Goal: Task Accomplishment & Management: Manage account settings

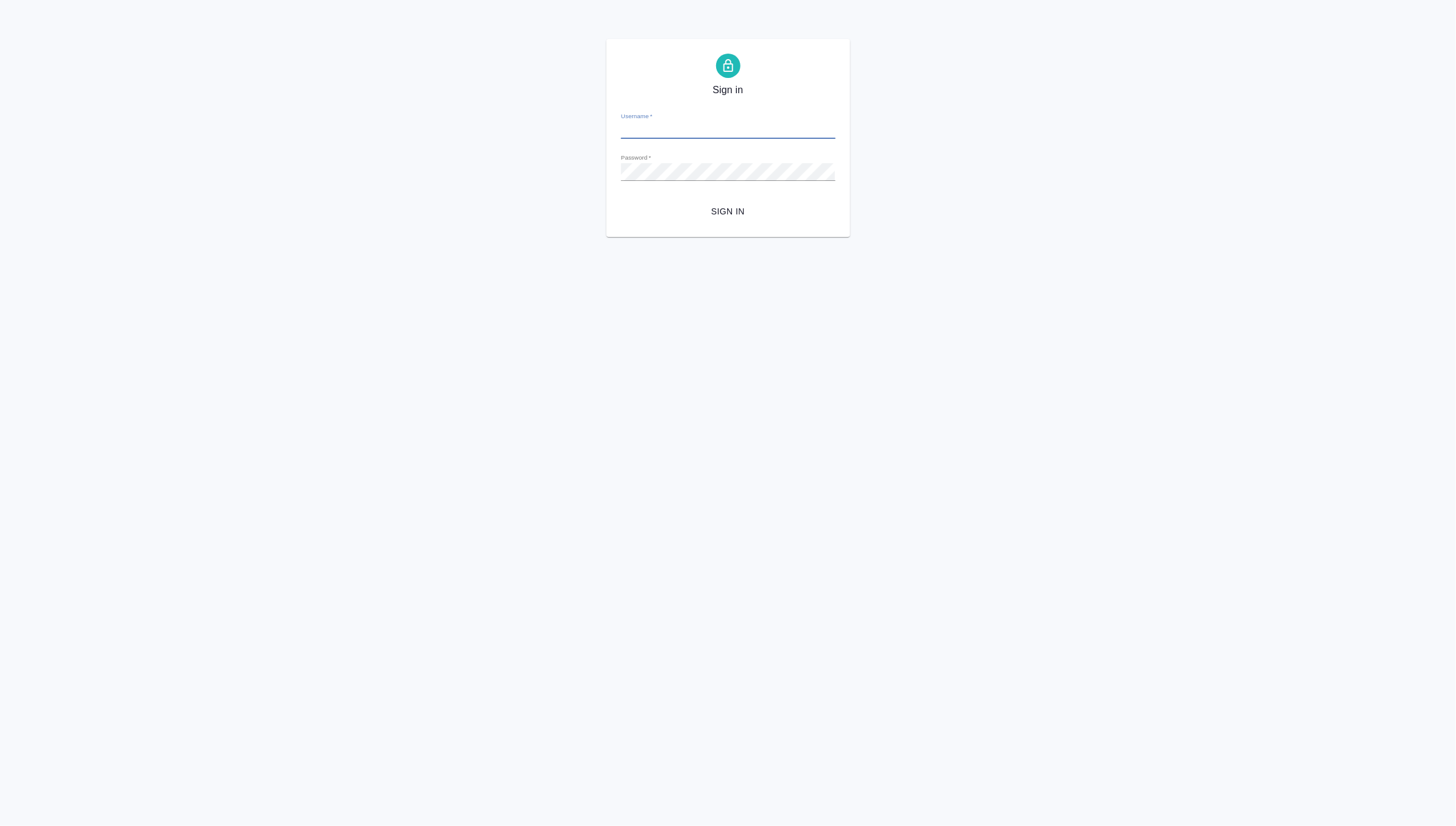
type input "d.zverzhanovskaya@awatera.com"
click at [613, 223] on div "Sign in Username   * d.zverzhanovskaya@awatera.com Password   * urlPath   * / S…" at bounding box center [728, 137] width 244 height 198
click at [734, 215] on span "Sign in" at bounding box center [728, 211] width 195 height 15
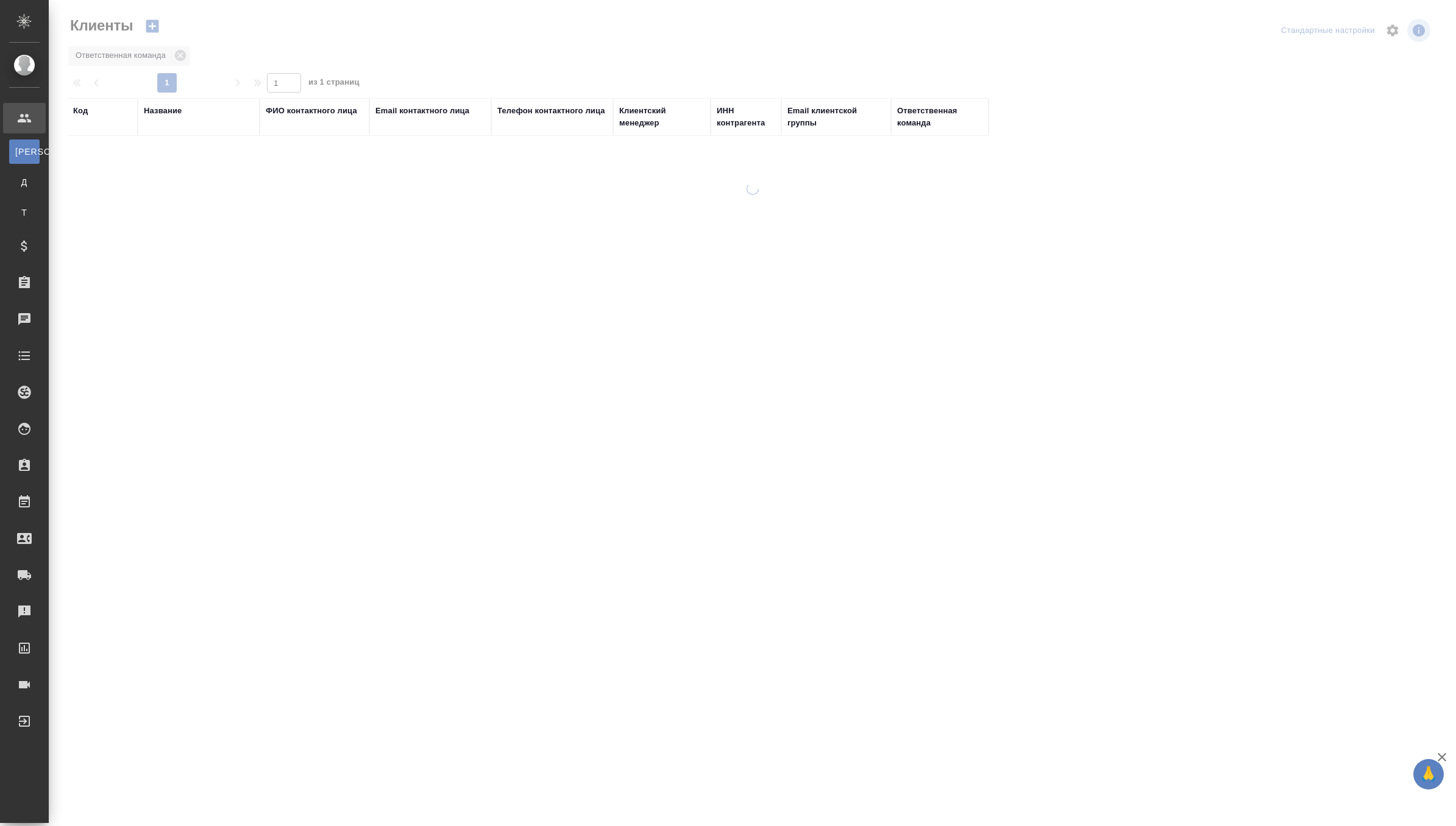
select select "RU"
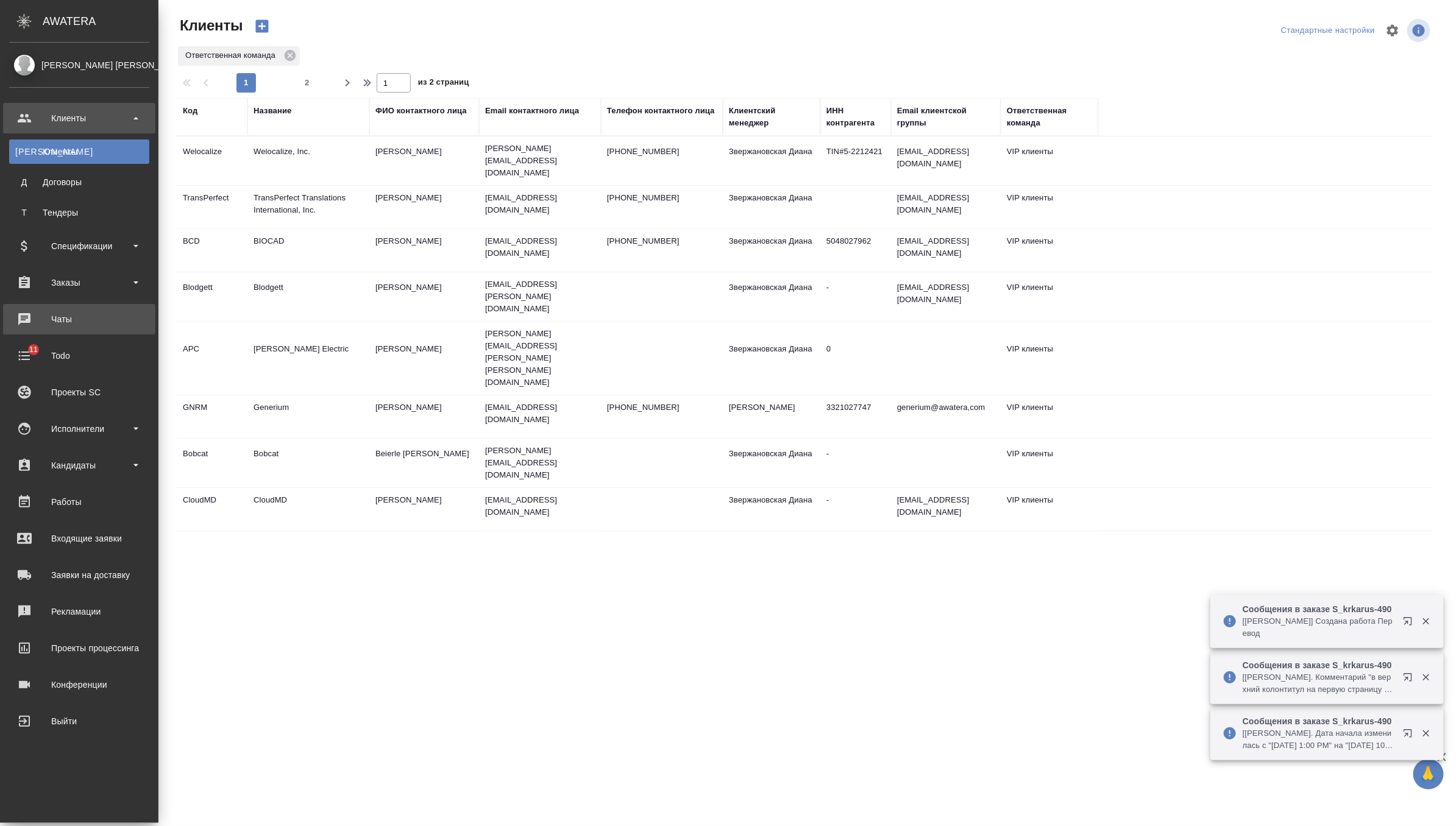
click at [53, 325] on div "Чаты" at bounding box center [79, 319] width 140 height 18
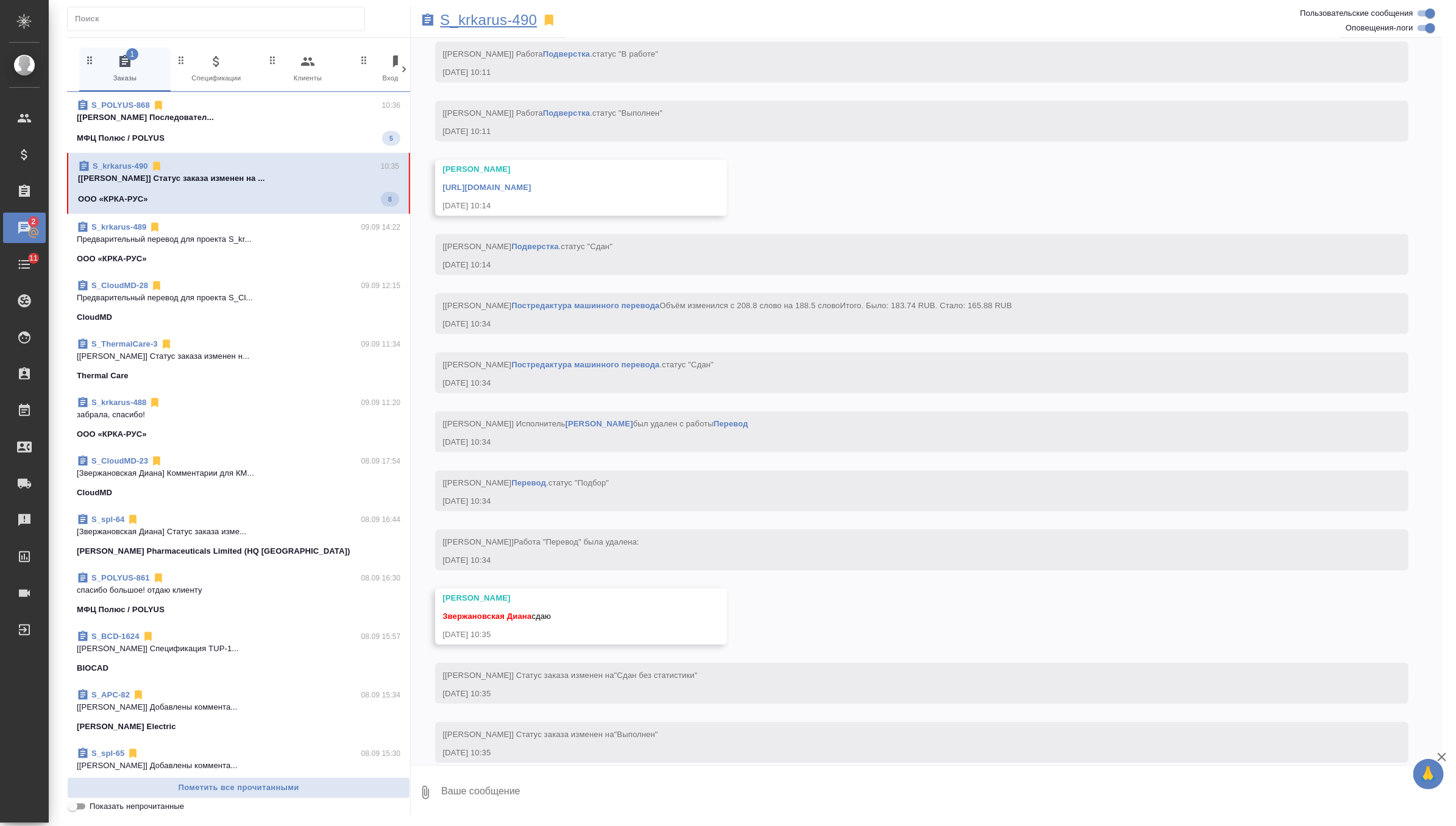
scroll to position [5078, 0]
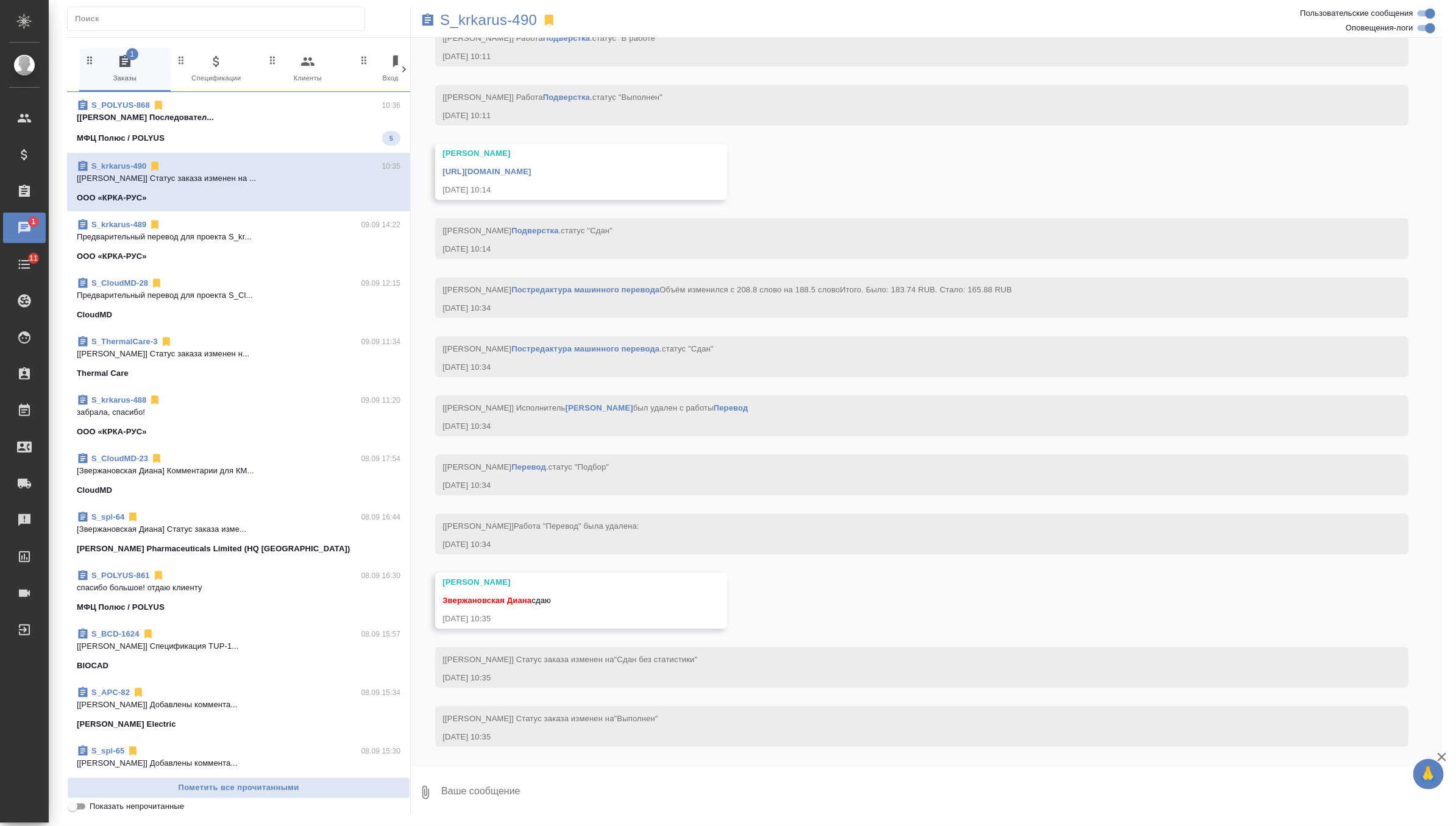
click at [551, 774] on textarea at bounding box center [941, 792] width 1003 height 41
click at [551, 792] on textarea at bounding box center [941, 792] width 1003 height 41
type textarea "забрала, спасибо!"
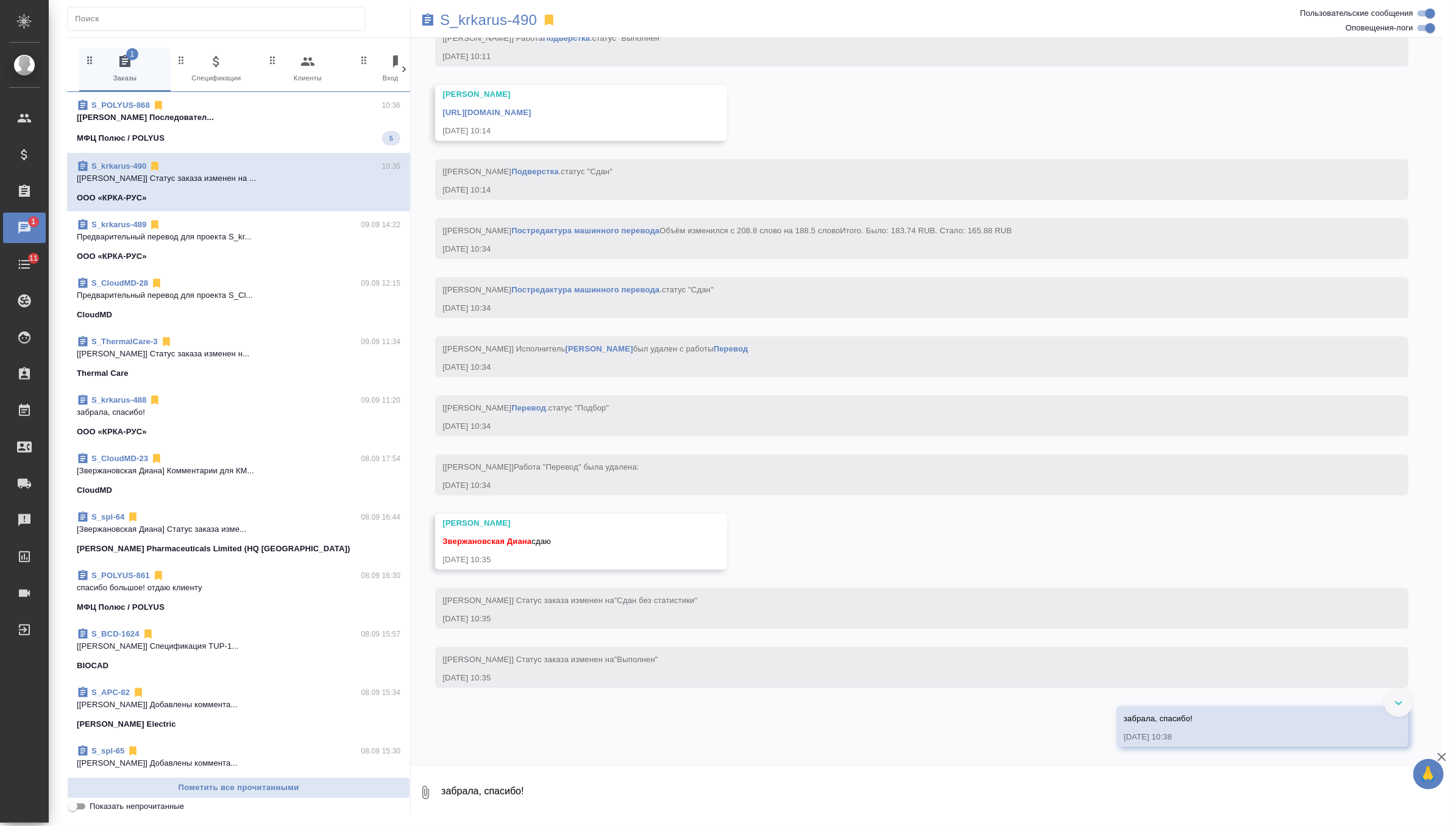
scroll to position [5136, 0]
click at [531, 108] on link "https://drive.awatera.com/apps/files/files/10327290?dir=/Shares/%D0%9E%D0%9E%D0…" at bounding box center [487, 113] width 88 height 9
click at [299, 132] on div "МФЦ Полюс / POLYUS 2" at bounding box center [239, 138] width 321 height 15
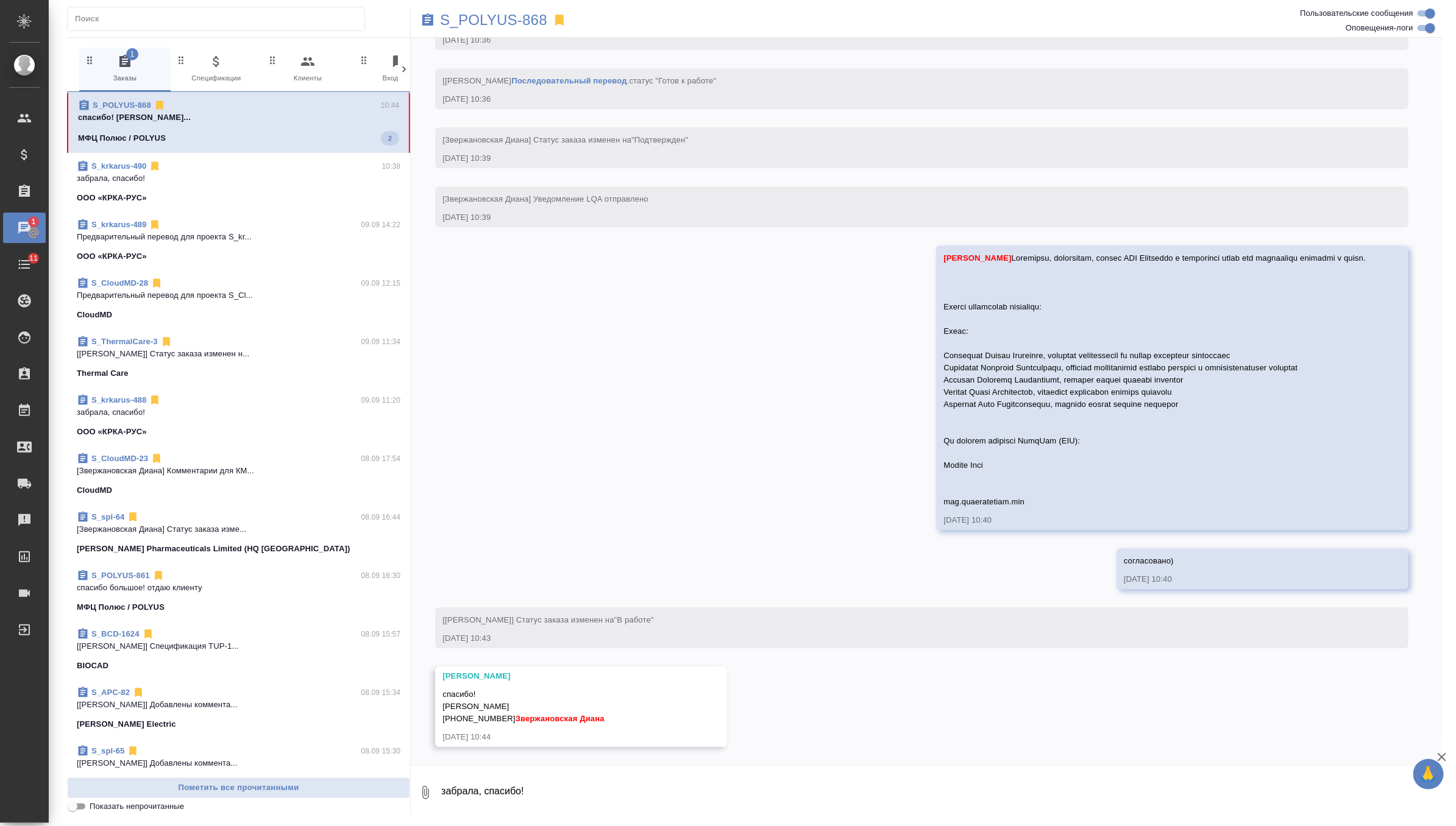
scroll to position [1996, 0]
drag, startPoint x: 442, startPoint y: 706, endPoint x: 506, endPoint y: 719, distance: 65.3
click at [506, 719] on span "спасибо! Шаталова Анастасия Евгеньевна +7 985 683-85-50 Звержановская Диана" at bounding box center [523, 706] width 161 height 33
copy span "Шаталова Анастасия Евгеньевна +7 985 683-85-50"
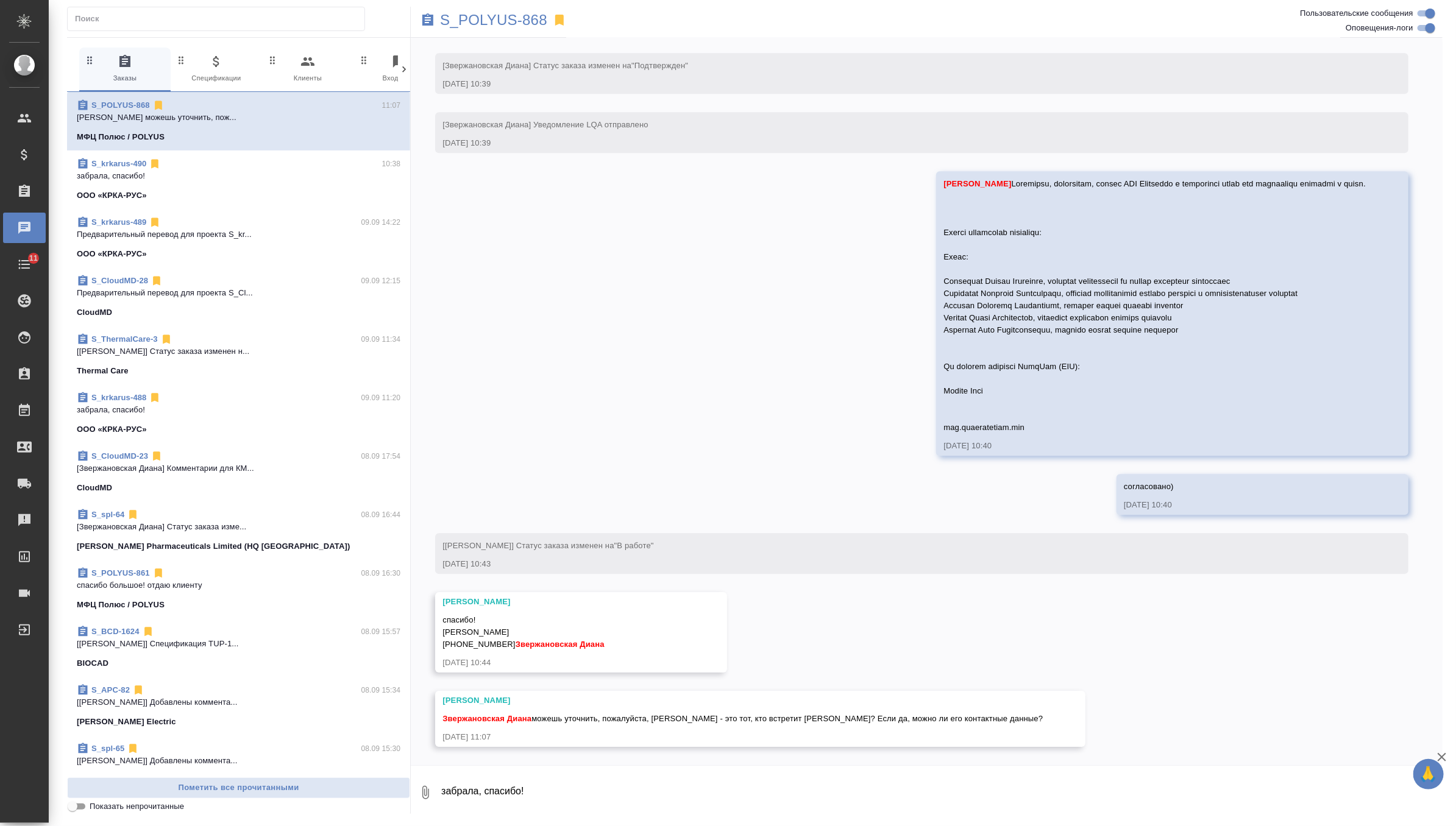
scroll to position [2070, 0]
click at [486, 795] on textarea "забрала, спасибо!" at bounding box center [941, 792] width 1003 height 41
paste textarea "На прошлом совещании возникли затруднения с переводом двух терминов: СЭР – сопр…"
type textarea "На прошлом совещании возникли затруднения с переводом двух терминов: СЭР – сопр…"
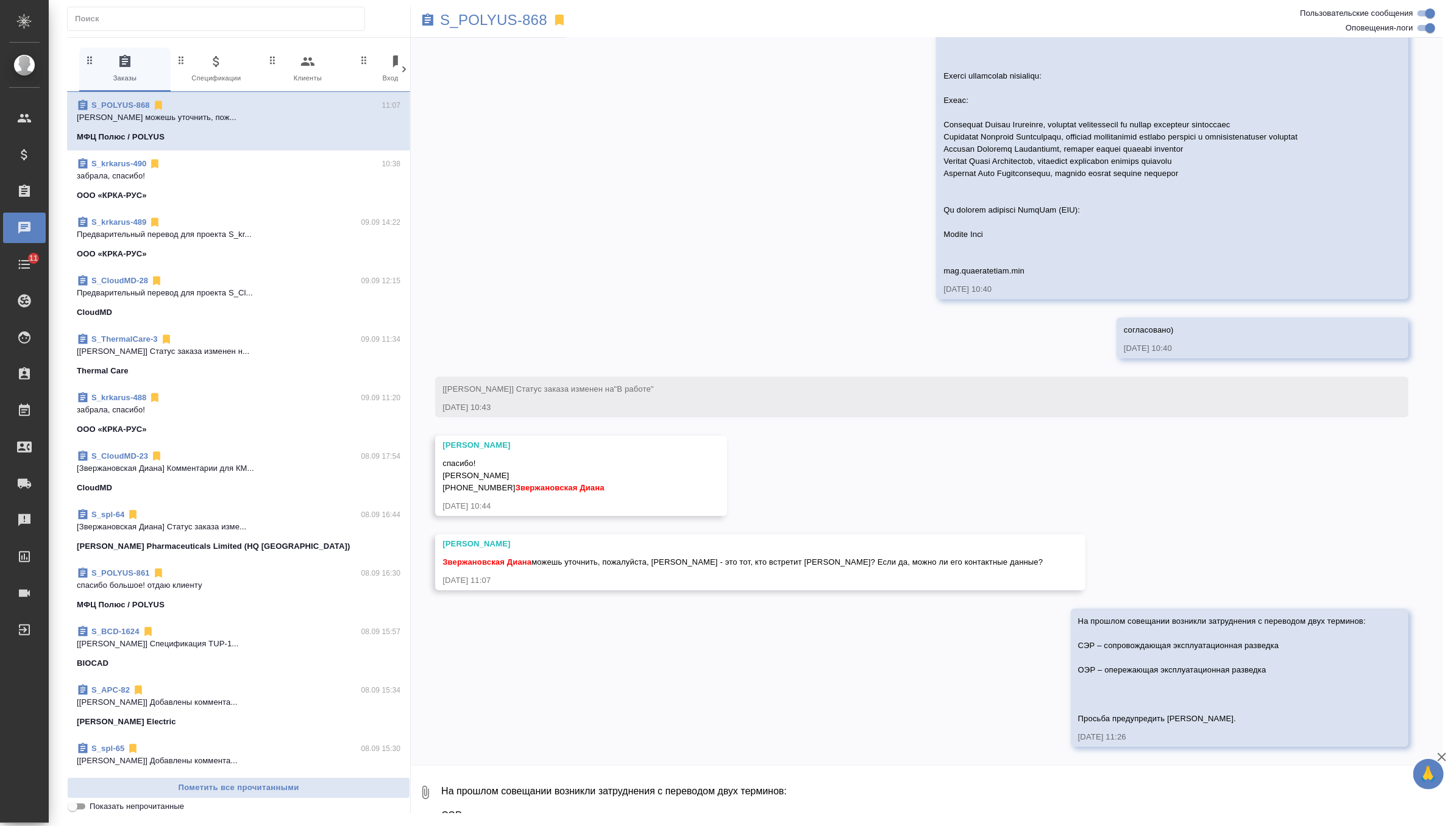
scroll to position [2226, 0]
paste textarea "Константин Федотов, моб.: - +79164468292"
type textarea "Константин Федотов, моб.: - +79164468292"
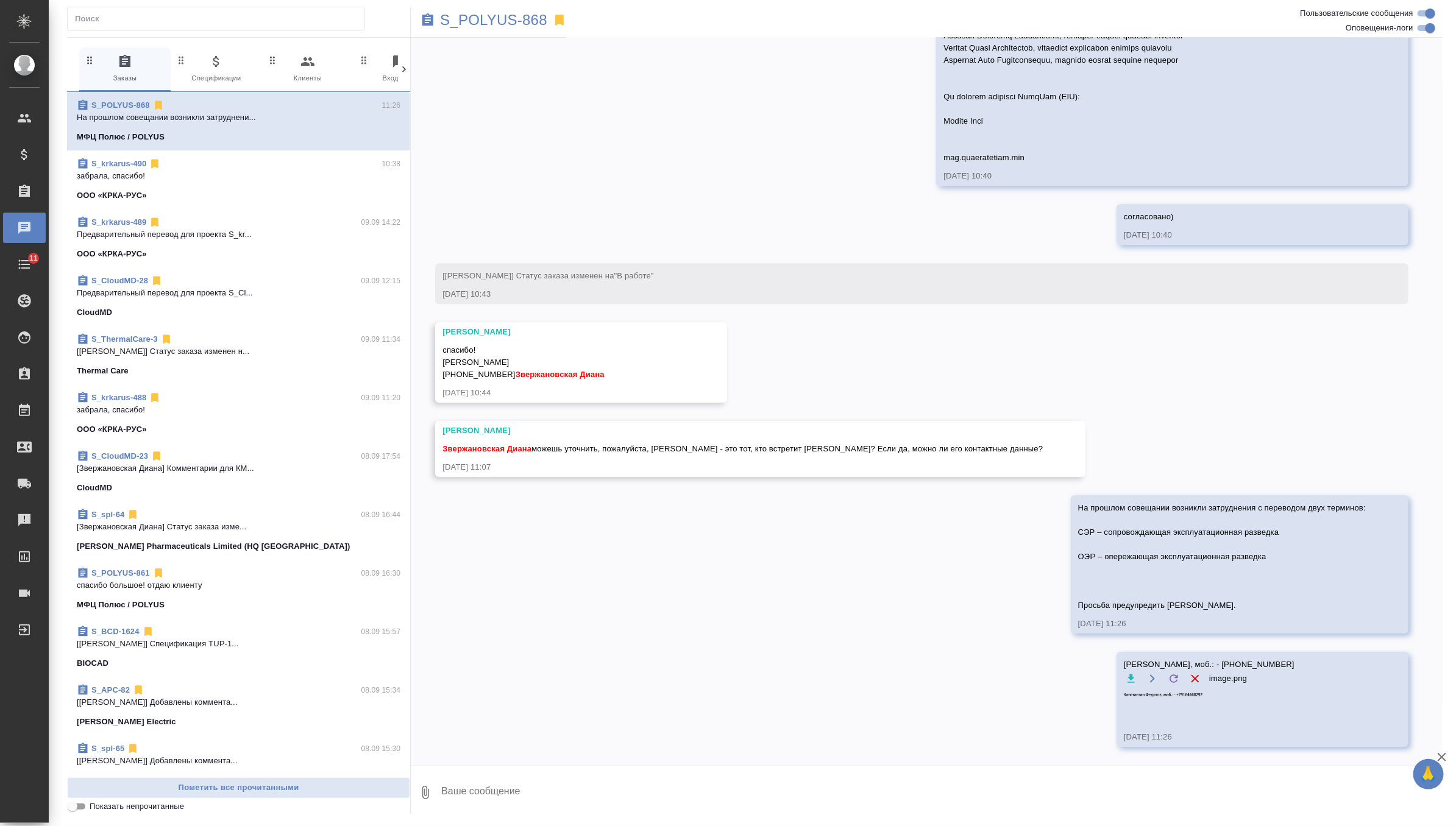
scroll to position [2322, 0]
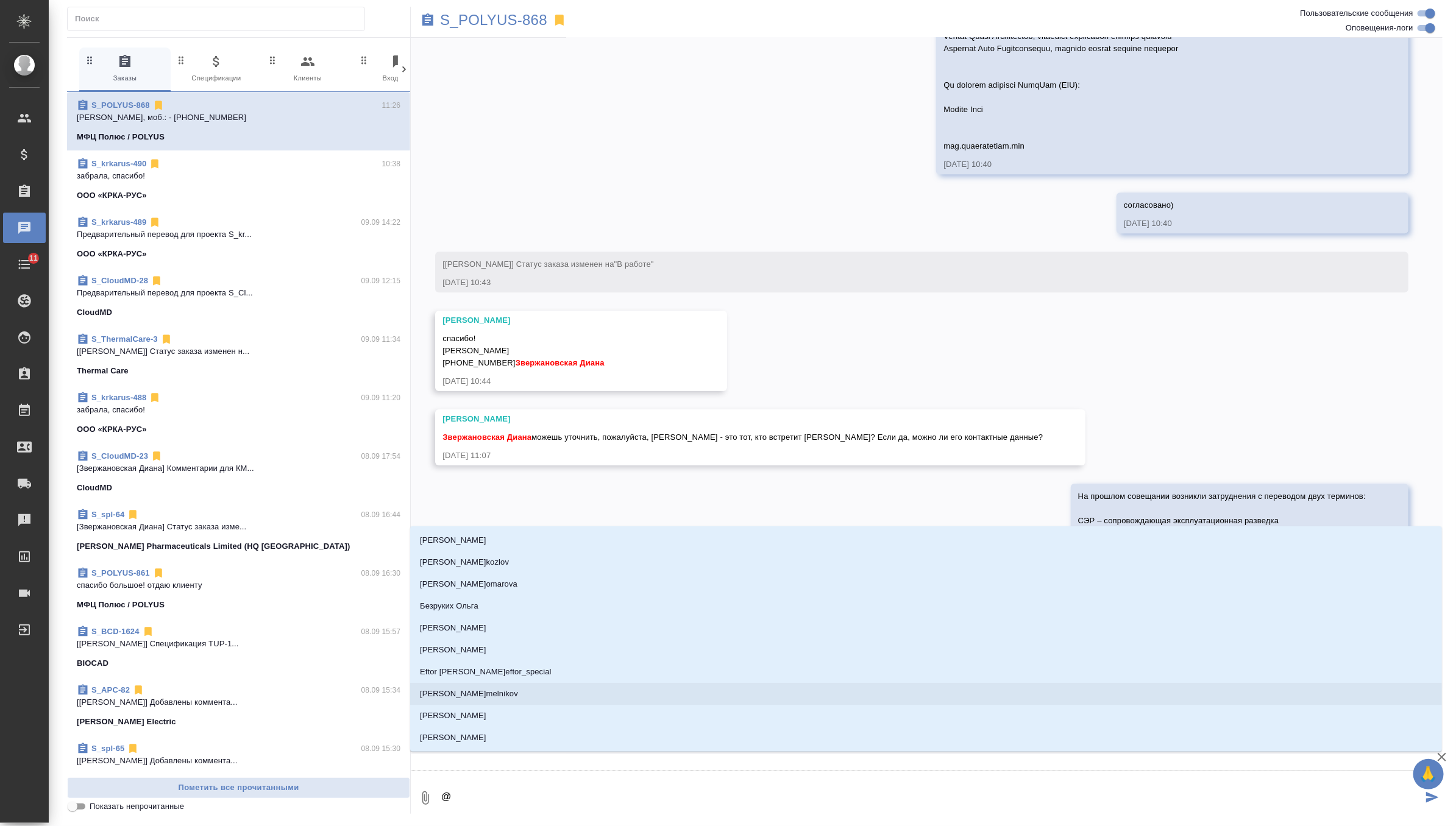
type textarea "@г"
type input "г"
type textarea "@го"
type input "го"
type textarea "@гор"
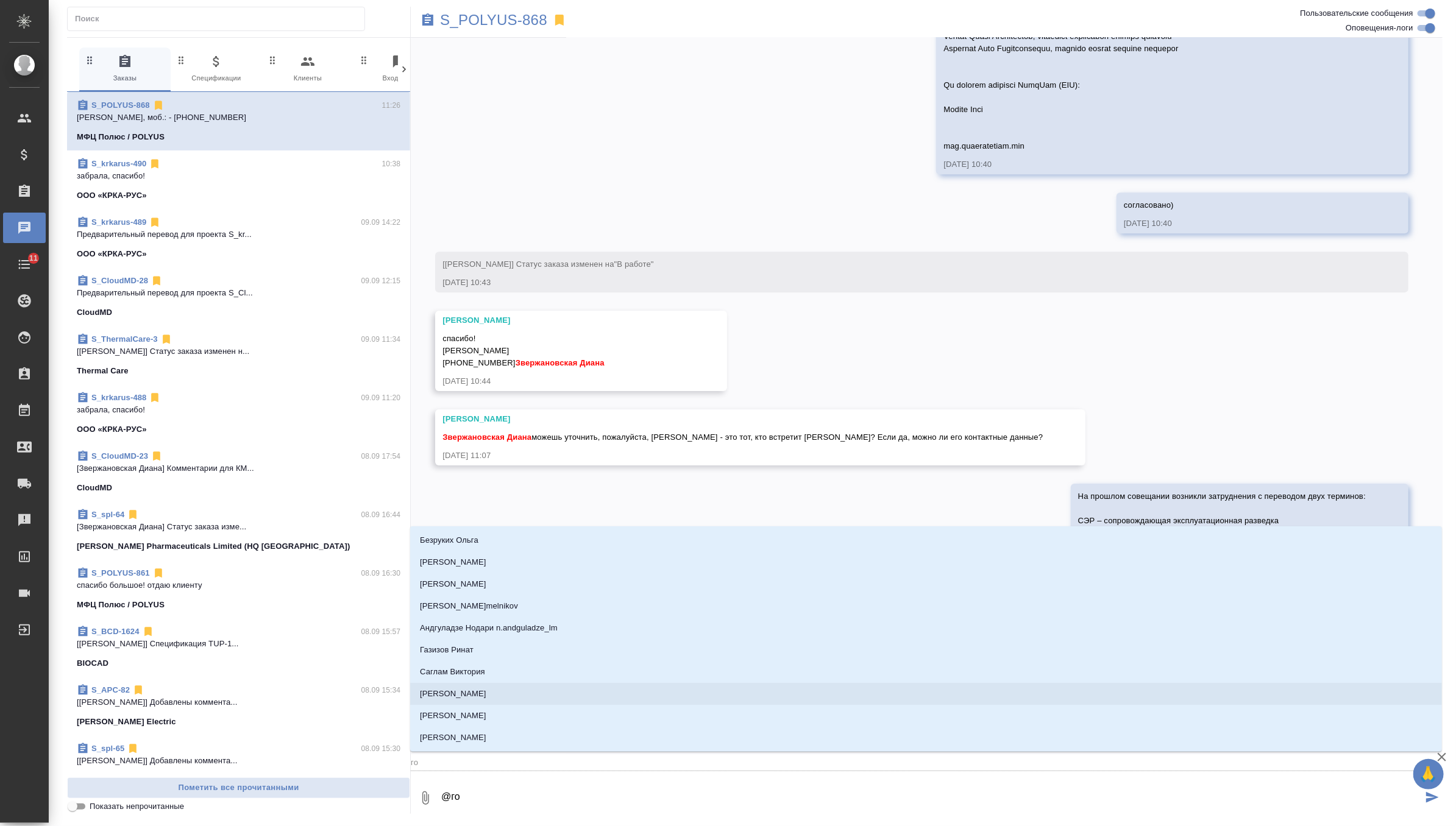
type input "гор"
type textarea "@горш"
type input "горш"
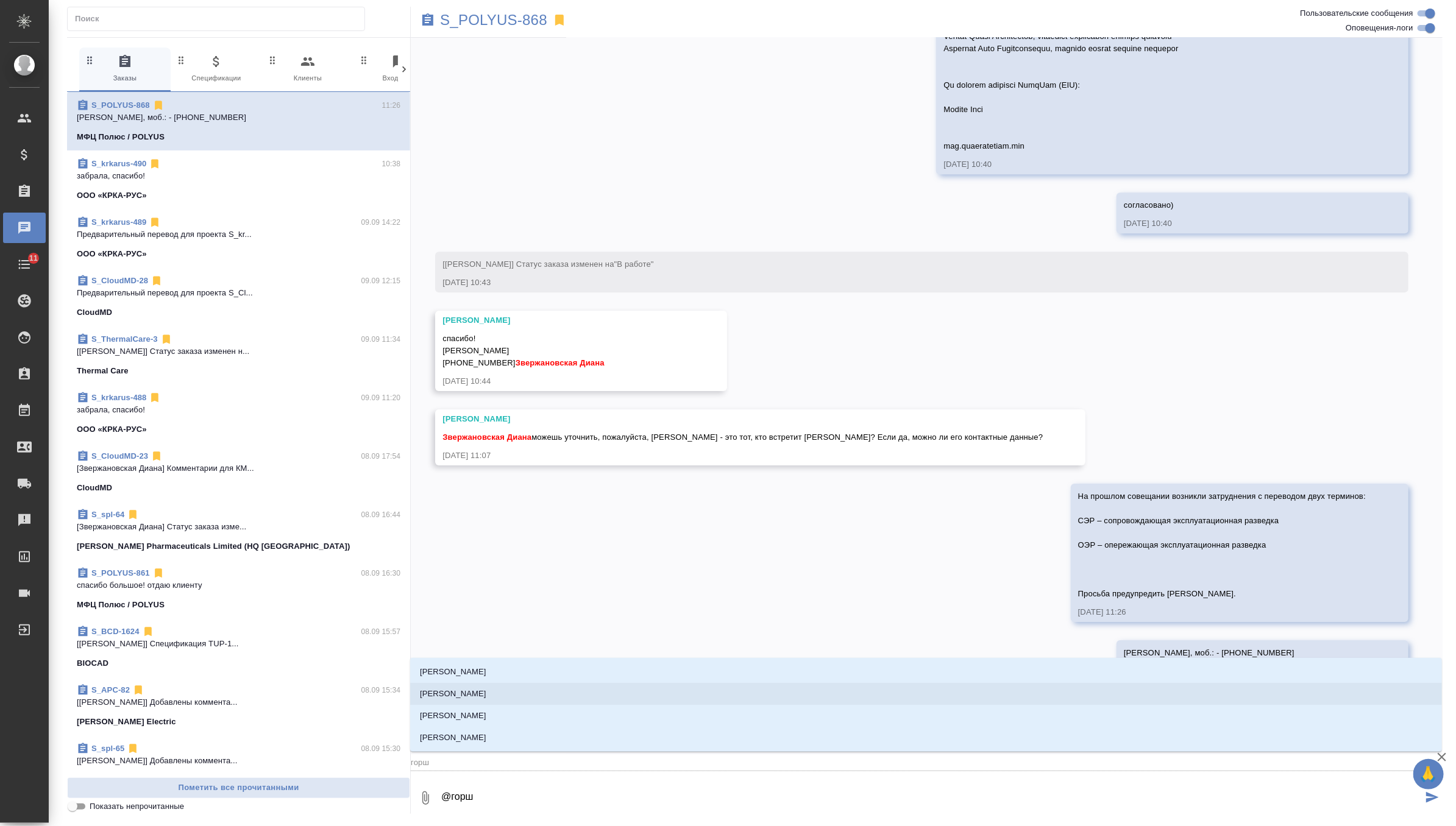
type textarea "@горшк"
type input "горшк"
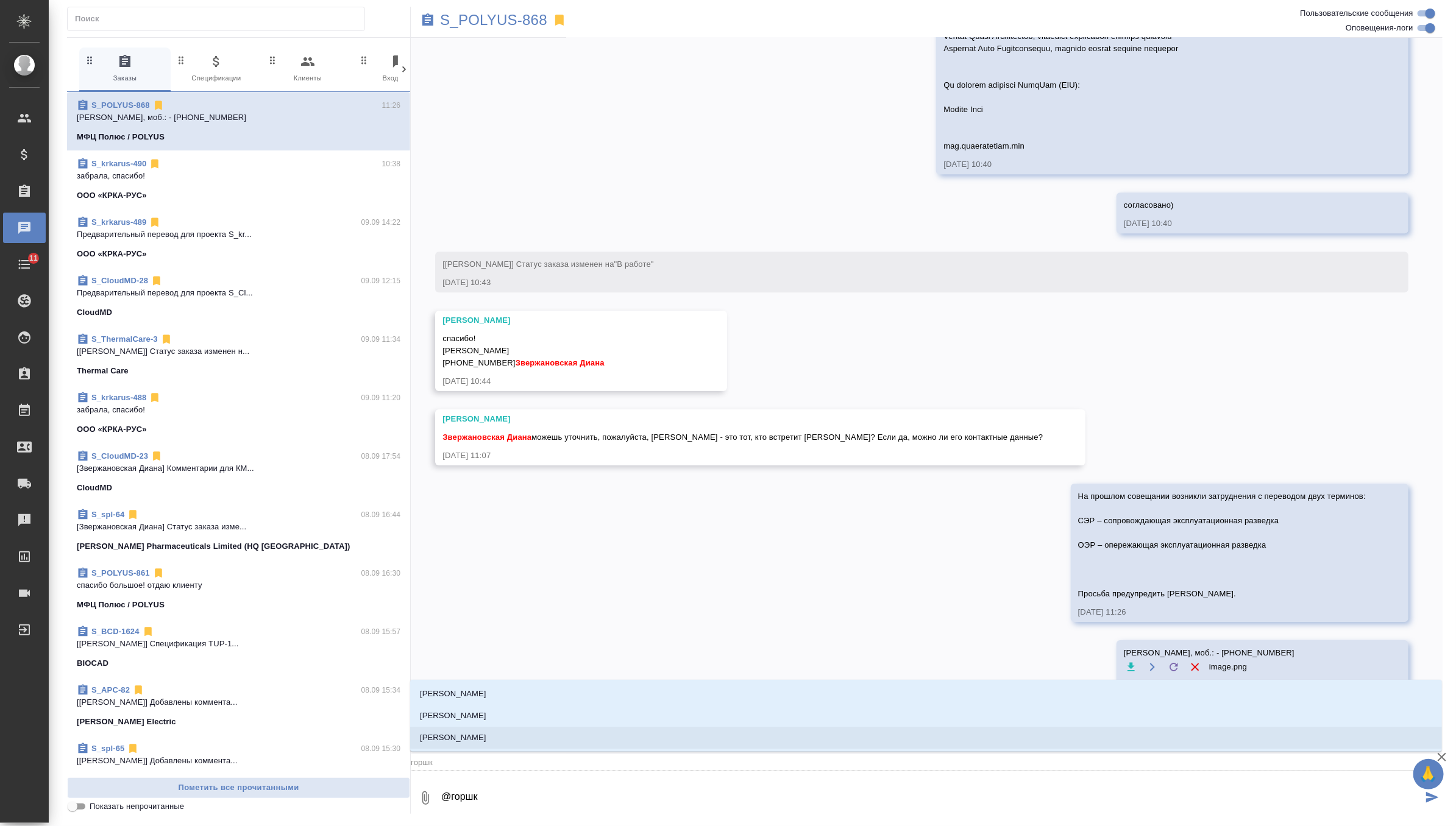
click at [504, 739] on li "Горшкова Валентина" at bounding box center [926, 738] width 1032 height 22
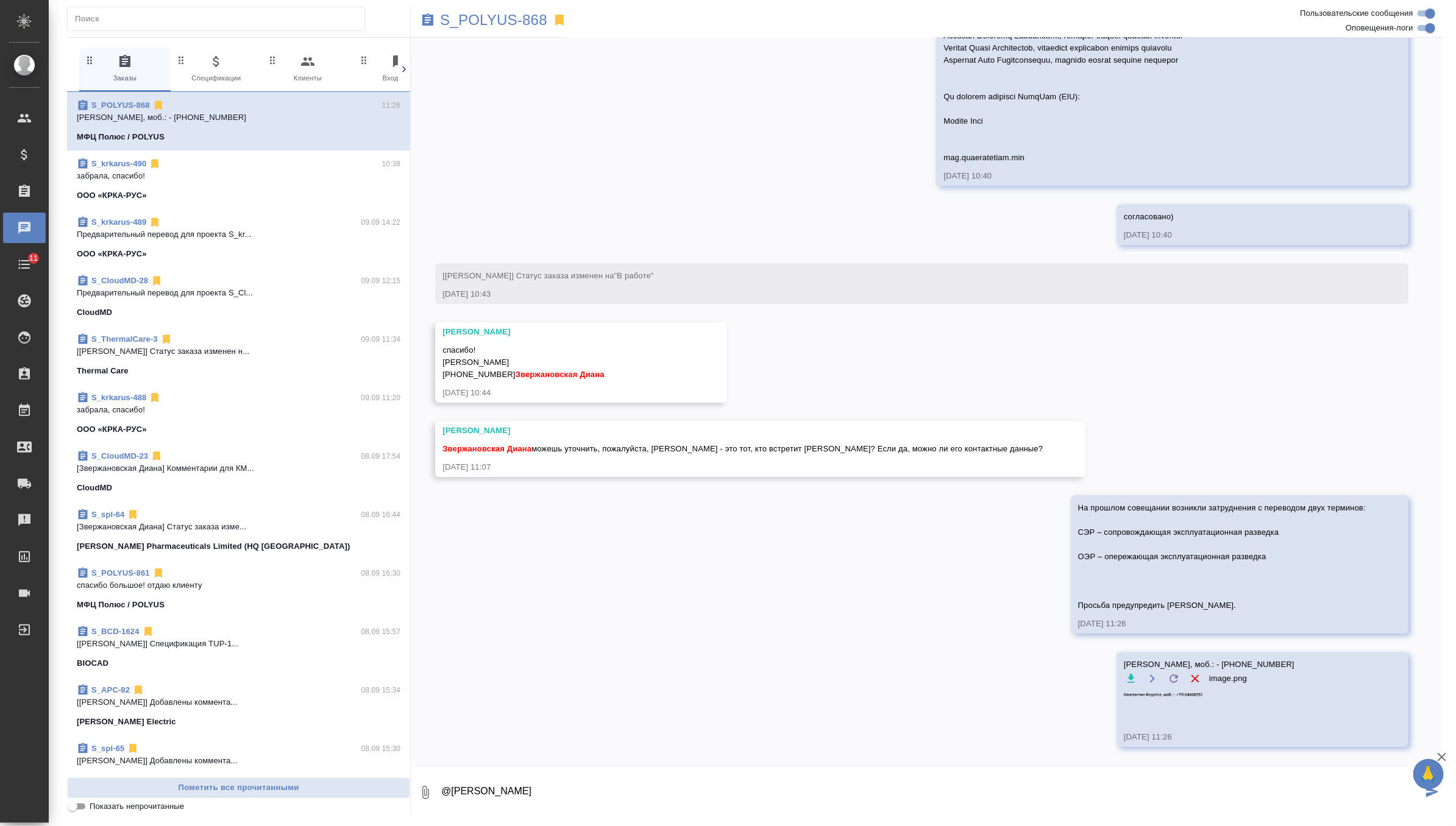
type textarea "@Горшкова Валентина"
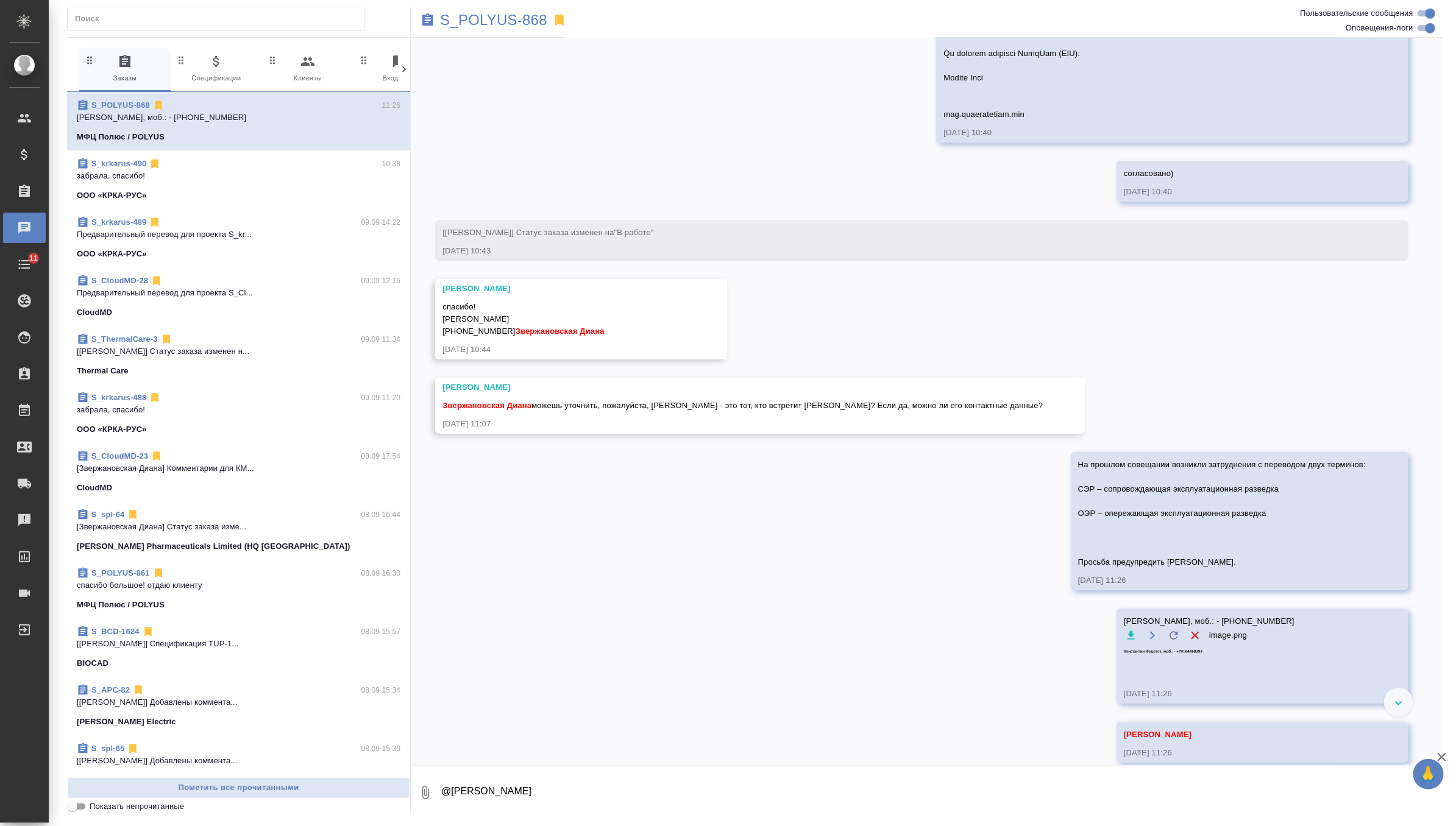
scroll to position [2398, 0]
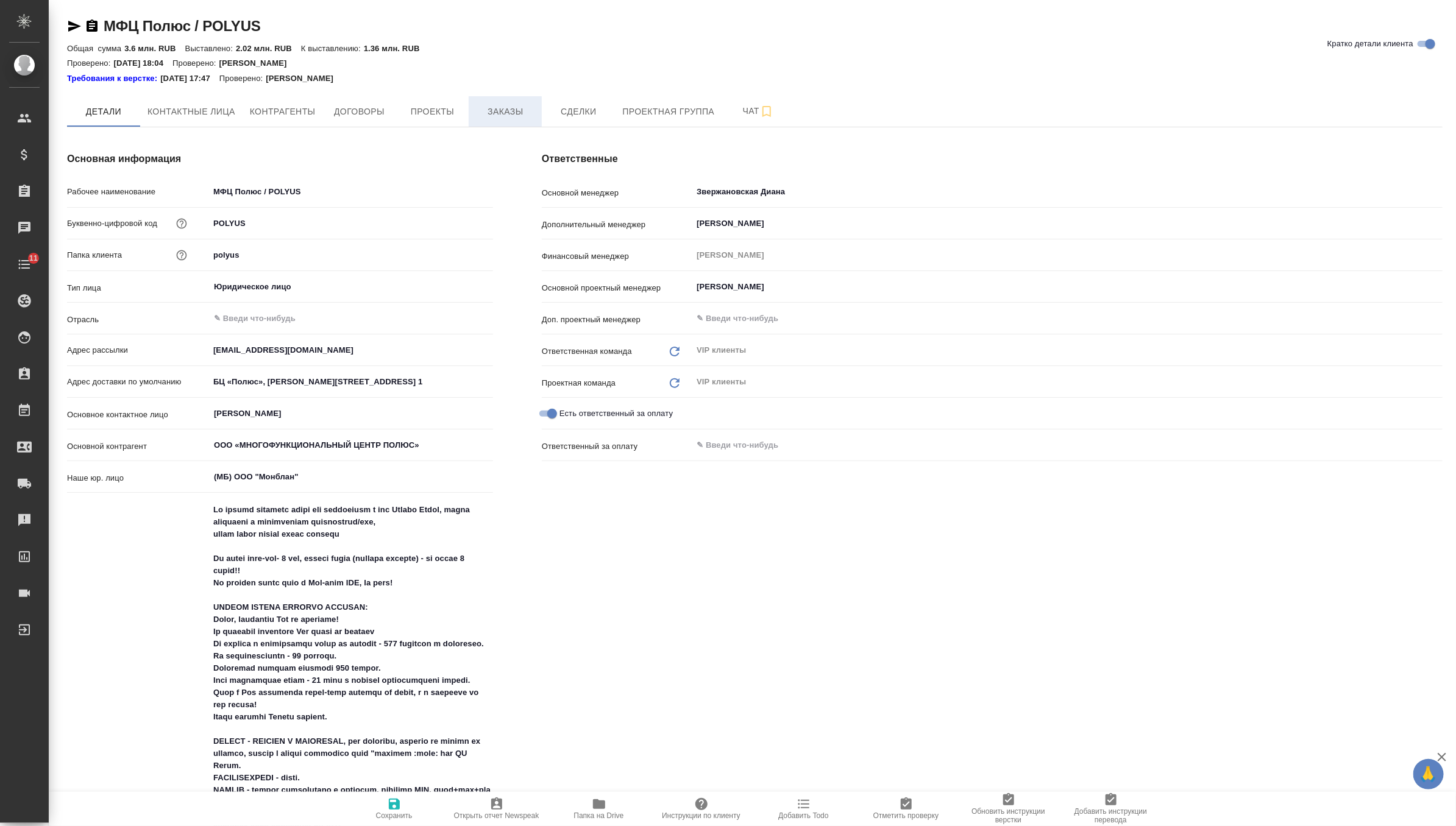
click at [520, 105] on span "Заказы" at bounding box center [505, 111] width 58 height 15
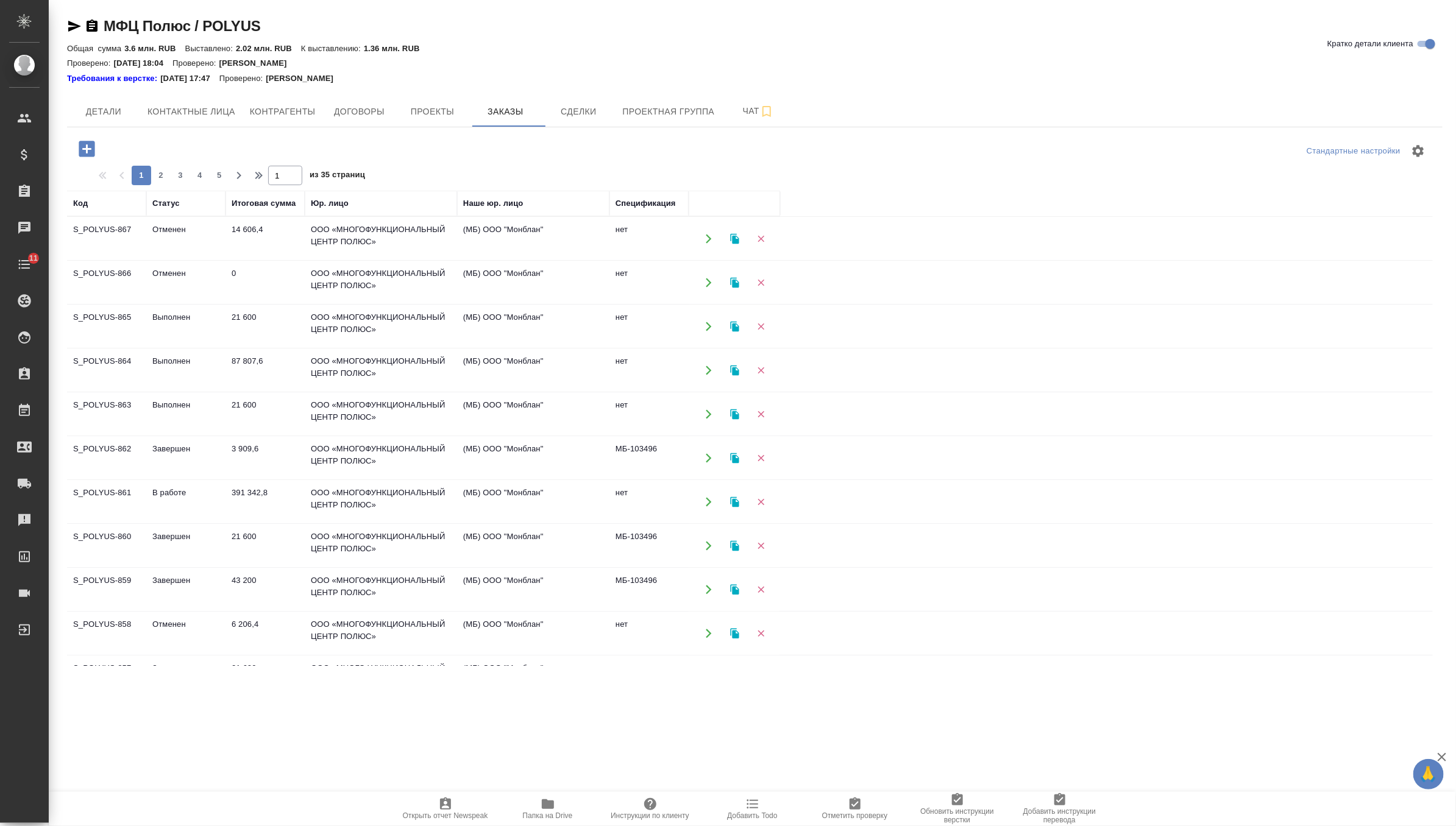
click at [732, 329] on icon "button" at bounding box center [734, 325] width 9 height 10
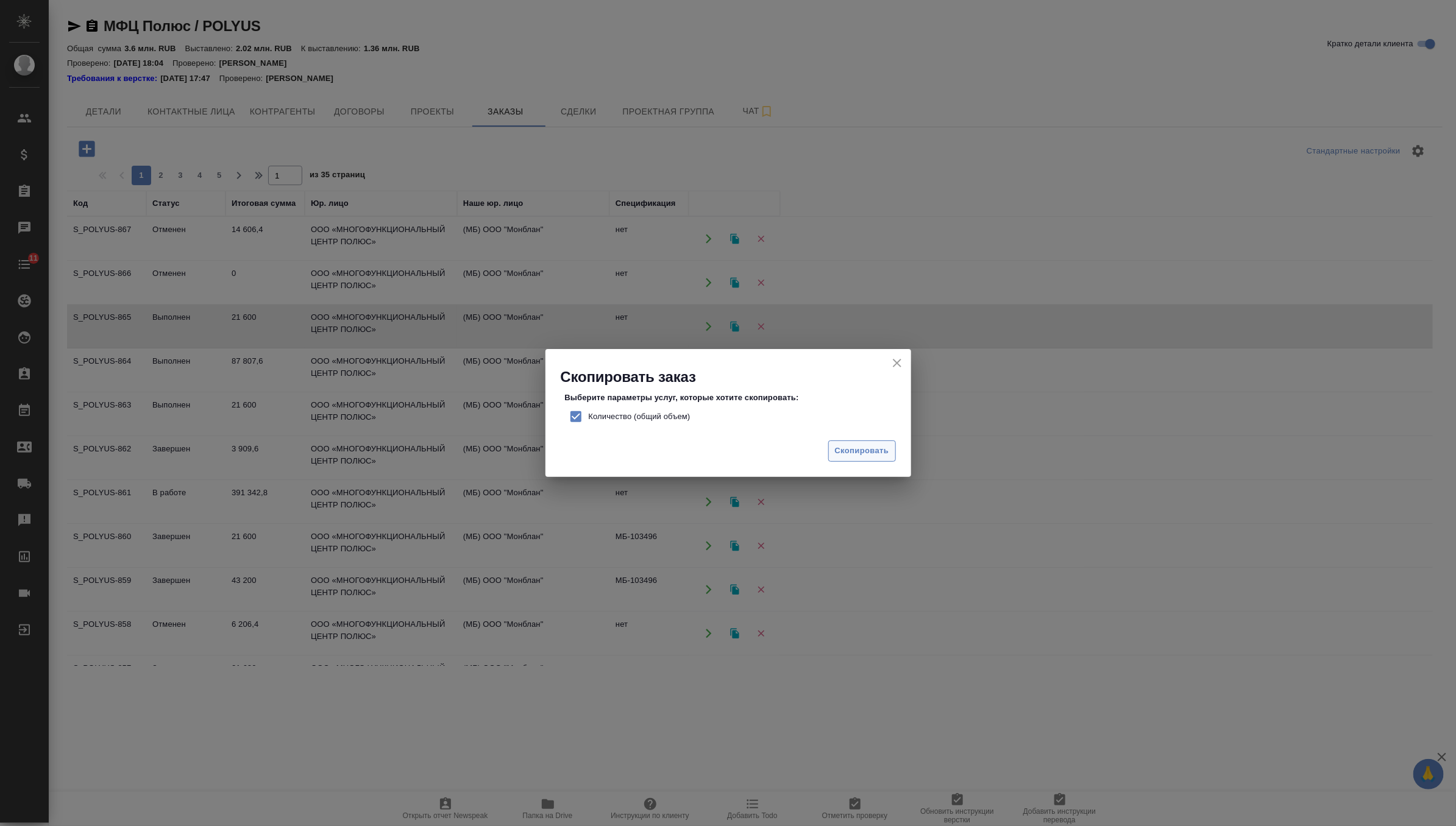
click at [862, 457] on button "Скопировать" at bounding box center [862, 451] width 68 height 21
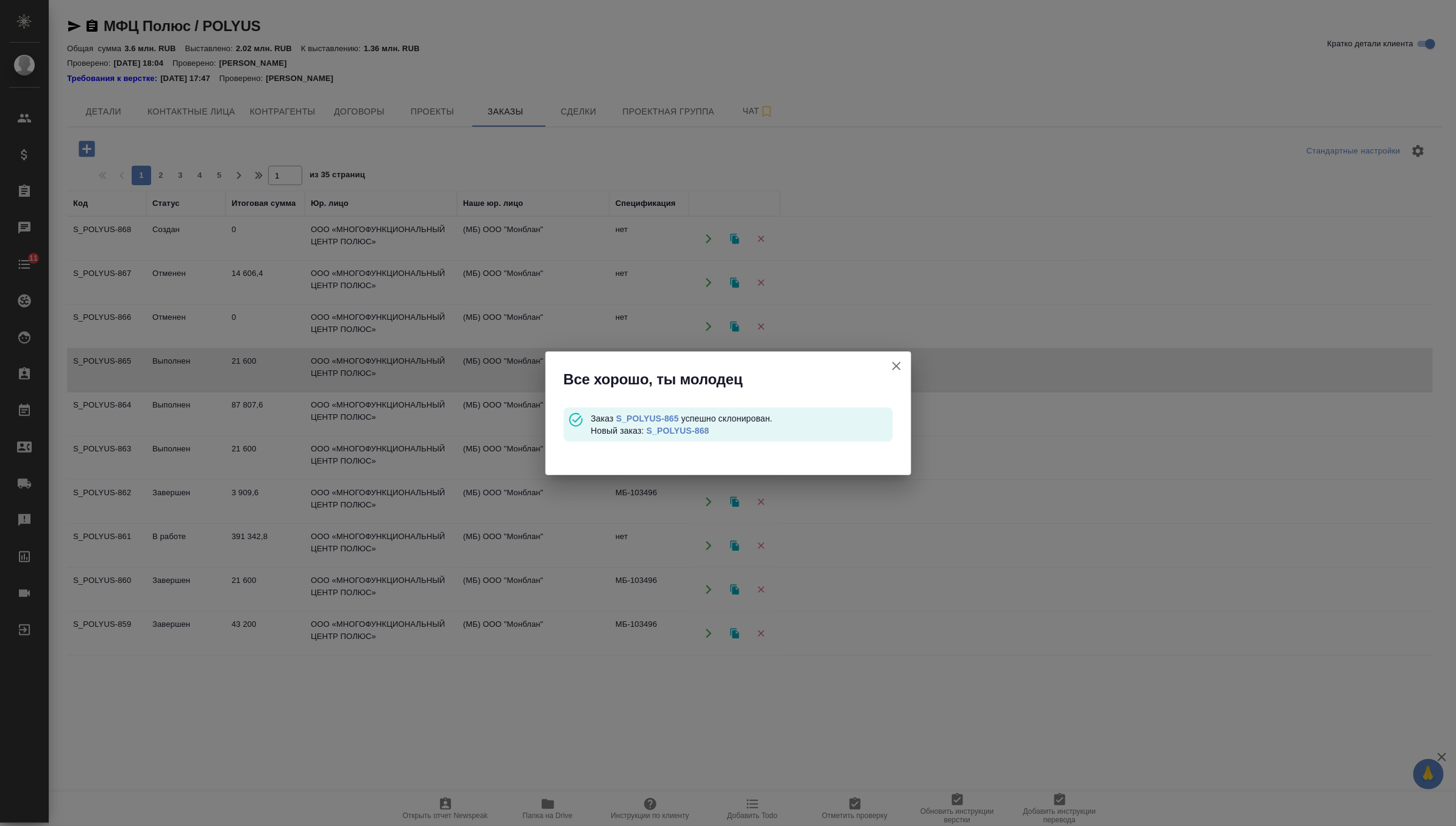
click at [708, 428] on link "S_POLYUS-868" at bounding box center [677, 430] width 62 height 9
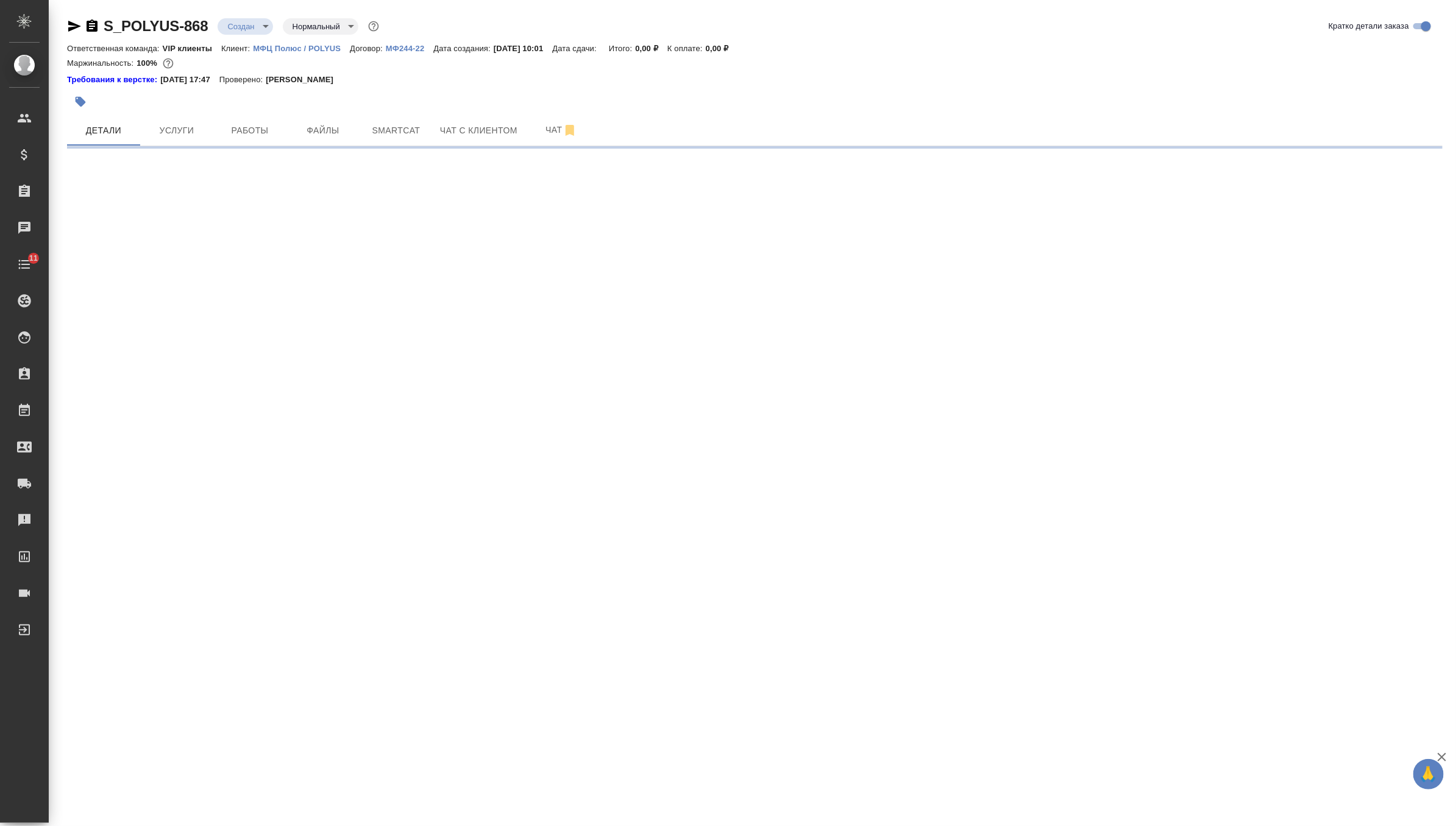
select select "RU"
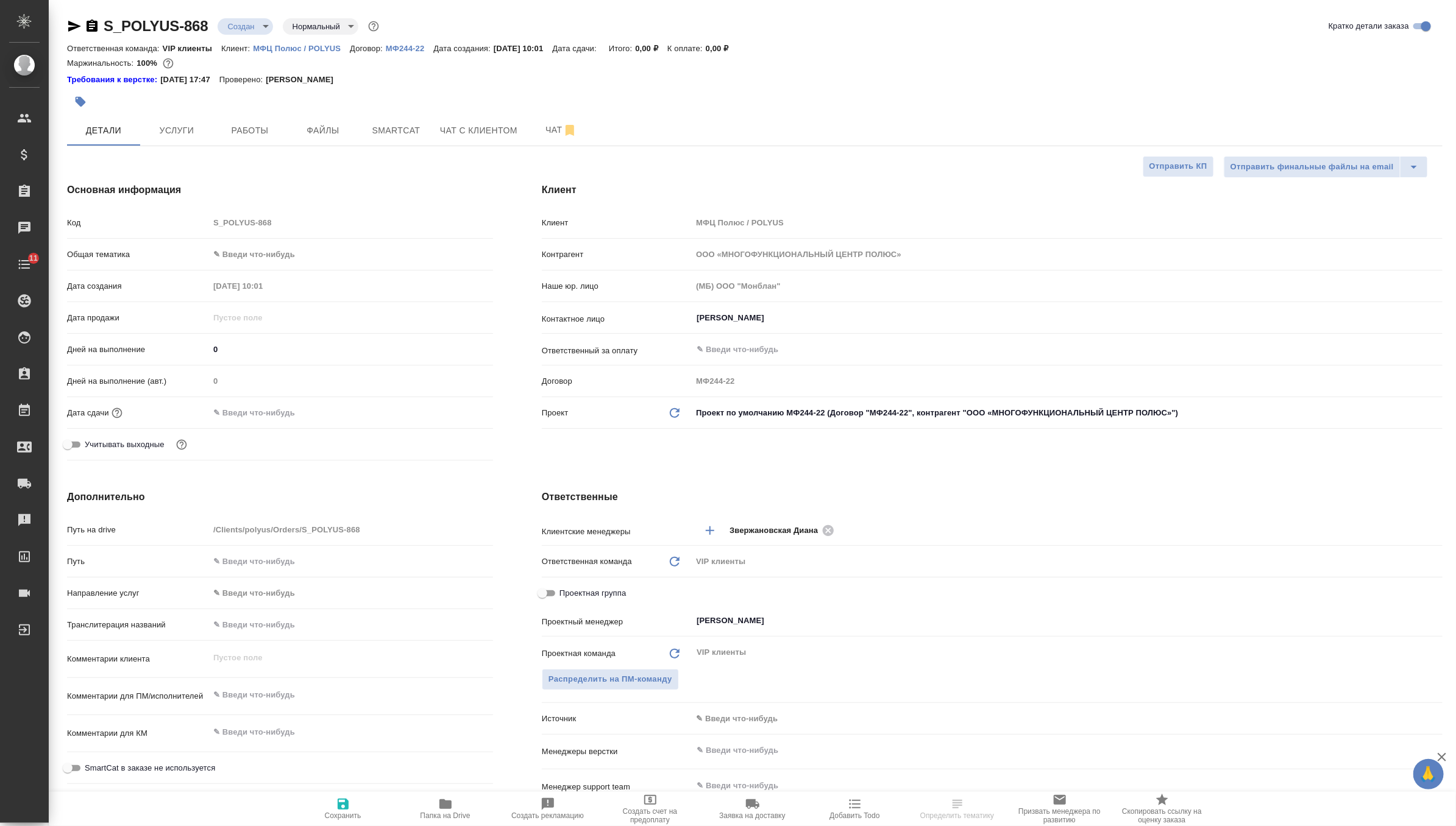
type textarea "x"
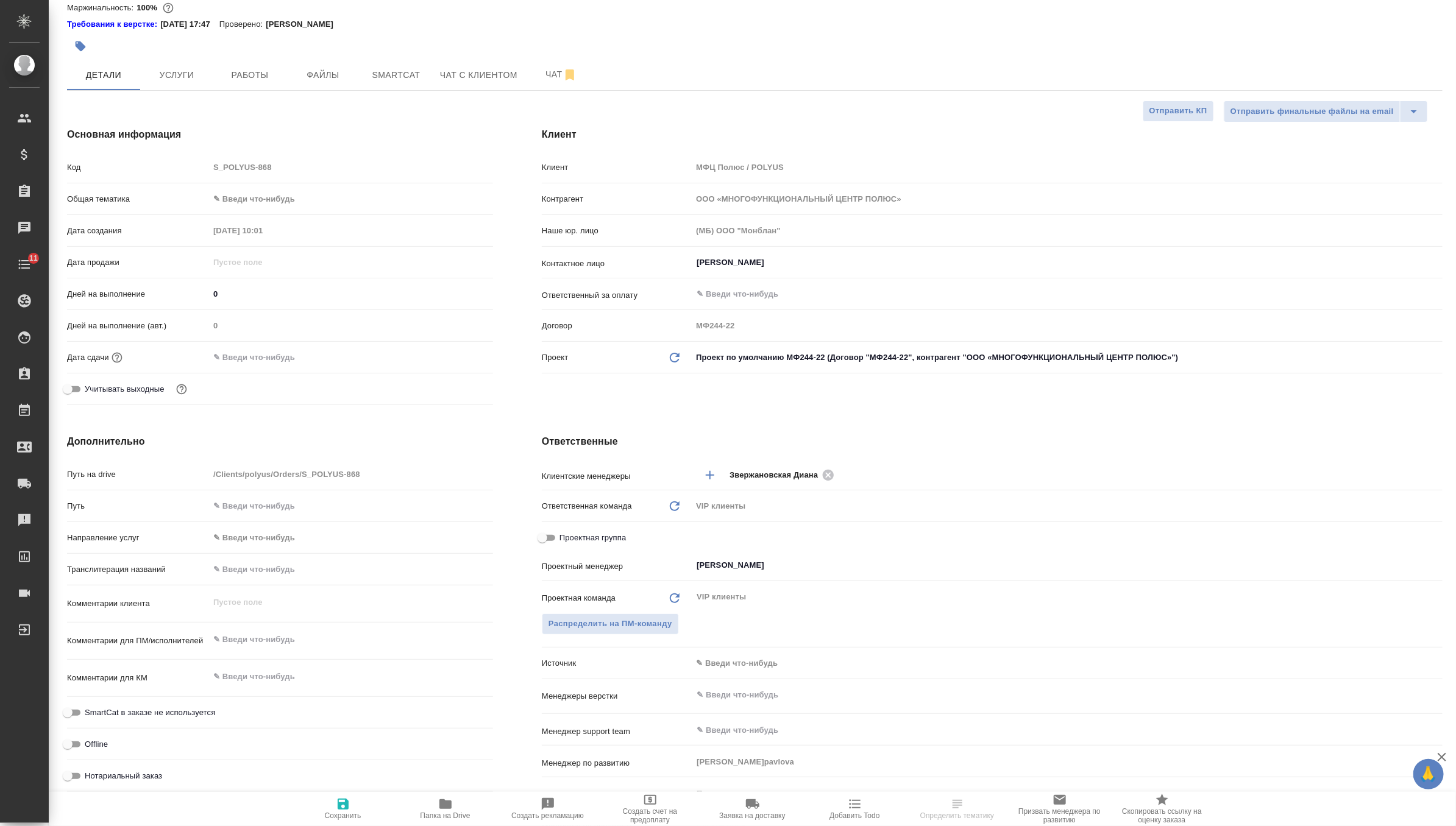
scroll to position [77, 0]
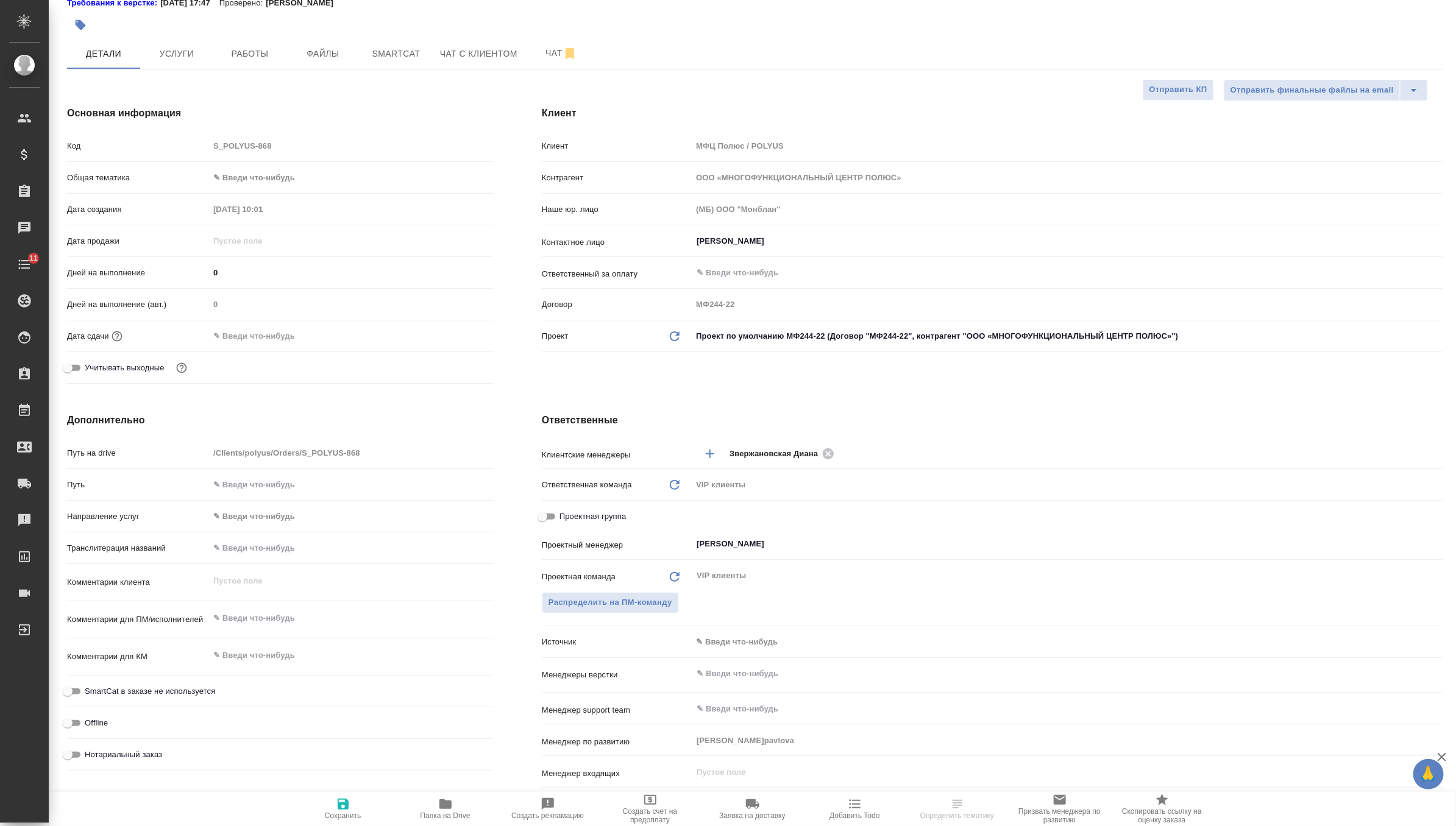
type textarea "x"
click at [268, 614] on textarea at bounding box center [351, 619] width 283 height 21
paste textarea "Просим подобрать китаиста для участия в оффлайн совещании по теме пробоотбора. …"
type textarea "x"
type textarea "Просим подобрать китаиста для участия в оффлайн совещании по теме пробоотбора. …"
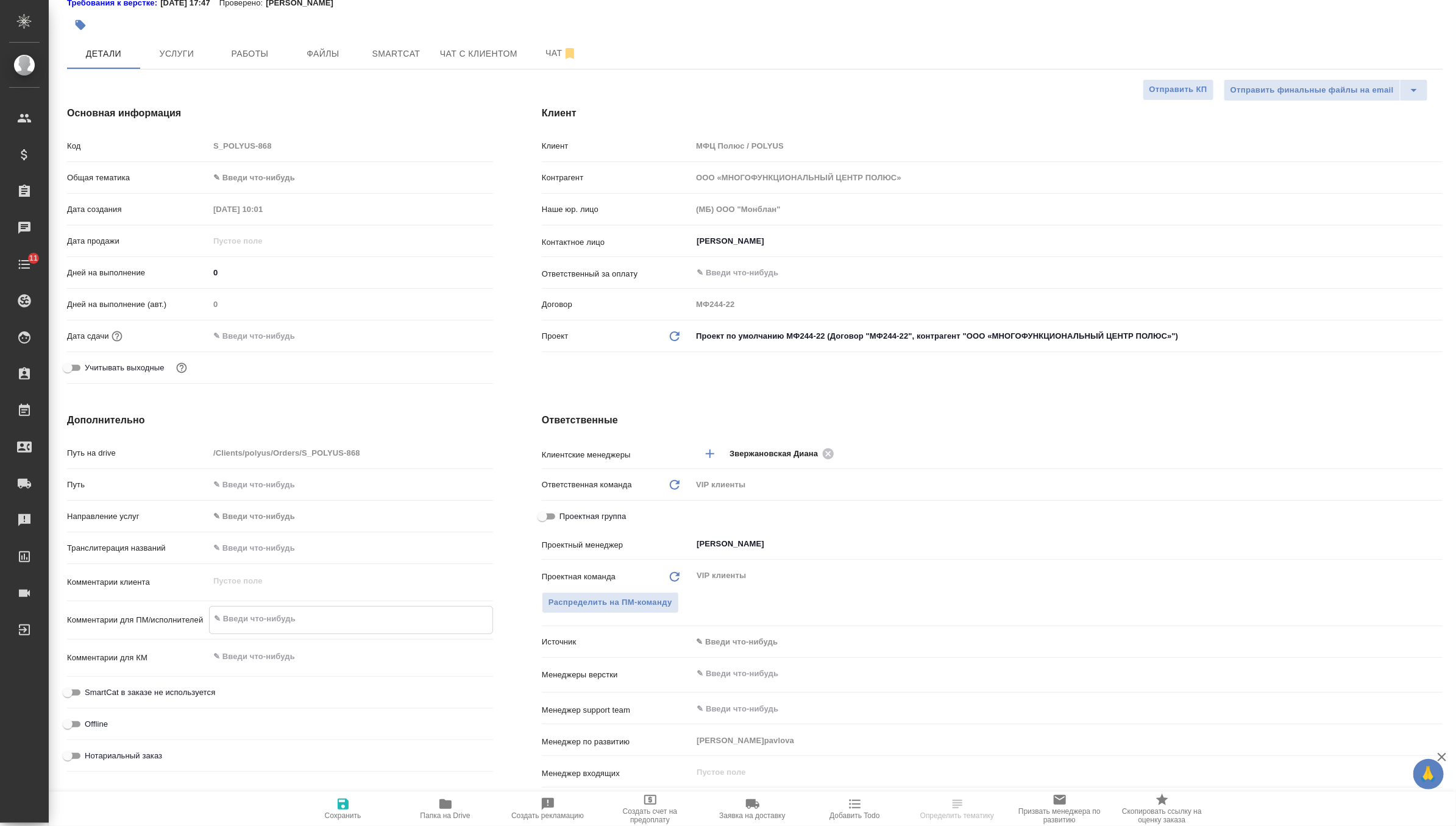
type textarea "x"
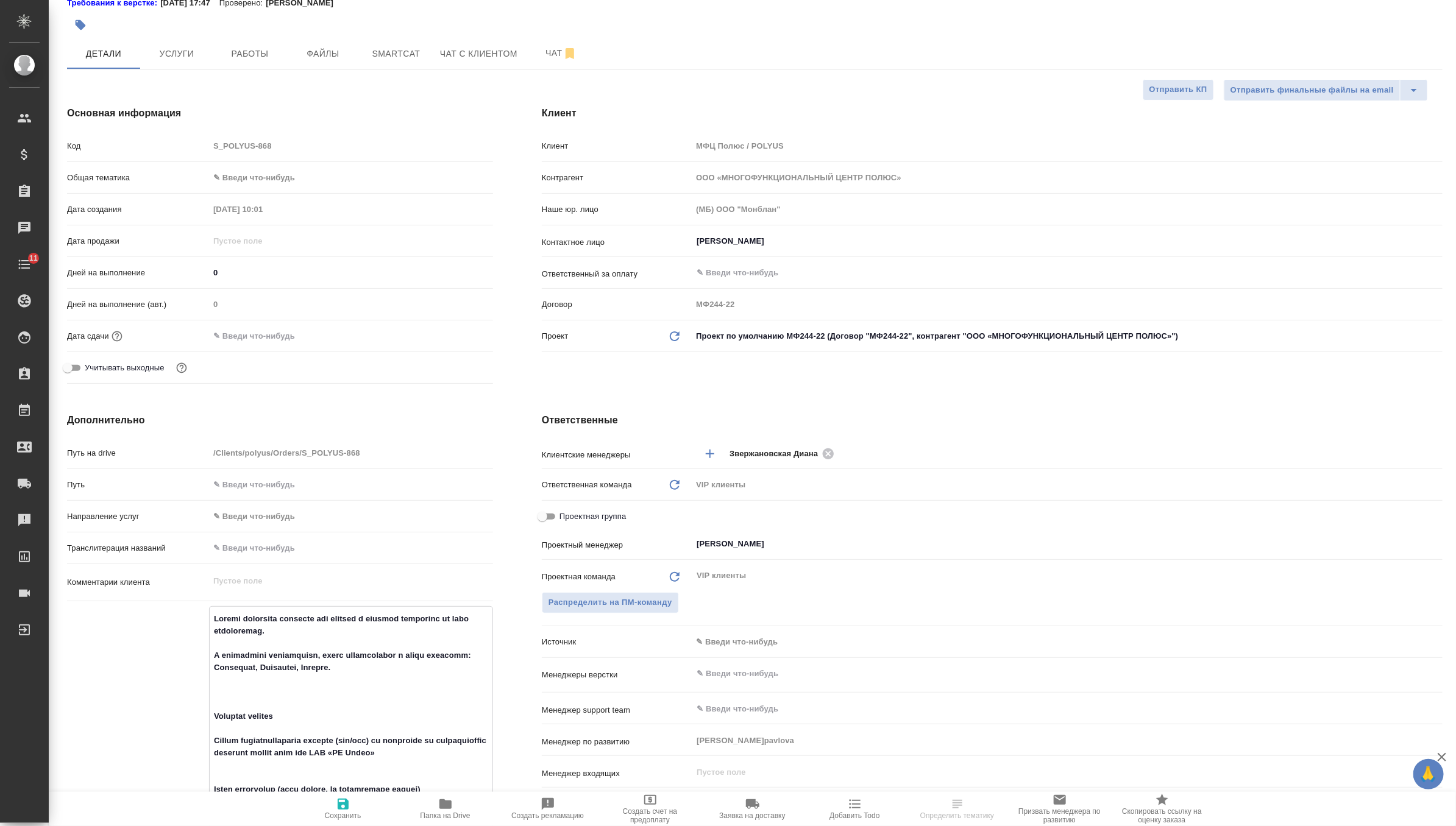
scroll to position [313, 0]
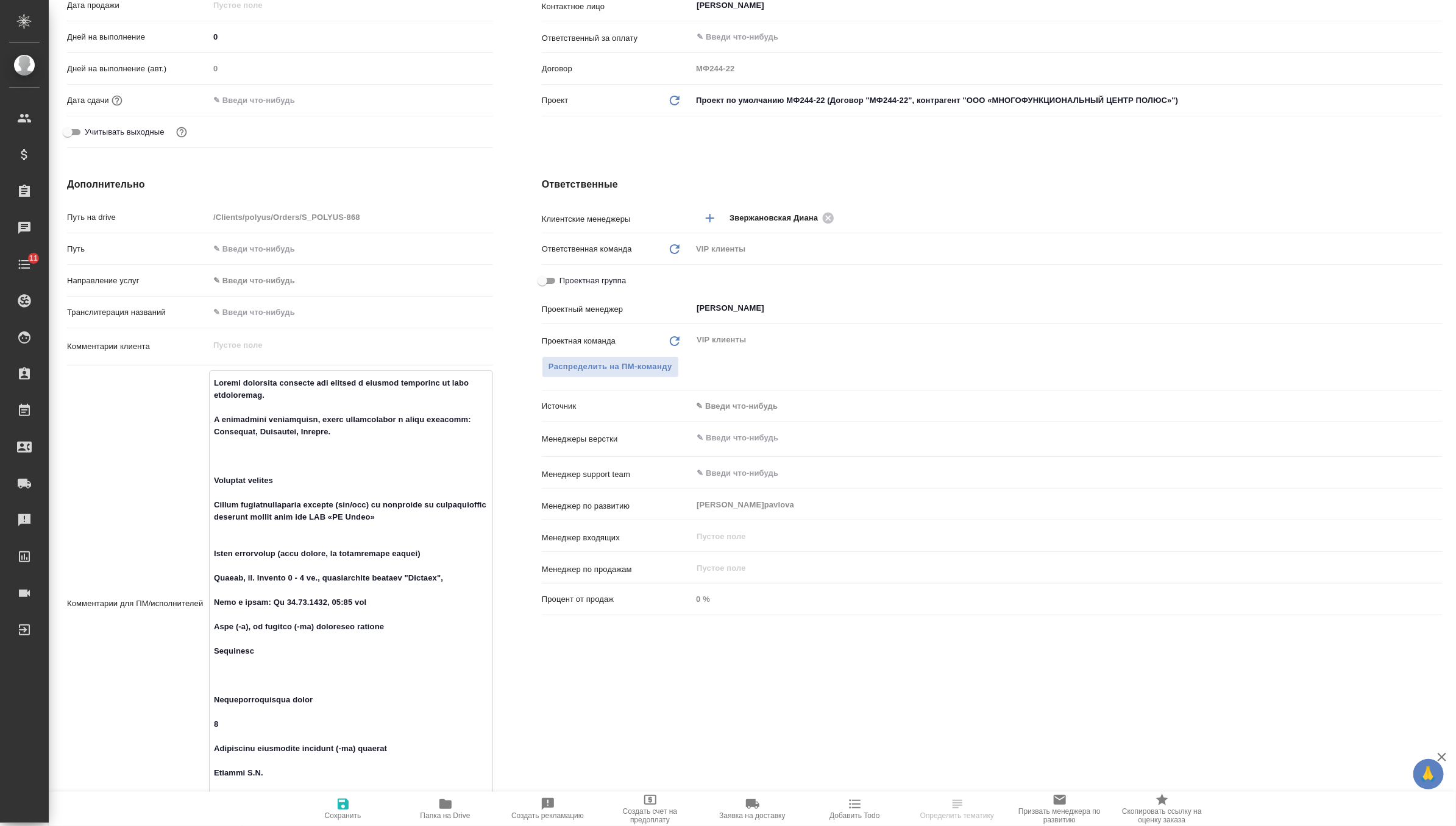
click at [244, 470] on textarea at bounding box center [351, 603] width 283 height 460
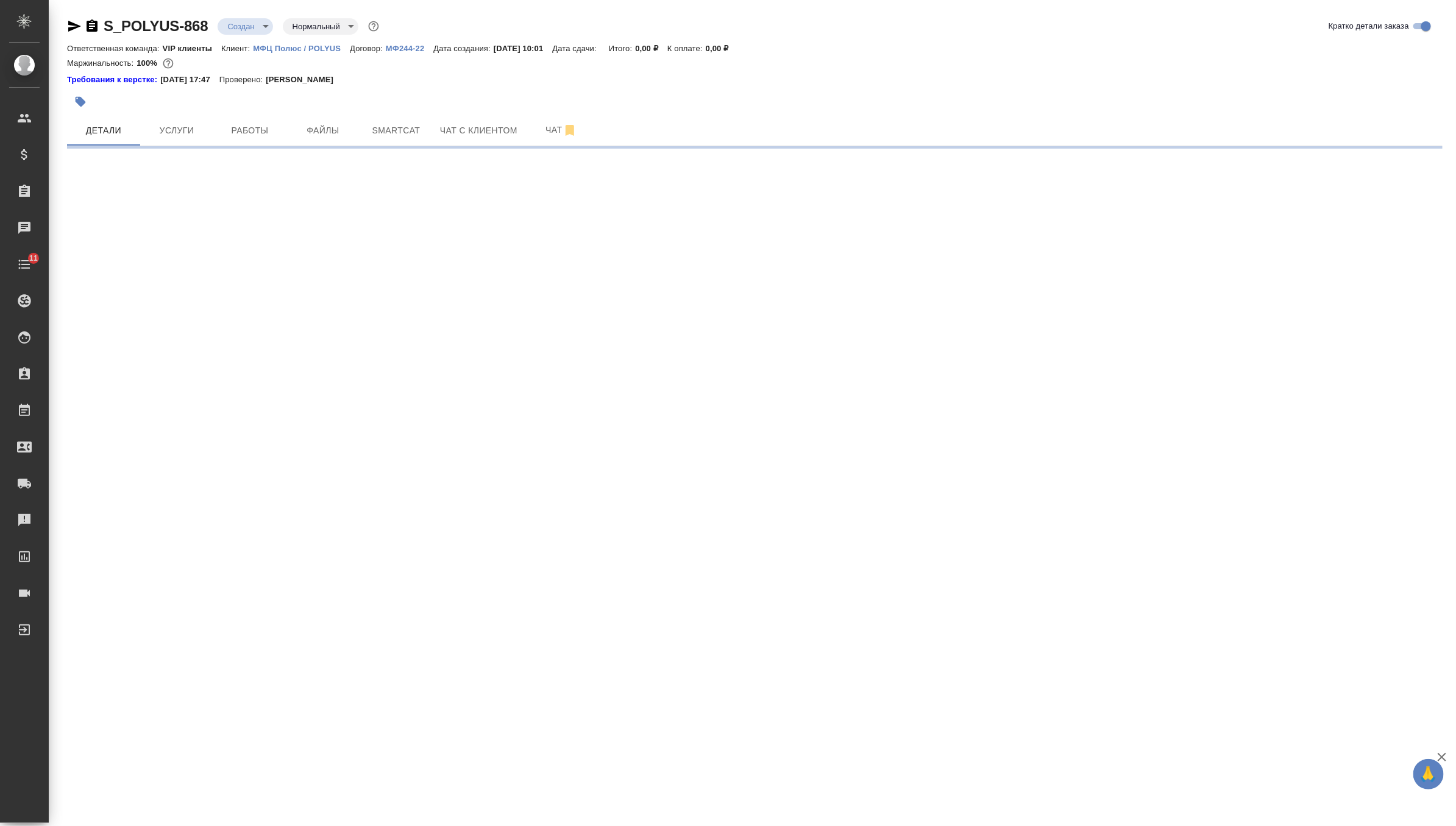
scroll to position [0, 0]
select select "RU"
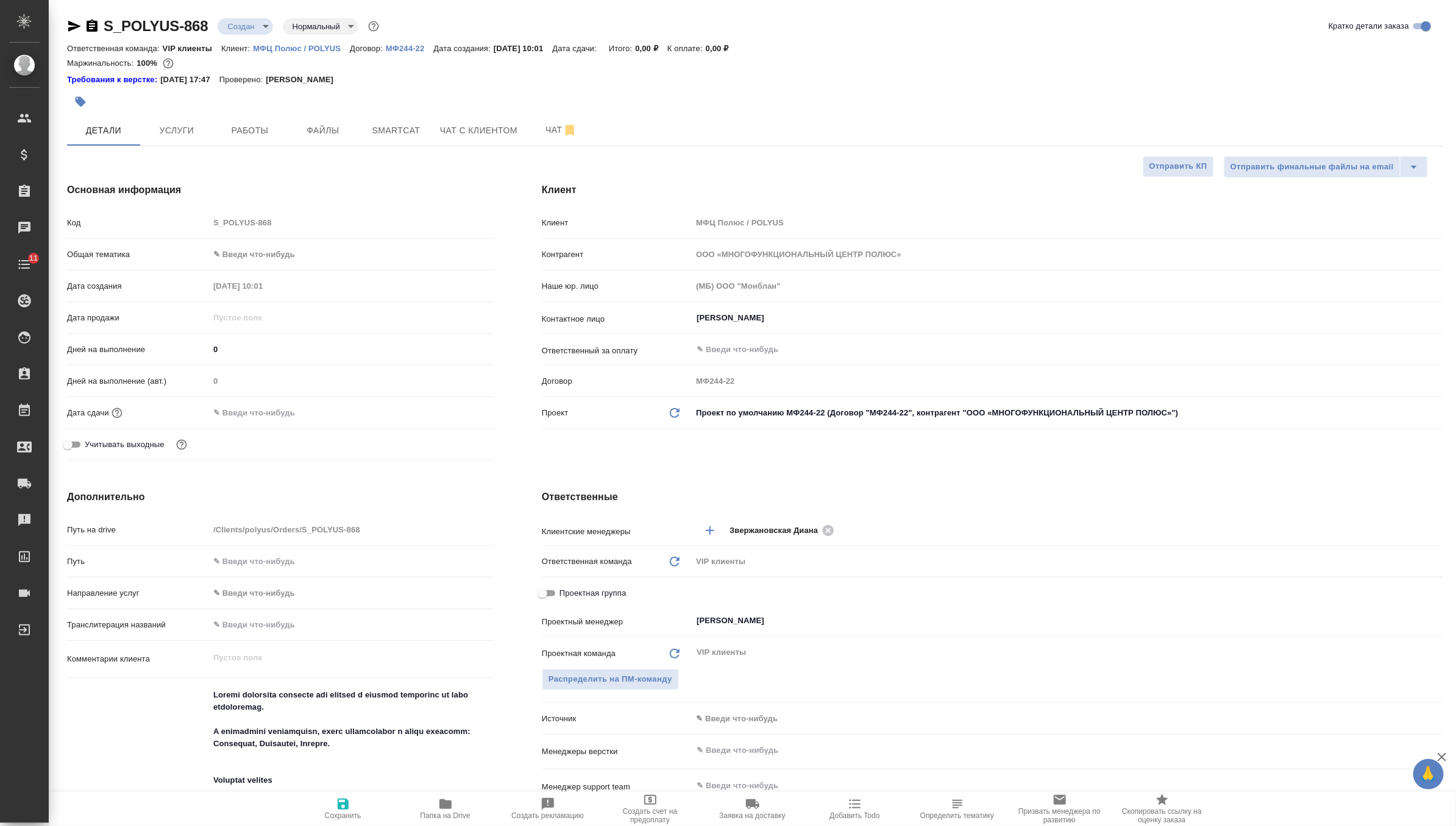
type textarea "x"
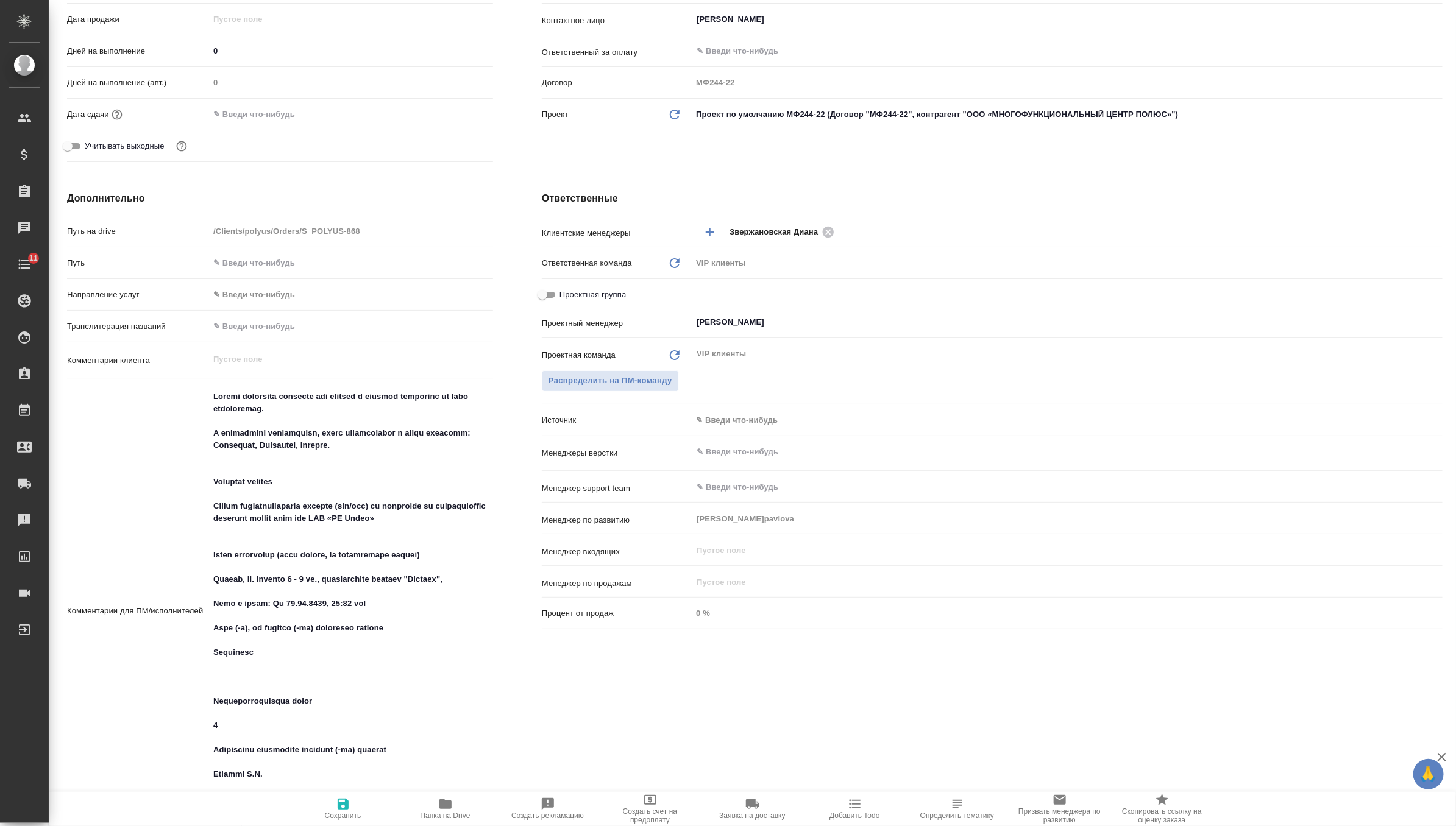
scroll to position [353, 0]
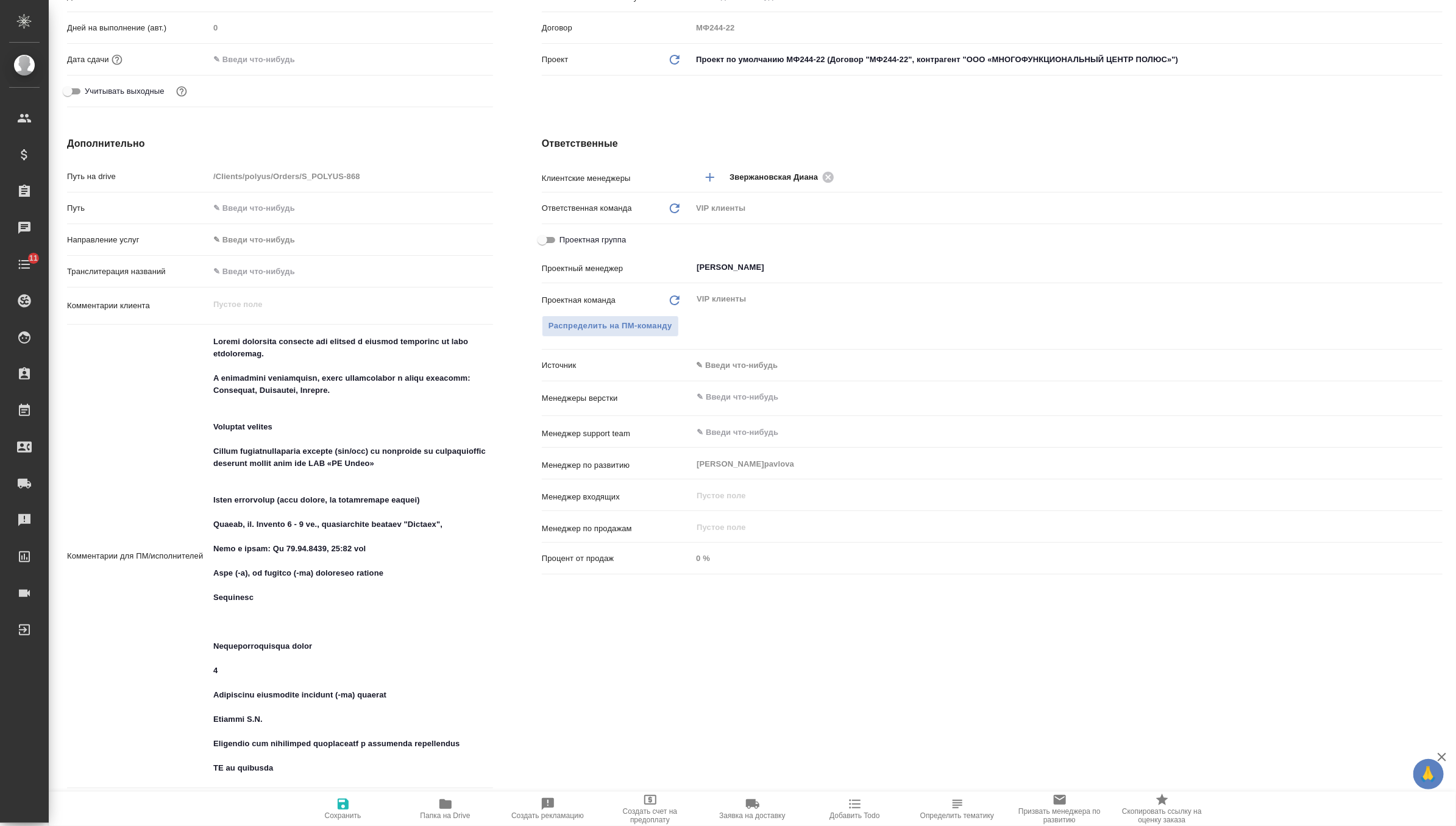
type textarea "x"
click at [243, 629] on textarea at bounding box center [351, 555] width 283 height 447
type textarea "x"
type textarea "Просим подобрать китаиста для участия в оффлайн совещании по теме пробоотбора. …"
type textarea "x"
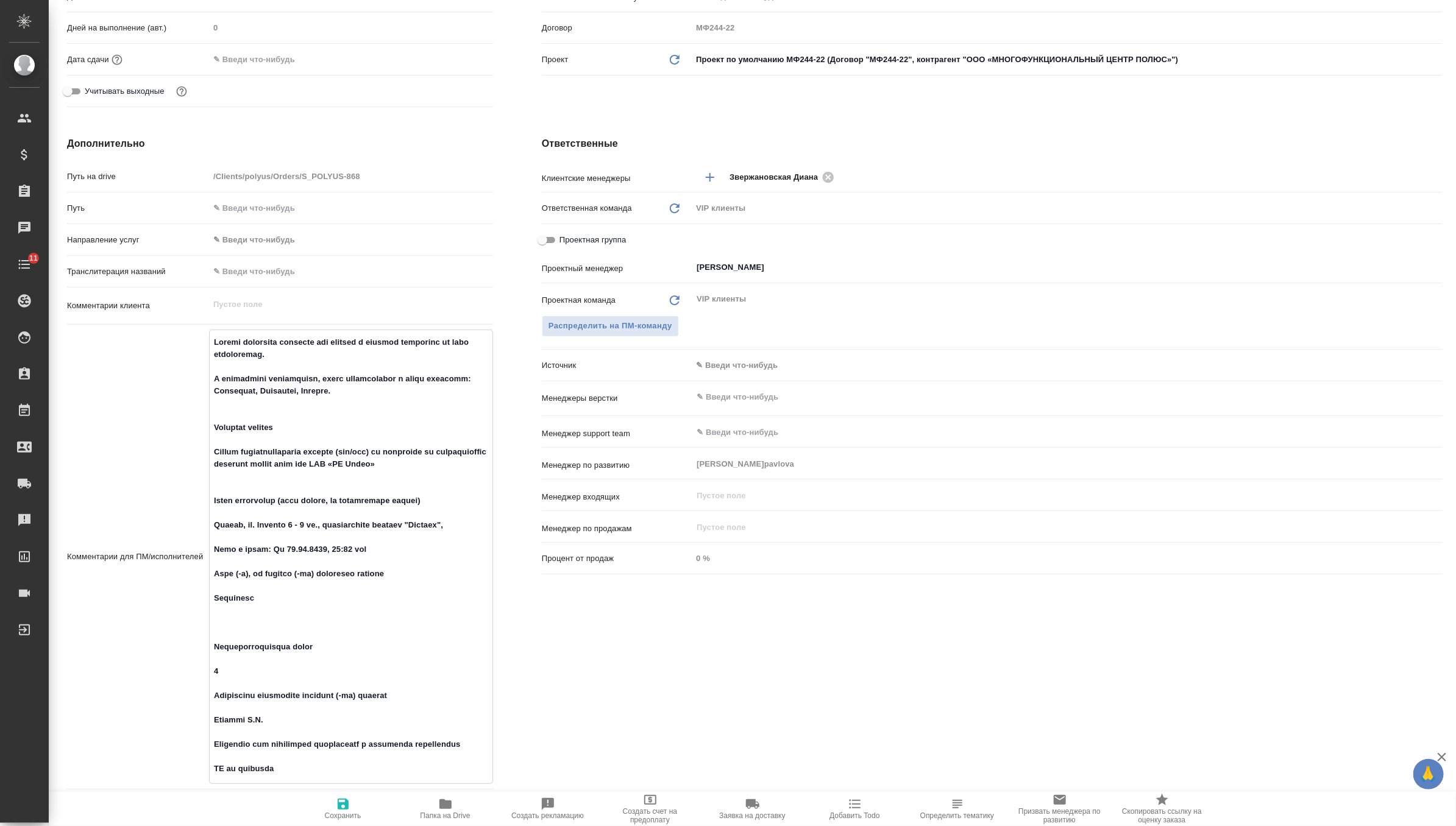
type textarea "x"
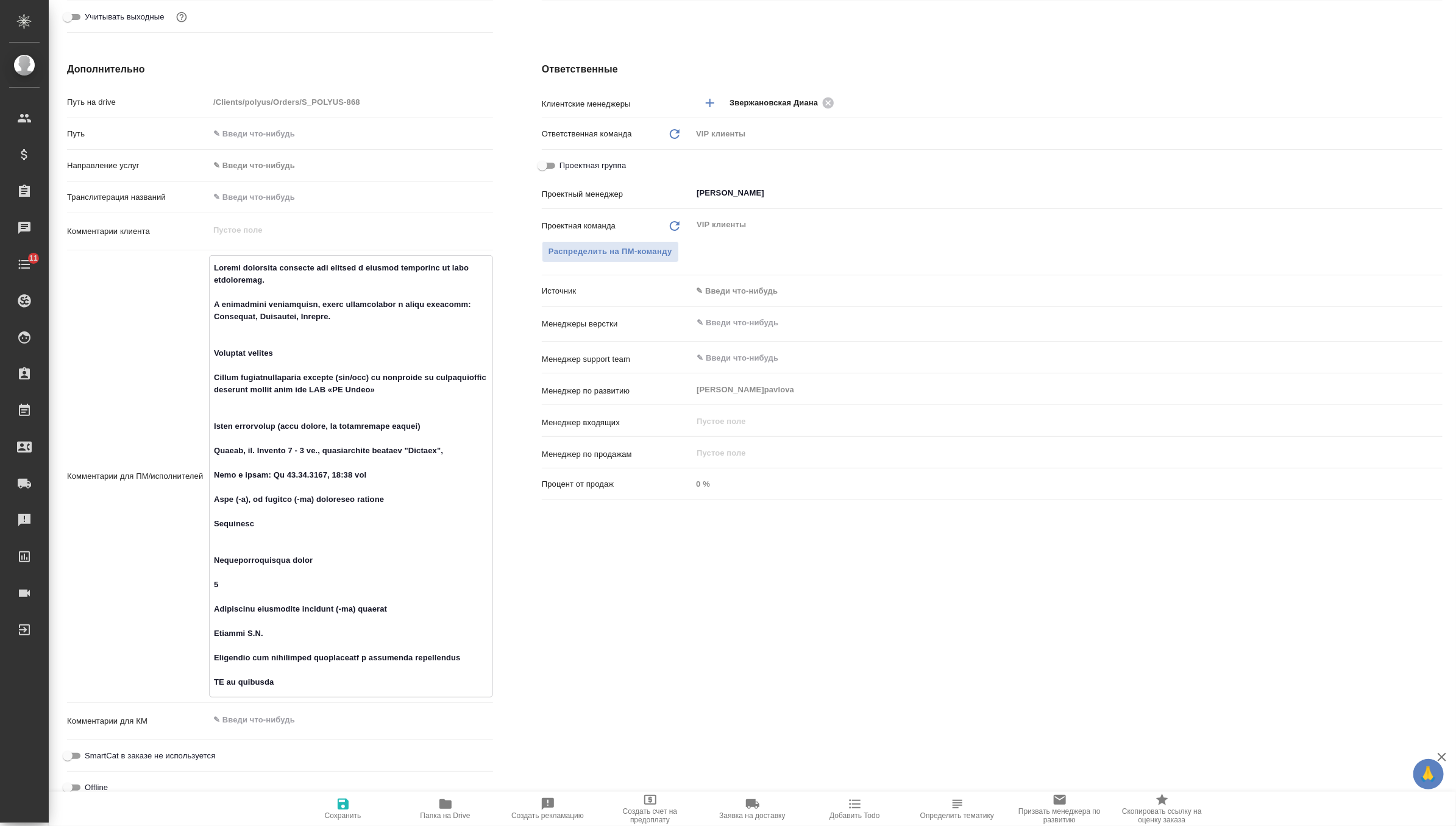
scroll to position [463, 0]
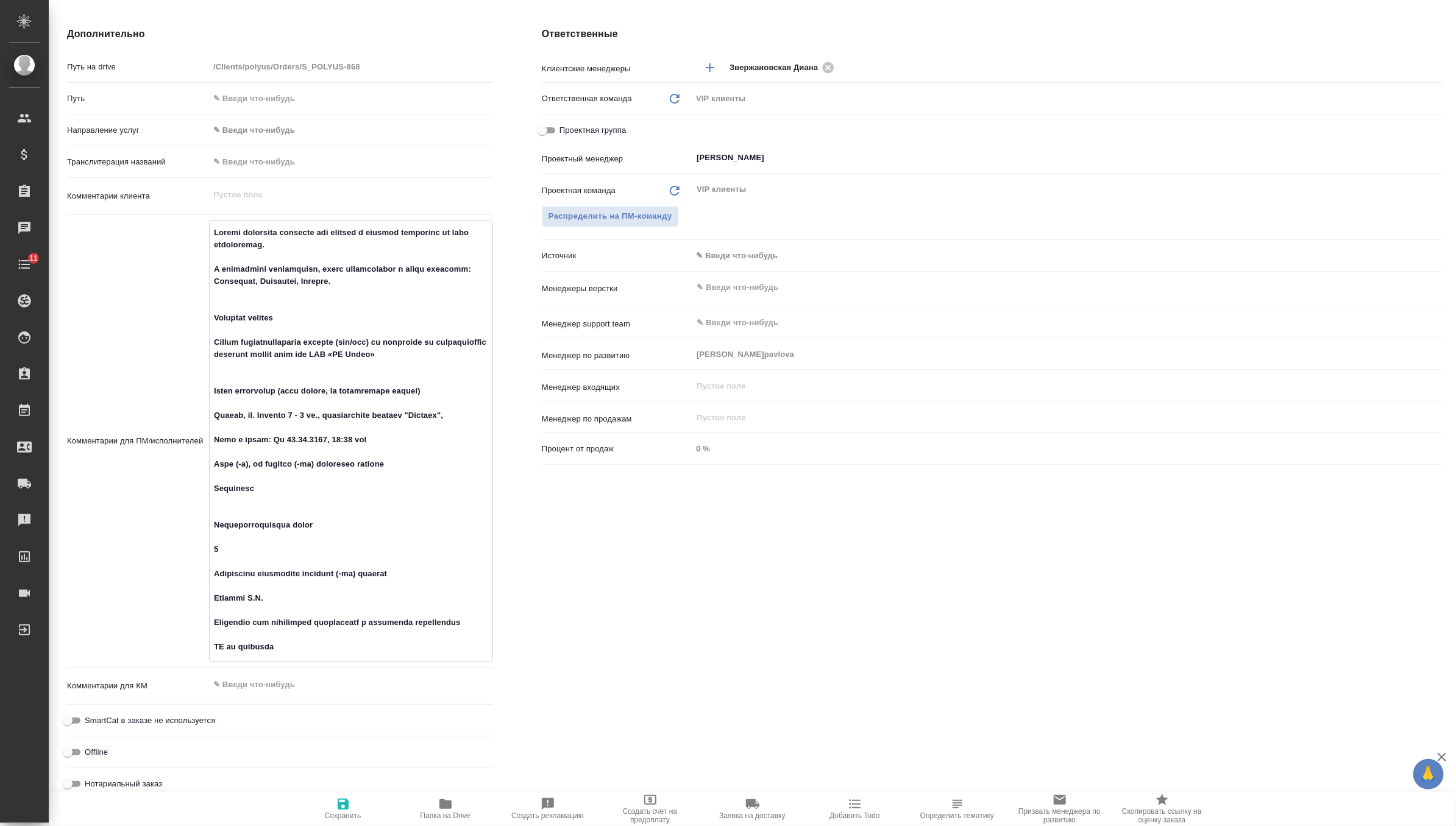
type textarea "Просим подобрать китаиста для участия в оффлайн совещании по теме пробоотбора. …"
type textarea "x"
click at [330, 817] on span "Сохранить" at bounding box center [343, 815] width 36 height 9
type textarea "x"
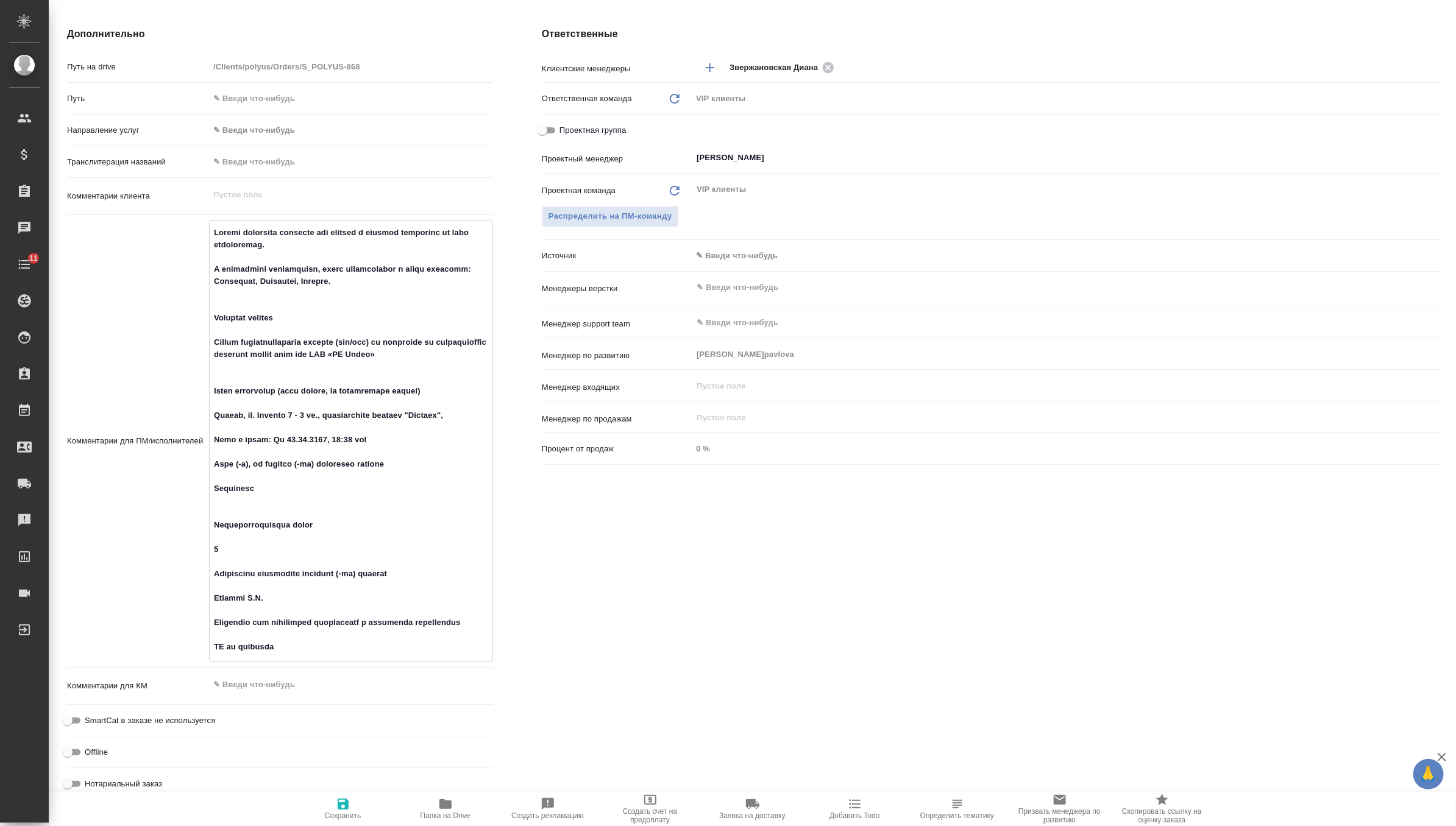
type textarea "x"
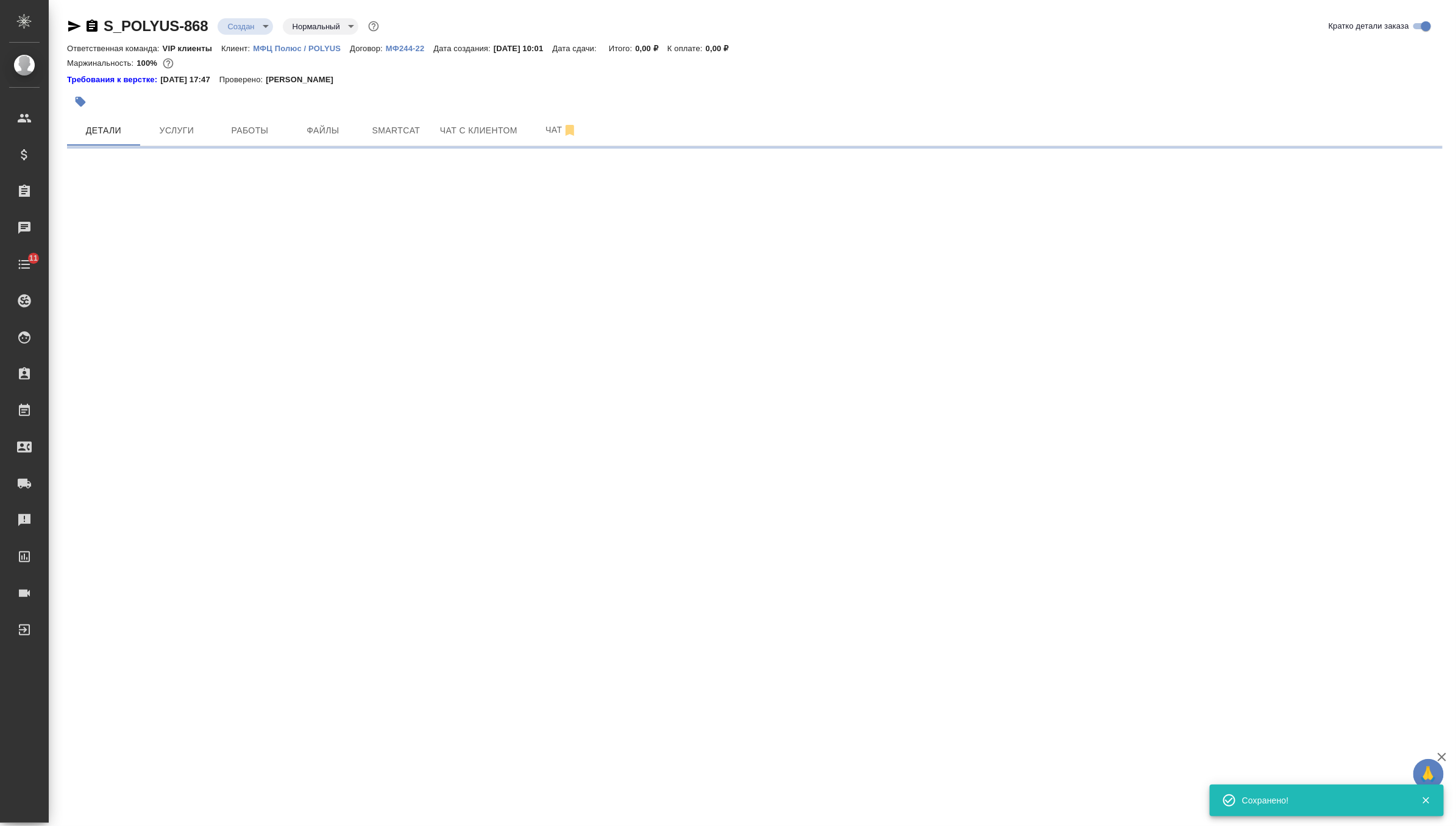
scroll to position [0, 0]
select select "RU"
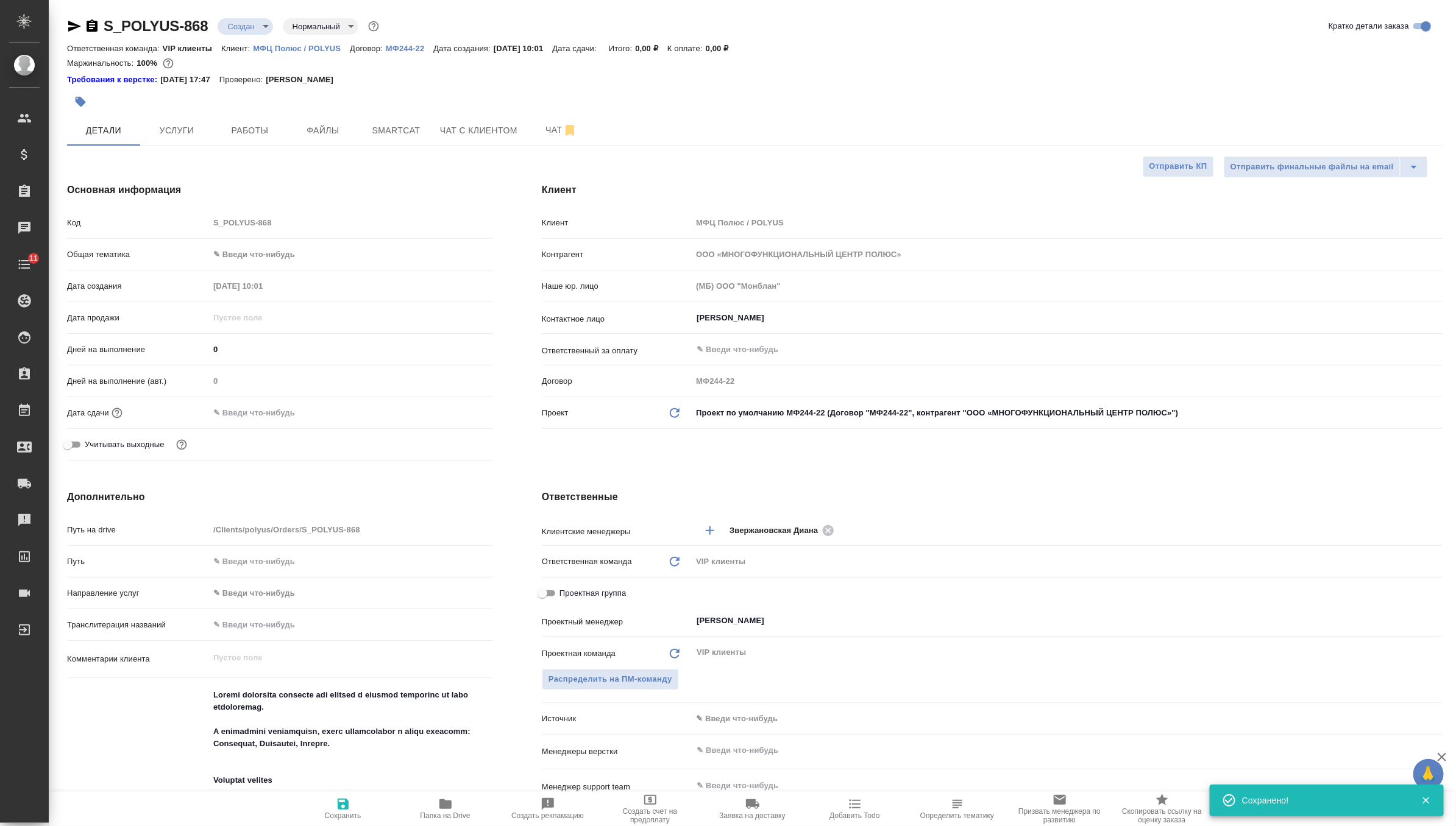
type textarea "x"
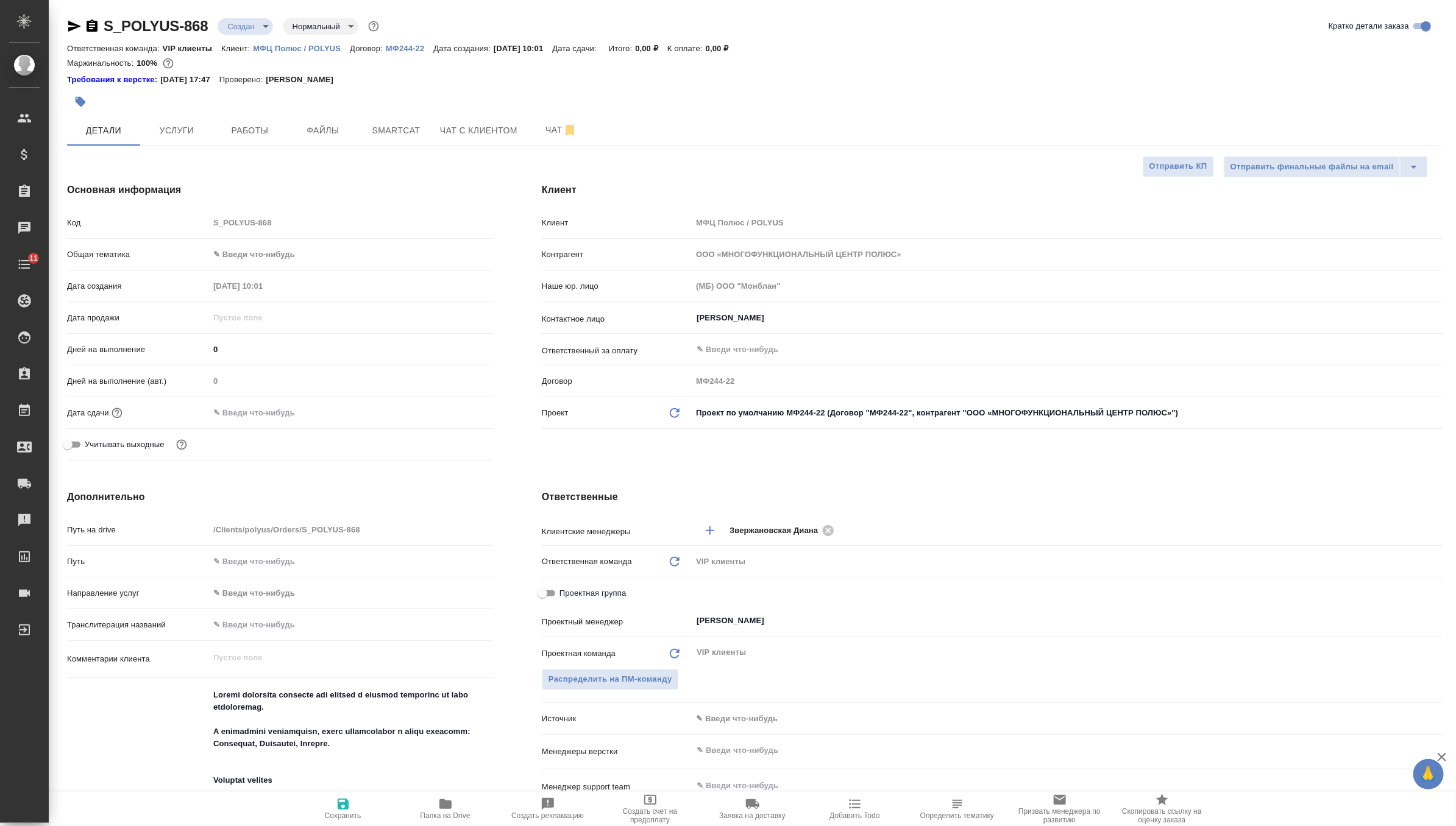
type textarea "x"
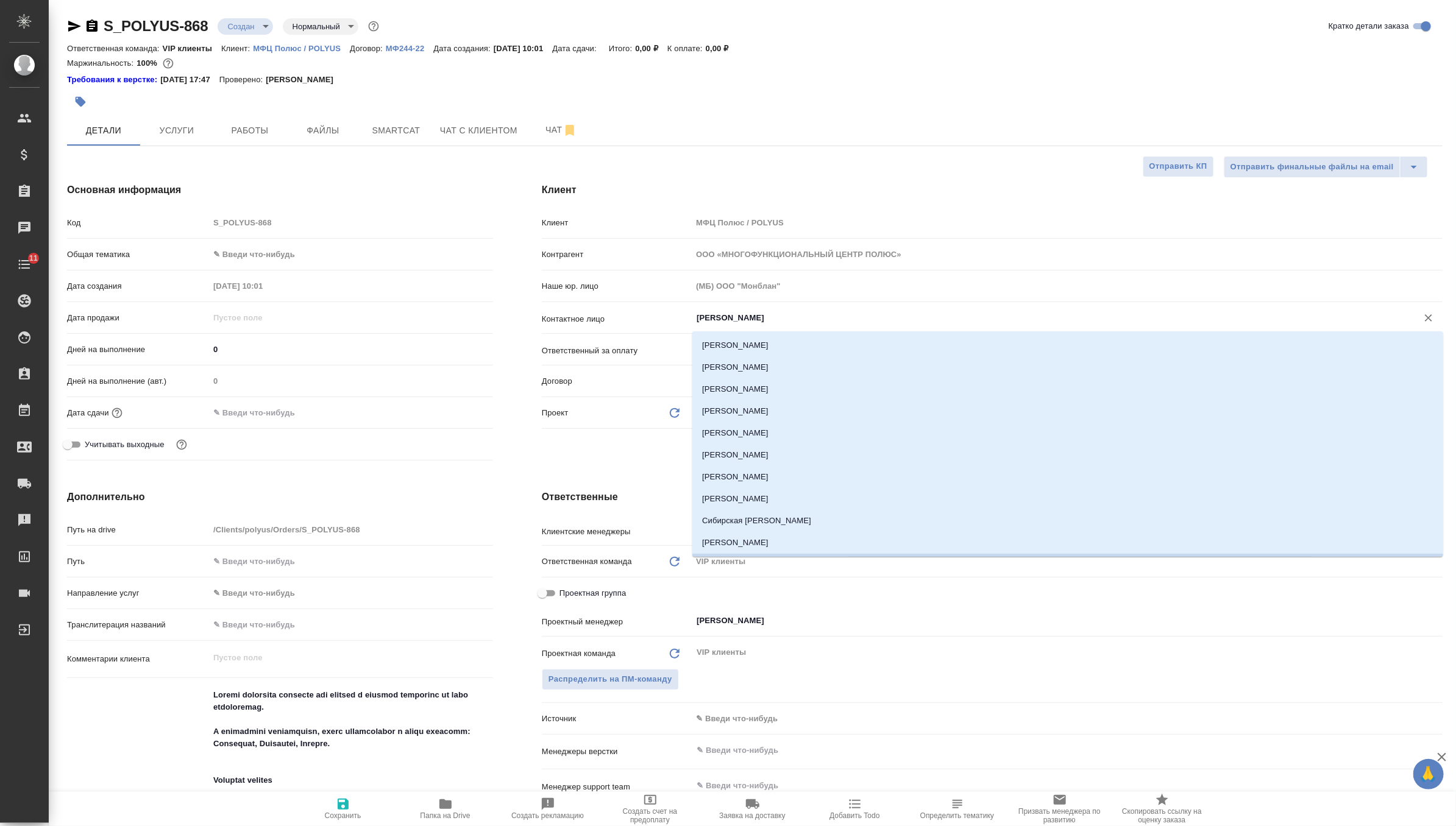
click at [810, 321] on input "Башмакова Мария" at bounding box center [1046, 317] width 702 height 15
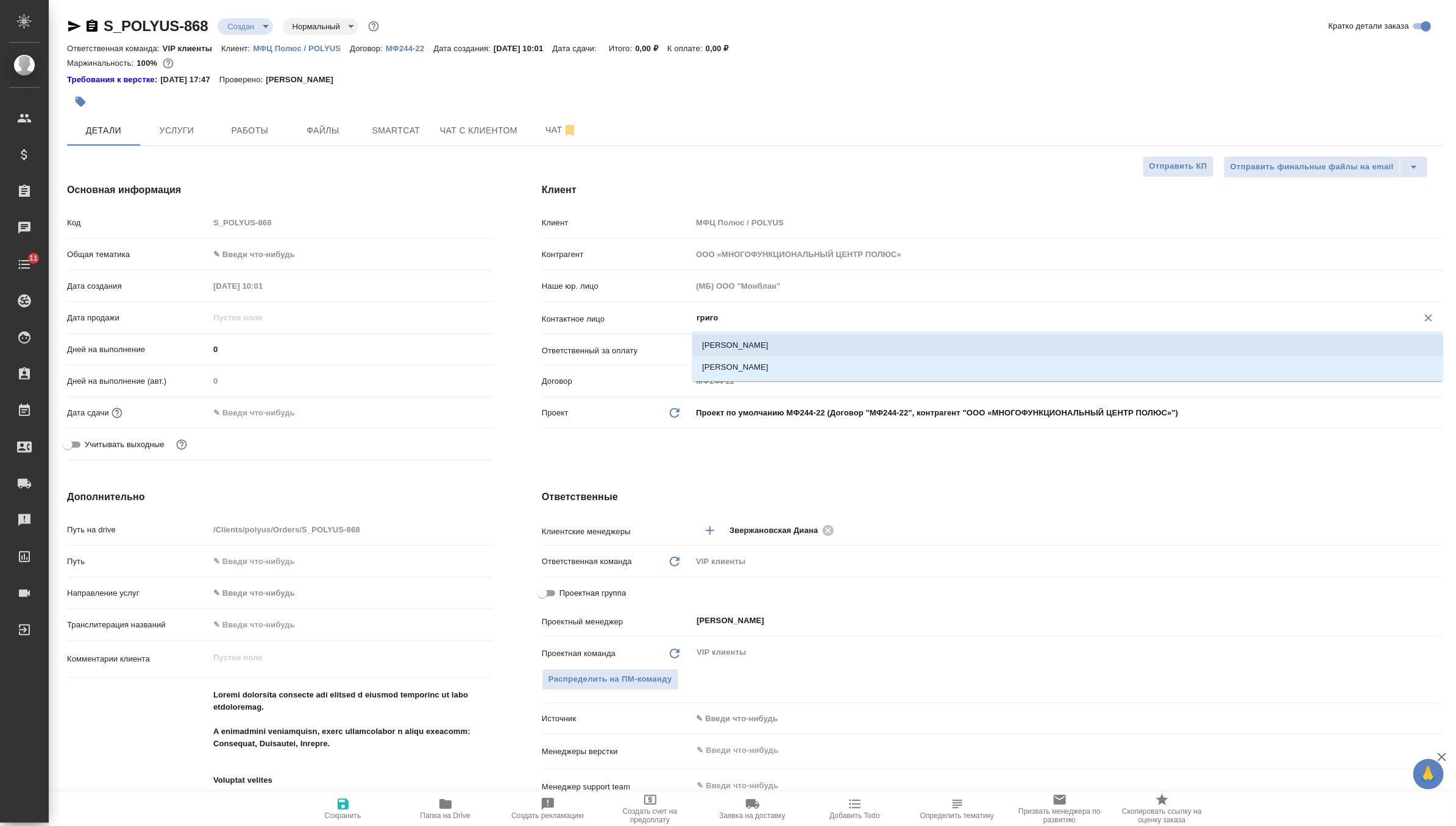
click at [810, 344] on li "Григоренко Мария" at bounding box center [1067, 345] width 751 height 22
type input "Григоренко Мария"
type textarea "x"
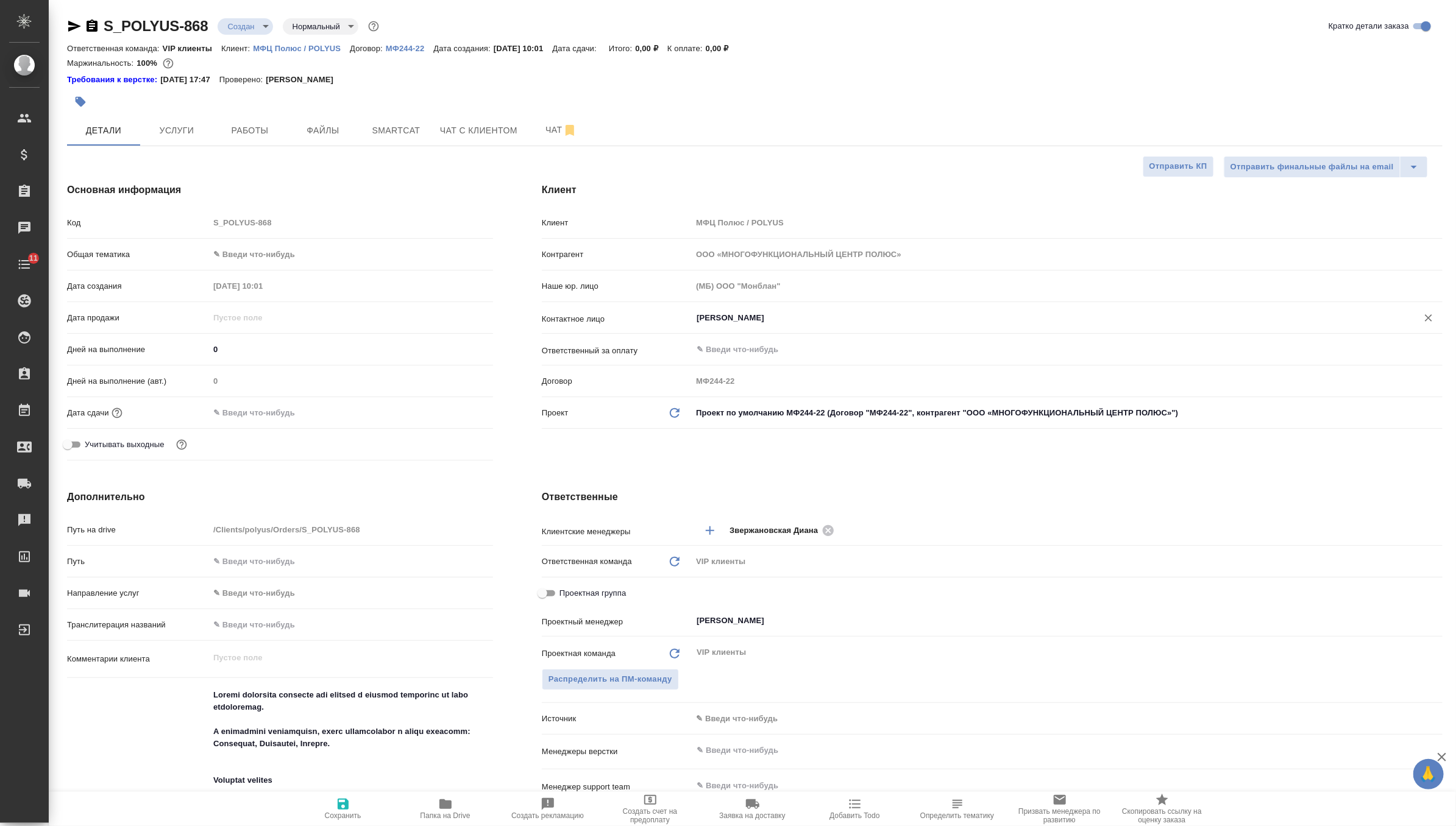
type input "Григоренко Мария"
click at [332, 813] on span "Сохранить" at bounding box center [343, 815] width 36 height 9
type textarea "x"
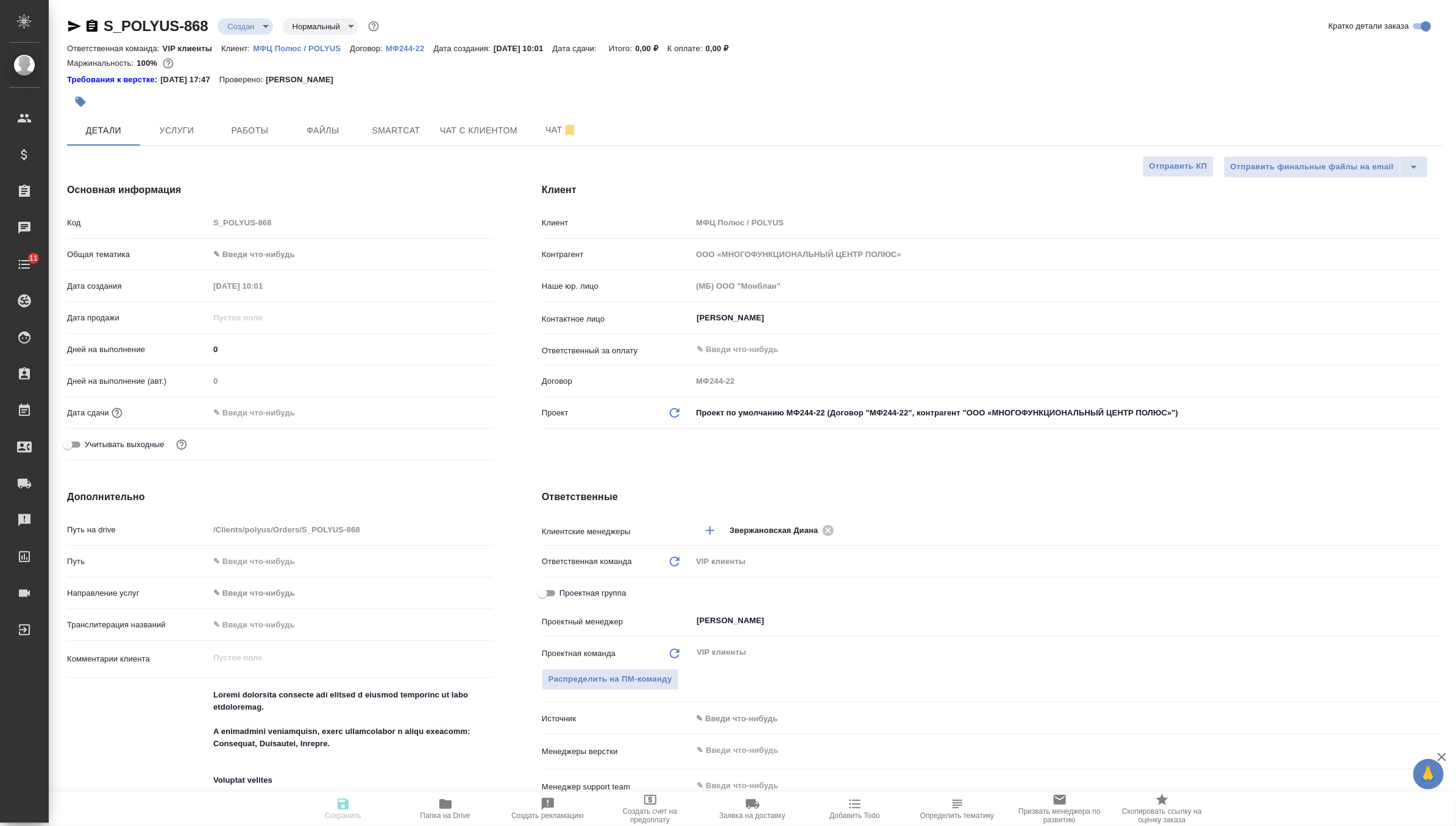
type textarea "x"
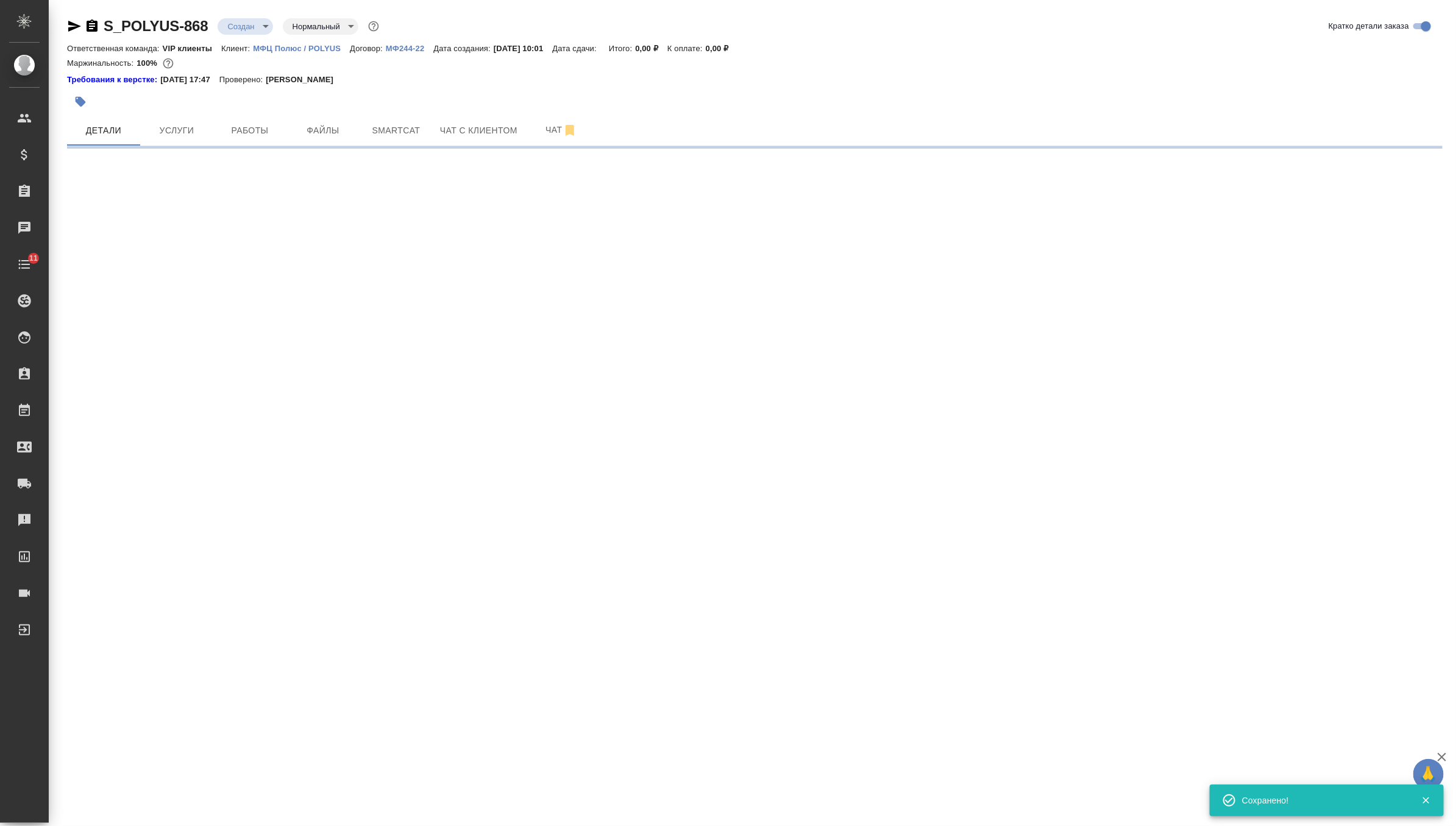
select select "RU"
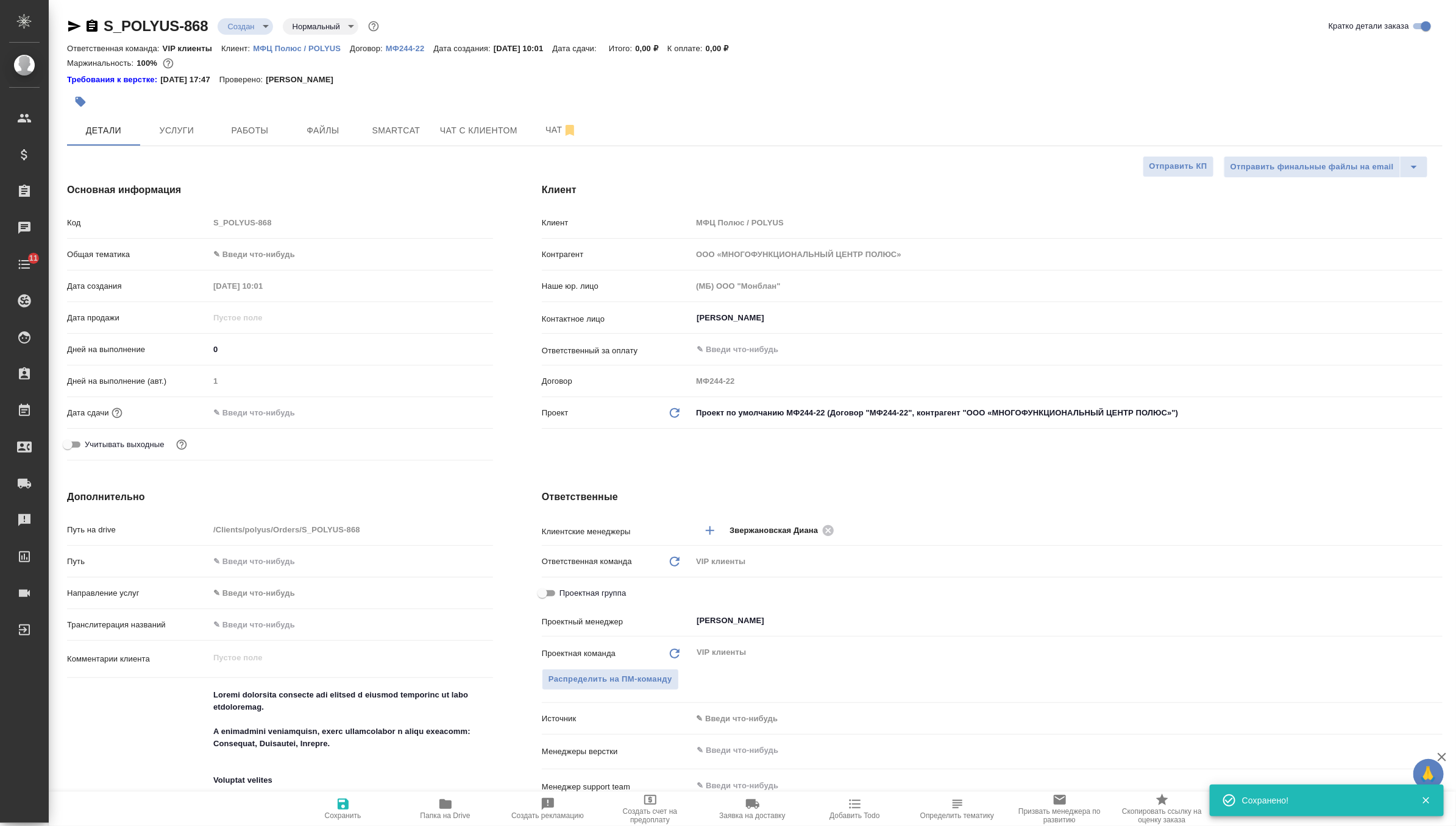
type textarea "x"
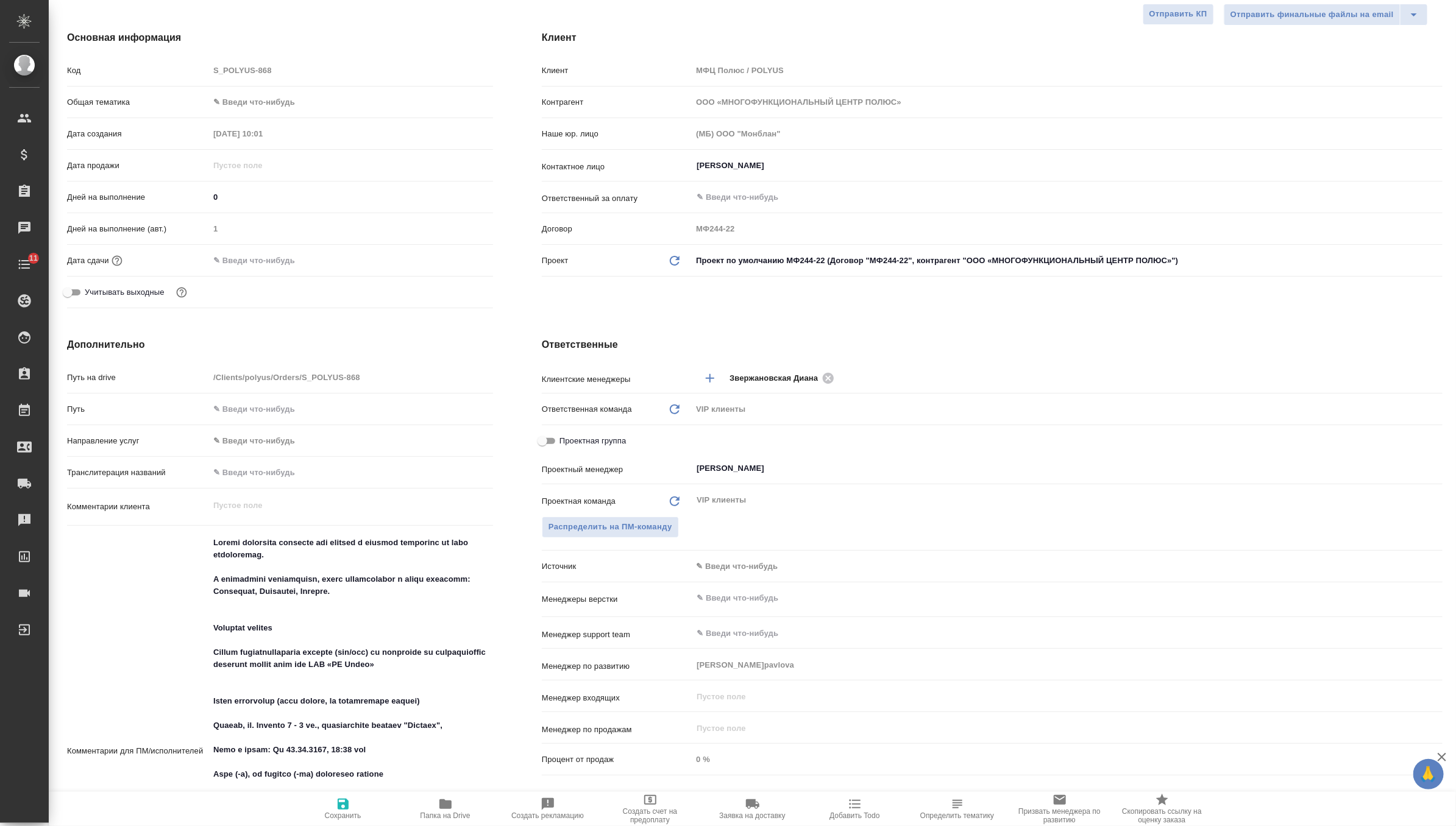
scroll to position [160, 0]
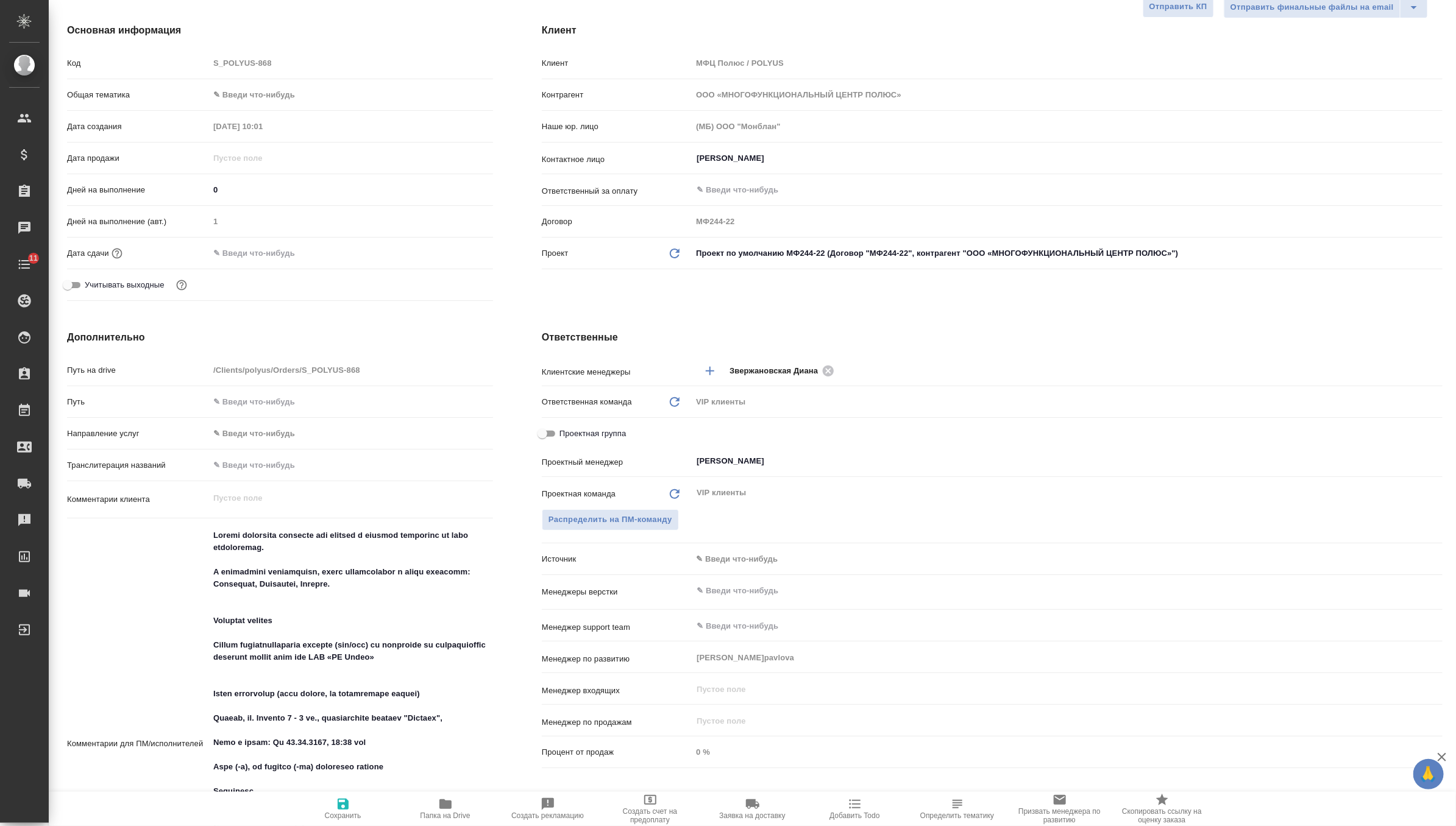
click at [276, 250] on input "text" at bounding box center [262, 253] width 107 height 17
click at [458, 244] on div at bounding box center [351, 253] width 284 height 19
click at [458, 254] on icon "button" at bounding box center [457, 252] width 11 height 12
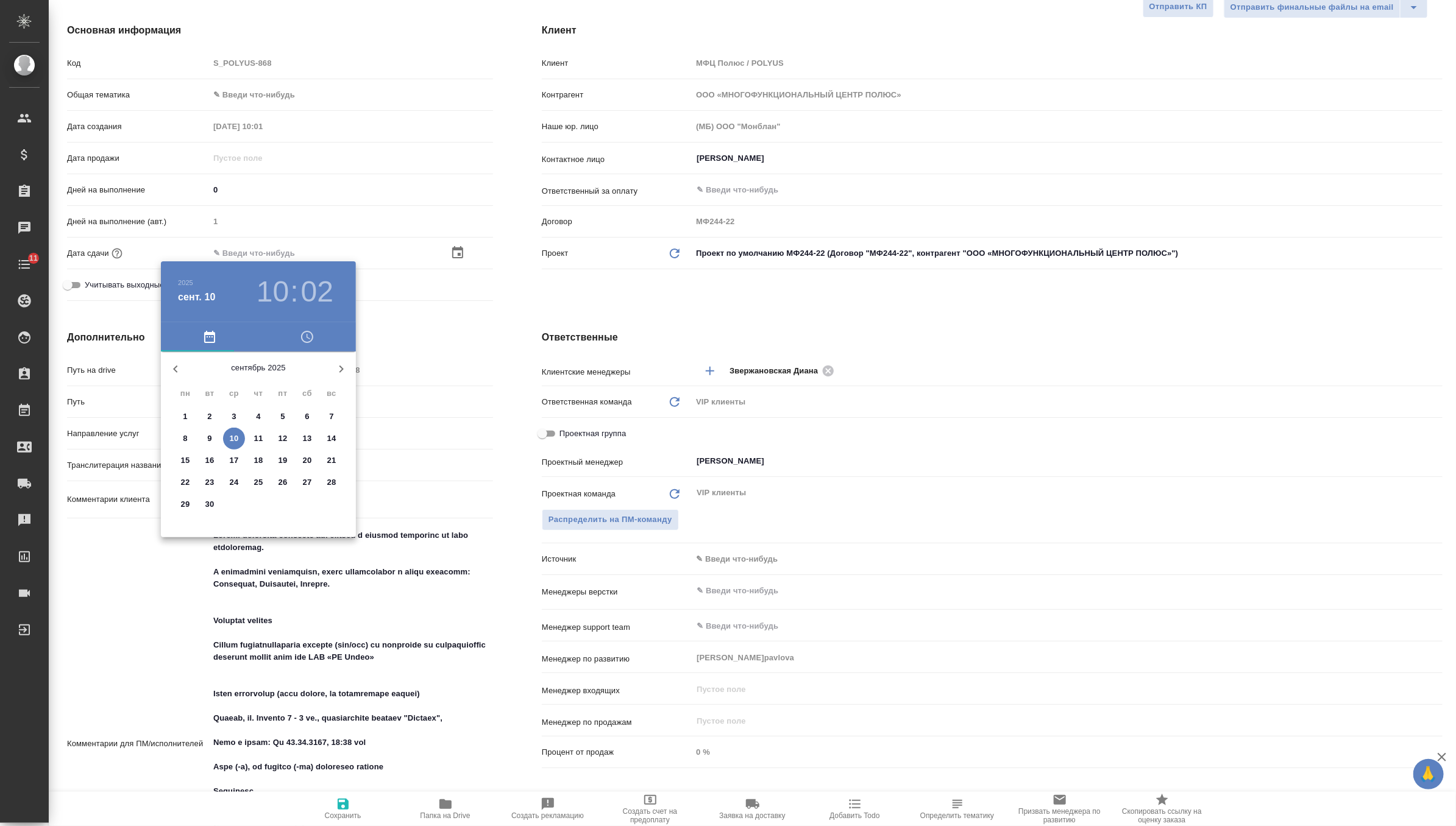
click at [251, 437] on span "11" at bounding box center [258, 438] width 22 height 12
type input "11.09.2025 10:02"
type textarea "x"
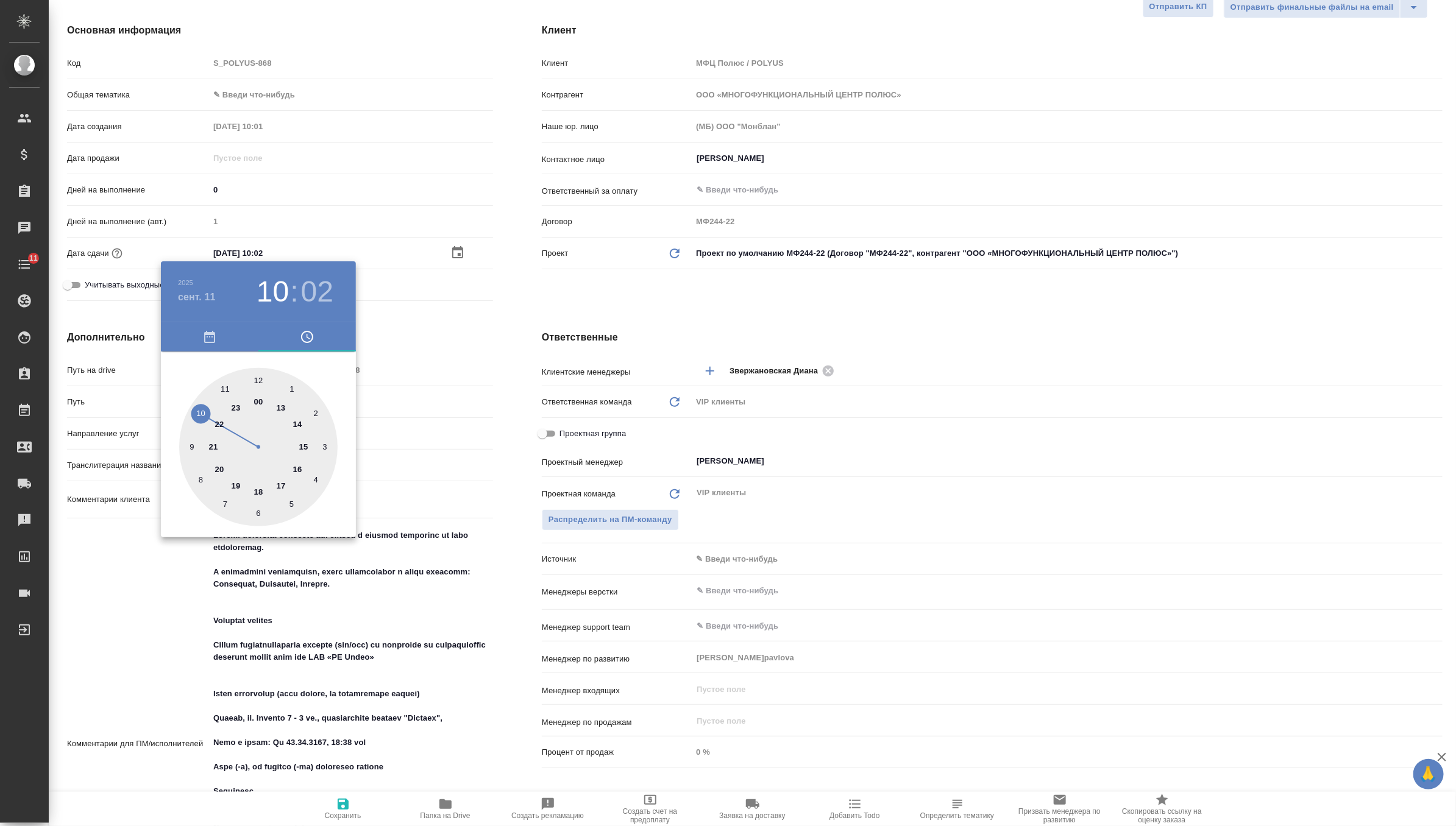
click at [223, 386] on div at bounding box center [258, 447] width 159 height 159
type input "11.09.2025 11:02"
type textarea "x"
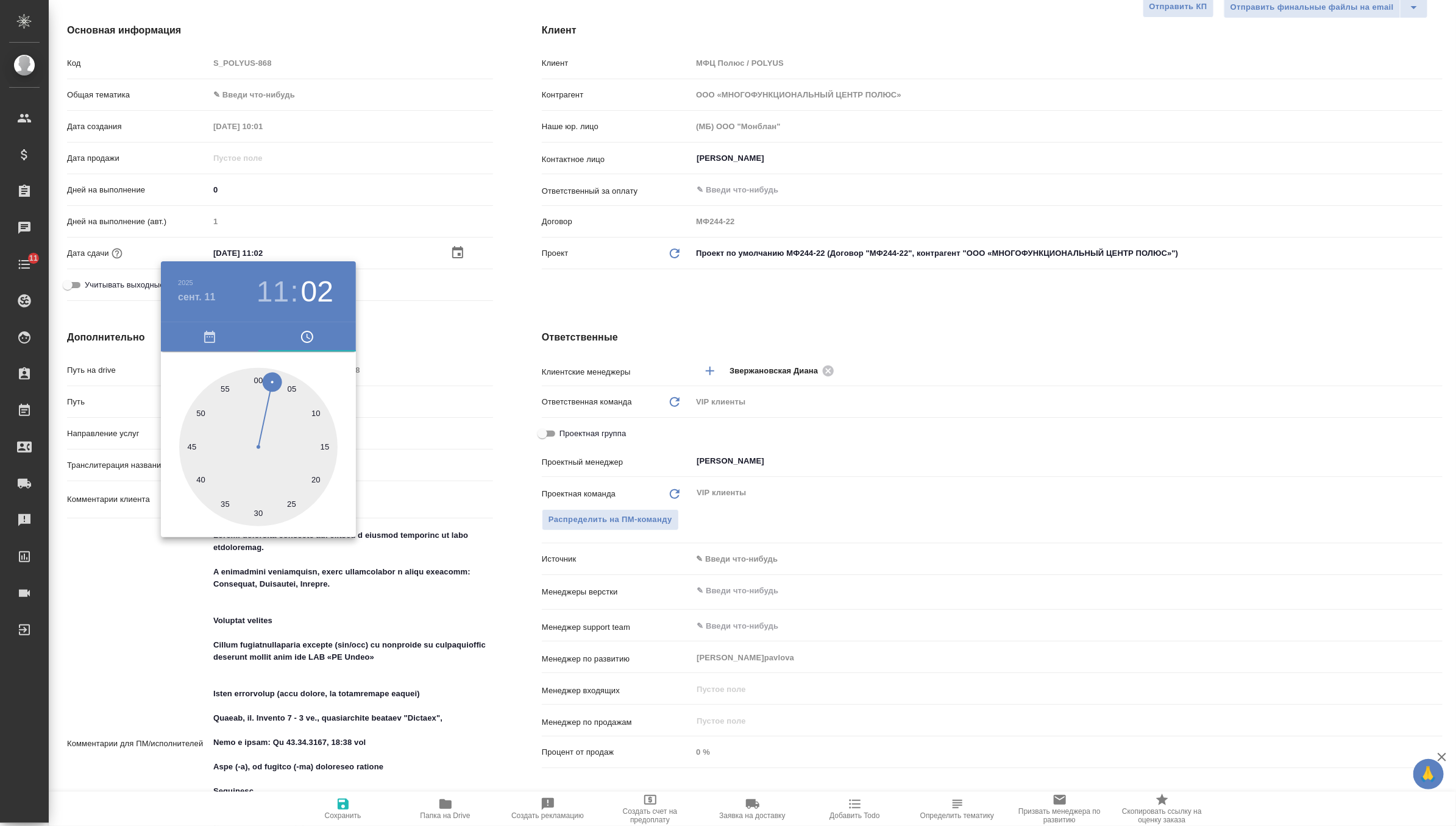
click at [257, 379] on div at bounding box center [258, 447] width 159 height 159
type input "11.09.2025 11:00"
type textarea "x"
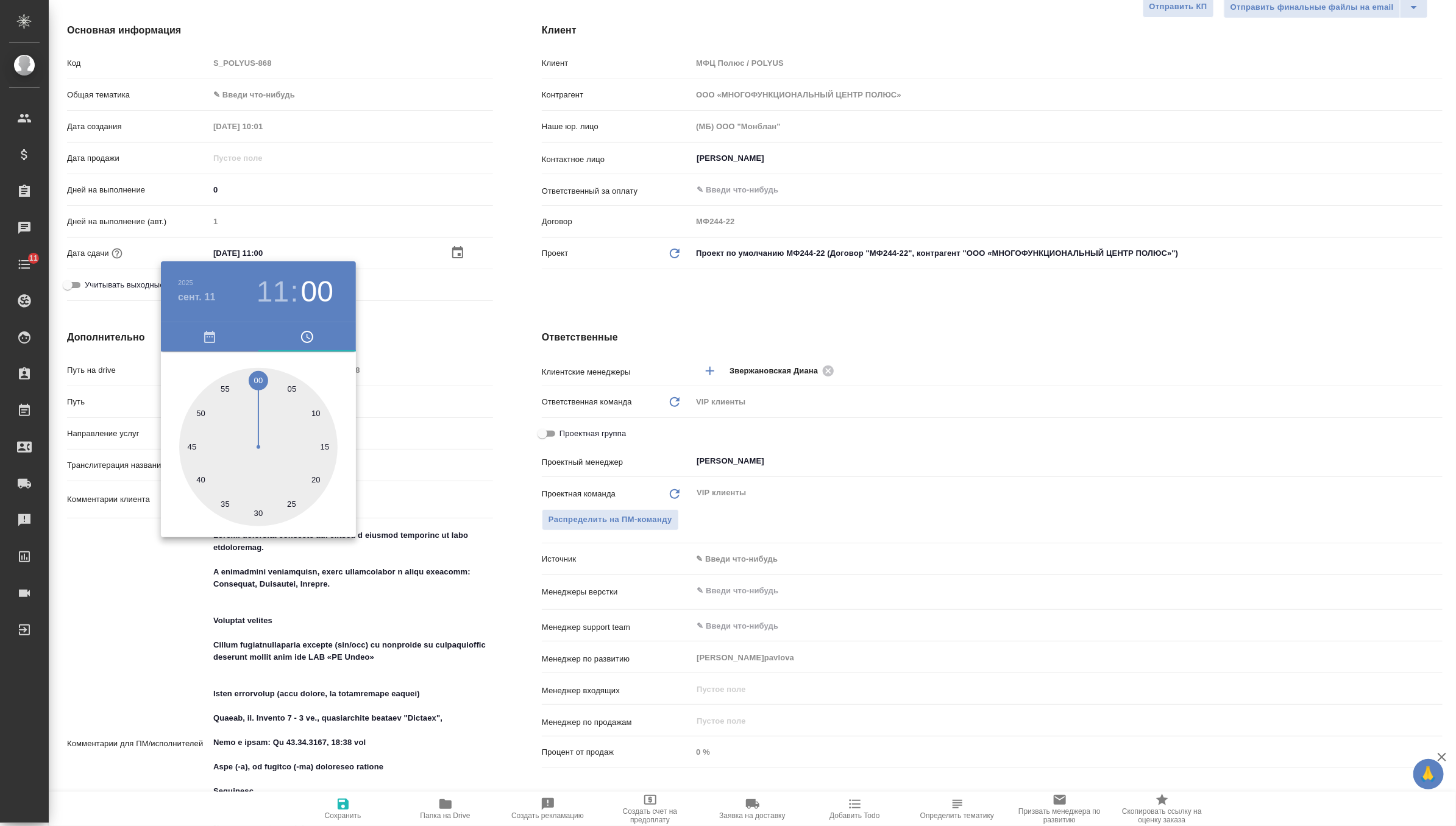
click at [644, 276] on div at bounding box center [728, 413] width 1456 height 826
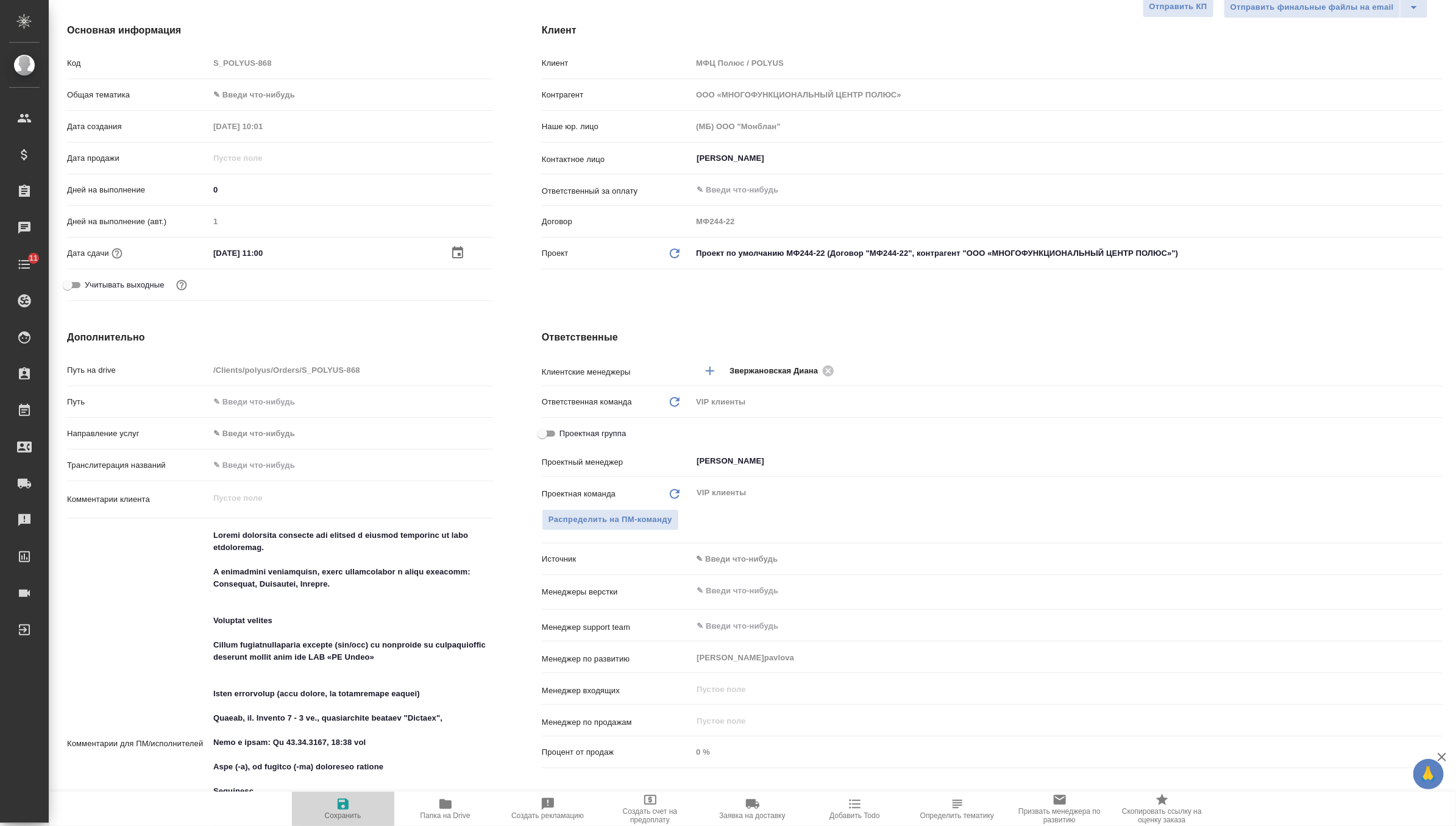
click at [340, 818] on span "Сохранить" at bounding box center [343, 815] width 36 height 9
type textarea "x"
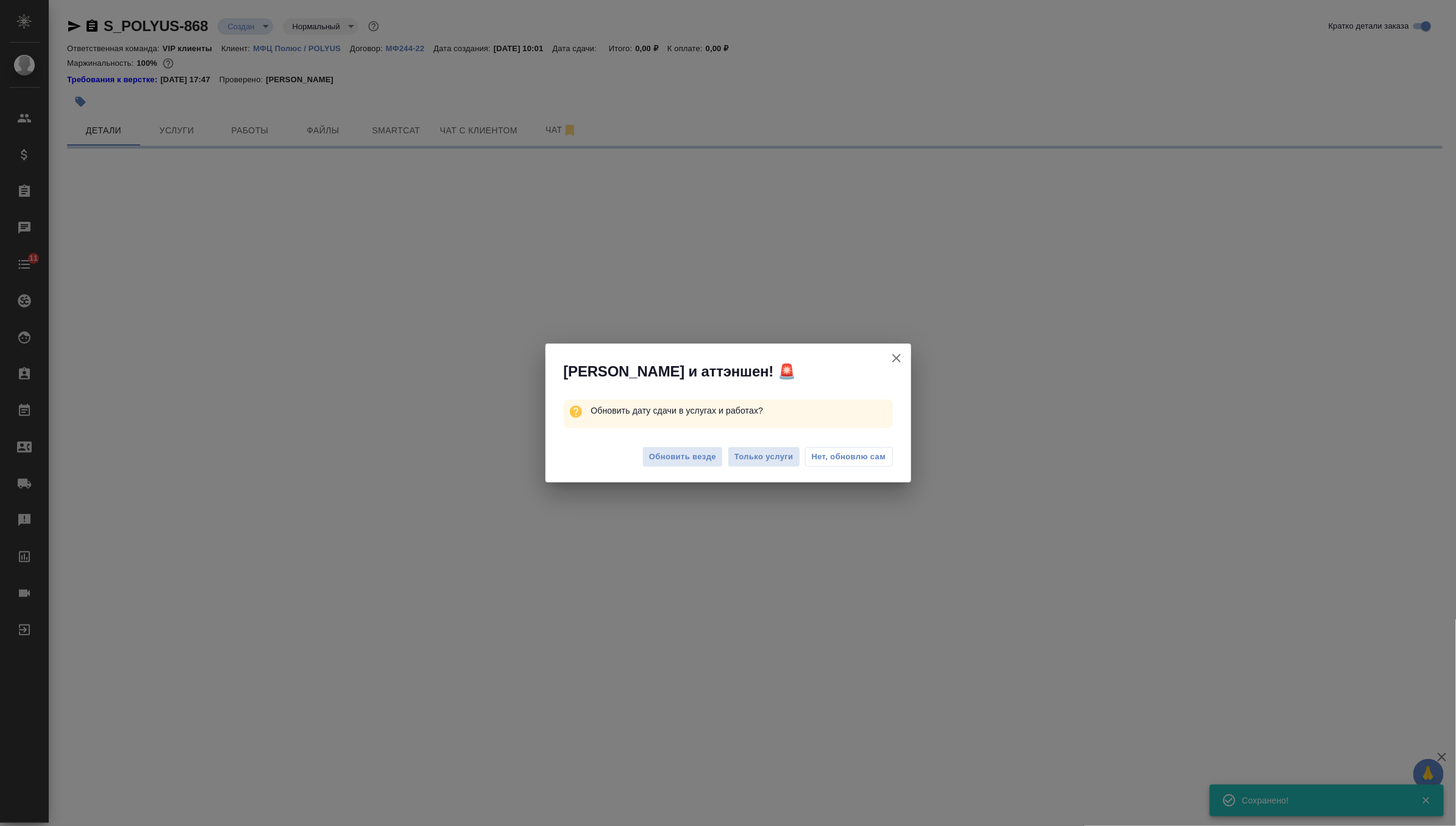
scroll to position [0, 0]
select select "RU"
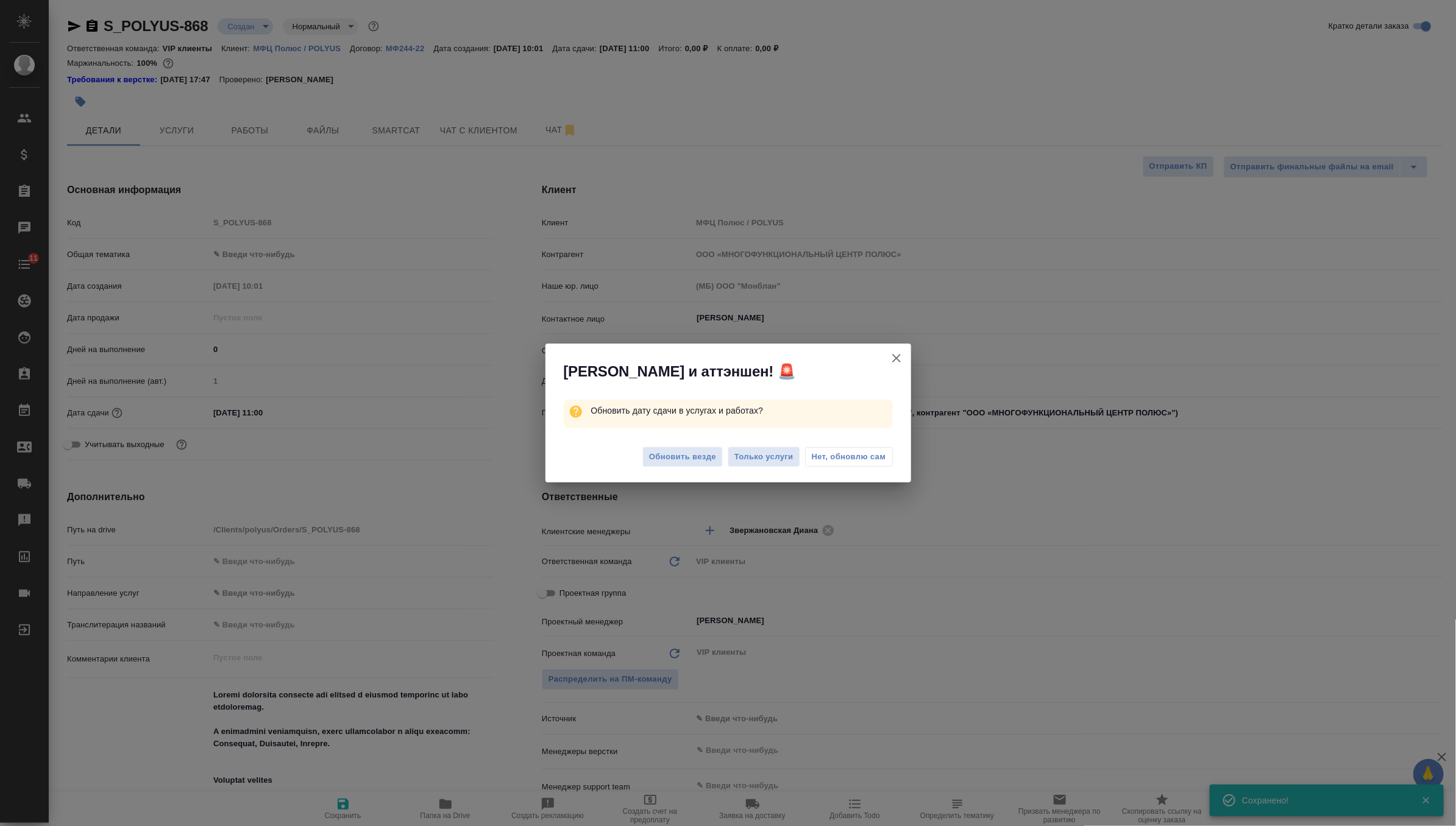
type textarea "x"
click at [694, 454] on span "Обновить везде" at bounding box center [682, 457] width 67 height 14
type textarea "x"
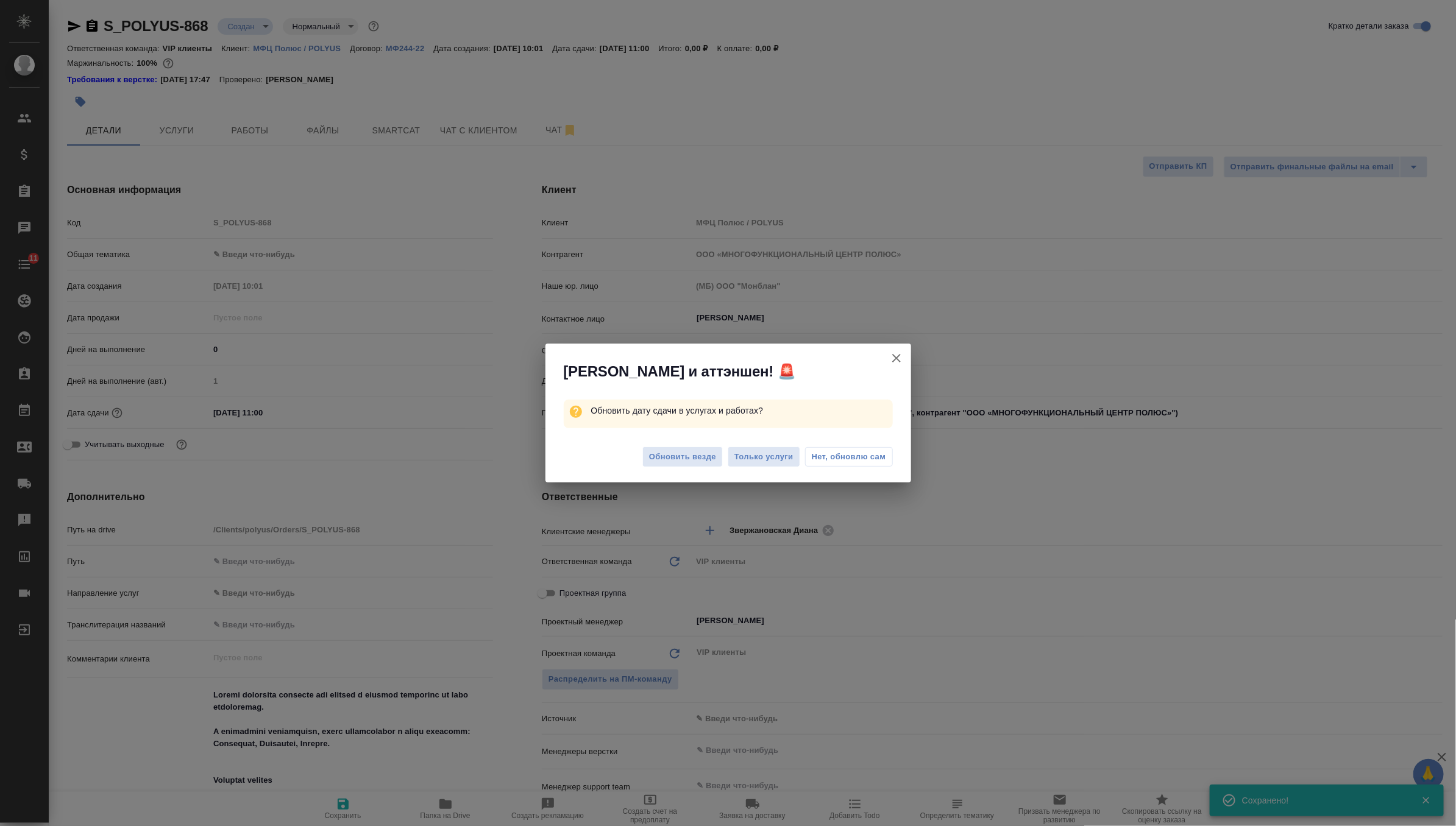
type textarea "x"
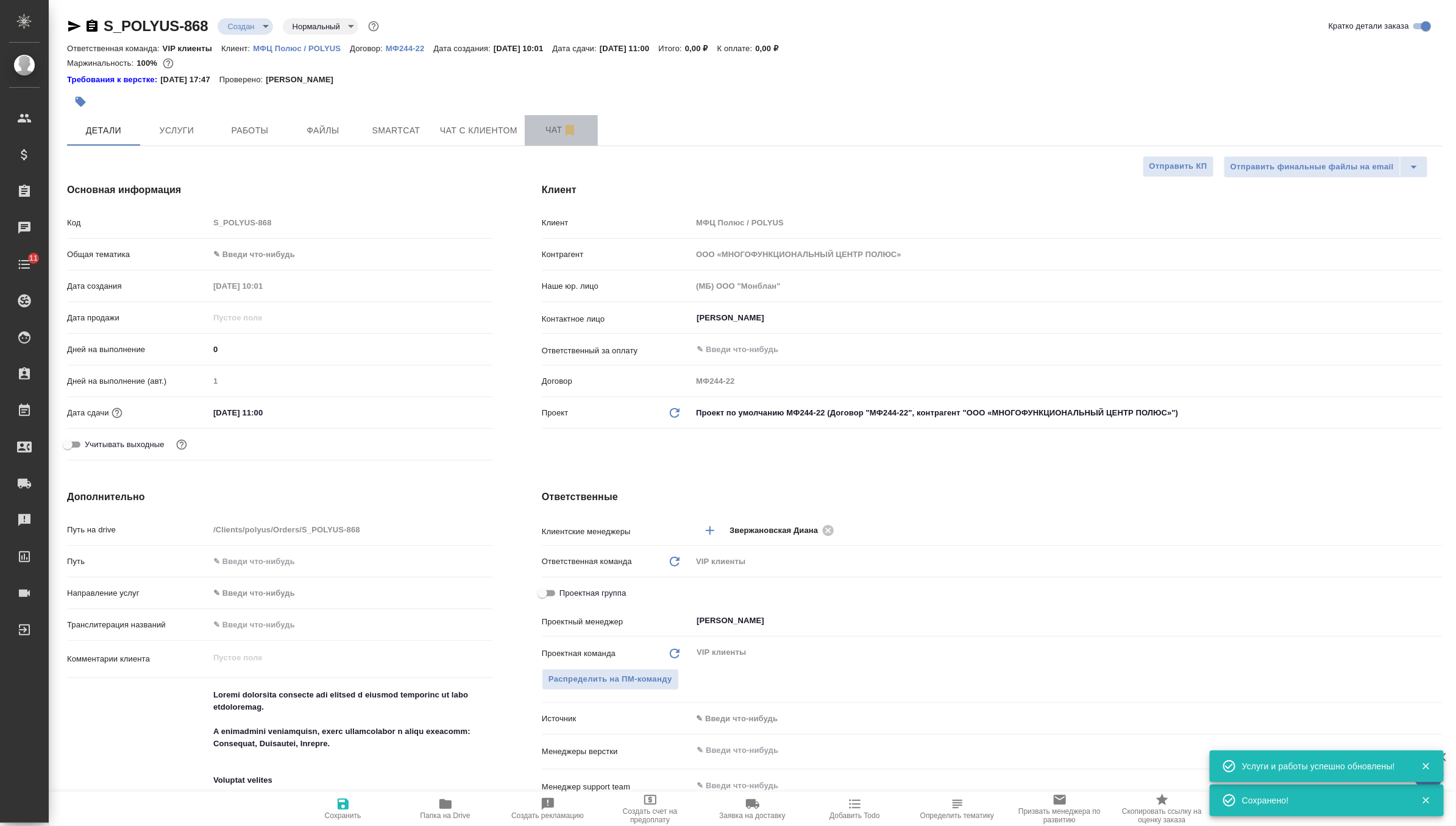
click at [534, 130] on span "Чат" at bounding box center [561, 130] width 58 height 15
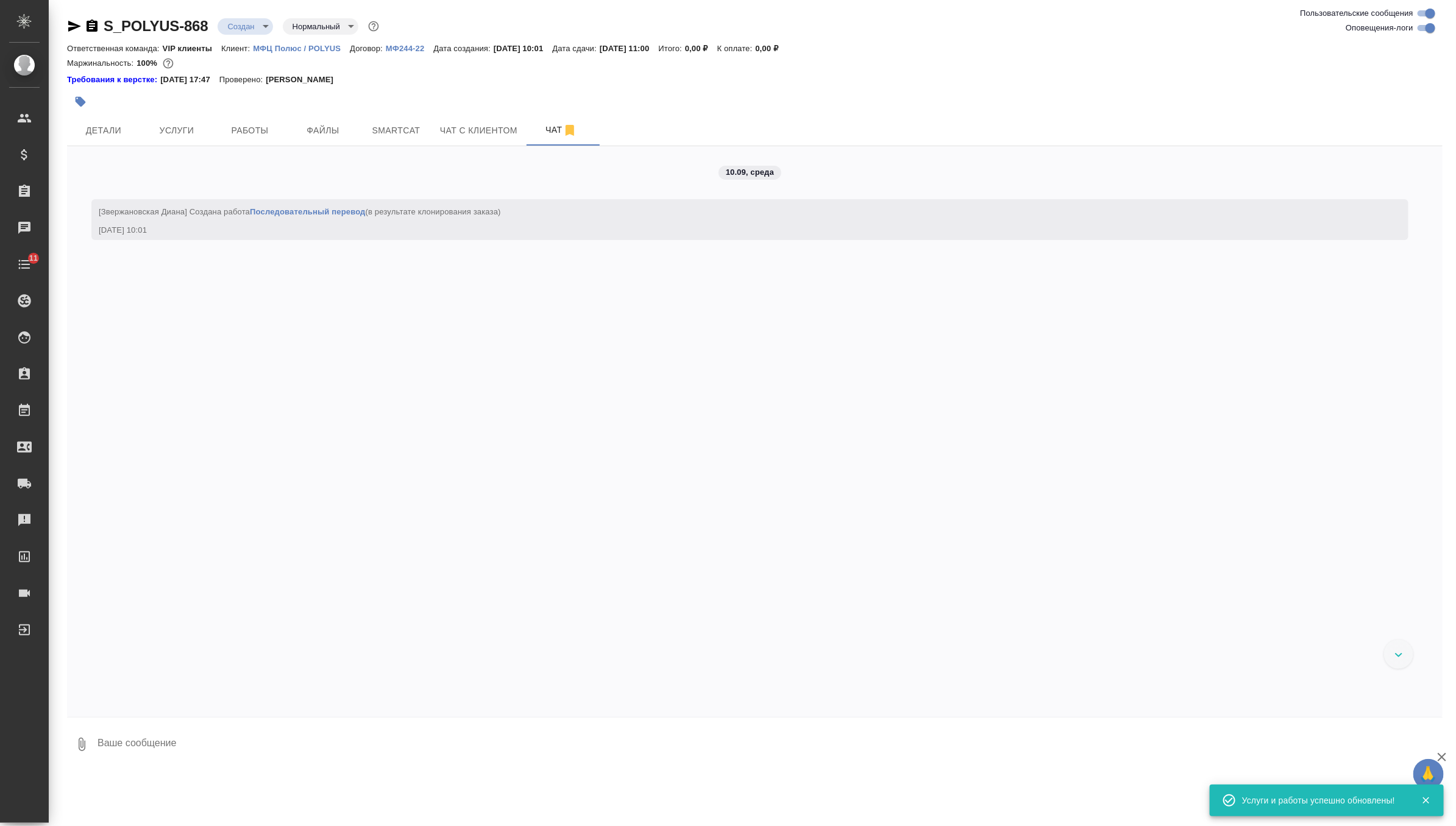
click at [73, 102] on button "button" at bounding box center [81, 102] width 27 height 27
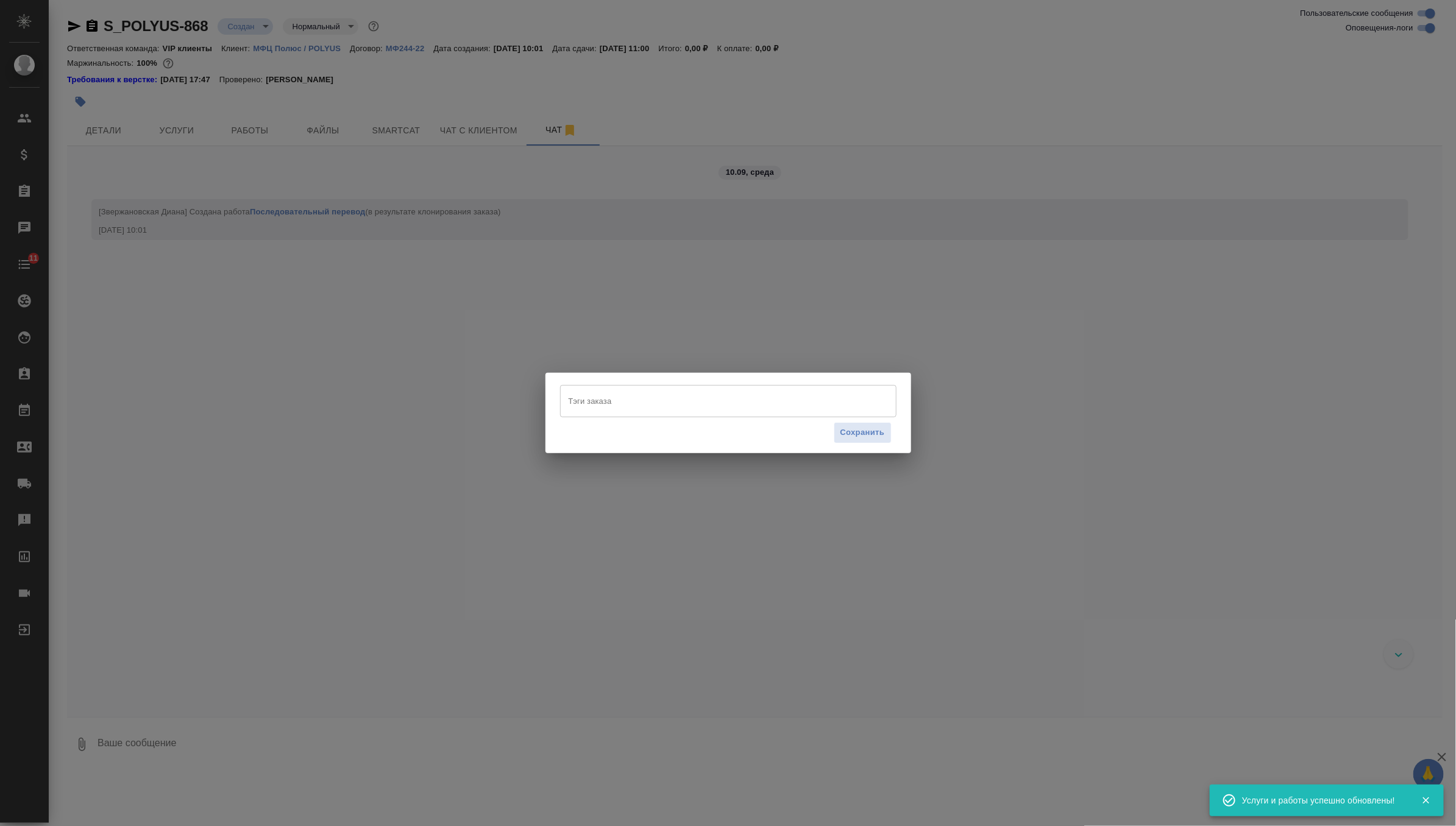
click at [654, 400] on input "Тэги заказа" at bounding box center [717, 400] width 303 height 21
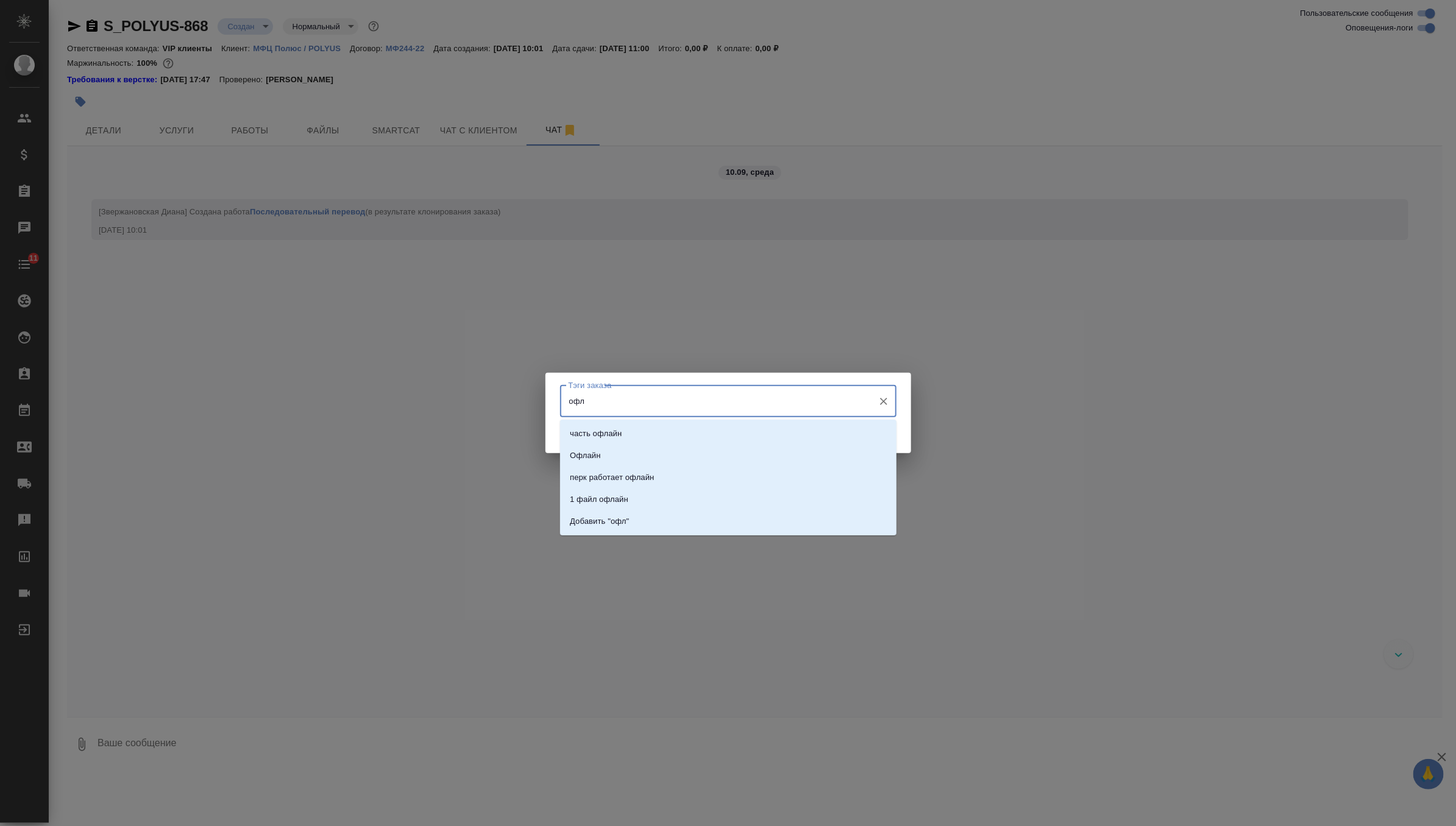
type input "офла"
click at [660, 475] on li "перк работает офлайн" at bounding box center [728, 478] width 337 height 22
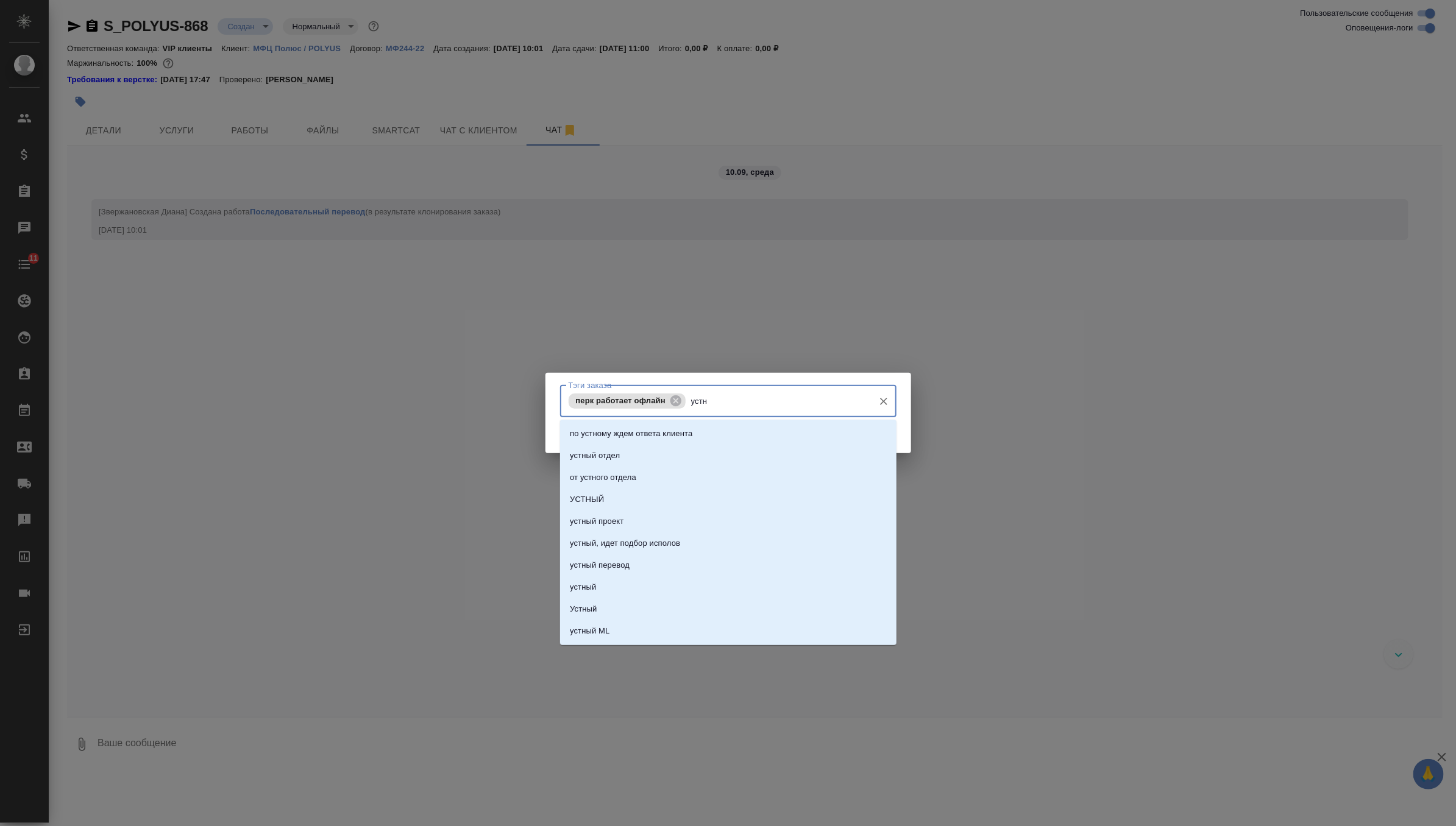
type input "устны"
click at [754, 454] on li "УСТНЫЙ" at bounding box center [728, 456] width 337 height 22
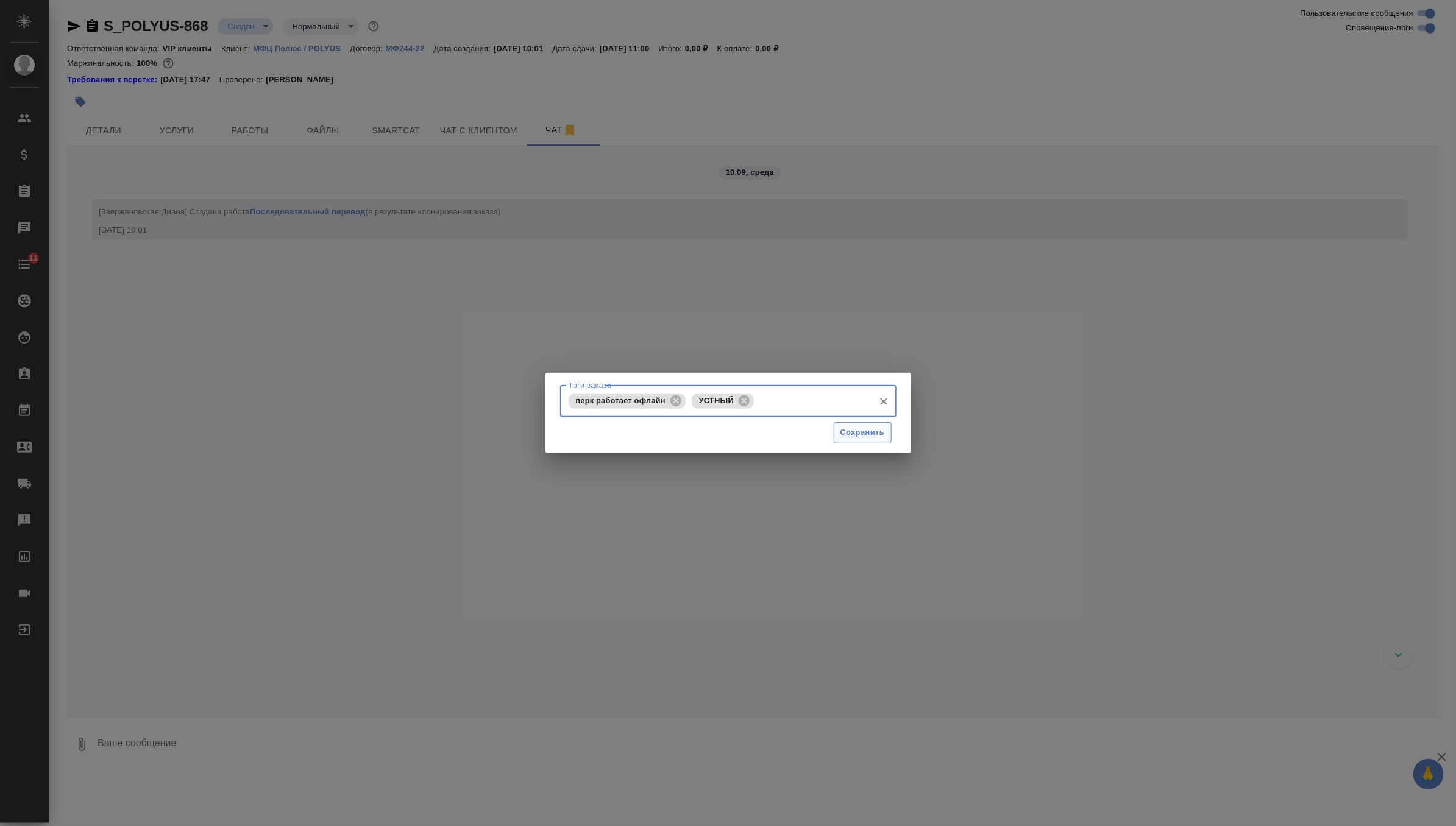
click at [866, 430] on span "Сохранить" at bounding box center [863, 433] width 44 height 14
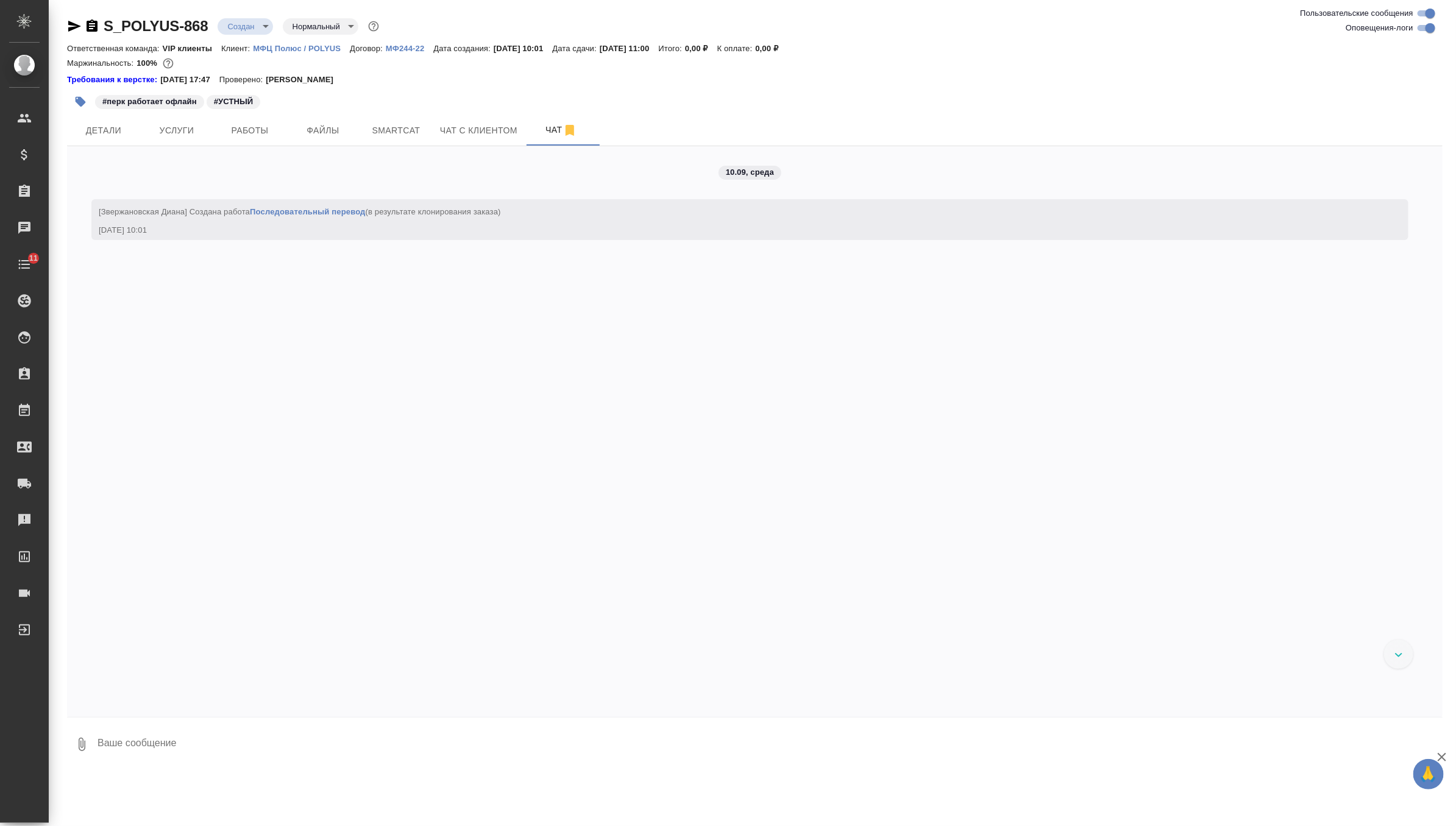
click at [160, 753] on textarea at bounding box center [769, 744] width 1346 height 41
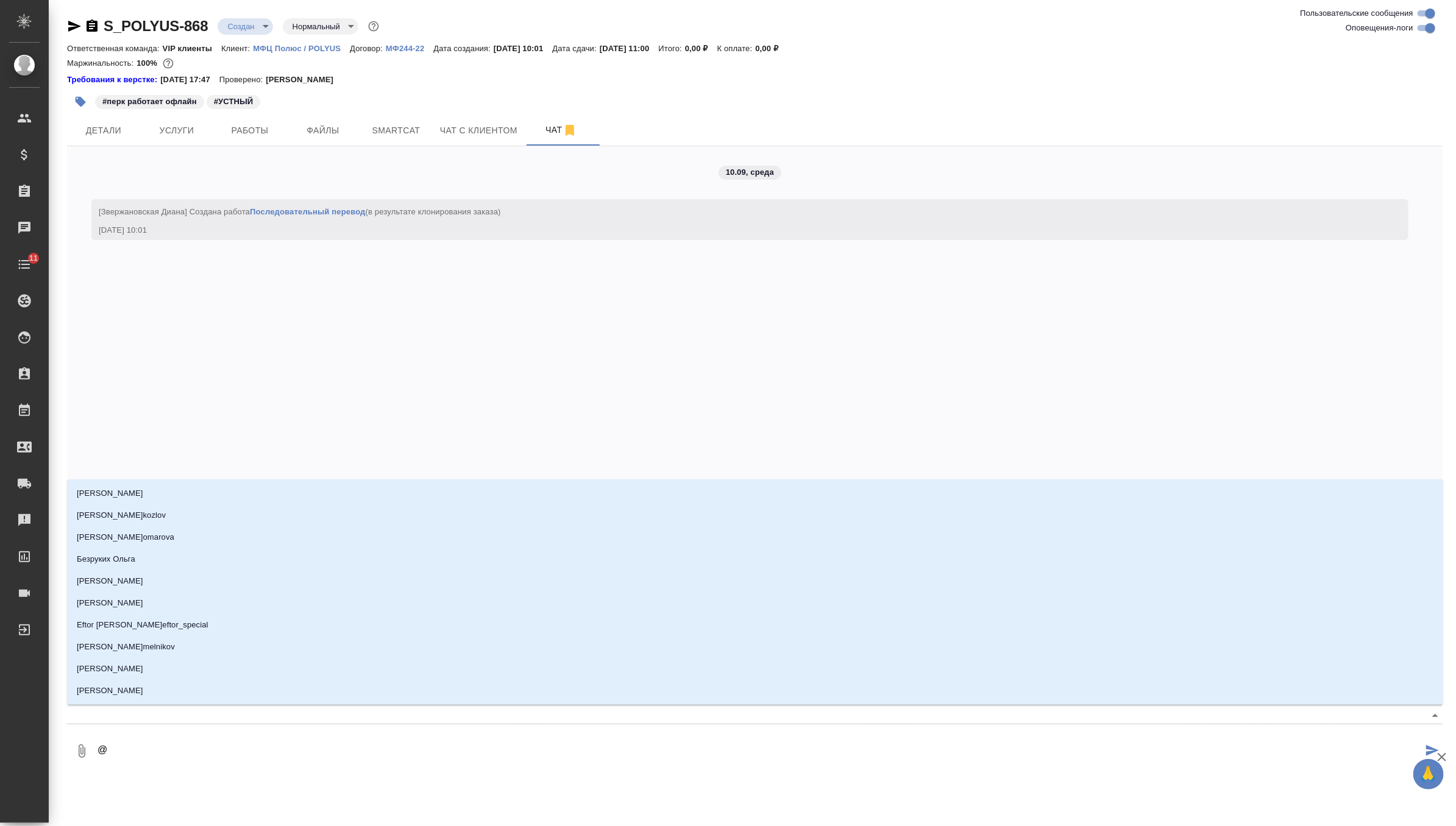
type textarea "@м"
type input "м"
type textarea "@ма"
type input "ма"
type textarea "@мар"
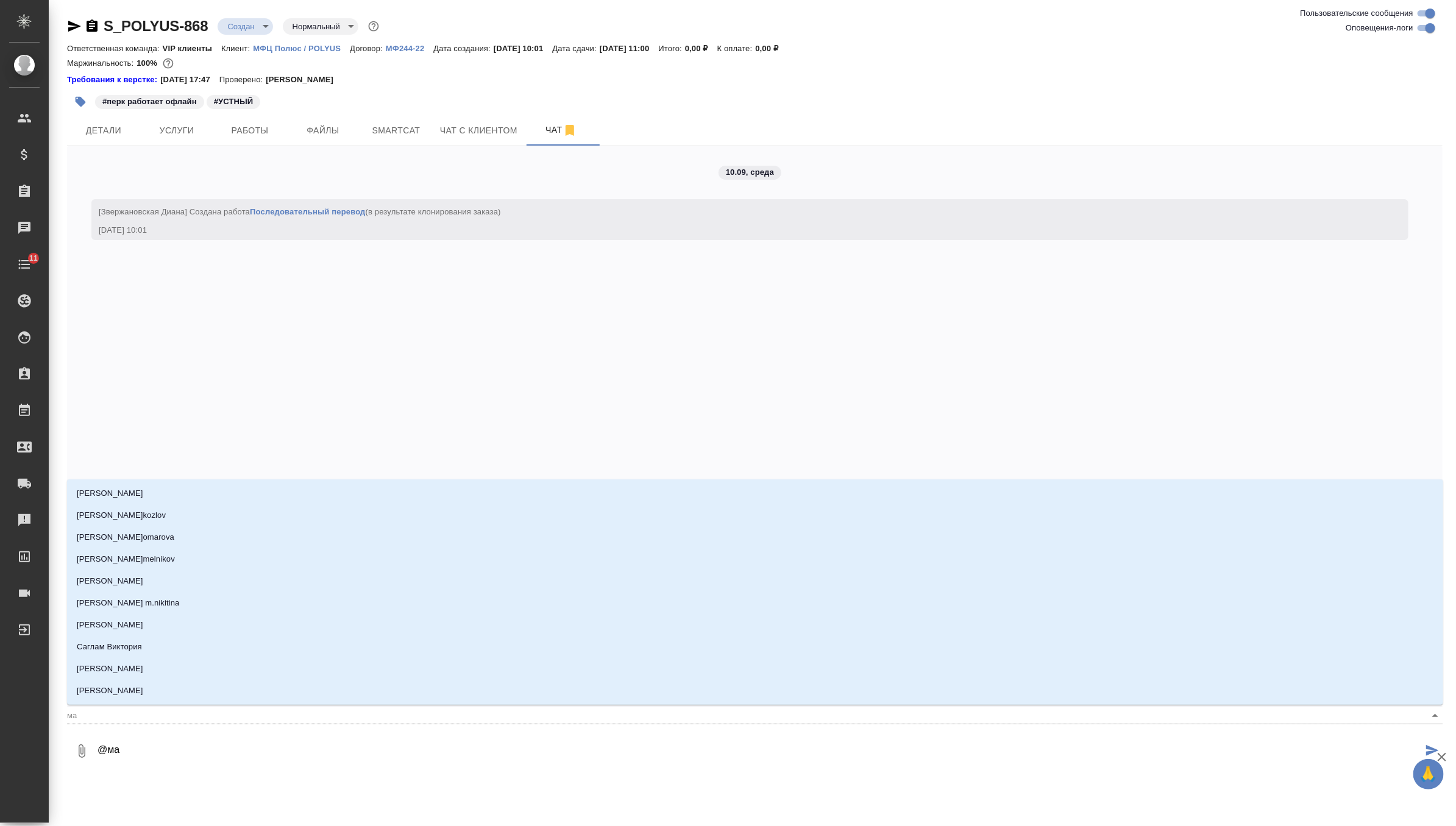
type input "мар"
type textarea "@маря"
type input "маря"
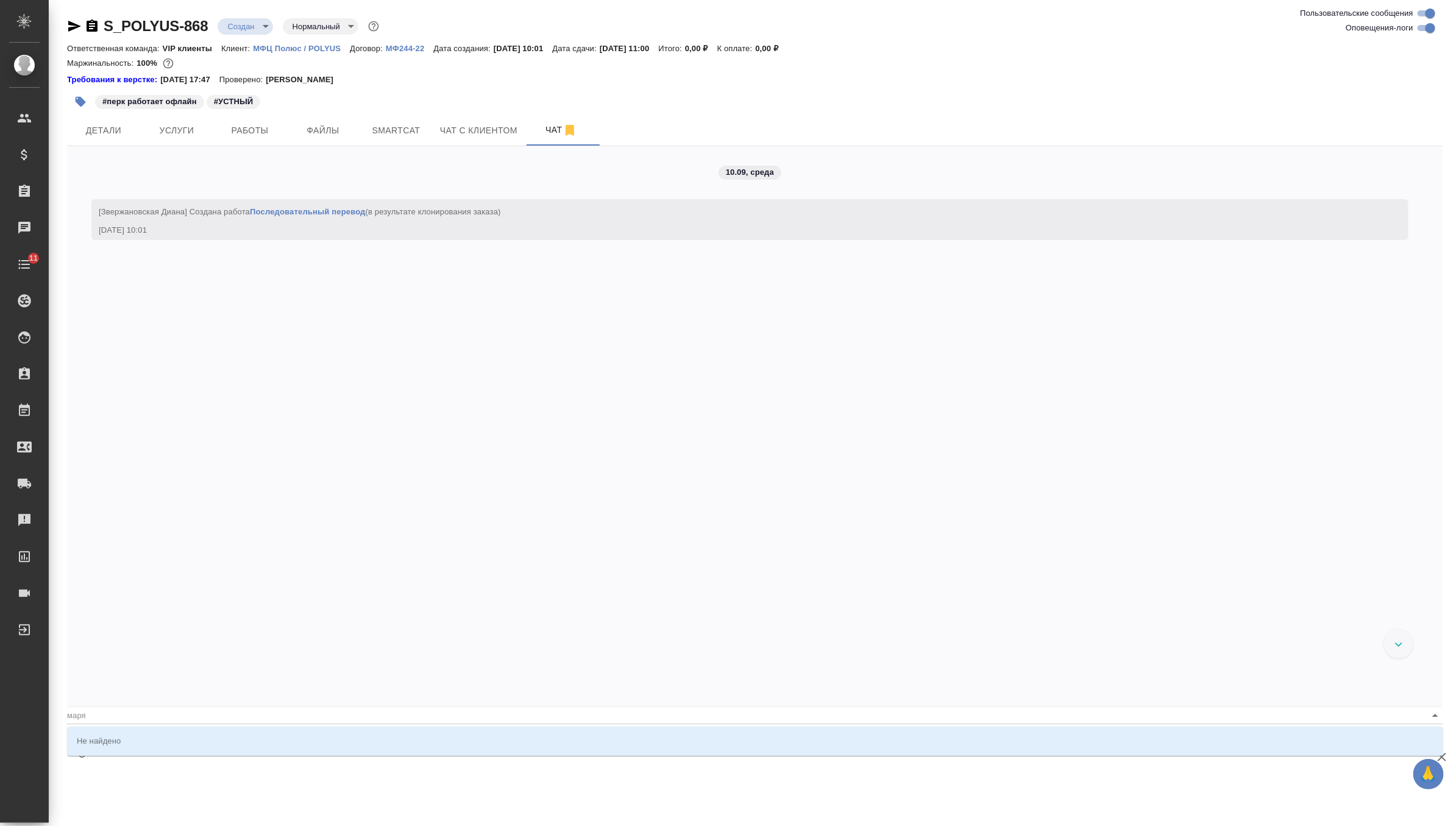
type textarea "@мар"
type input "мар"
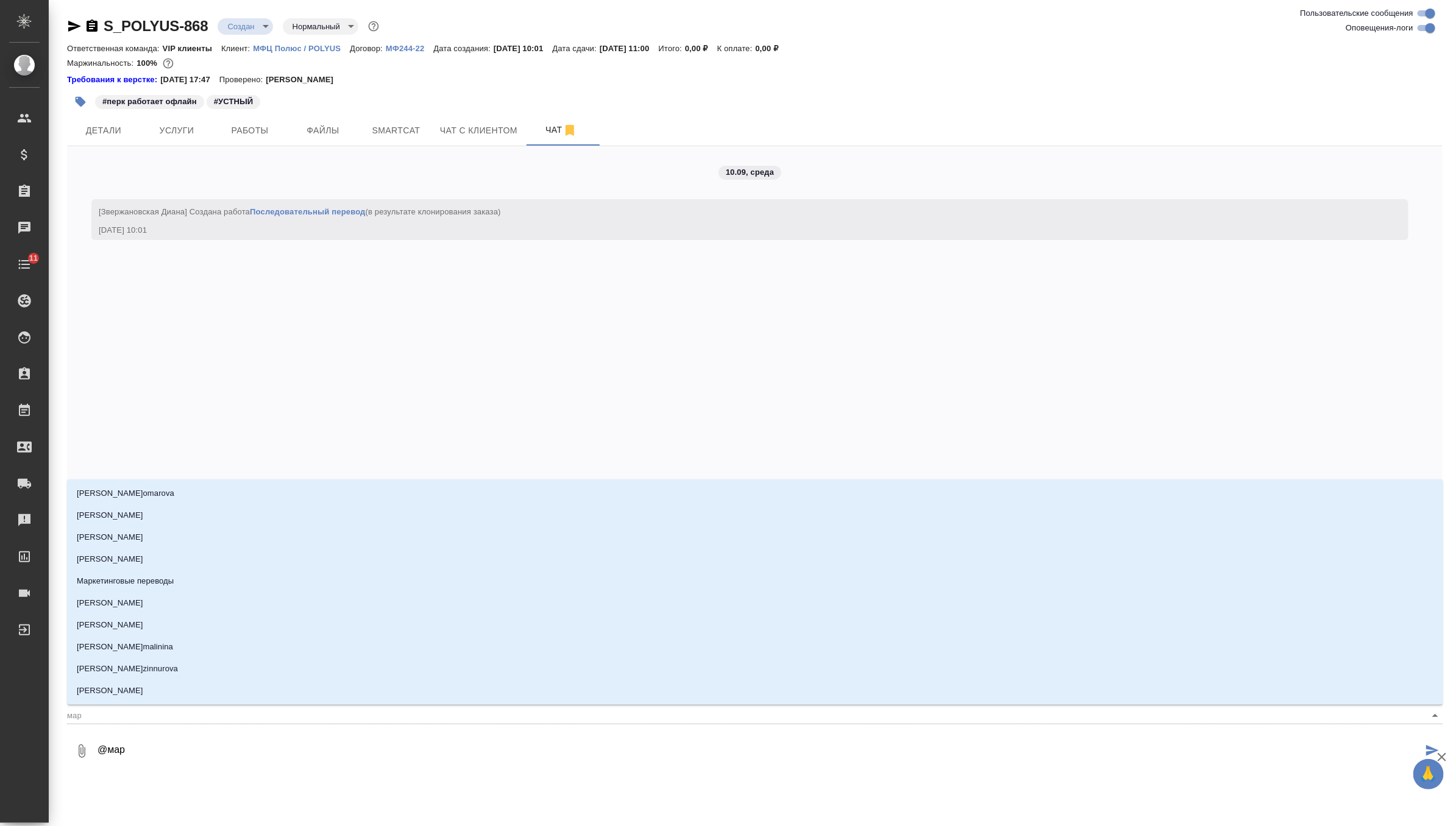
type textarea "@мари"
type input "мари"
type textarea "@мария"
type input "мария"
type textarea "@мари"
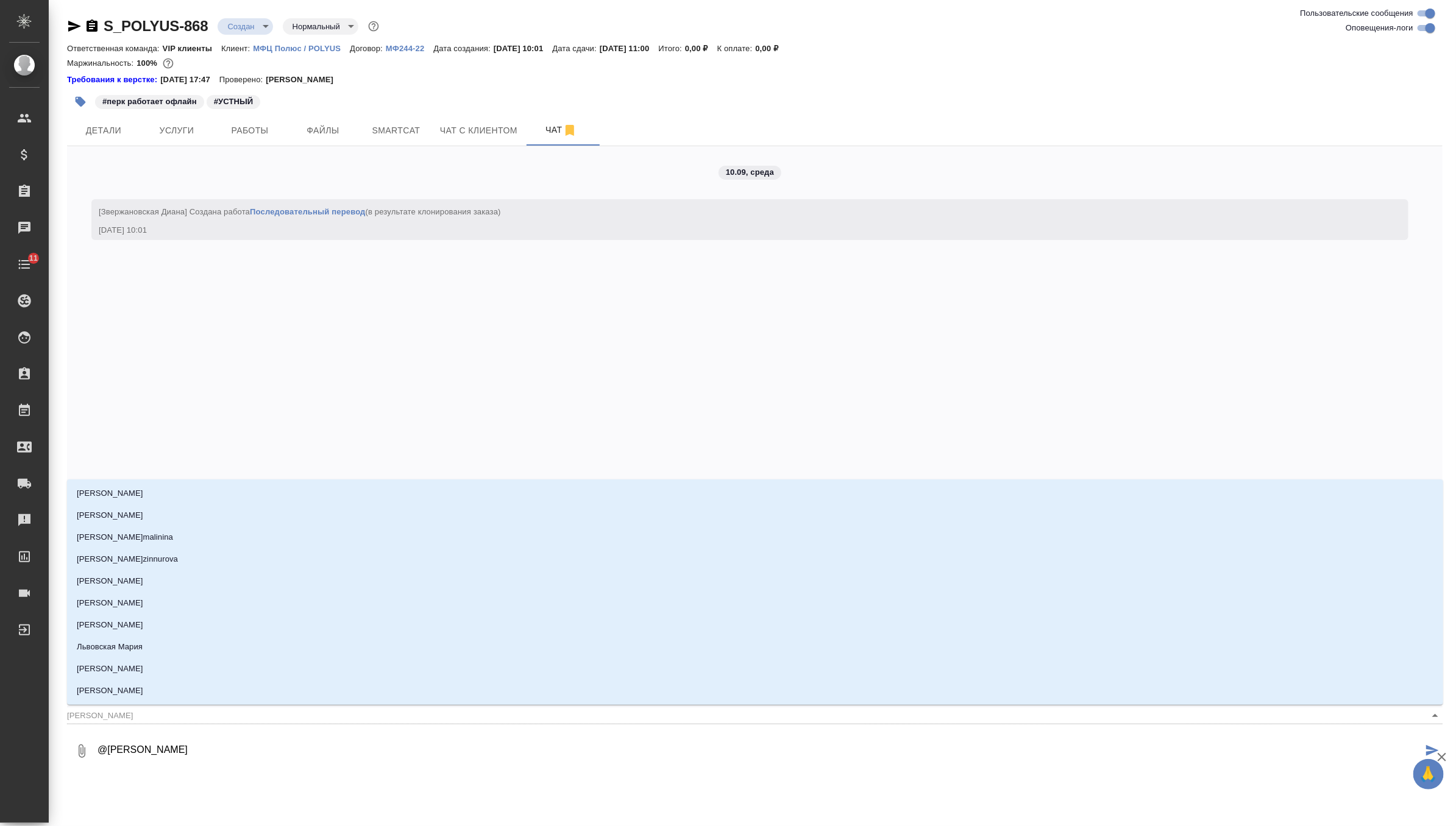
type input "мари"
type textarea "@мар"
type input "мар"
type textarea "@ма"
type input "ма"
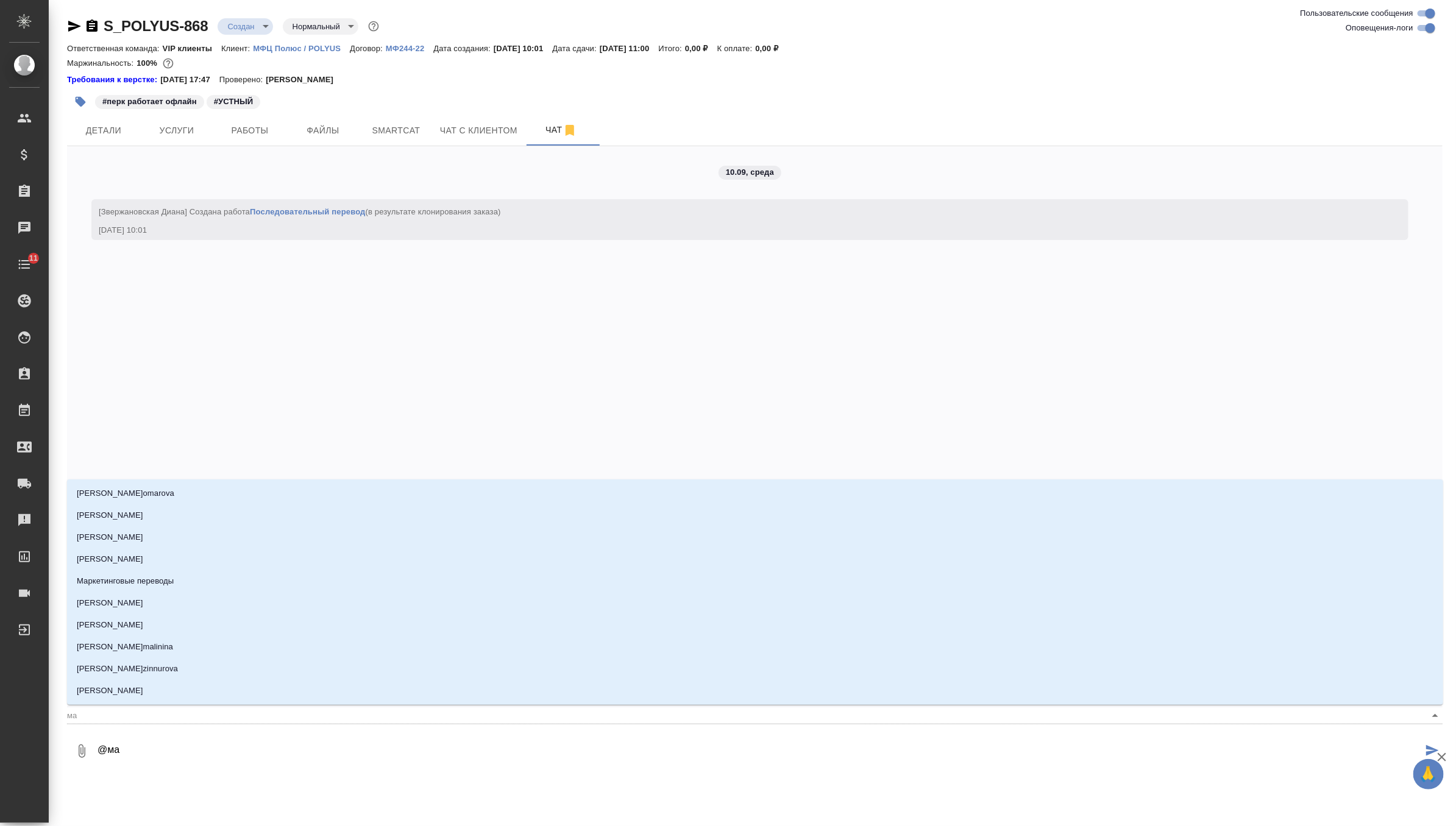
type textarea "@м"
type input "м"
type textarea "@"
type textarea "@г"
type input "г"
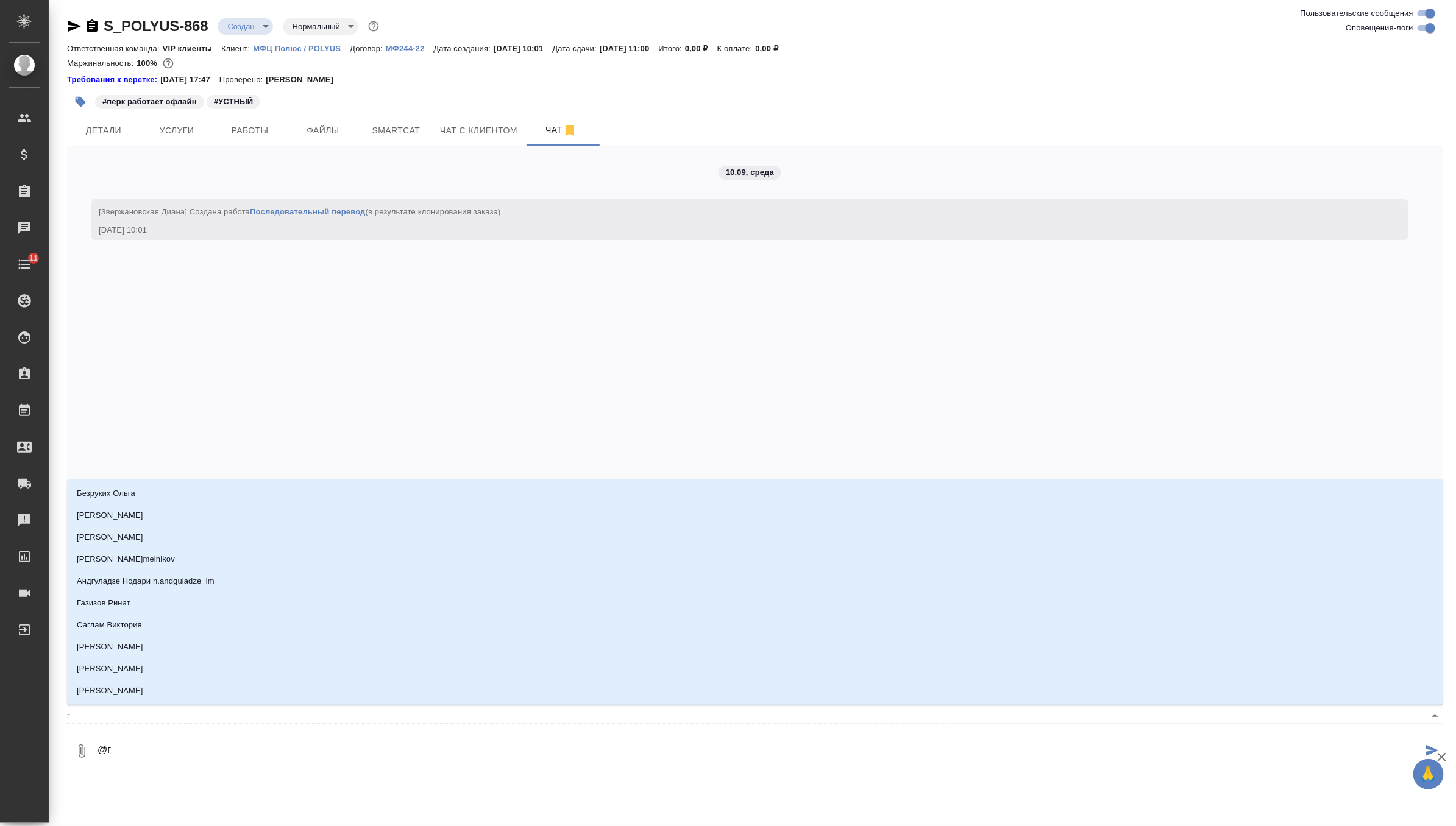
type textarea "@гр"
type input "гр"
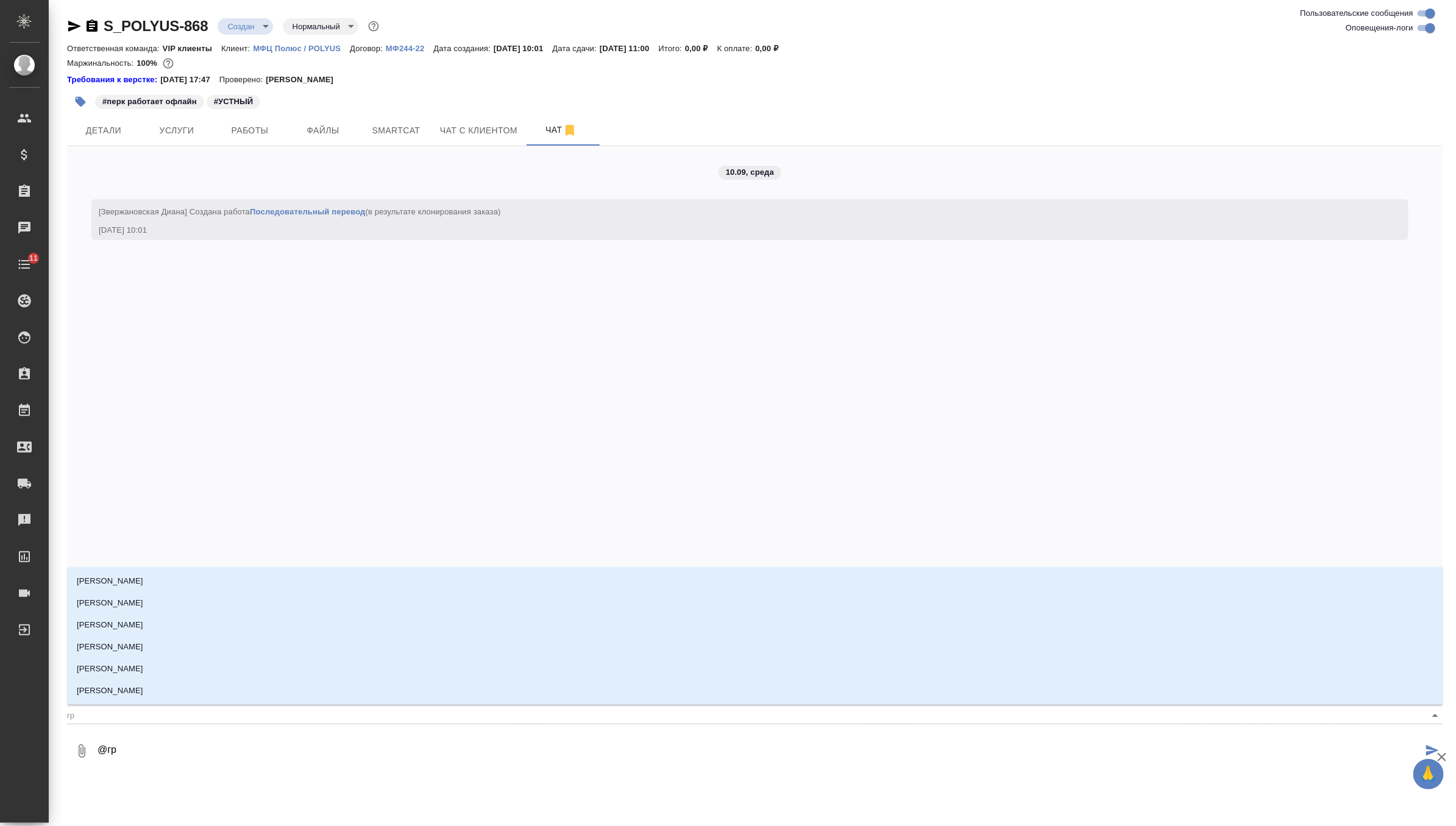
type textarea "@гра"
type input "гра"
type textarea "@граб"
type input "граб"
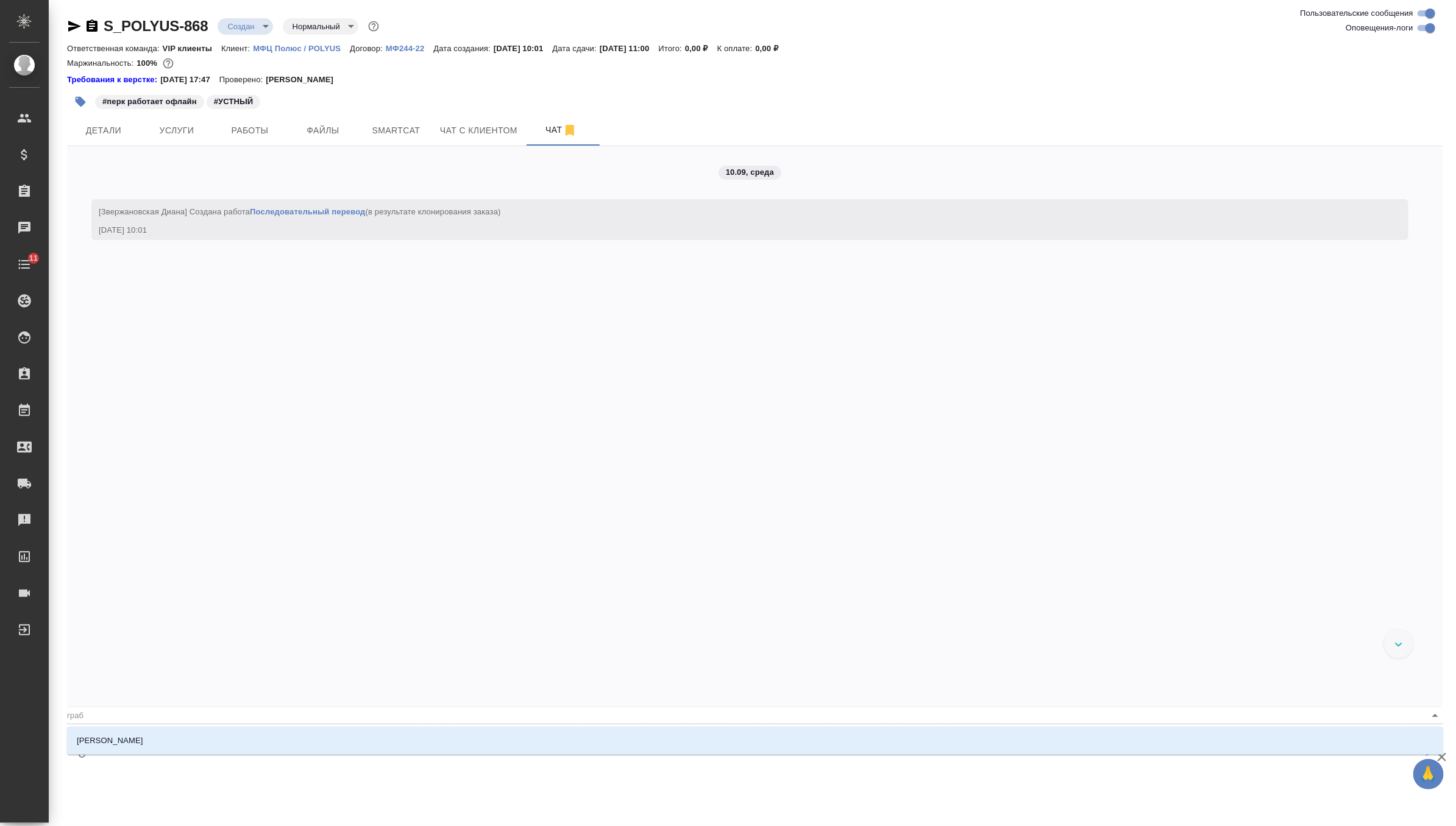
type textarea "@грабк"
type input "грабк"
type textarea "@грабко"
type input "грабко"
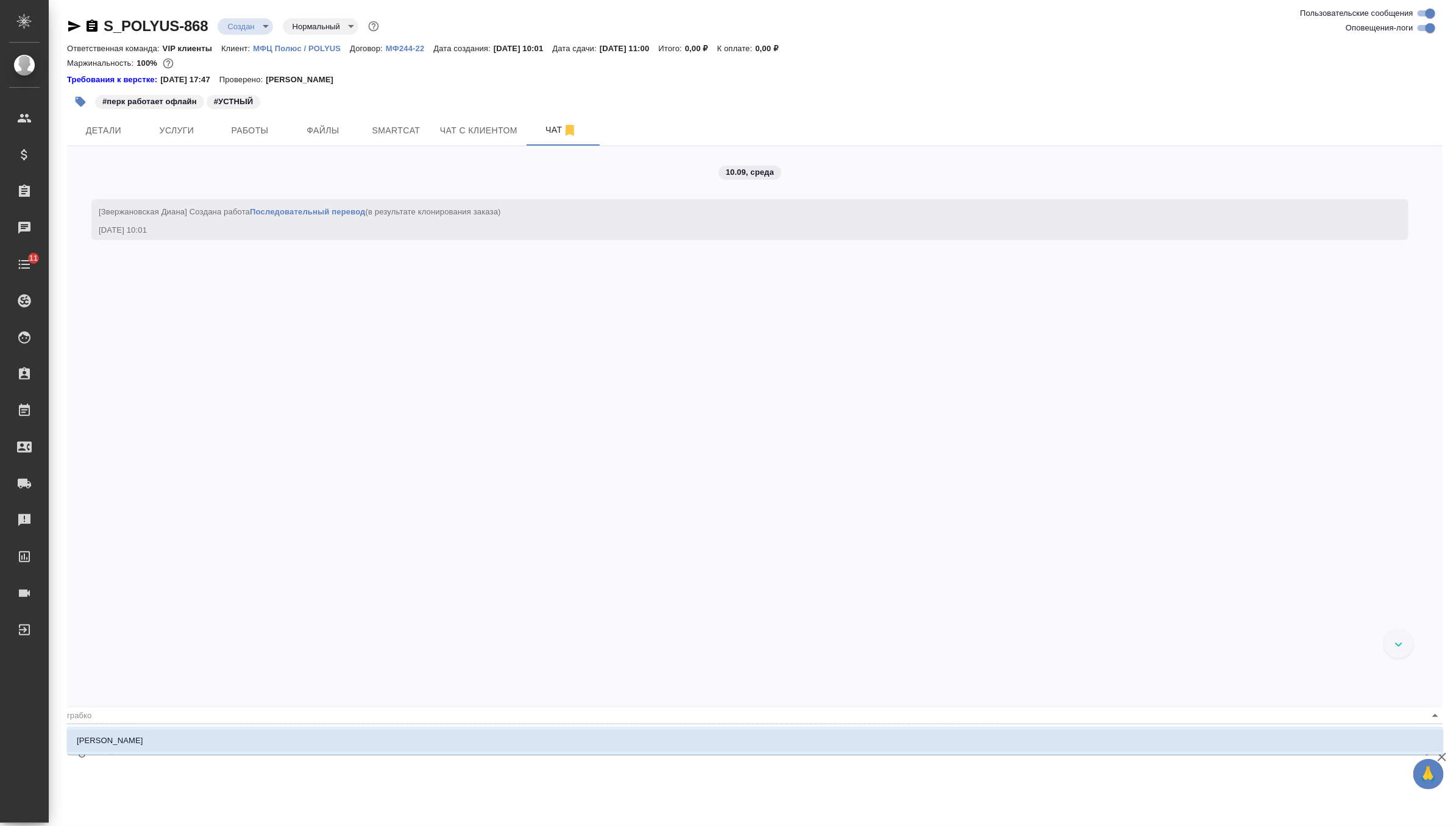
click at [190, 728] on div "[PERSON_NAME]" at bounding box center [755, 740] width 1376 height 28
click at [183, 760] on textarea "@грабко" at bounding box center [759, 751] width 1326 height 41
click at [201, 741] on li "[PERSON_NAME]" at bounding box center [755, 741] width 1376 height 22
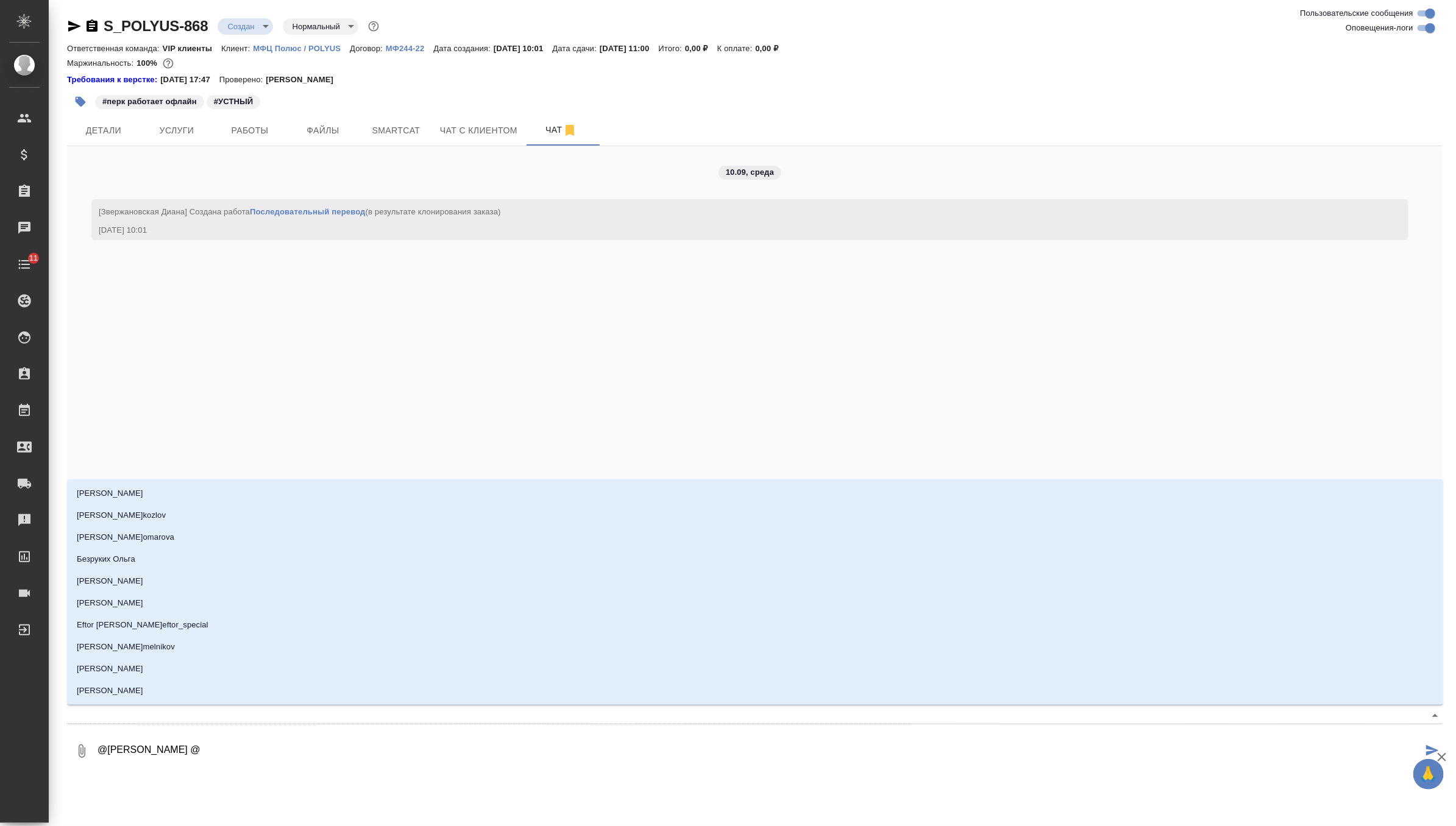
type textarea "@Грабко Мария @г"
type input "г"
type textarea "@Грабко Мария @го"
type input "го"
type textarea "@Грабко Мария @гор"
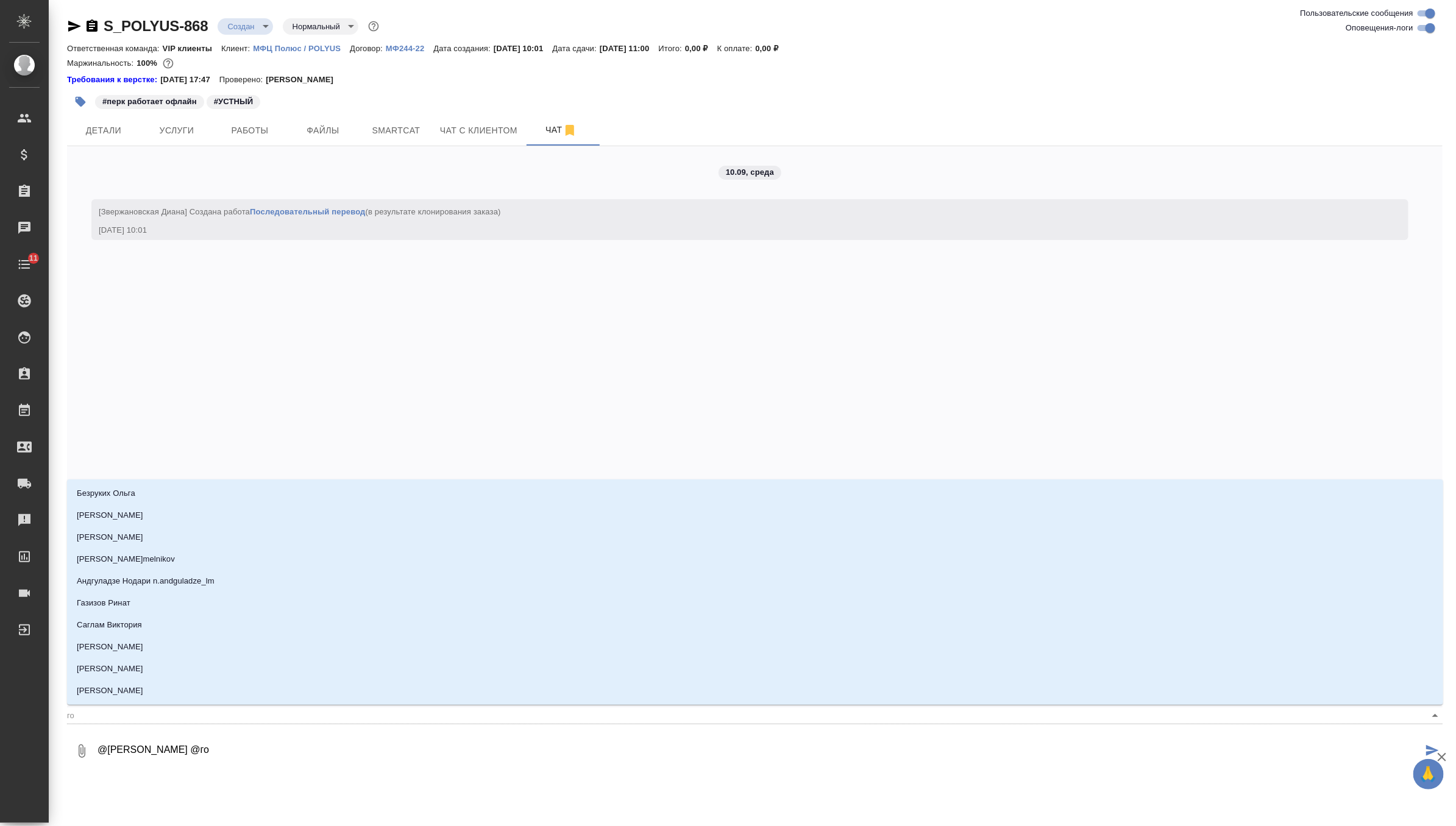
type input "гор"
type textarea "@Грабко Мария @горш"
type input "горш"
type textarea "@Грабко Мария @горшк"
type input "горшк"
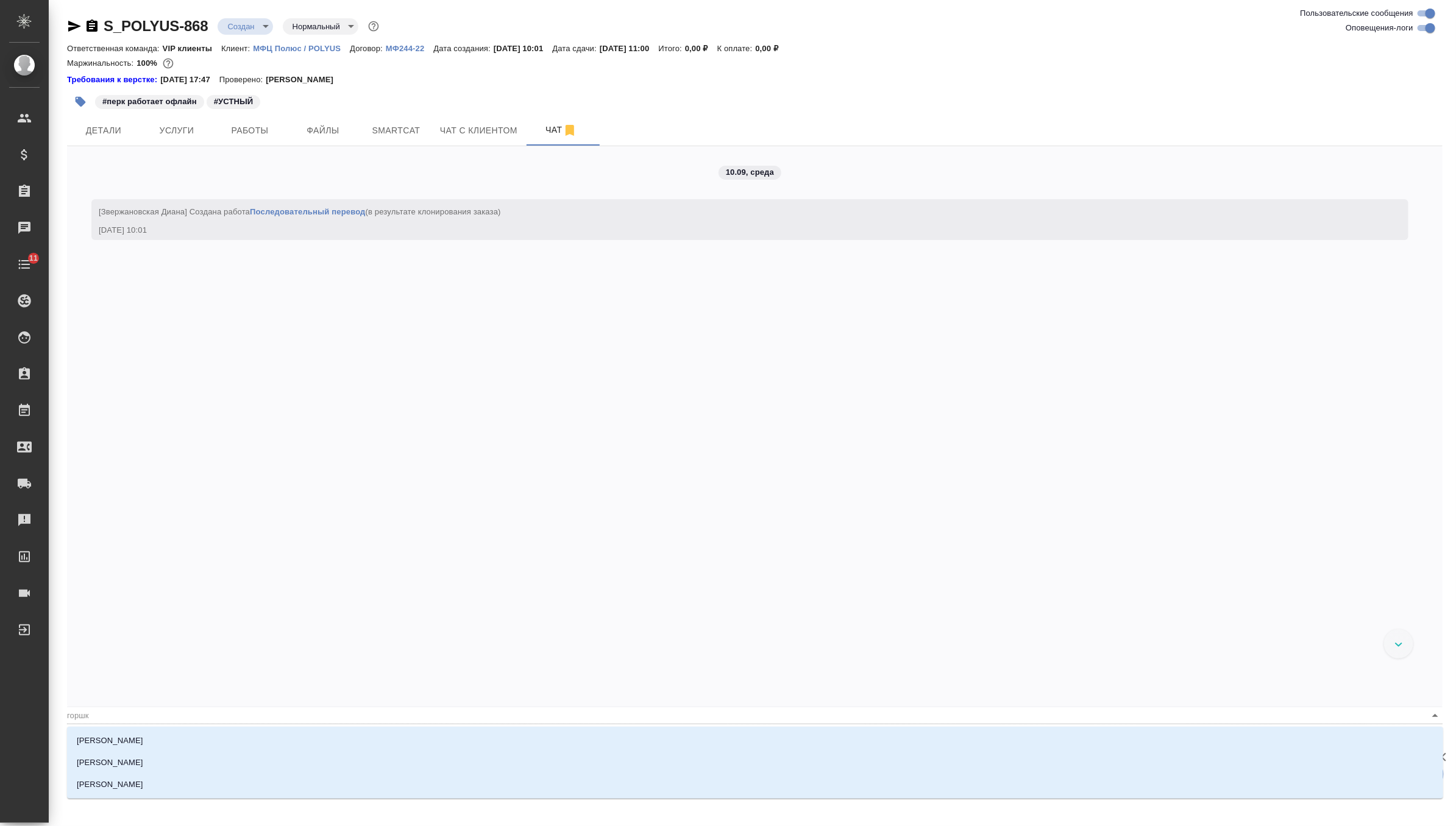
type textarea "@Грабко Мария @горшко"
type input "горшко"
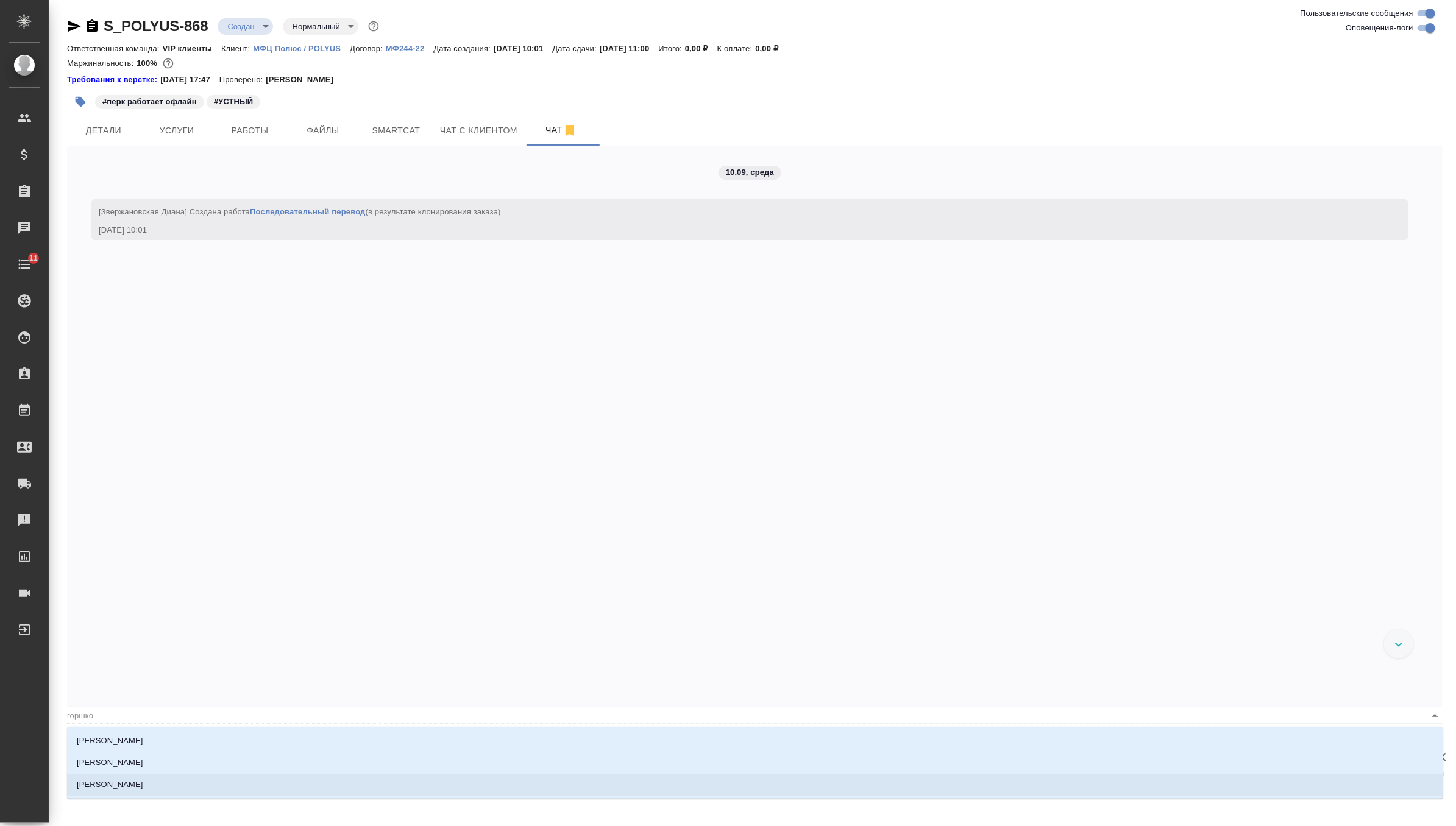
click at [171, 777] on li "Горшкова Валентина" at bounding box center [755, 785] width 1376 height 22
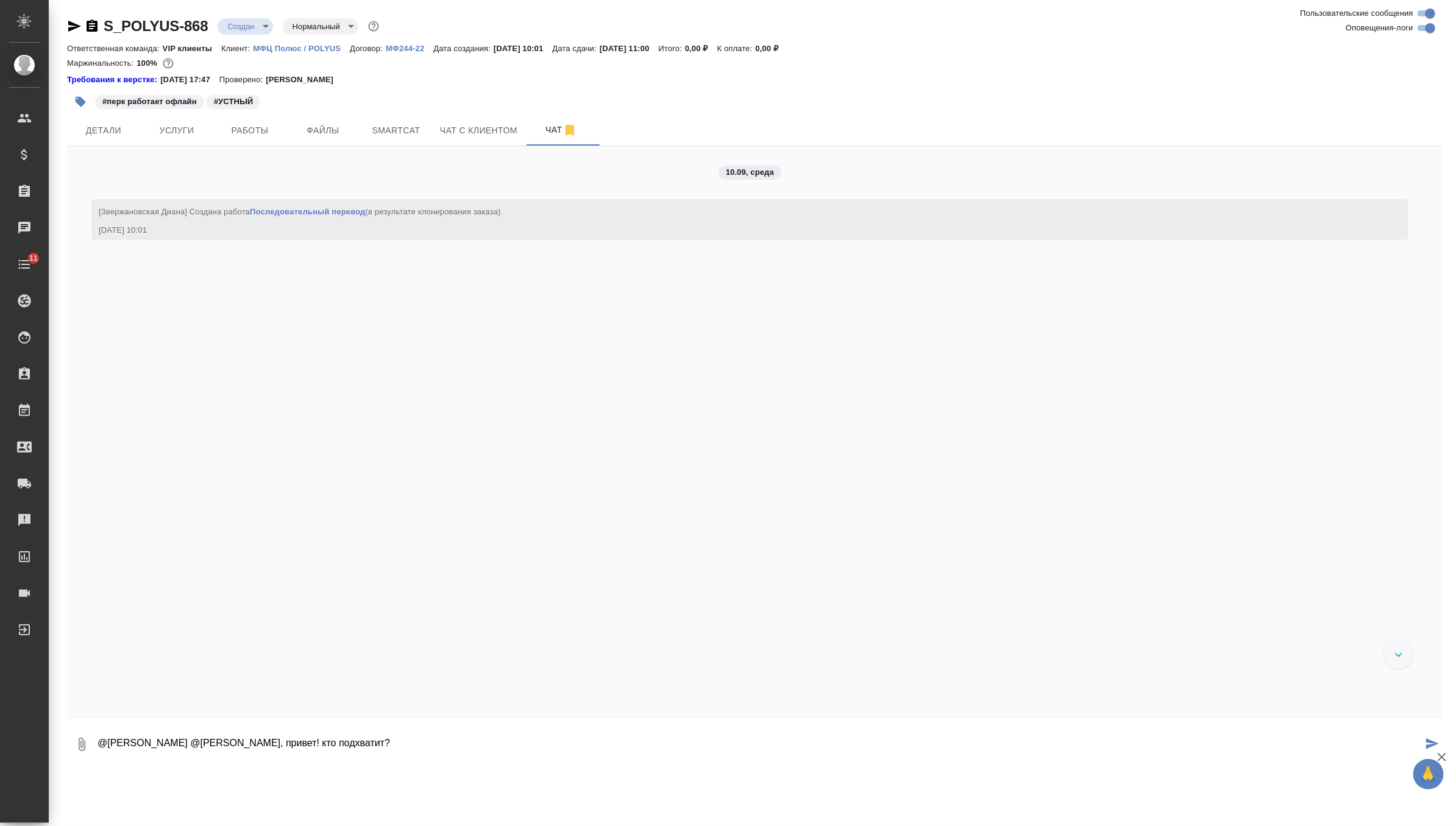
type textarea "@Грабко Мария @Горшкова Валентина Девочки, привет! кто подхватит?"
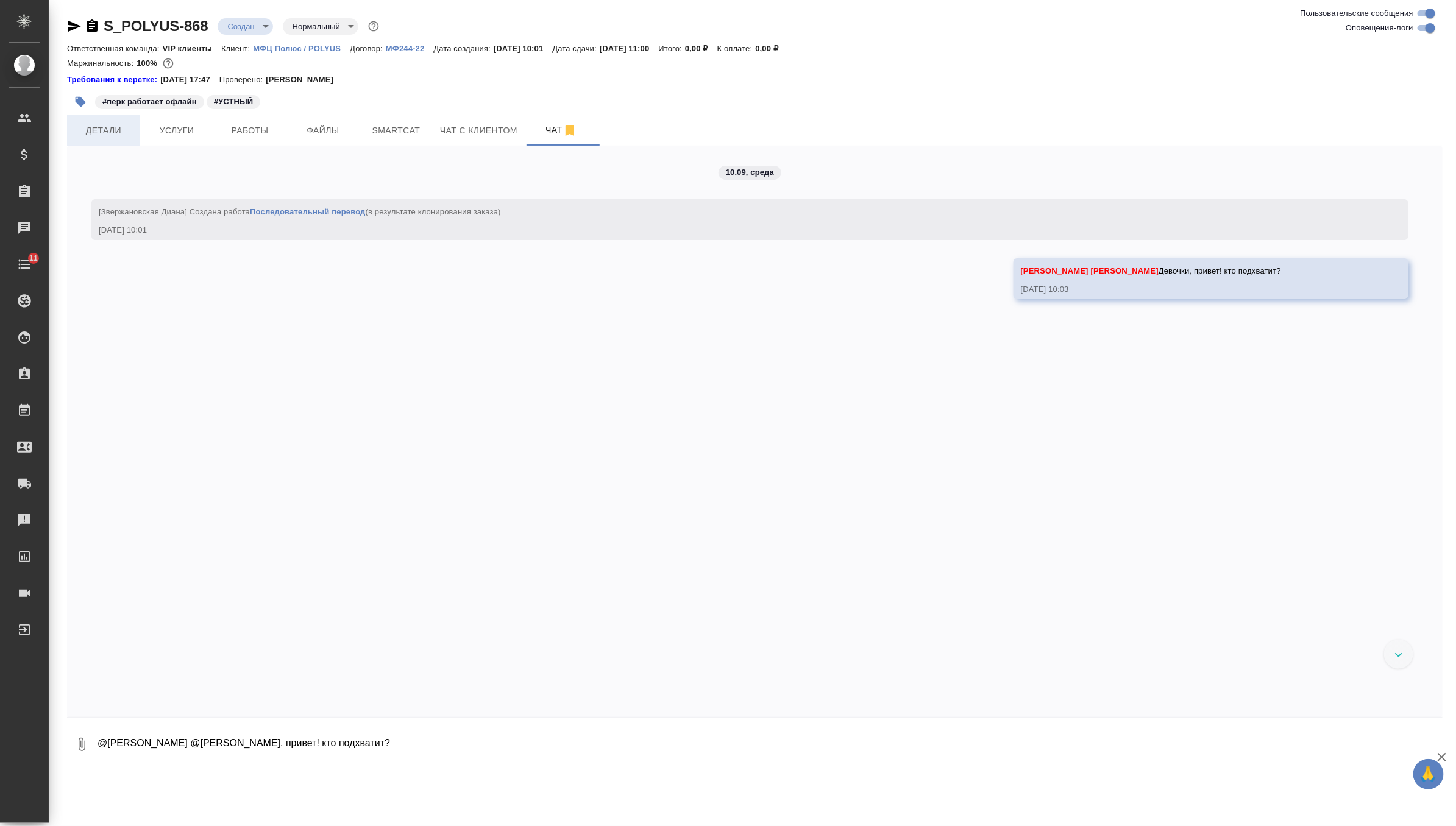
click at [111, 122] on button "Детали" at bounding box center [103, 130] width 73 height 31
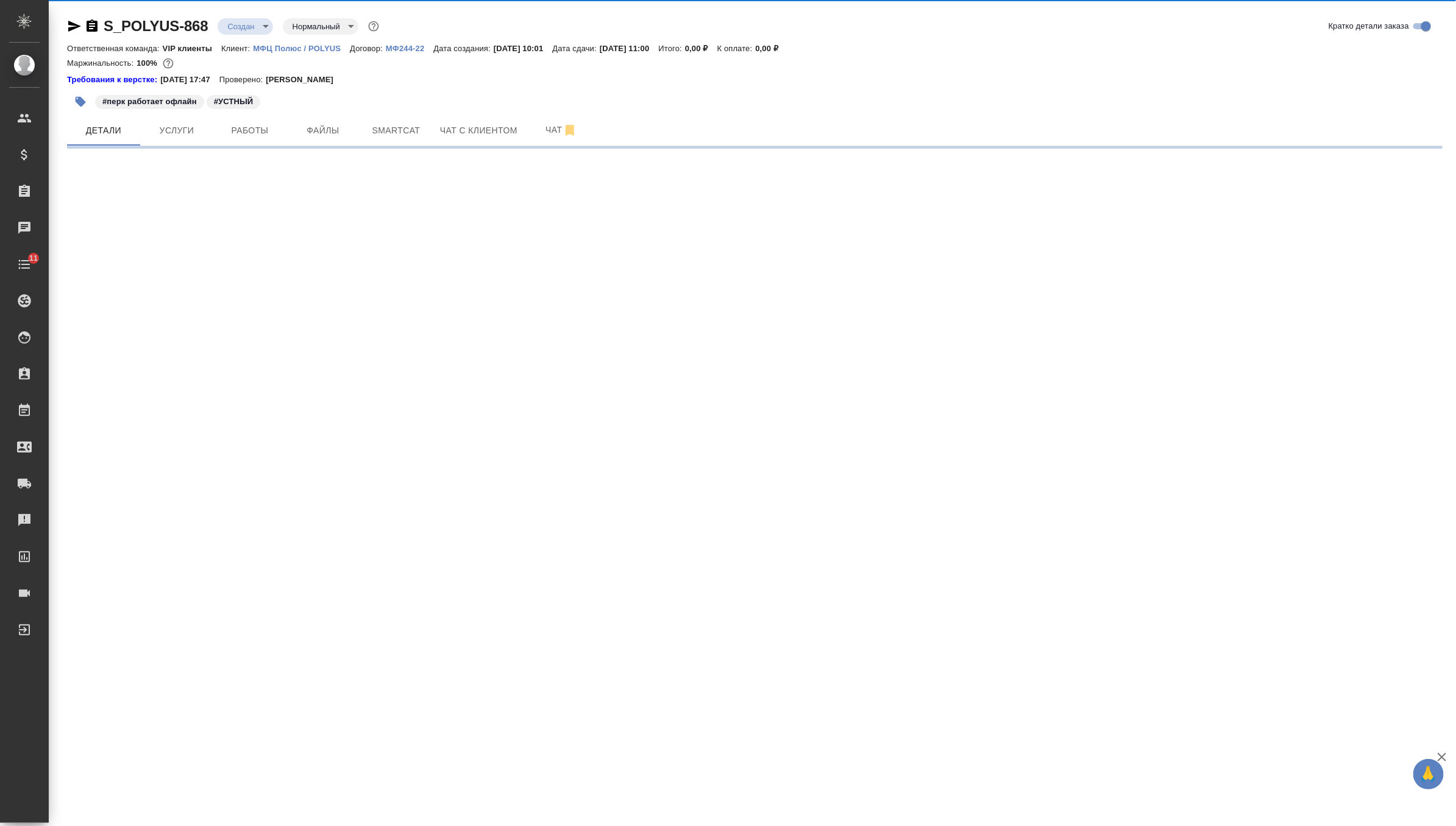
select select "RU"
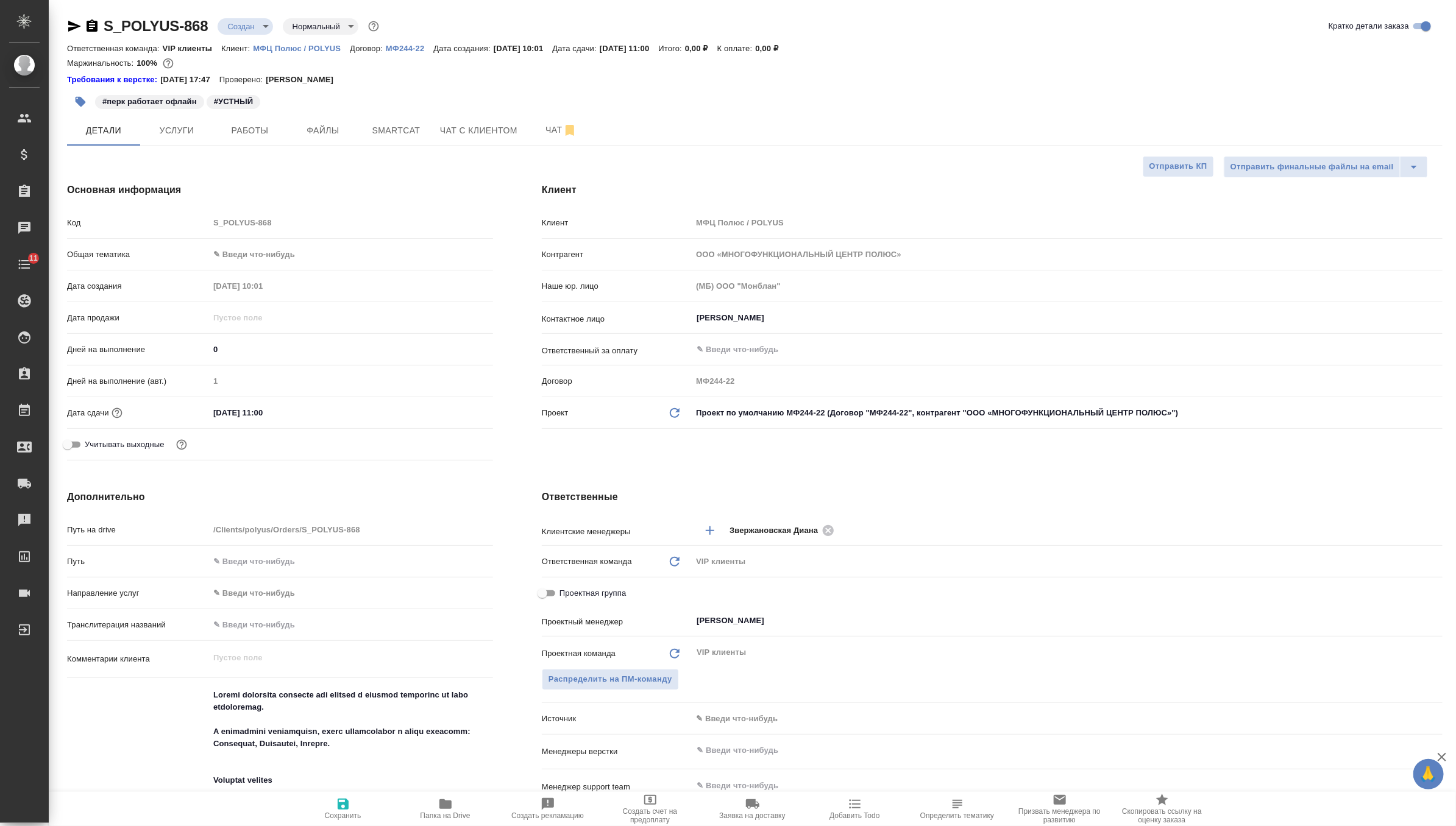
type textarea "x"
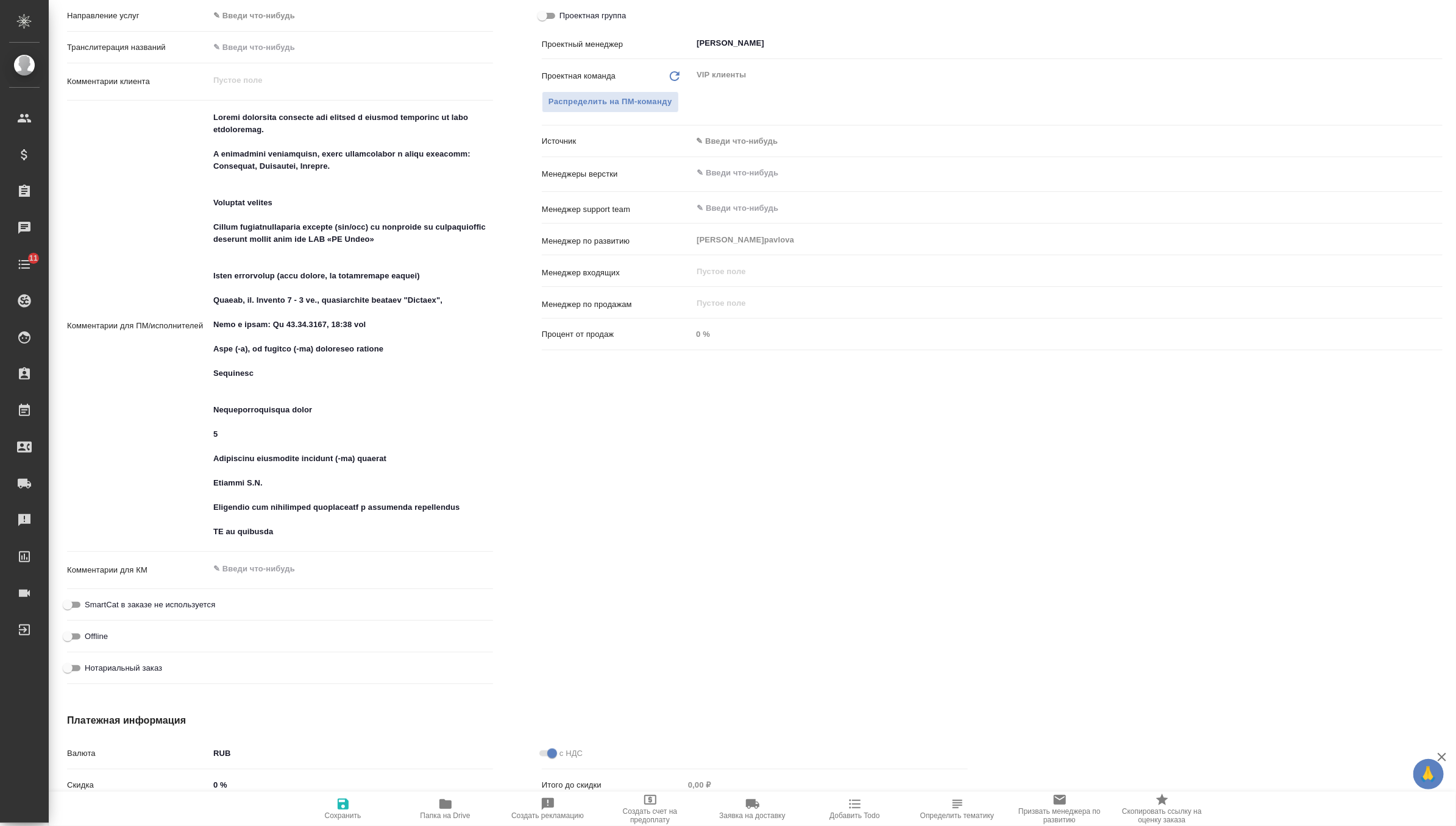
scroll to position [579, 0]
type textarea "x"
click at [235, 399] on textarea at bounding box center [351, 323] width 283 height 435
type textarea "Просим подобрать китаиста для участия в оффлайн совещании по теме пробоотбора. …"
type textarea "x"
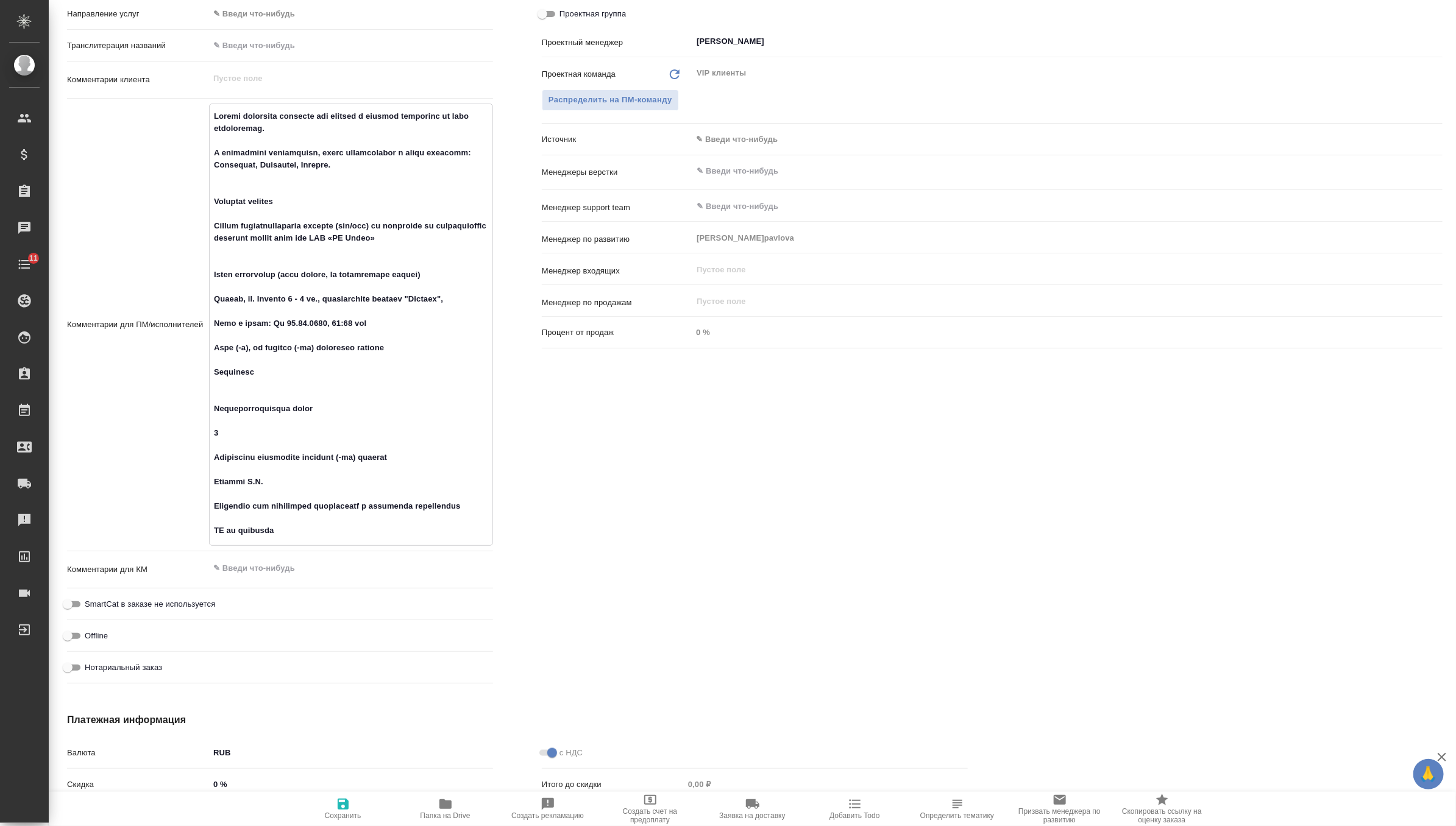
type textarea "x"
type textarea "Просим подобрать китаиста для участия в оффлайн совещании по теме пробоотбора. …"
type textarea "x"
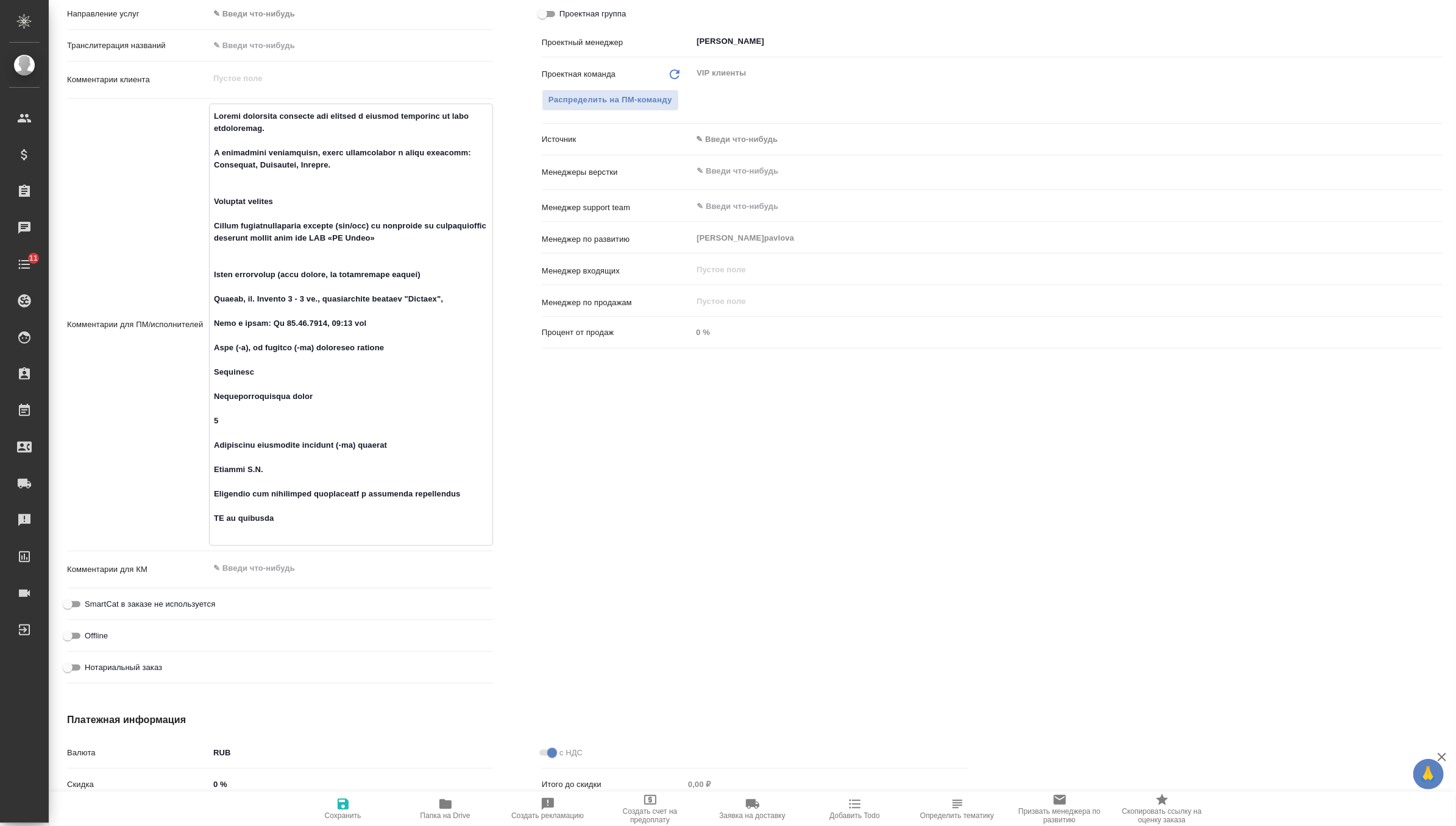
type textarea "x"
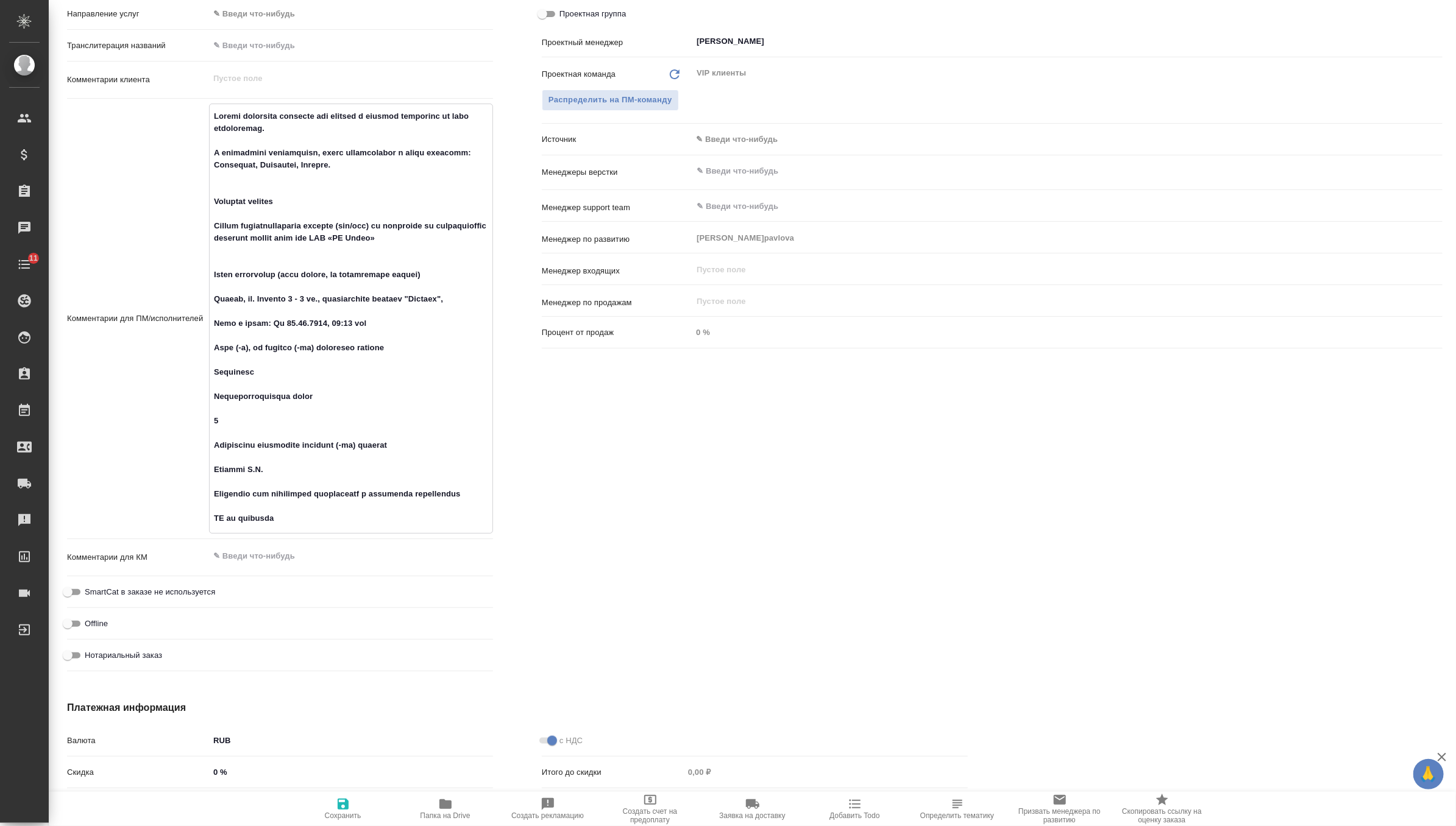
type textarea "Просим подобрать китаиста для участия в оффлайн совещании по теме пробоотбора. …"
type textarea "x"
click at [334, 795] on button "Сохранить" at bounding box center [343, 809] width 103 height 34
type textarea "x"
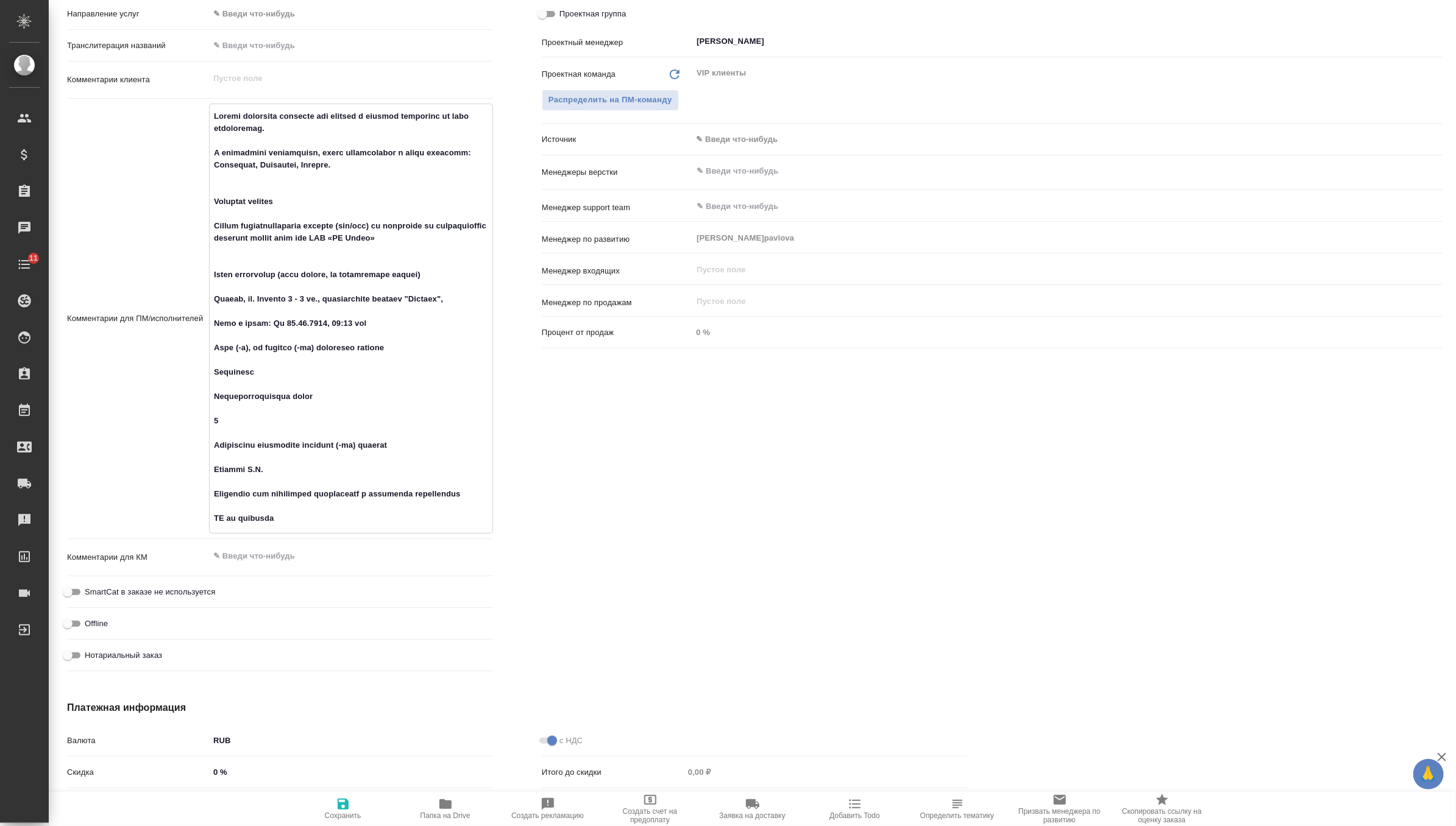
type textarea "x"
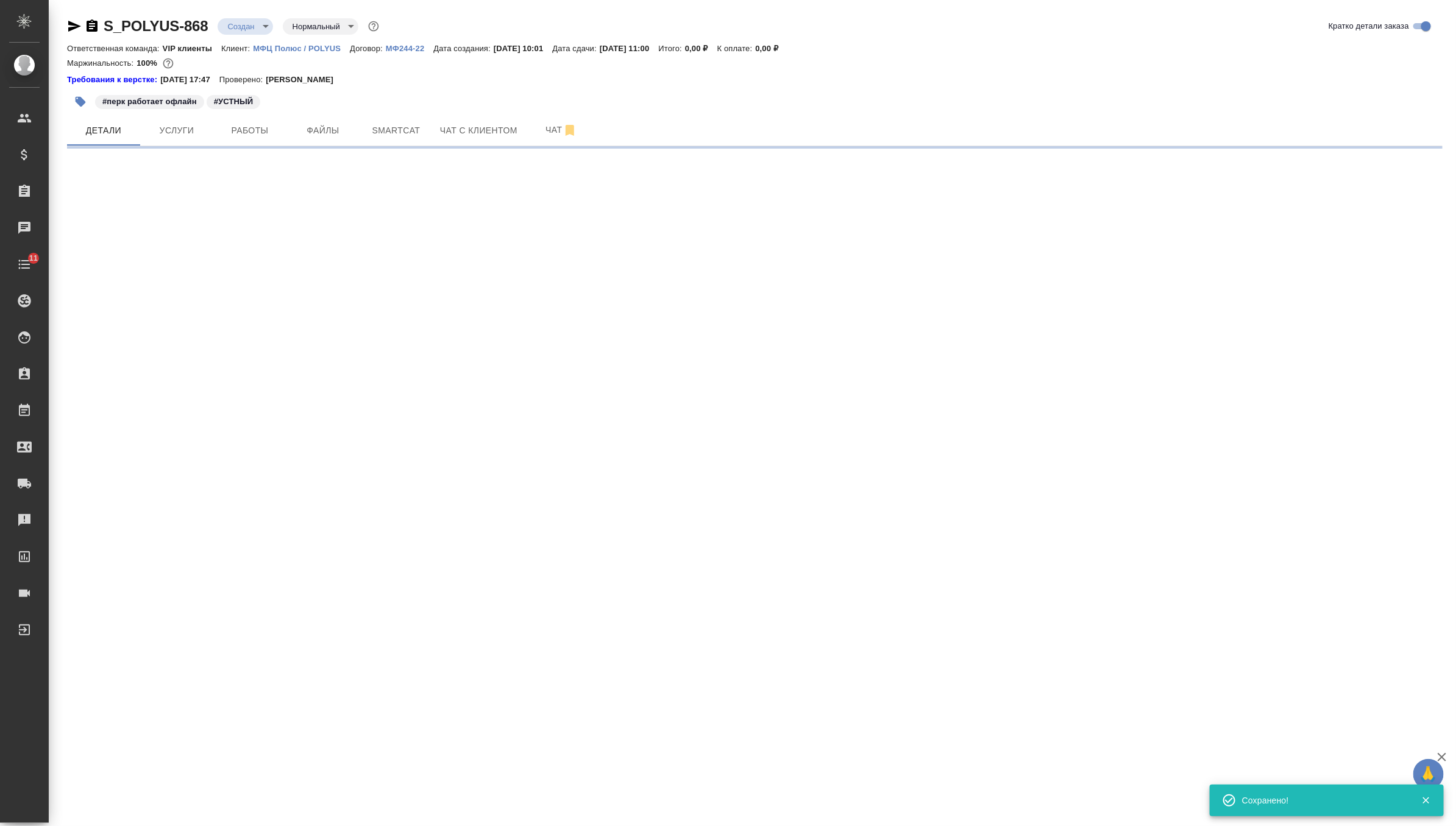
scroll to position [0, 0]
select select "RU"
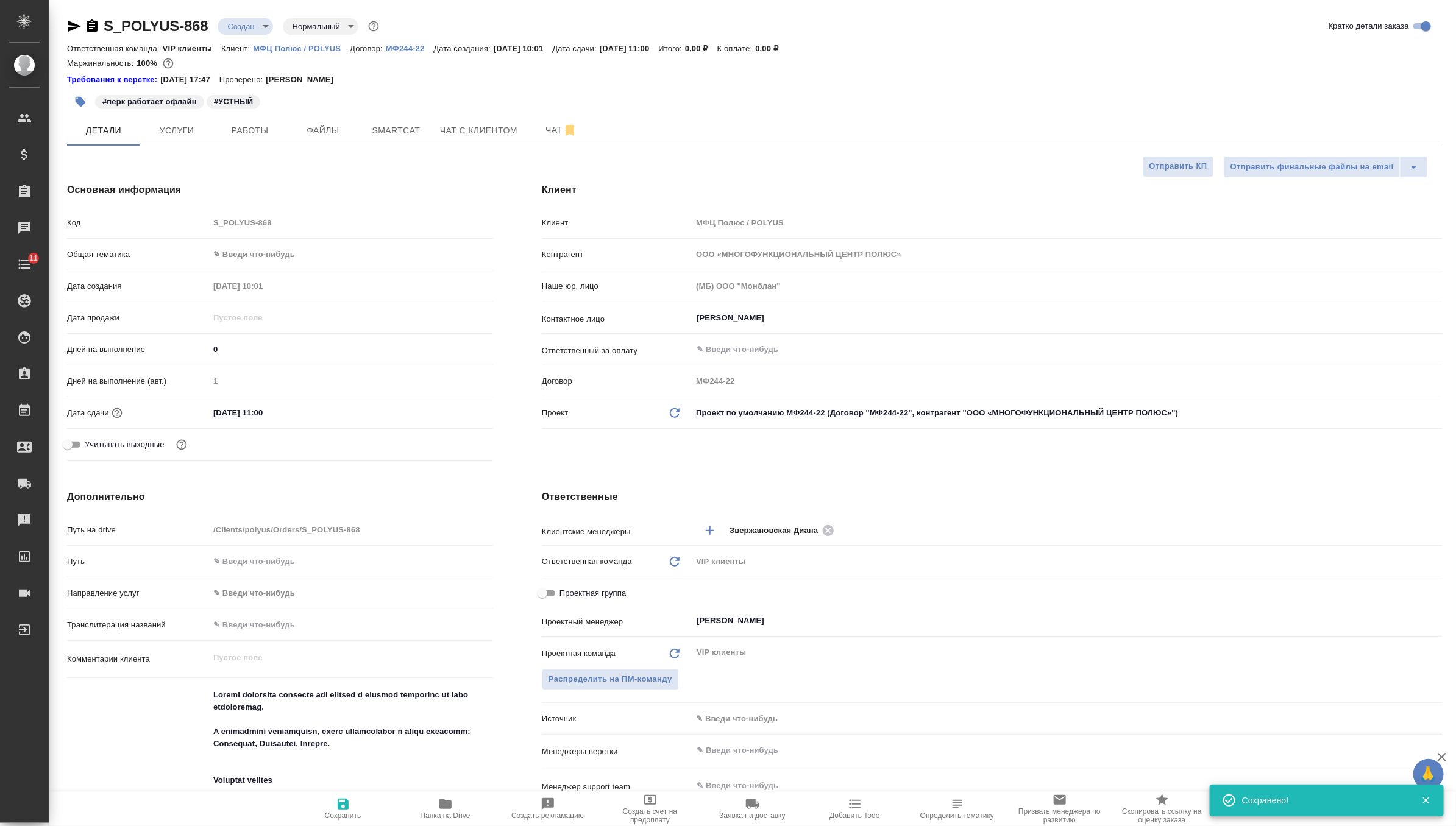
type textarea "x"
click at [185, 126] on span "Услуги" at bounding box center [177, 130] width 58 height 15
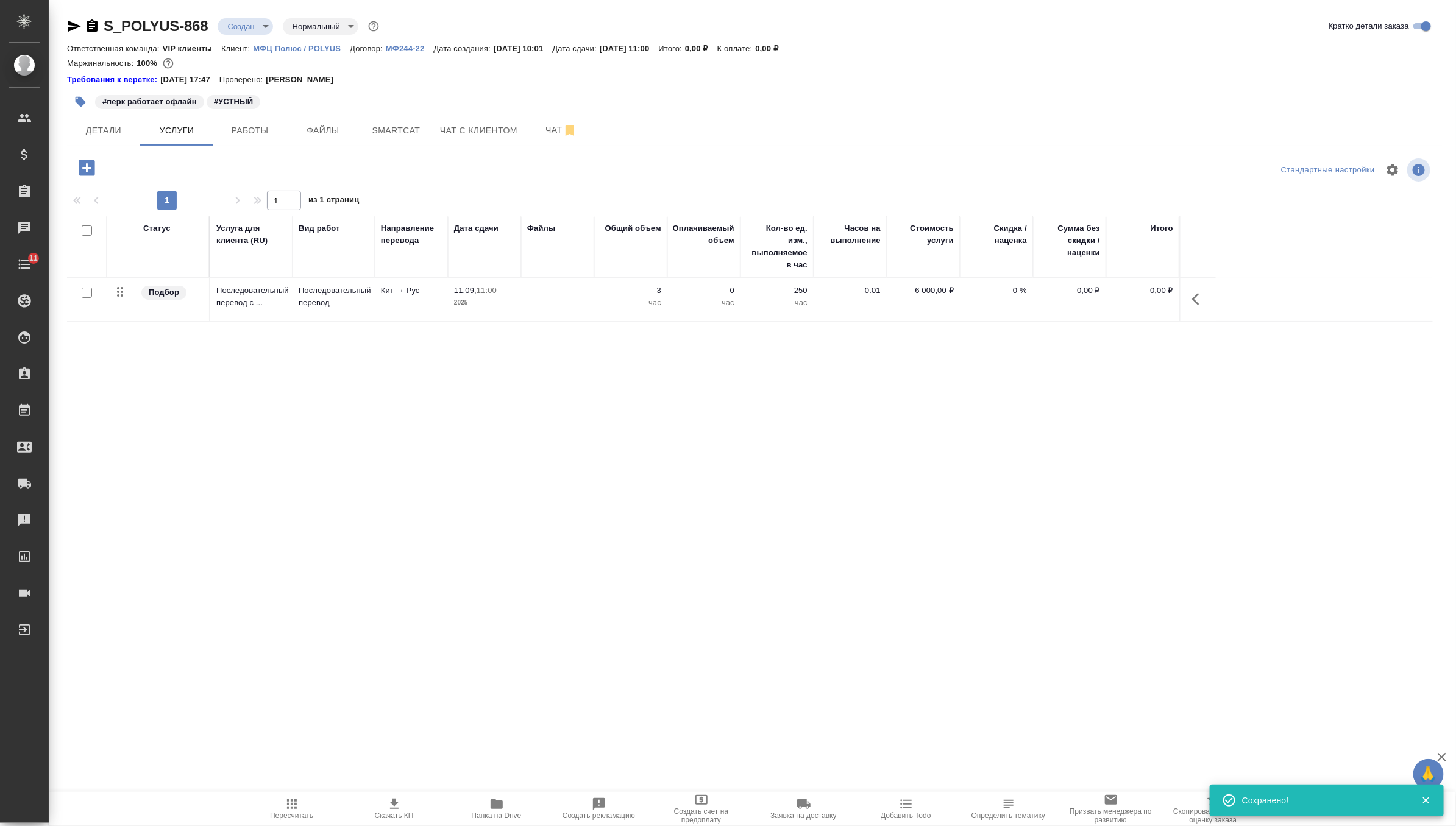
click at [611, 292] on p "3" at bounding box center [630, 290] width 61 height 12
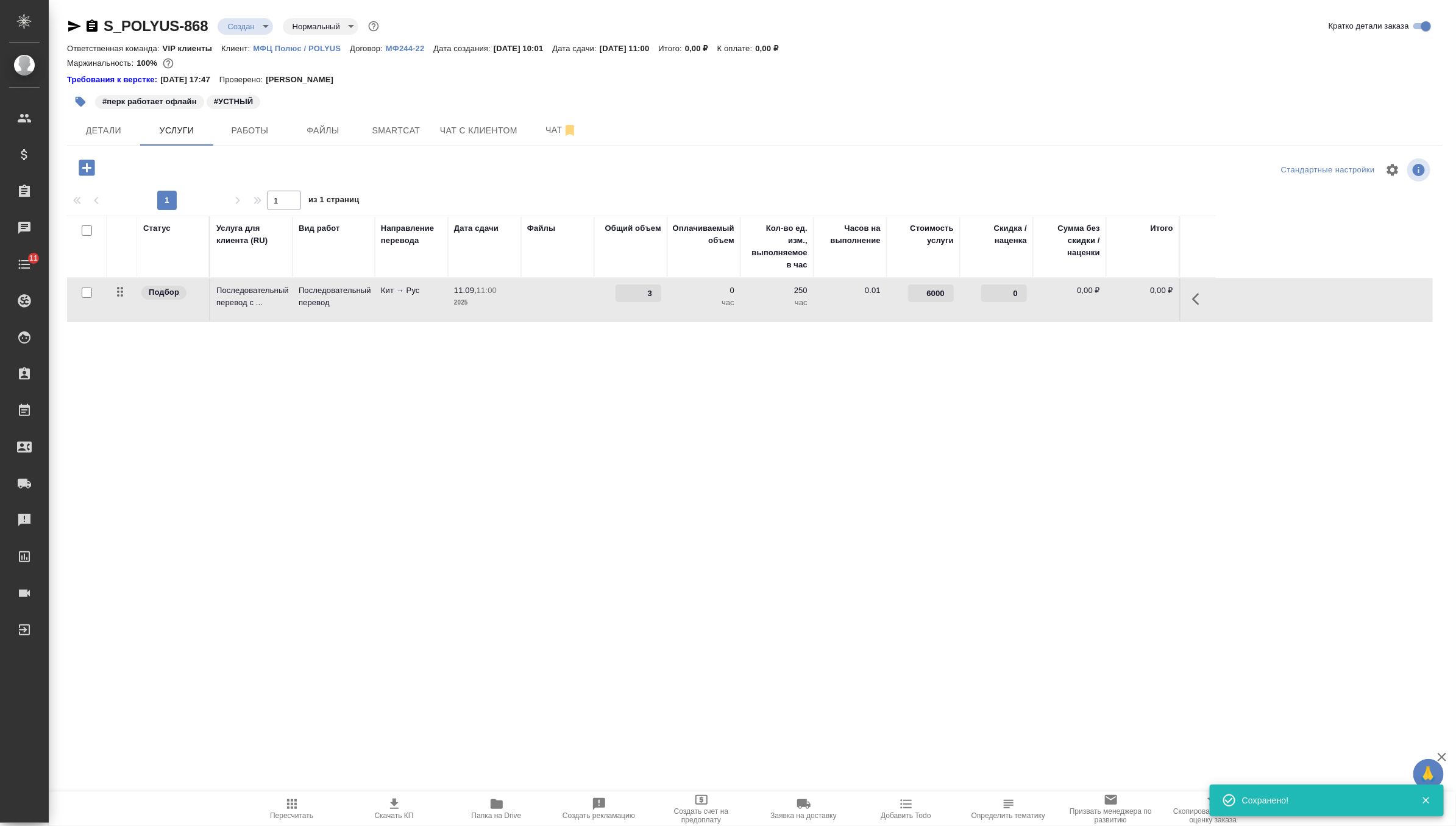
click at [611, 292] on div "3" at bounding box center [630, 293] width 61 height 17
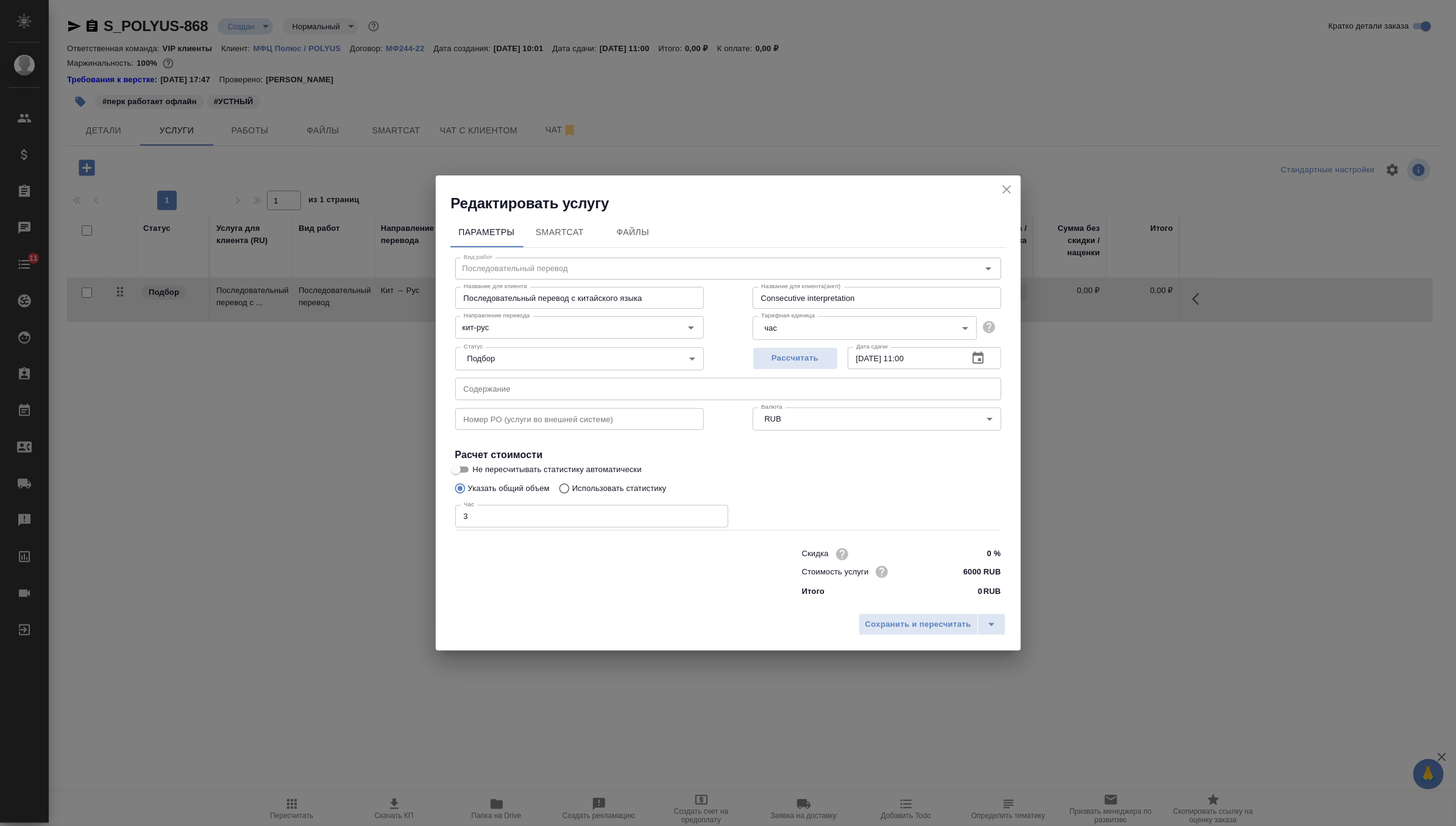
click at [539, 385] on input "text" at bounding box center [728, 389] width 546 height 22
paste input "Устный последовательный перевод (рус/кит) на совещании по автоматизации процесс…"
type input "Устный последовательный перевод (рус/кит) на совещании по автоматизации процесс…"
click at [943, 625] on span "Сохранить и пересчитать" at bounding box center [918, 625] width 106 height 14
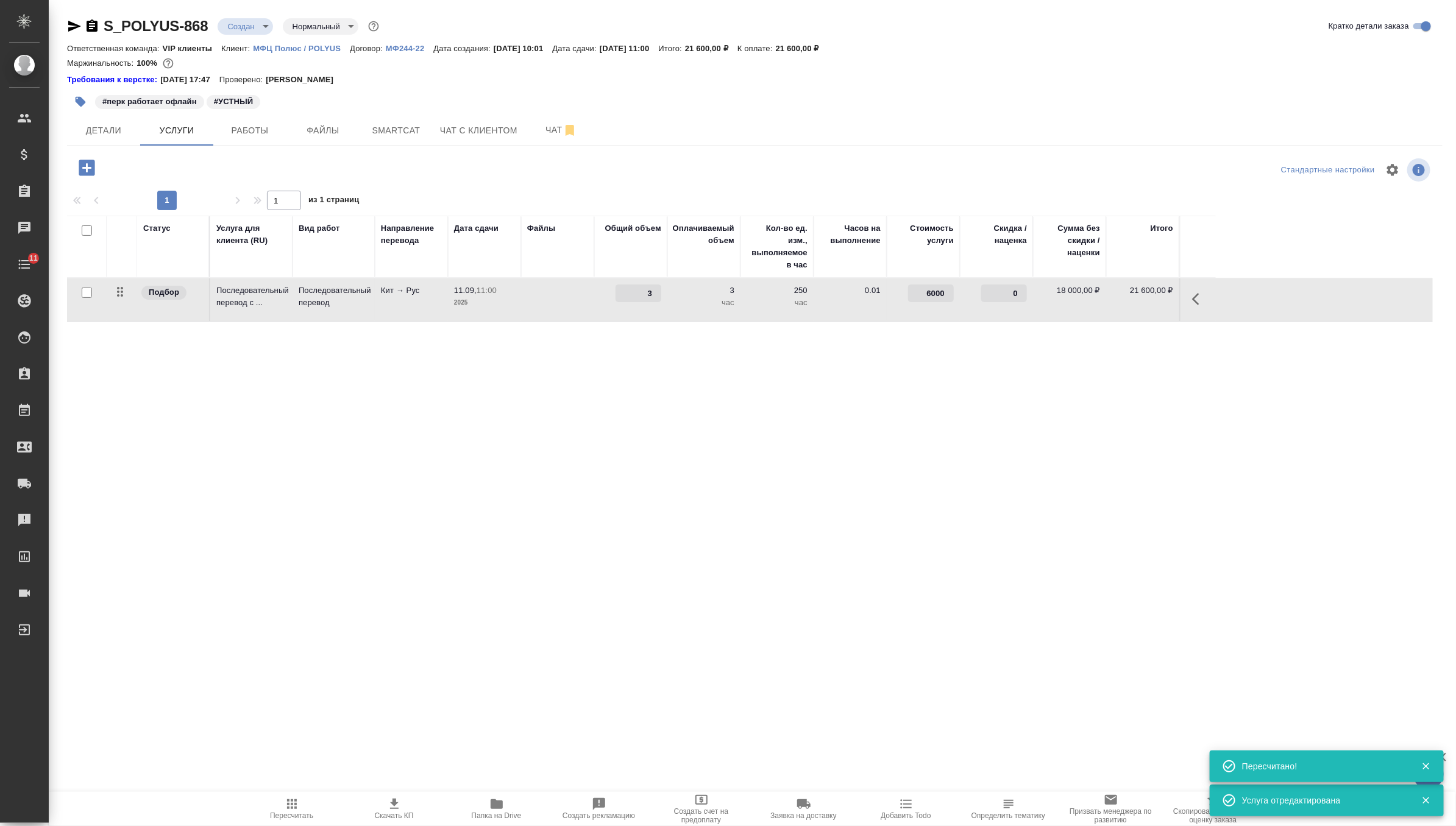
click at [287, 806] on icon "button" at bounding box center [292, 804] width 9 height 9
click at [396, 805] on icon "button" at bounding box center [394, 804] width 15 height 15
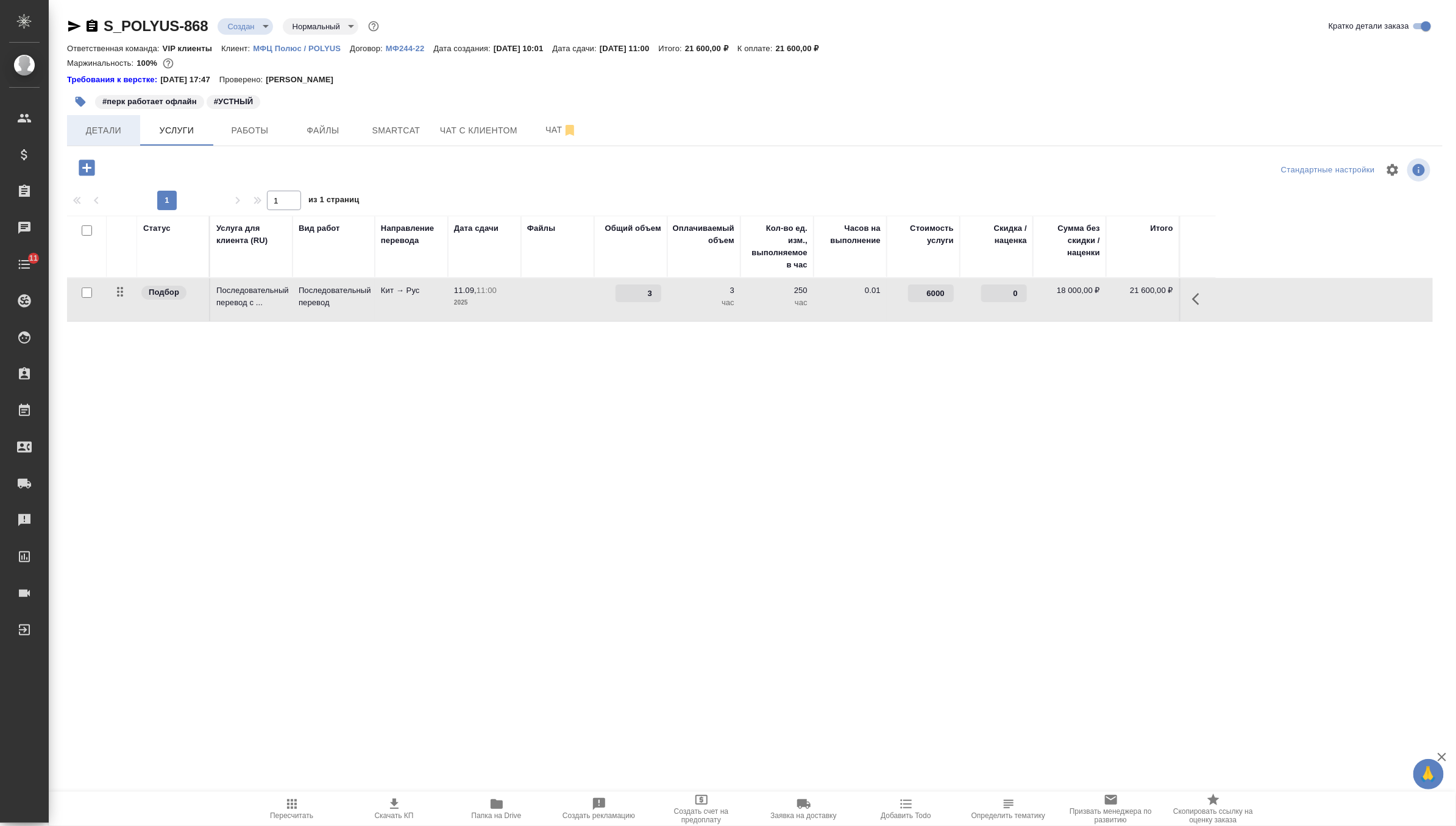
click at [105, 132] on span "Детали" at bounding box center [103, 130] width 58 height 15
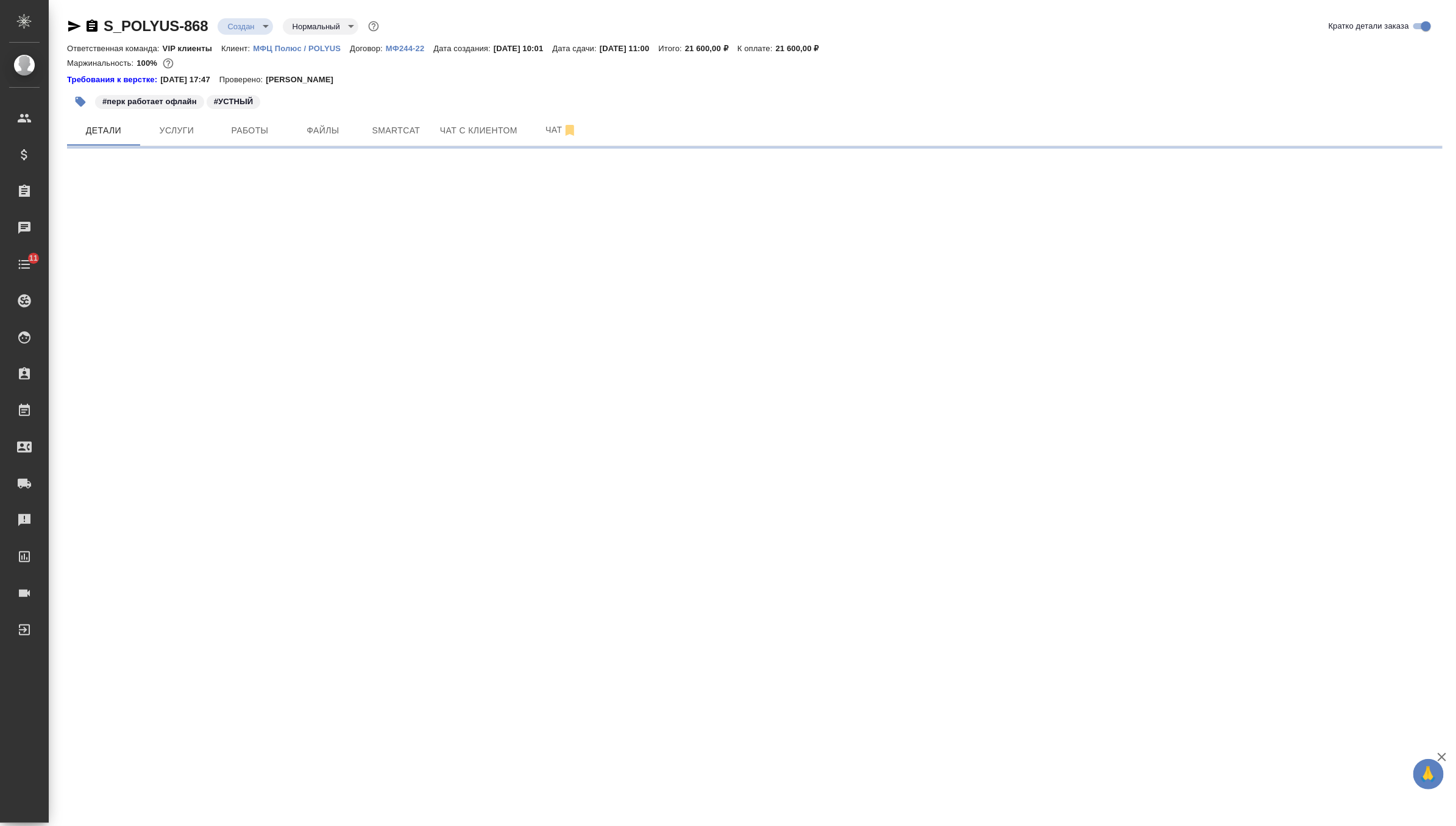
select select "RU"
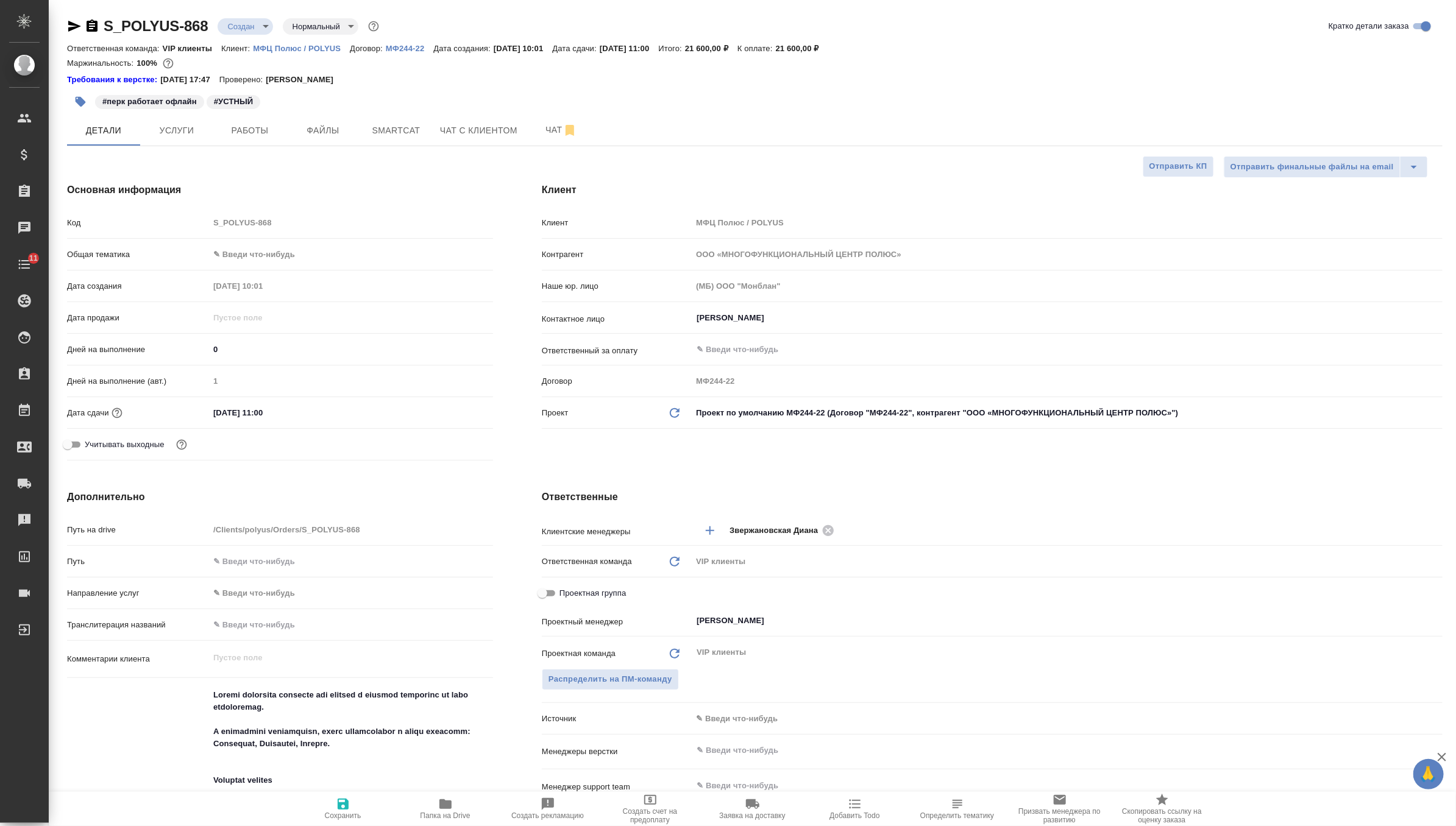
type textarea "x"
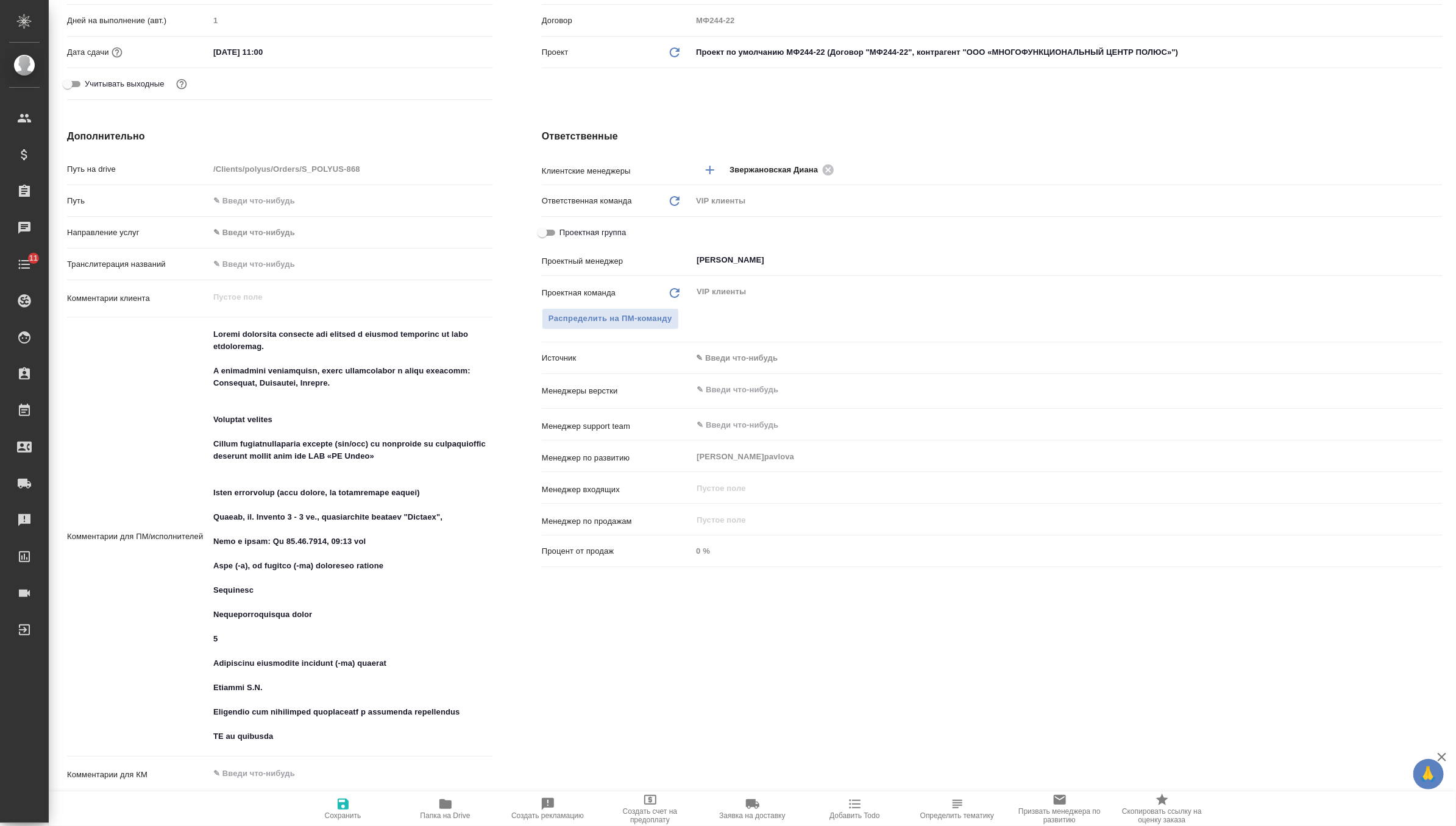
scroll to position [407, 0]
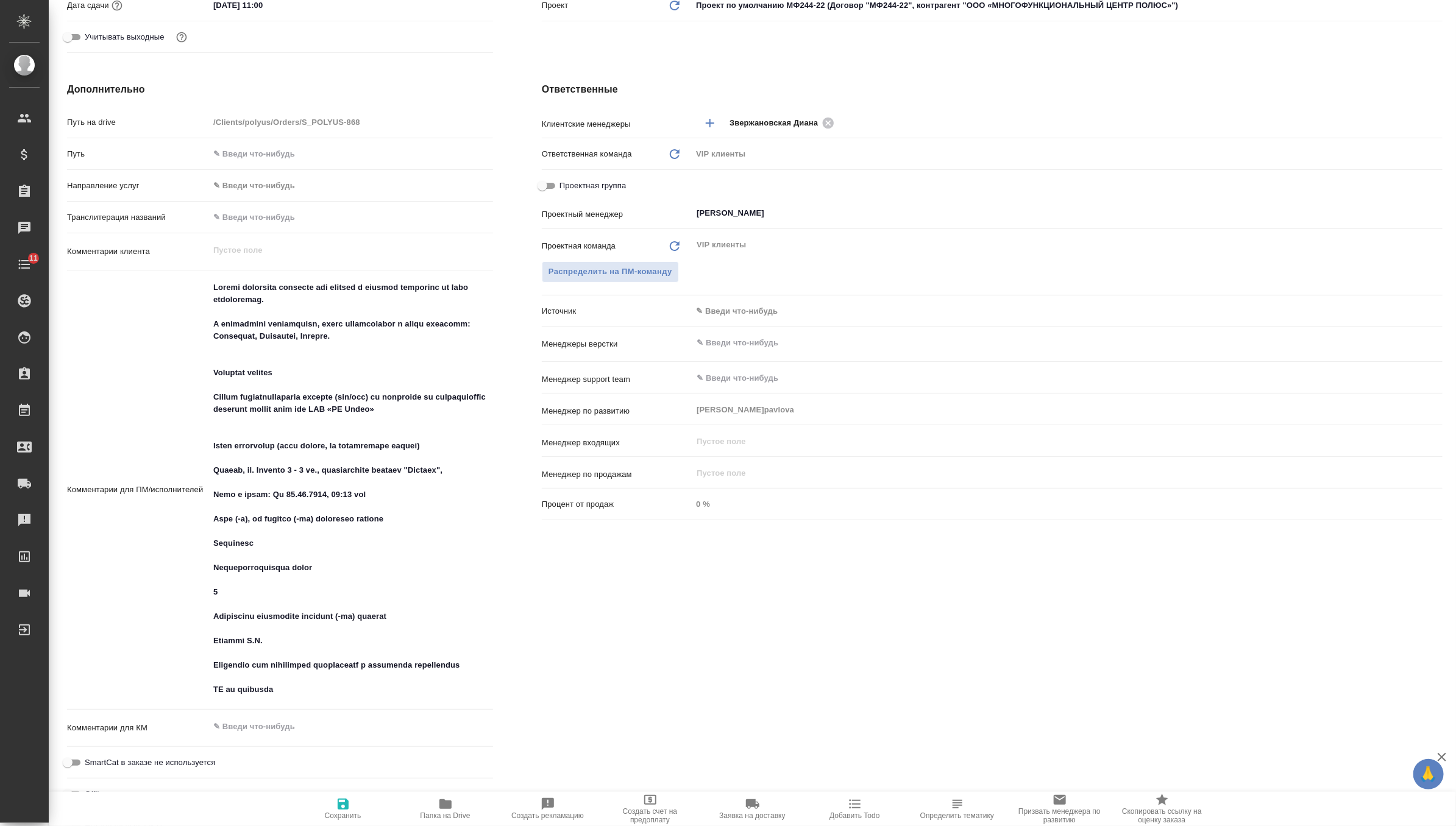
type textarea "x"
drag, startPoint x: 371, startPoint y: 495, endPoint x: 269, endPoint y: 494, distance: 102.0
click at [269, 494] on textarea at bounding box center [351, 489] width 283 height 422
type textarea "x"
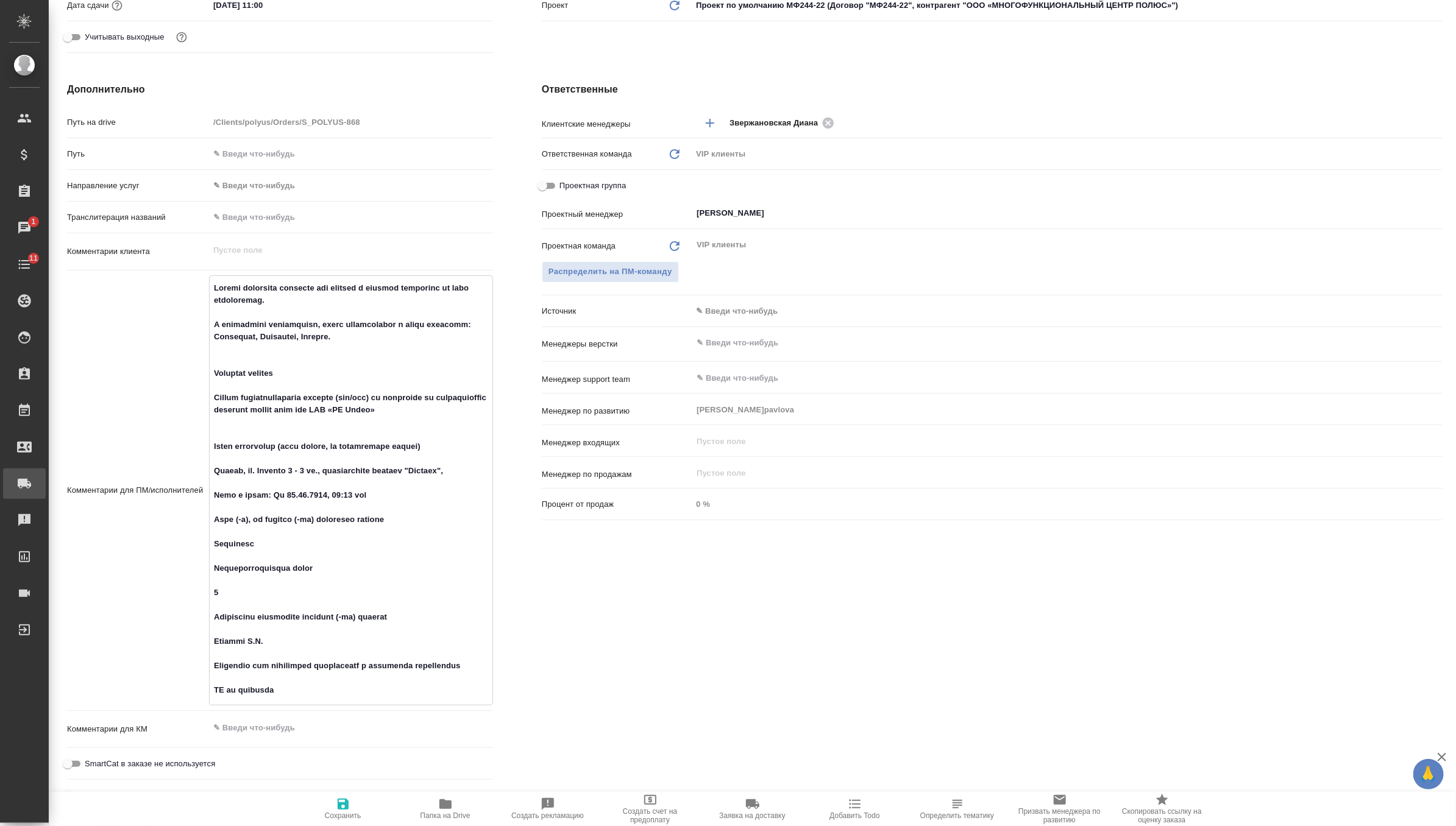
type textarea "x"
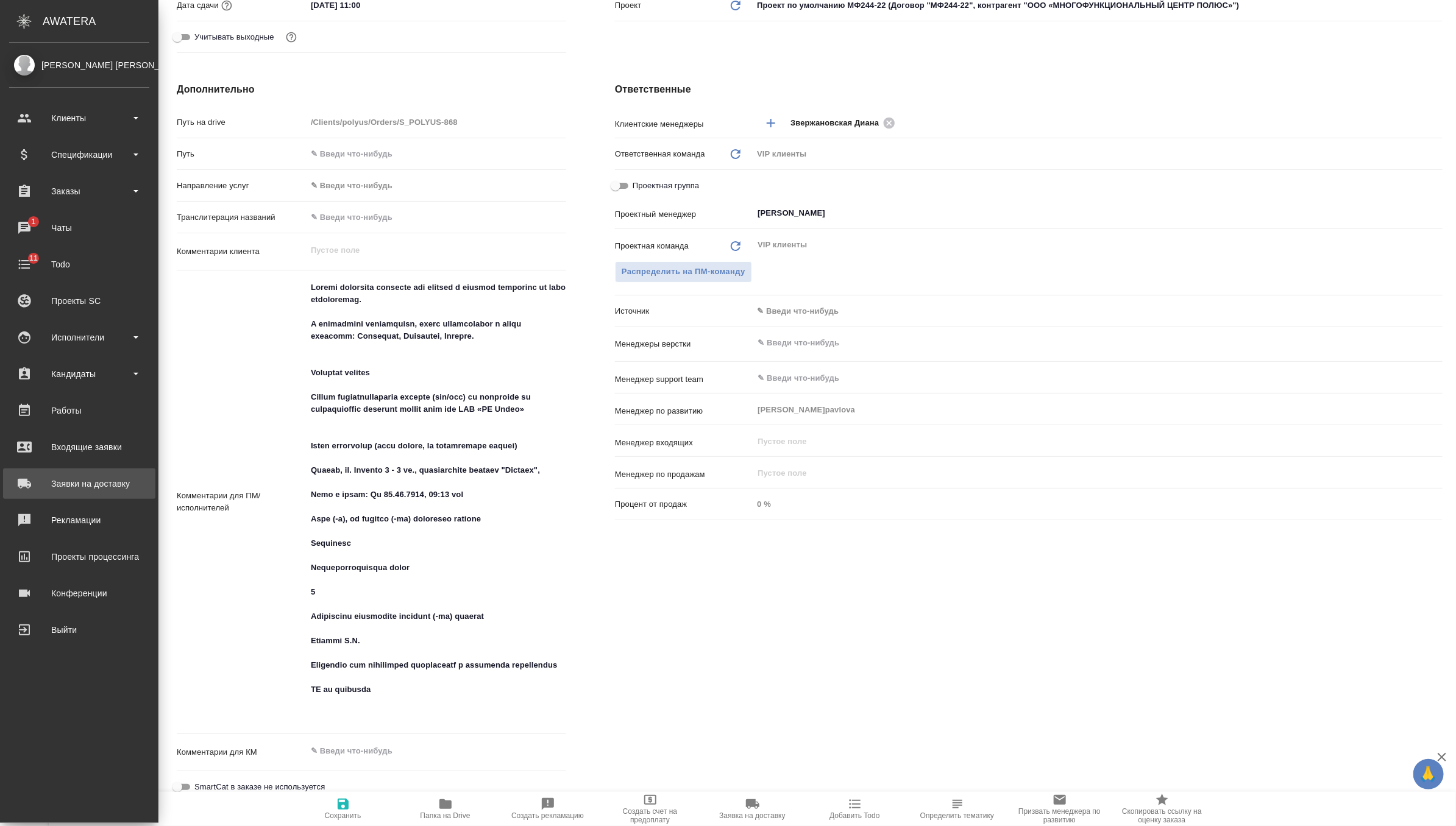
type textarea "x"
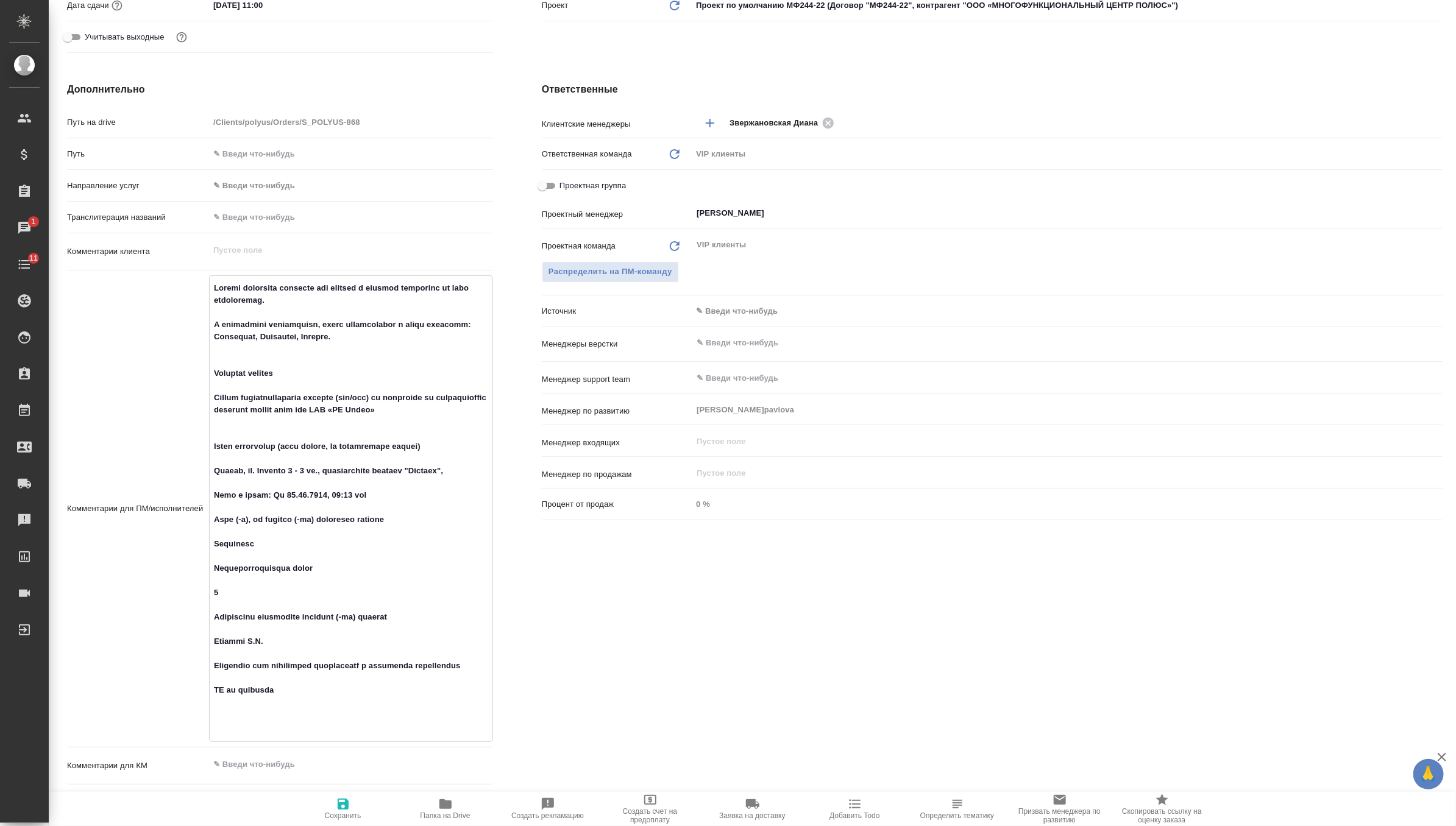
type textarea "x"
click at [334, 805] on span "Сохранить" at bounding box center [343, 808] width 88 height 23
type textarea "x"
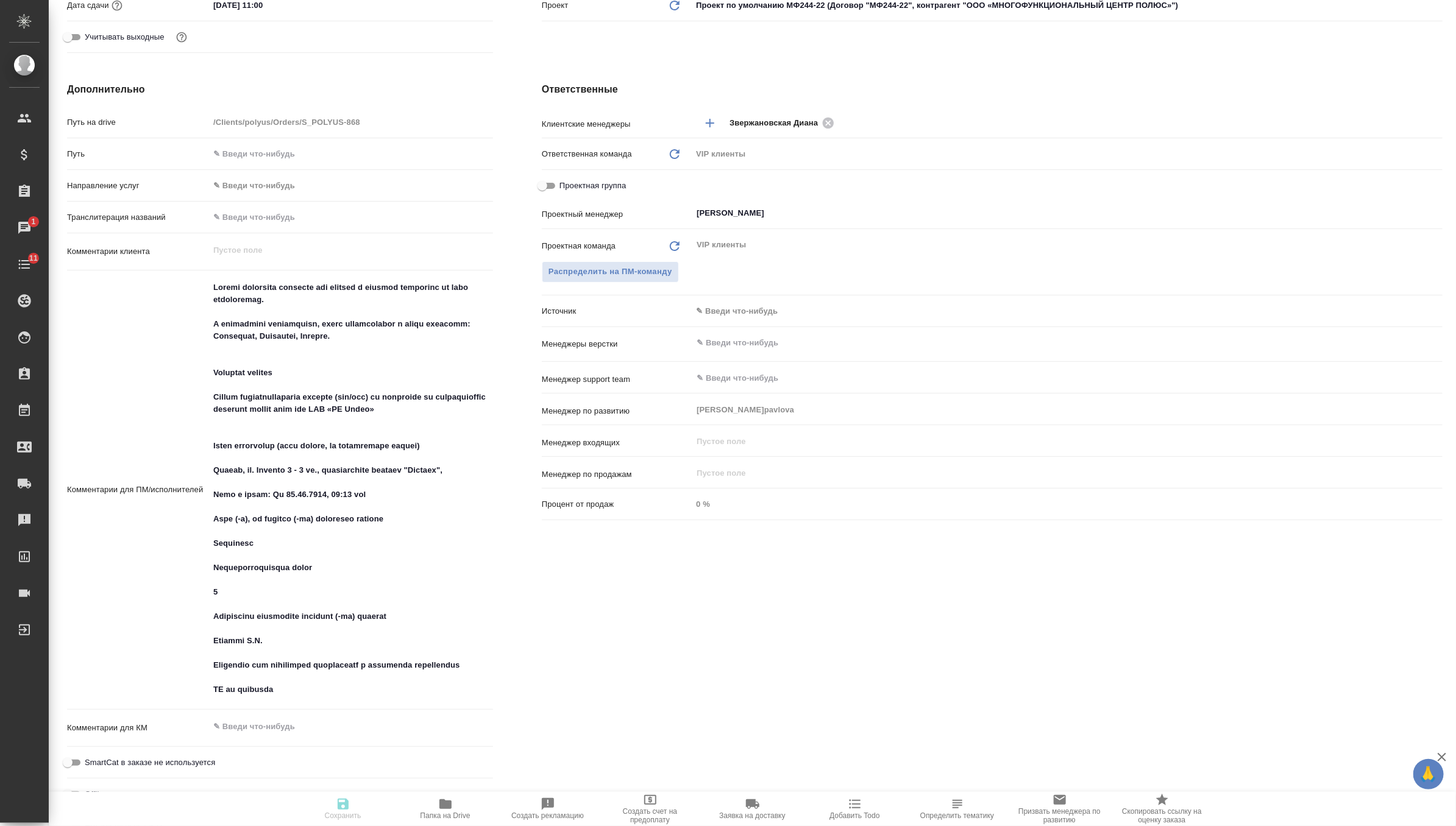
type textarea "x"
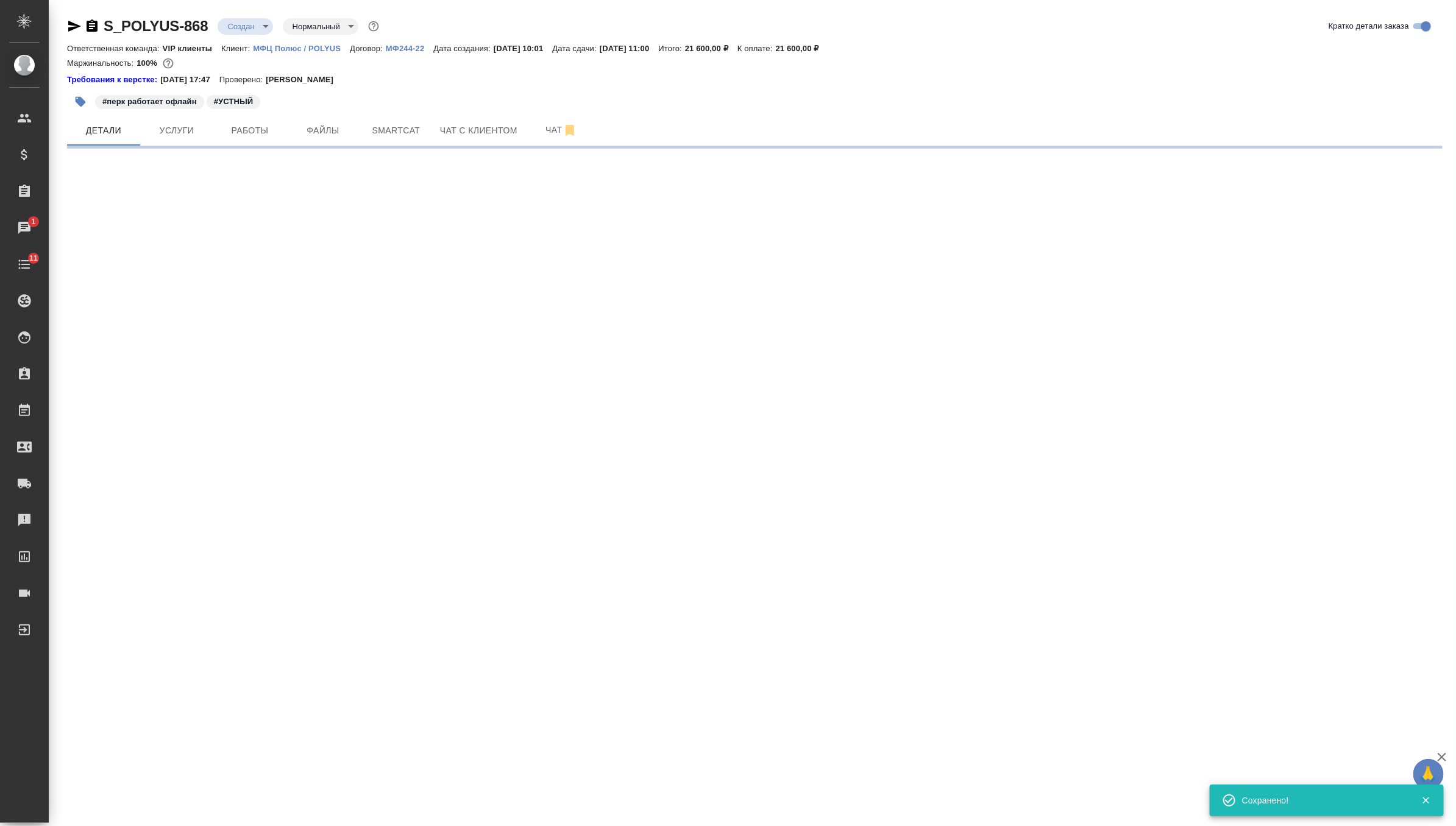
scroll to position [0, 0]
select select "RU"
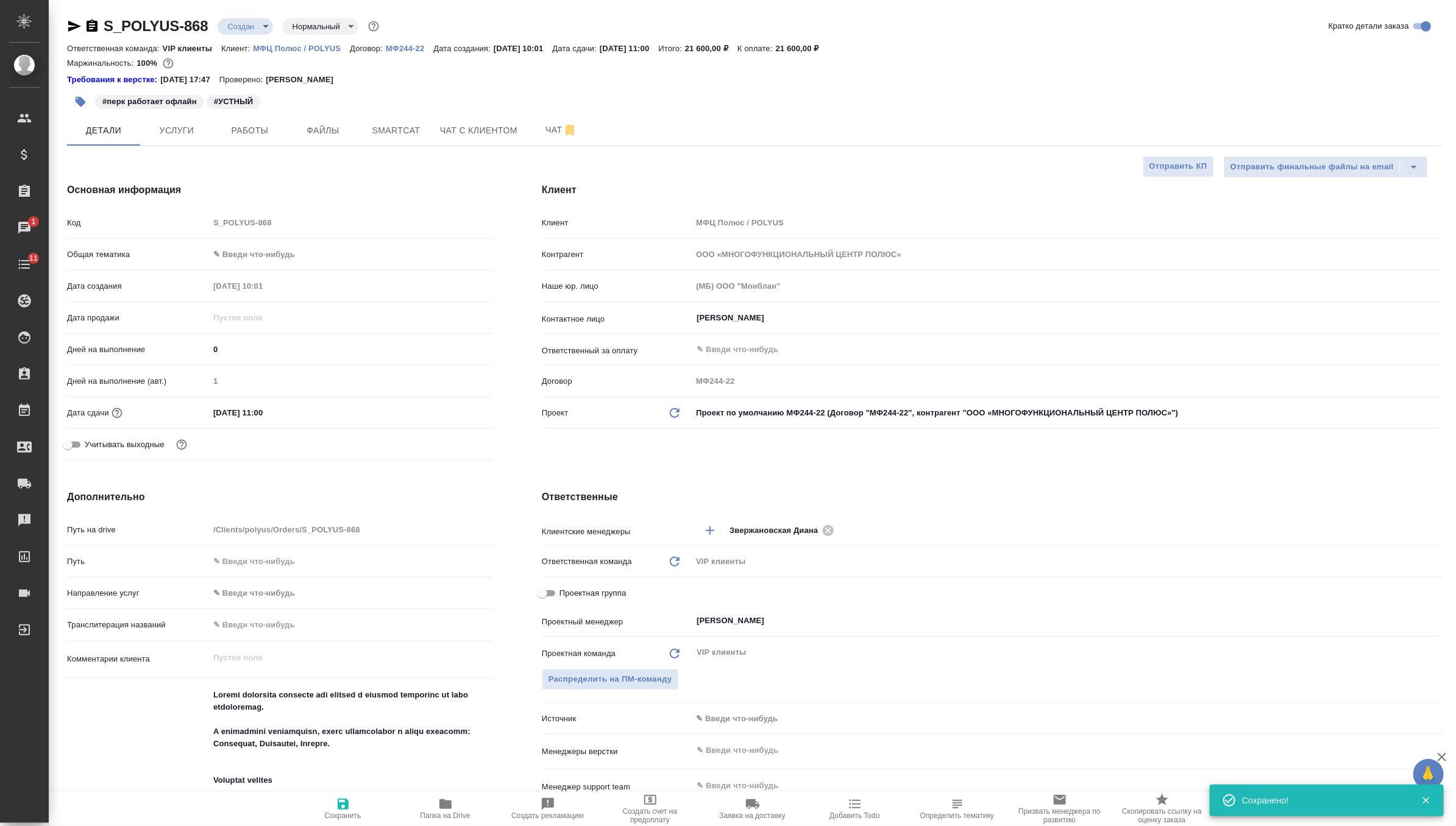
type textarea "x"
click at [547, 119] on button "Чат" at bounding box center [561, 130] width 73 height 31
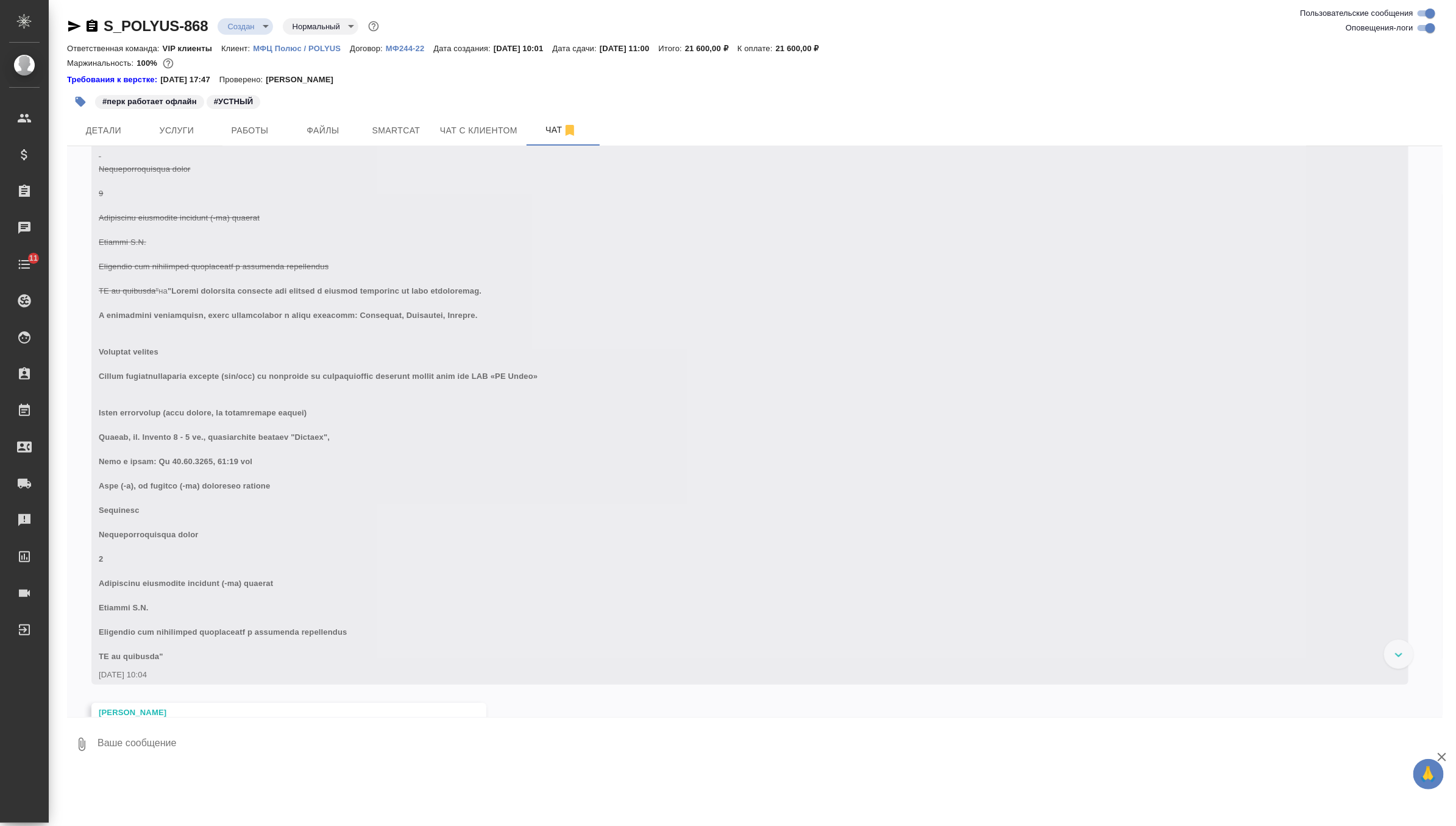
scroll to position [477, 0]
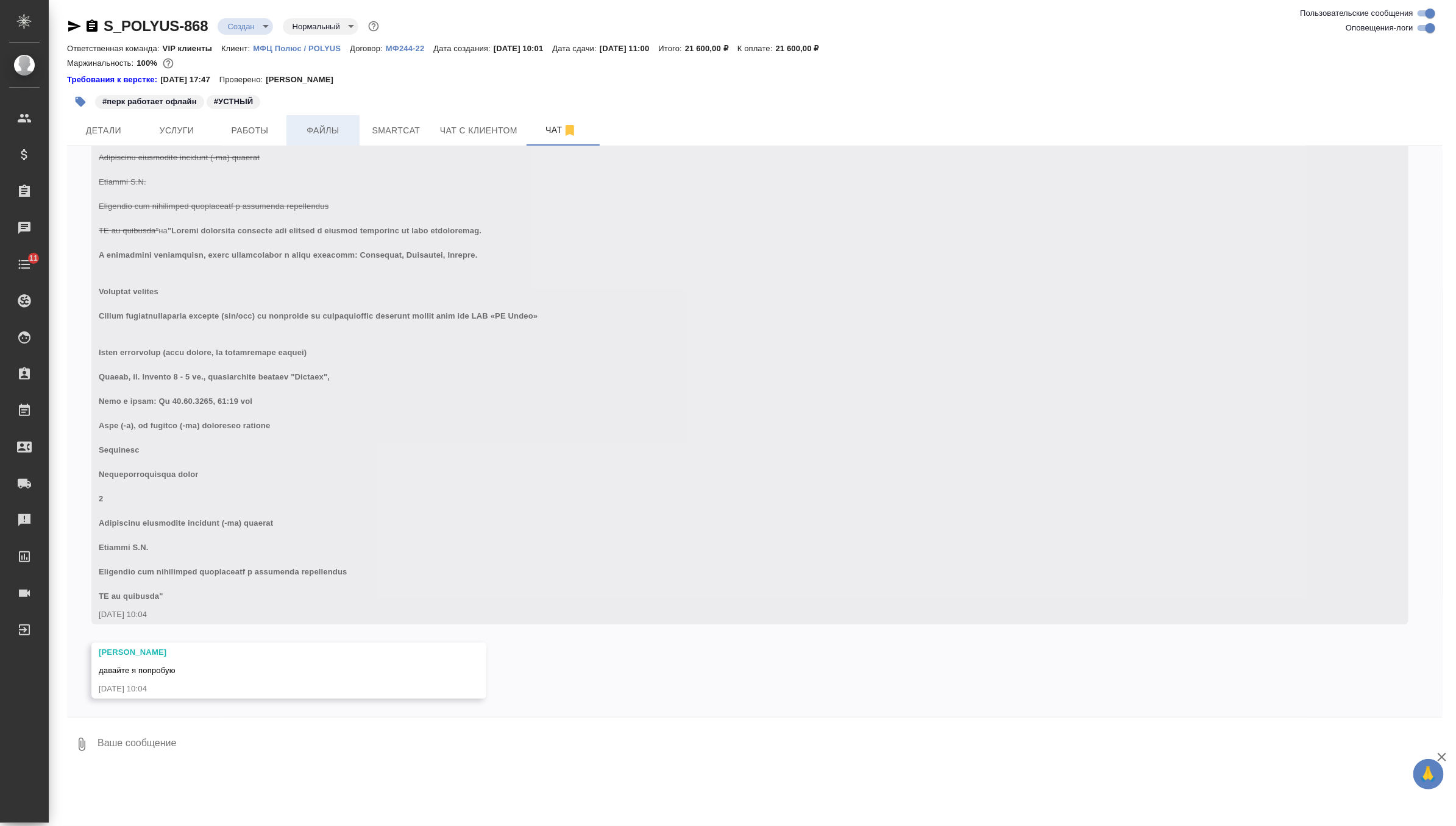
click at [307, 132] on span "Файлы" at bounding box center [323, 130] width 58 height 15
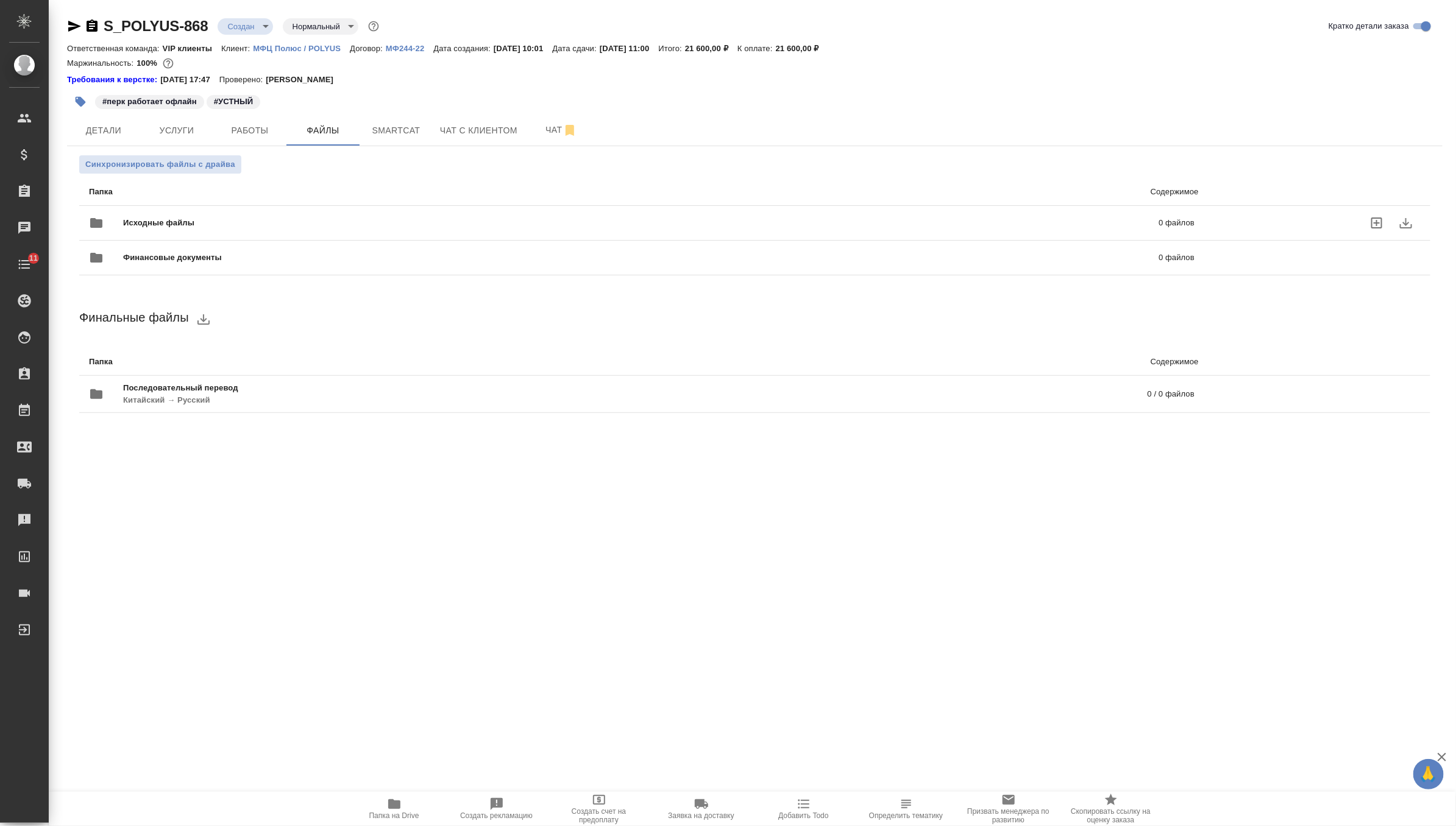
click at [201, 220] on span "Исходные файлы" at bounding box center [400, 223] width 553 height 12
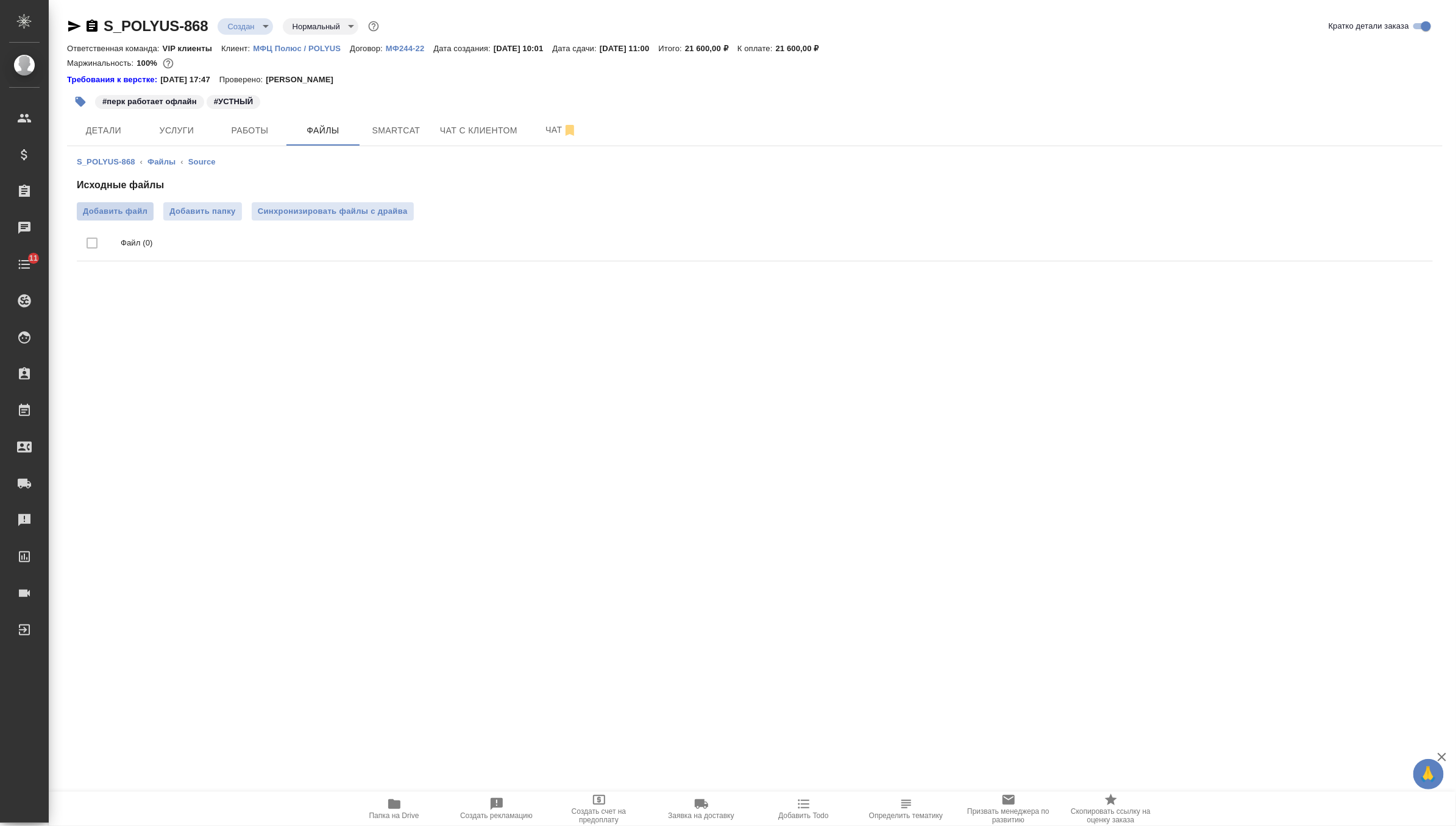
click at [122, 206] on span "Добавить файл" at bounding box center [115, 211] width 65 height 12
click at [0, 0] on input "Добавить файл" at bounding box center [0, 0] width 0 height 0
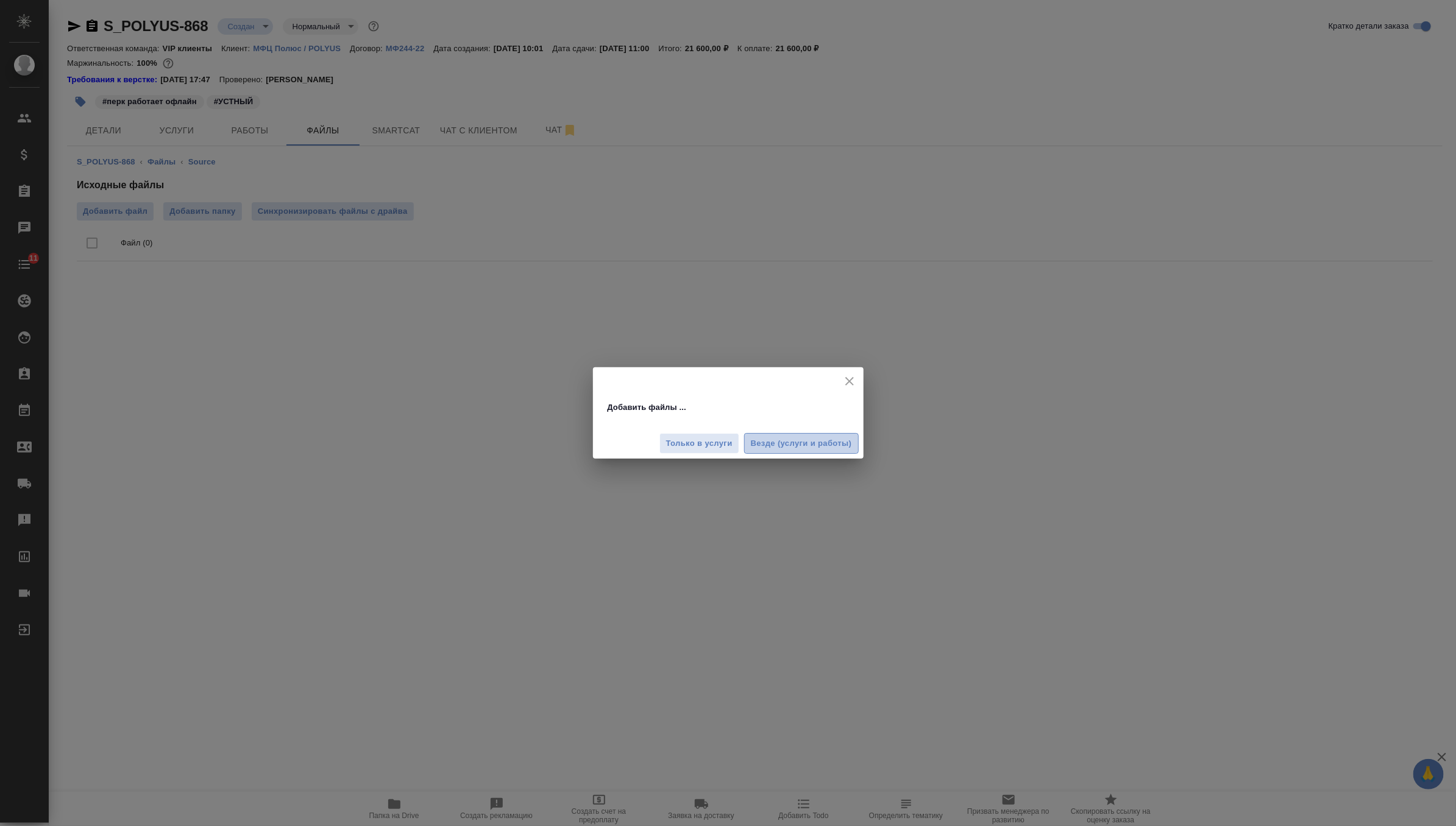
click at [775, 446] on span "Везде (услуги и работы)" at bounding box center [801, 444] width 101 height 14
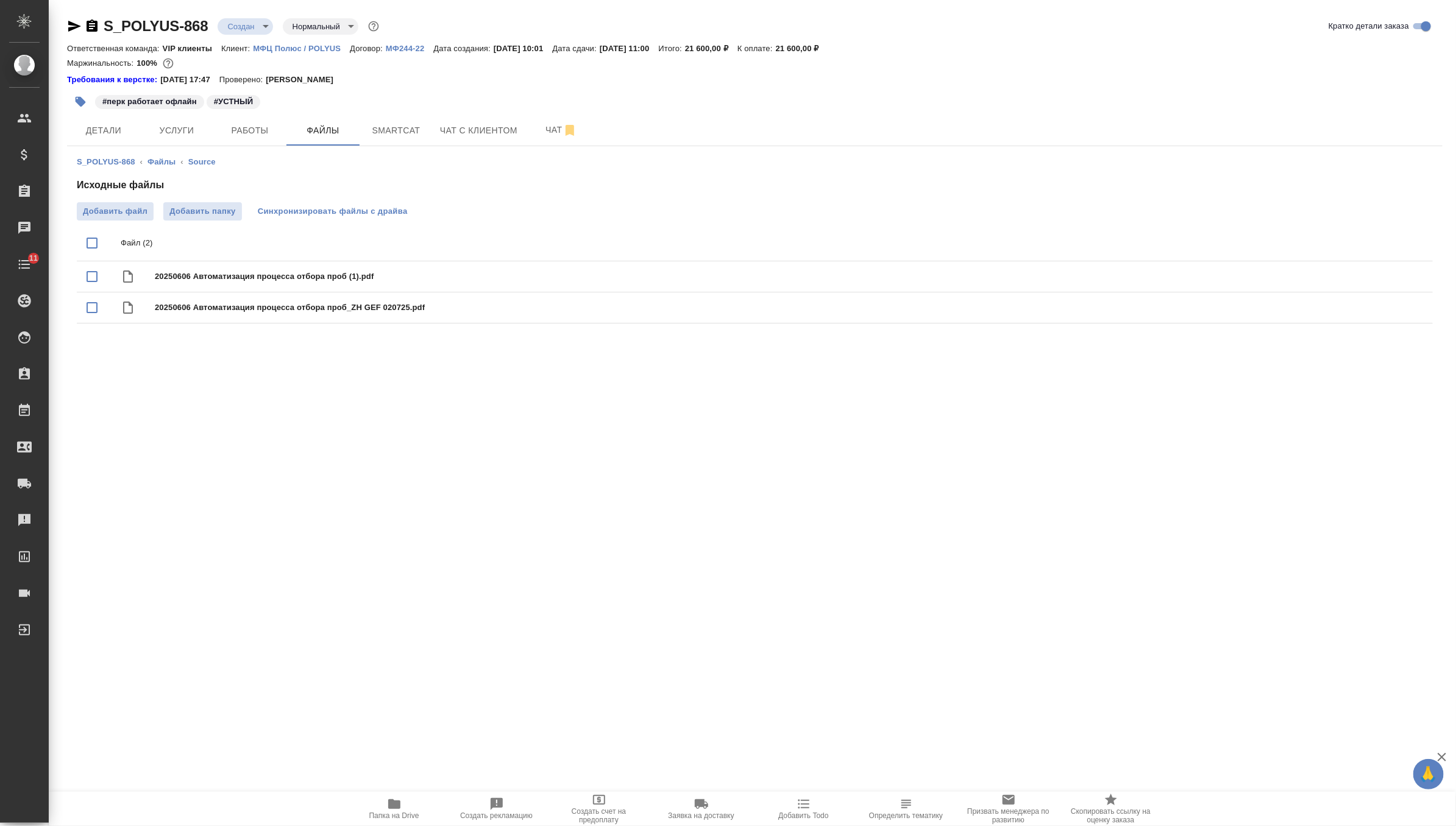
click at [356, 212] on span "Синхронизировать файлы с драйва" at bounding box center [333, 211] width 150 height 12
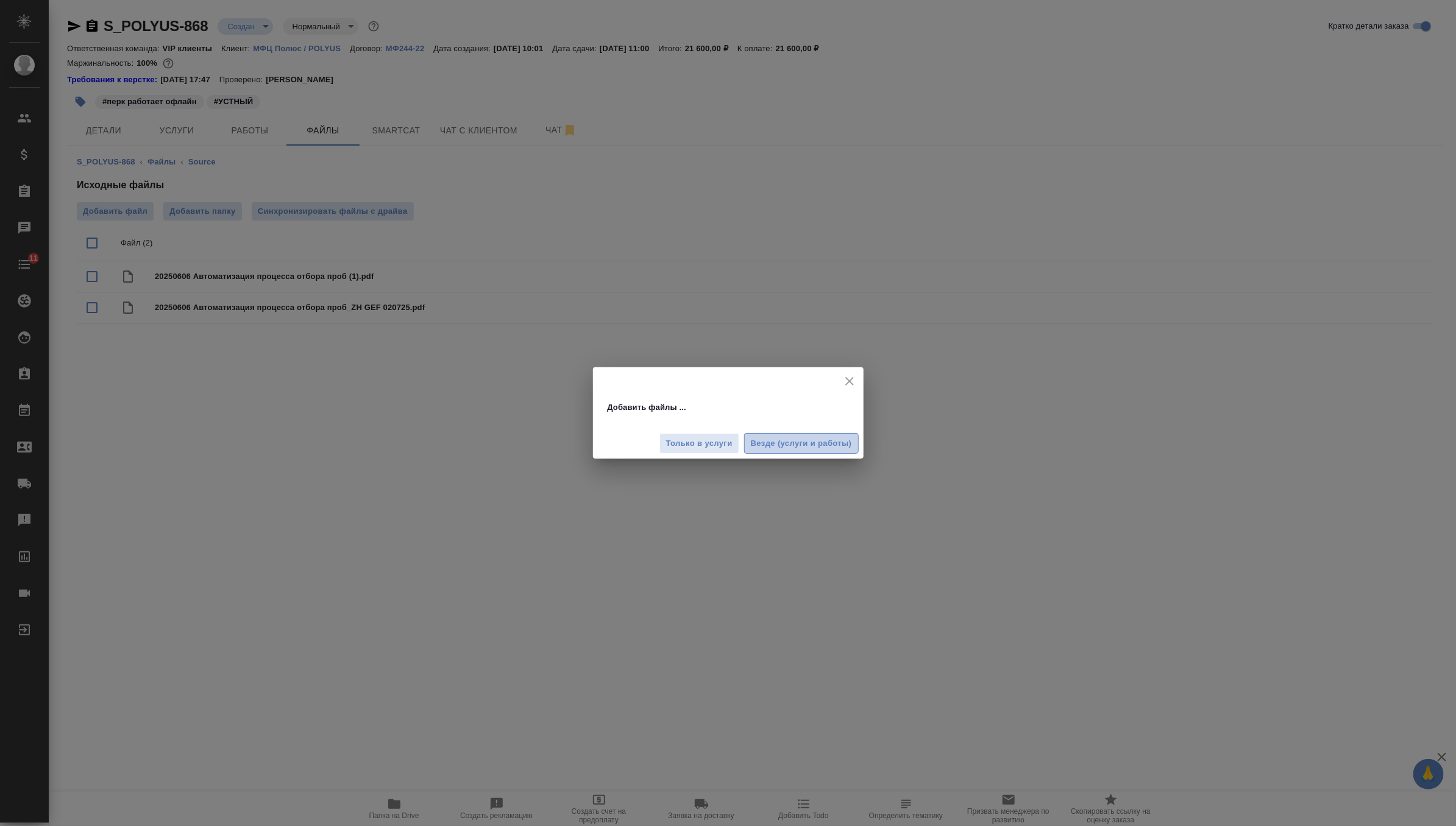
click at [781, 438] on span "Везде (услуги и работы)" at bounding box center [801, 444] width 101 height 14
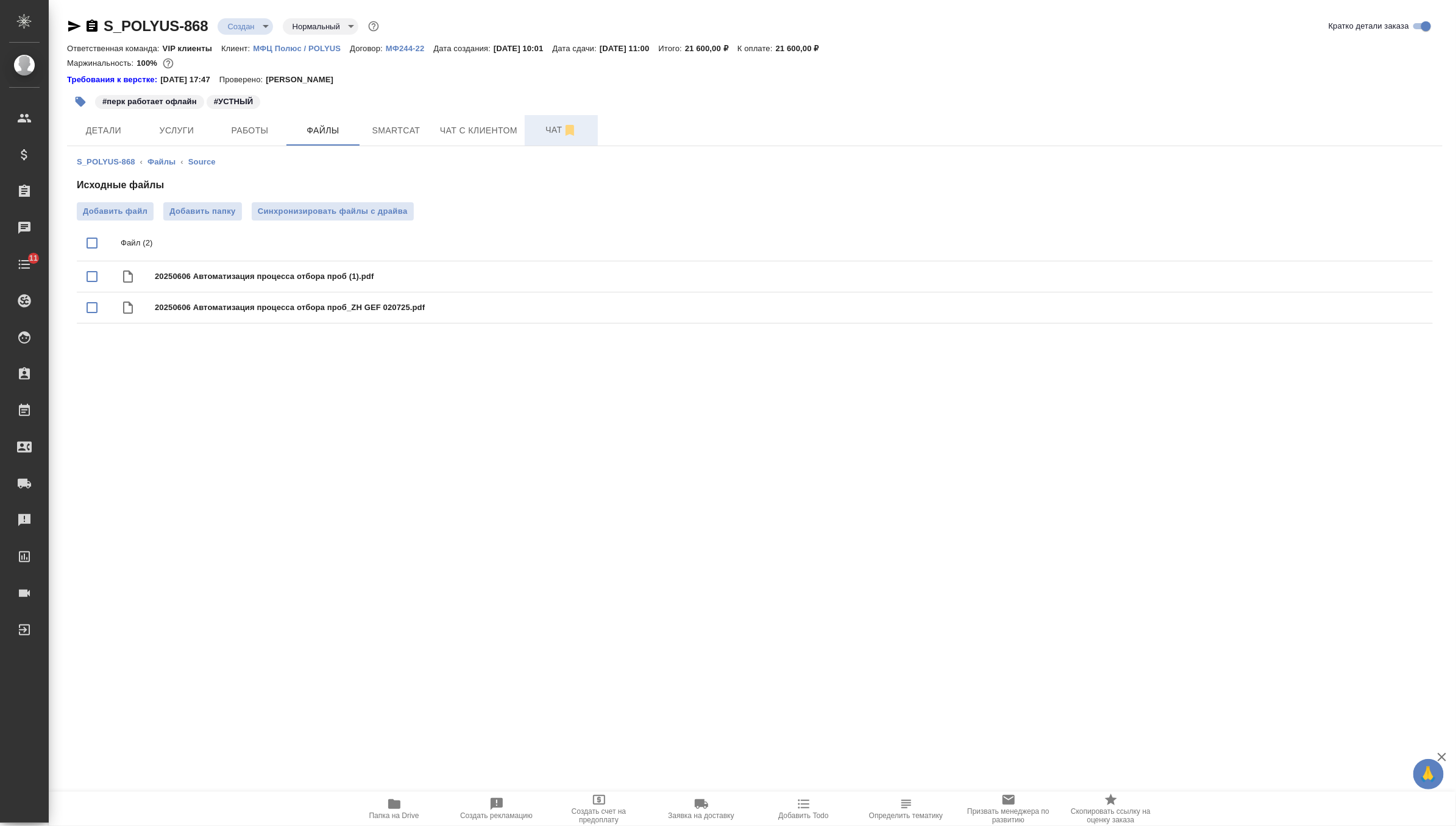
click at [547, 129] on span "Чат" at bounding box center [561, 130] width 58 height 15
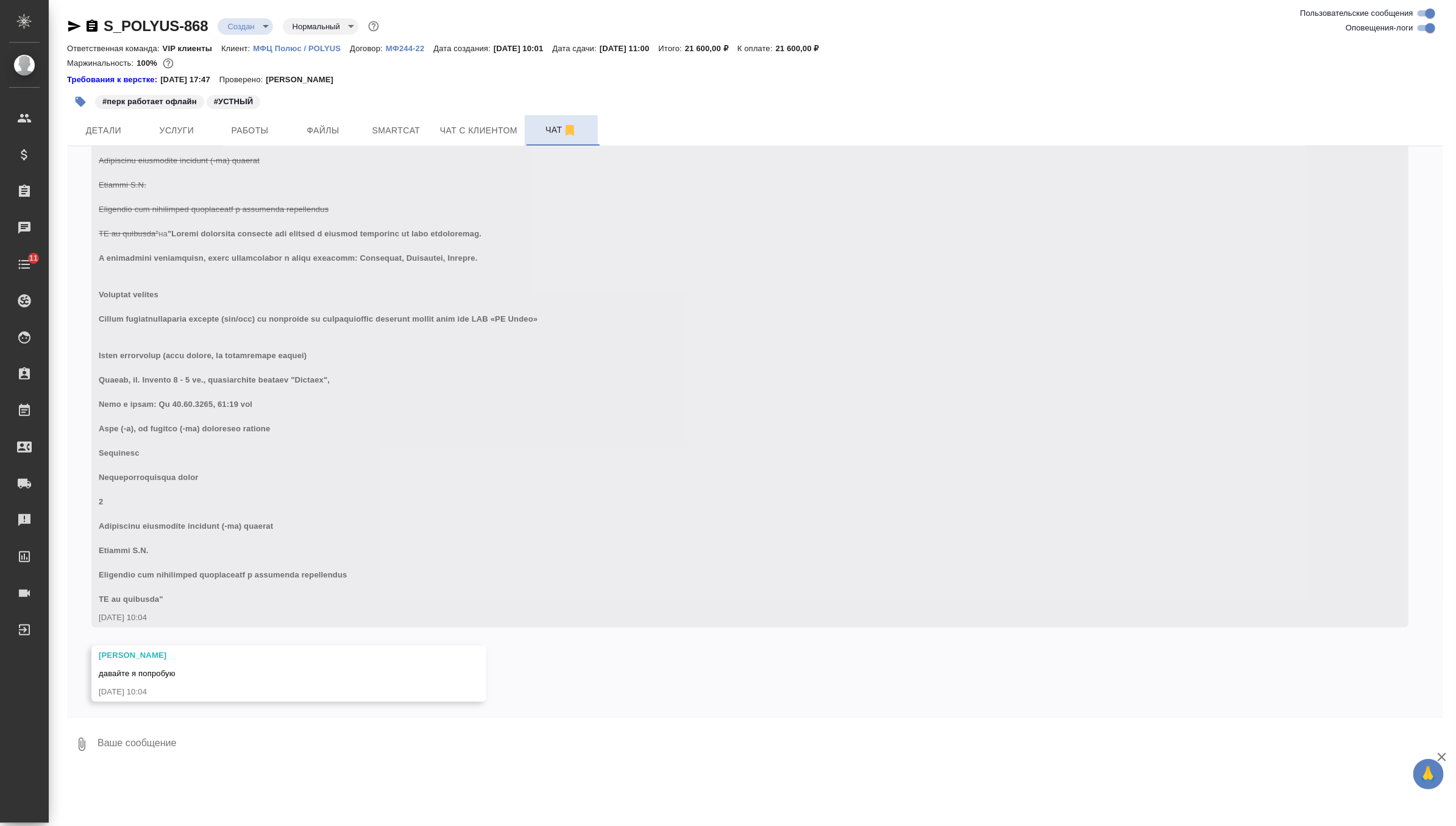
scroll to position [477, 0]
click at [186, 742] on textarea at bounding box center [769, 744] width 1346 height 41
type textarea "давай, спасибо))"
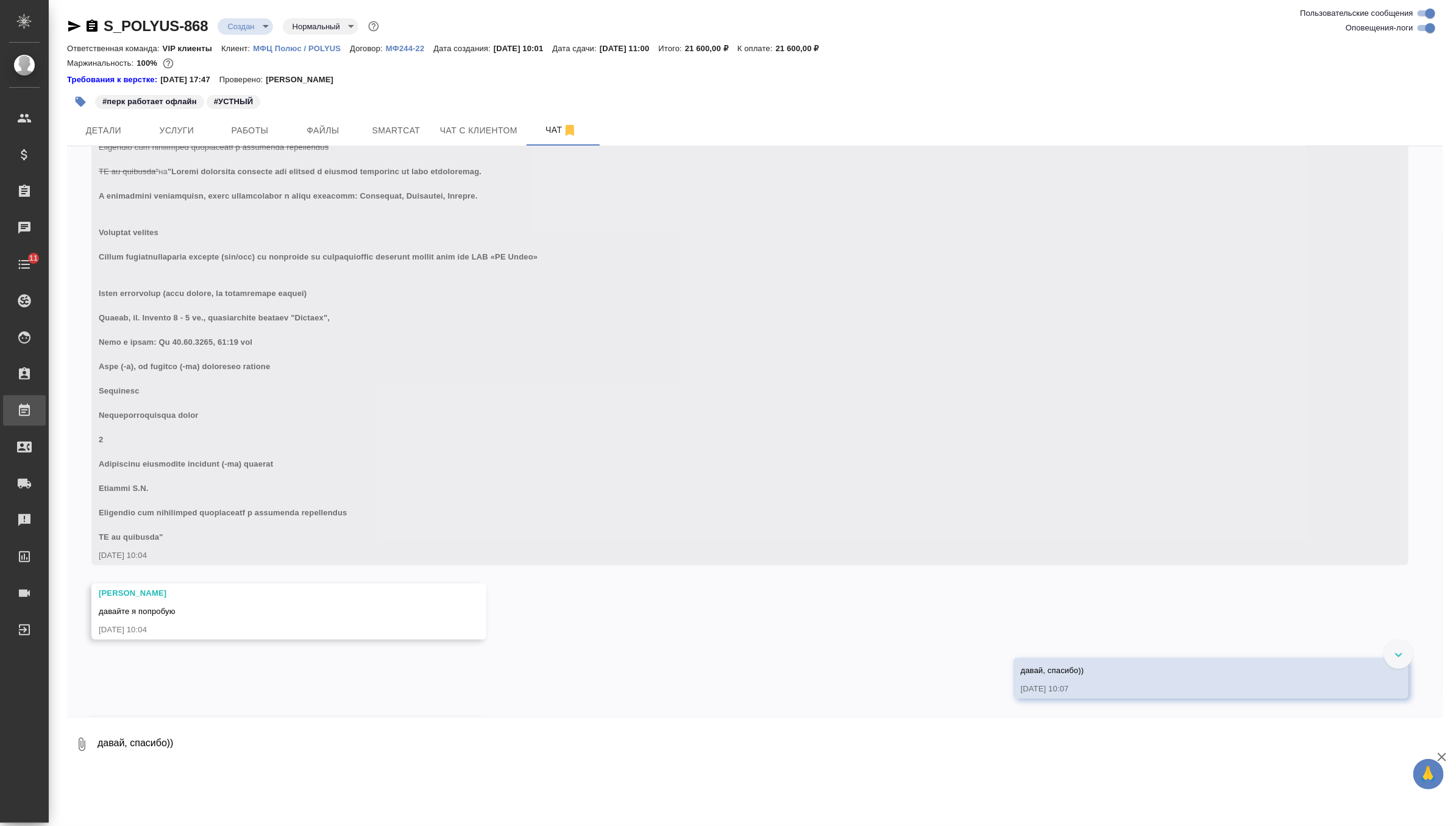
scroll to position [610, 0]
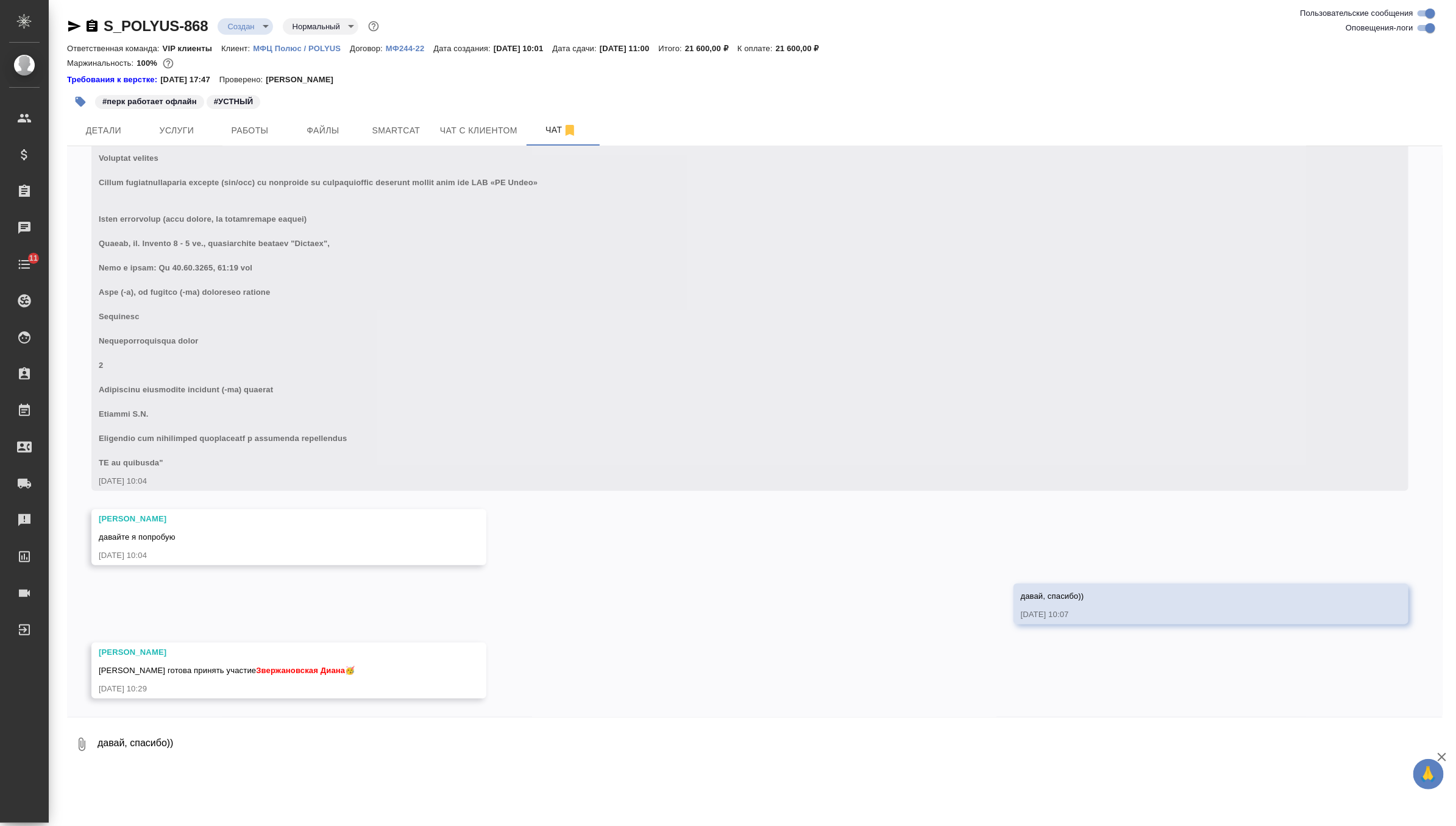
click at [288, 745] on textarea "давай, спасибо))" at bounding box center [769, 744] width 1346 height 41
type textarea "супер, спасибо!))"
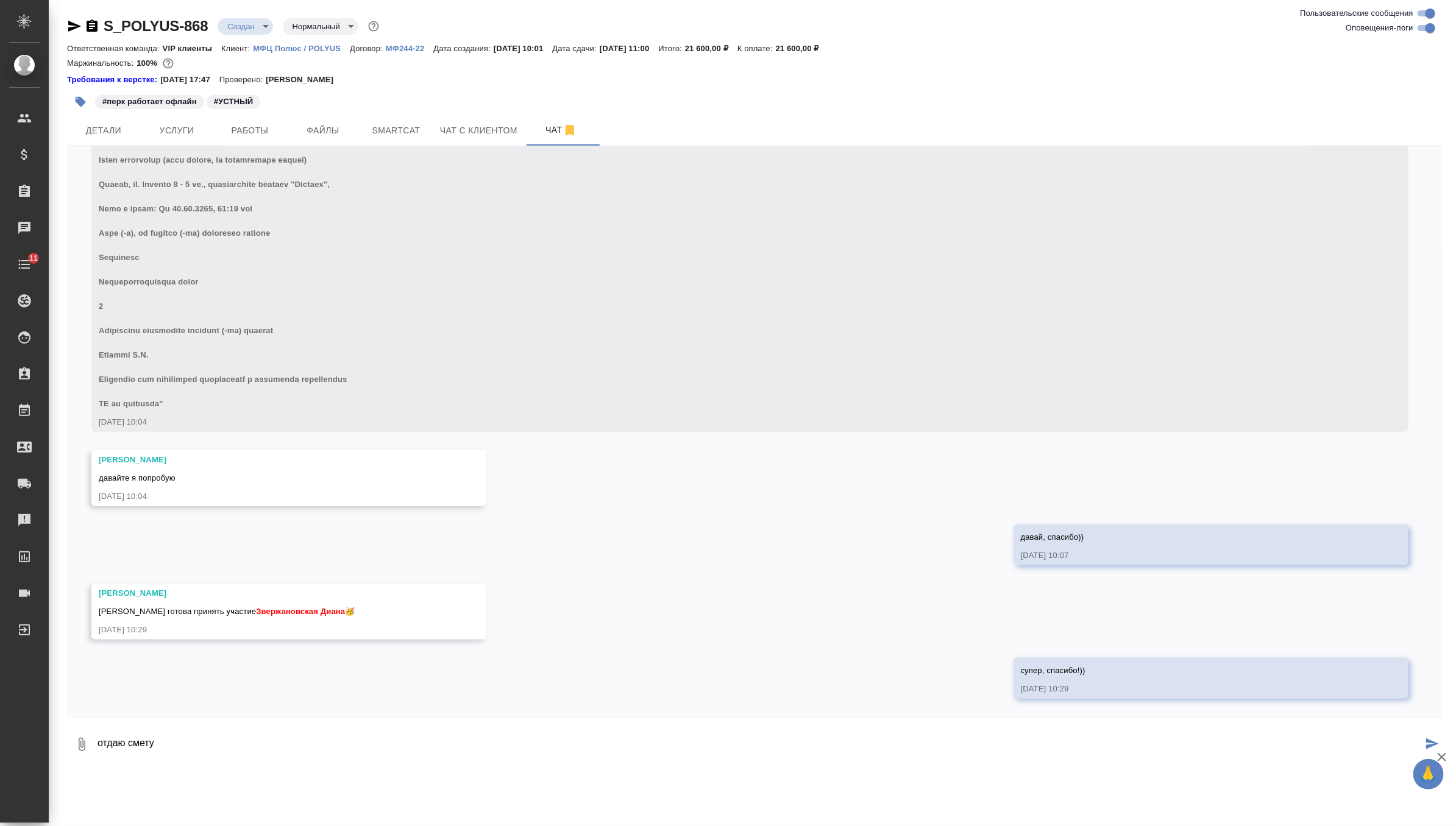
type textarea "отдаю смету"
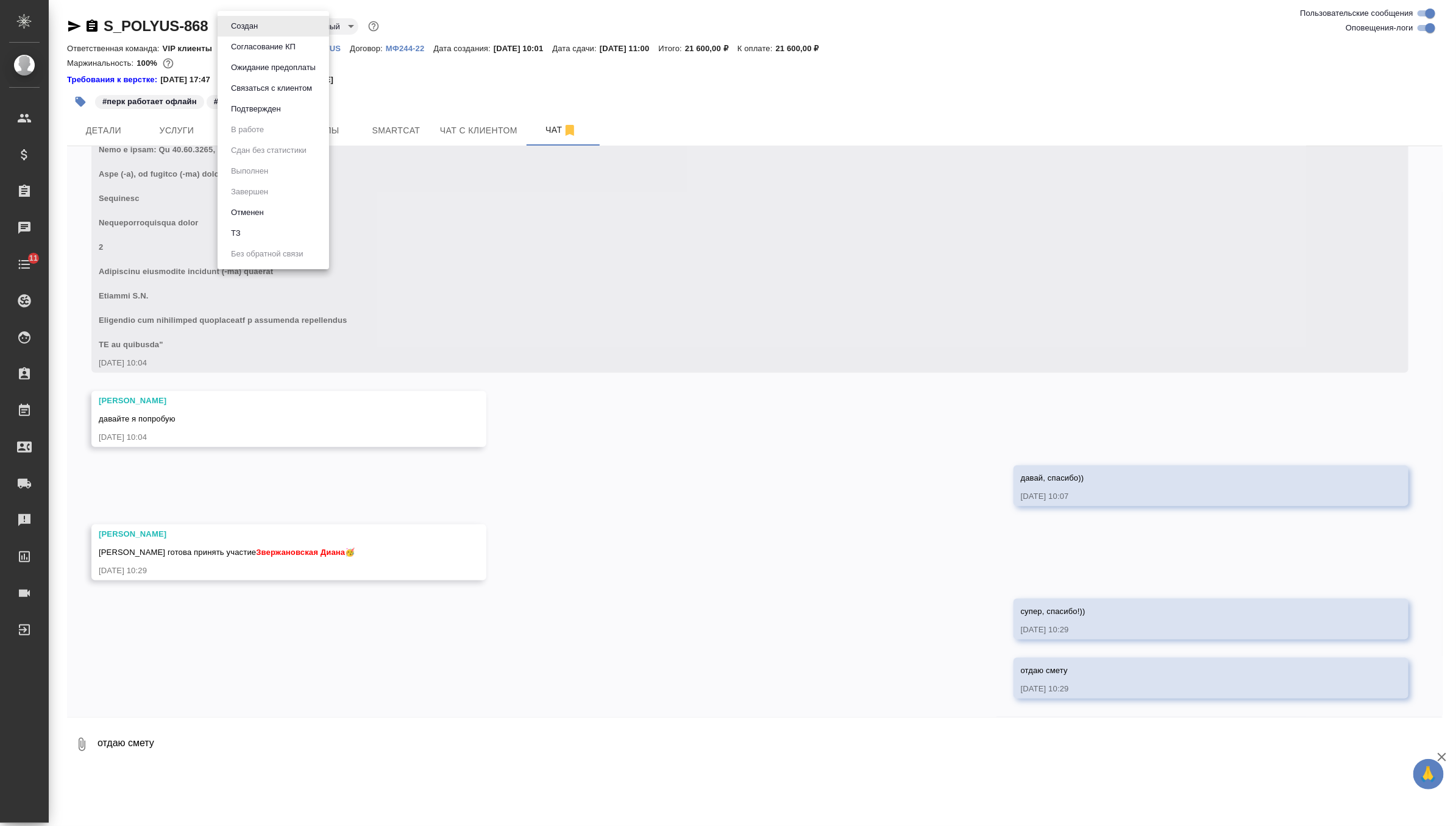
click at [252, 20] on body "🙏 .cls-1 fill:#fff; AWATERA Zverzhanovskaya Diana Клиенты Спецификации Заказы 0…" at bounding box center [728, 413] width 1456 height 826
click at [305, 45] on li "Согласование КП" at bounding box center [273, 47] width 111 height 21
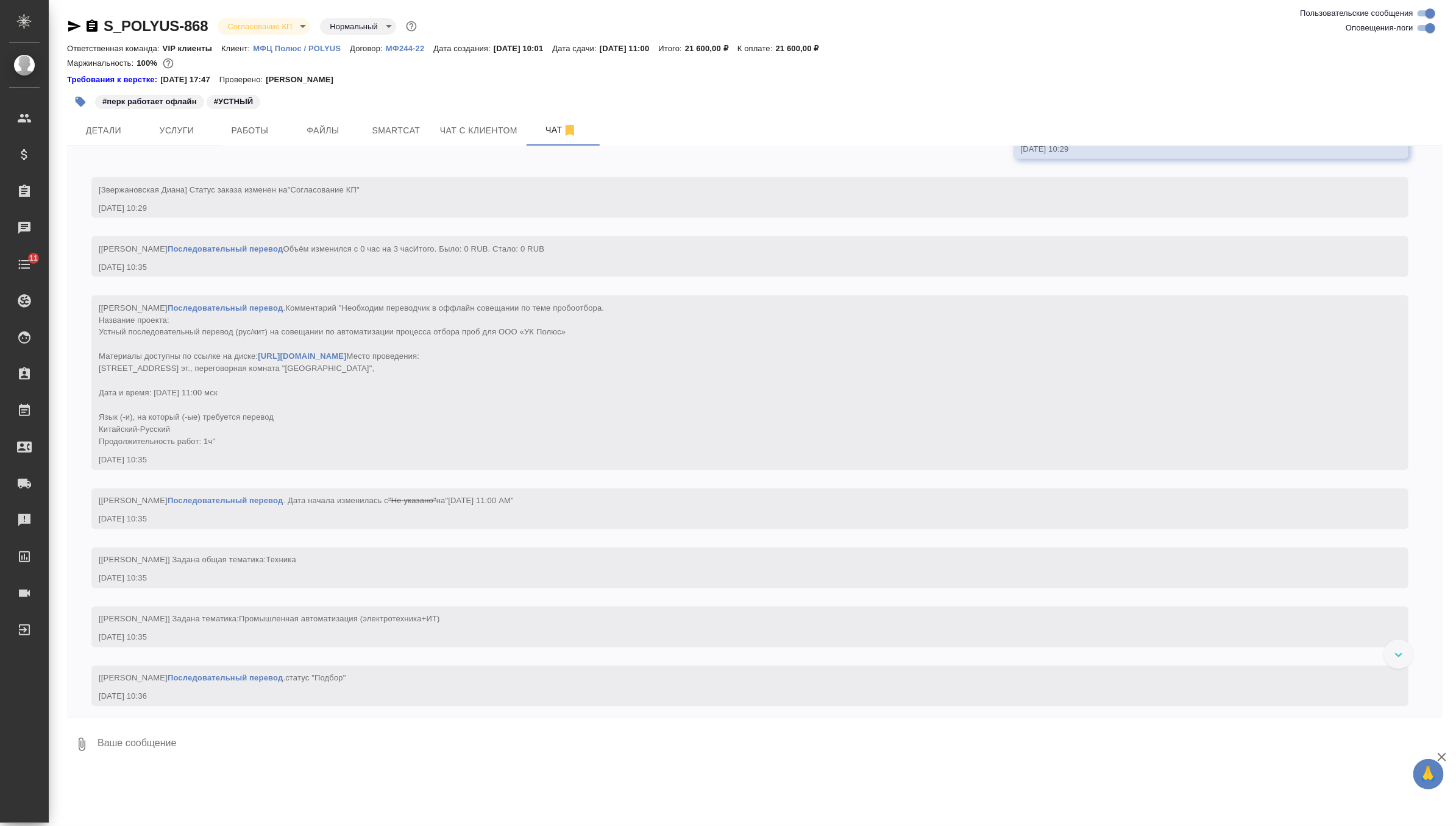
scroll to position [1436, 0]
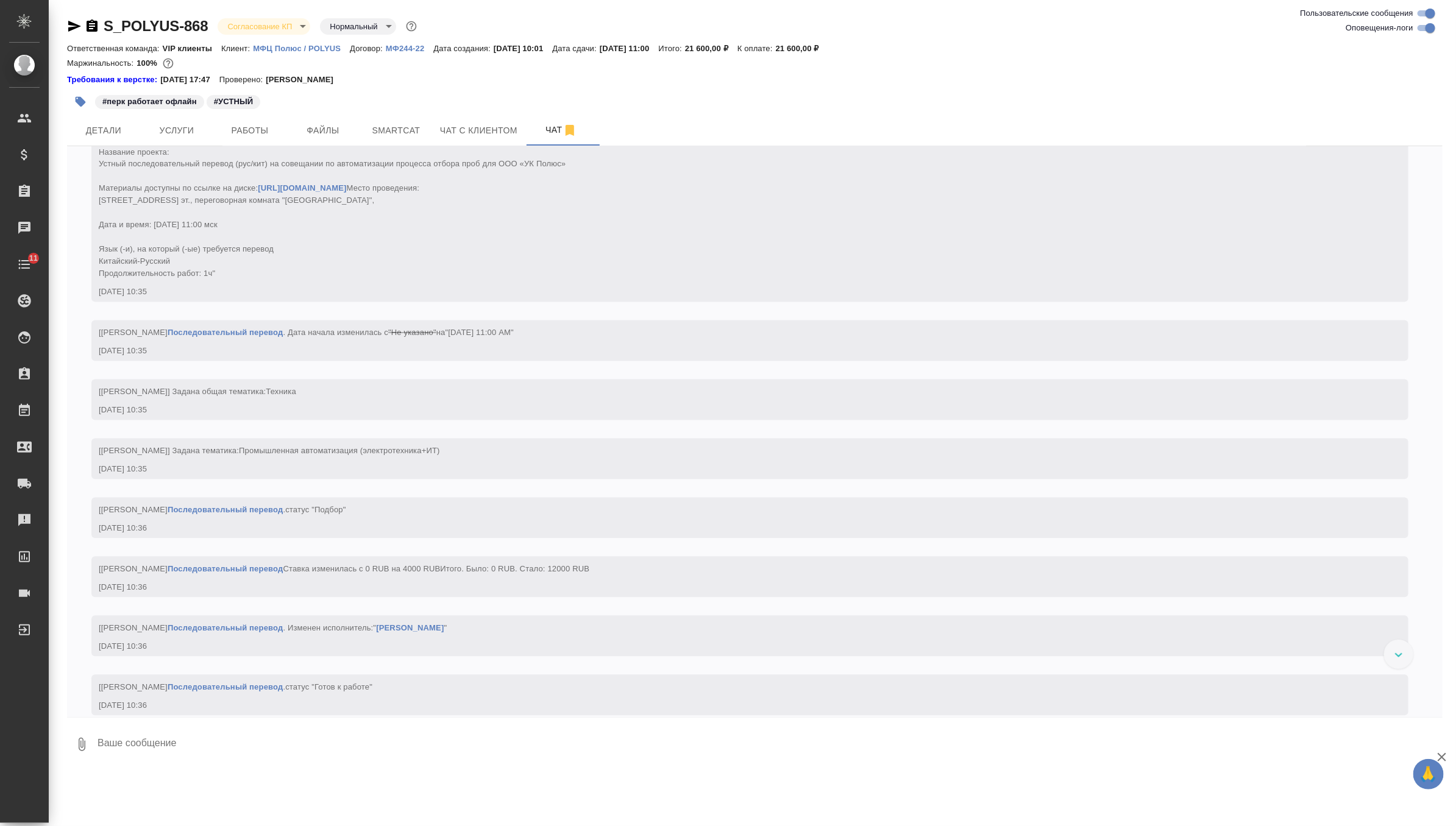
click at [294, 19] on body "🙏 .cls-1 fill:#fff; AWATERA Zverzhanovskaya Diana Клиенты Спецификации Заказы 0…" at bounding box center [728, 413] width 1456 height 826
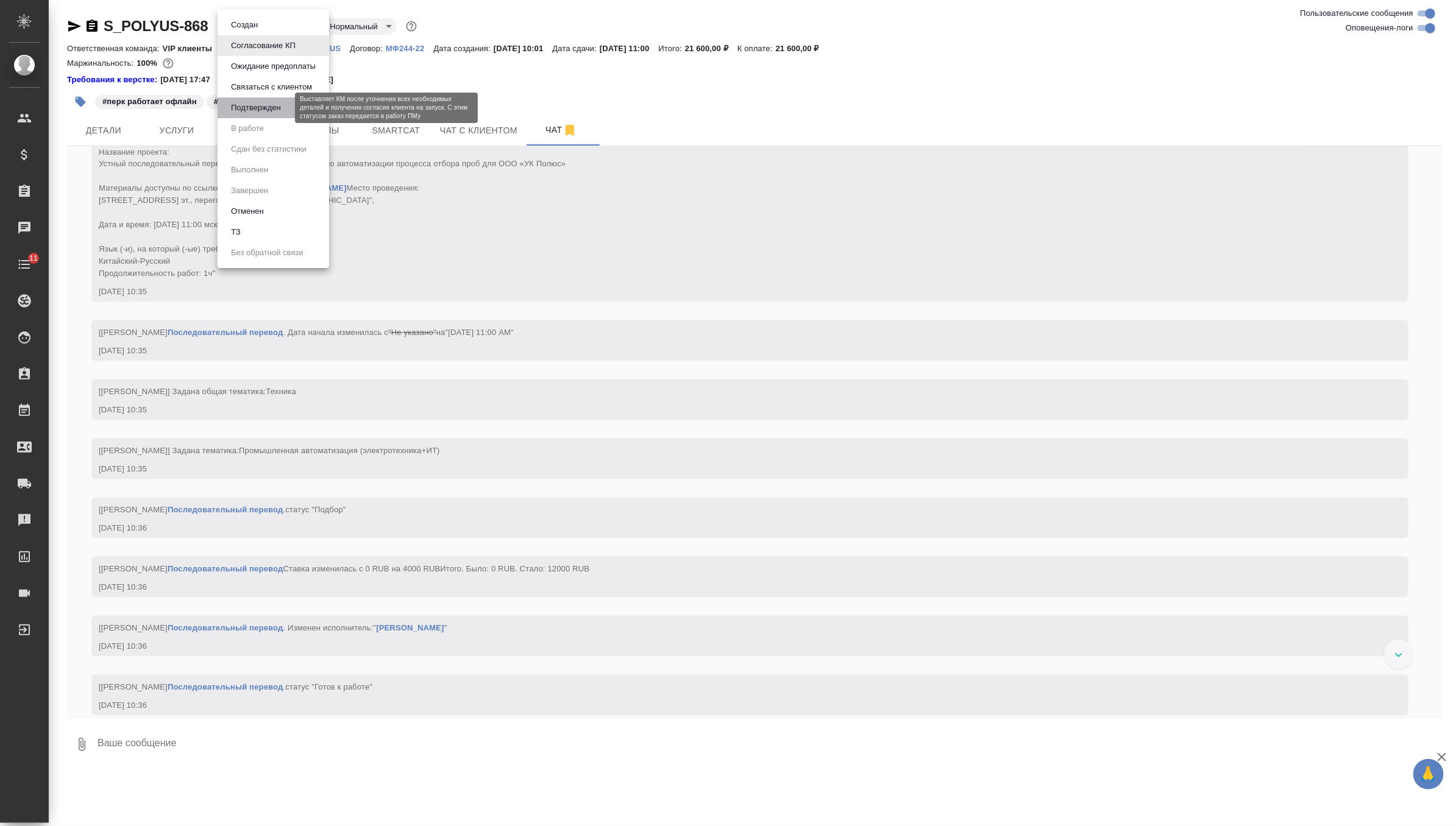
click at [282, 106] on button "Подтвержден" at bounding box center [256, 107] width 57 height 13
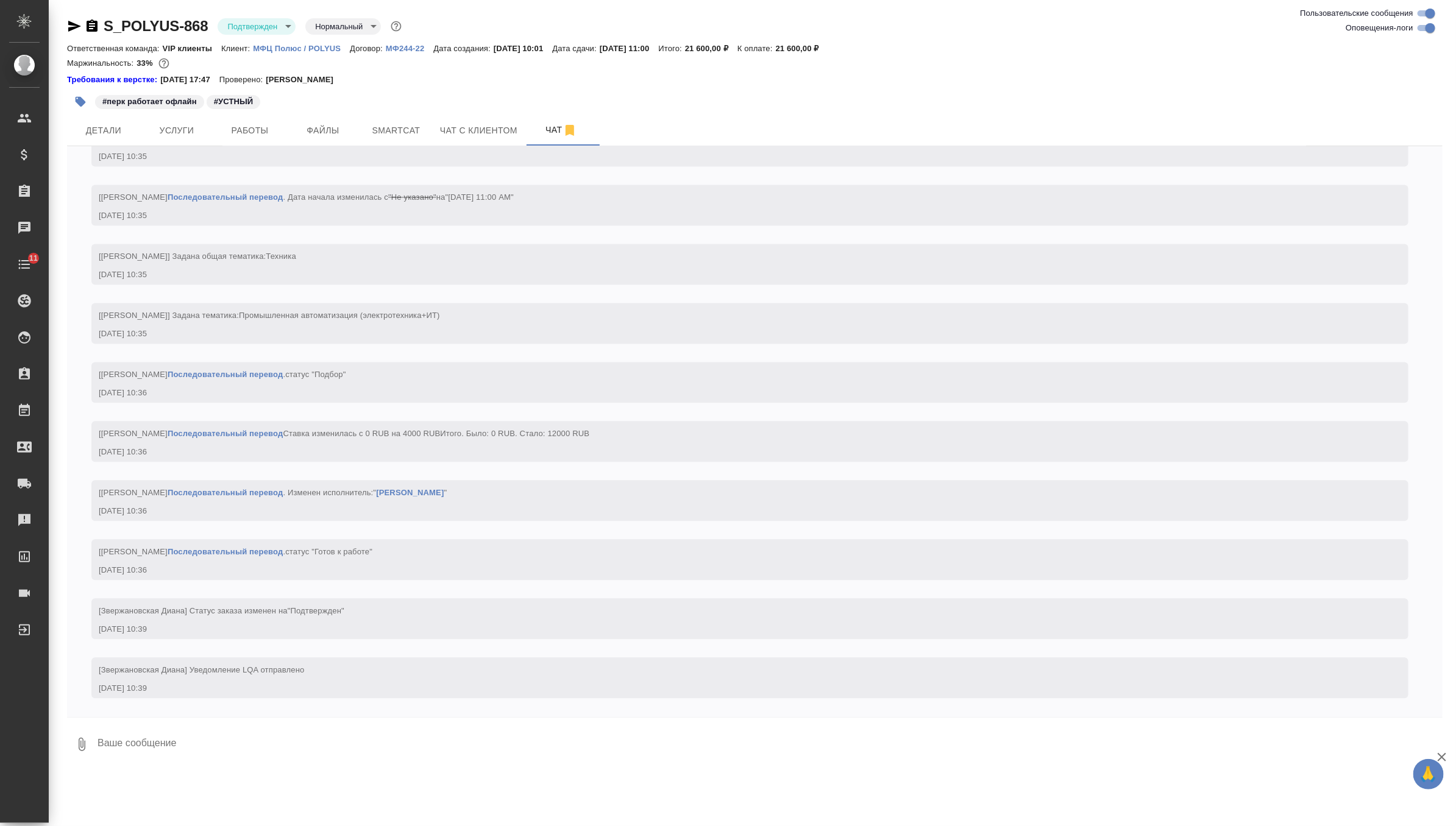
scroll to position [1620, 0]
click at [286, 748] on textarea at bounding box center [769, 744] width 1346 height 41
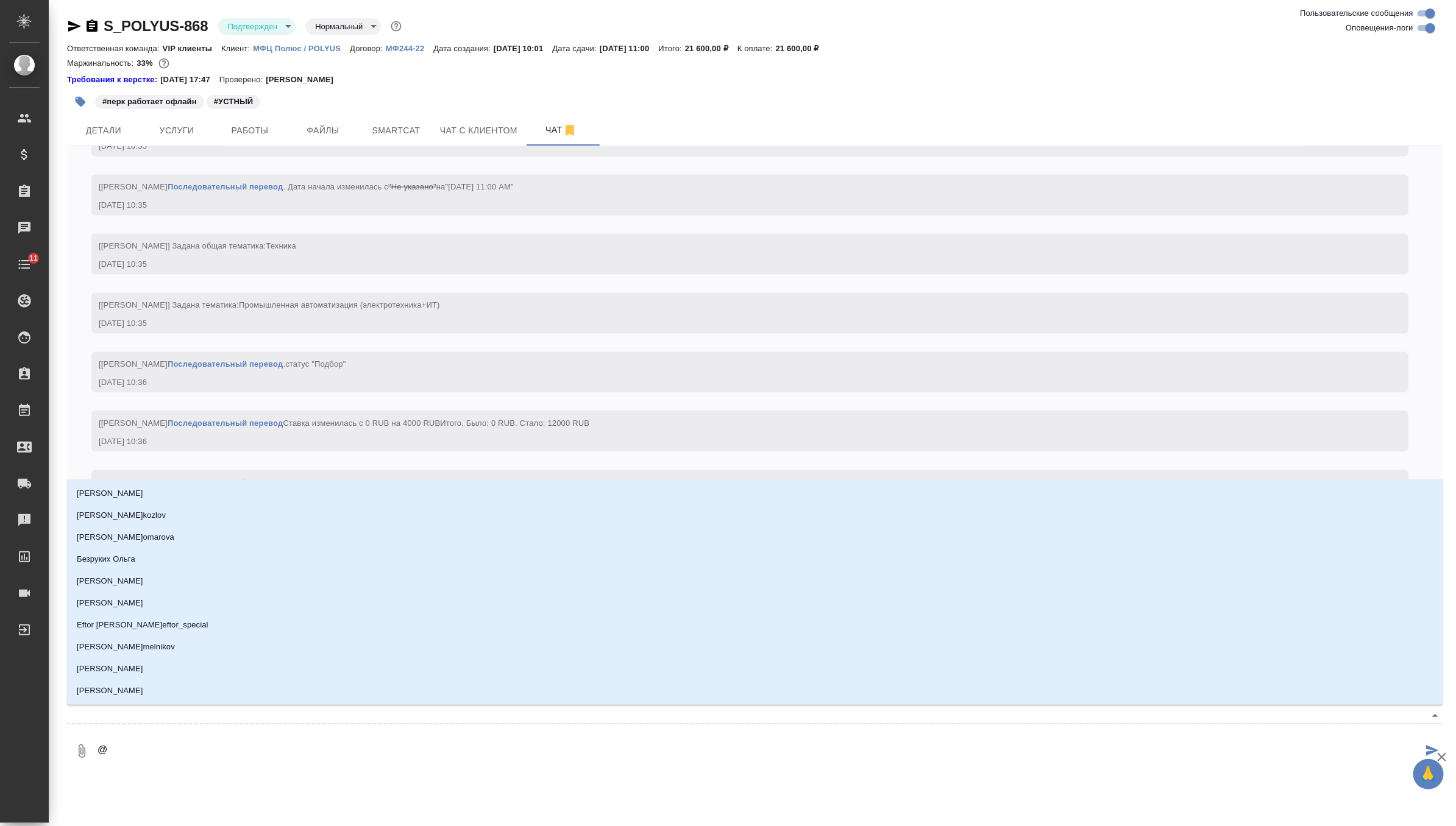
type textarea "@г"
type input "г"
type textarea "@го"
type input "го"
type textarea "@гор"
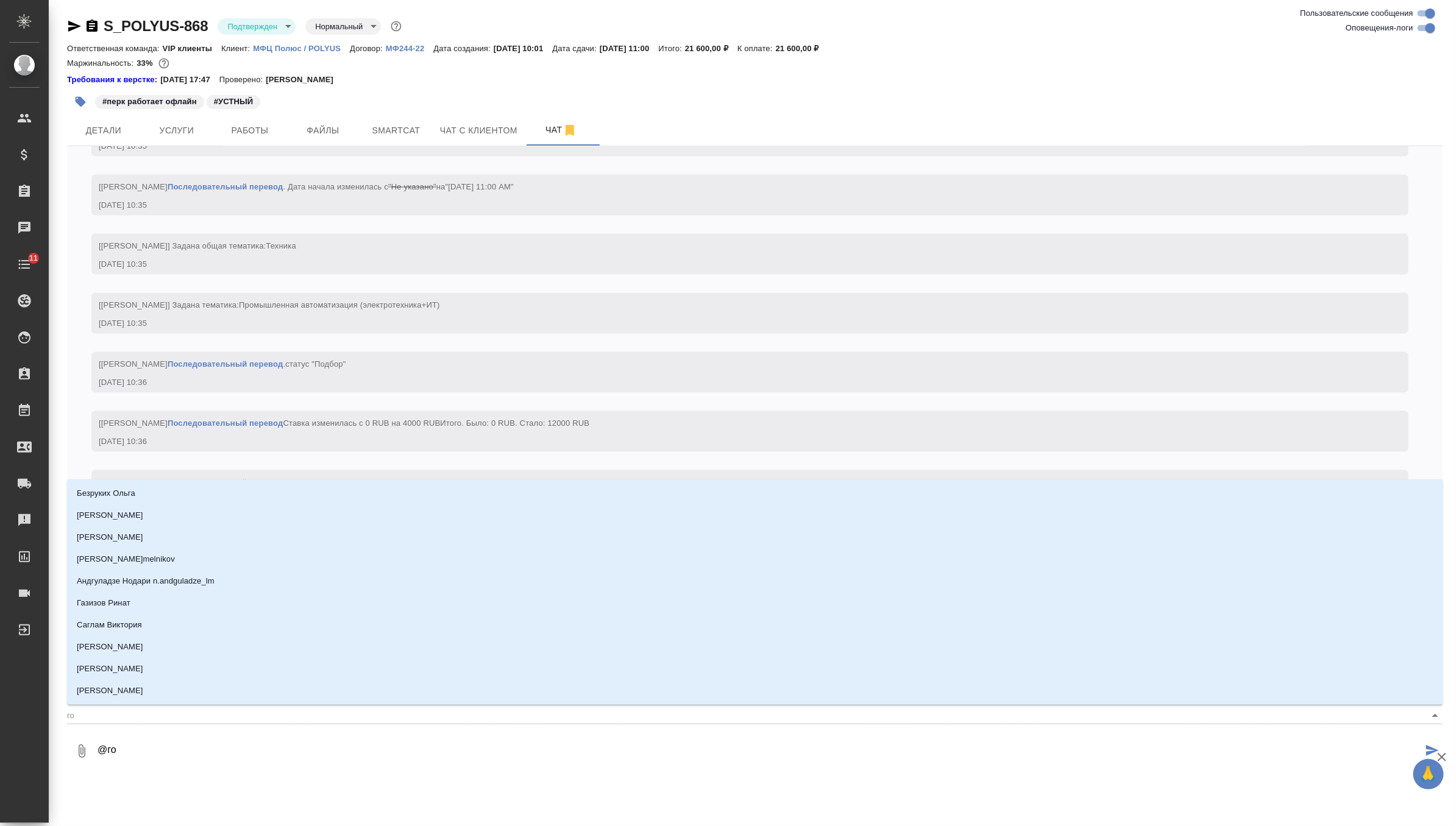
type input "гор"
type textarea "@горш"
type input "горш"
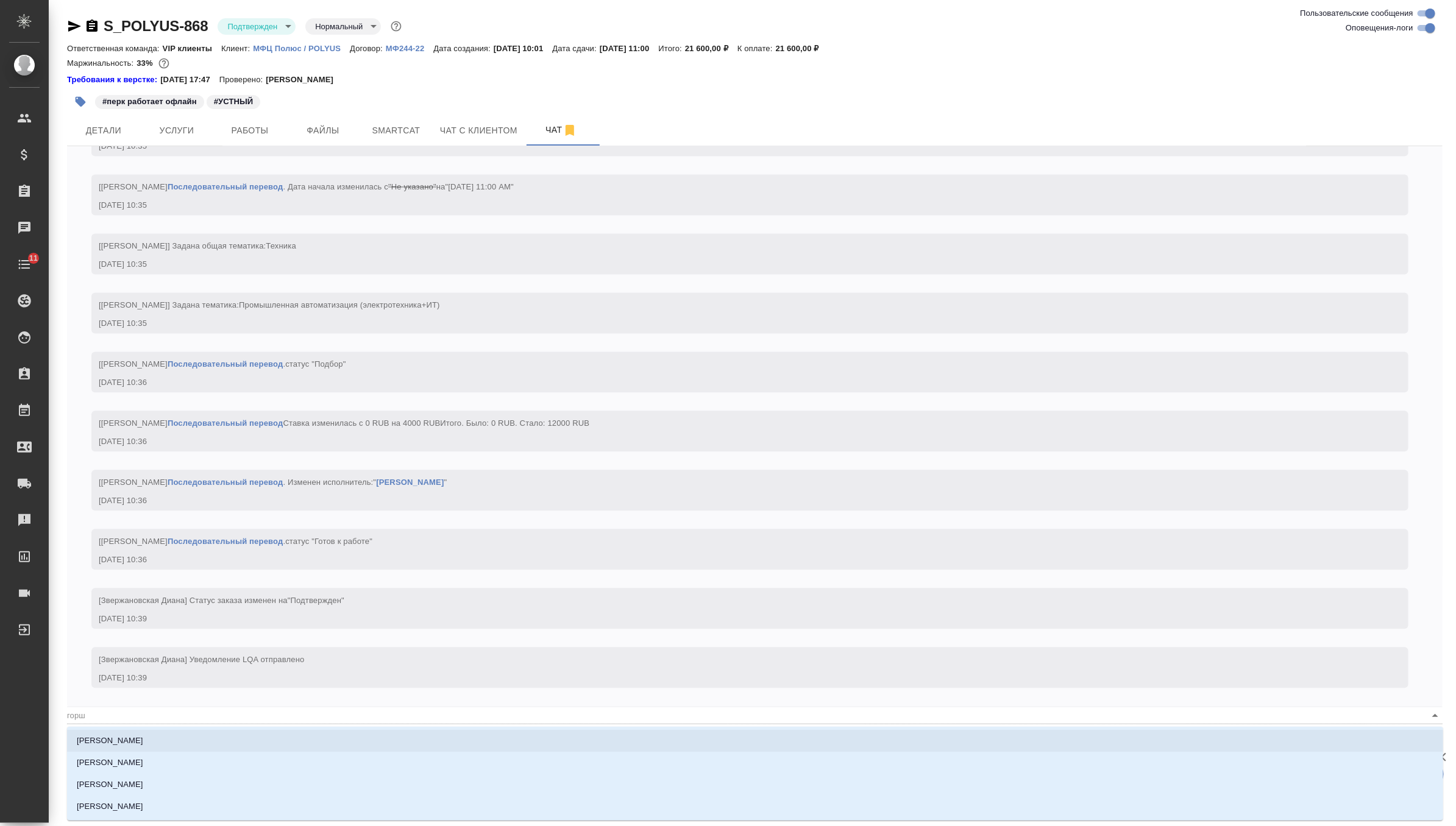
type textarea "@горшк"
type input "горшк"
type textarea "@горшко"
type input "горшко"
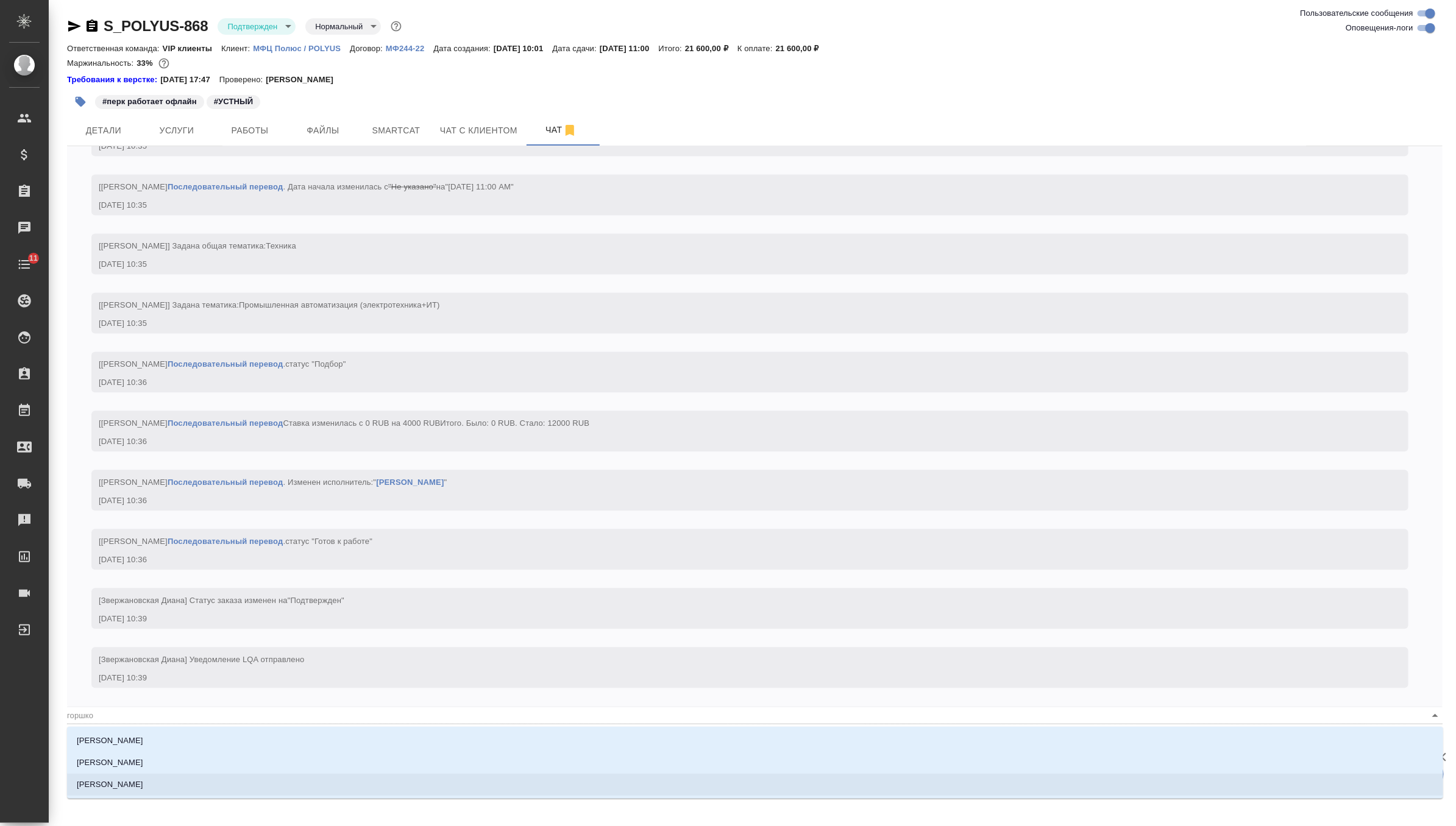
click at [237, 789] on li "Горшкова Валентина" at bounding box center [755, 785] width 1376 height 22
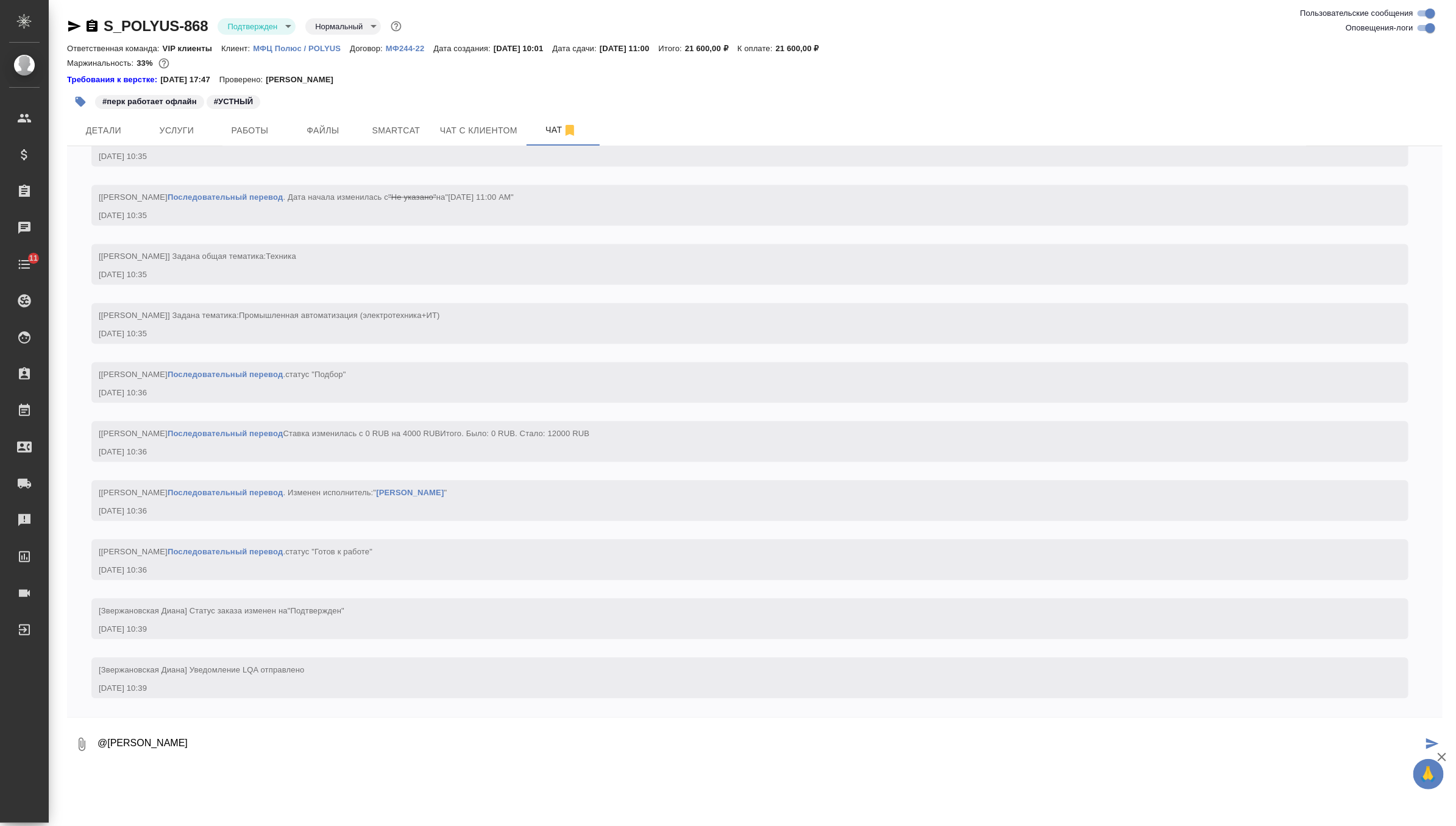
paste textarea "Направьте, пожалуйста, полное ФИО Анастасии и контактный номер для оформления п…"
type textarea "@Горшкова Валентина Направьте, пожалуйста, полное ФИО Анастасии и контактный но…"
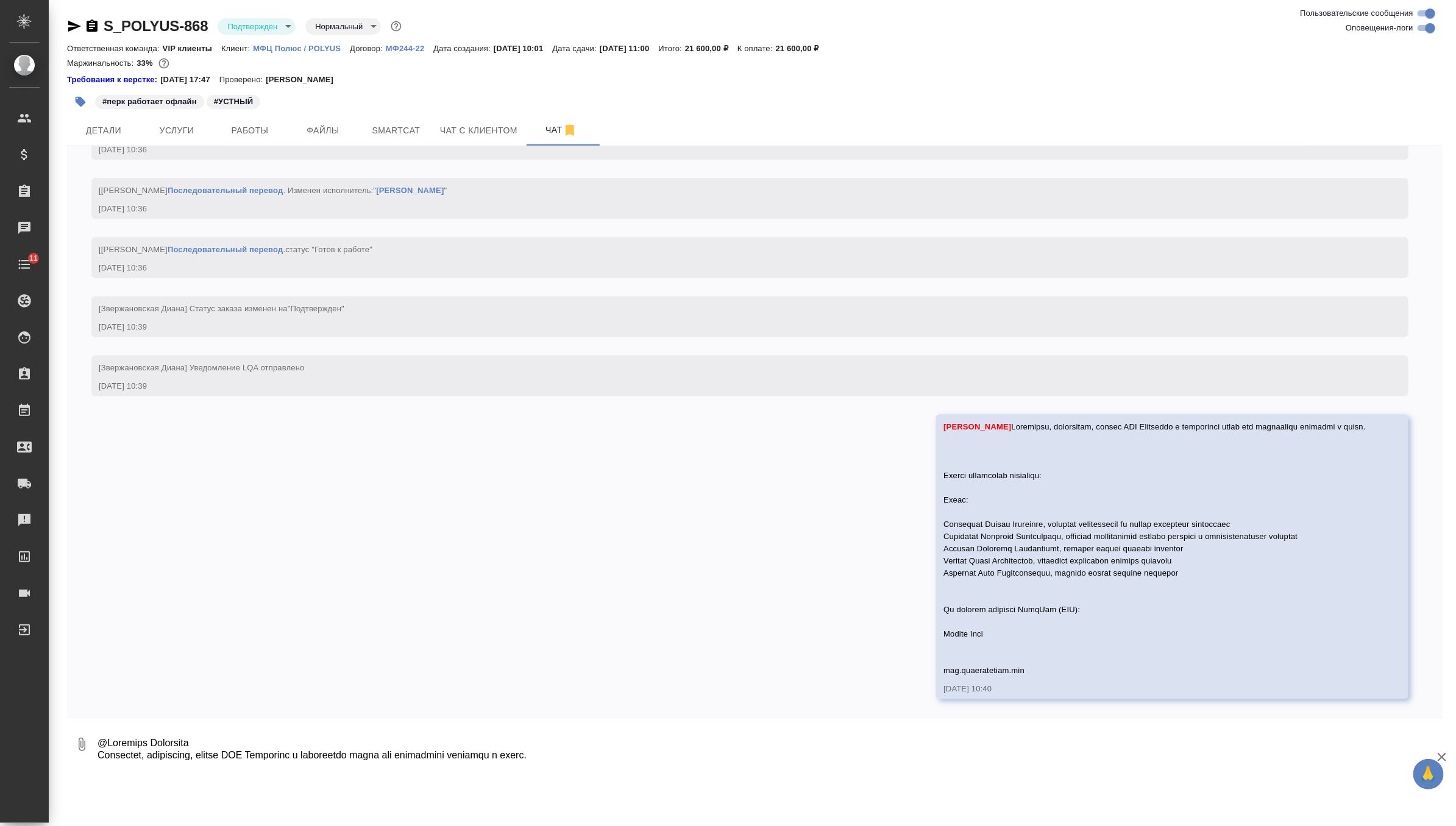
scroll to position [1935, 0]
type textarea "согласовано)"
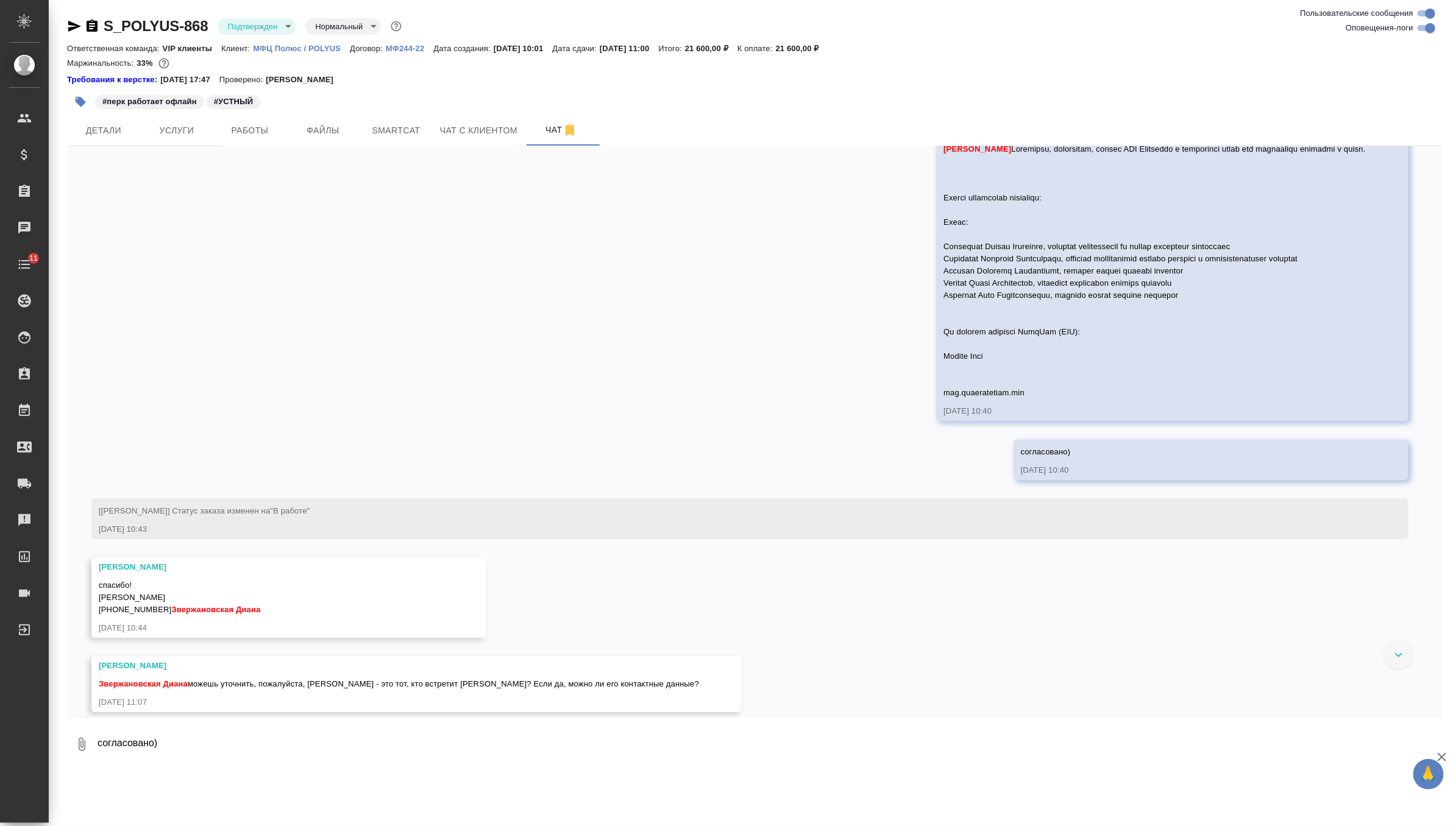
scroll to position [2226, 0]
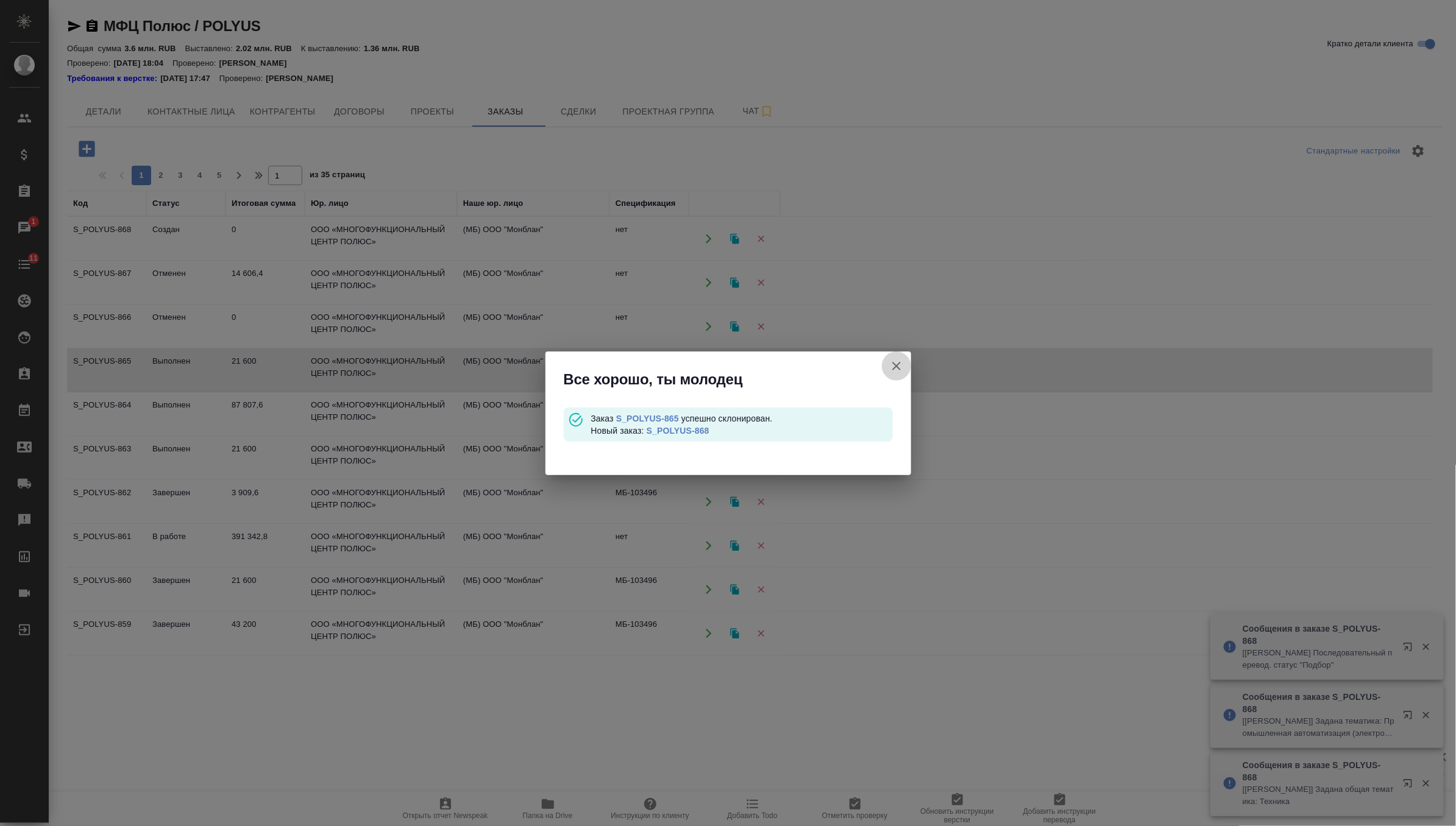
click at [898, 358] on button "Кратко детали клиента" at bounding box center [896, 366] width 29 height 29
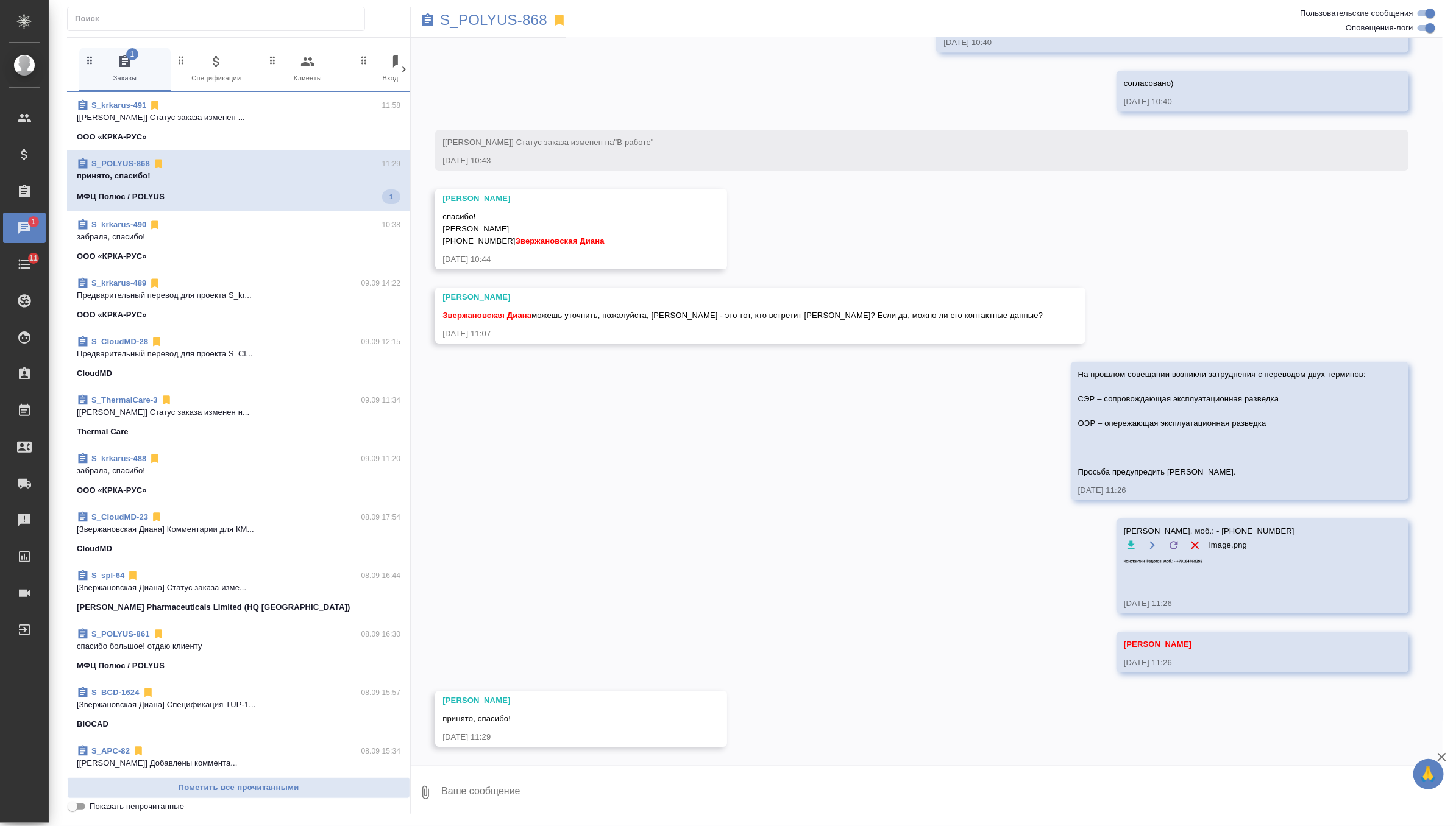
scroll to position [2472, 0]
click at [262, 121] on p "[Оксютович Ирина] Статус заказа изменен ..." at bounding box center [239, 117] width 324 height 12
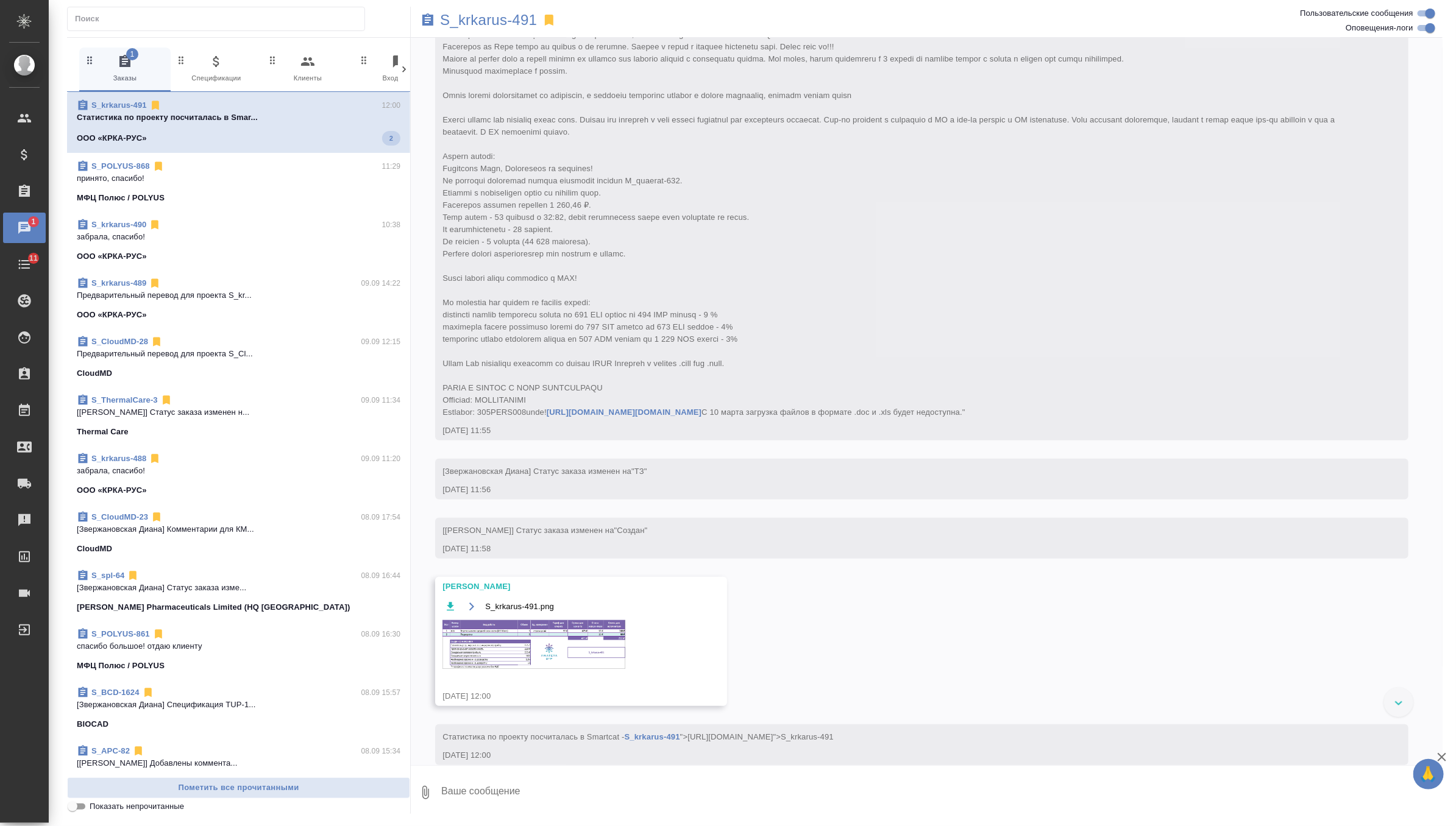
scroll to position [306, 0]
click at [575, 663] on img at bounding box center [533, 638] width 182 height 49
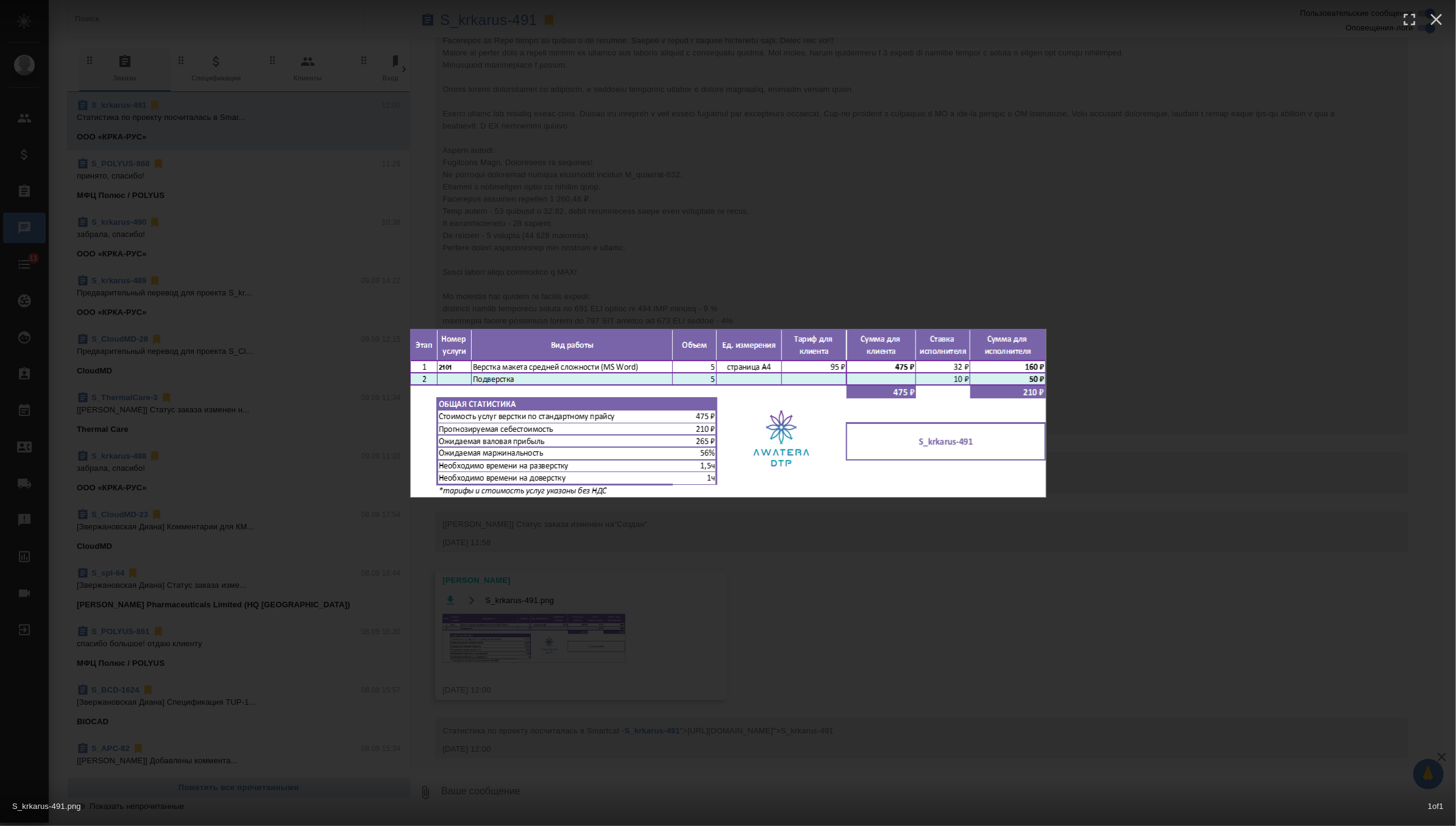
click at [827, 281] on div "S_krkarus-491.png 1 of 1" at bounding box center [728, 413] width 1456 height 826
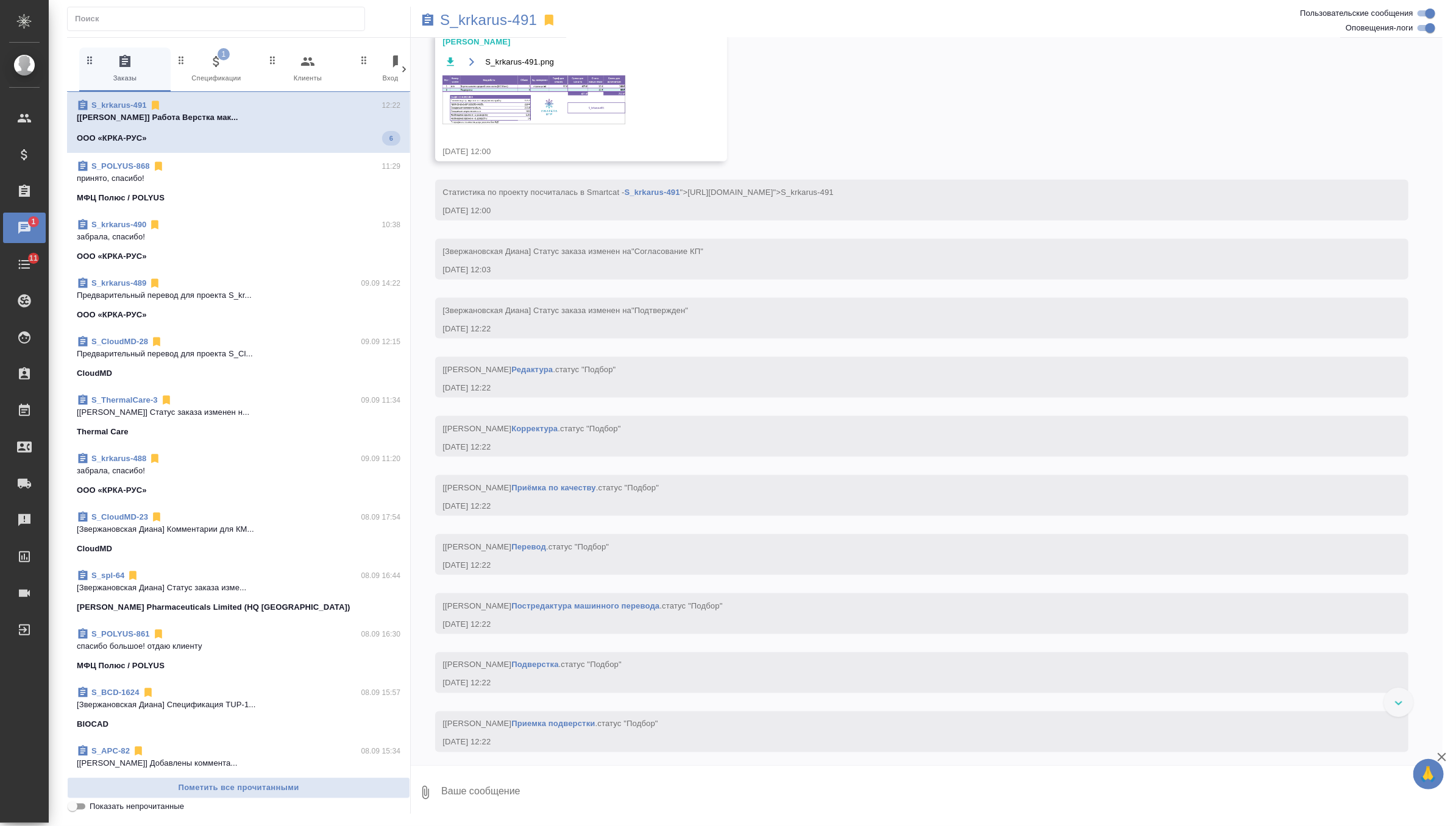
scroll to position [777, 0]
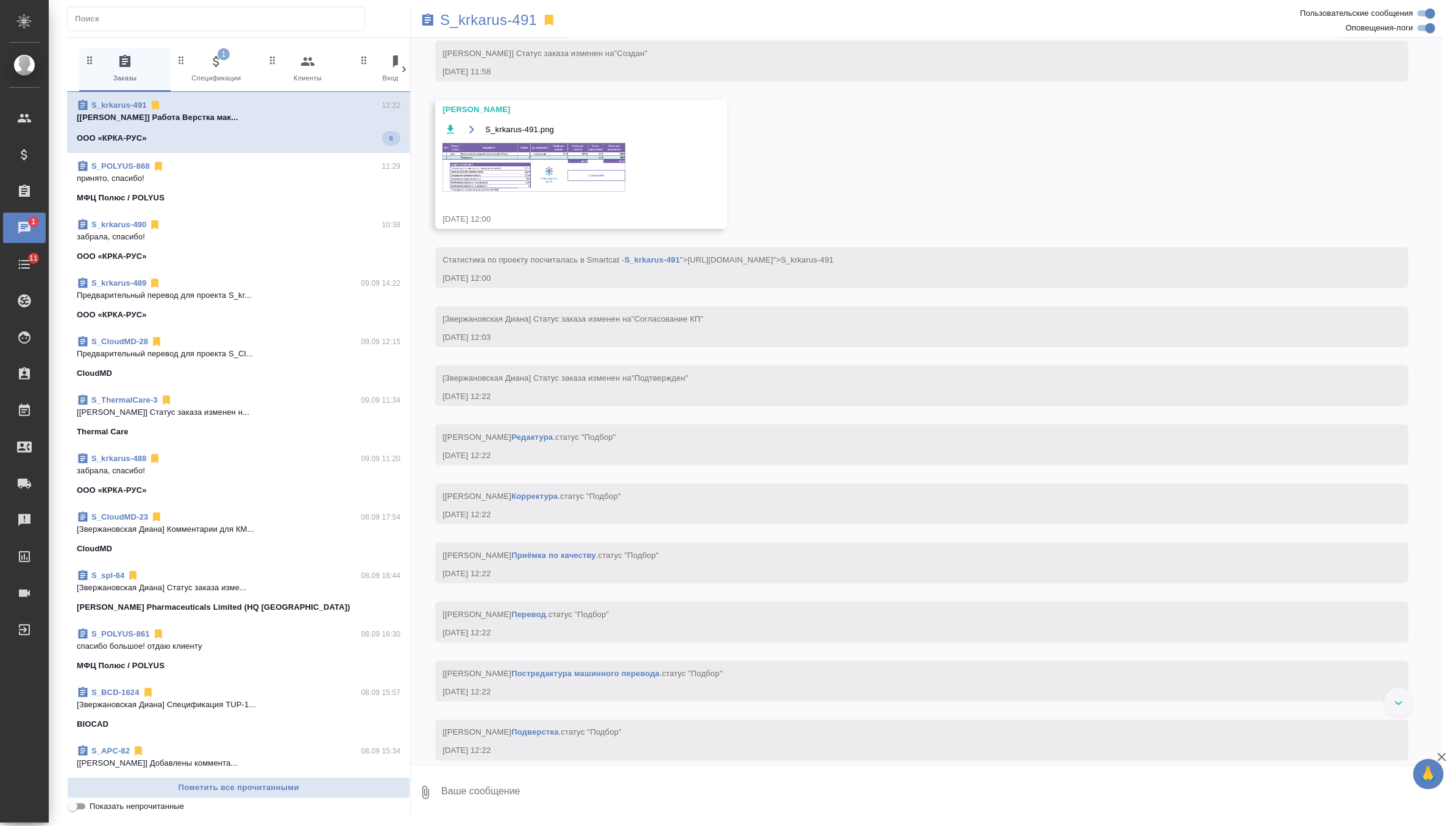
click at [561, 192] on img at bounding box center [533, 167] width 182 height 49
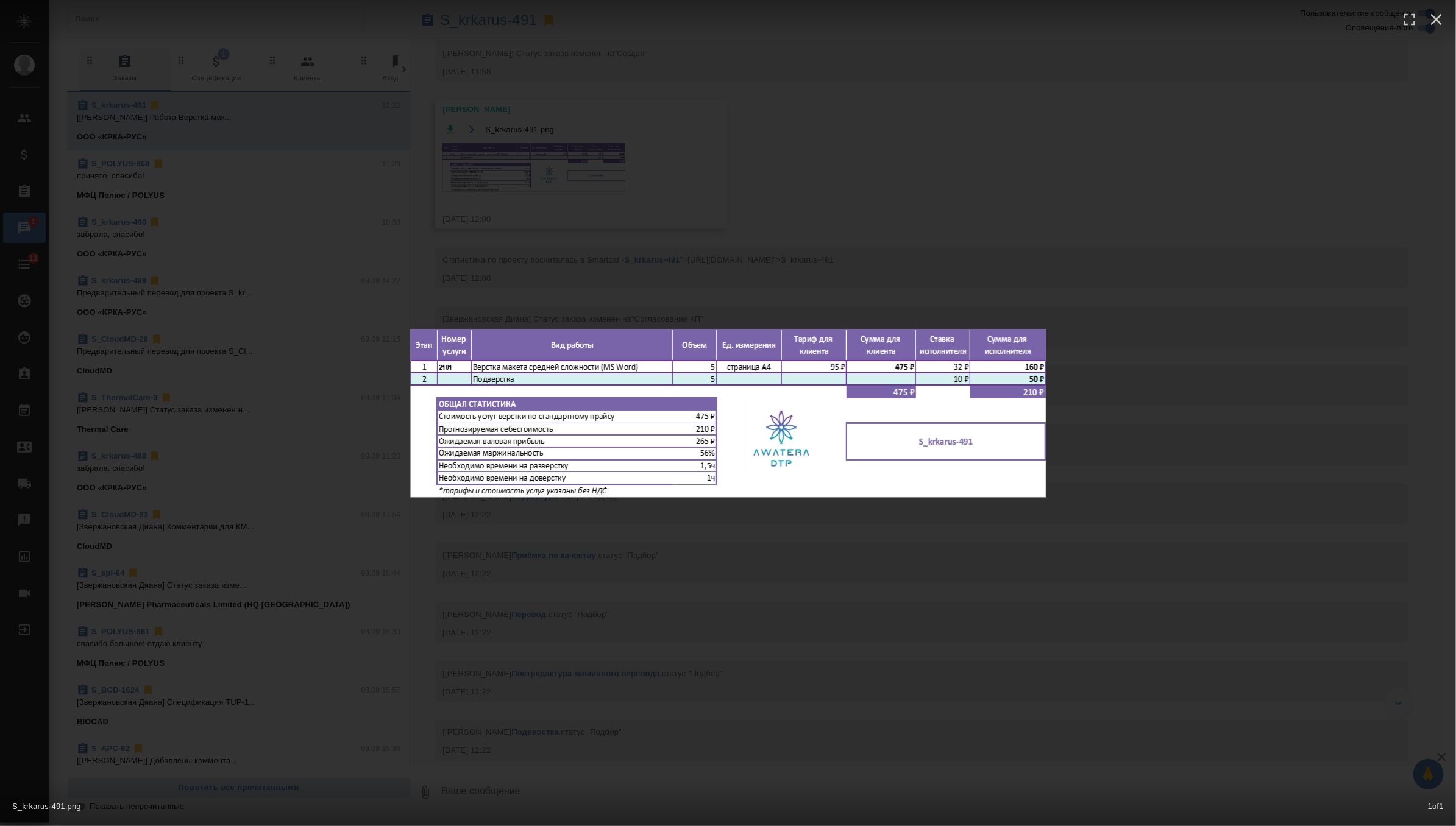
click at [878, 123] on div "S_krkarus-491.png 1 of 1" at bounding box center [728, 413] width 1456 height 826
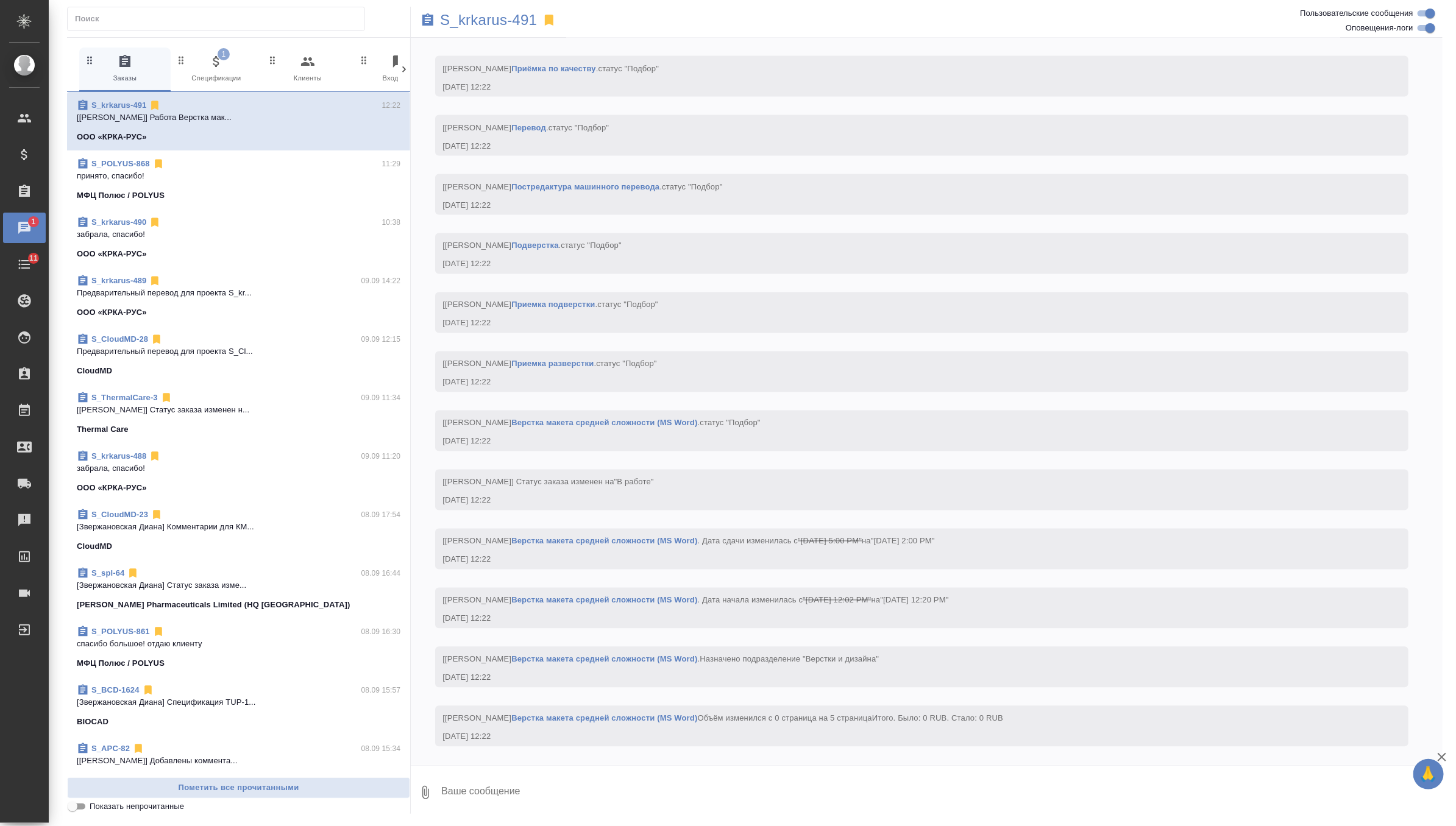
scroll to position [1312, 0]
click at [213, 73] on span "1 Спецификации" at bounding box center [216, 69] width 81 height 30
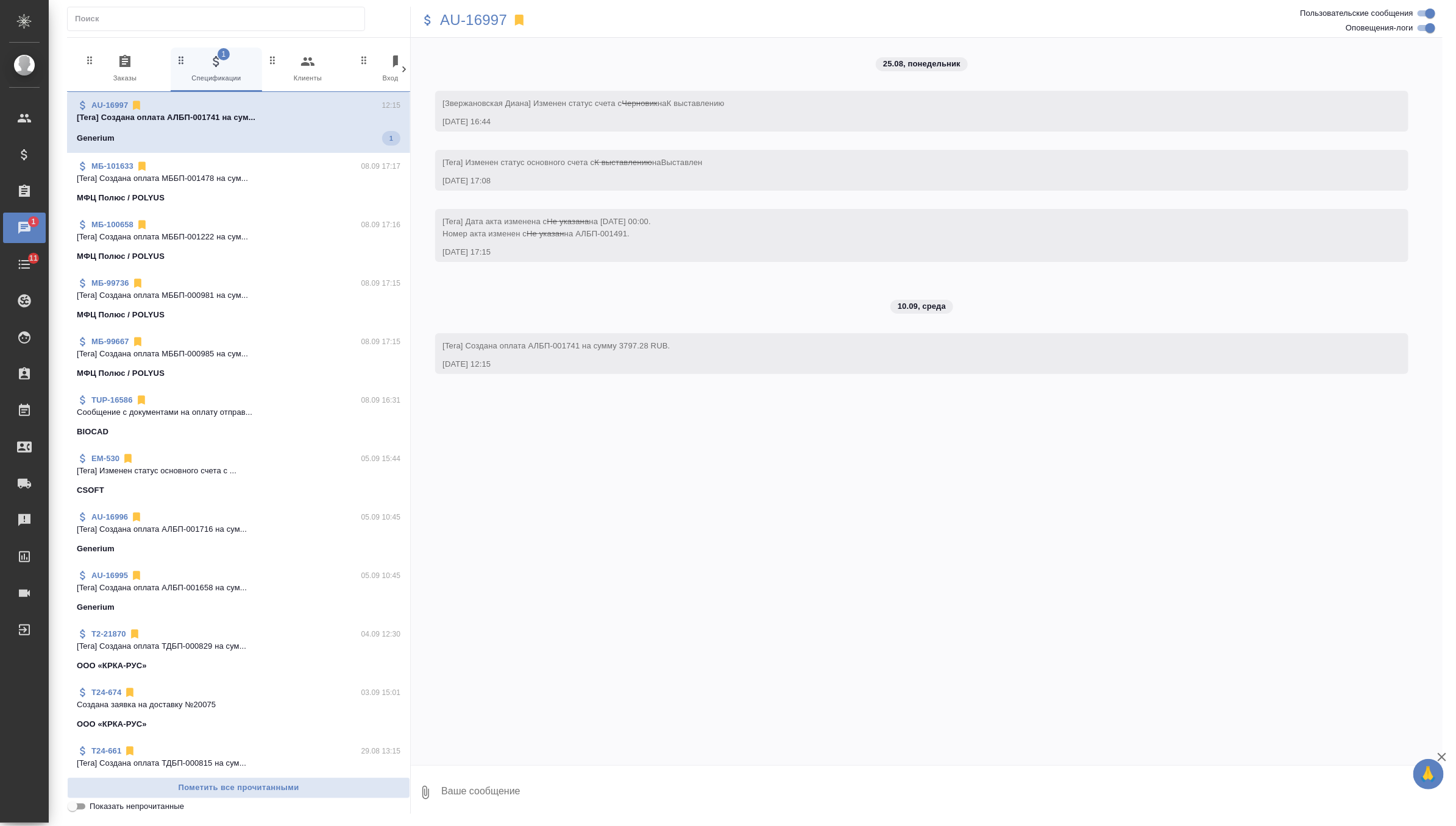
scroll to position [0, 0]
click at [470, 22] on p "AU-16997" at bounding box center [473, 20] width 67 height 12
click at [116, 81] on span "1 Заказы" at bounding box center [124, 69] width 81 height 30
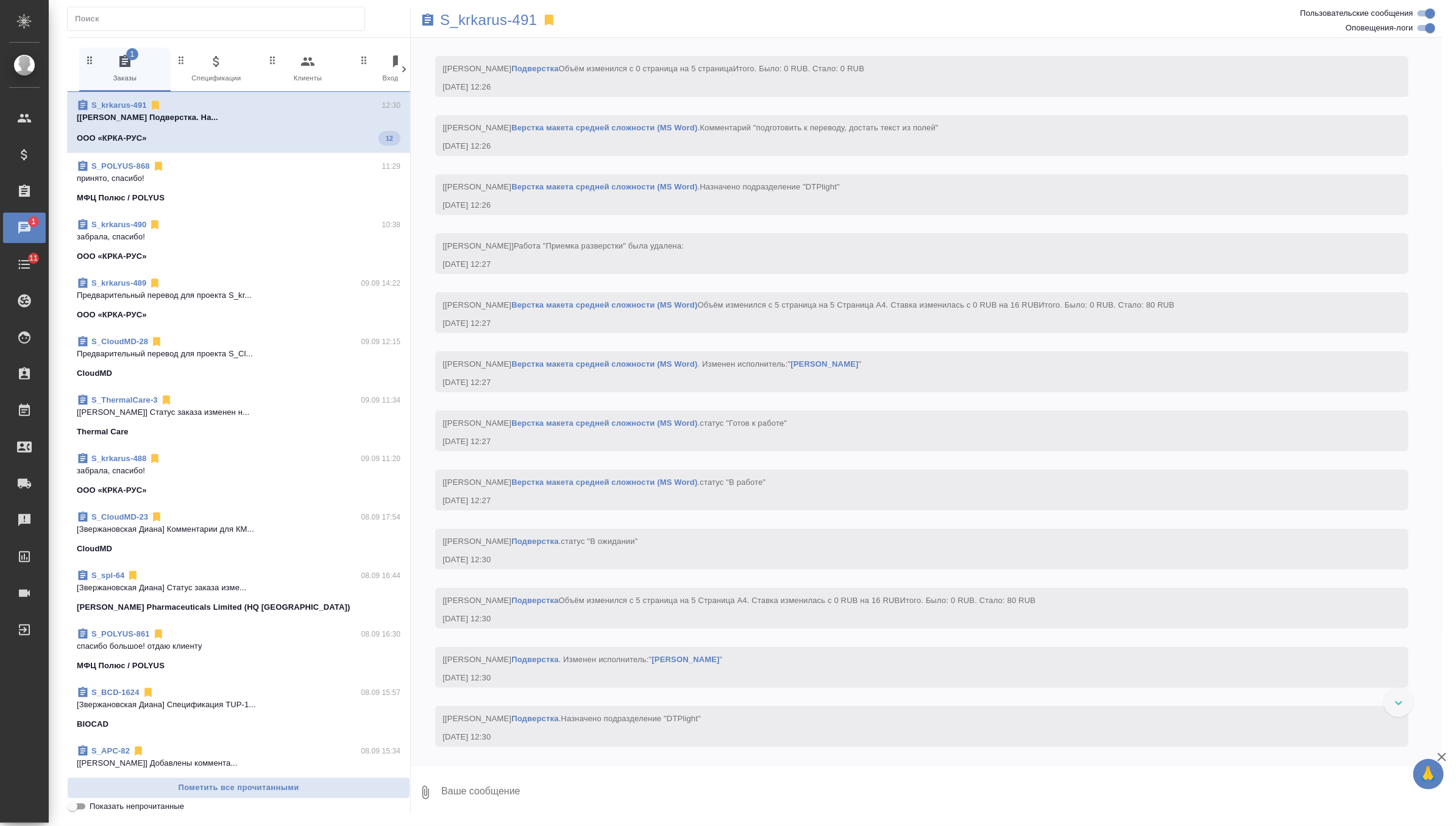
scroll to position [3229, 0]
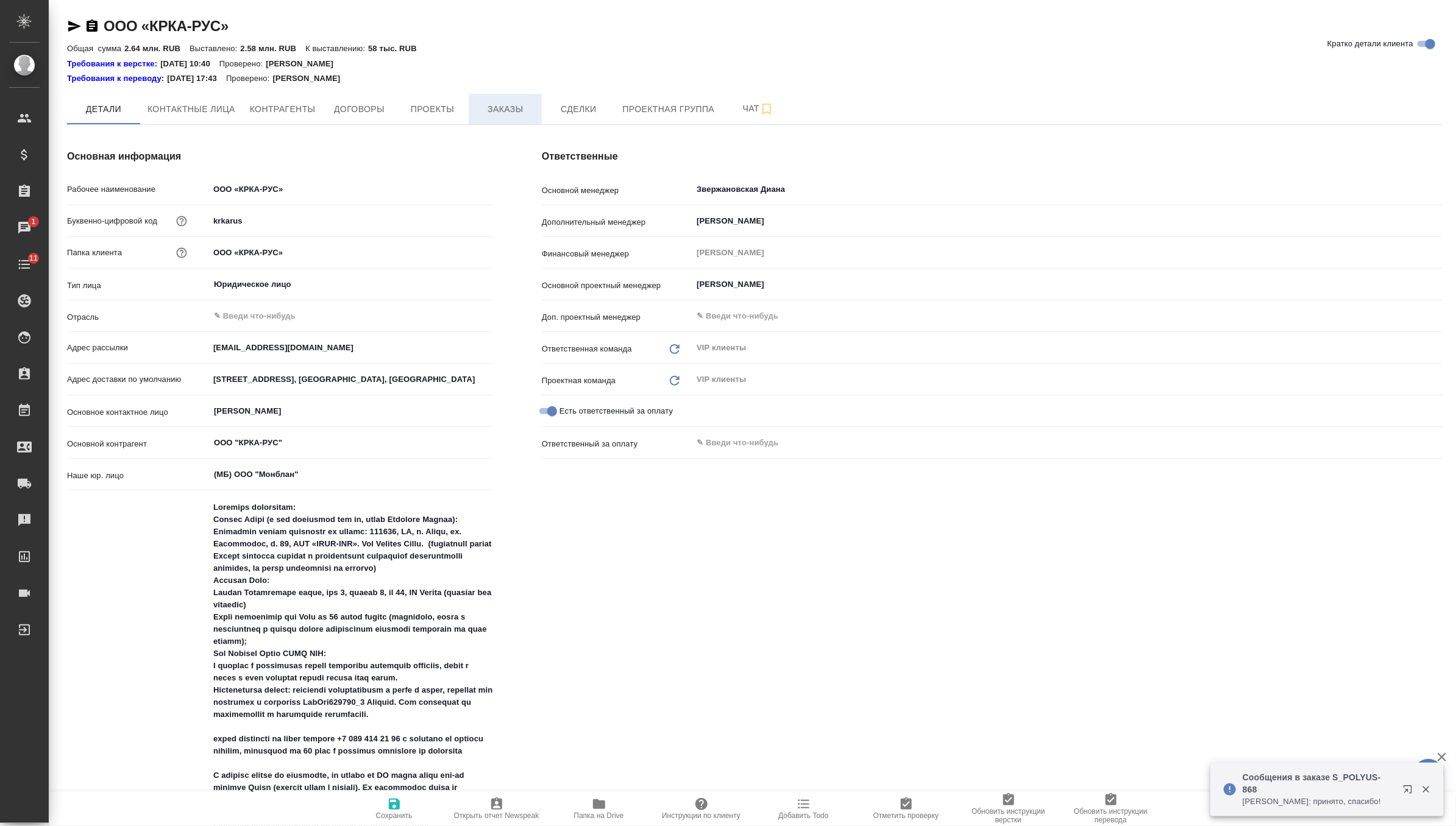
click at [492, 113] on span "Заказы" at bounding box center [505, 109] width 58 height 15
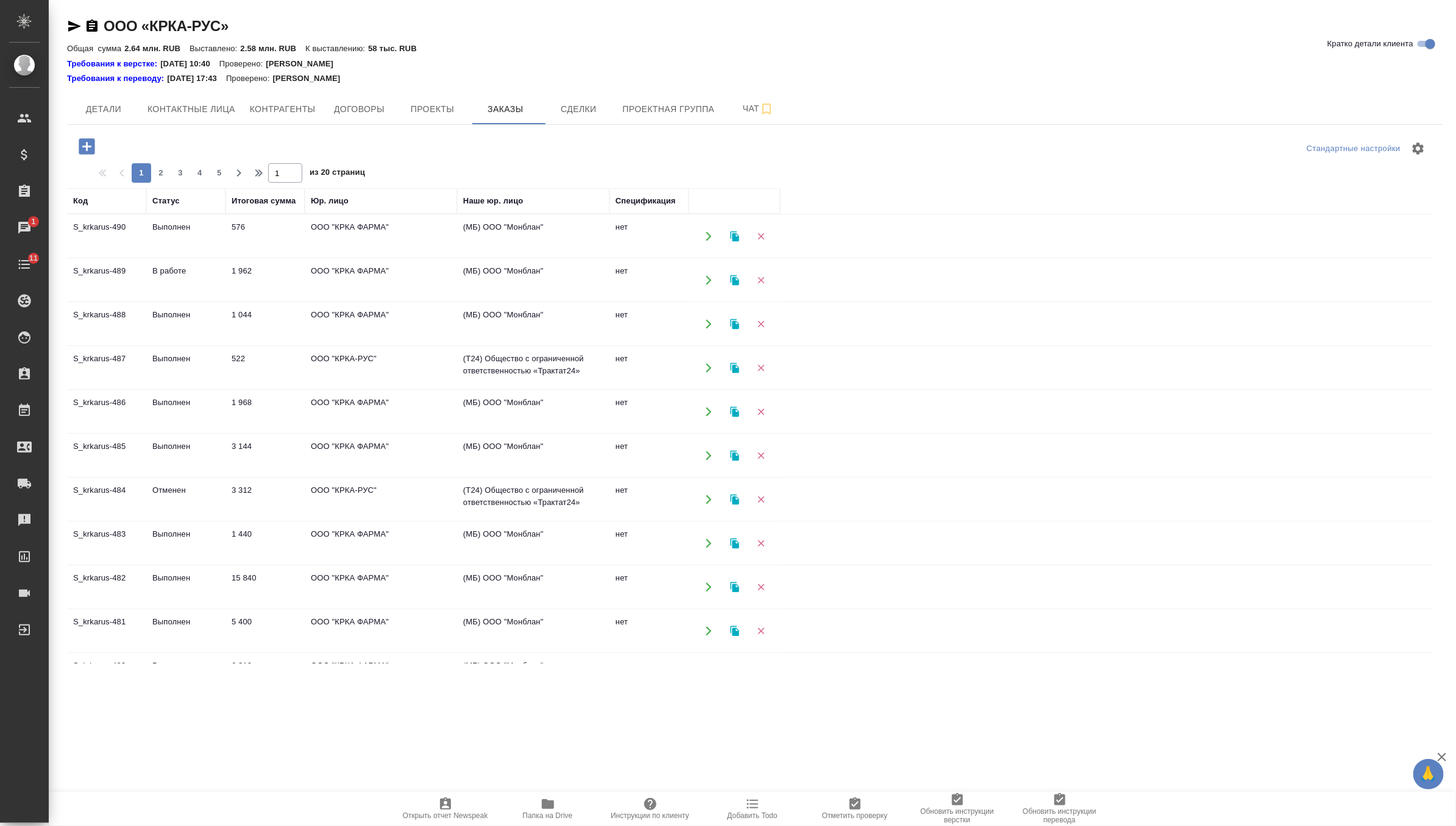
click at [88, 148] on icon "button" at bounding box center [86, 146] width 16 height 16
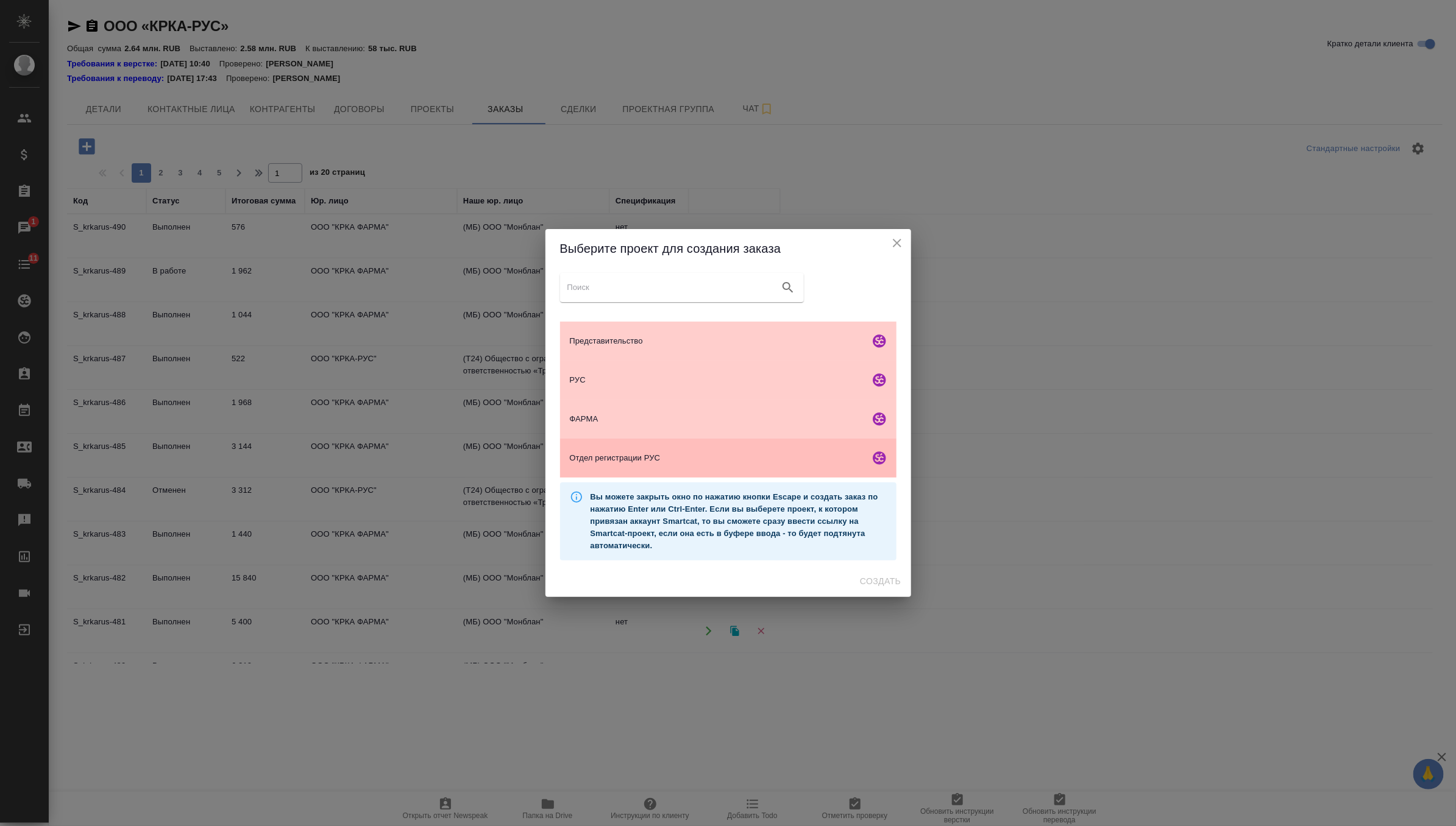
click at [699, 470] on div "Отдел регистрации РУС" at bounding box center [728, 457] width 337 height 39
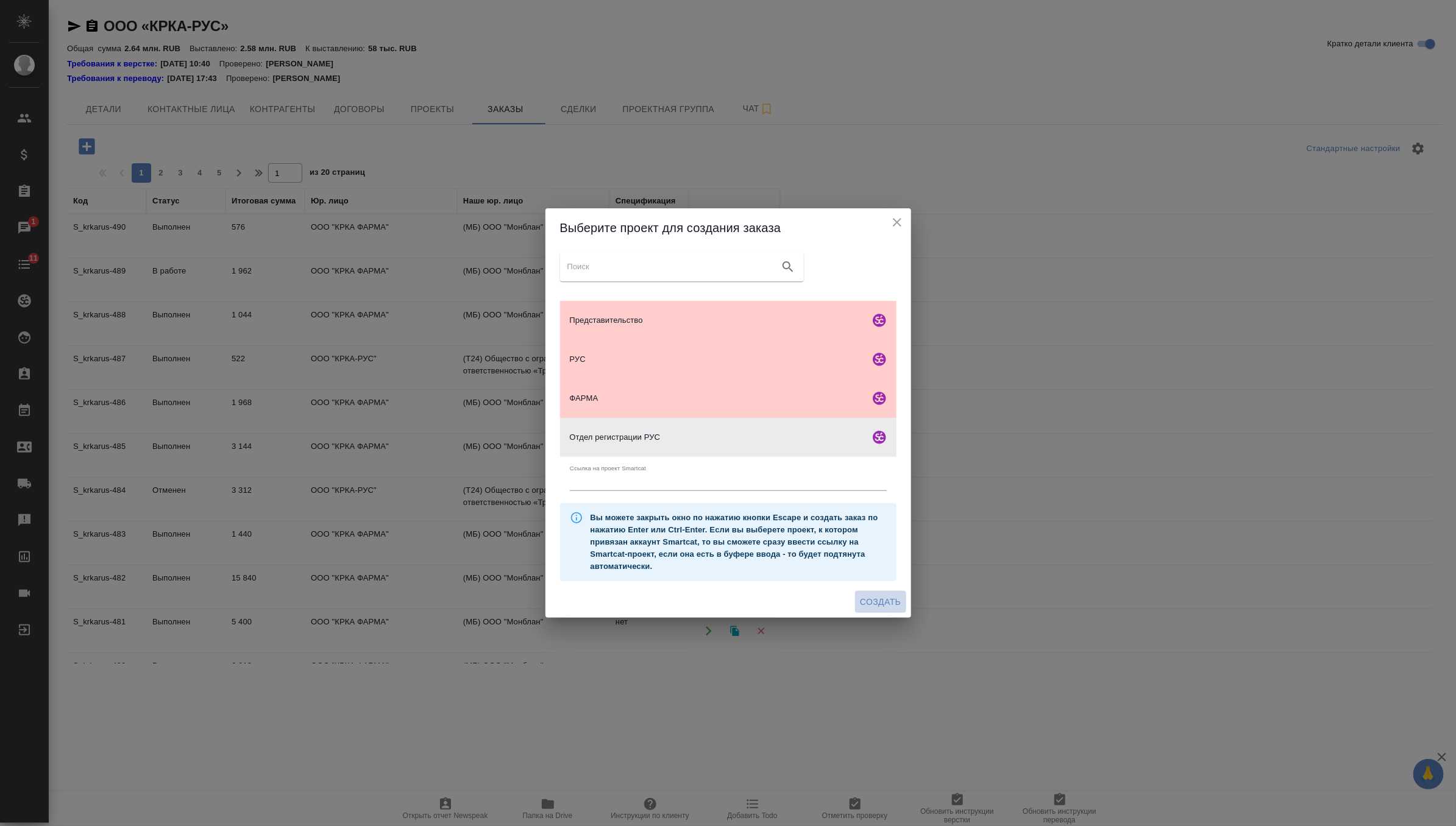
click at [894, 606] on span "Создать" at bounding box center [880, 602] width 41 height 15
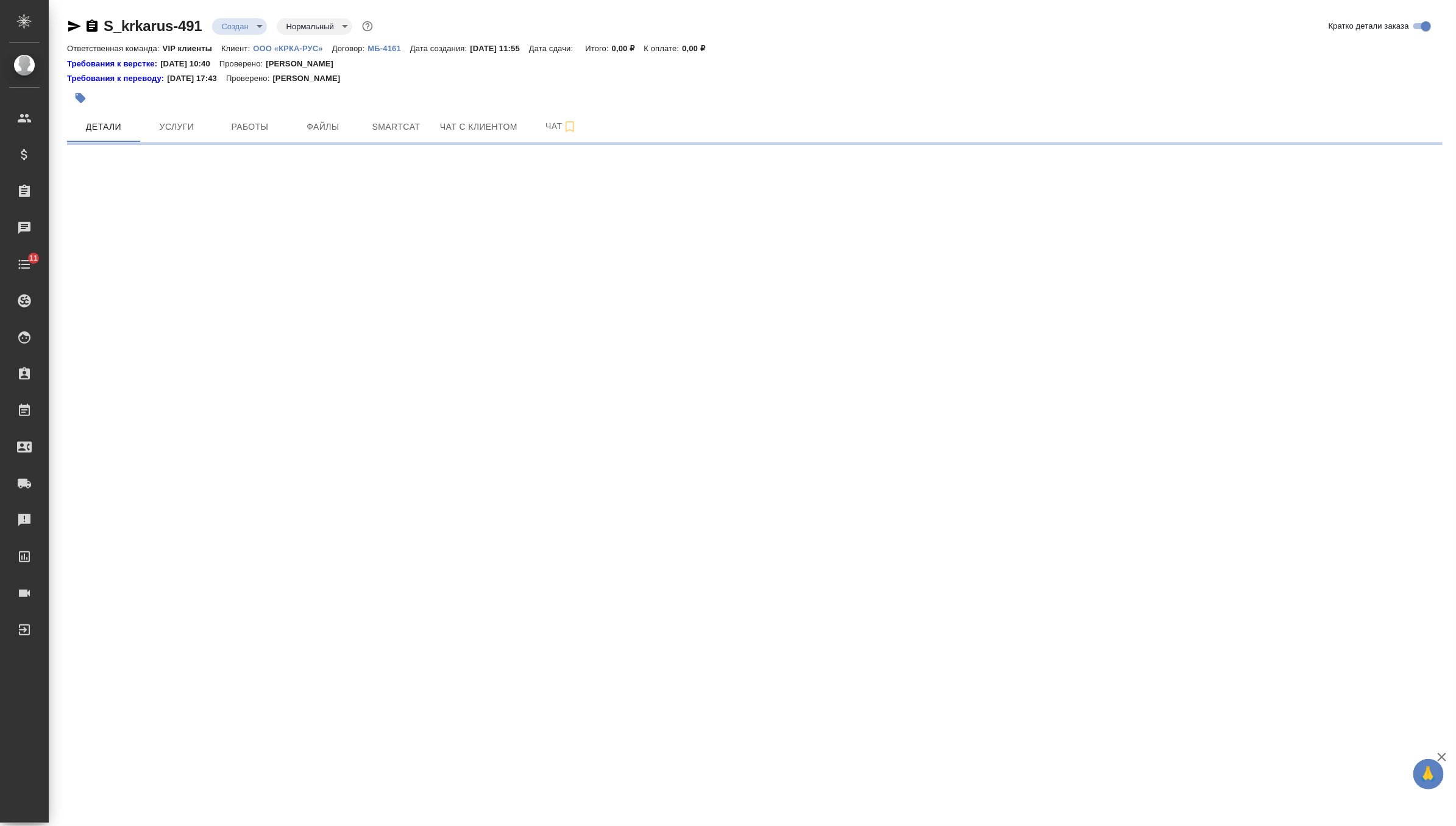
select select "RU"
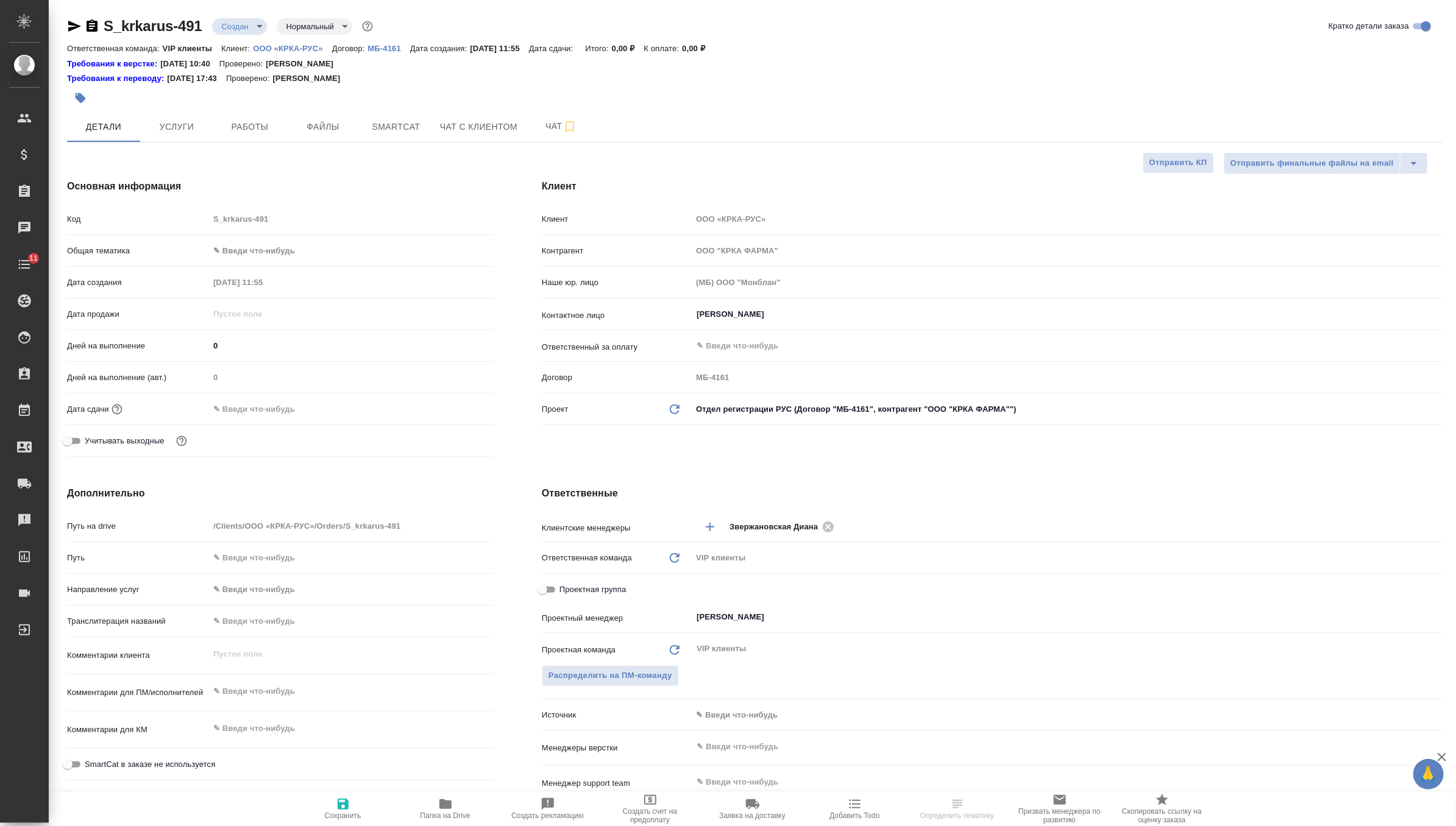
type textarea "x"
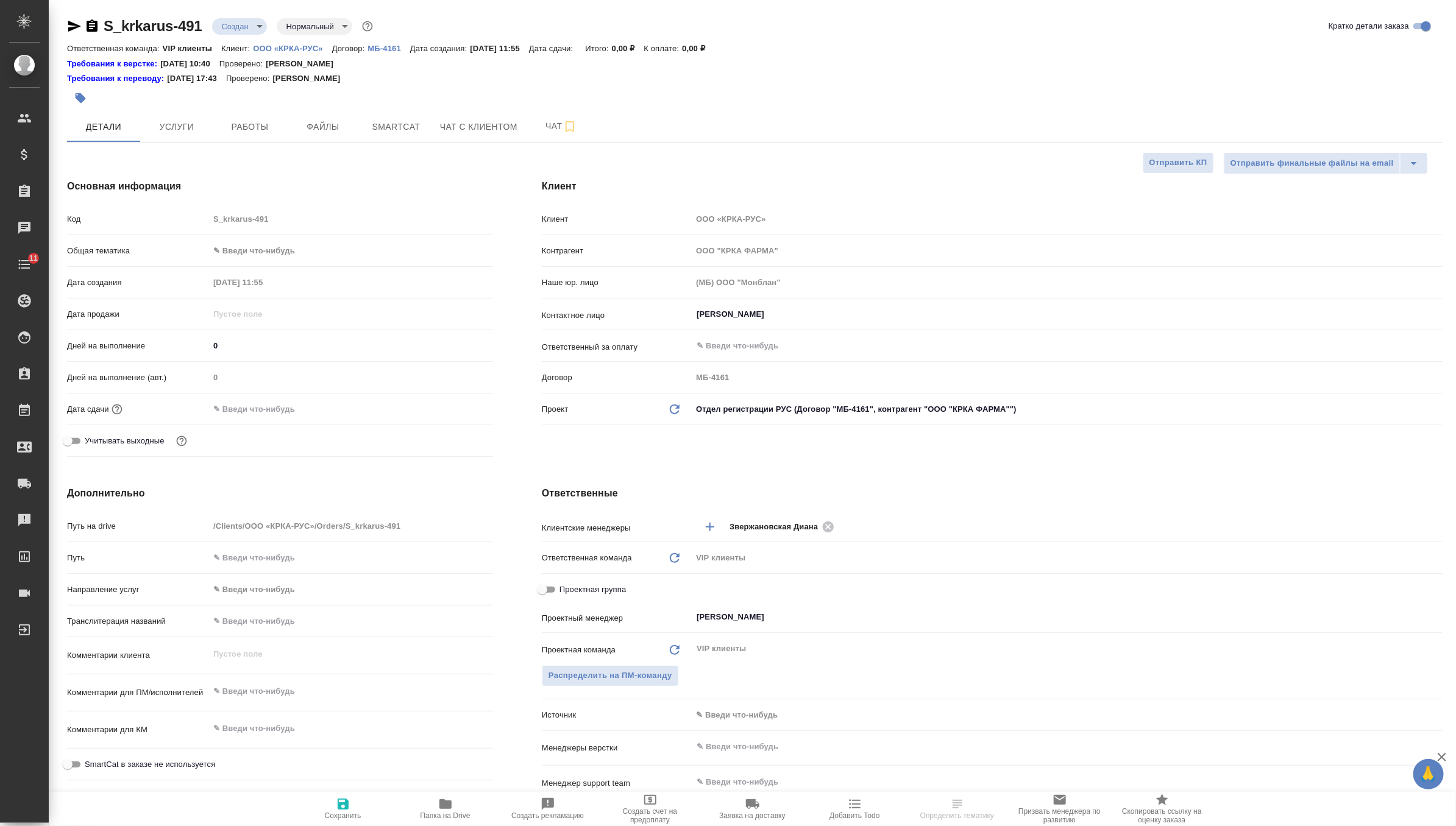
type textarea "x"
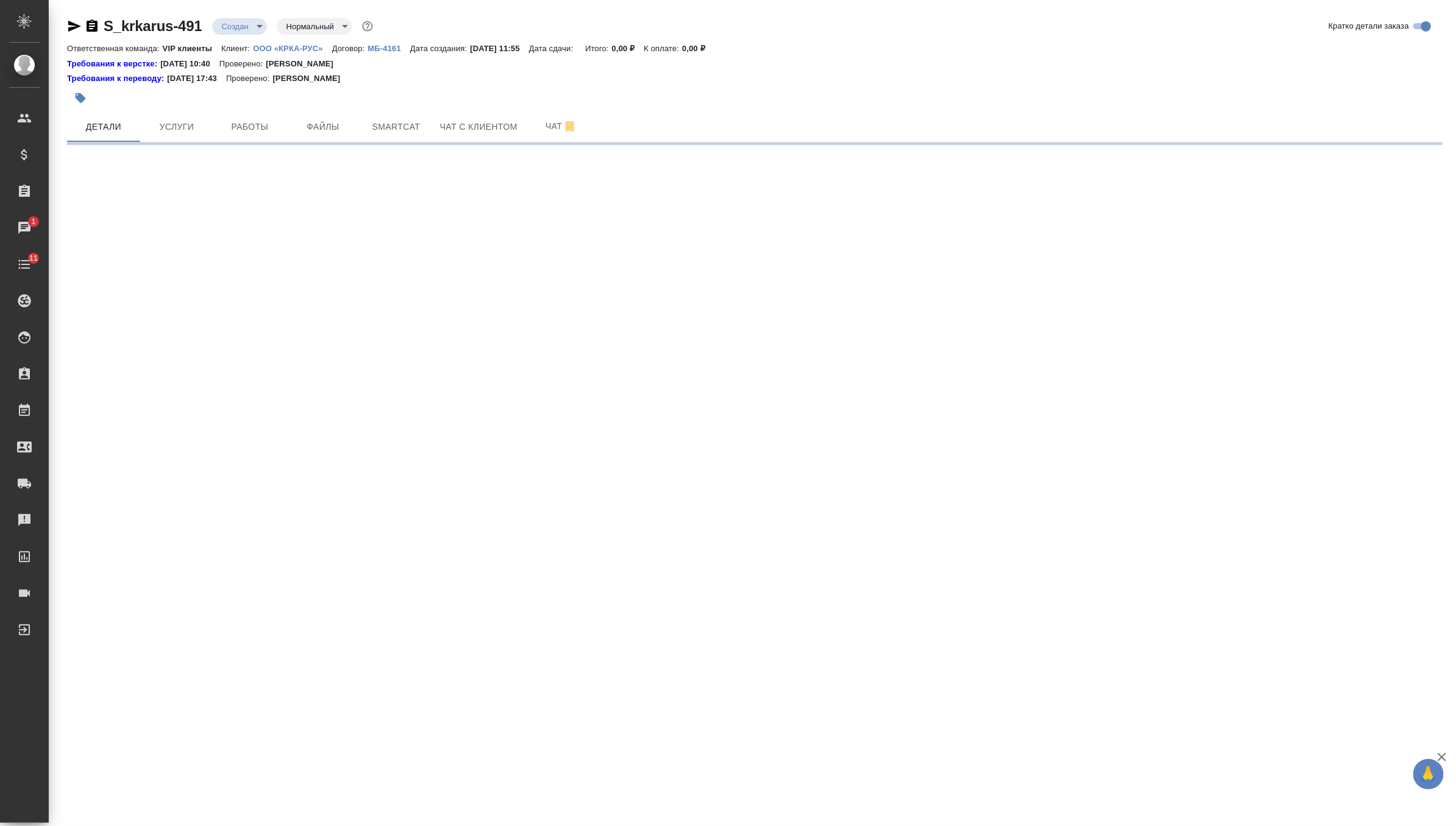
select select "RU"
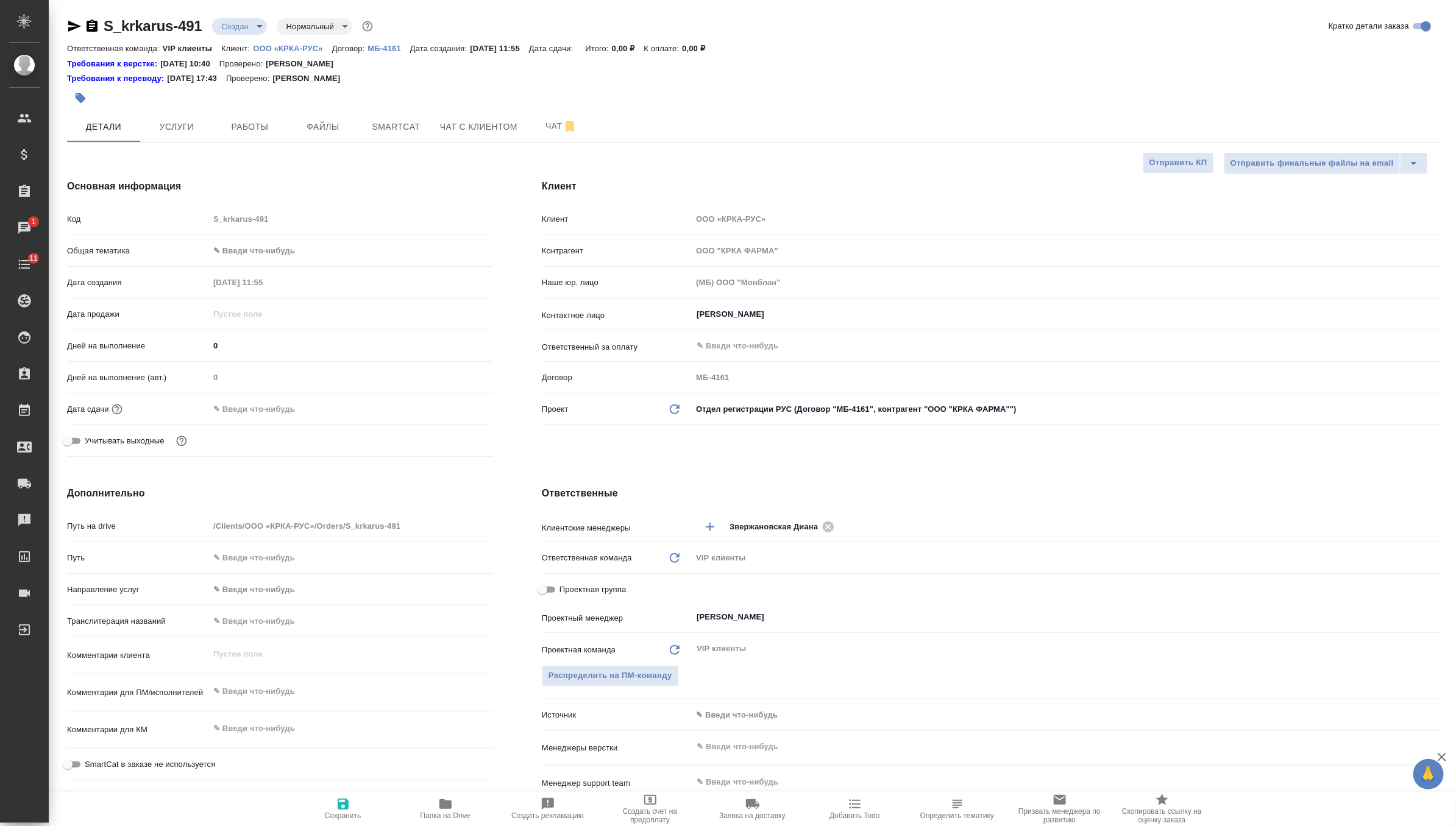
type textarea "x"
click at [942, 475] on div "Ответственные Клиентские менеджеры Звержановская Диана ​ Ответственная команда …" at bounding box center [992, 708] width 950 height 491
type textarea "x"
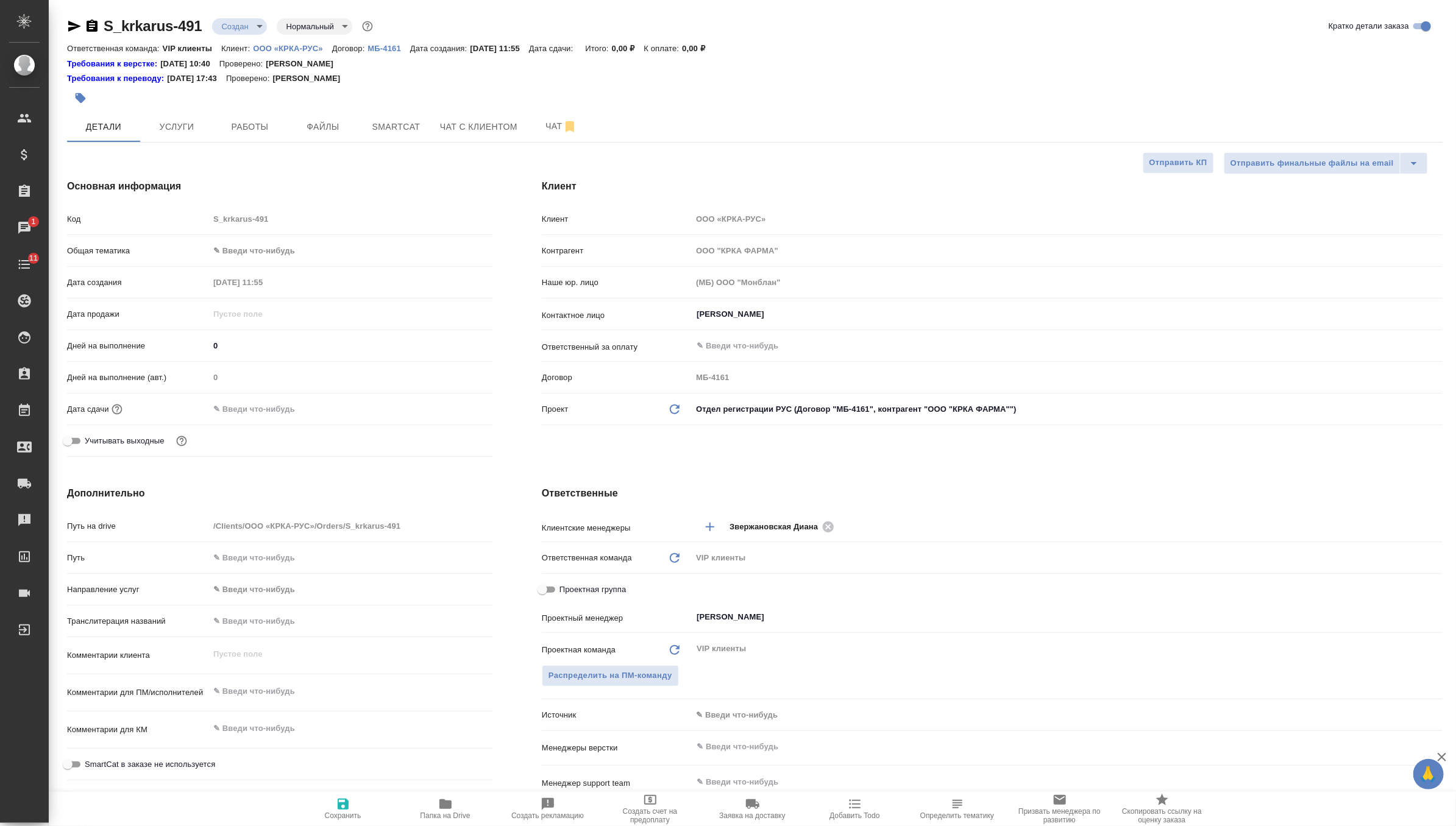
type textarea "x"
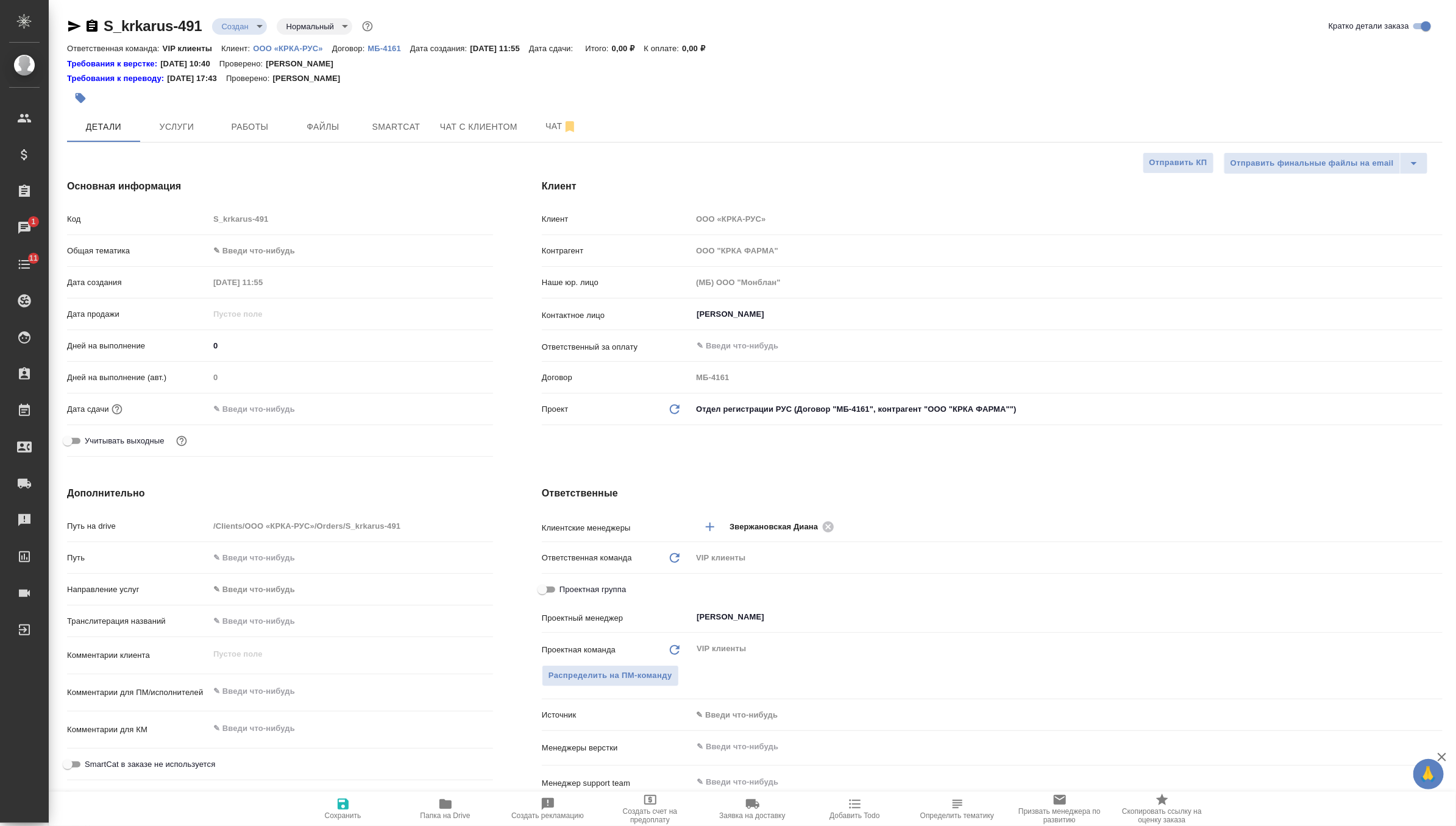
type textarea "x"
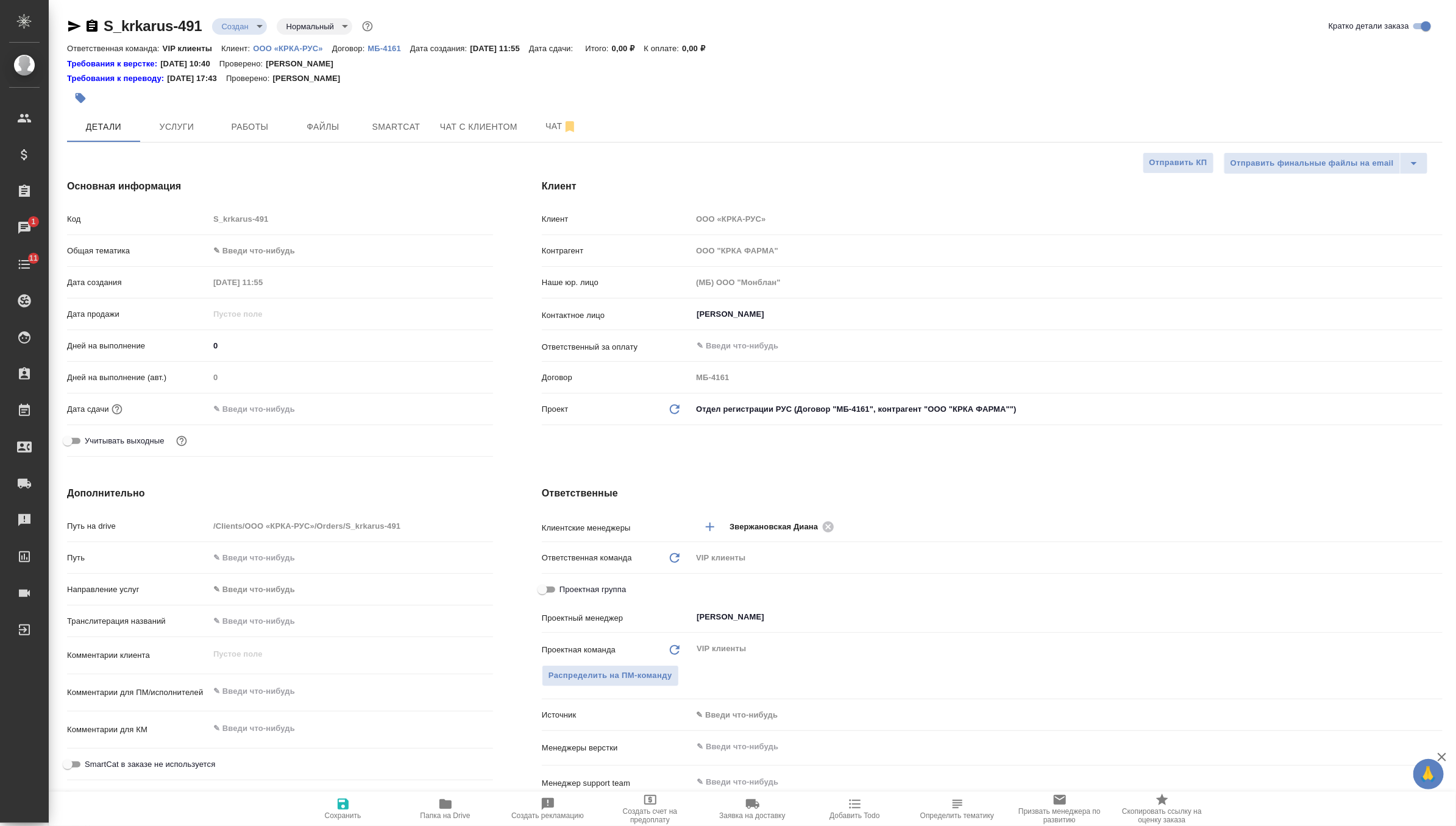
type textarea "x"
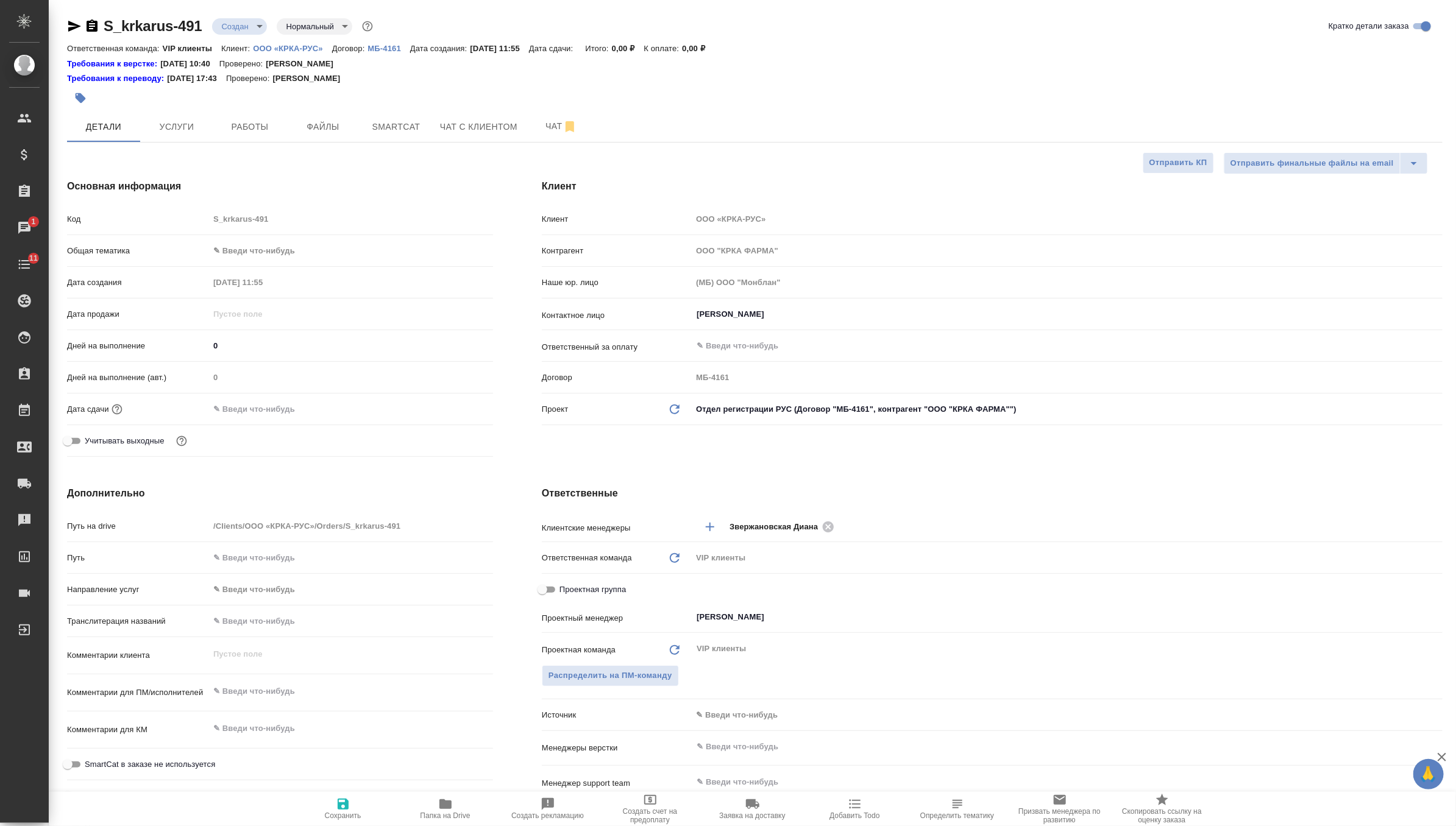
click at [264, 696] on textarea at bounding box center [351, 691] width 284 height 21
paste textarea "КРКА Гербион® сироп первоцвета ([Первоцвета корневищ с корнями + Тимьяна обыкно…"
type textarea "x"
type textarea "КРКА Гербион® сироп первоцвета ([Первоцвета корневищ с корнями + Тимьяна обыкно…"
type textarea "x"
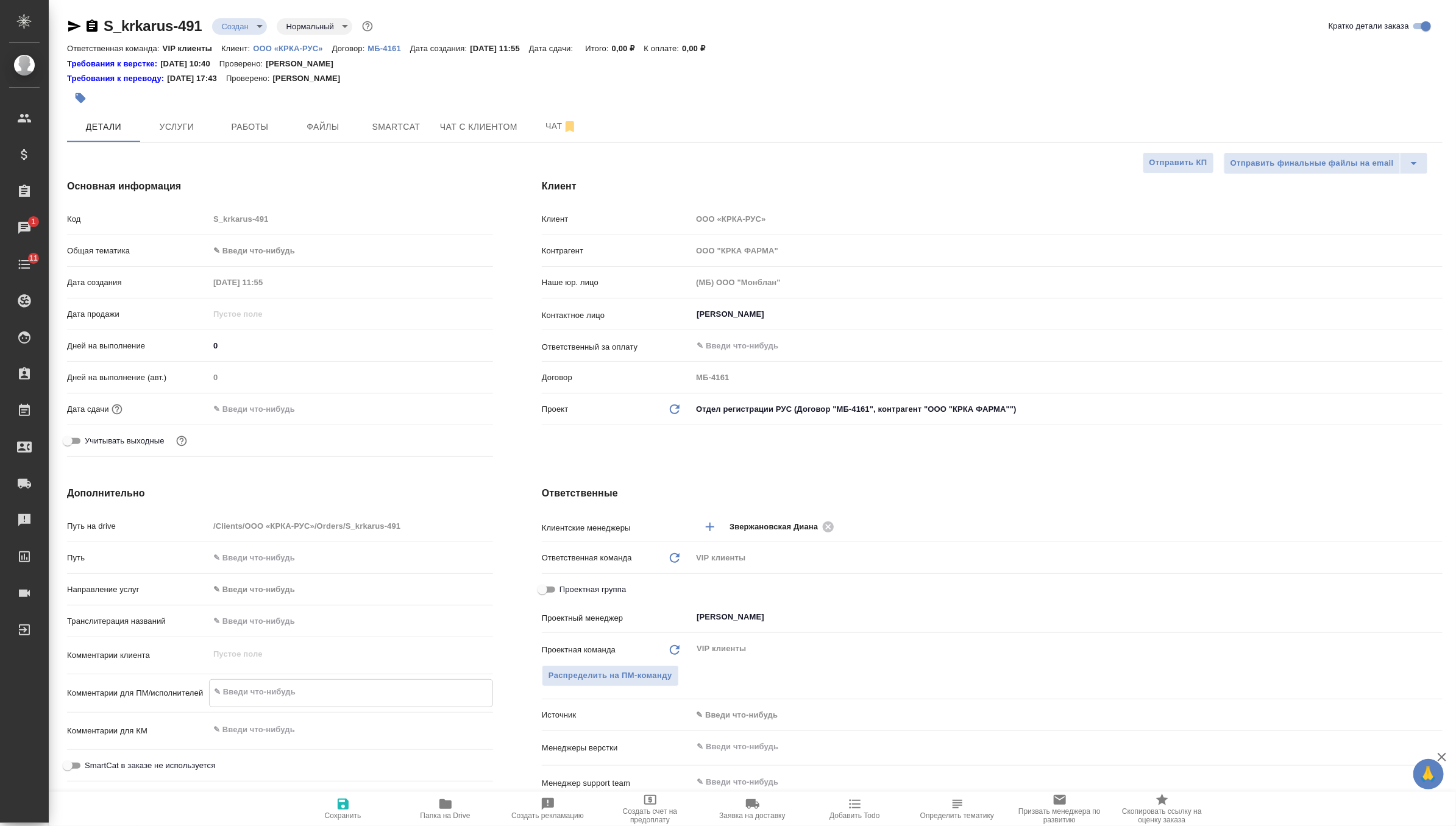
type textarea "x"
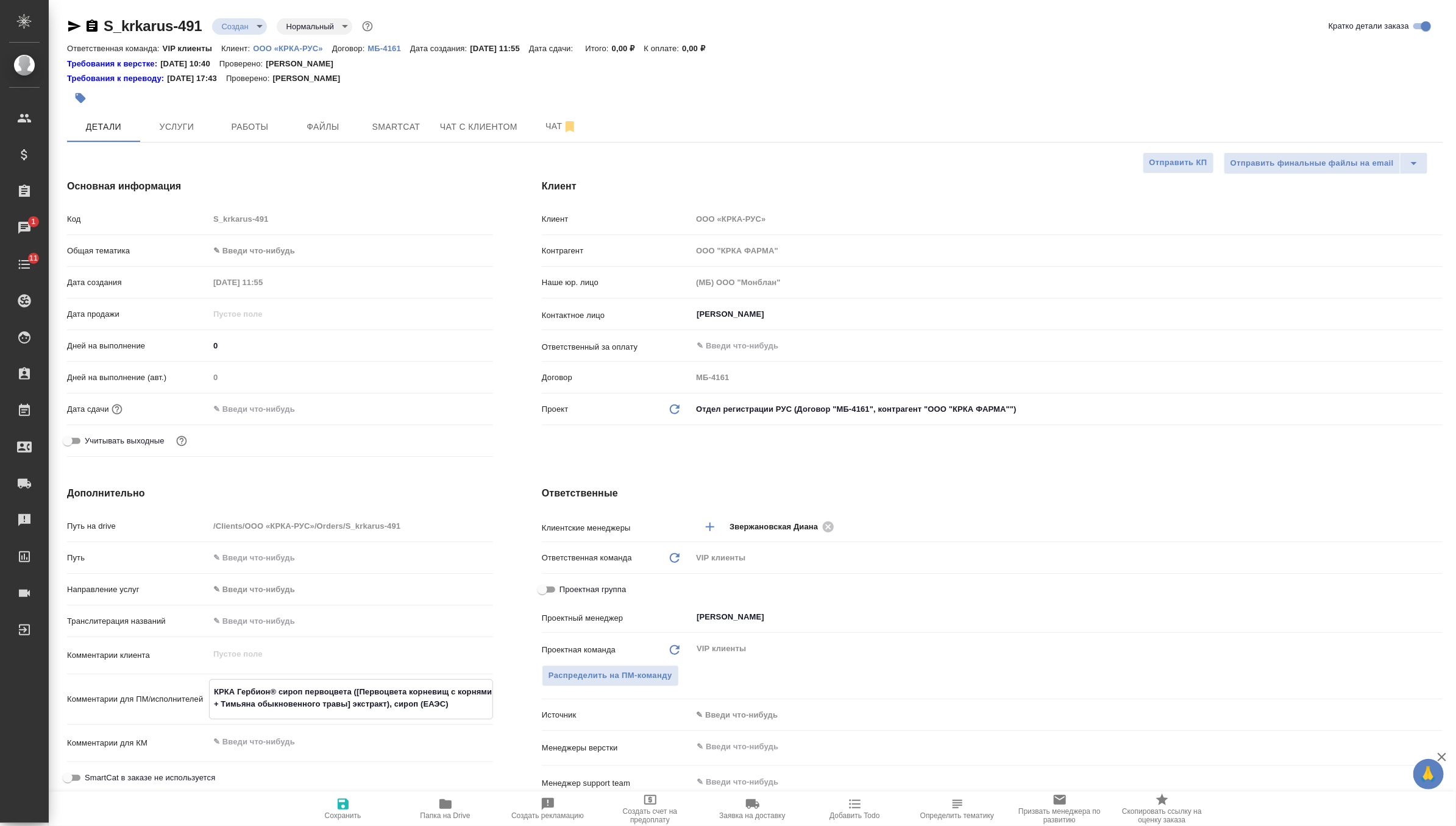
type textarea "КРКА Гербион® сироп первоцвета ([Первоцвета корневищ с корнями + Тимьяна обыкно…"
type textarea "x"
click at [351, 800] on span "Сохранить" at bounding box center [343, 808] width 88 height 23
type textarea "x"
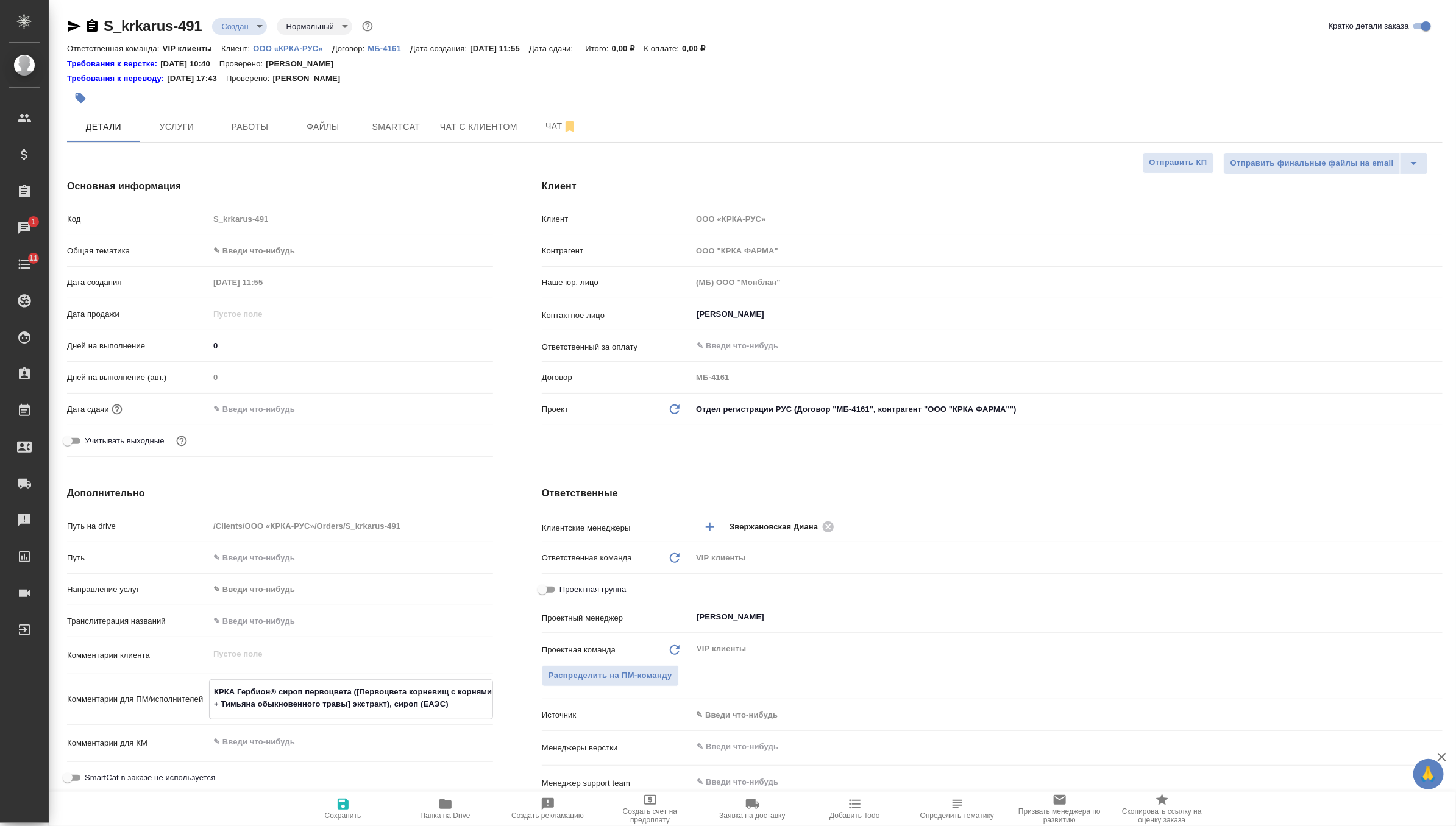
type textarea "x"
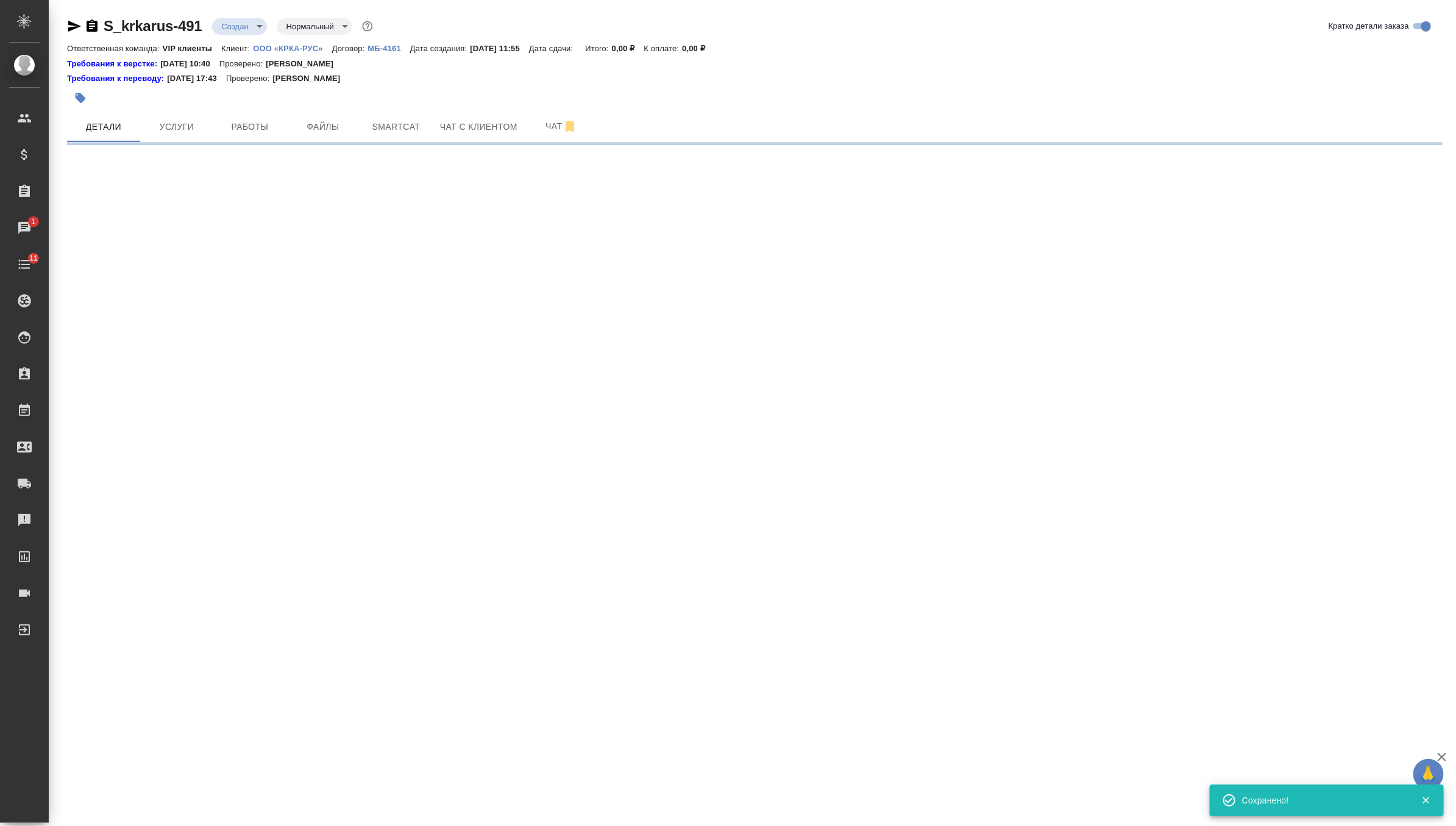
select select "RU"
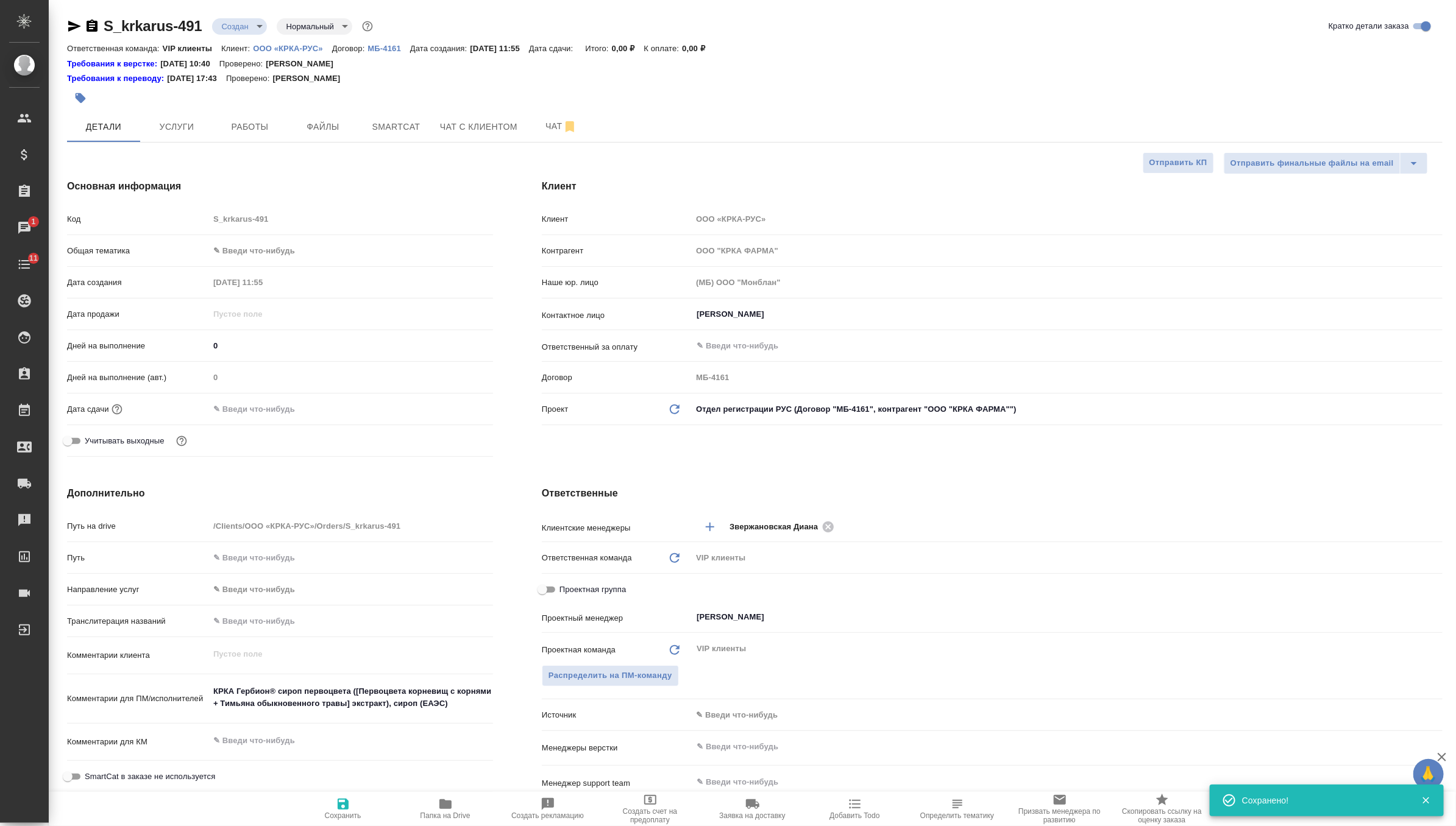
type textarea "x"
click at [194, 134] on button "Услуги" at bounding box center [176, 126] width 73 height 31
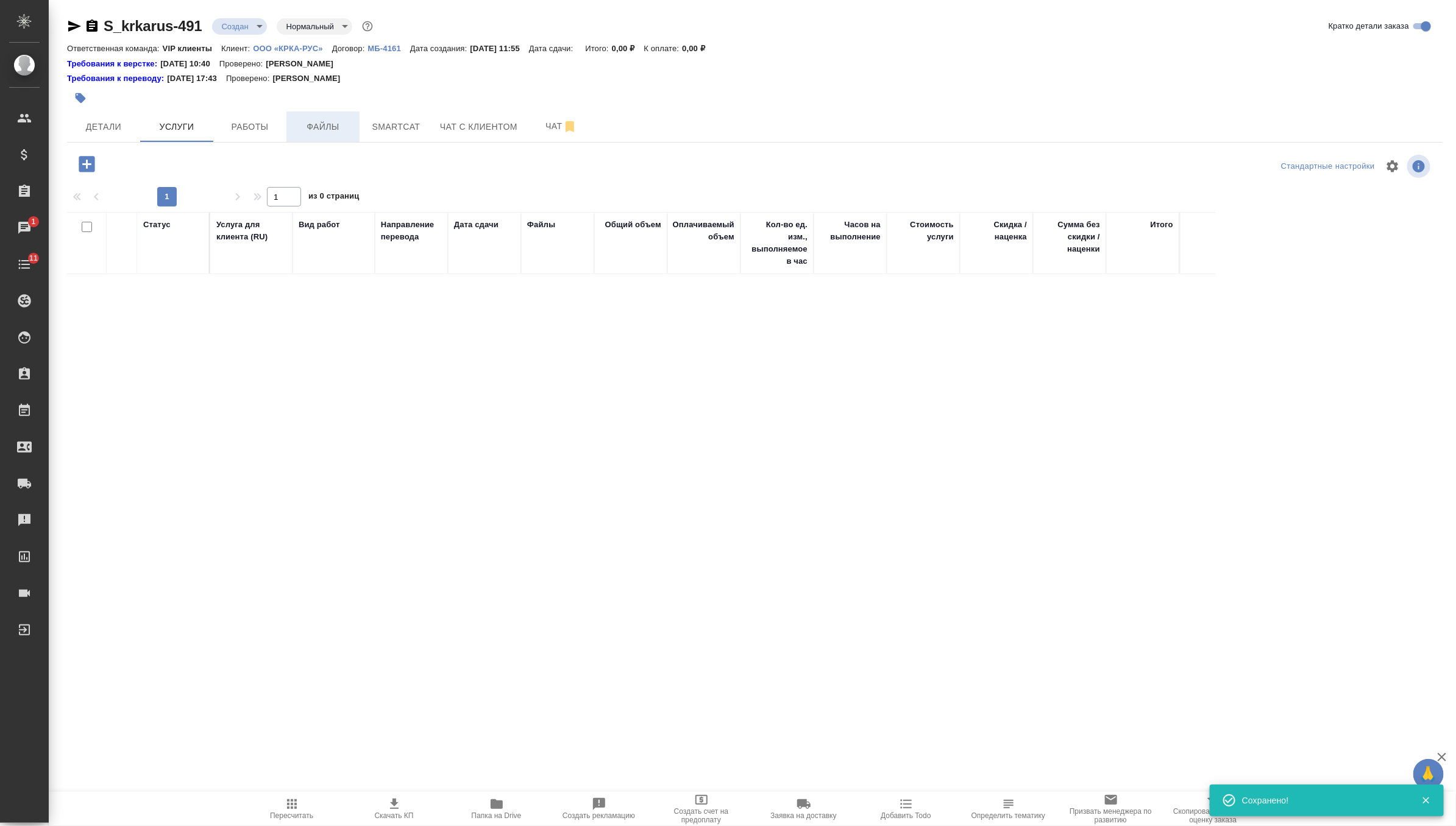
click at [348, 130] on span "Файлы" at bounding box center [323, 126] width 58 height 15
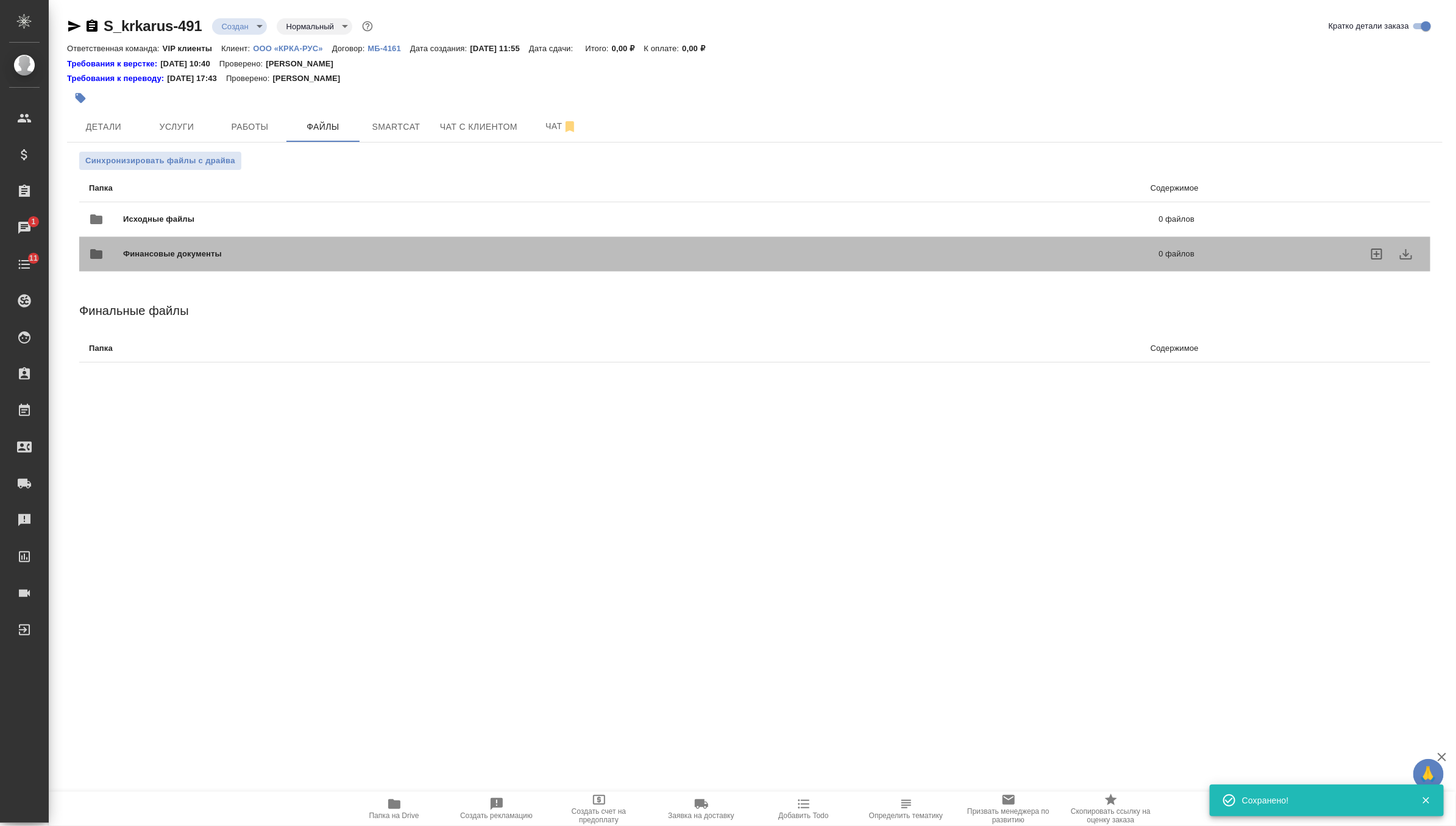
click at [159, 229] on div "Финансовые документы 0 файлов" at bounding box center [641, 254] width 1130 height 54
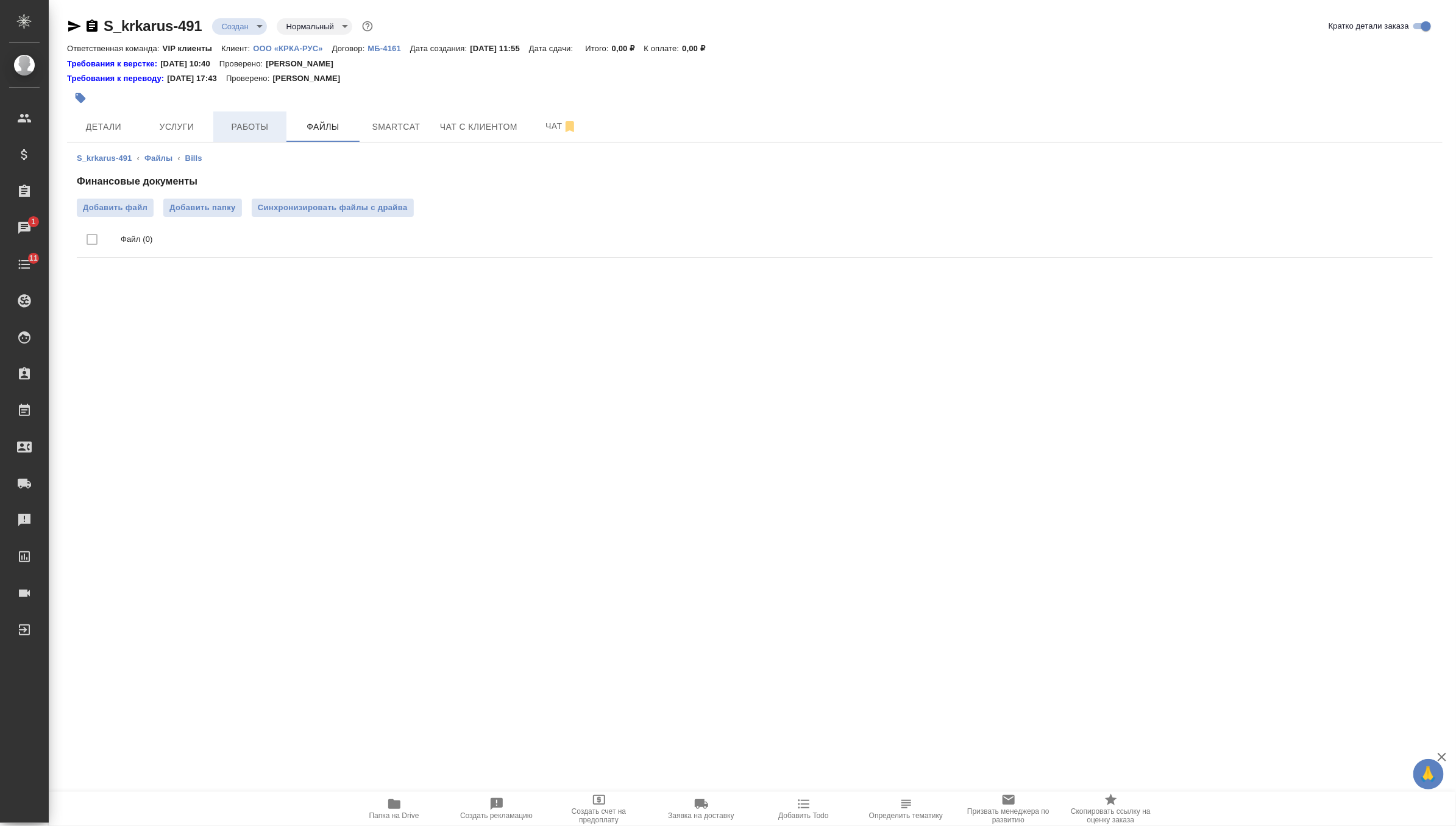
click at [253, 125] on span "Работы" at bounding box center [250, 126] width 58 height 15
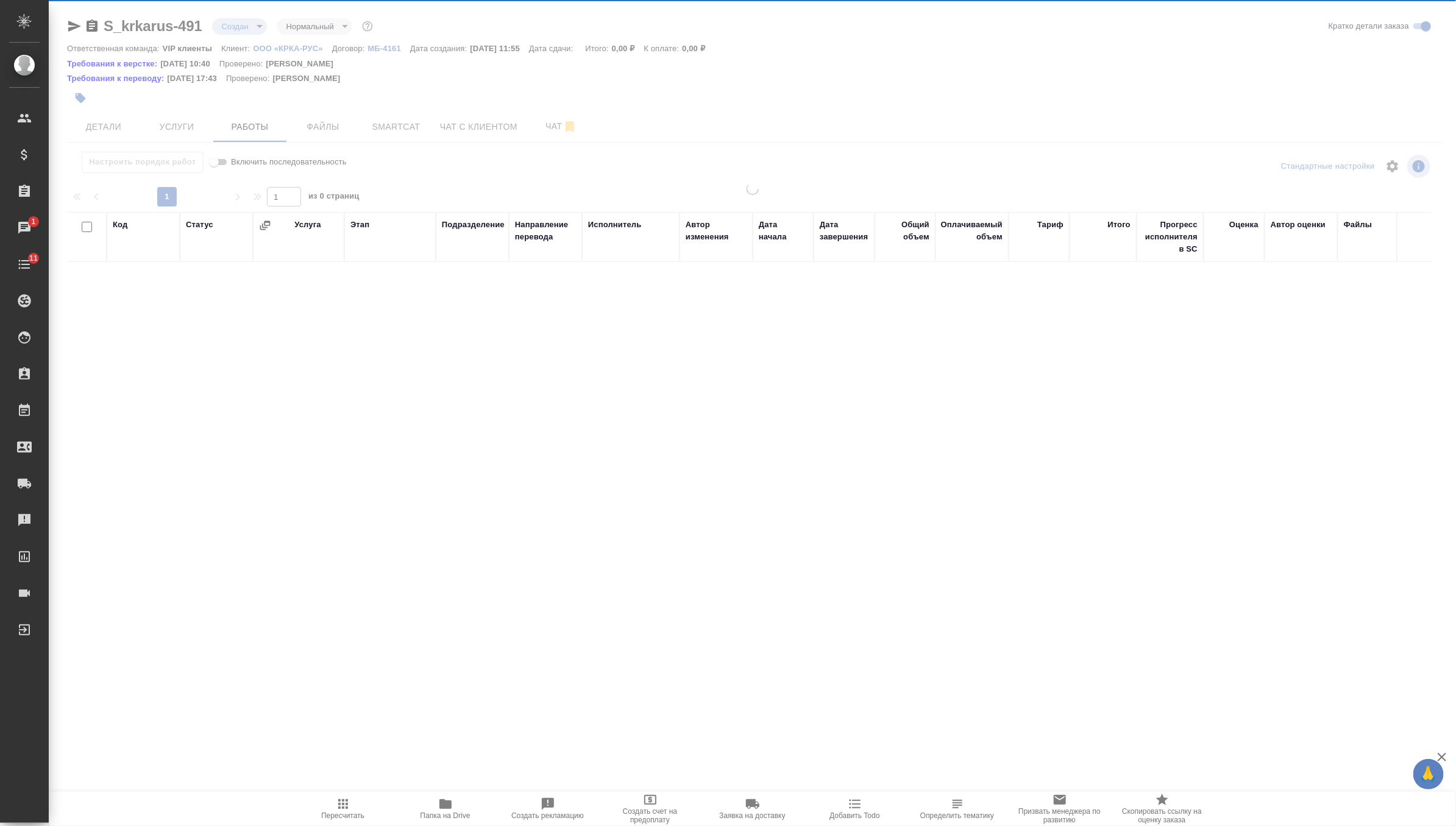
click at [308, 126] on span "Файлы" at bounding box center [323, 126] width 58 height 15
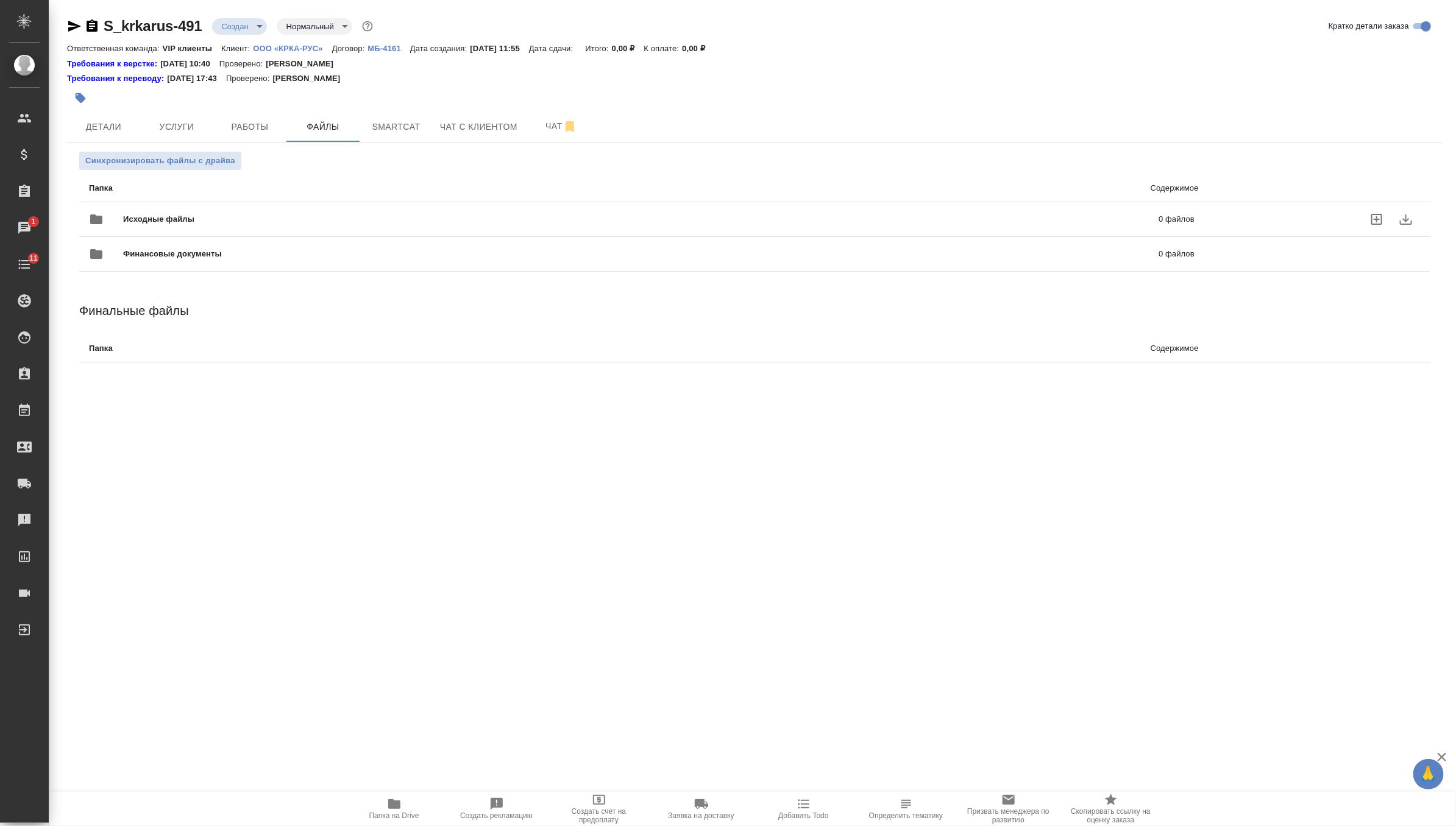
click at [204, 209] on div "Исходные файлы 0 файлов" at bounding box center [641, 219] width 1105 height 29
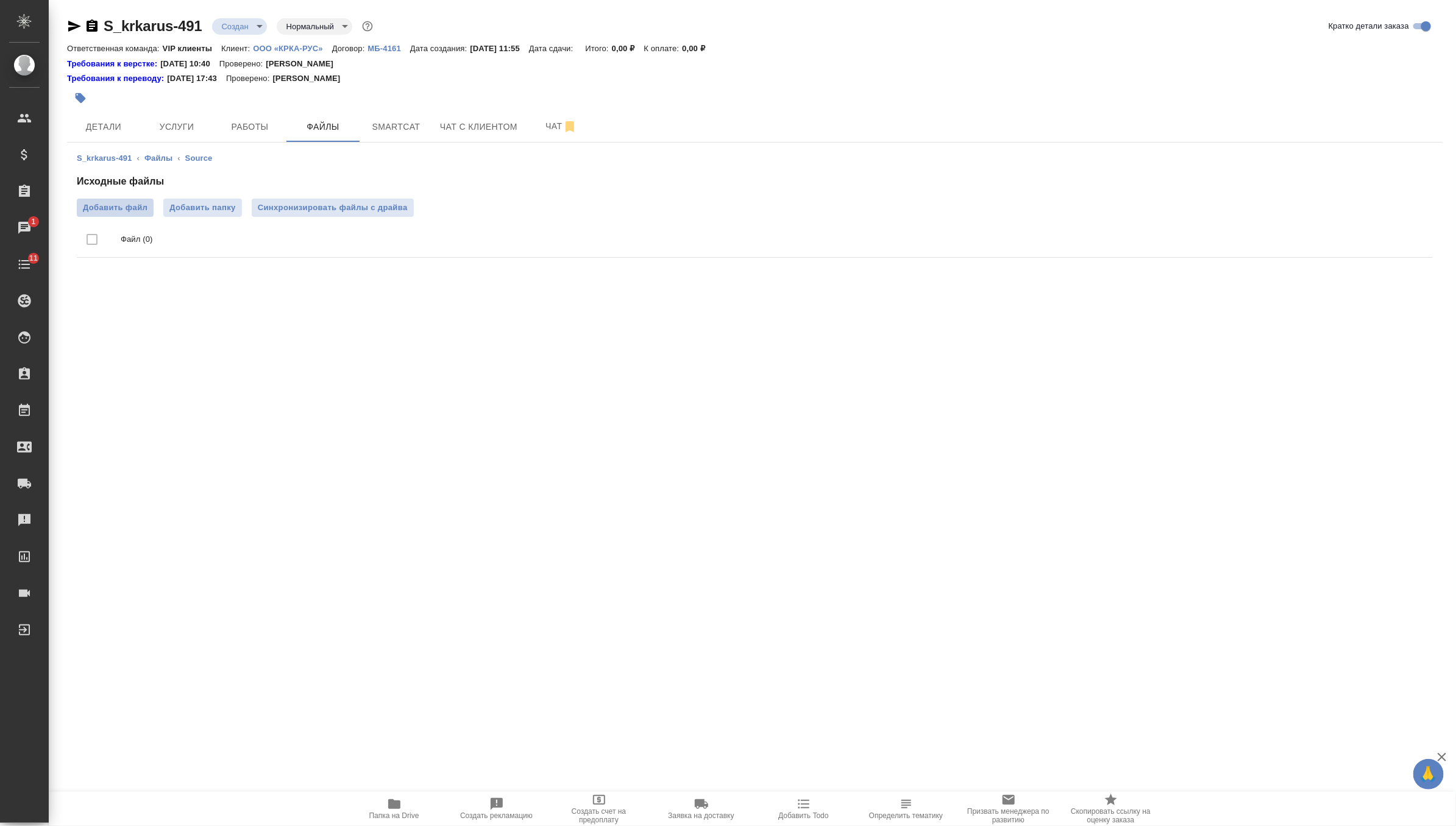
click at [134, 204] on span "Добавить файл" at bounding box center [115, 207] width 65 height 12
click at [0, 0] on input "Добавить файл" at bounding box center [0, 0] width 0 height 0
click at [391, 202] on span "Синхронизировать файлы с драйва" at bounding box center [333, 207] width 150 height 12
click at [239, 23] on body "🙏 .cls-1 fill:#fff; AWATERA Zverzhanovskaya Diana Клиенты Спецификации Заказы 1…" at bounding box center [728, 413] width 1456 height 826
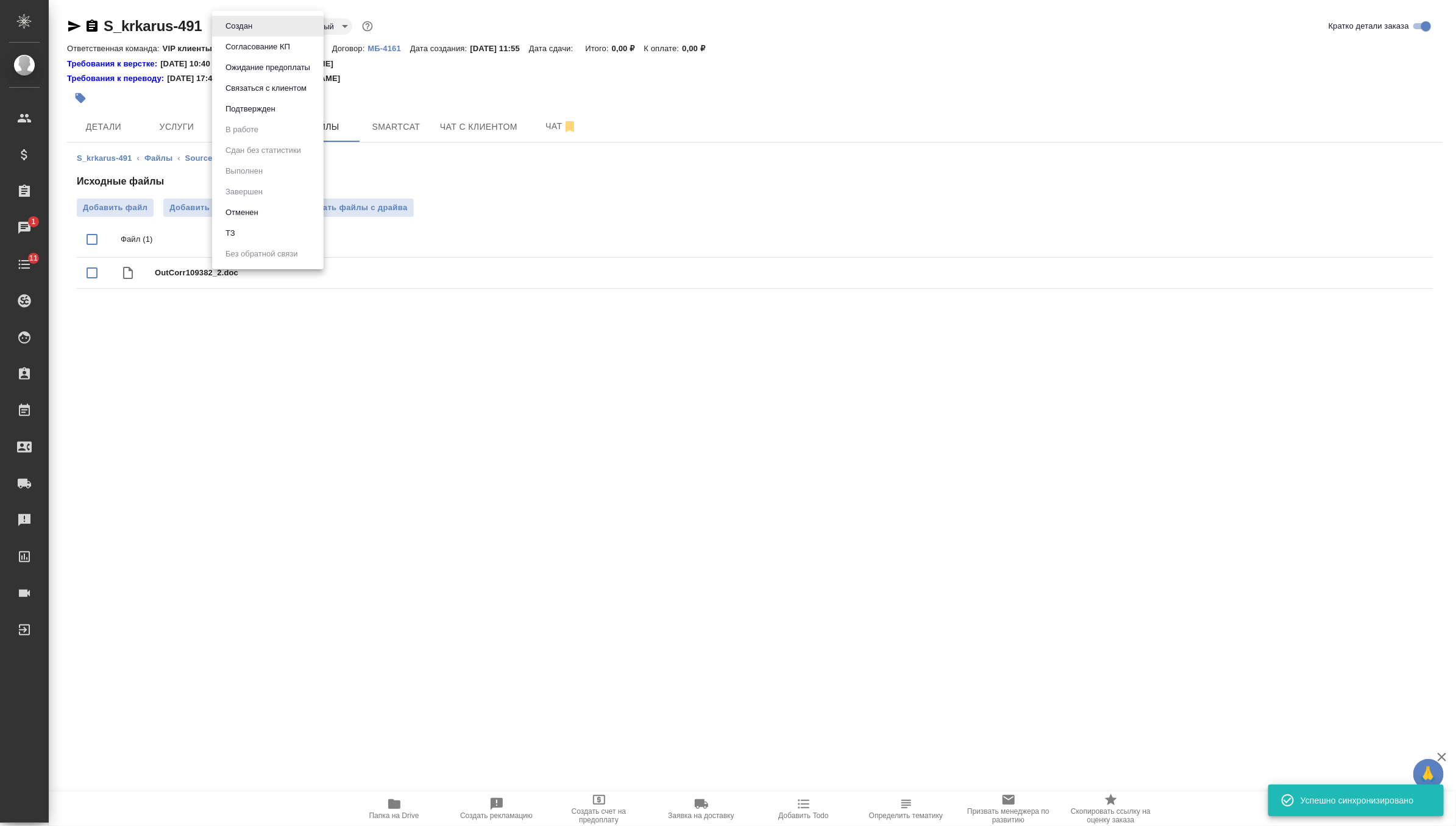
click at [246, 235] on li "ТЗ" at bounding box center [267, 233] width 111 height 21
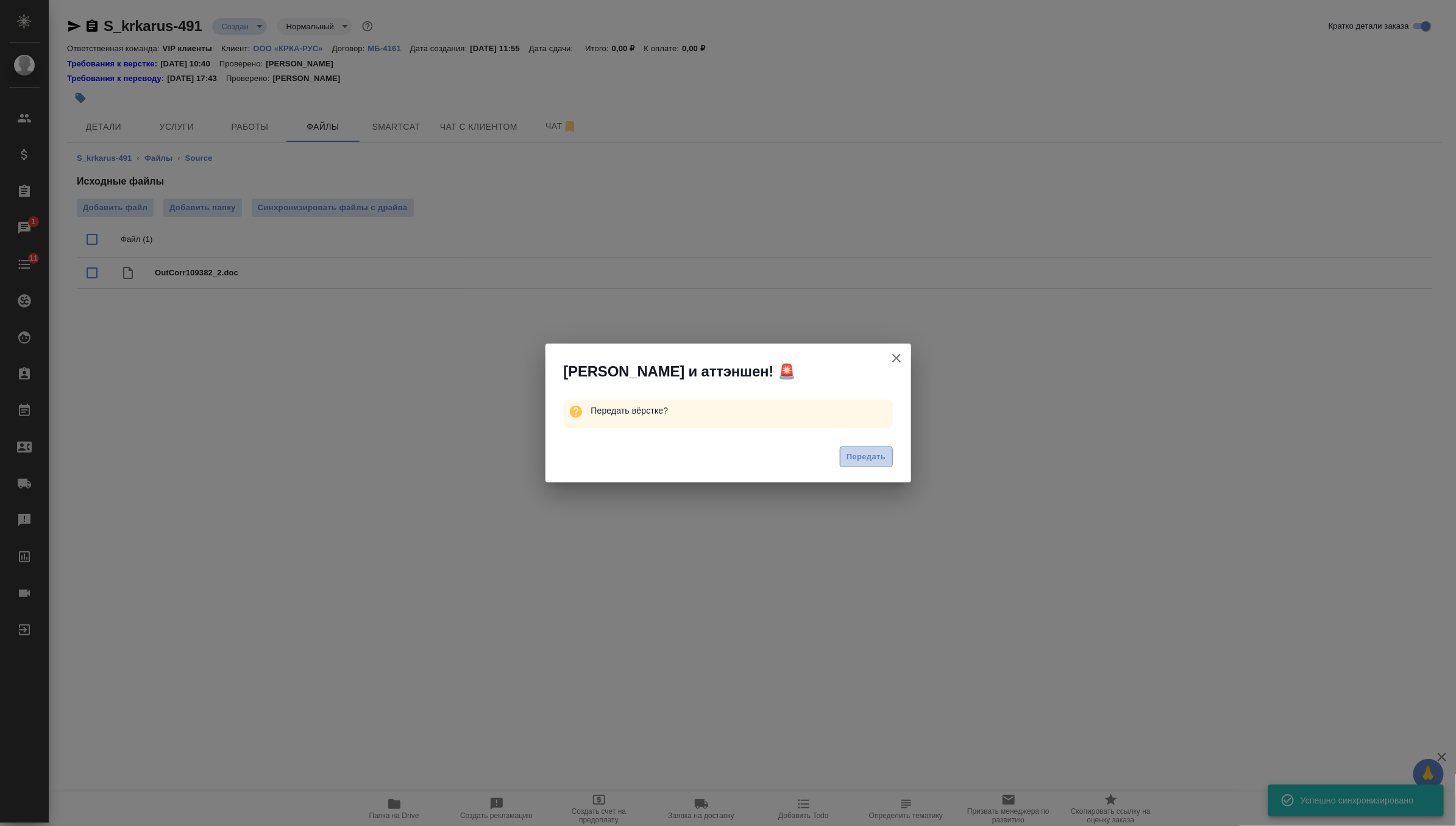
click at [882, 447] on button "Передать" at bounding box center [866, 456] width 53 height 21
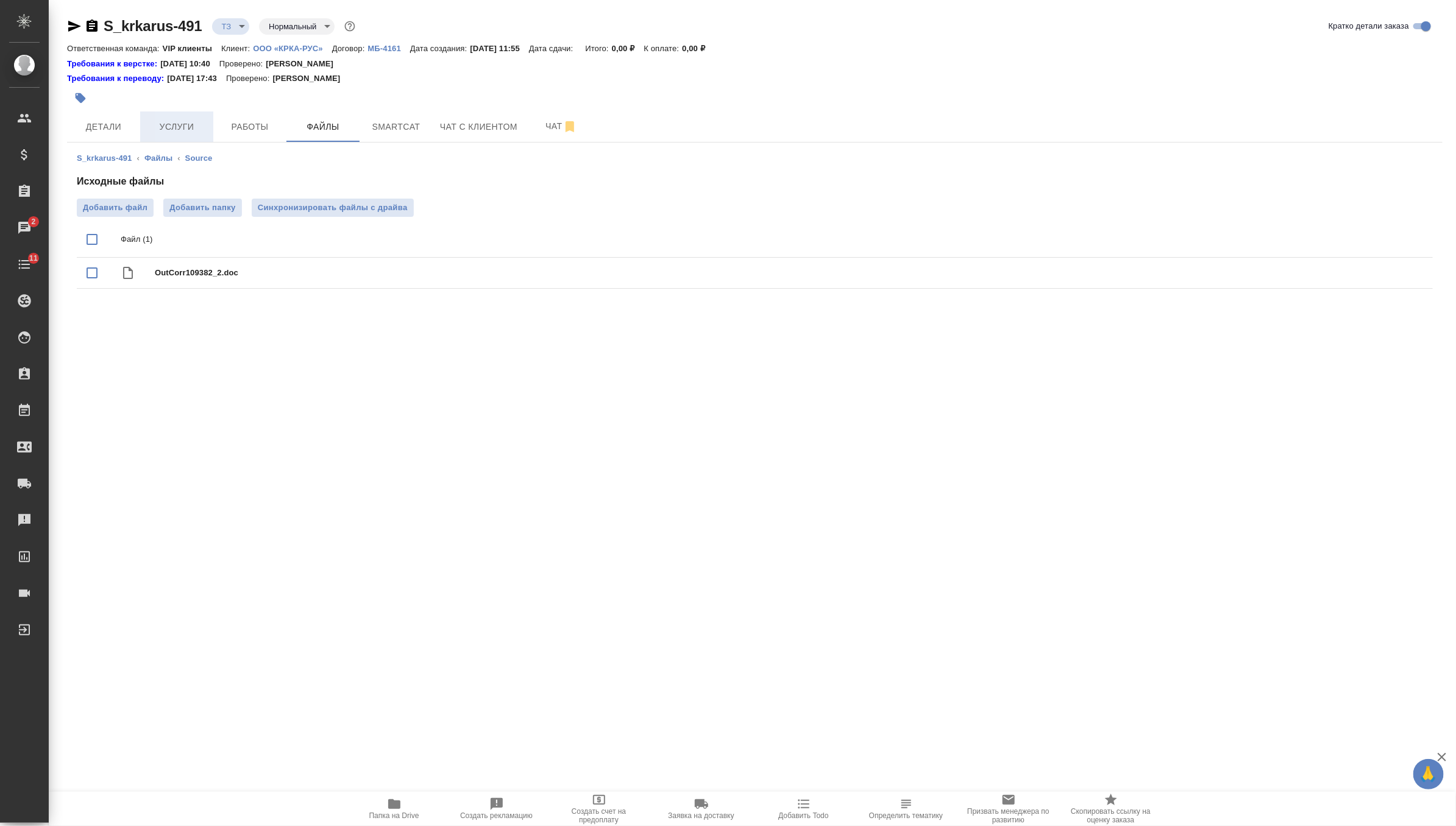
click at [171, 129] on span "Услуги" at bounding box center [177, 126] width 58 height 15
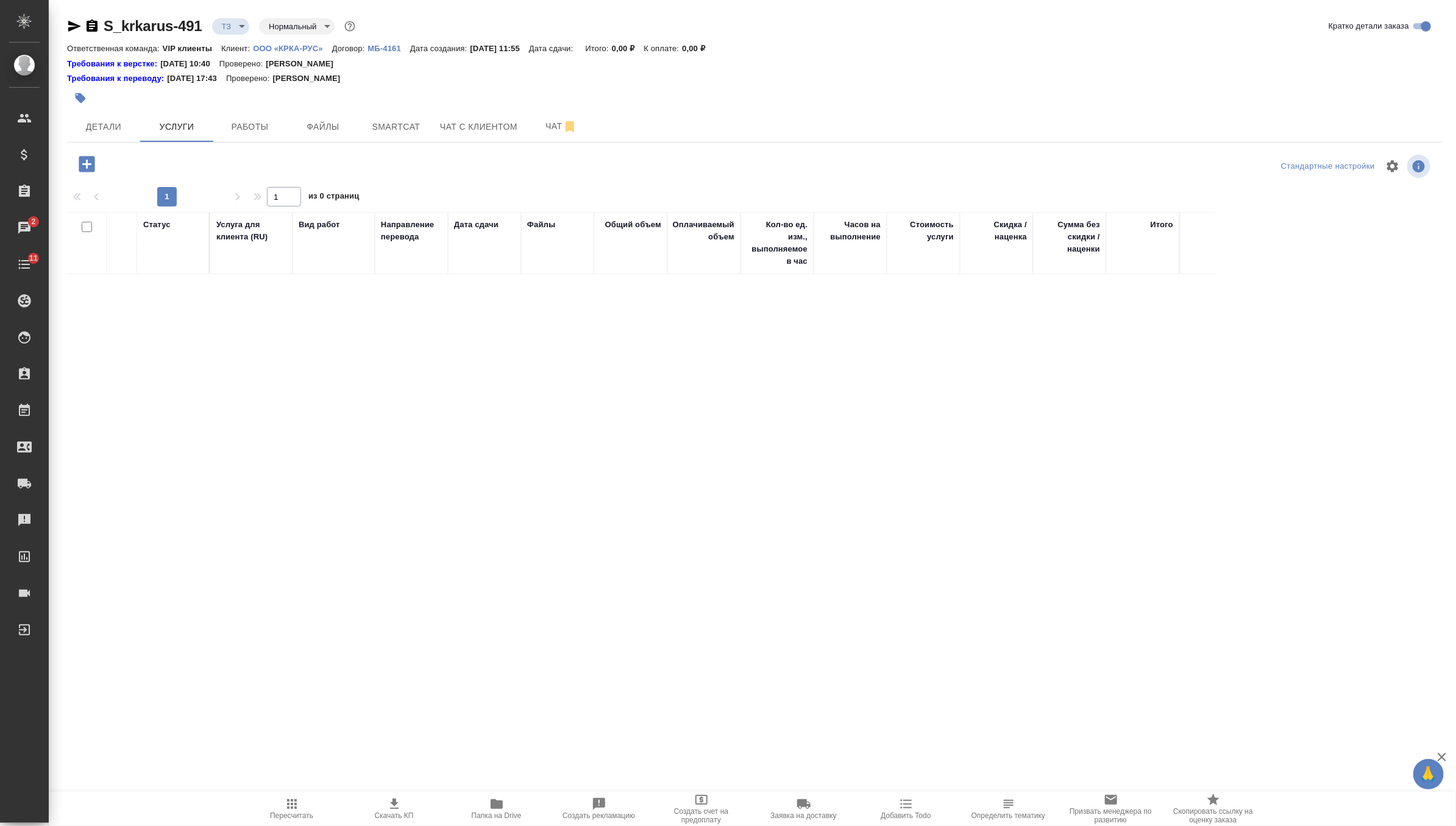
click at [89, 162] on icon "button" at bounding box center [86, 163] width 16 height 16
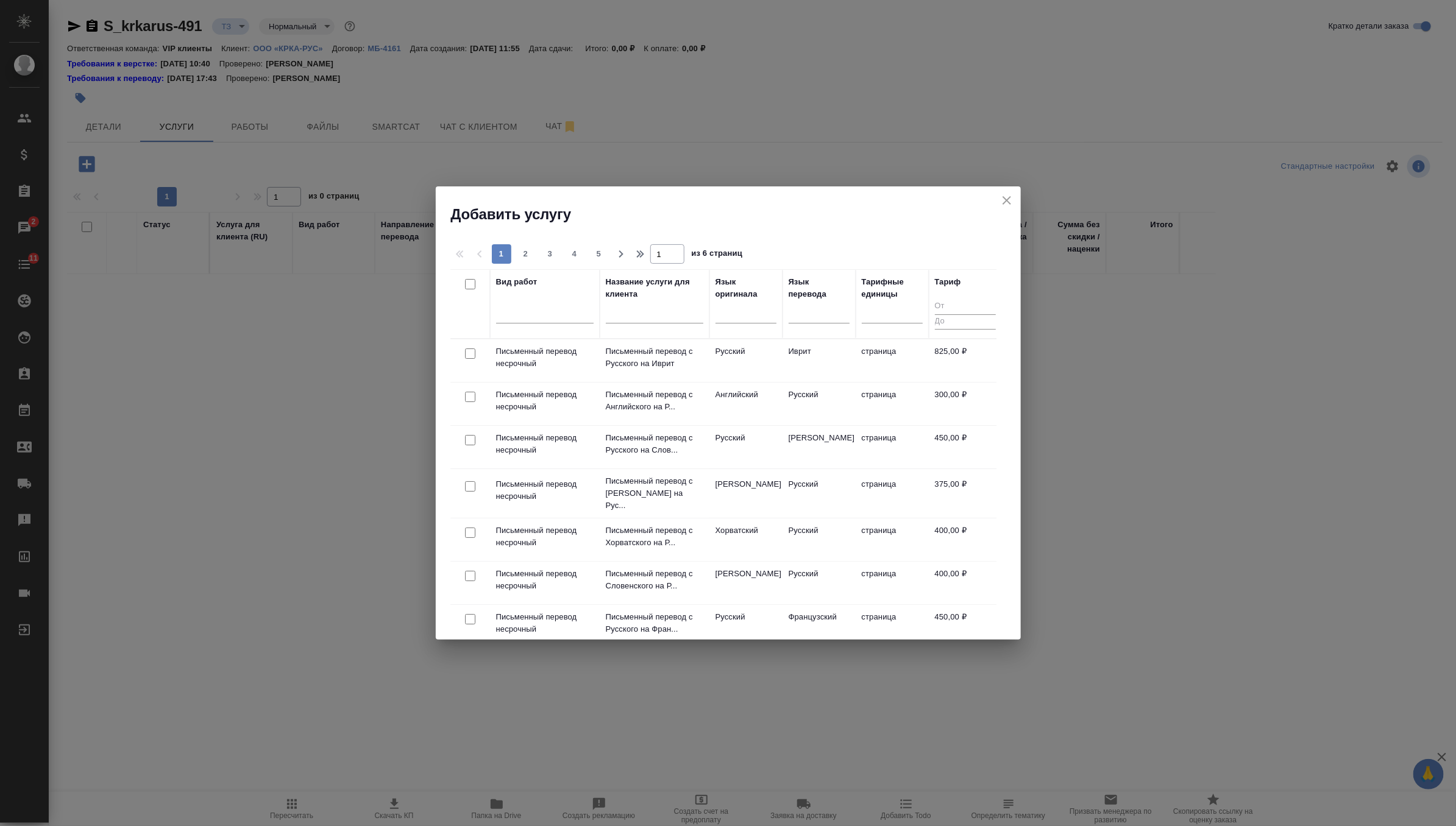
click at [469, 397] on input "checkbox" at bounding box center [469, 396] width 10 height 10
checkbox input "true"
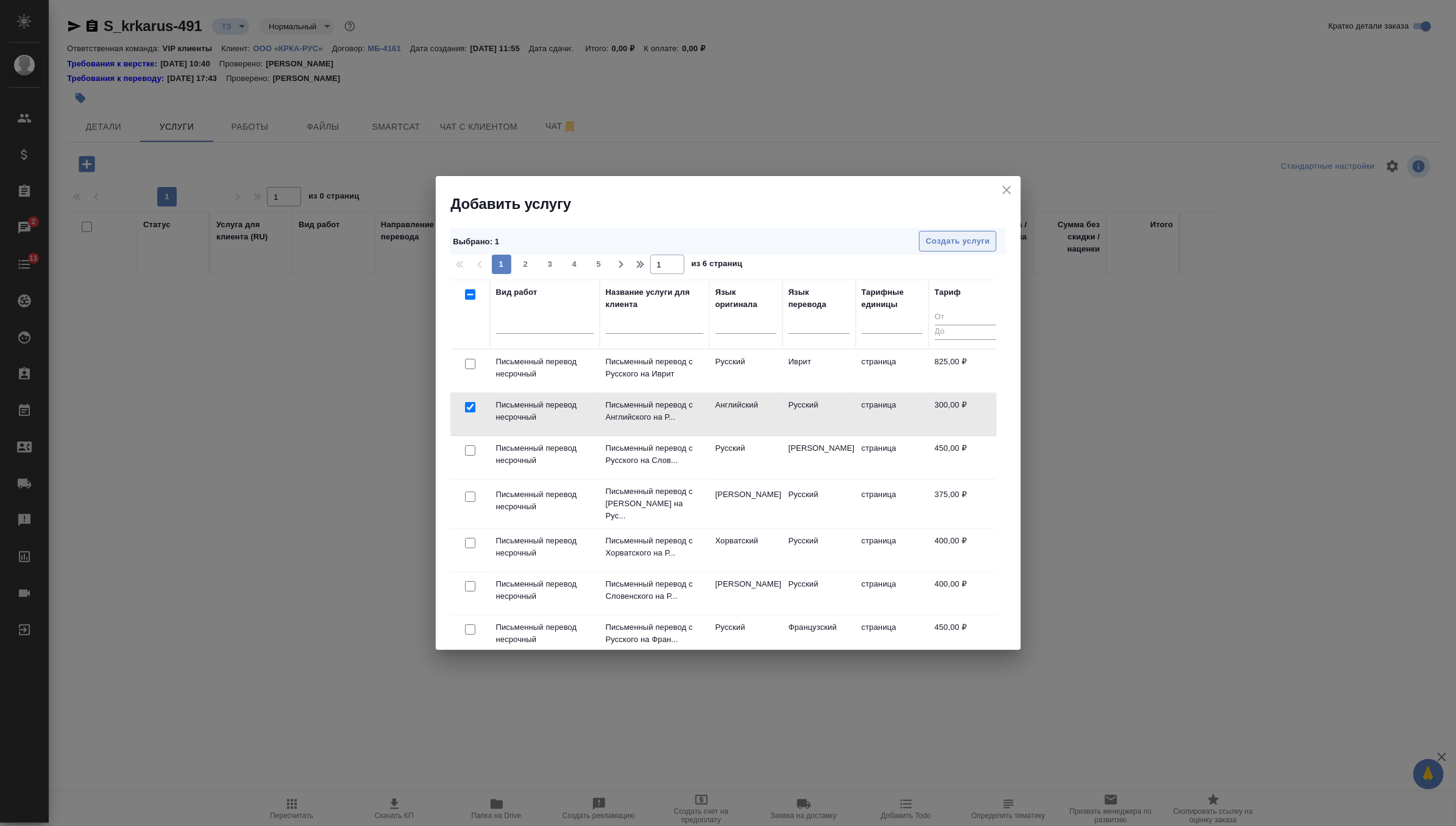
click at [972, 237] on span "Создать услуги" at bounding box center [957, 242] width 64 height 14
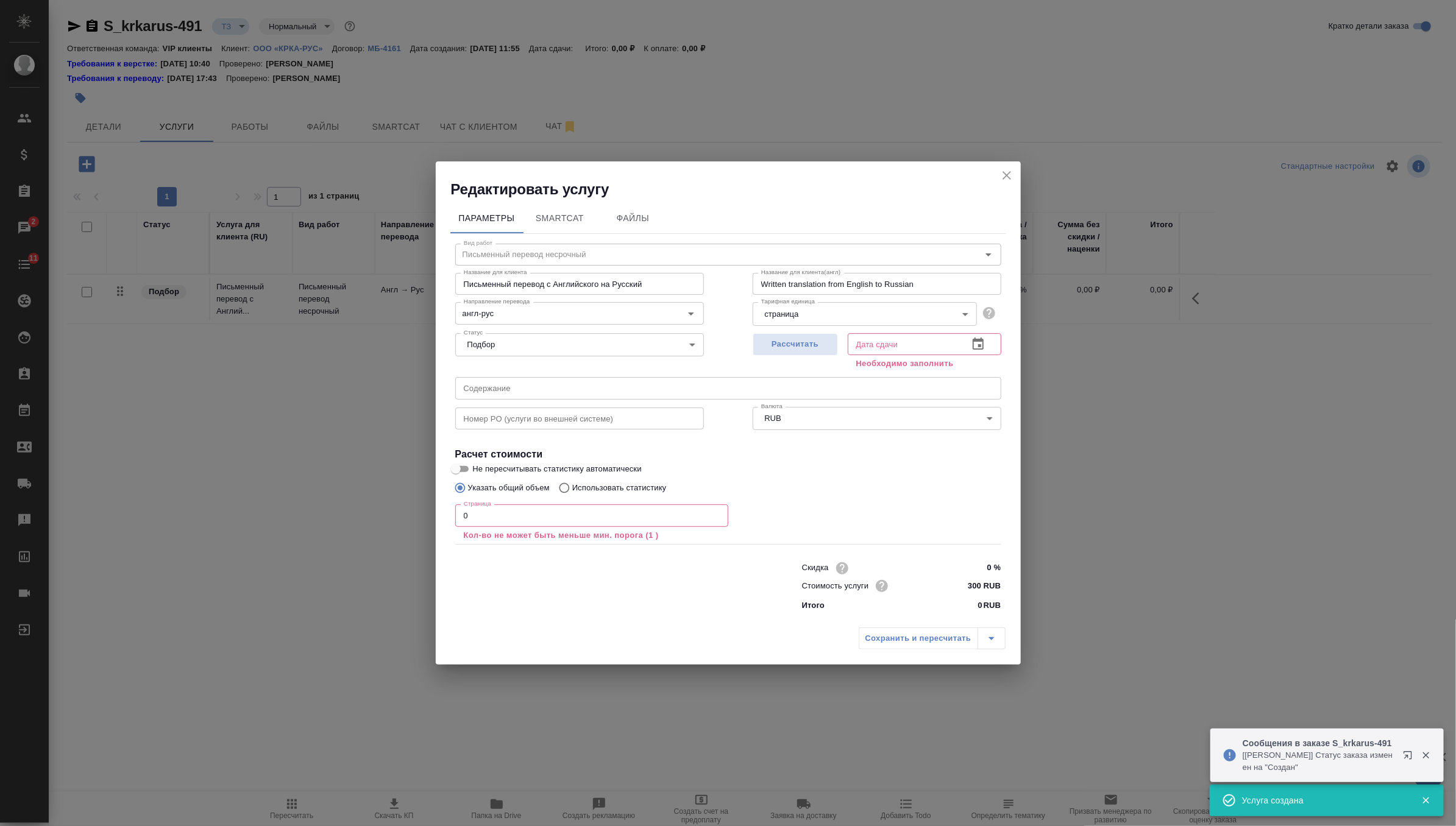
click at [667, 377] on input "text" at bounding box center [728, 388] width 546 height 22
paste input "КРКА Гербион® сироп первоцвета ([Первоцвета корневищ с корнями + Тимьяна обыкно…"
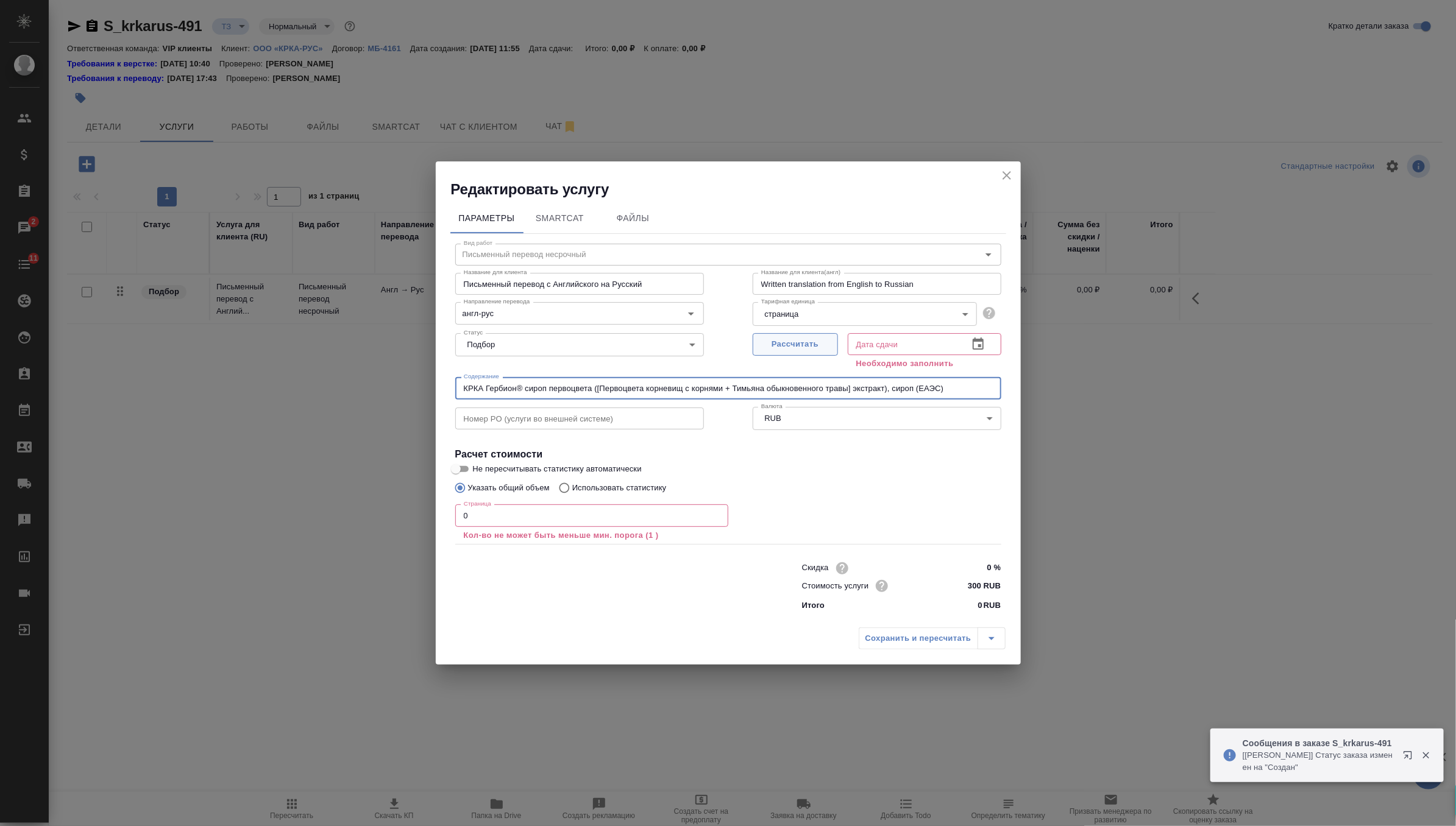
type input "КРКА Гербион® сироп первоцвета ([Первоцвета корневищ с корнями + Тимьяна обыкно…"
click at [784, 352] on button "Рассчитать" at bounding box center [796, 344] width 85 height 23
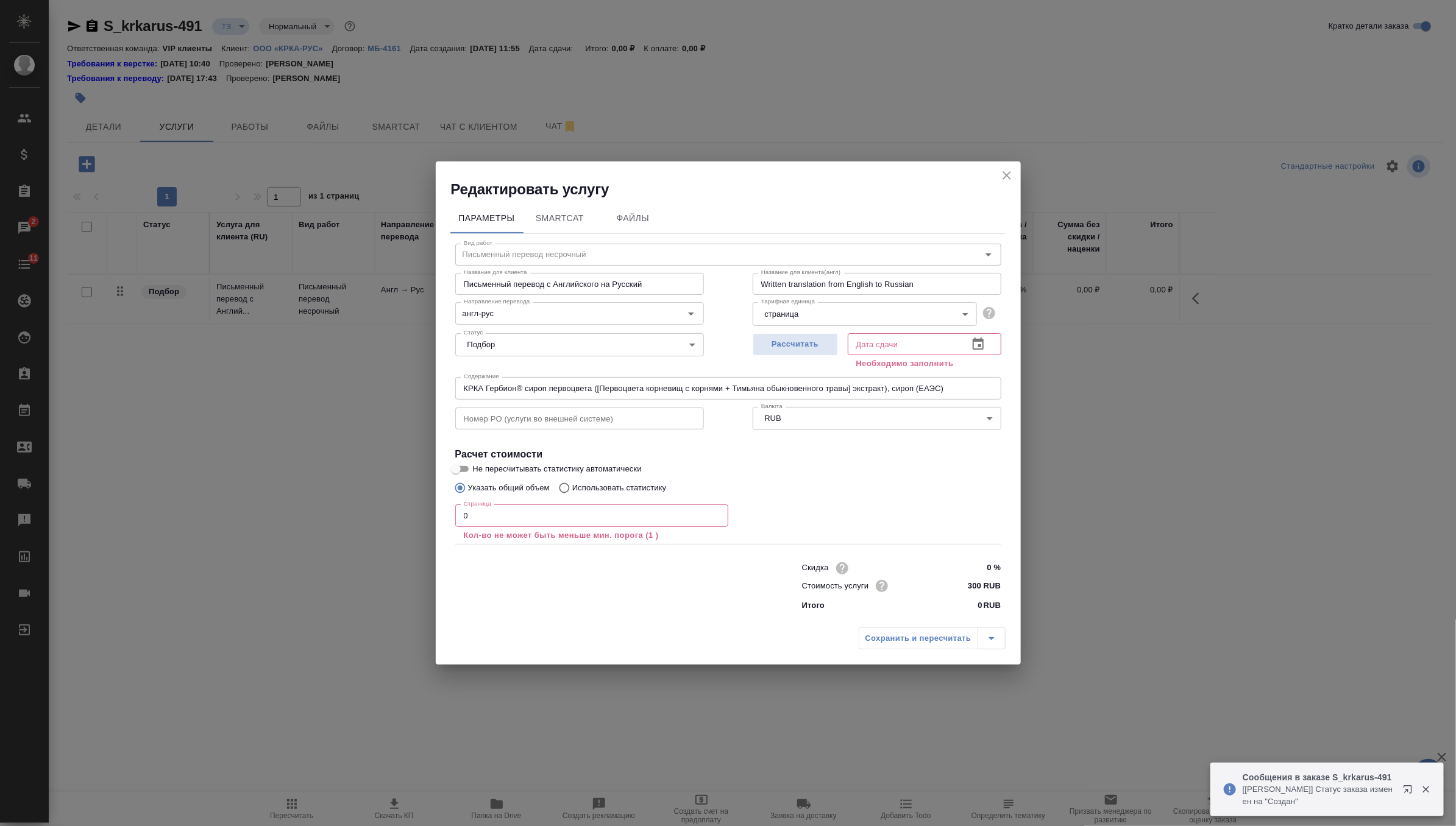
type input "10.09.2025 11:58"
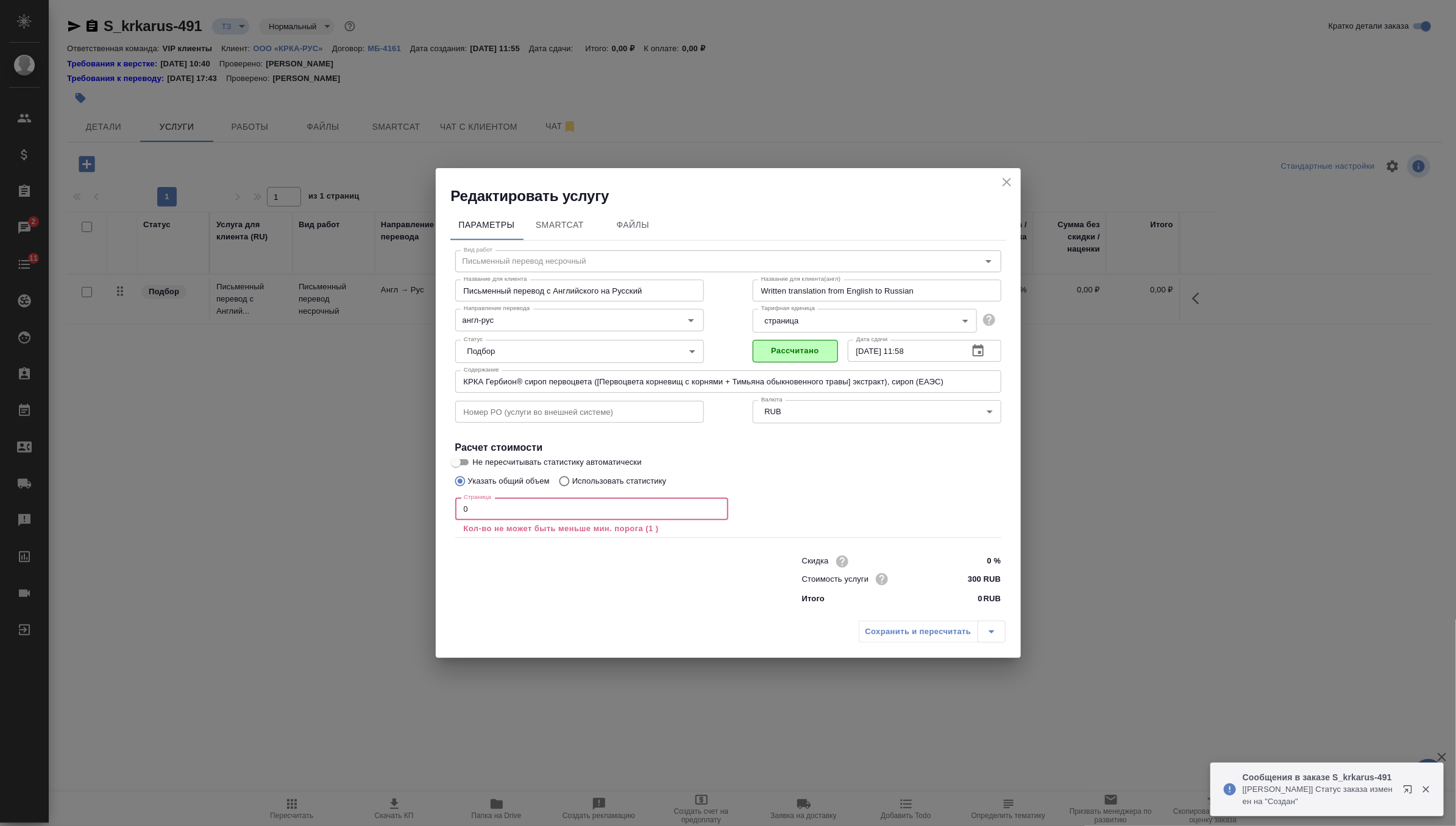
click at [521, 509] on input "0" at bounding box center [592, 509] width 273 height 22
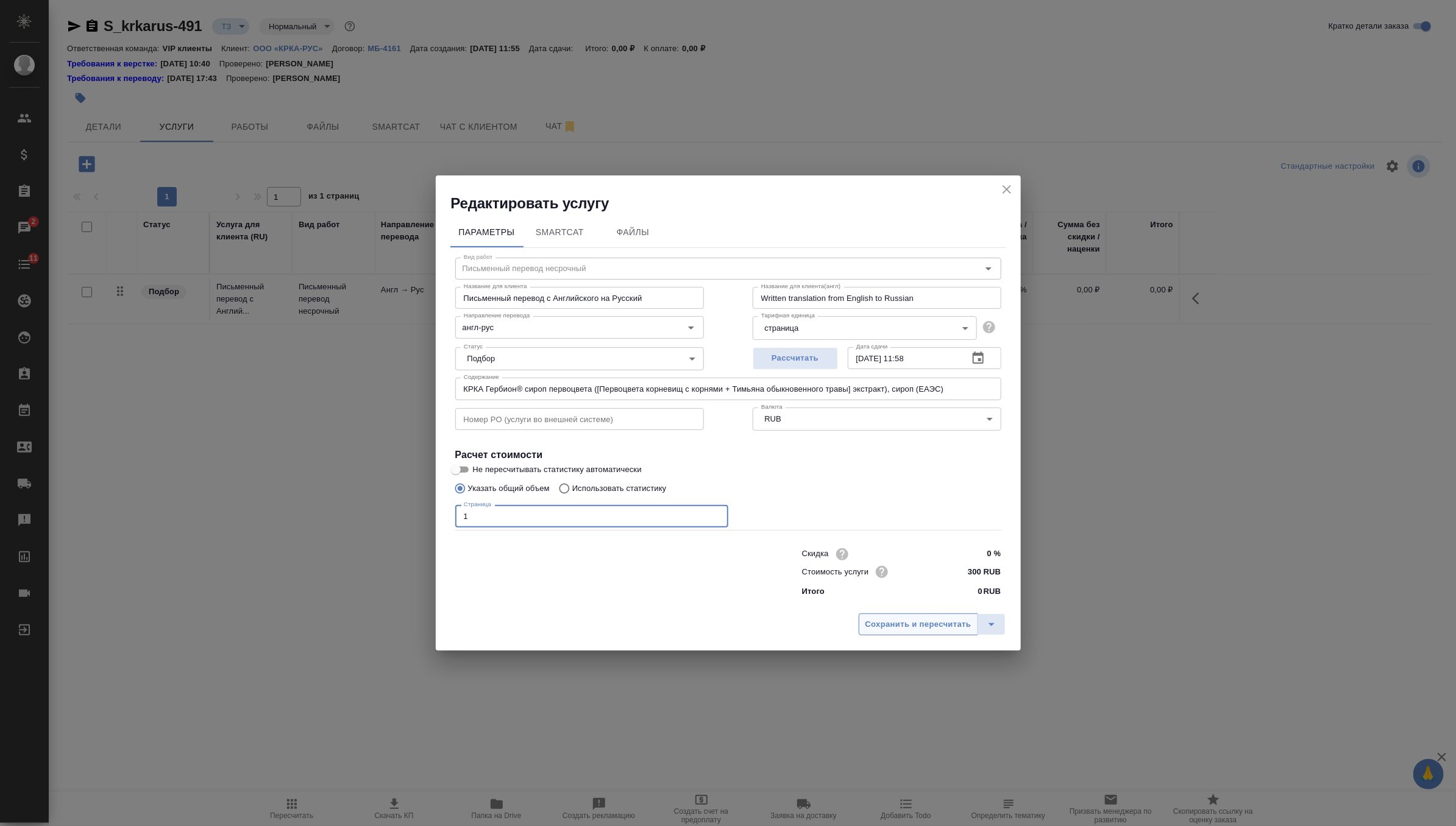
type input "1"
click at [920, 625] on span "Сохранить и пересчитать" at bounding box center [918, 625] width 106 height 14
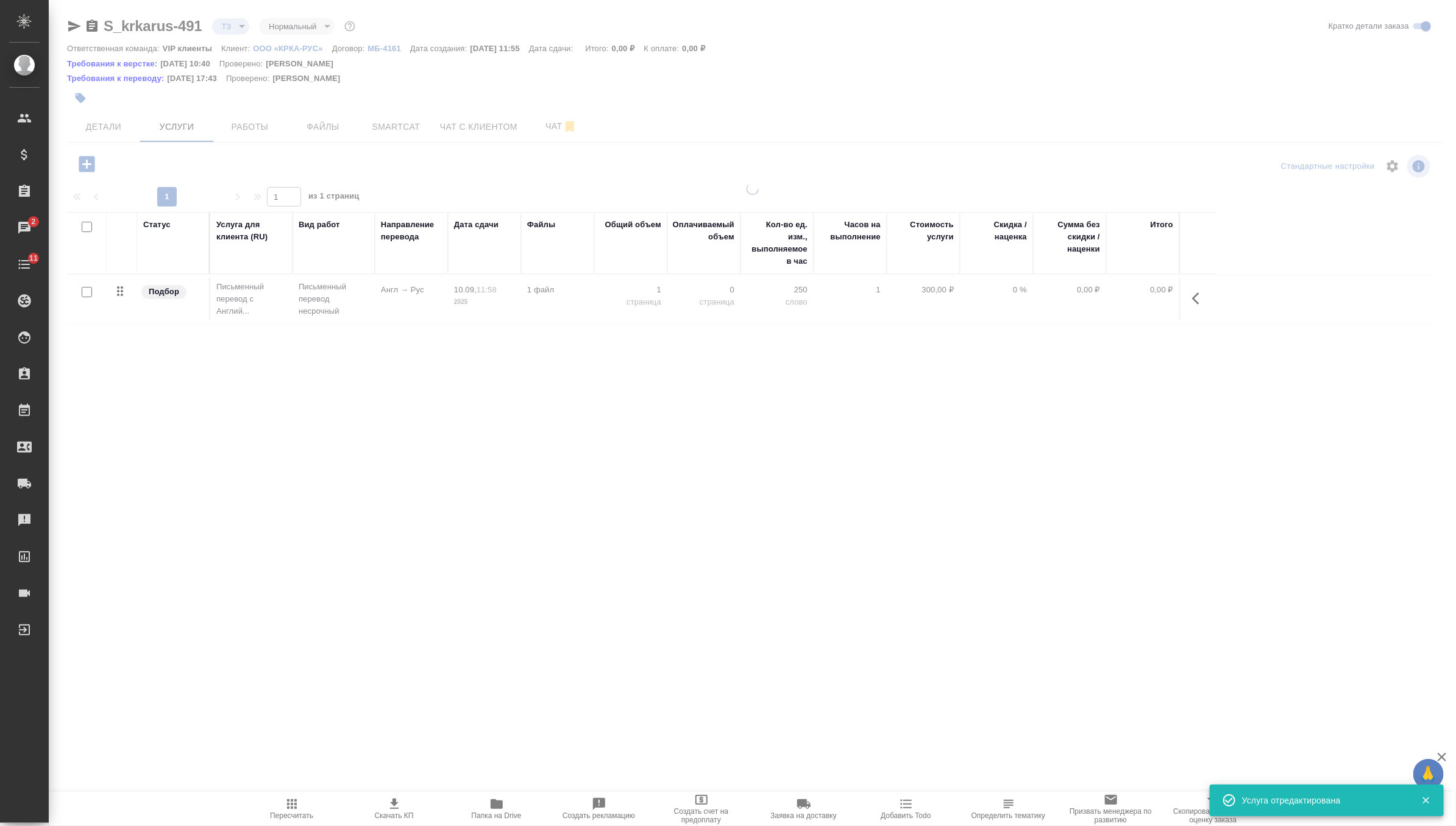
type input "new"
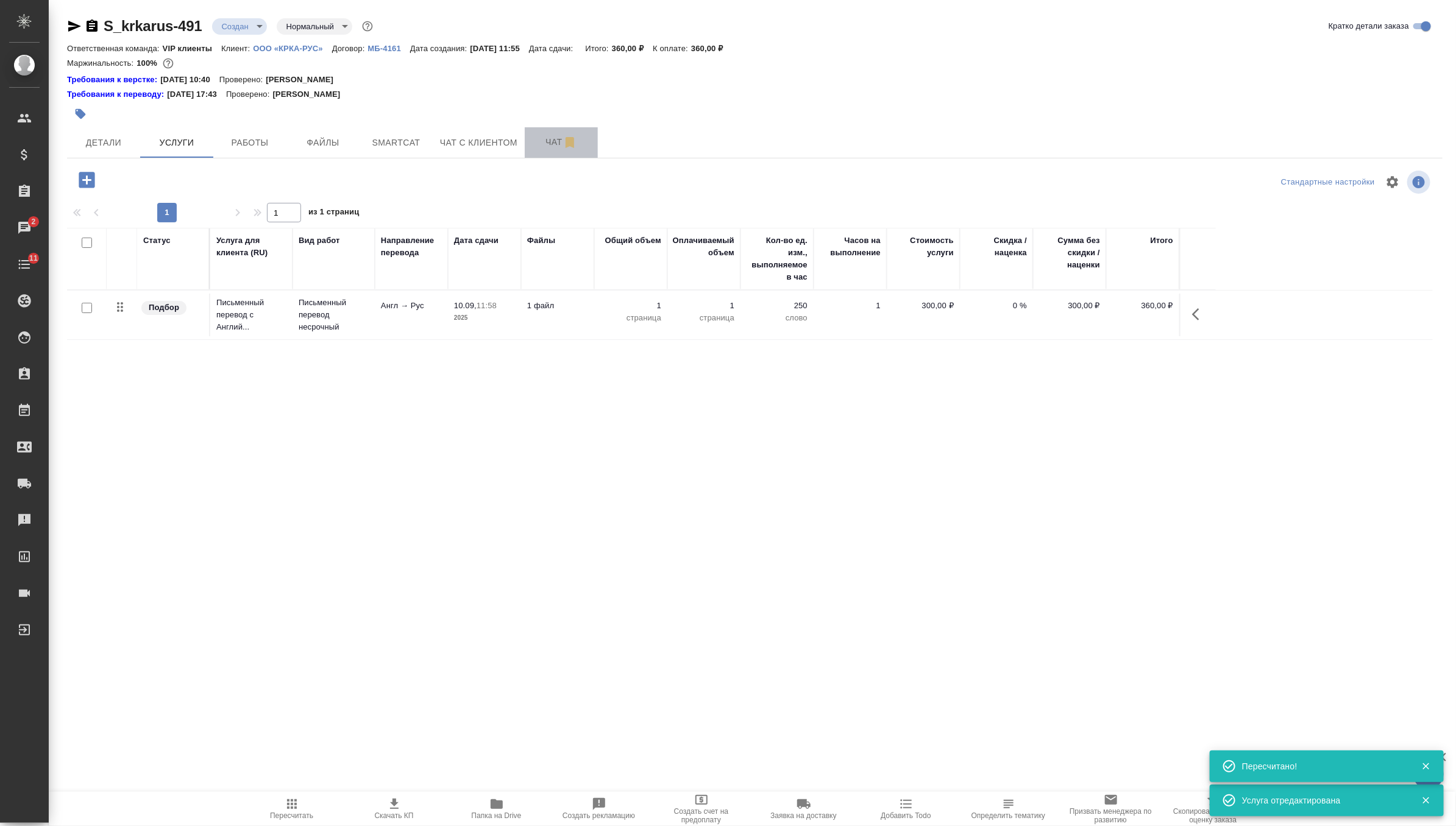
click at [542, 140] on span "Чат" at bounding box center [561, 141] width 58 height 15
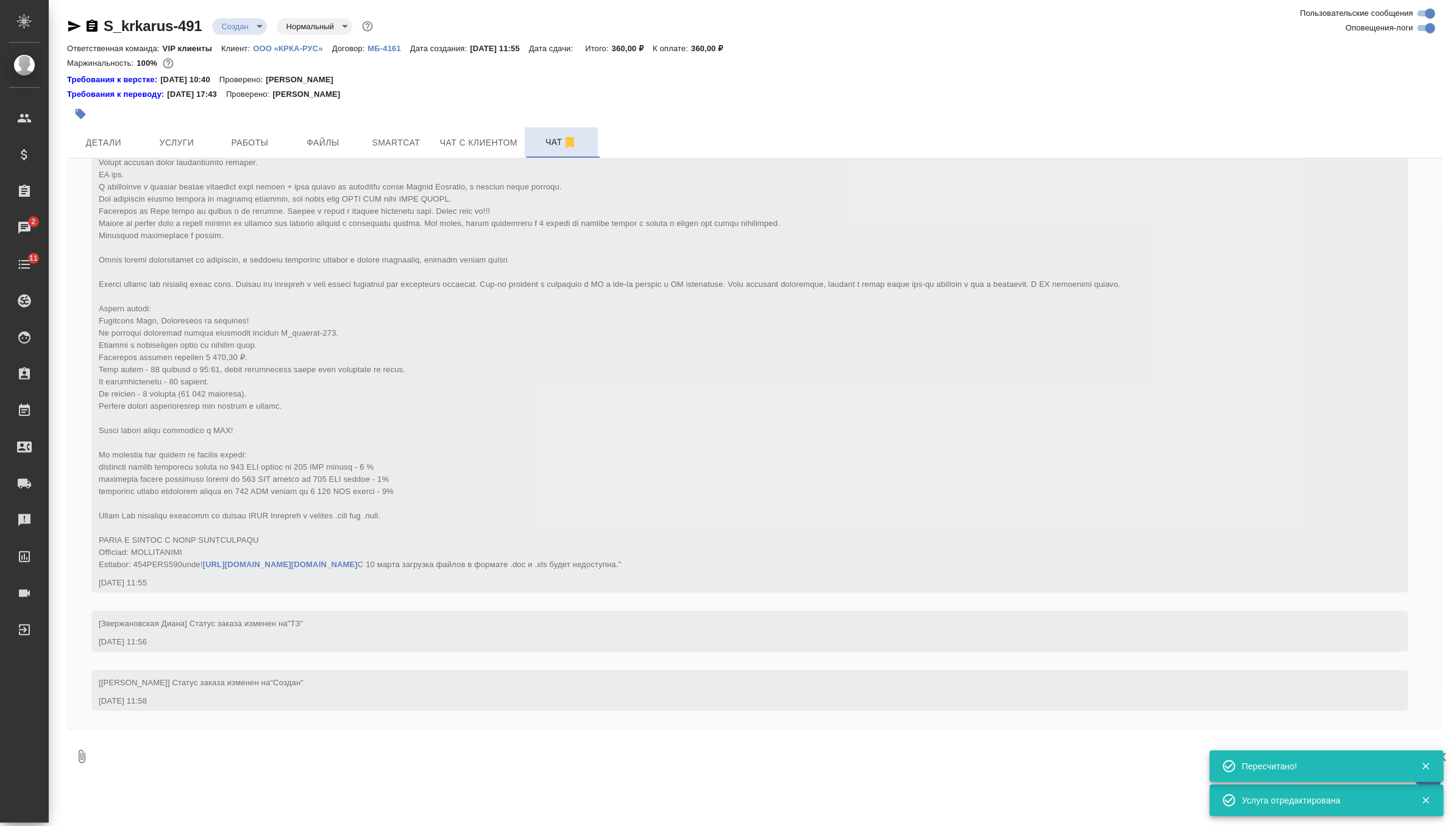
scroll to position [293, 0]
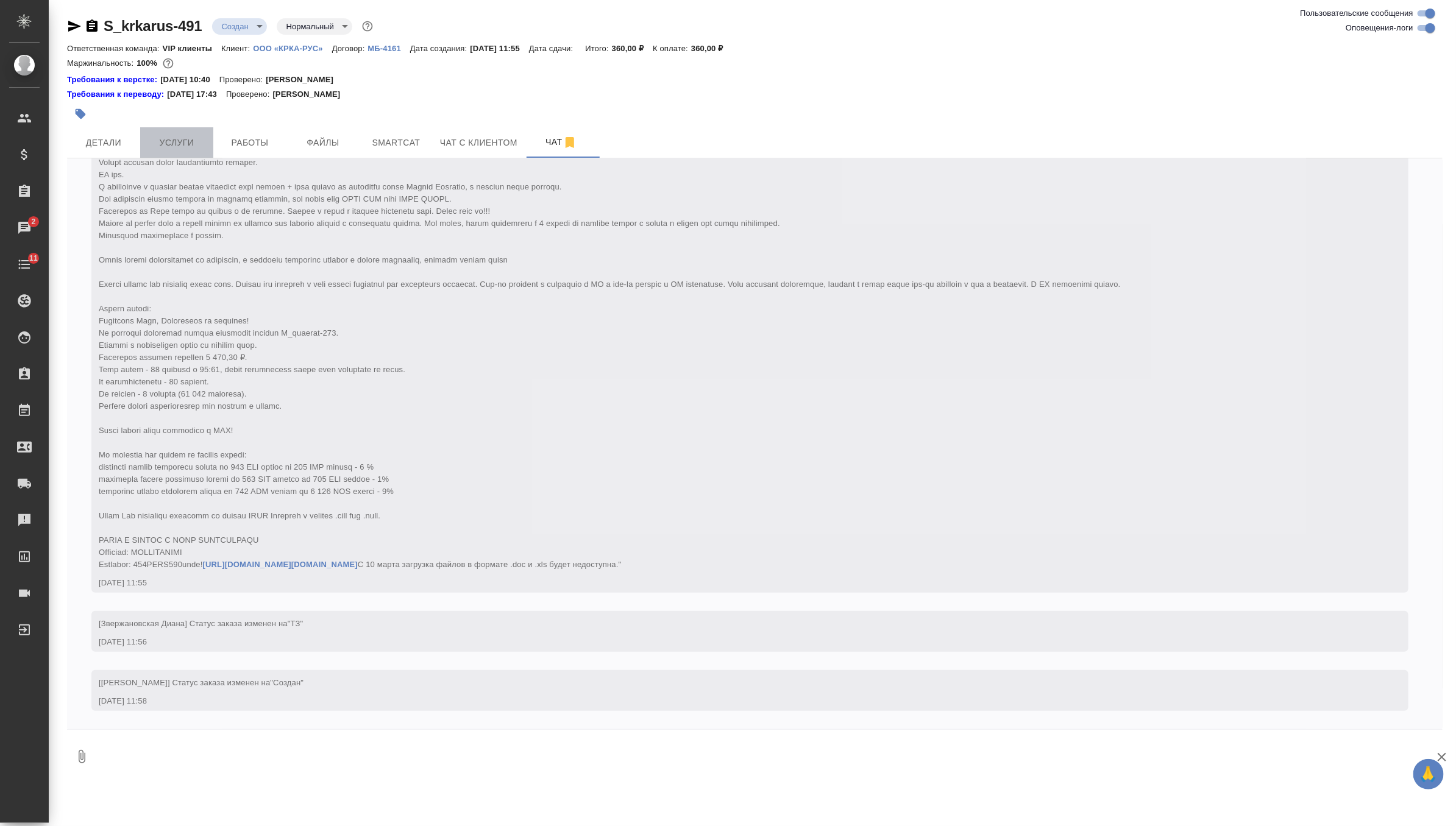
click at [190, 146] on span "Услуги" at bounding box center [177, 142] width 58 height 15
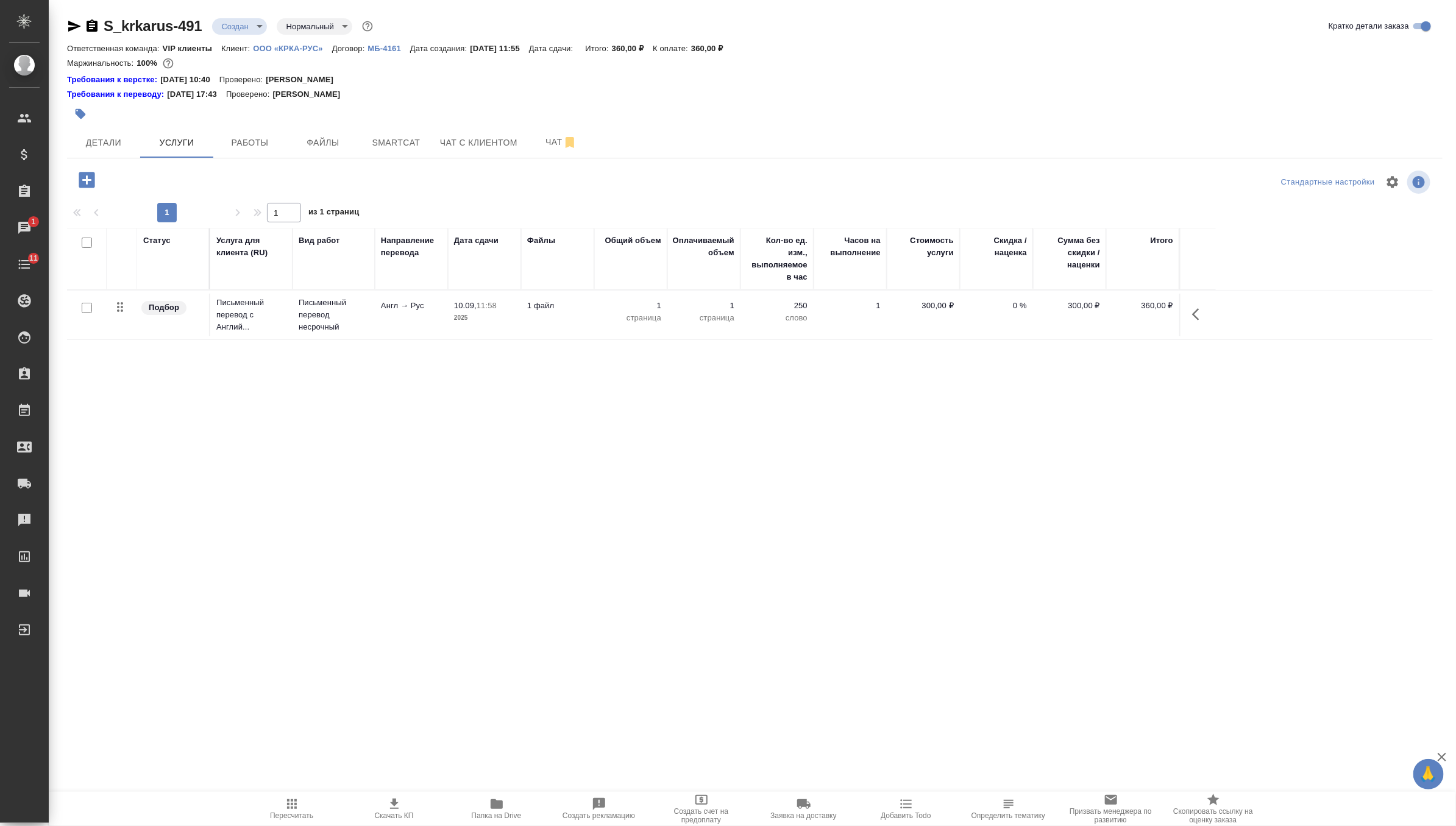
click at [85, 308] on input "checkbox" at bounding box center [86, 307] width 10 height 10
checkbox input "true"
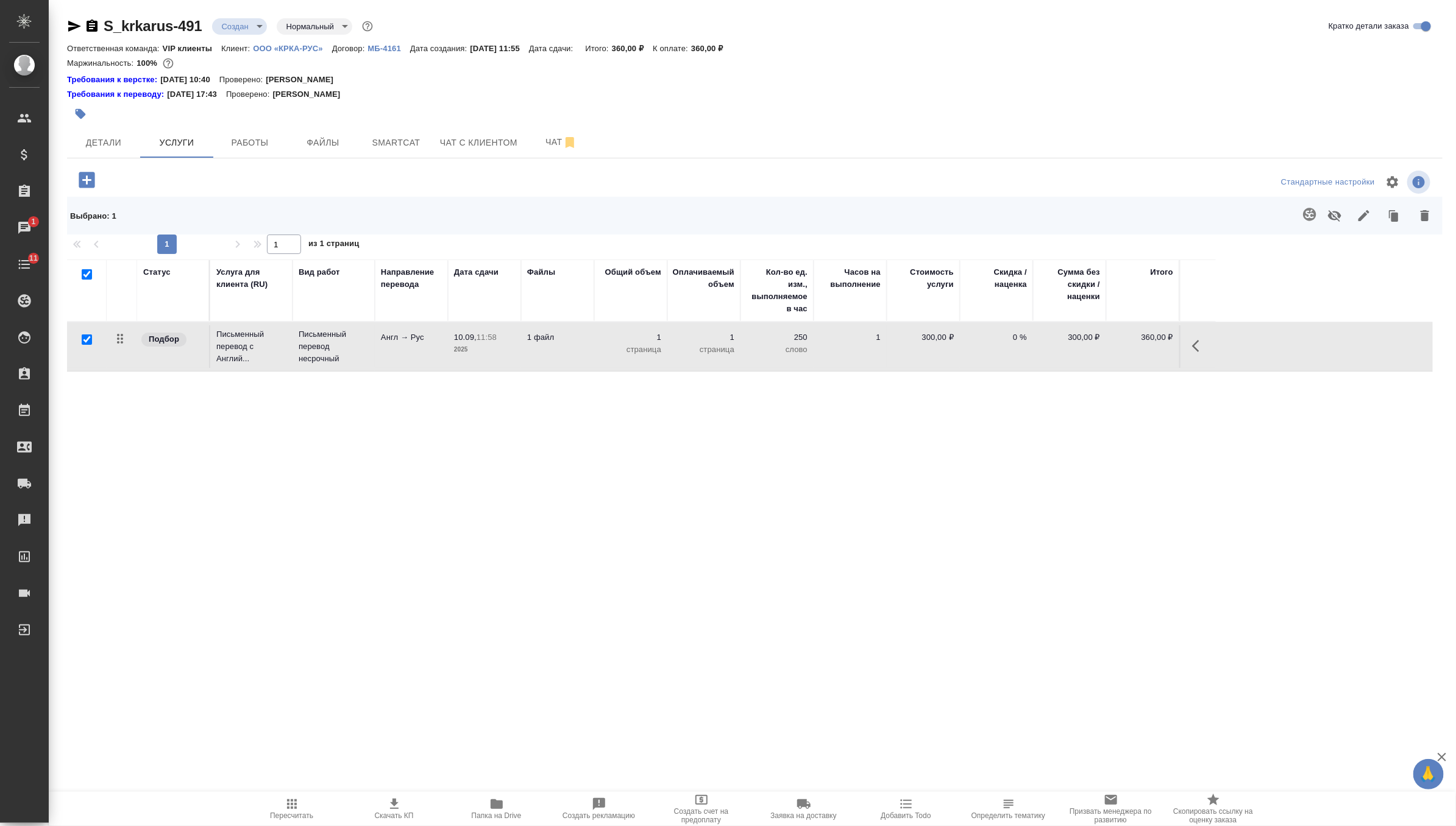
click at [1308, 216] on icon "button" at bounding box center [1309, 214] width 13 height 13
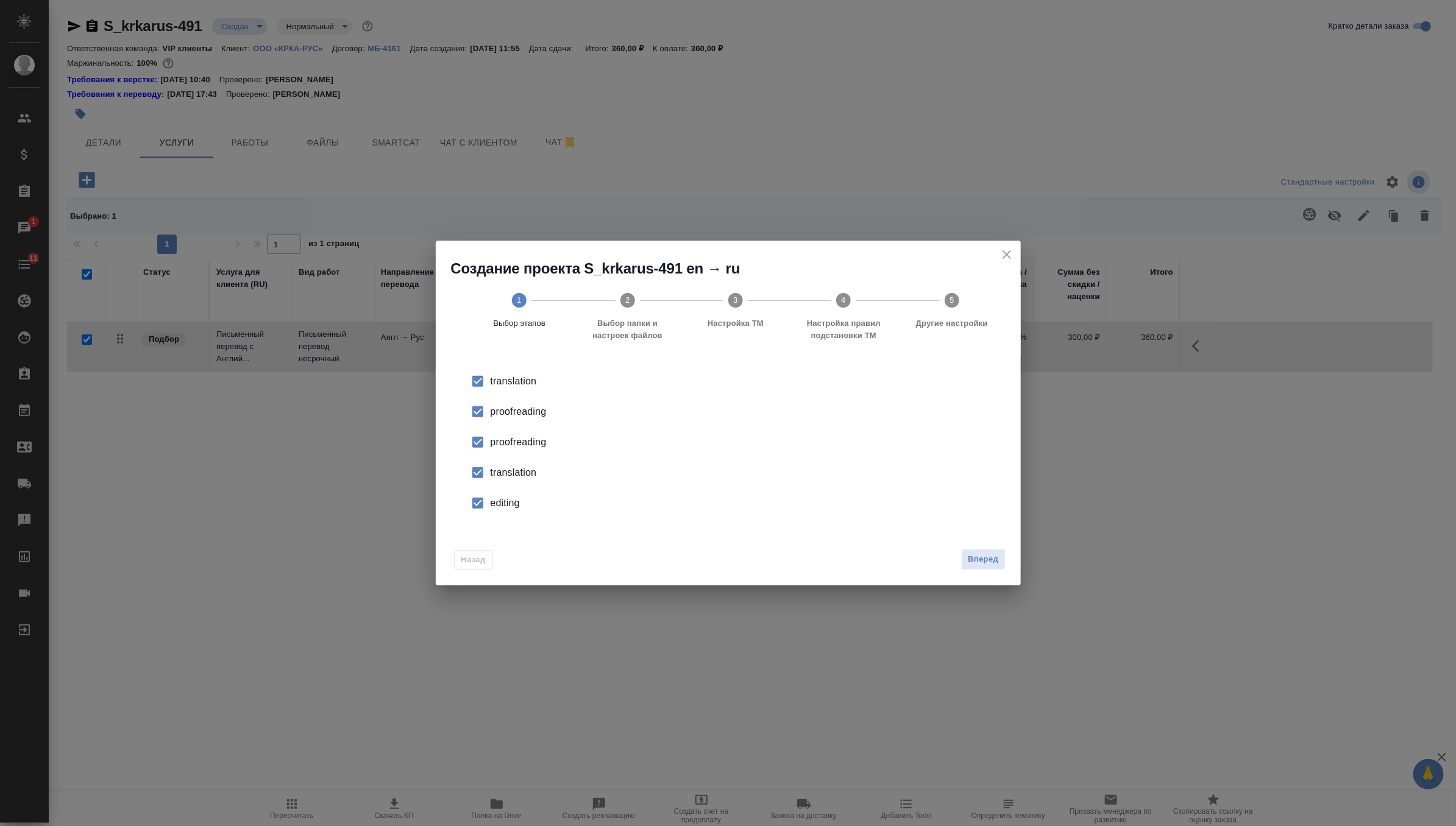
click at [526, 444] on div "proofreading" at bounding box center [741, 442] width 501 height 15
click at [515, 473] on div "translation" at bounding box center [741, 472] width 501 height 15
click at [512, 496] on div "editing" at bounding box center [741, 503] width 501 height 15
click at [992, 555] on span "Вперед" at bounding box center [983, 560] width 31 height 14
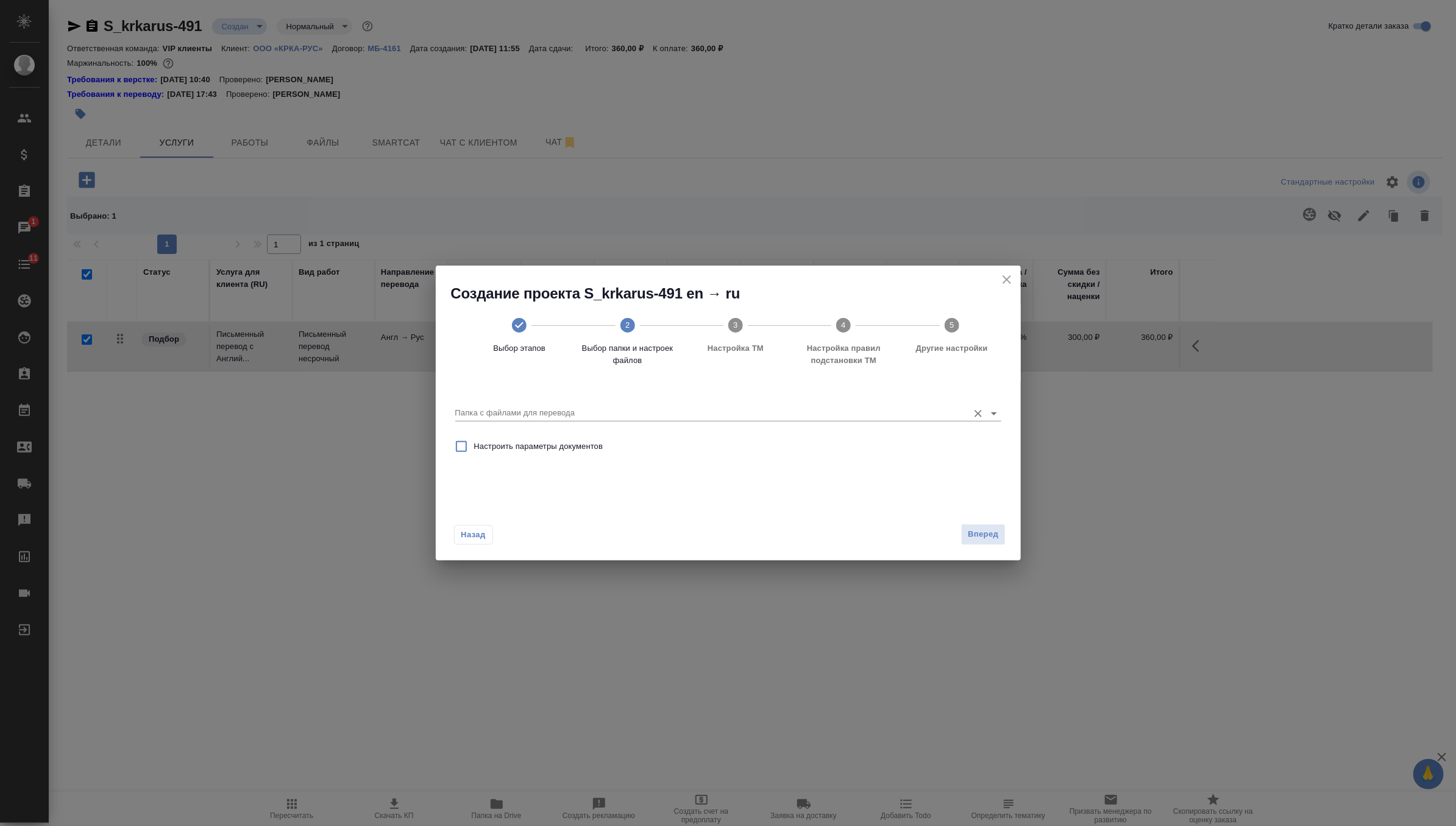
click at [850, 419] on input "Папка с файлами для перевода" at bounding box center [709, 413] width 507 height 15
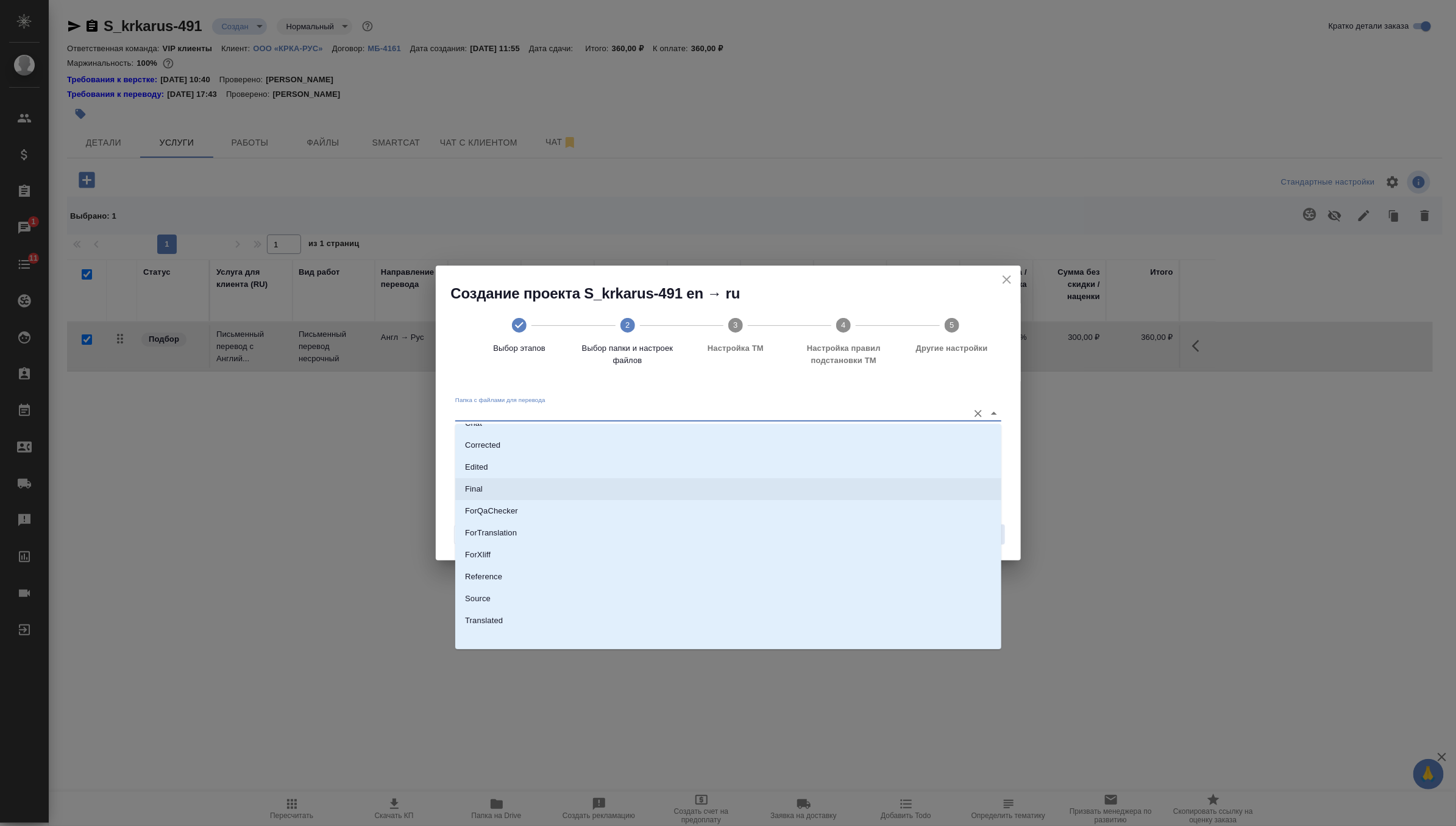
scroll to position [63, 0]
click at [562, 596] on li "Source" at bounding box center [728, 594] width 546 height 22
type input "Source"
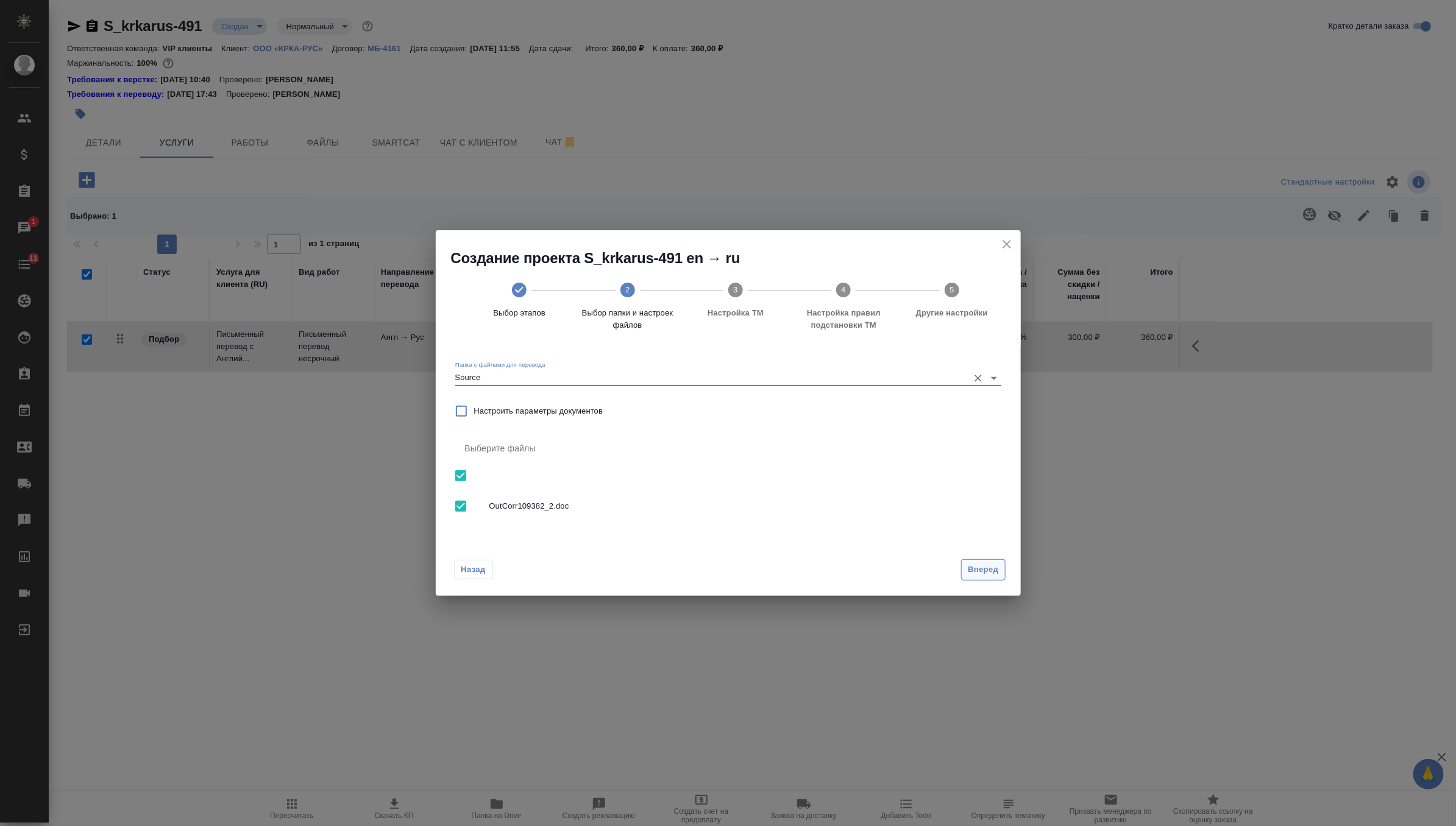
click at [989, 569] on span "Вперед" at bounding box center [983, 570] width 31 height 14
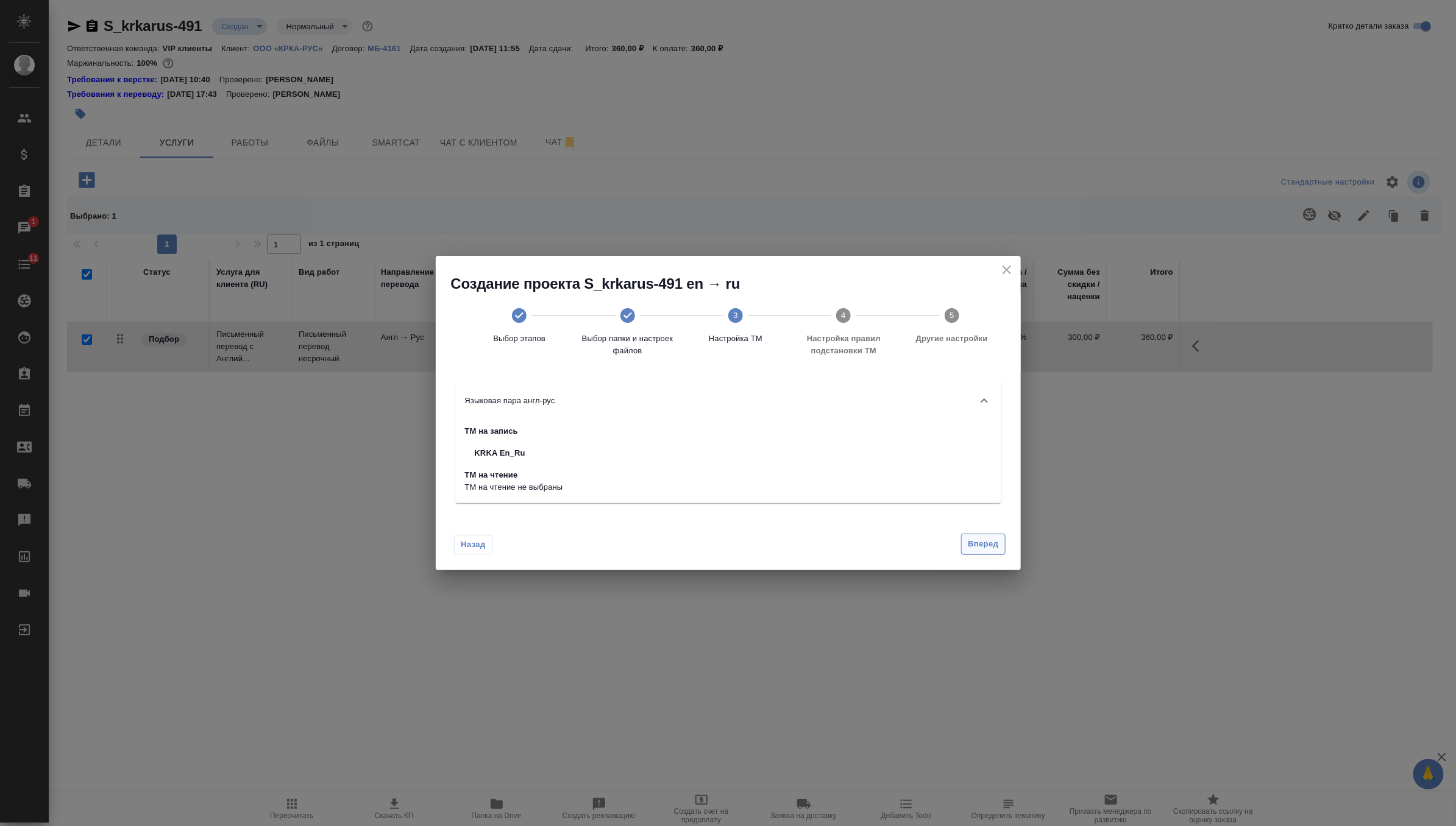
click at [985, 550] on span "Вперед" at bounding box center [983, 544] width 31 height 14
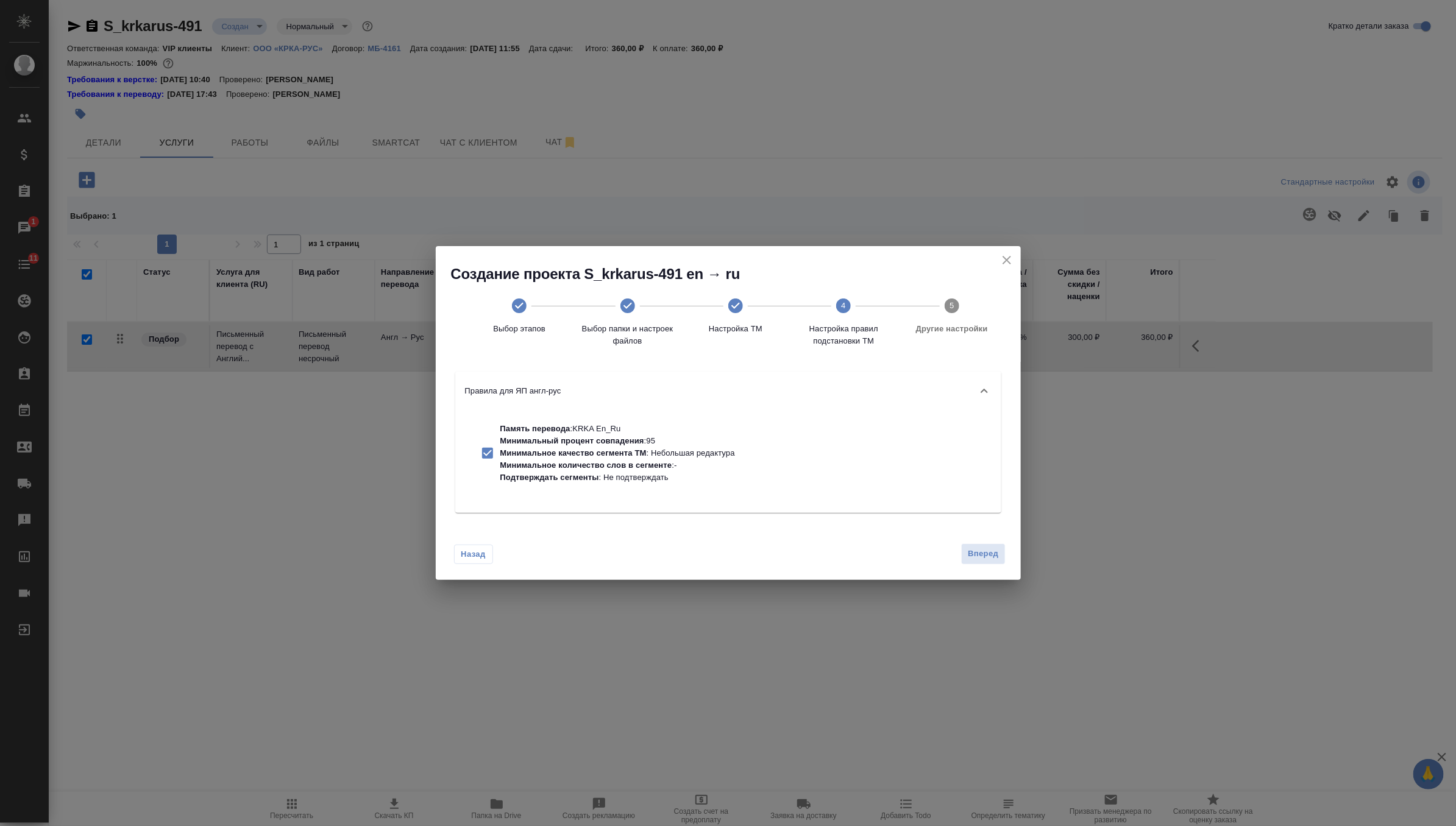
click at [984, 539] on div "Назад Вперед" at bounding box center [728, 551] width 585 height 57
click at [984, 550] on span "Вперед" at bounding box center [983, 554] width 31 height 14
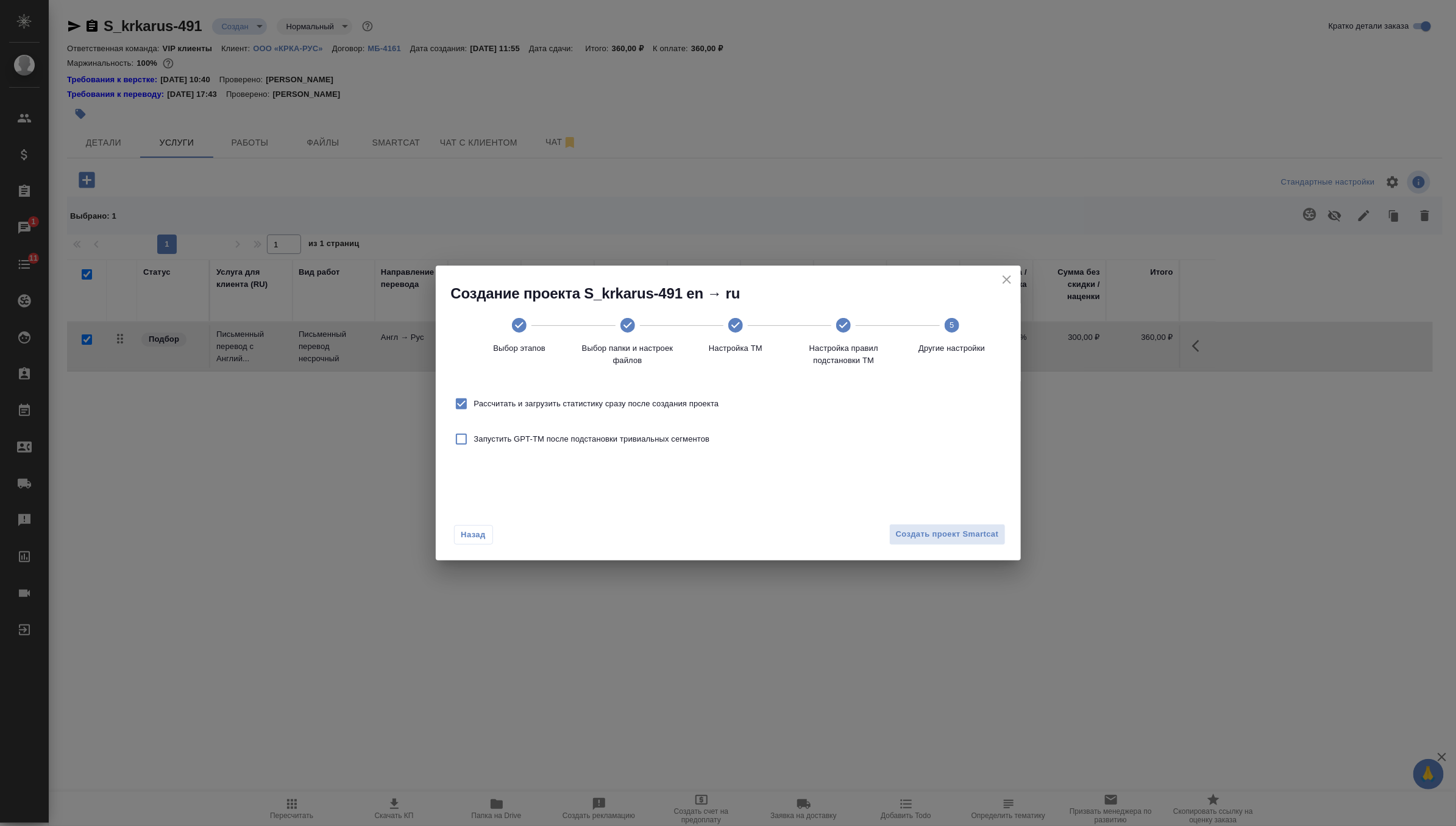
click at [712, 407] on span "Рассчитать и загрузить статистику сразу после создания проекта" at bounding box center [596, 404] width 245 height 12
click at [474, 407] on input "Рассчитать и загрузить статистику сразу после создания проекта" at bounding box center [461, 404] width 25 height 25
checkbox input "false"
click at [957, 530] on span "Создать проект Smartcat" at bounding box center [947, 535] width 103 height 14
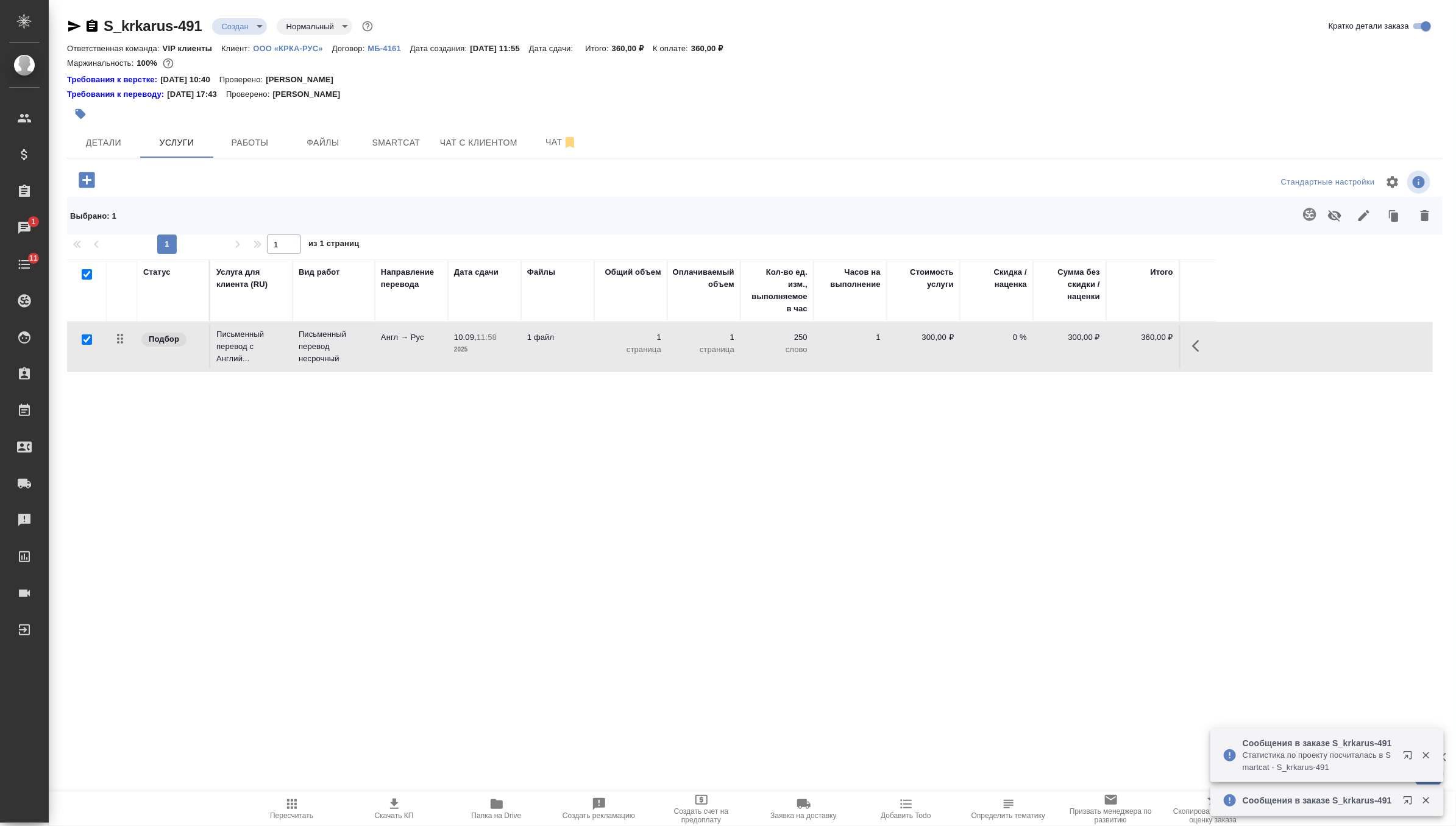
click at [559, 340] on p "1 файл" at bounding box center [557, 337] width 61 height 12
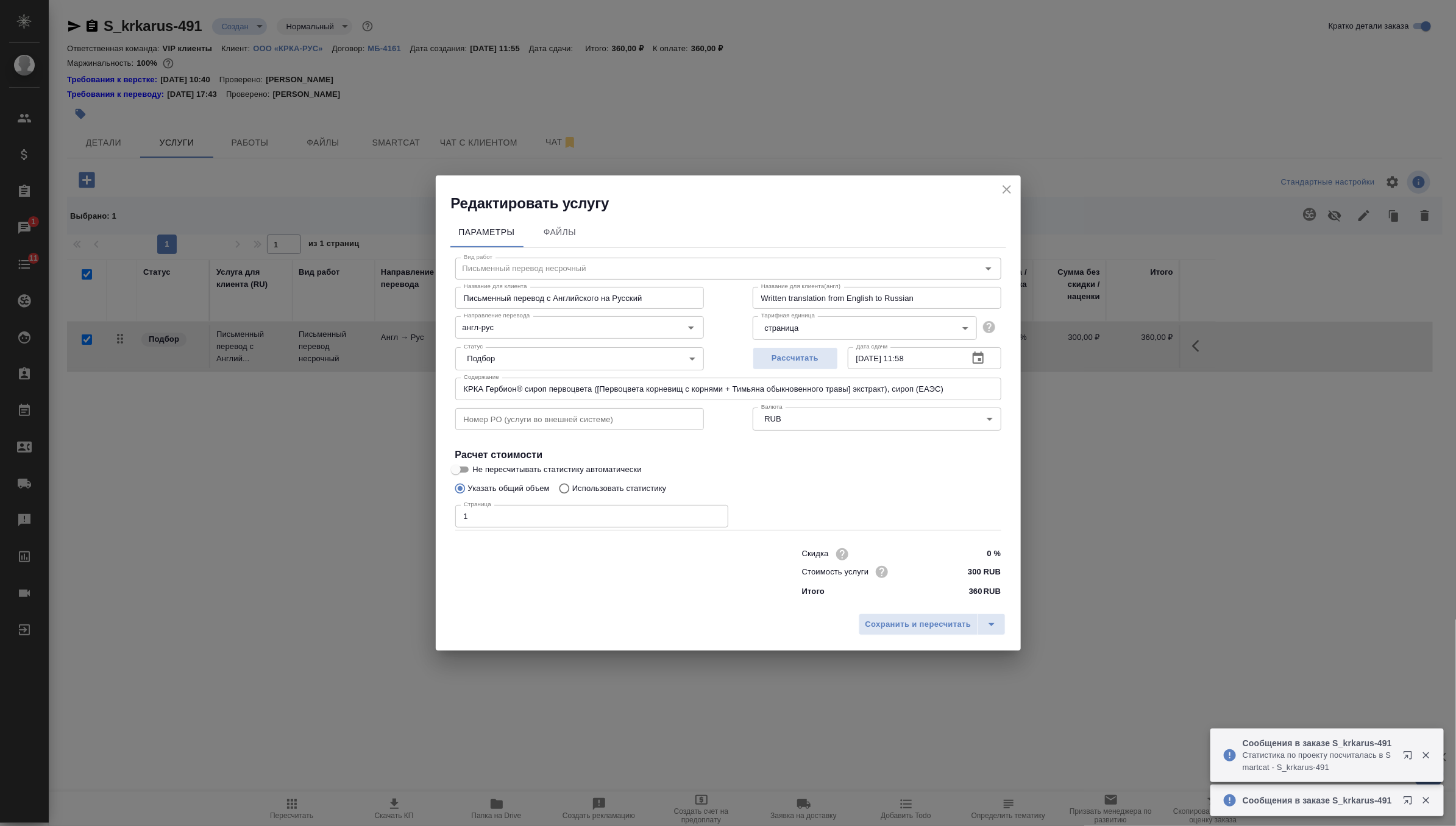
click at [510, 518] on input "1" at bounding box center [592, 516] width 273 height 22
type input "3"
click at [867, 619] on span "Сохранить и пересчитать" at bounding box center [918, 625] width 106 height 14
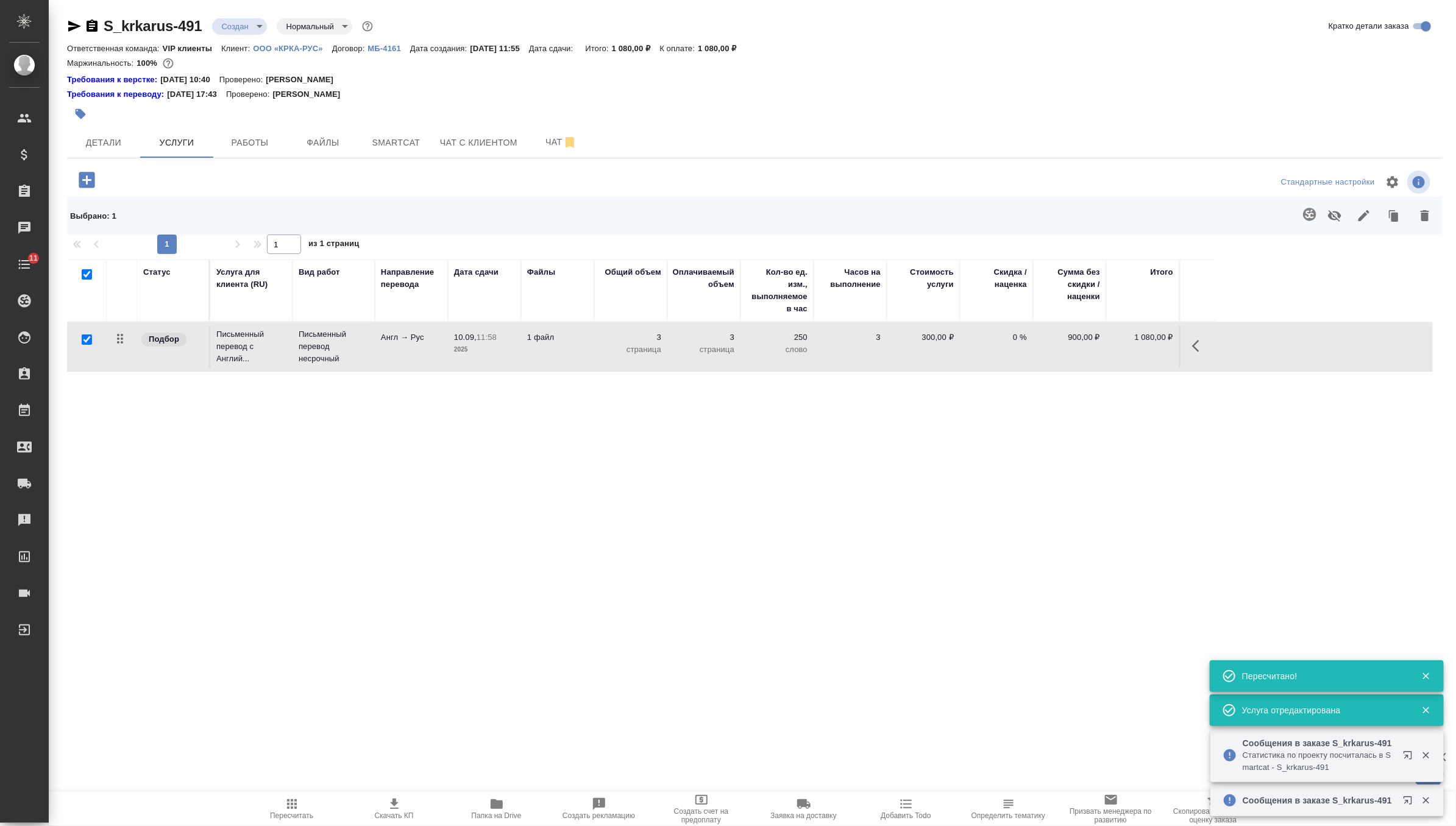
click at [82, 185] on icon "button" at bounding box center [86, 179] width 16 height 16
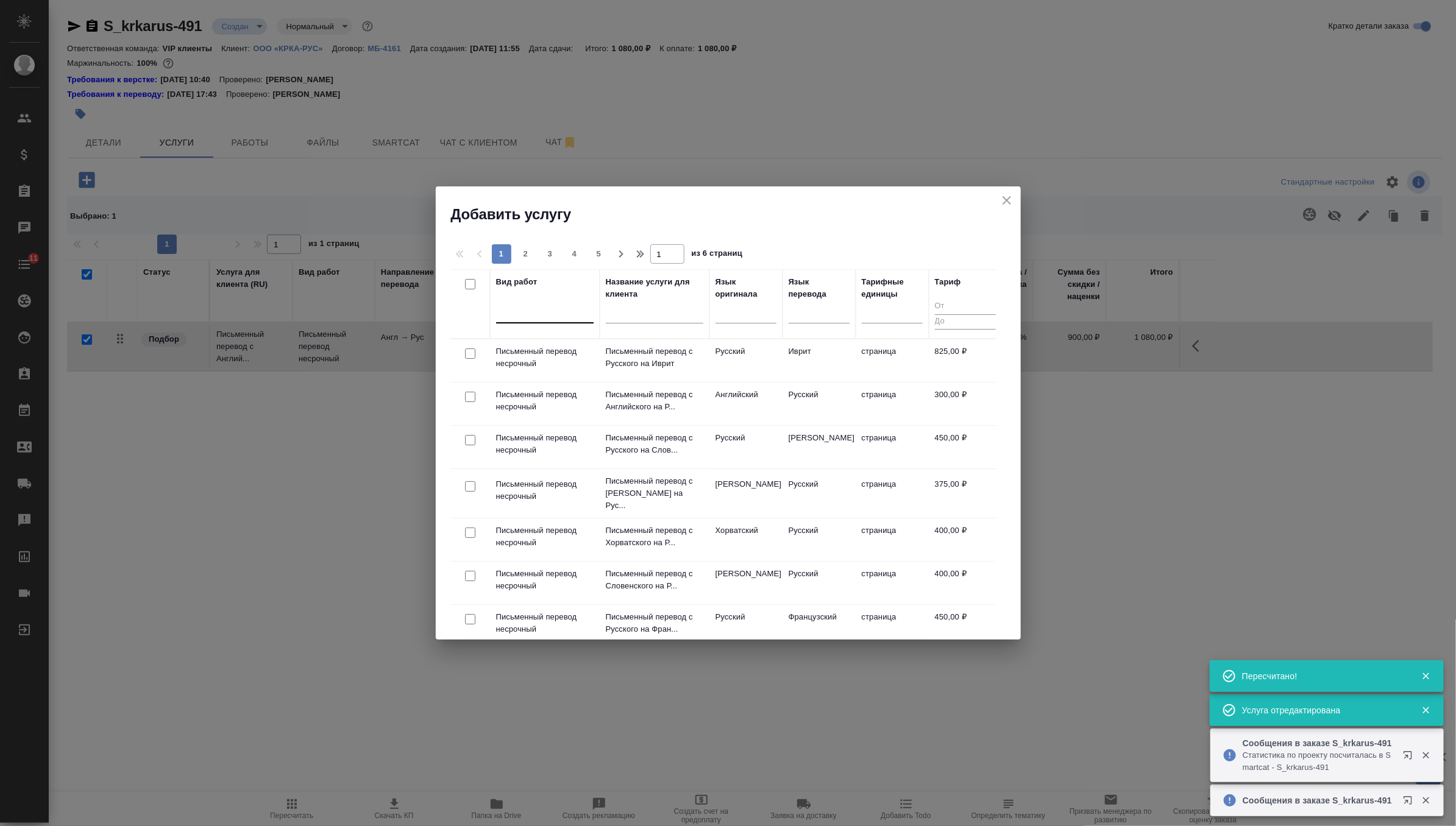
click at [545, 314] on div at bounding box center [544, 311] width 97 height 17
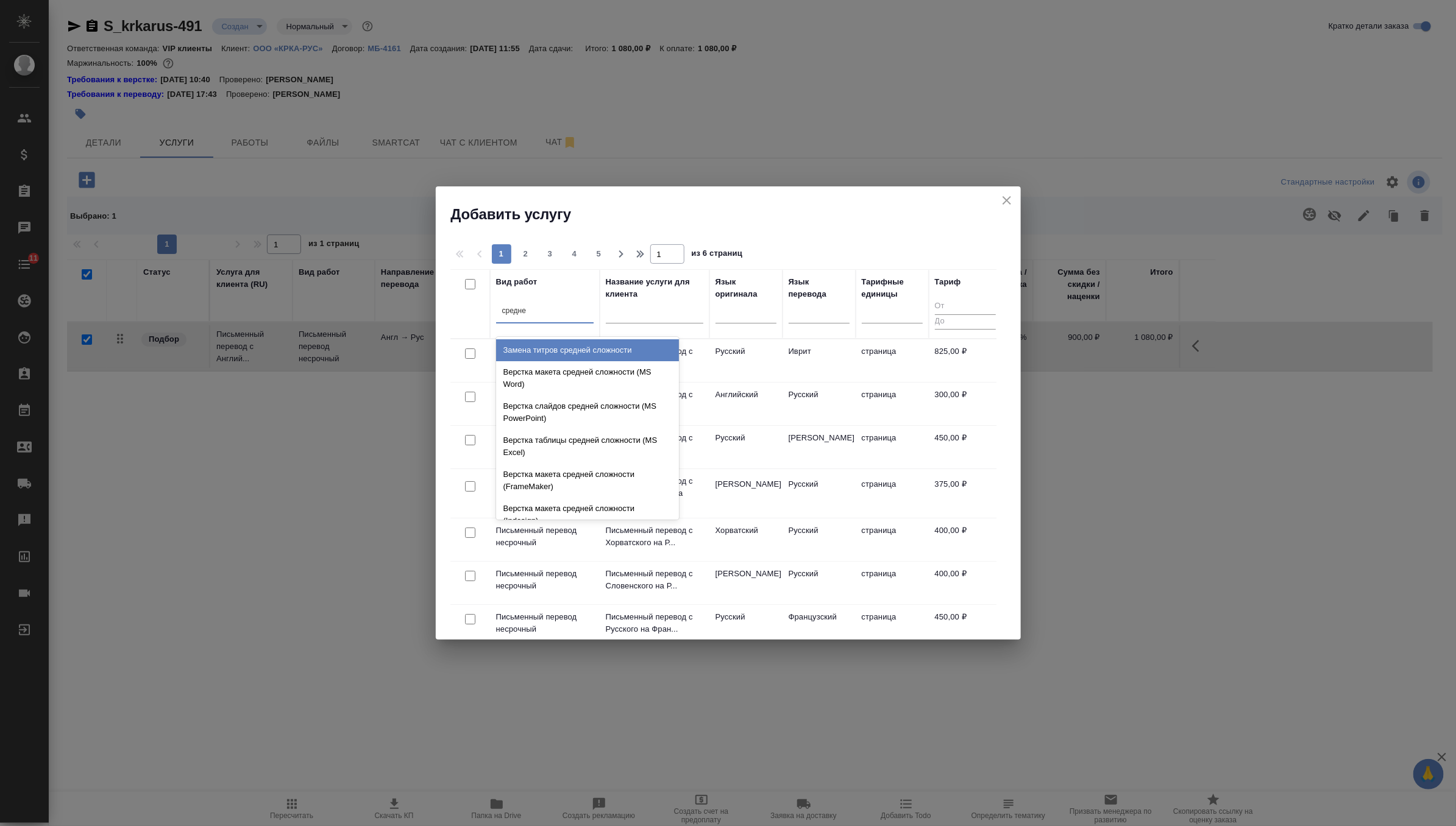
type input "средней"
click at [568, 385] on div "Верстка макета средней сложности (MS Word)" at bounding box center [587, 377] width 182 height 34
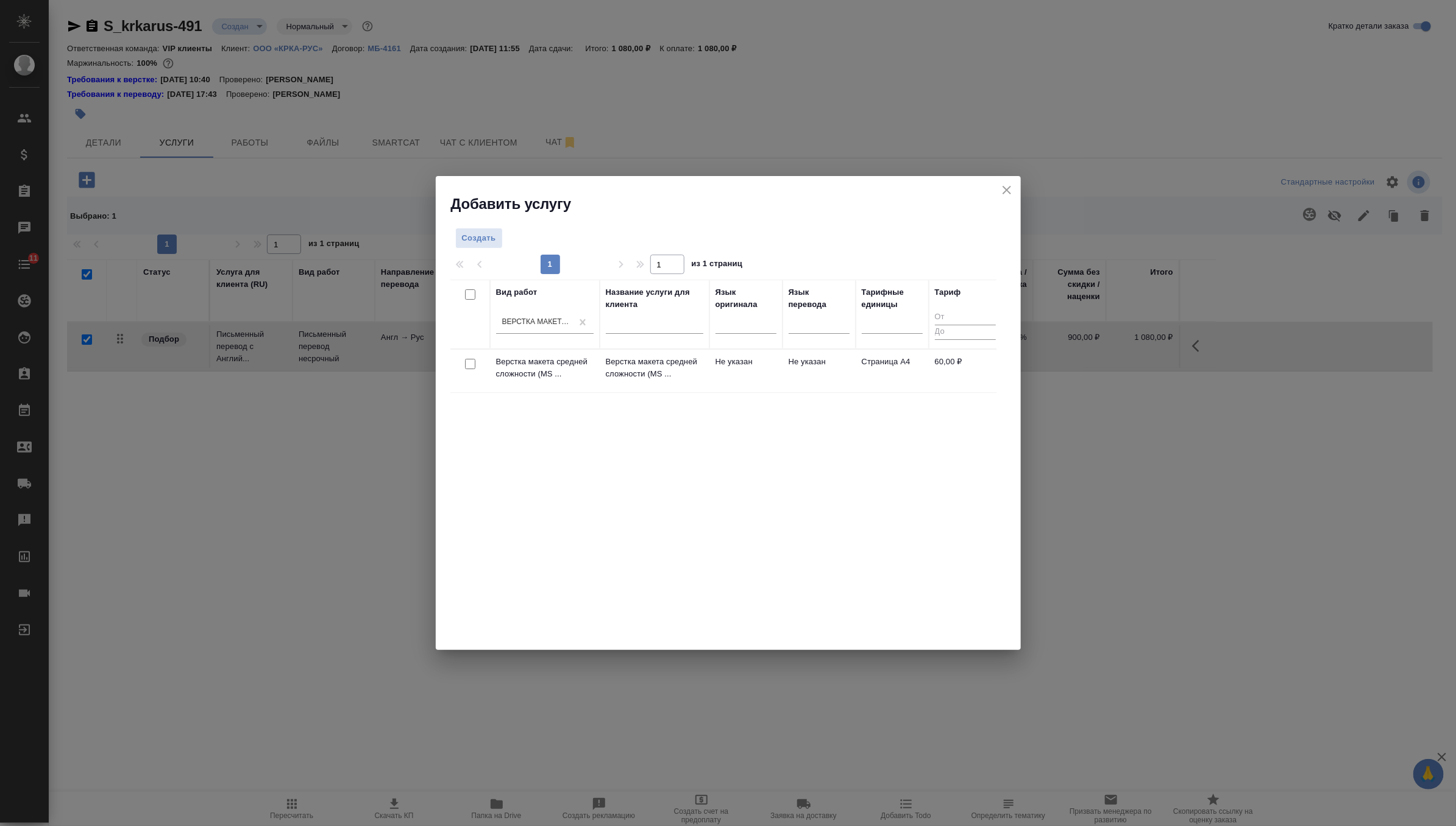
click at [470, 366] on input "checkbox" at bounding box center [469, 363] width 10 height 10
checkbox input "true"
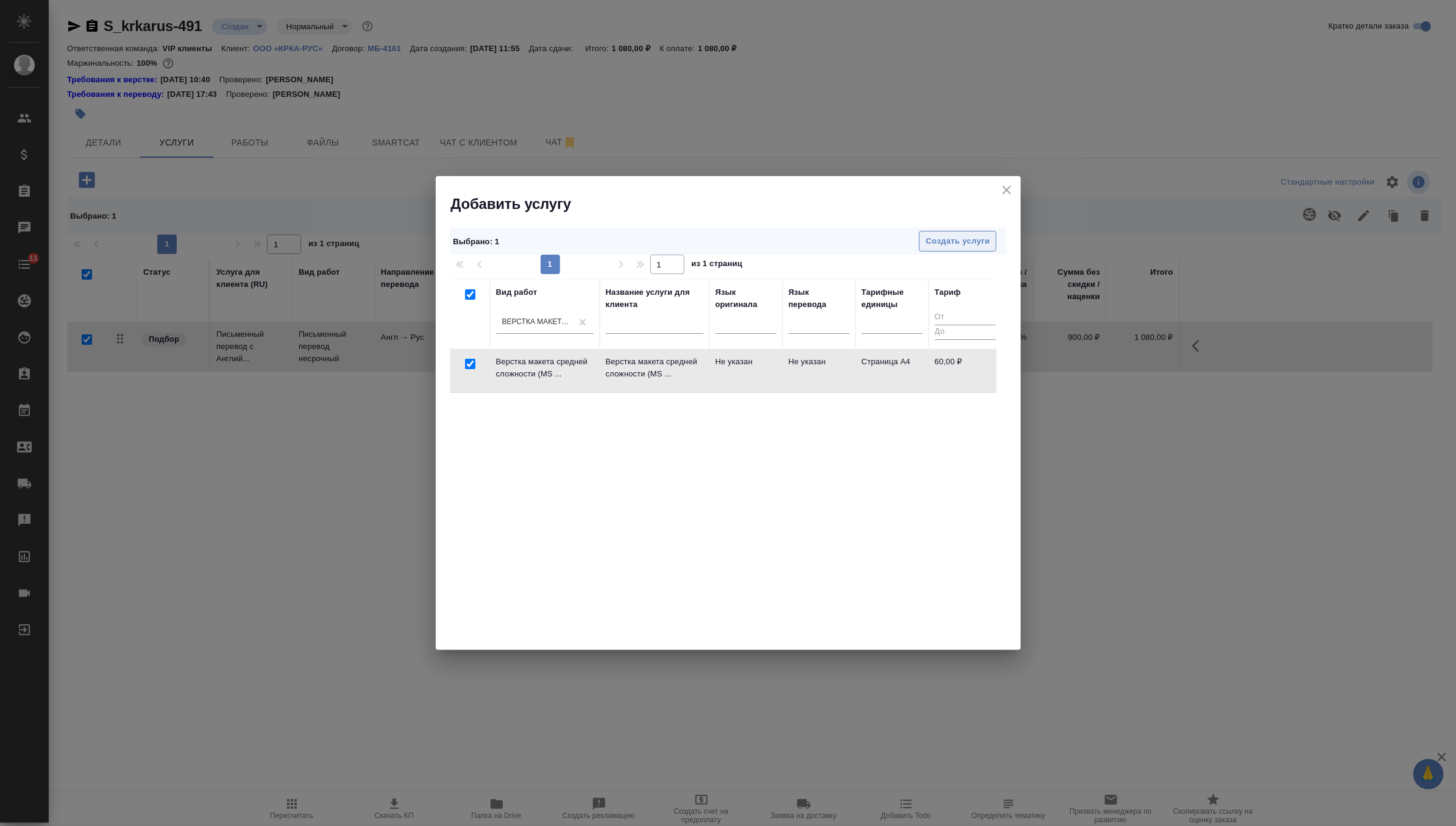
click at [946, 236] on span "Создать услуги" at bounding box center [957, 242] width 64 height 14
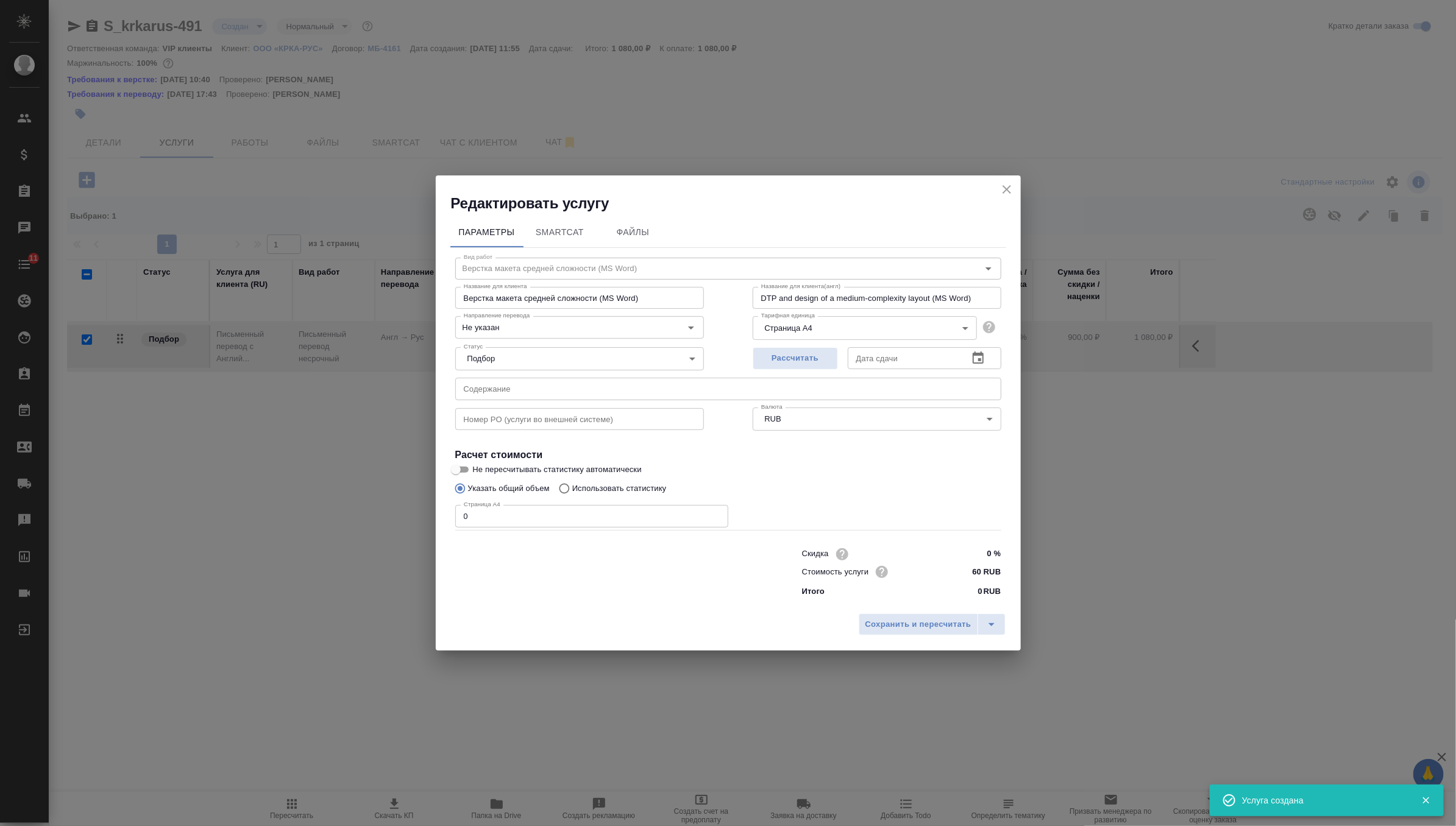
checkbox input "false"
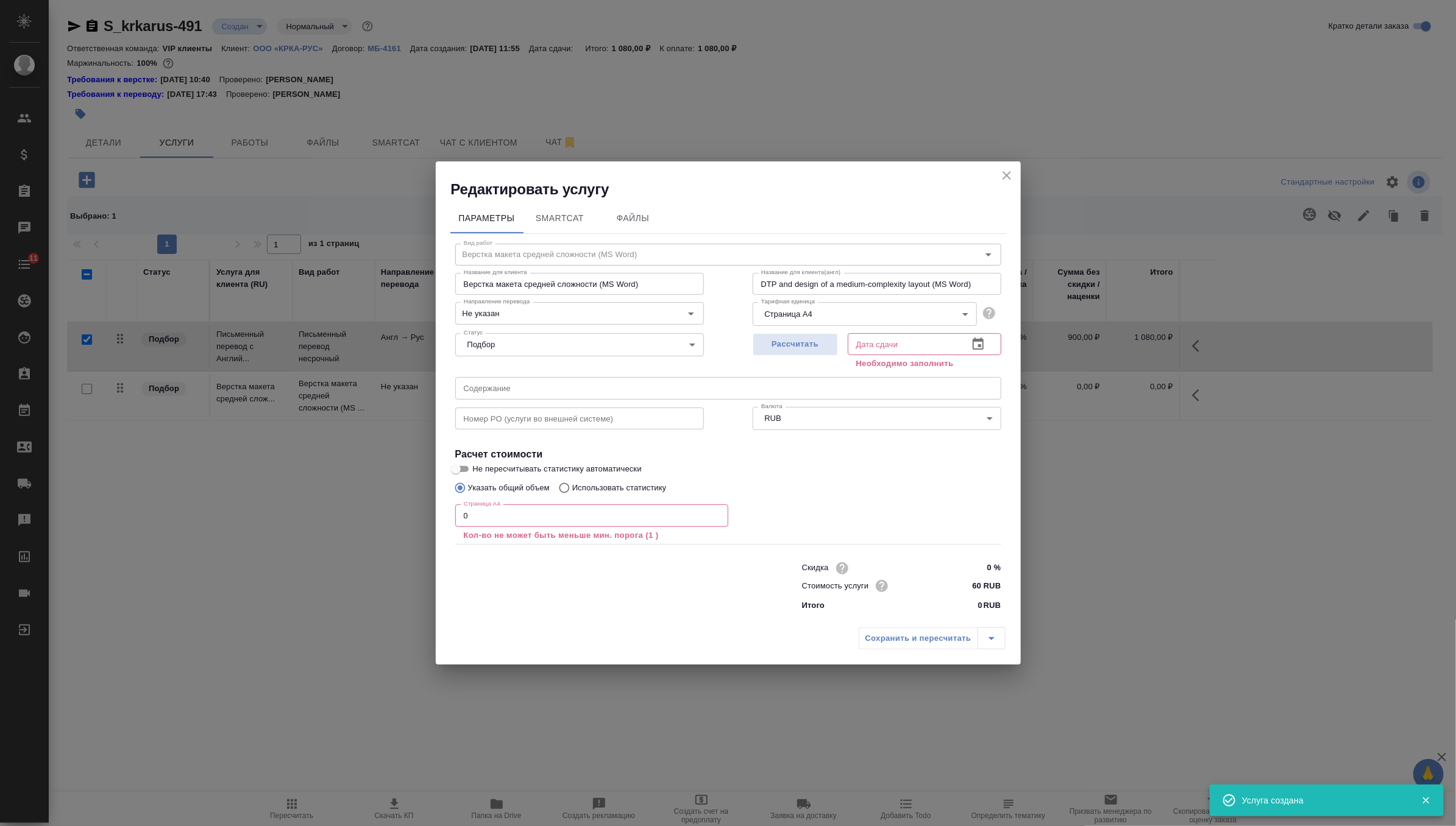
click at [638, 520] on input "0" at bounding box center [592, 516] width 273 height 22
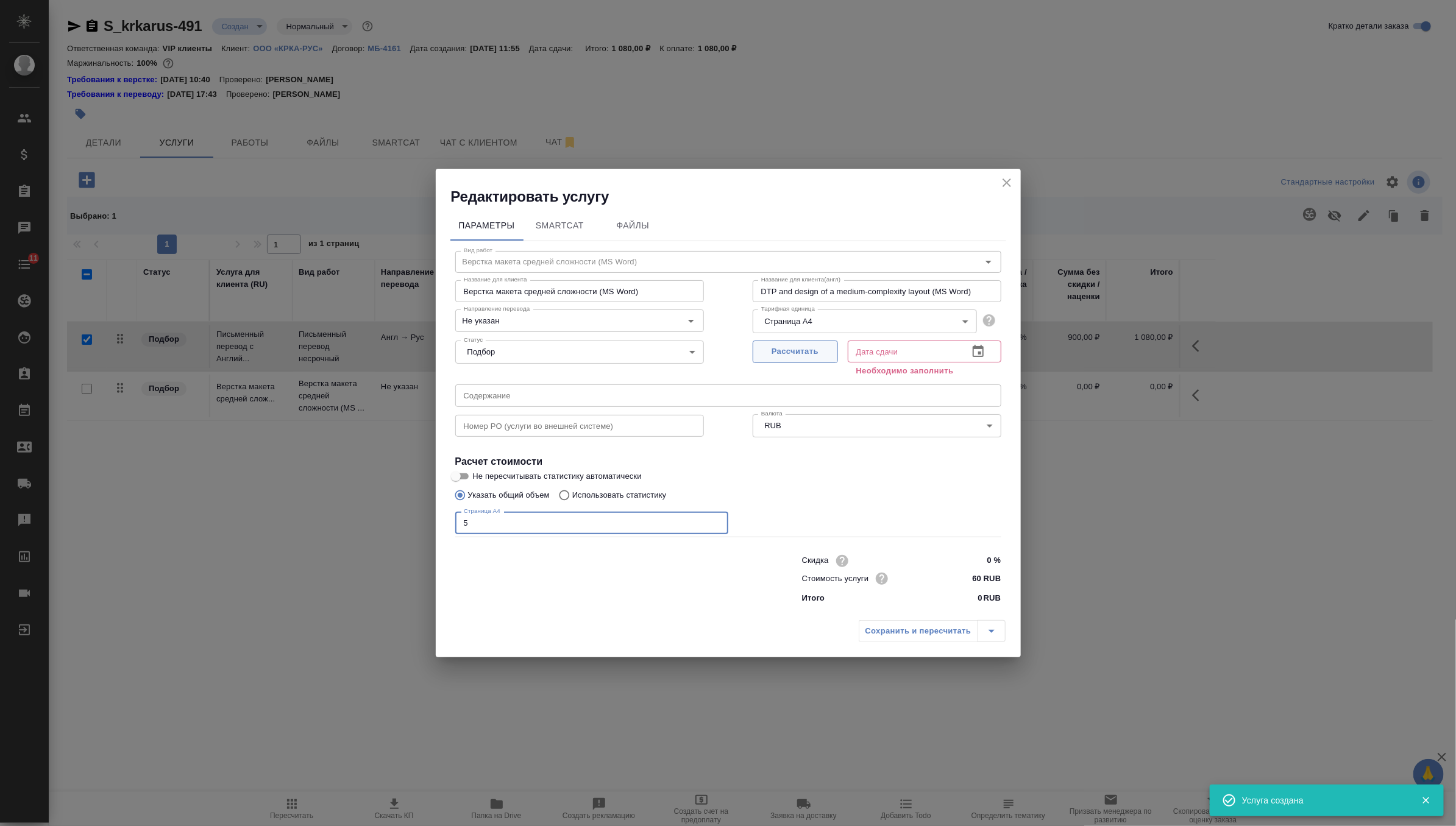
type input "5"
click at [803, 355] on span "Рассчитать" at bounding box center [795, 352] width 72 height 14
type input "10.09.2025 12:27"
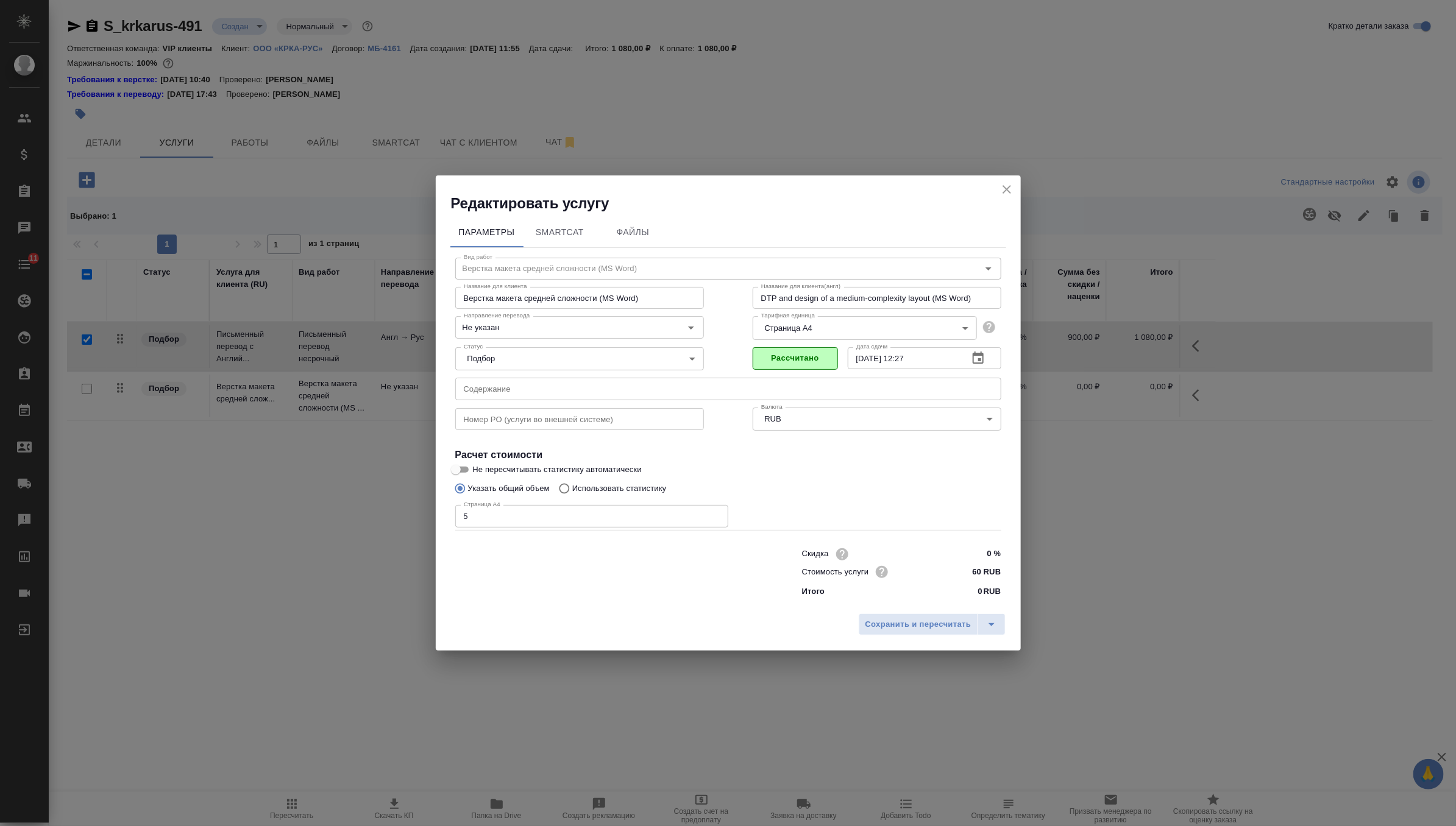
click at [899, 607] on div "Сохранить и пересчитать" at bounding box center [728, 629] width 585 height 43
click at [898, 621] on span "Сохранить и пересчитать" at bounding box center [918, 625] width 106 height 14
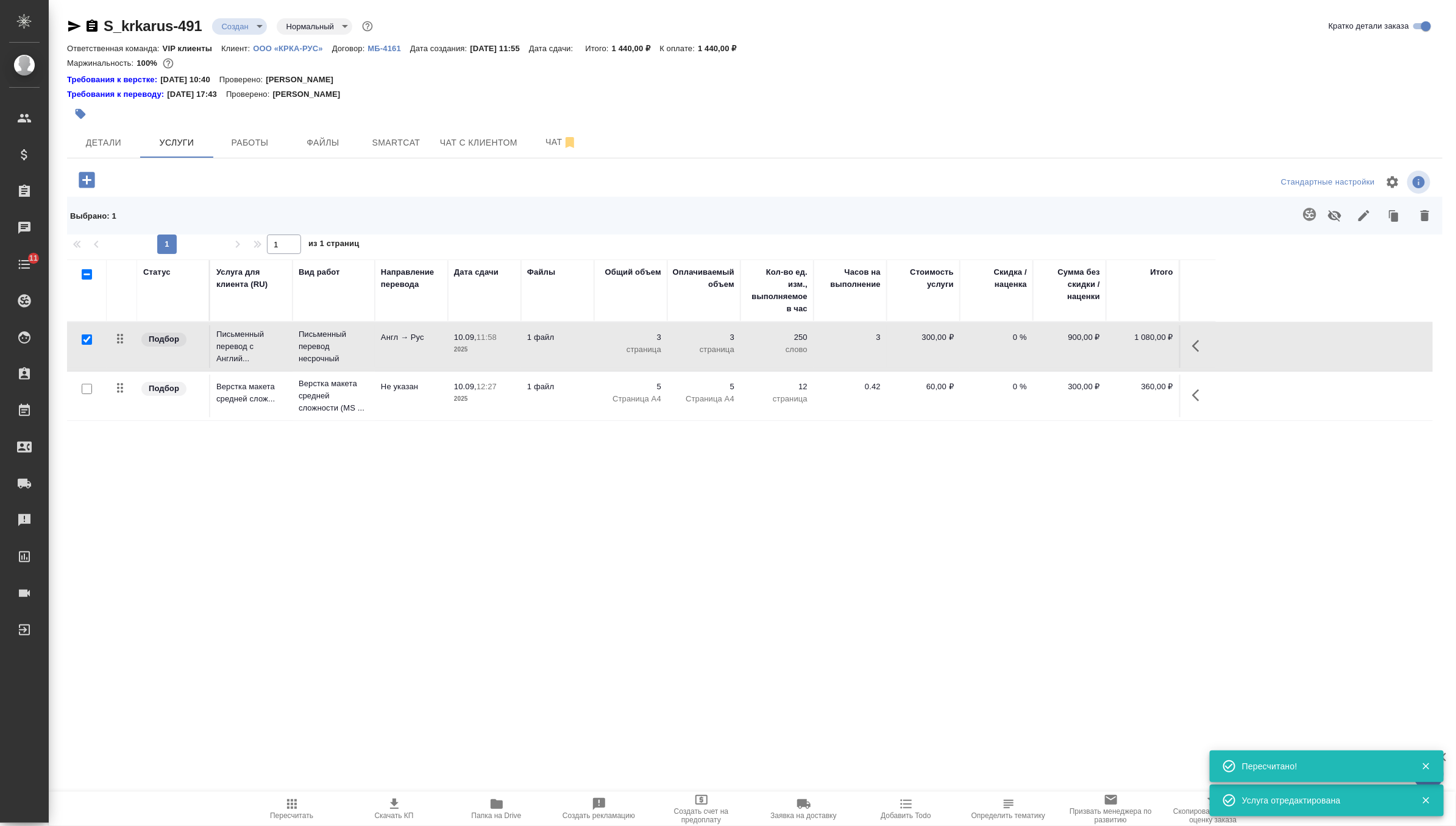
click at [588, 333] on td "1 файл" at bounding box center [557, 347] width 73 height 43
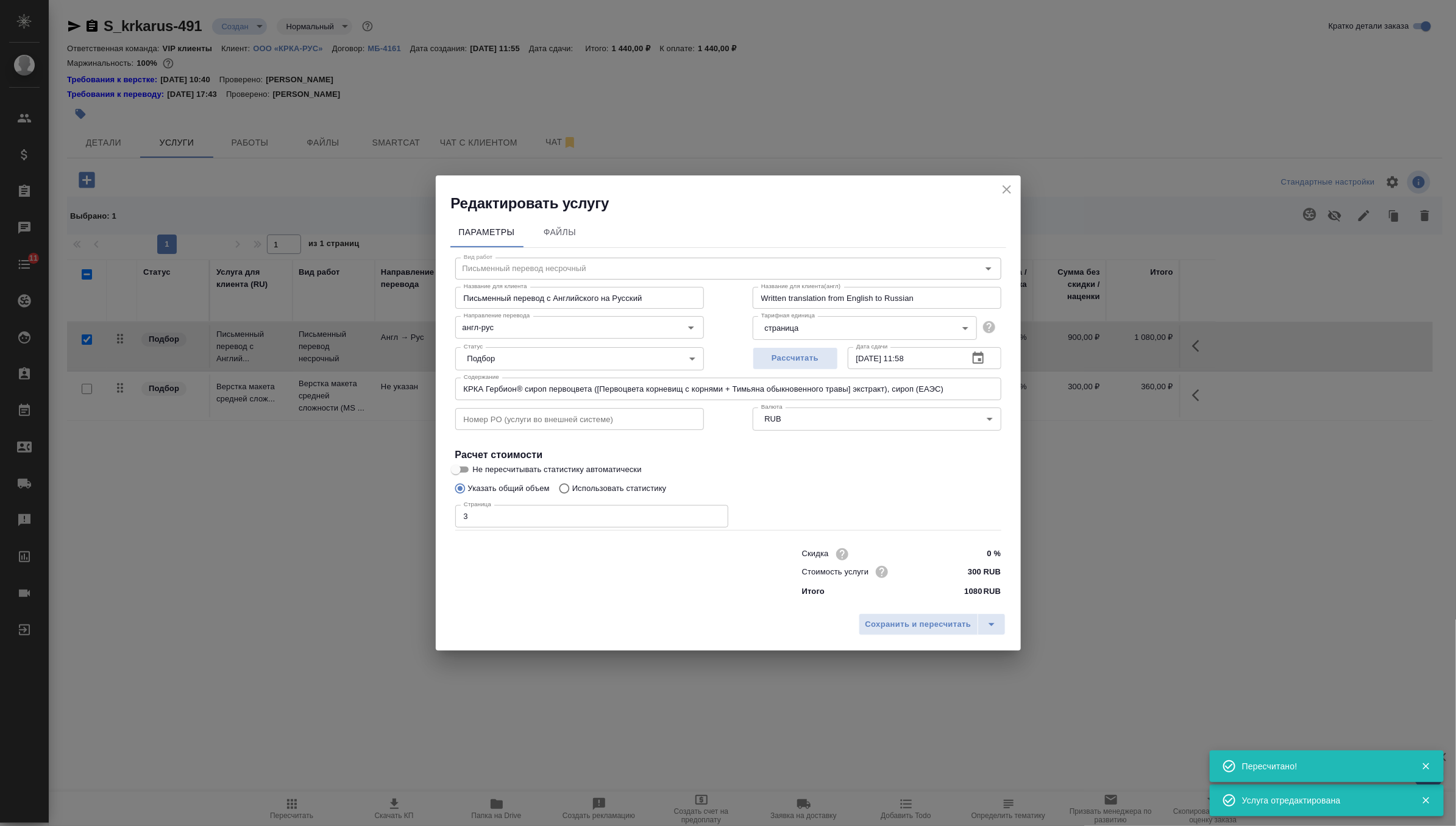
click at [559, 392] on input "КРКА Гербион® сироп первоцвета ([Первоцвета корневищ с корнями + Тимьяна обыкно…" at bounding box center [728, 389] width 546 height 22
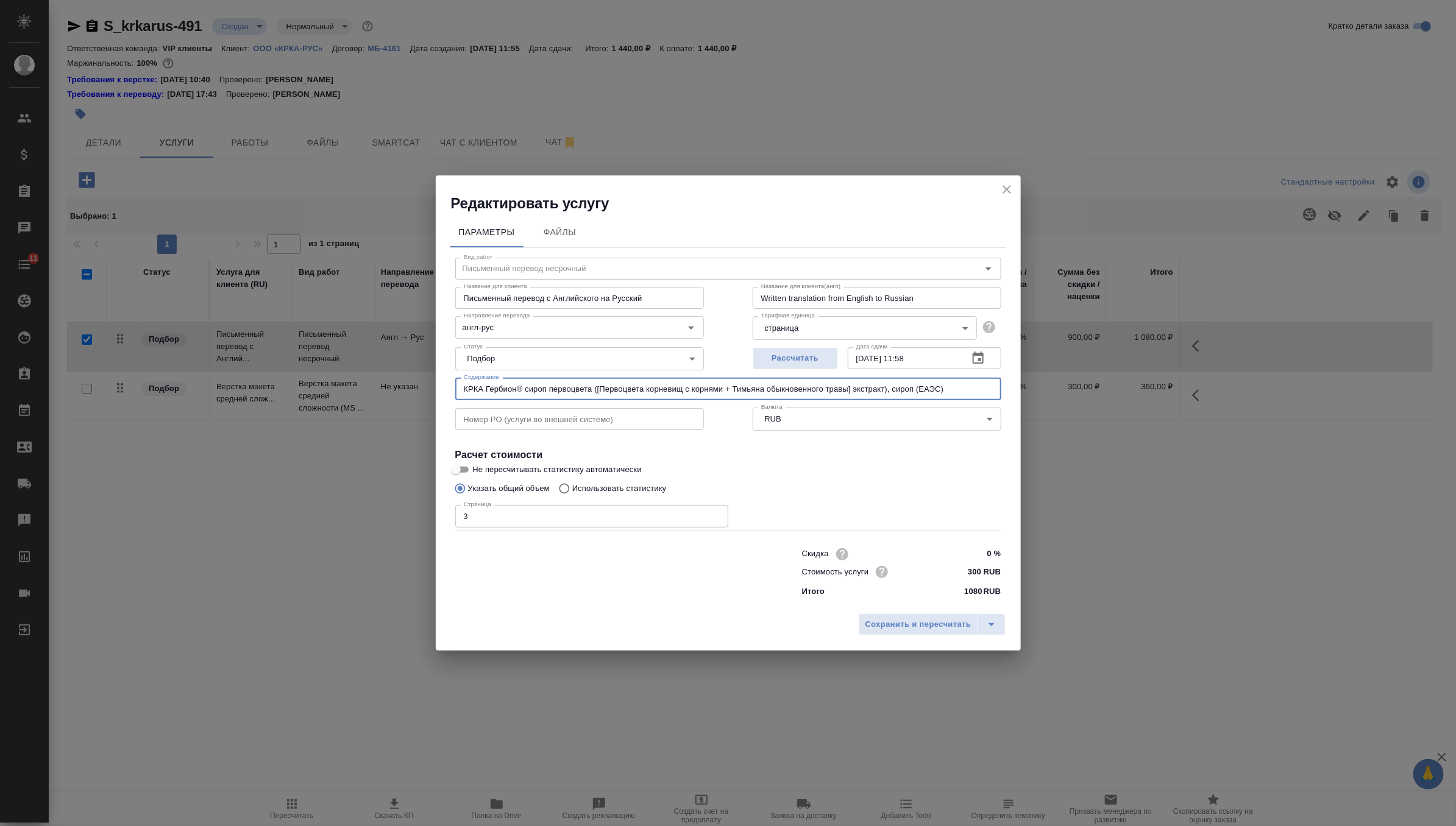
click at [1000, 186] on icon "close" at bounding box center [1006, 190] width 15 height 15
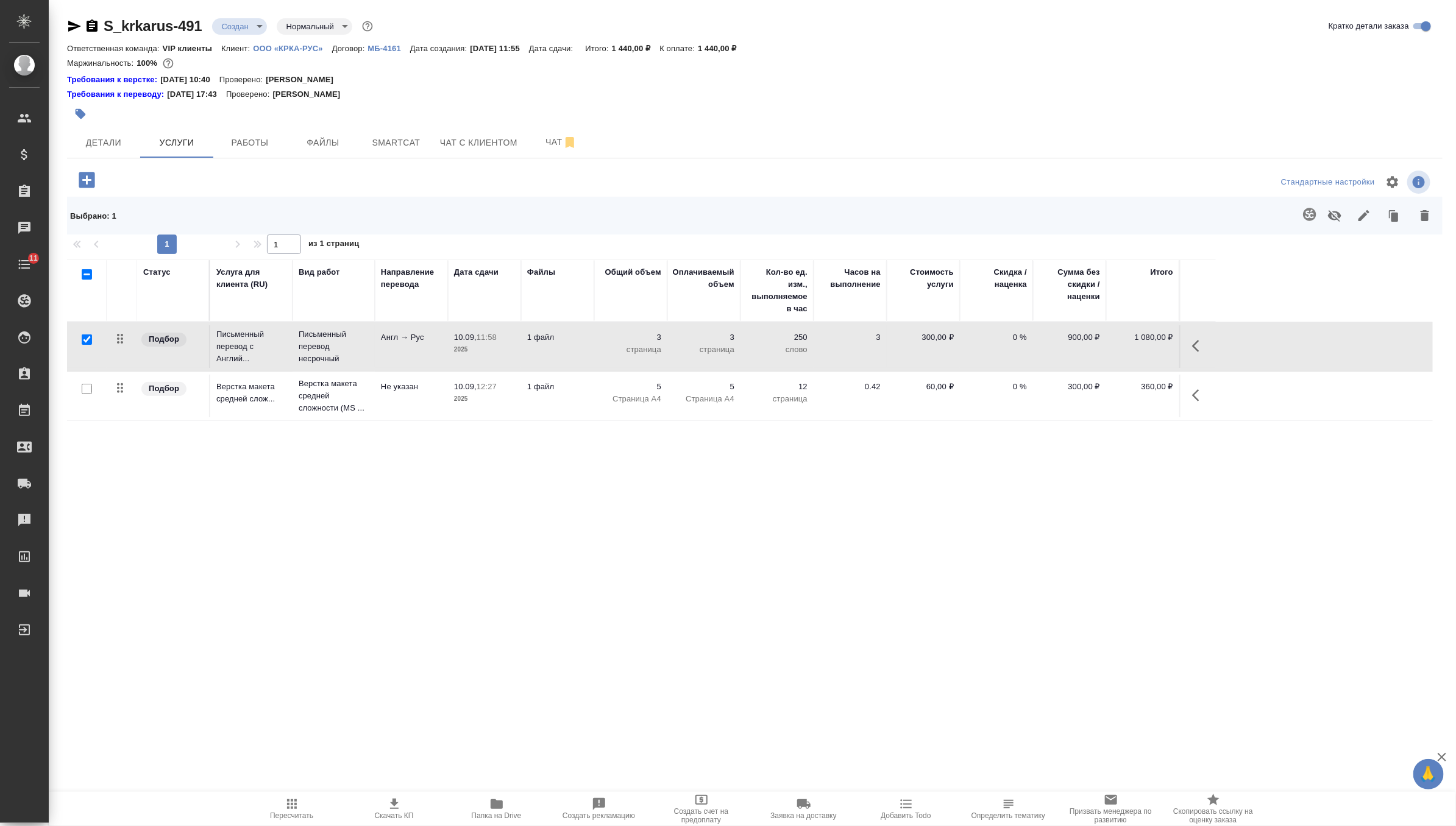
click at [579, 395] on td "1 файл" at bounding box center [557, 396] width 73 height 43
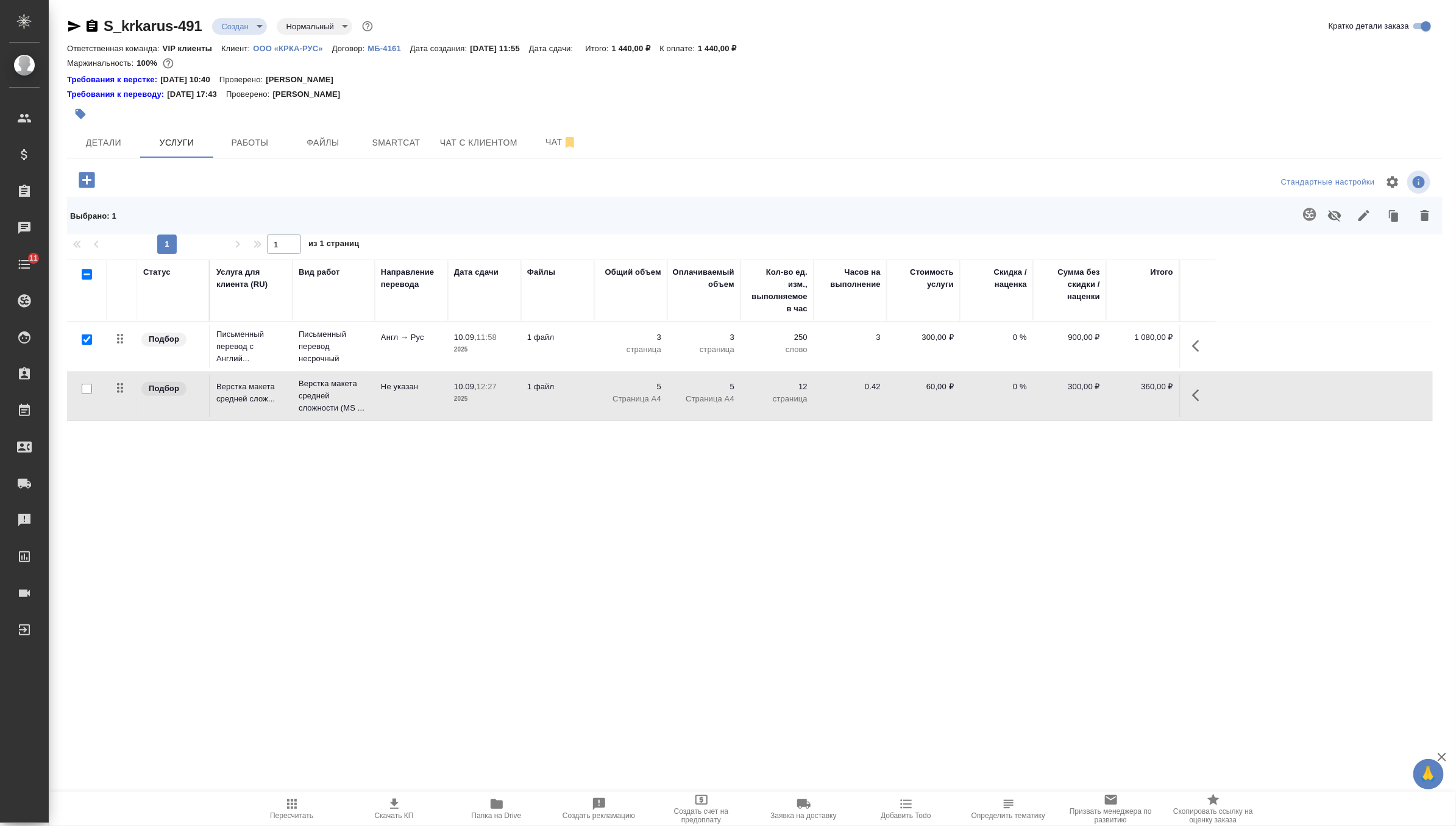
click at [579, 395] on td "1 файл" at bounding box center [557, 396] width 73 height 43
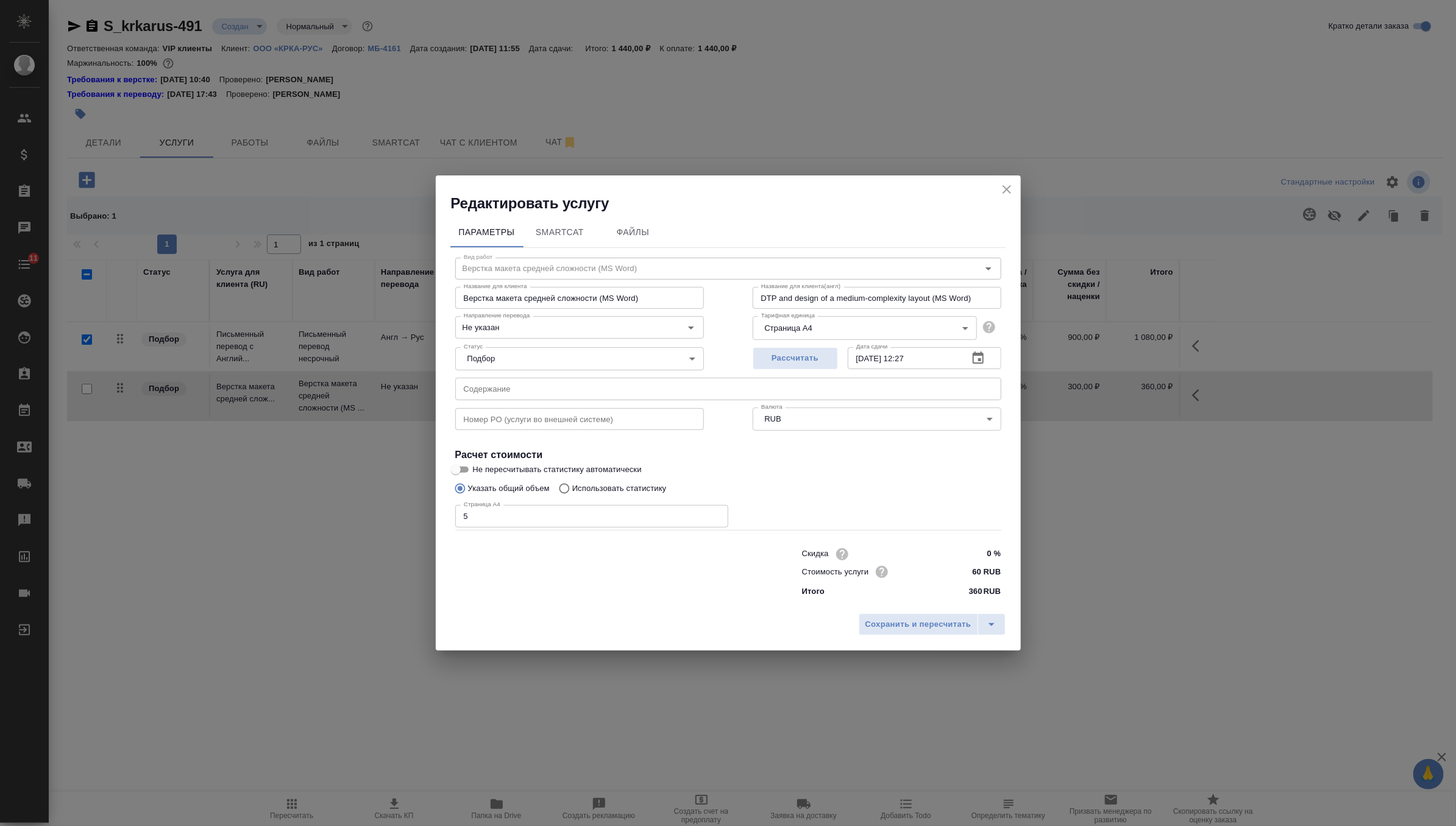
click at [579, 395] on input "text" at bounding box center [728, 389] width 546 height 22
paste input "КРКА Гербион® сироп первоцвета ([Первоцвета корневищ с корнями + Тимьяна обыкно…"
type input "КРКА Гербион® сироп первоцвета ([Первоцвета корневищ с корнями + Тимьяна обыкно…"
click at [931, 625] on span "Сохранить и пересчитать" at bounding box center [918, 625] width 106 height 14
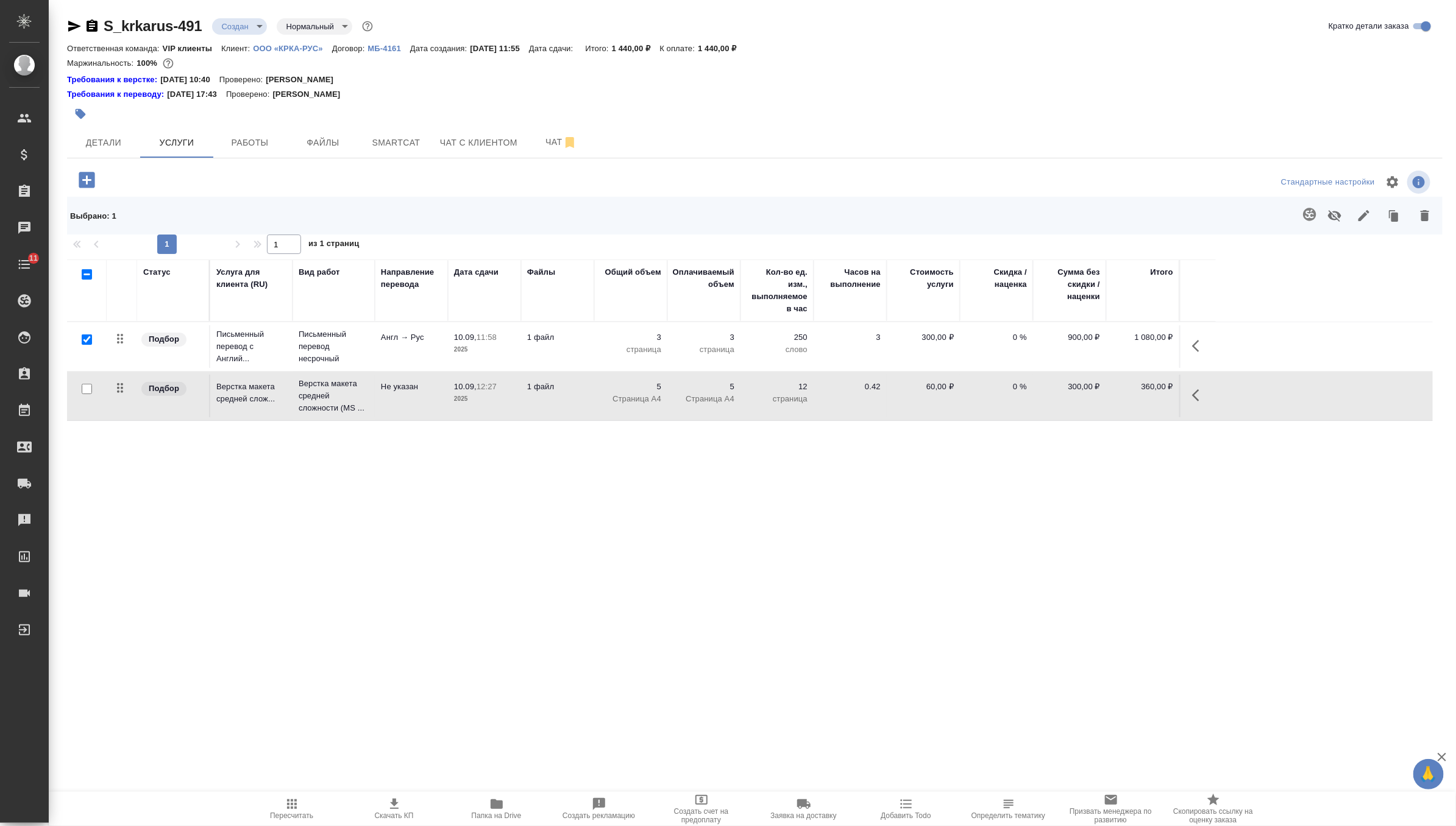
click at [238, 31] on body "🙏 .cls-1 fill:#fff; AWATERA Zverzhanovskaya Diana Клиенты Спецификации Заказы 0…" at bounding box center [728, 413] width 1456 height 826
click at [248, 49] on button "Согласование КП" at bounding box center [258, 47] width 72 height 13
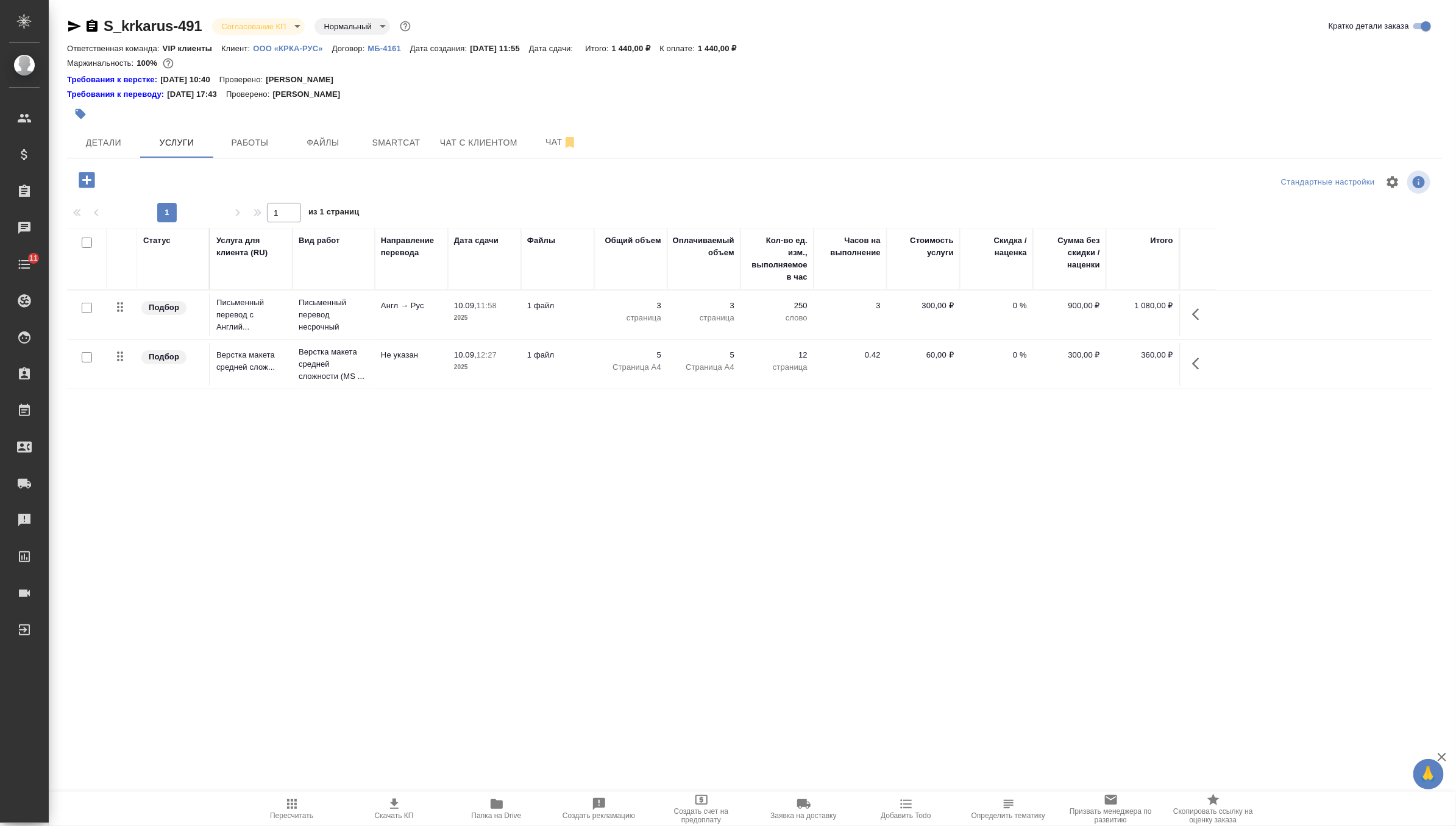
click at [399, 805] on icon "button" at bounding box center [394, 804] width 15 height 15
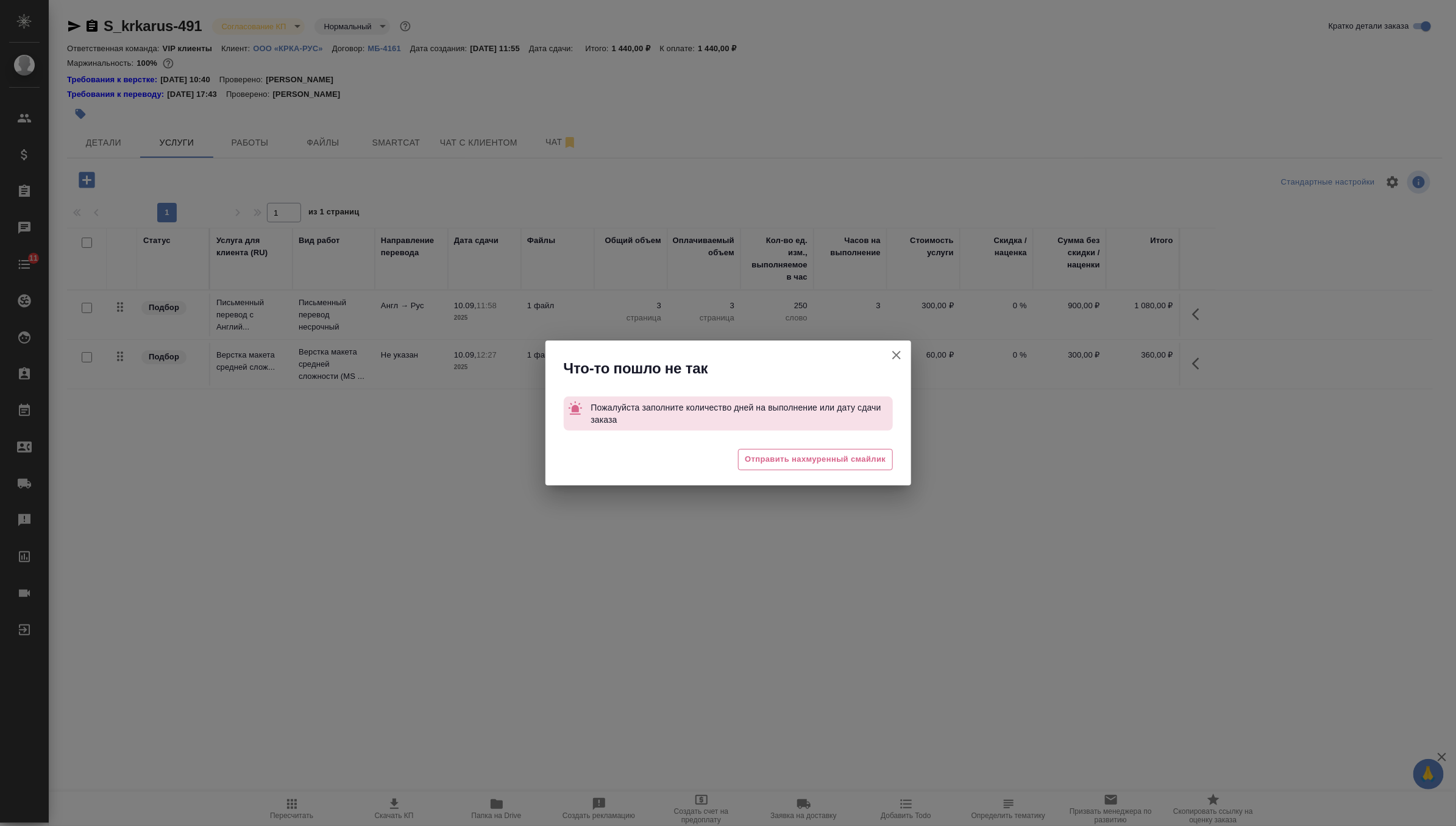
click at [897, 352] on icon "button" at bounding box center [896, 355] width 15 height 15
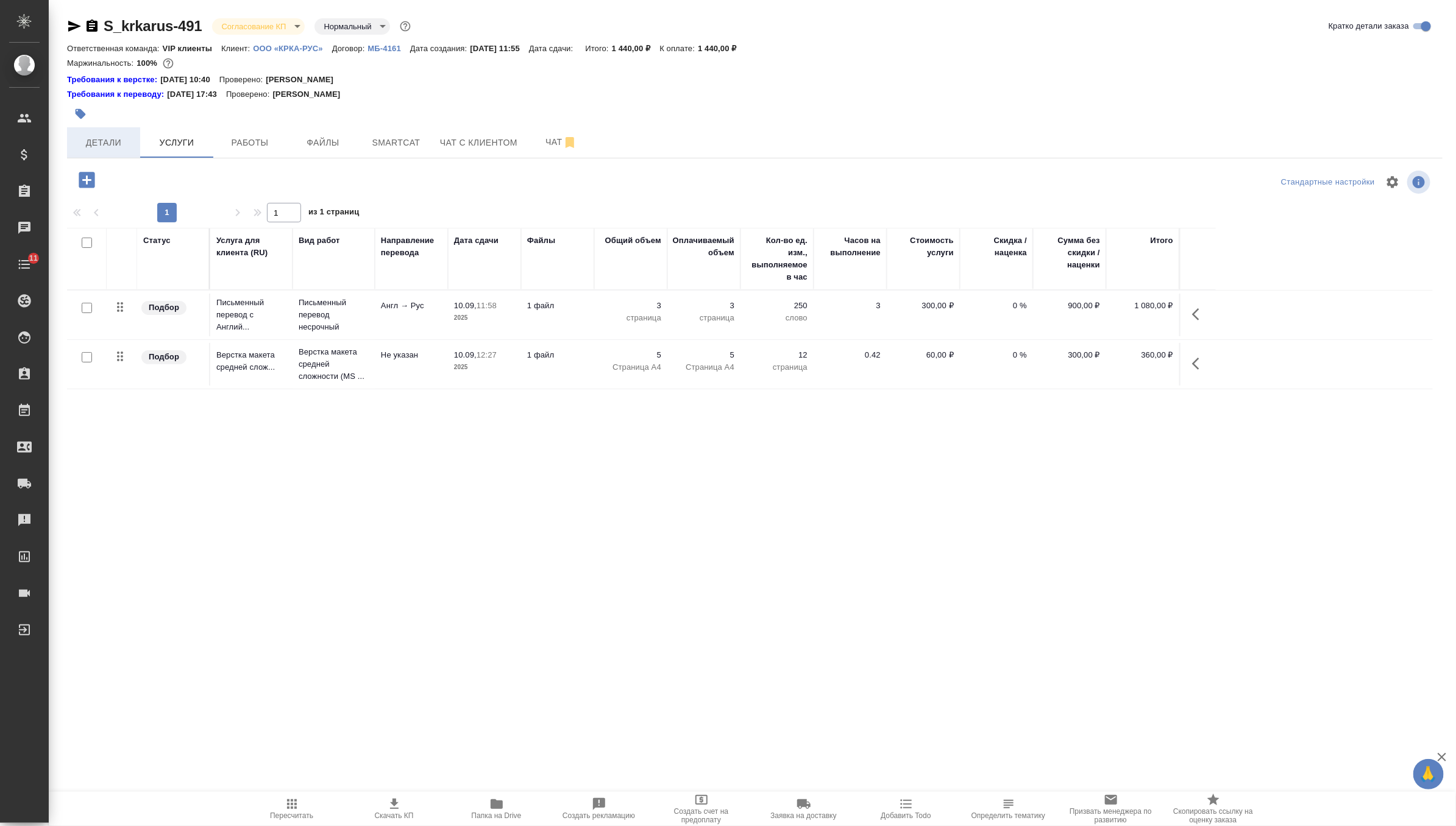
click at [123, 148] on span "Детали" at bounding box center [103, 142] width 58 height 15
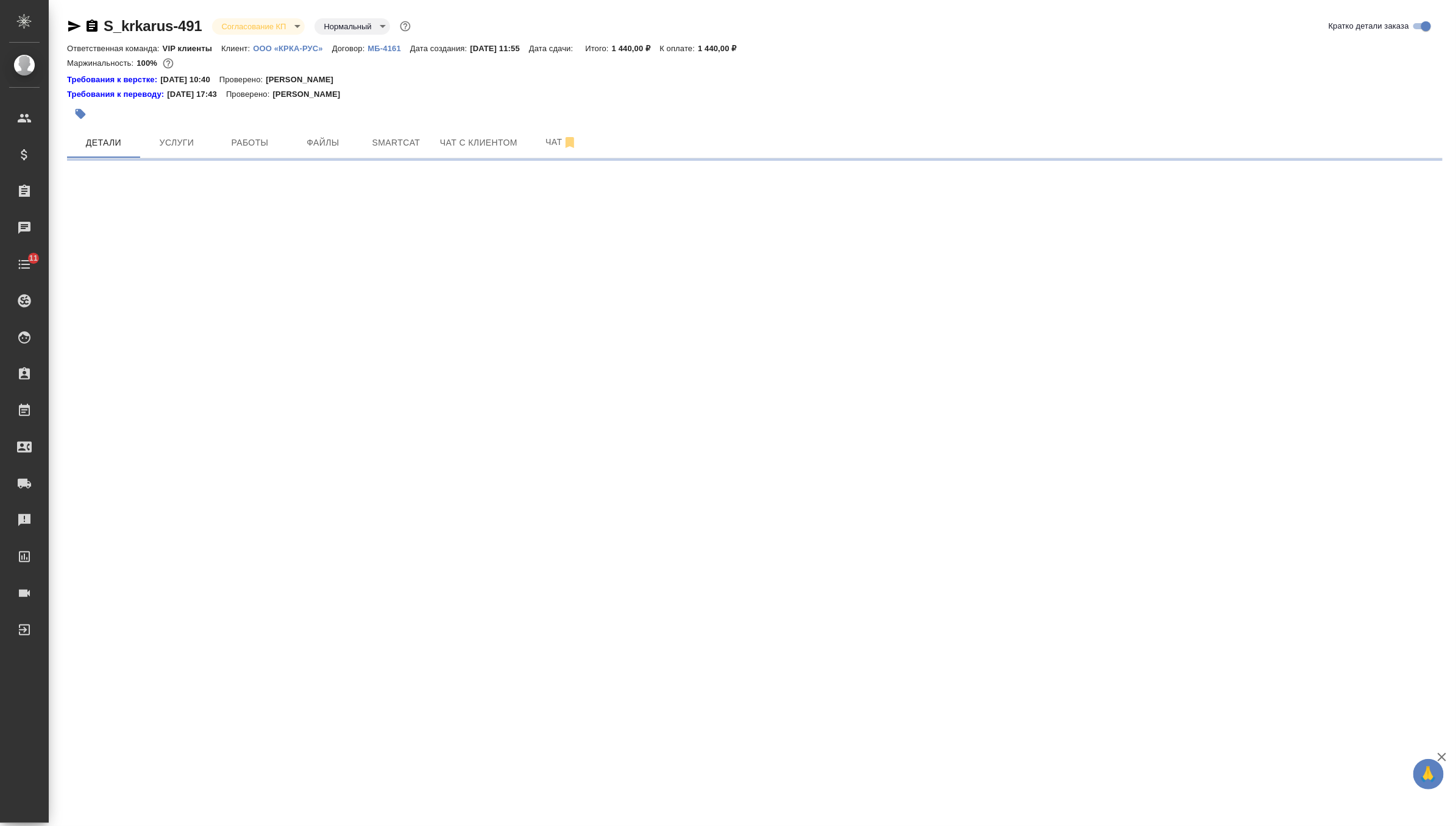
select select "RU"
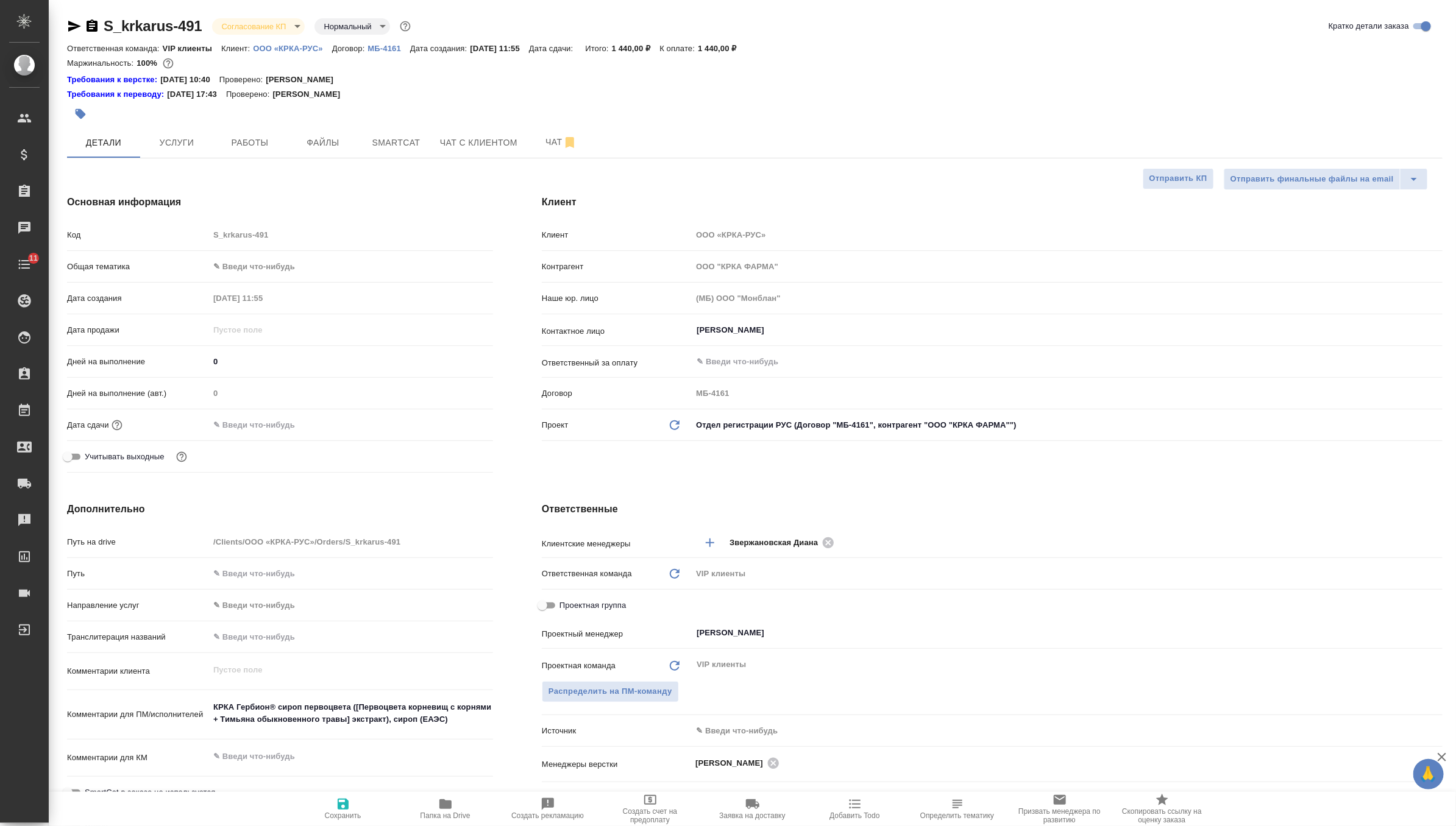
type textarea "x"
click at [262, 406] on div "Дней на выполнение (авт.) 0" at bounding box center [280, 398] width 426 height 32
click at [262, 417] on input "text" at bounding box center [262, 425] width 107 height 17
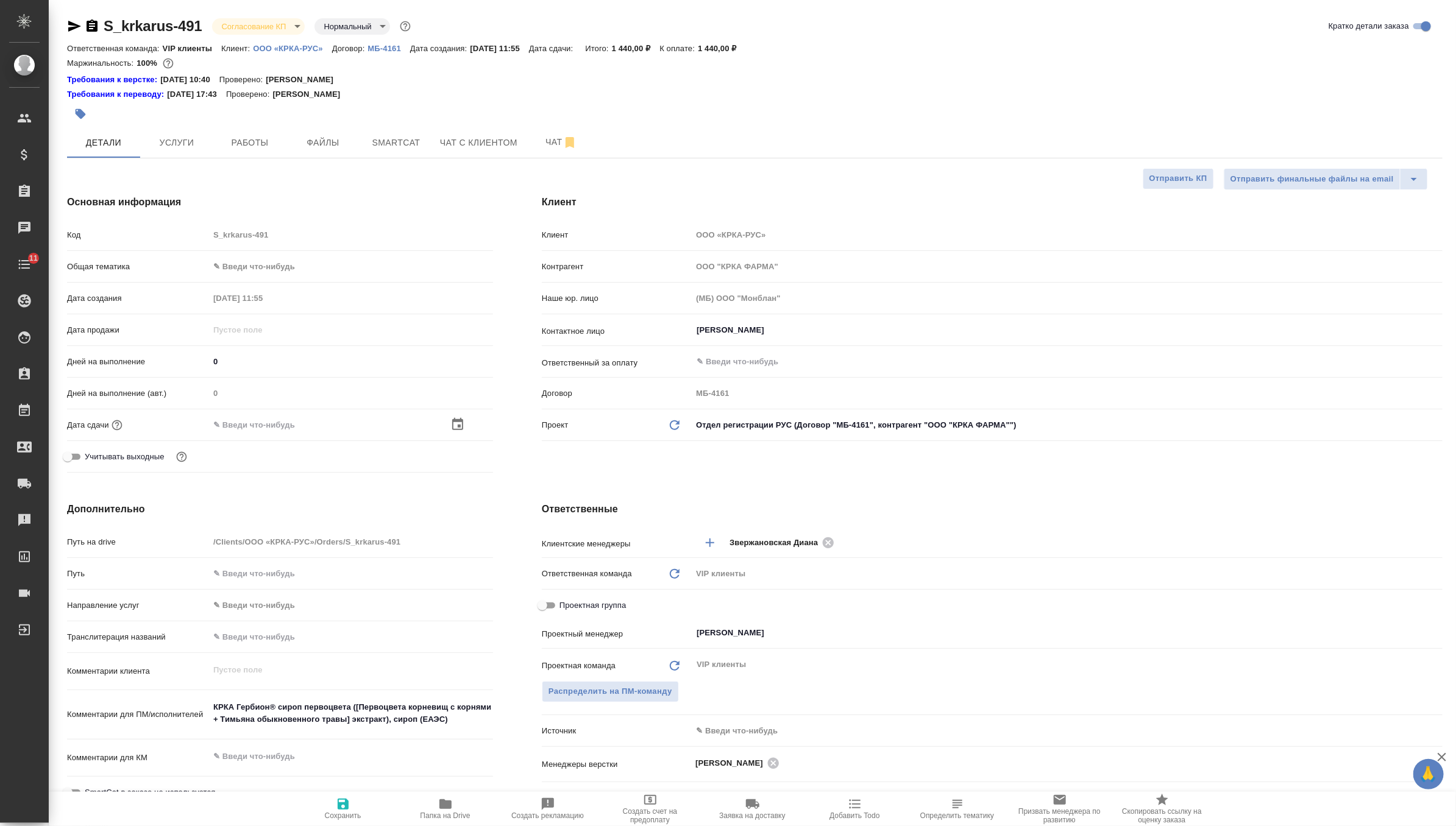
click at [449, 417] on div at bounding box center [351, 425] width 284 height 17
click at [457, 420] on icon "button" at bounding box center [457, 423] width 11 height 12
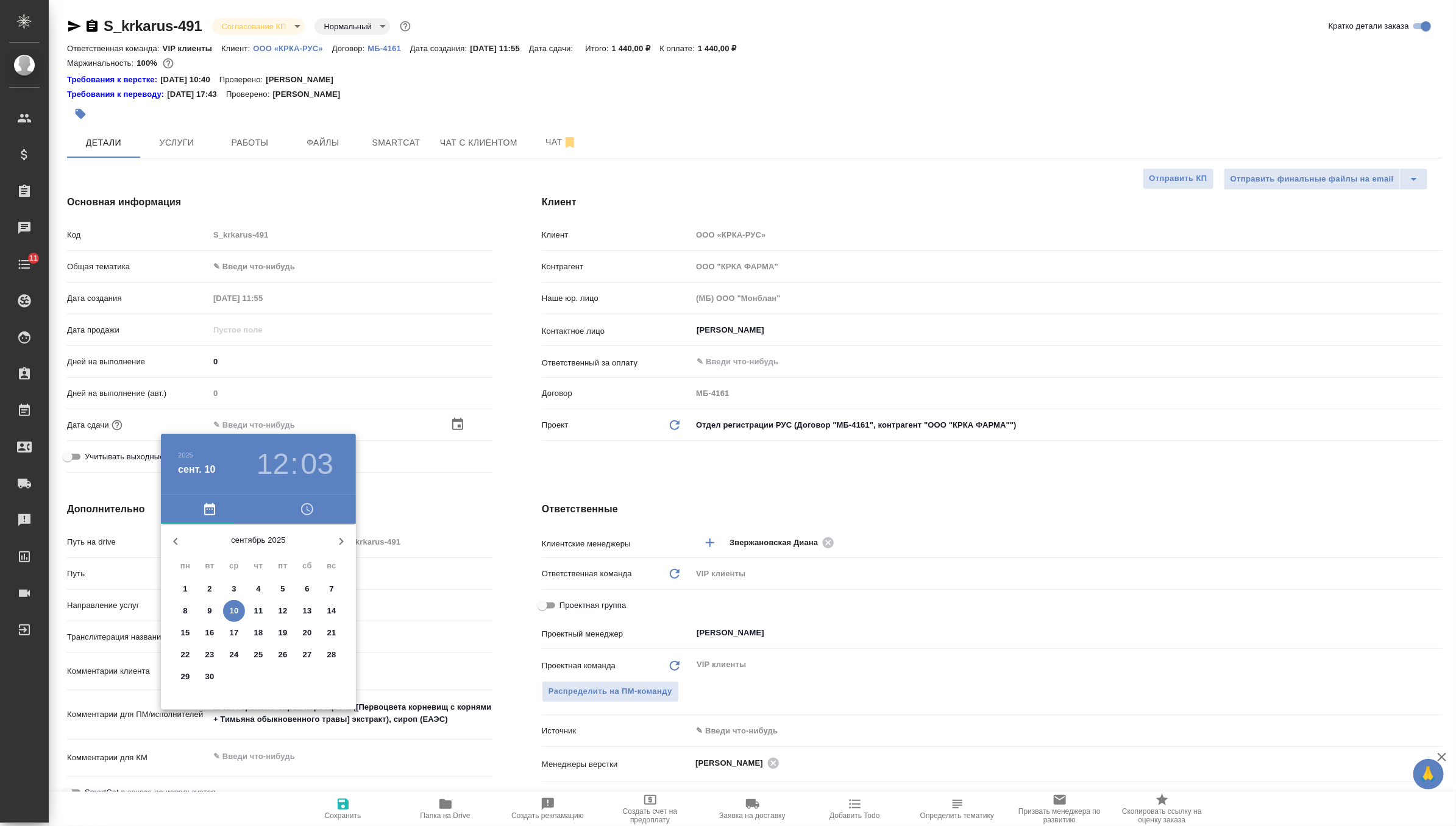
click at [262, 611] on p "11" at bounding box center [259, 610] width 9 height 12
type input "11.09.2025 12:03"
type textarea "x"
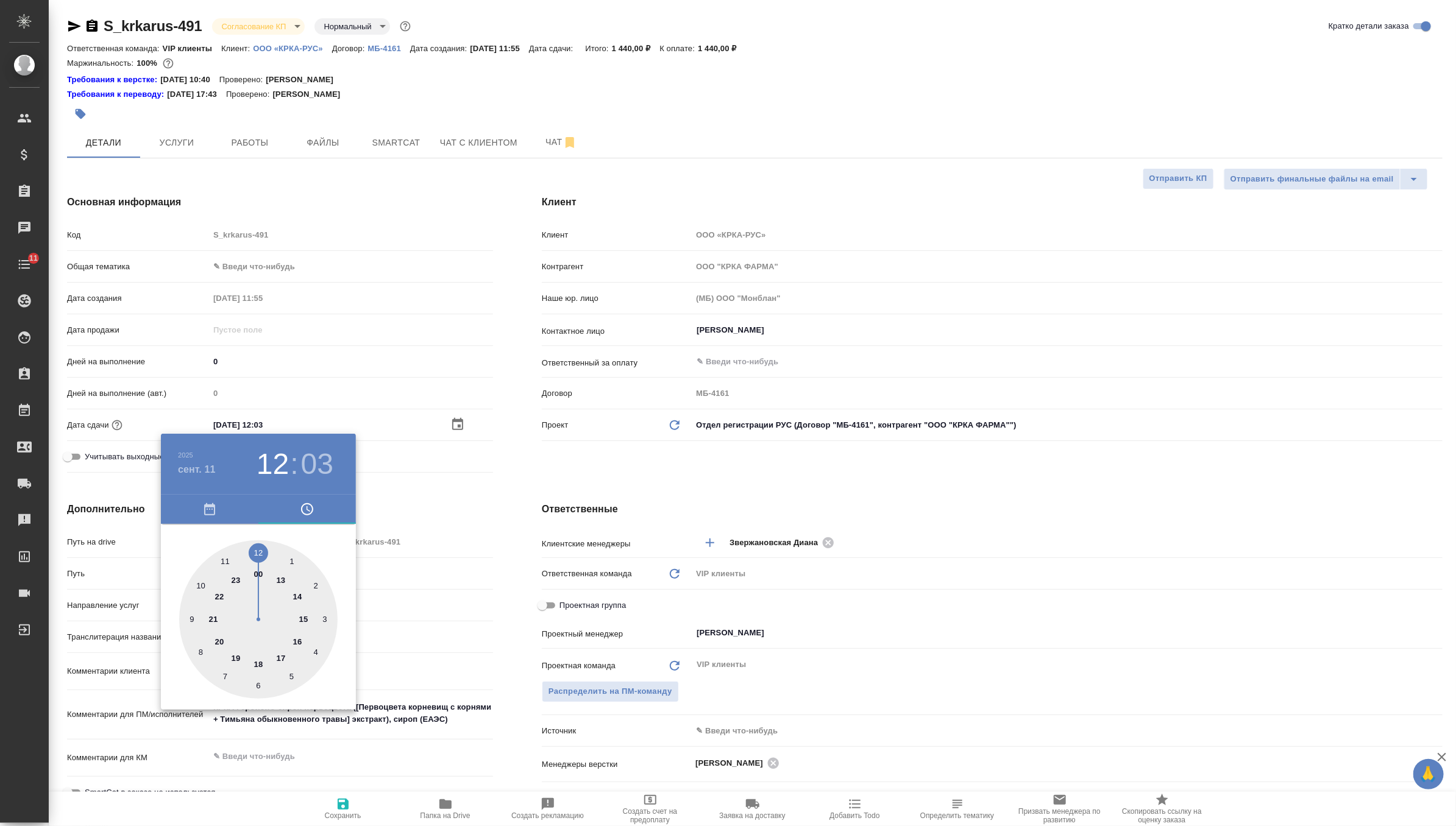
click at [282, 656] on div at bounding box center [258, 619] width 159 height 159
type input "11.09.2025 17:03"
type textarea "x"
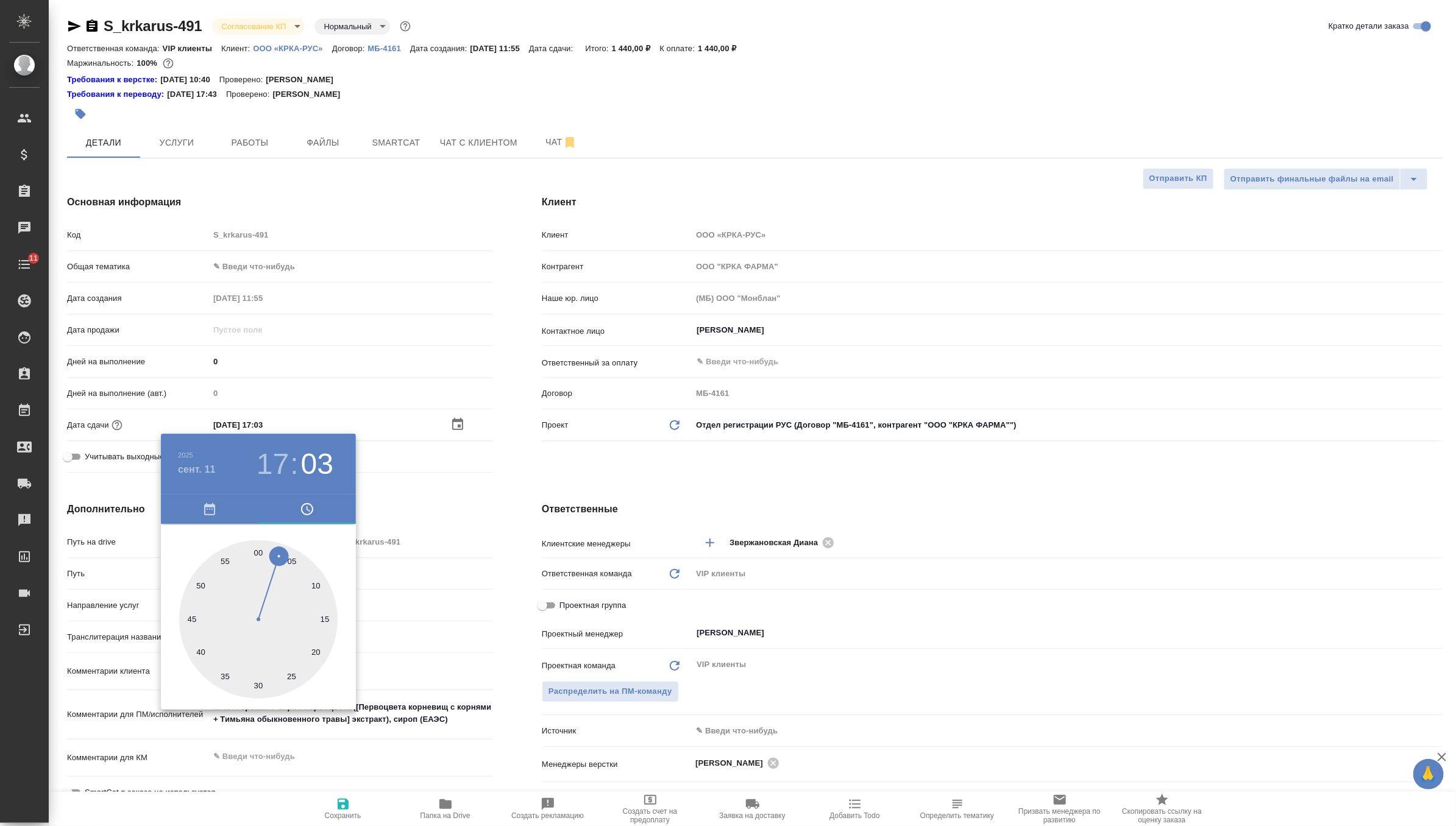
click at [258, 551] on div at bounding box center [258, 619] width 159 height 159
type input "11.09.2025 17:00"
type textarea "x"
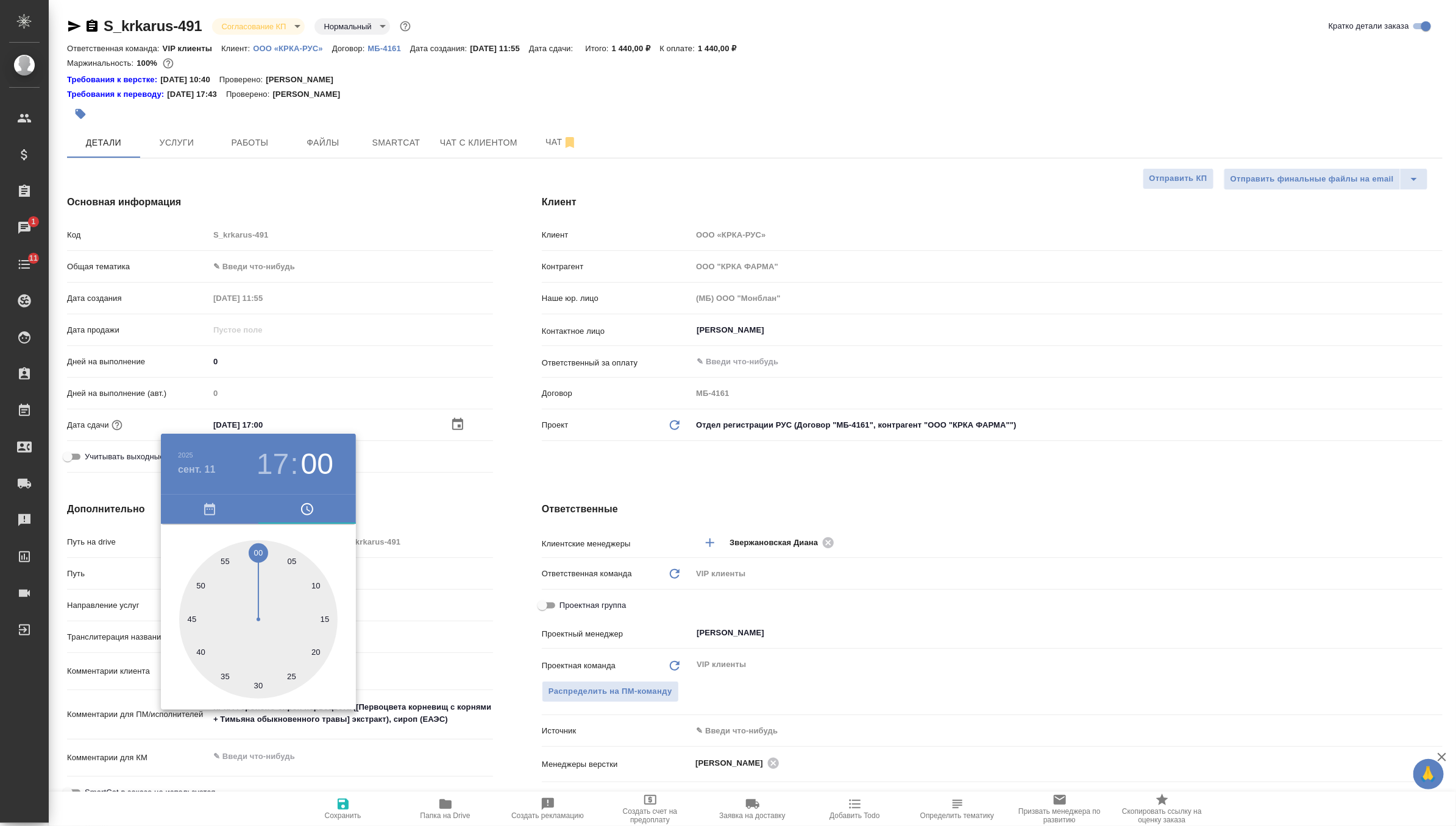
click at [539, 489] on div at bounding box center [728, 413] width 1456 height 826
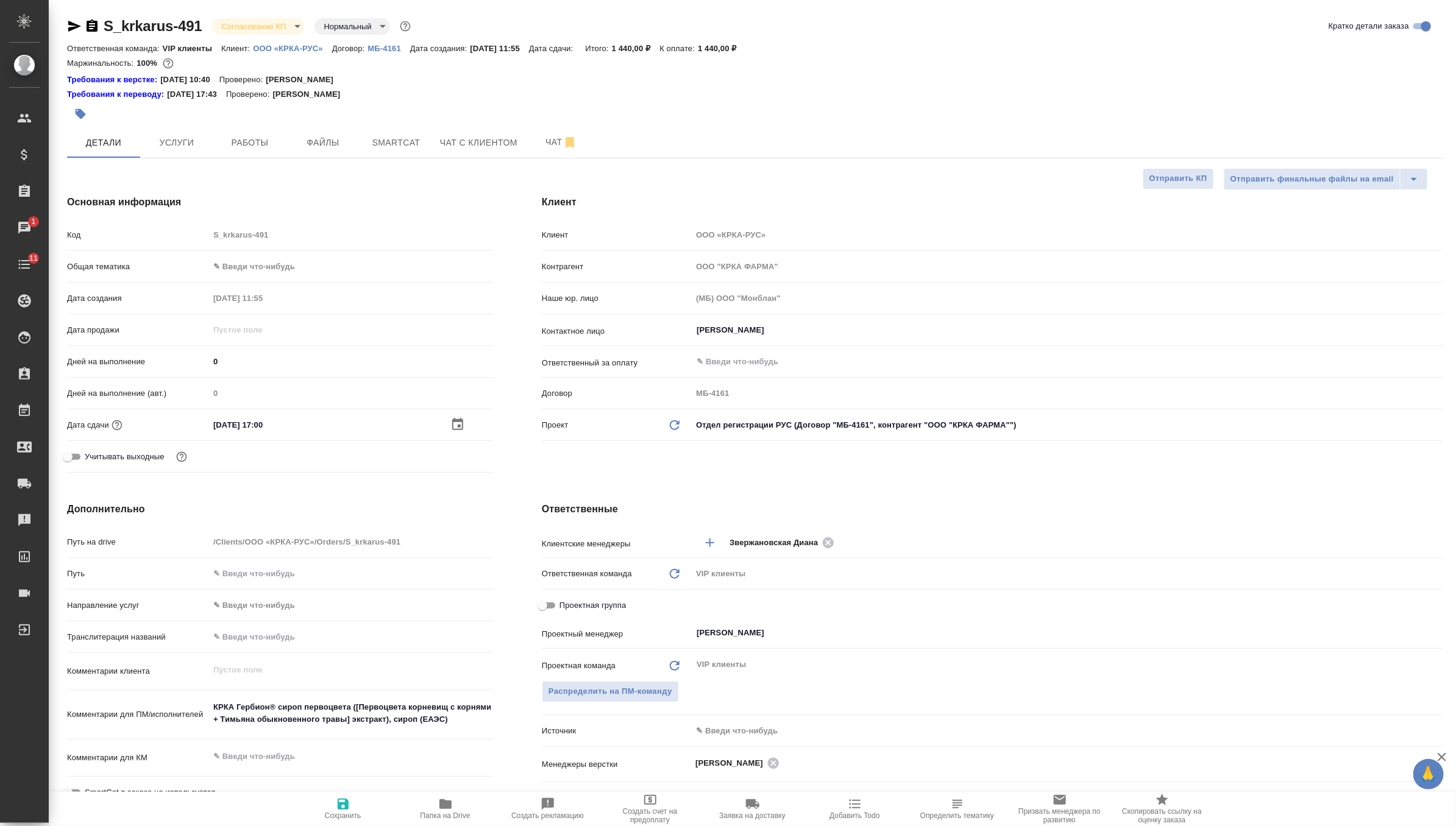
click at [344, 811] on icon "button" at bounding box center [343, 804] width 15 height 15
type textarea "x"
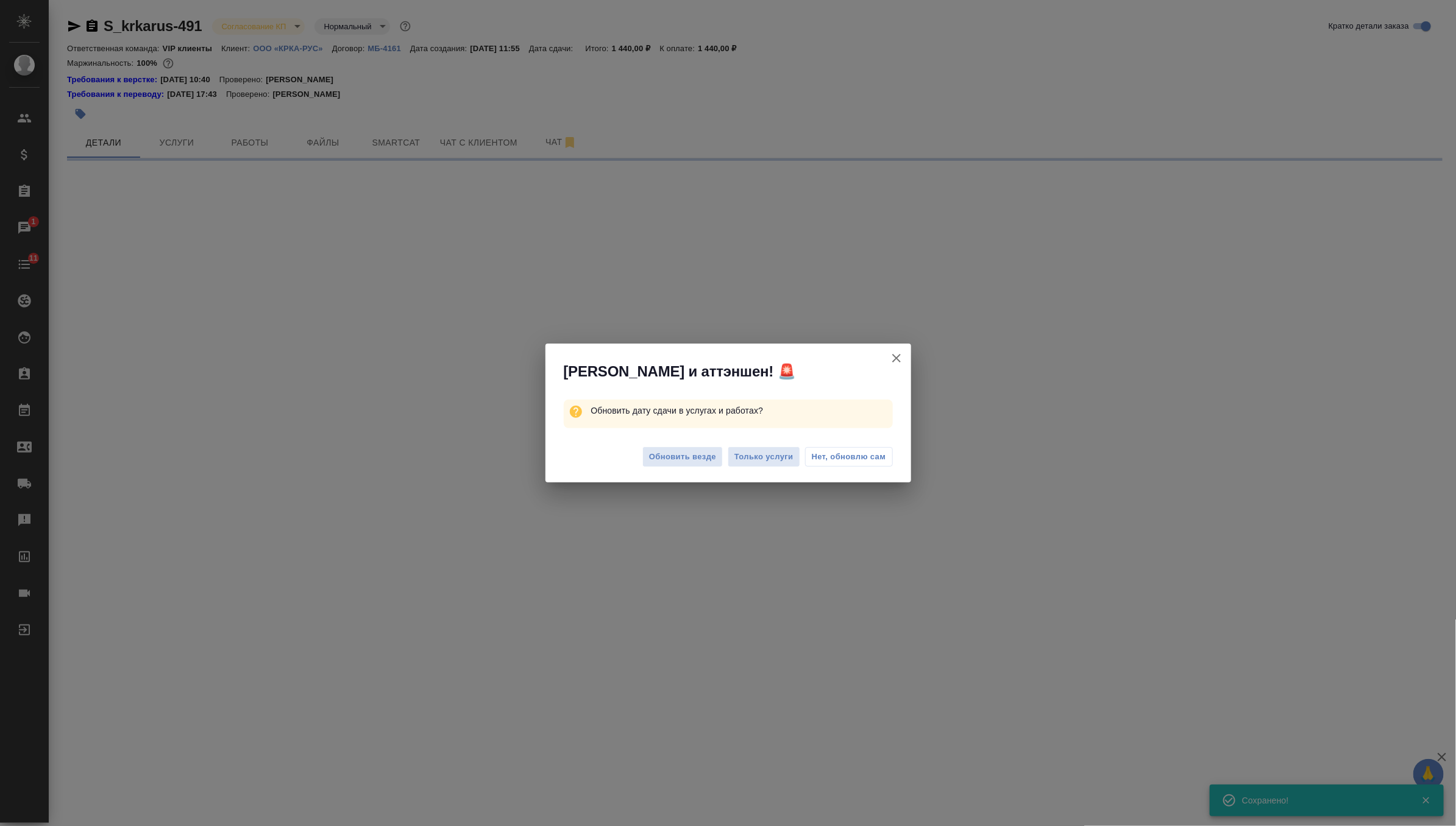
select select "RU"
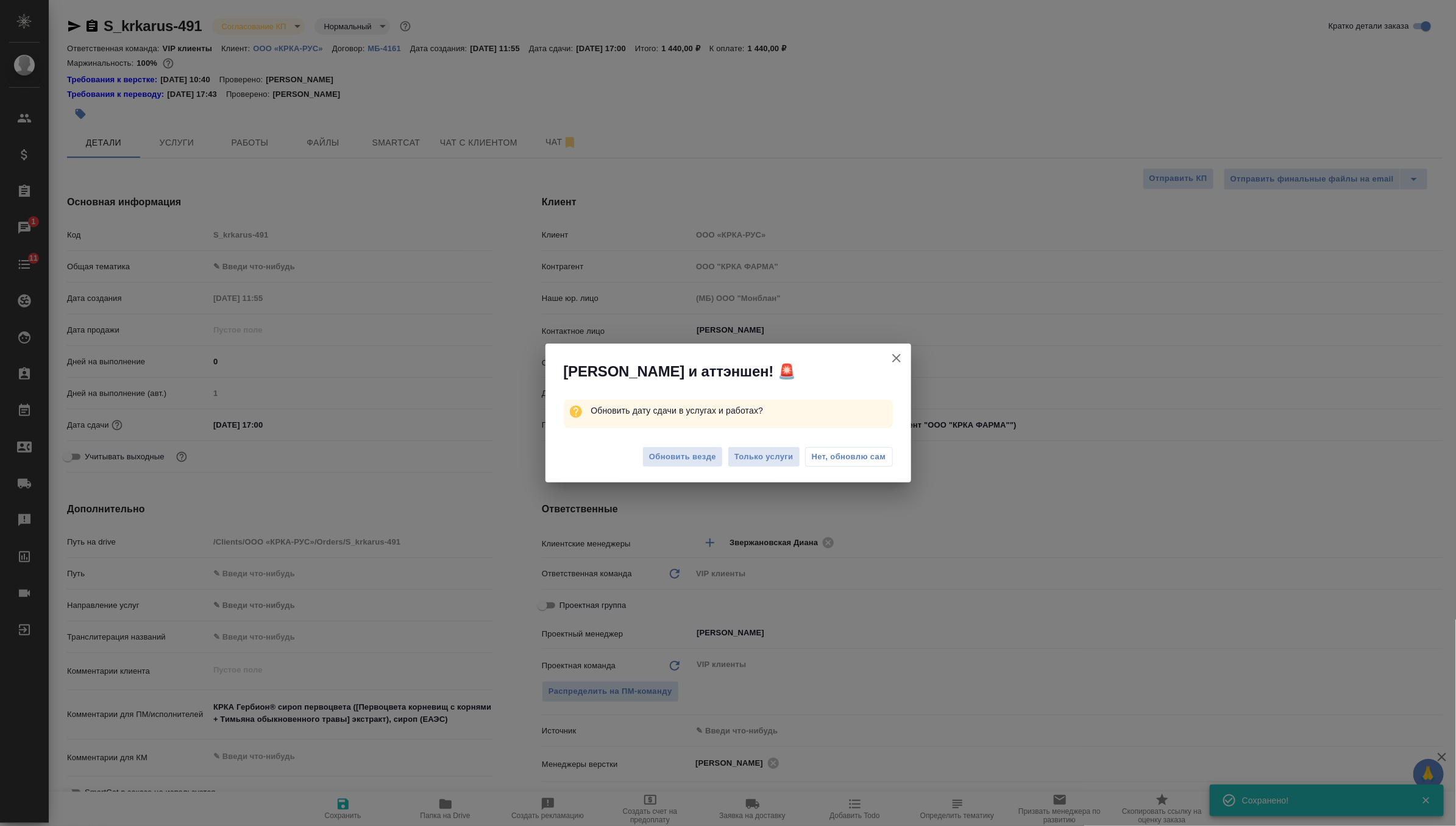
type textarea "x"
click at [679, 454] on span "Обновить везде" at bounding box center [682, 457] width 67 height 14
type textarea "x"
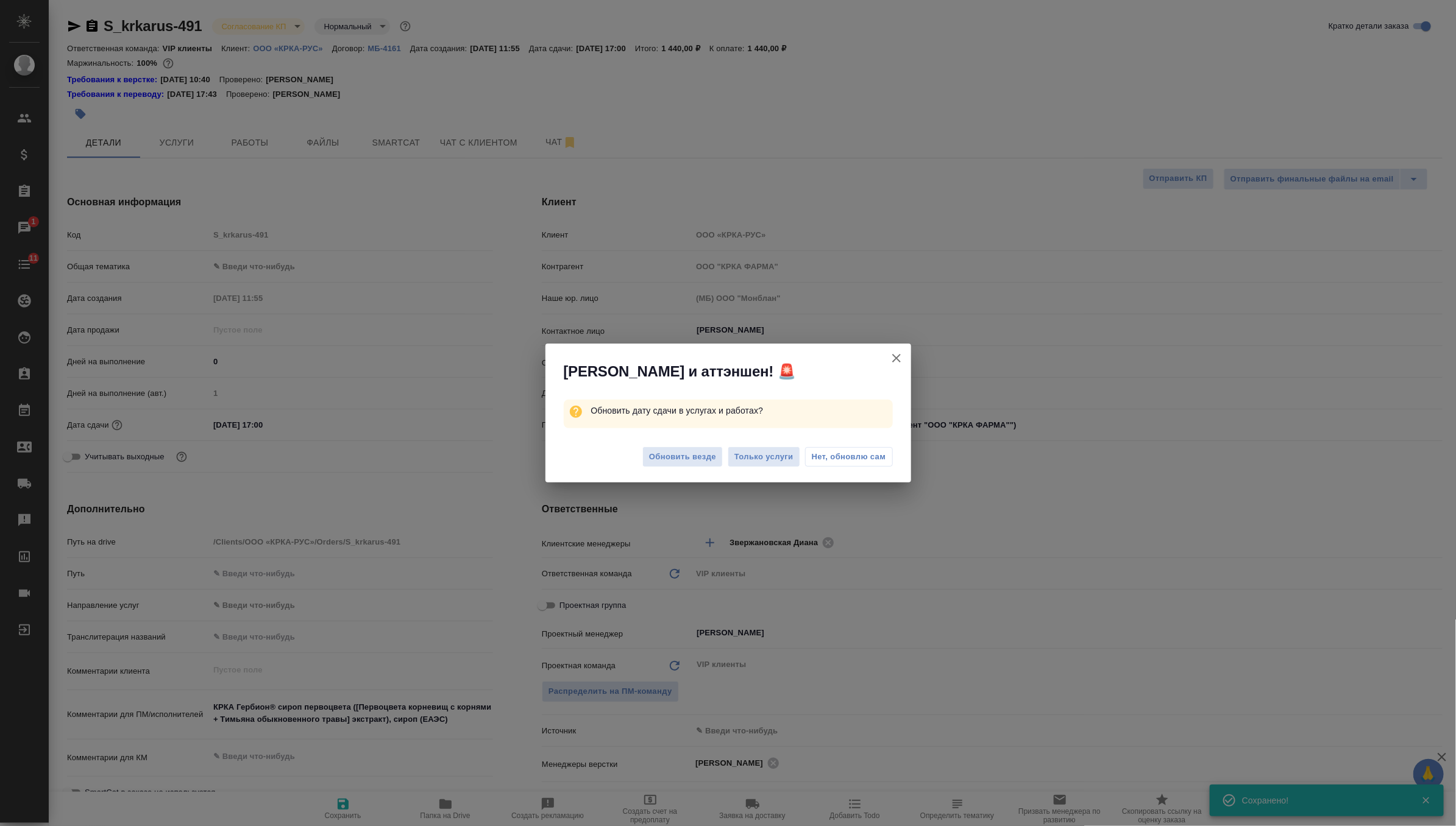
type textarea "x"
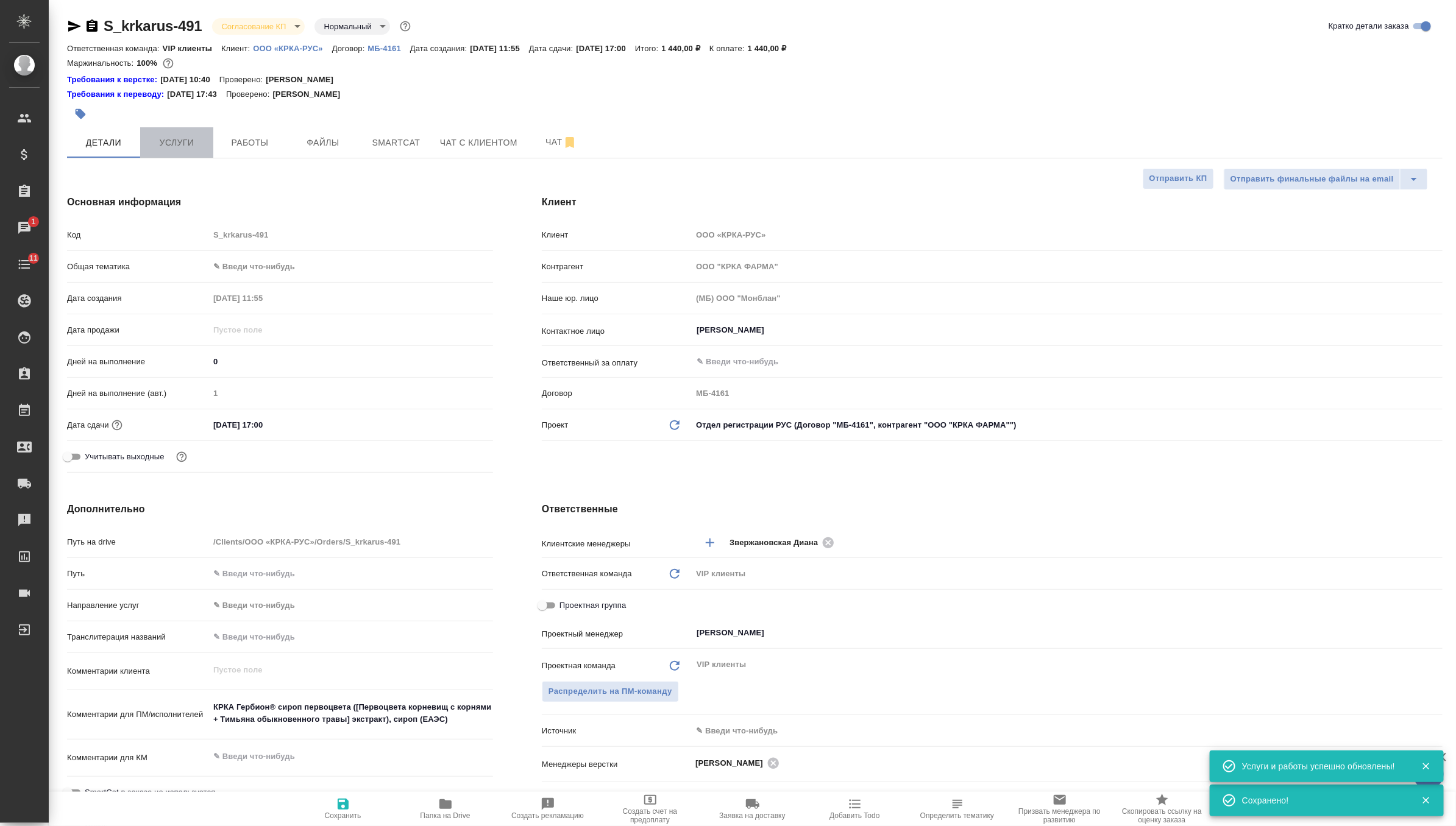
click at [180, 150] on button "Услуги" at bounding box center [176, 142] width 73 height 31
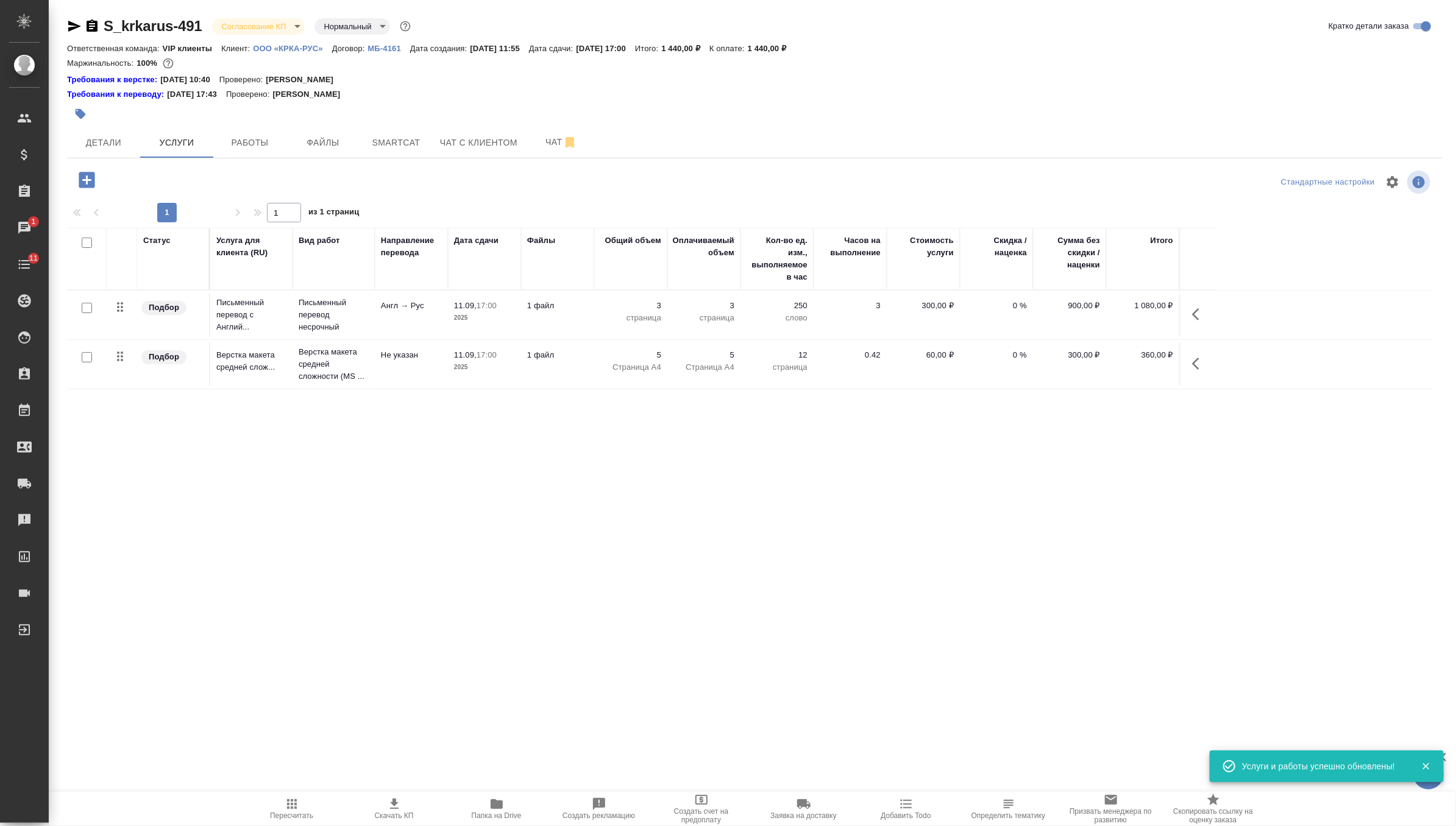
click at [390, 808] on icon "button" at bounding box center [394, 803] width 9 height 10
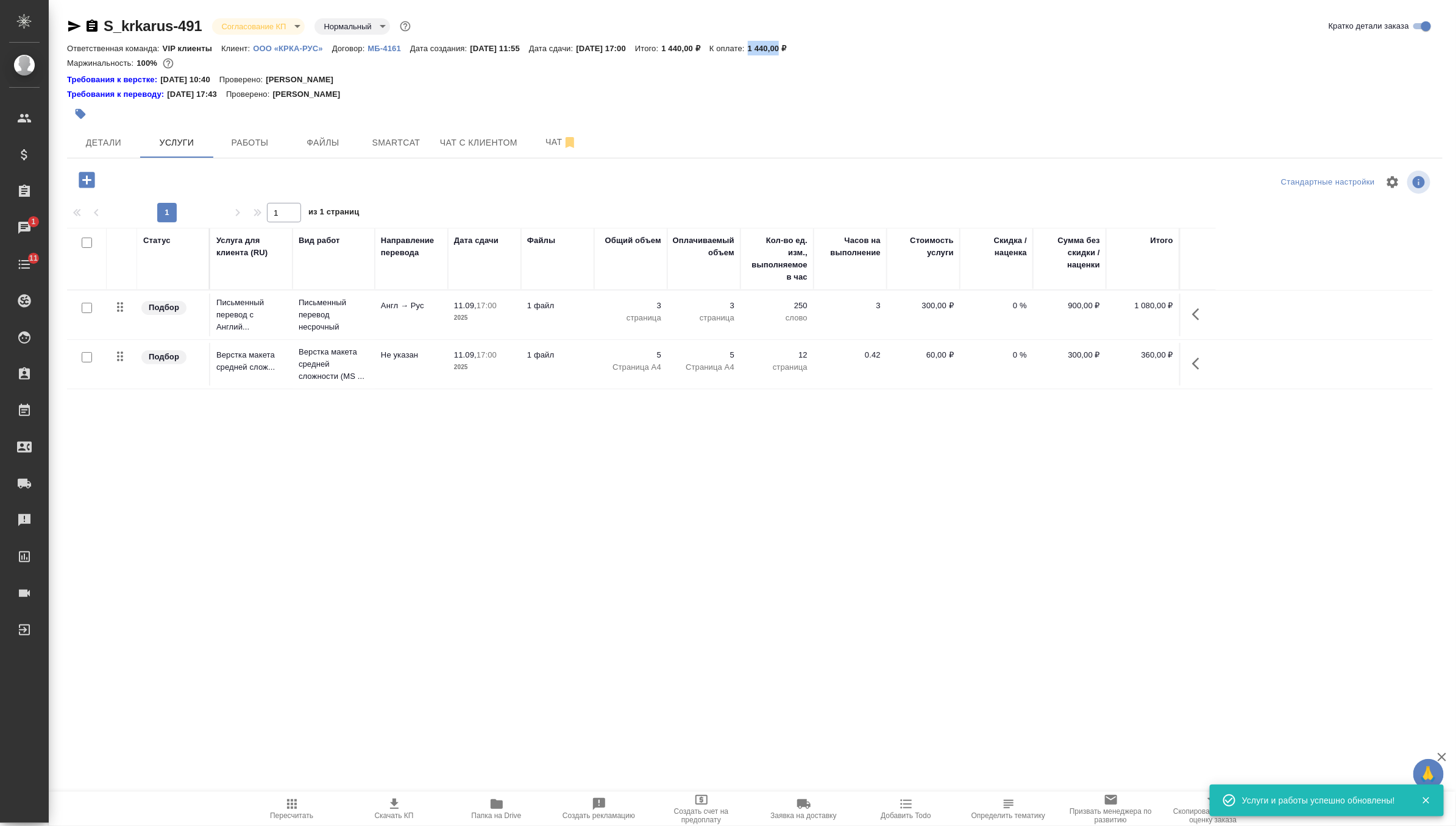
drag, startPoint x: 792, startPoint y: 47, endPoint x: 822, endPoint y: 51, distance: 30.3
click at [796, 51] on p "1 440,00 ₽" at bounding box center [771, 49] width 48 height 9
copy p "1 440,00"
click at [664, 113] on div at bounding box center [525, 114] width 917 height 27
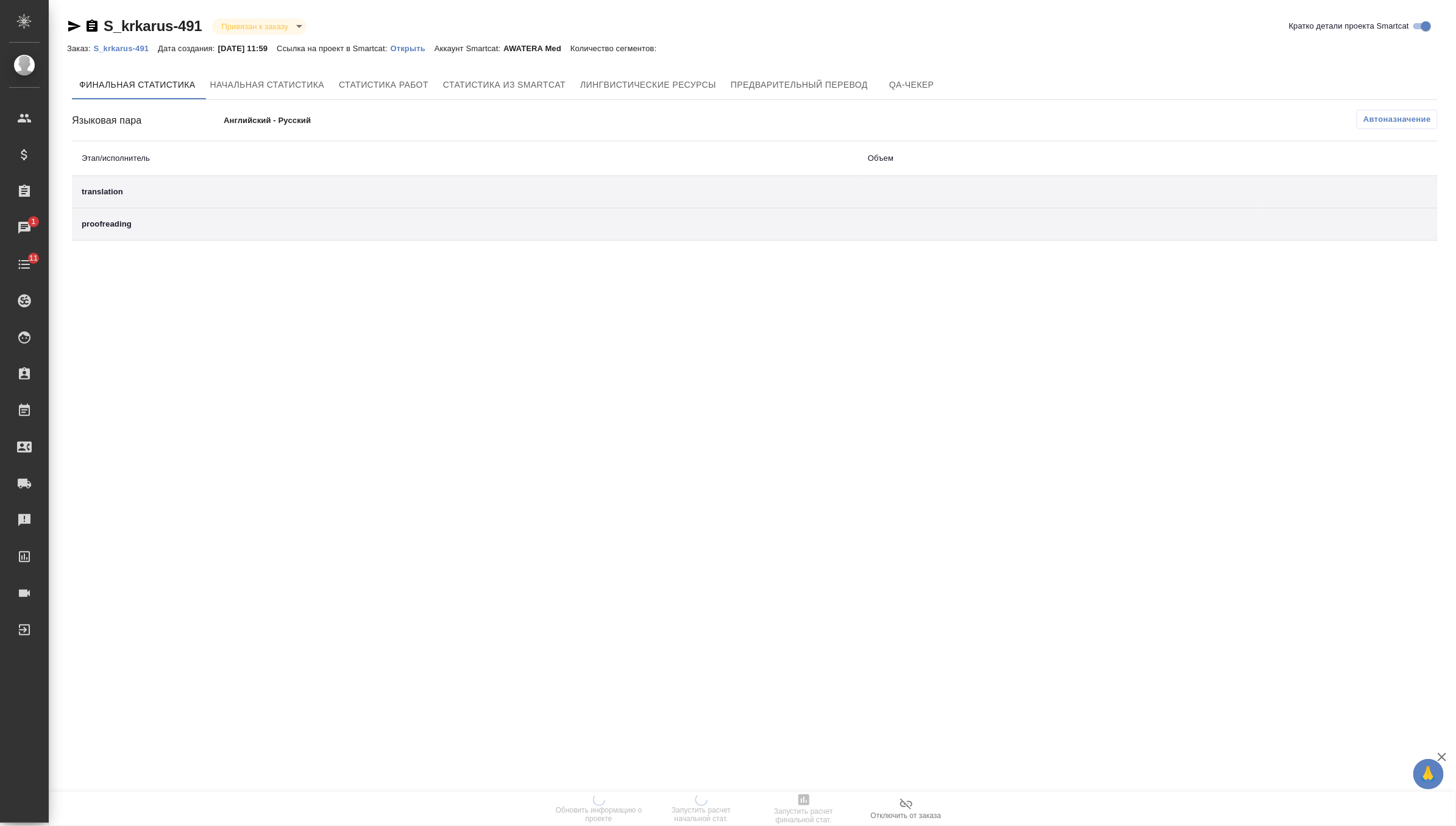
click at [418, 47] on p "Открыть" at bounding box center [412, 49] width 44 height 9
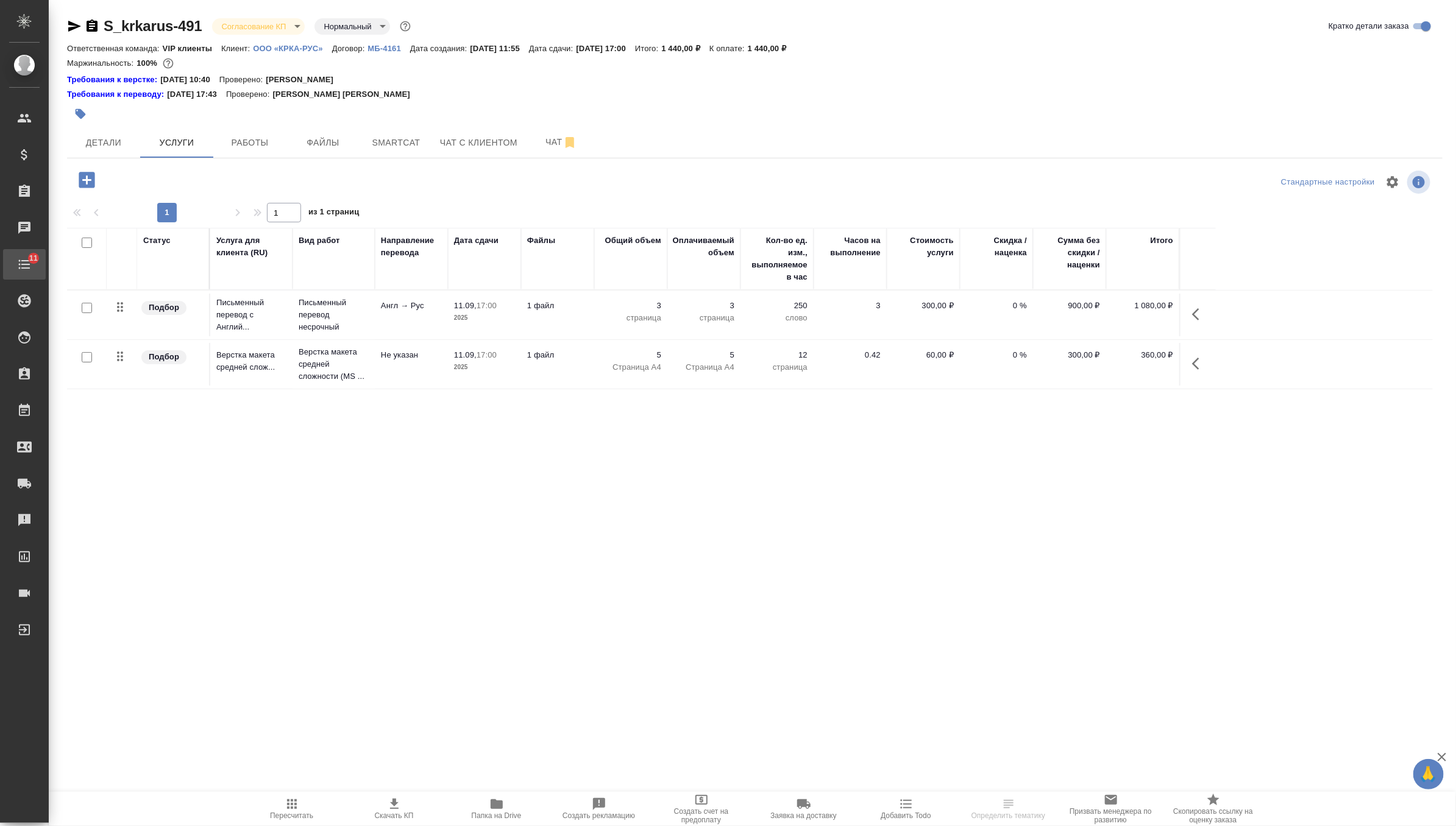
click at [28, 268] on icon at bounding box center [24, 265] width 12 height 9
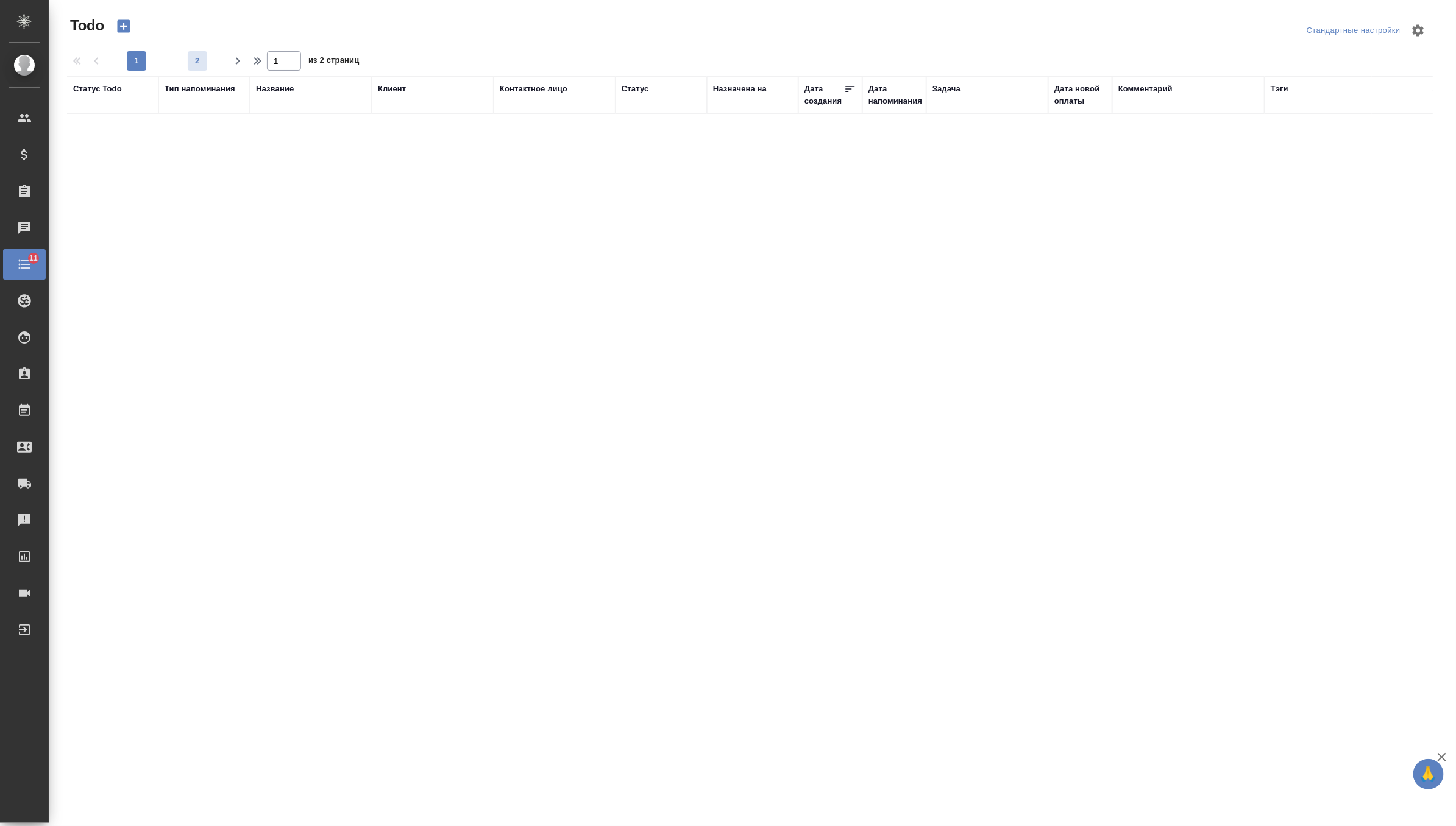
click at [196, 63] on span "2" at bounding box center [198, 60] width 20 height 12
click at [139, 65] on span "1" at bounding box center [136, 60] width 20 height 12
type input "1"
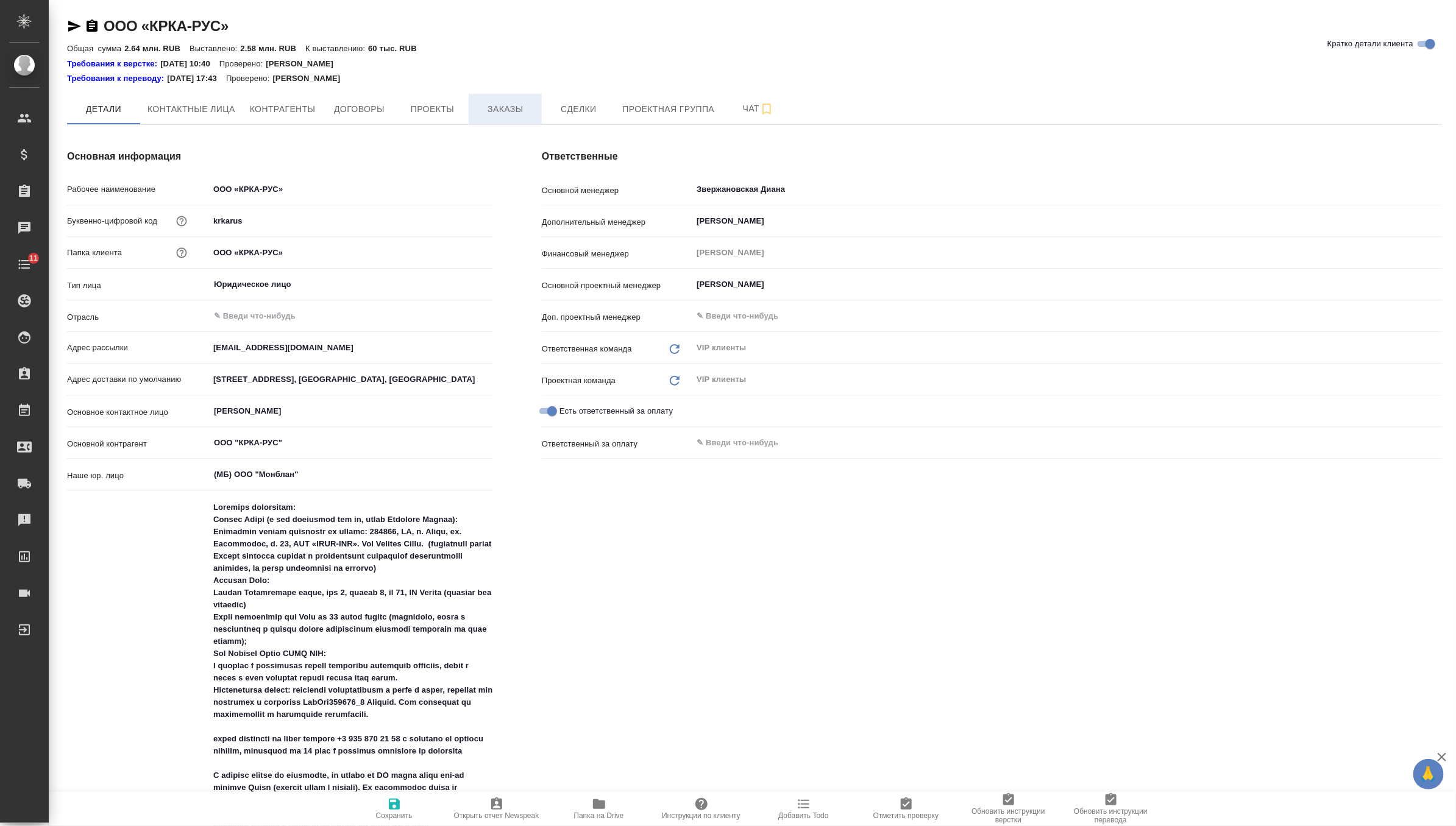
click at [481, 117] on button "Заказы" at bounding box center [505, 109] width 73 height 31
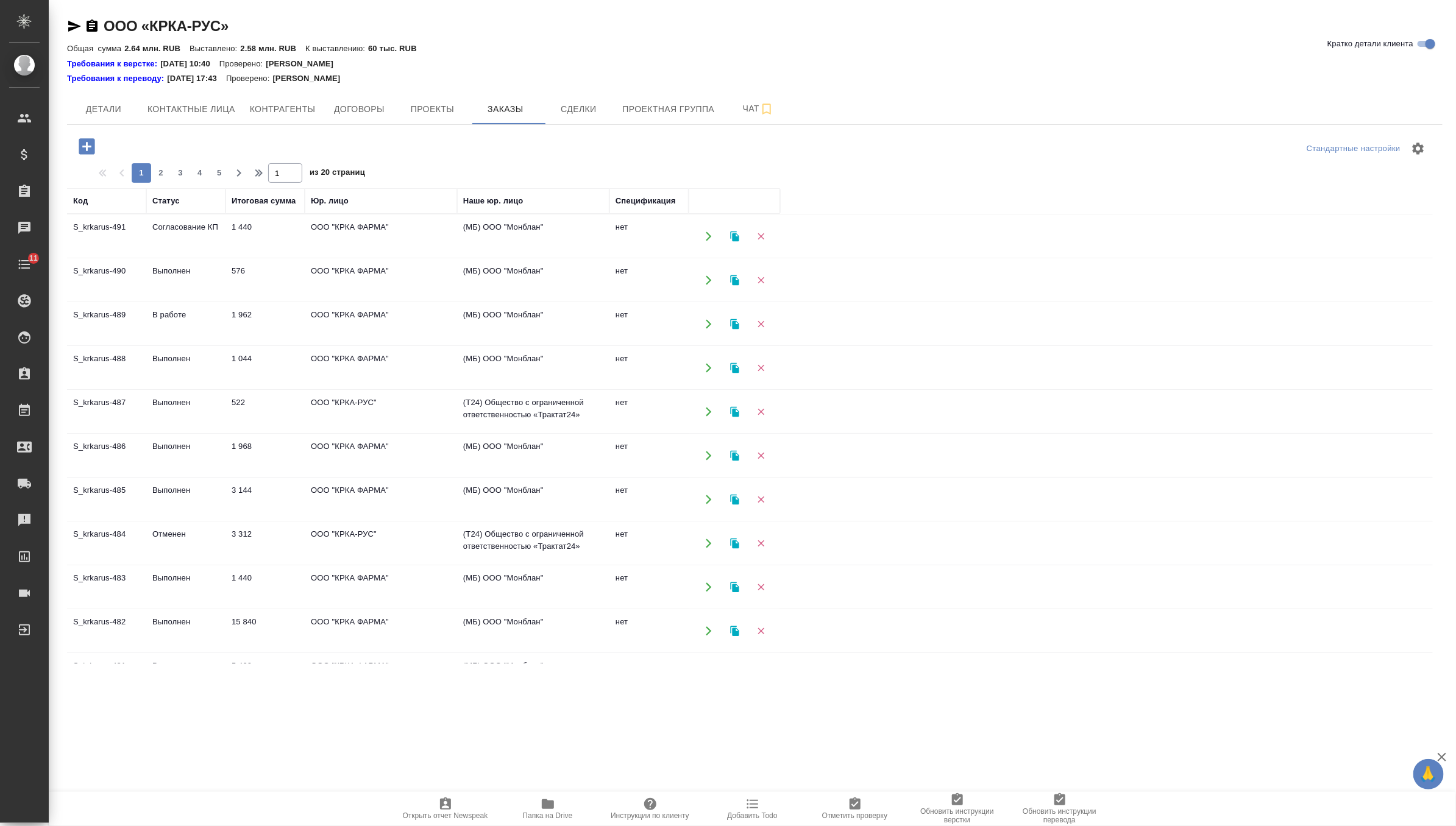
click at [306, 236] on td "ООО "КРКА ФАРМА"" at bounding box center [381, 236] width 152 height 43
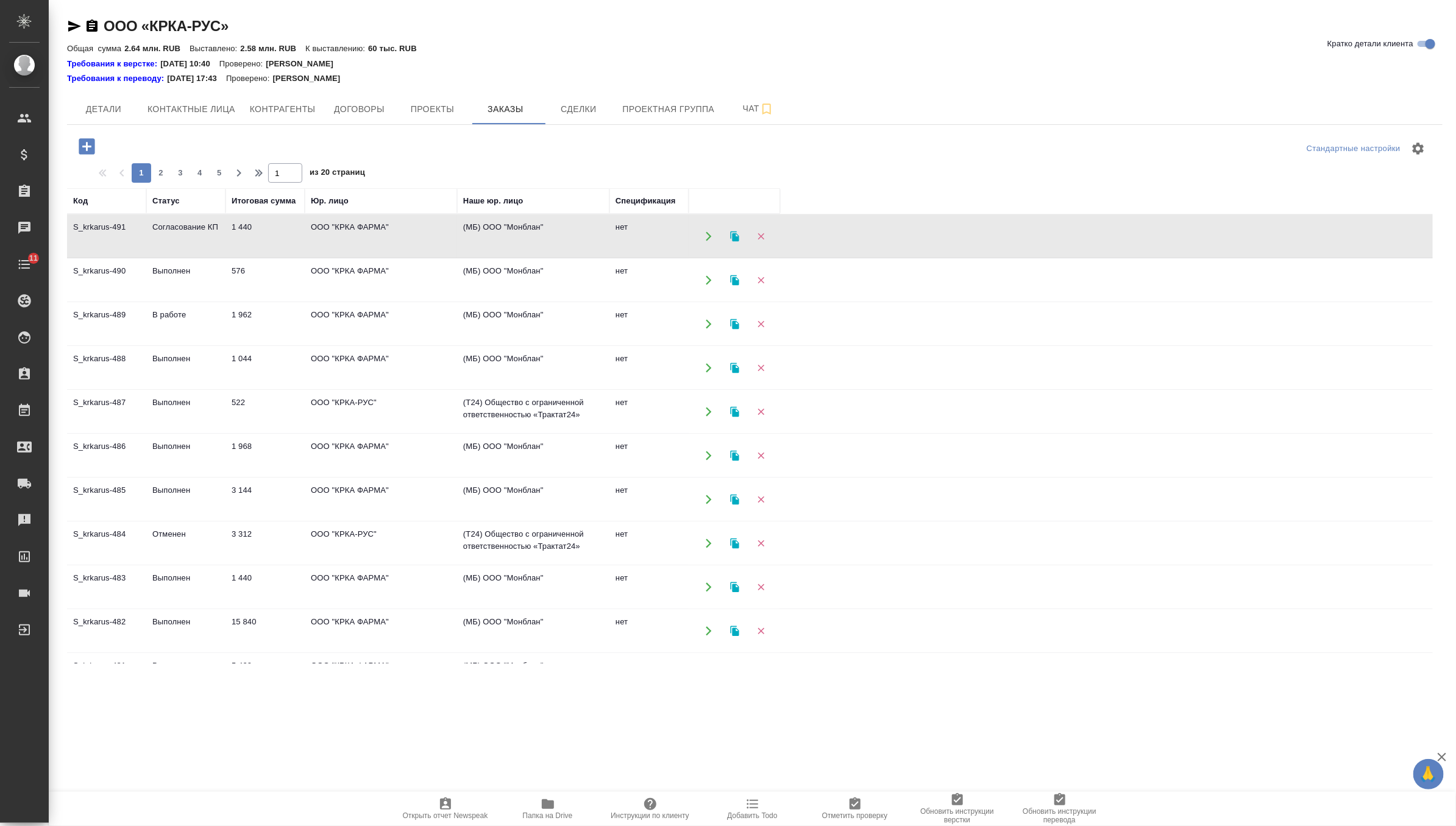
click at [306, 236] on td "ООО "КРКА ФАРМА"" at bounding box center [381, 236] width 152 height 43
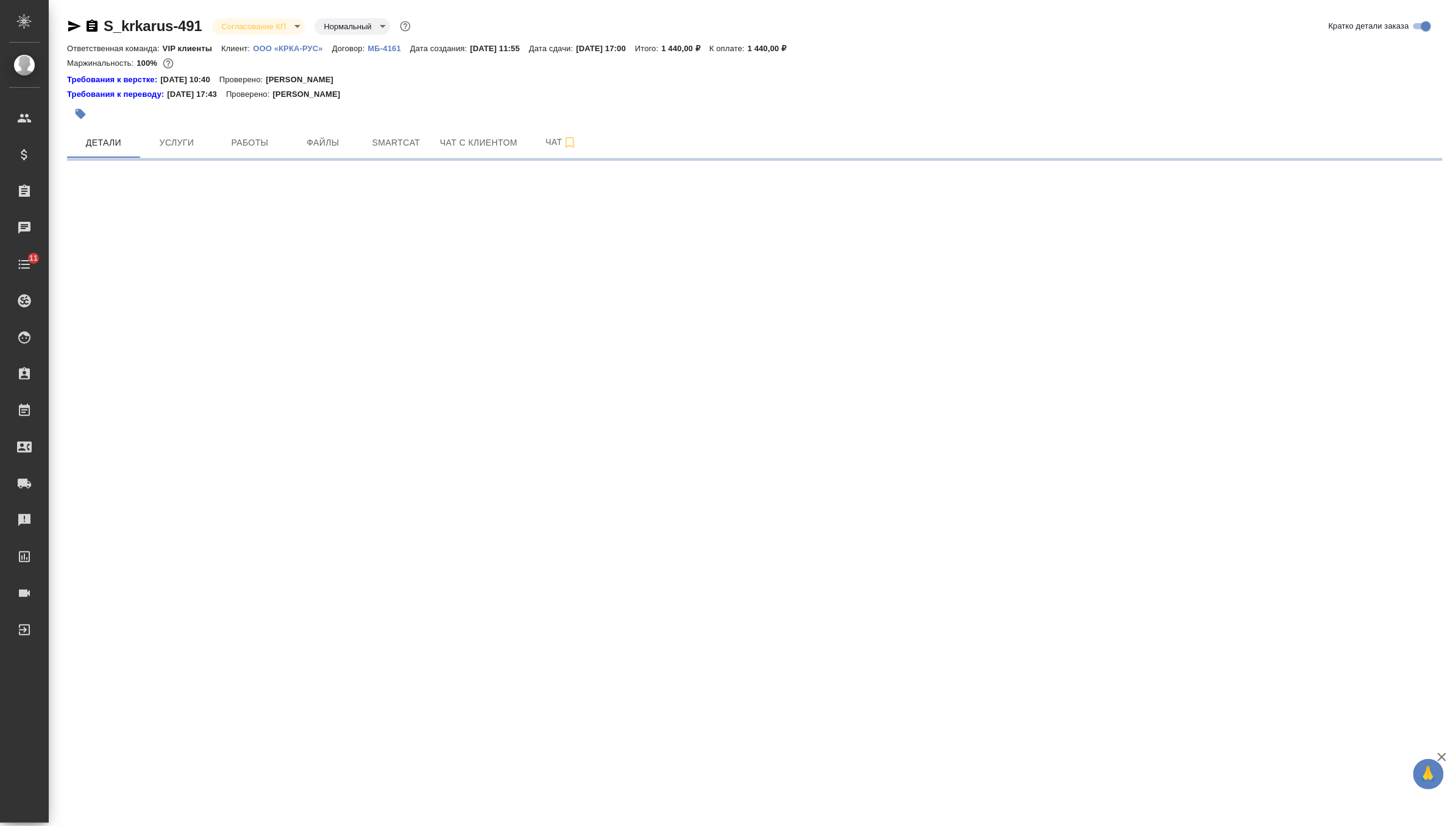
select select "RU"
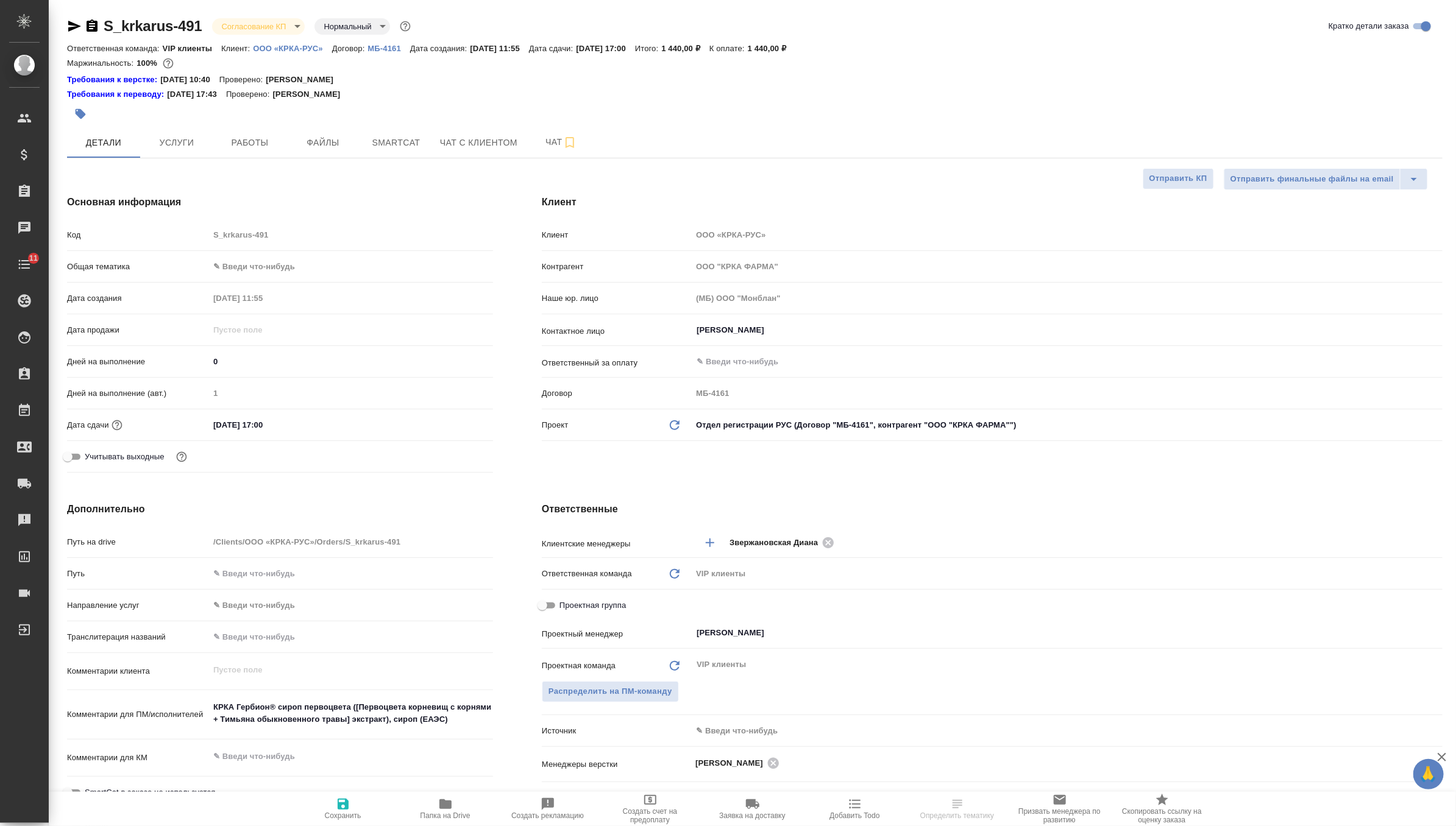
type textarea "x"
click at [379, 145] on span "Smartcat" at bounding box center [396, 142] width 58 height 15
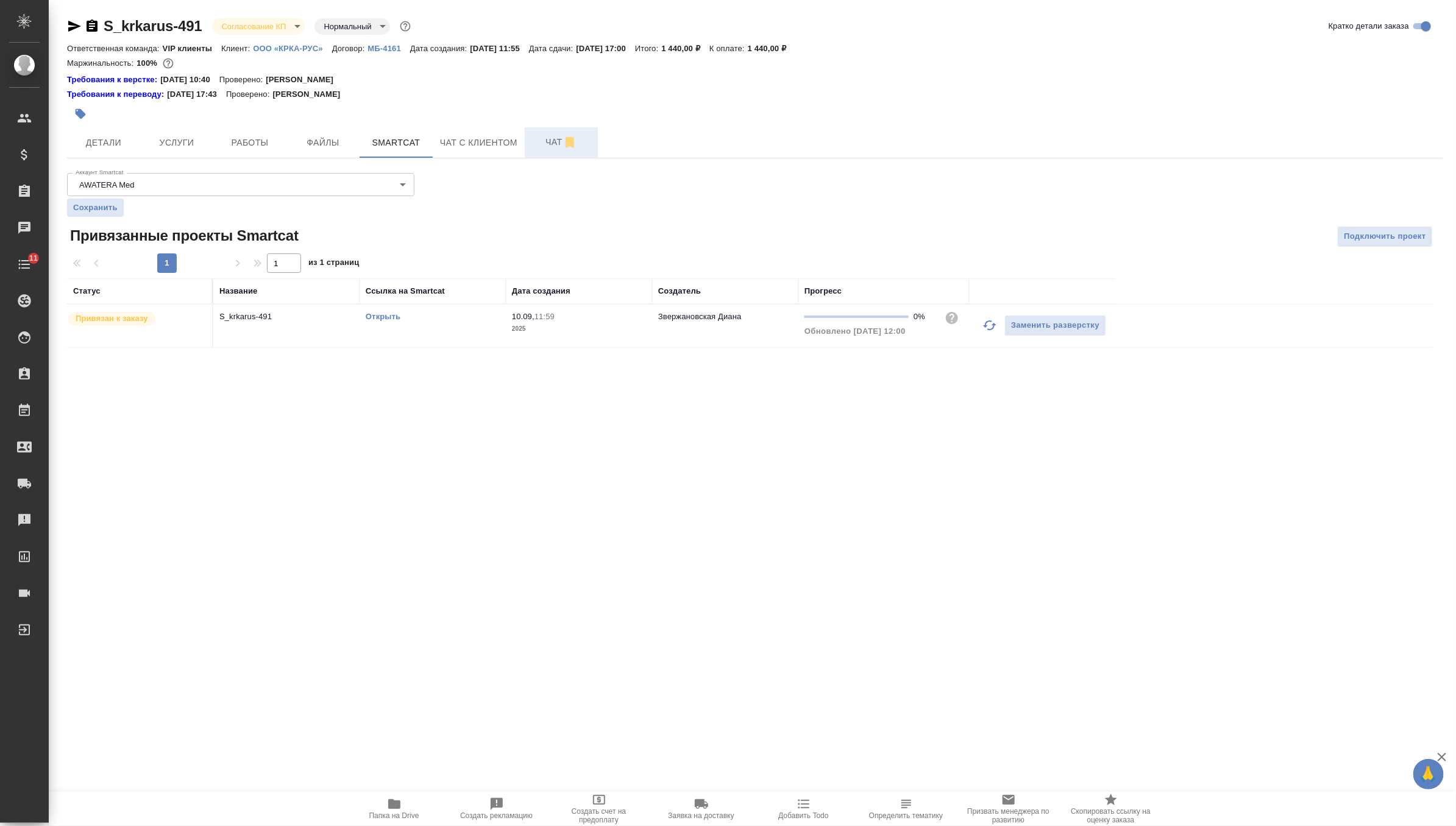
click at [544, 148] on span "Чат" at bounding box center [561, 141] width 58 height 15
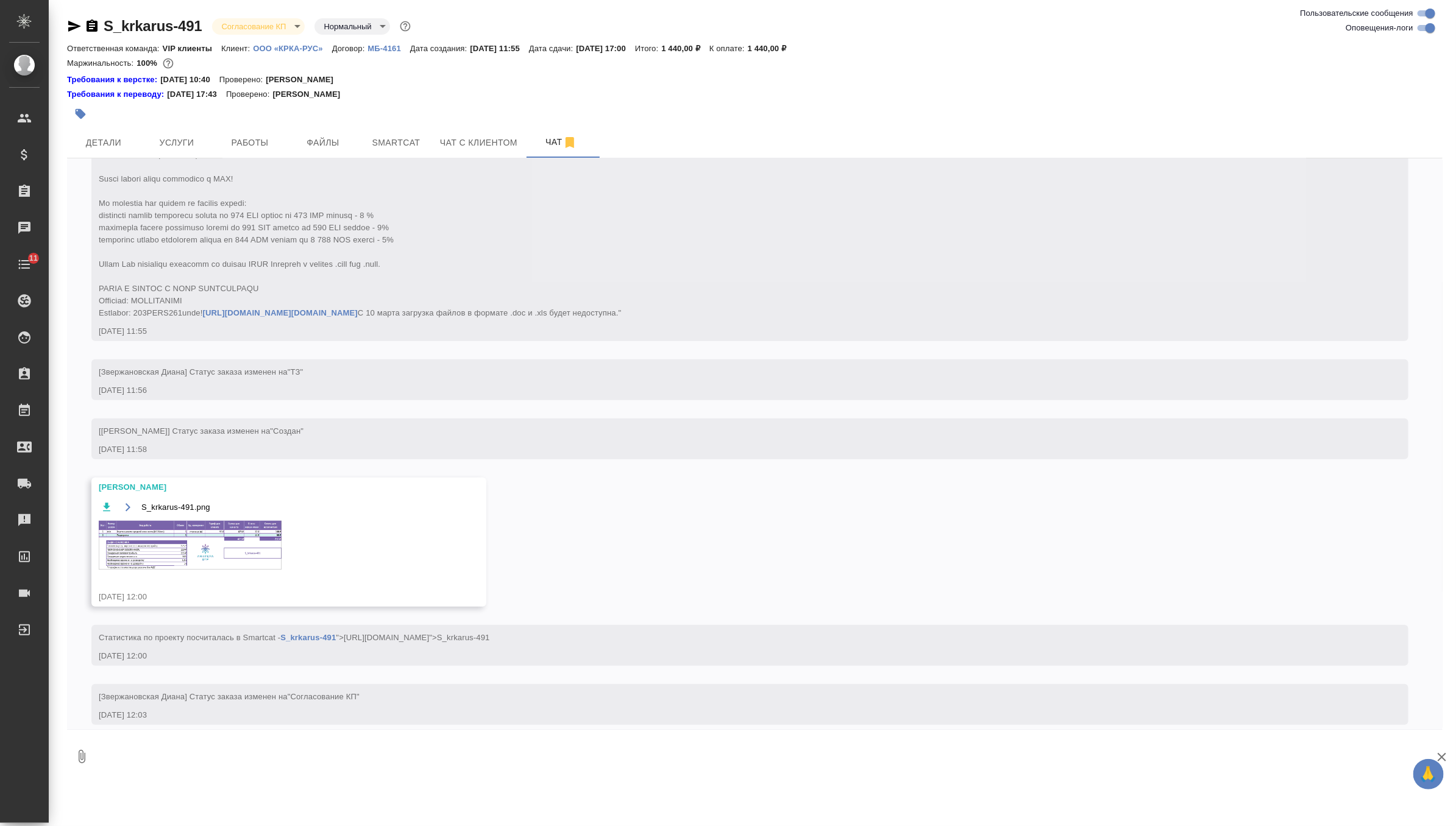
scroll to position [558, 0]
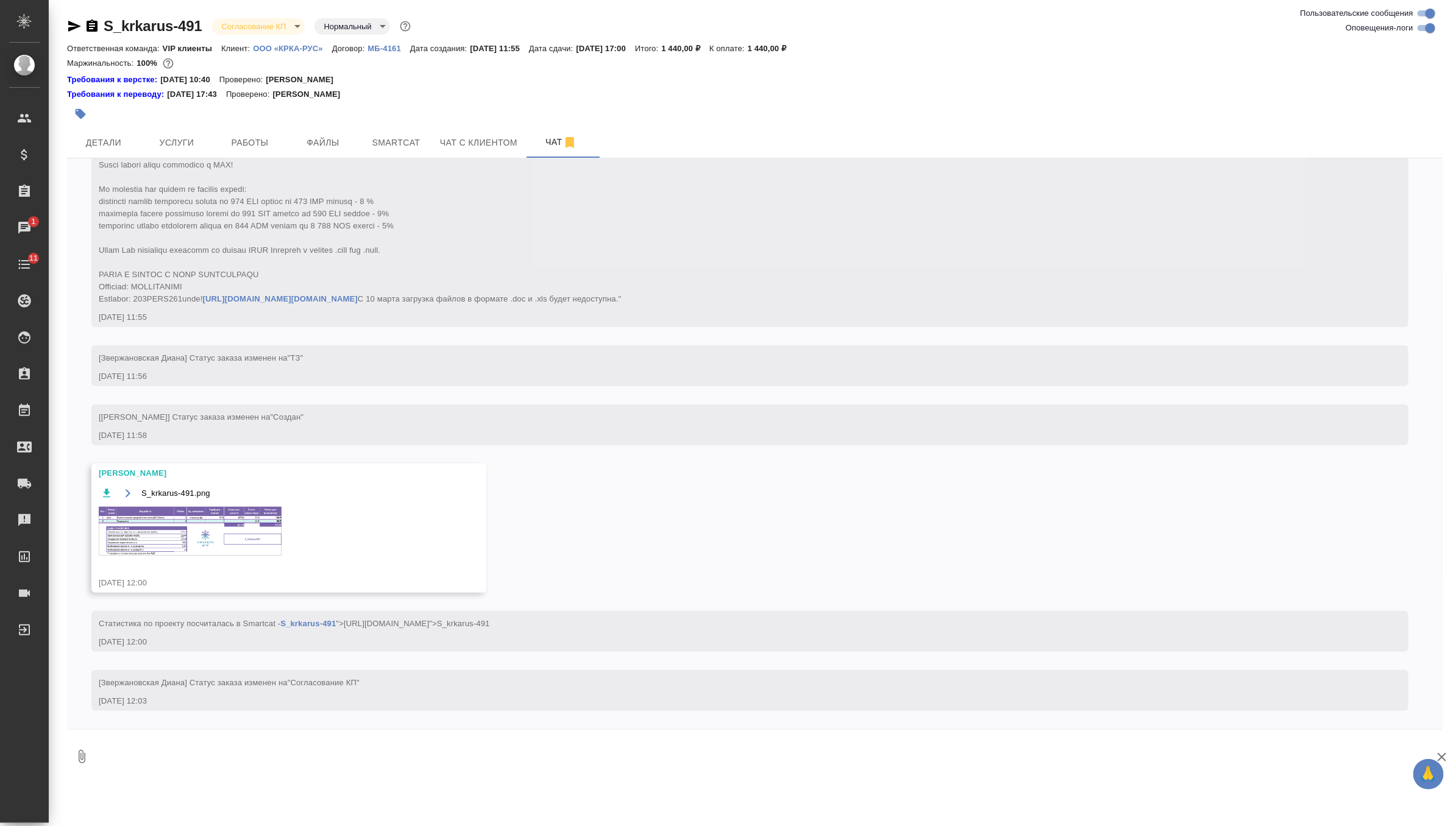
click at [228, 531] on img at bounding box center [190, 531] width 182 height 49
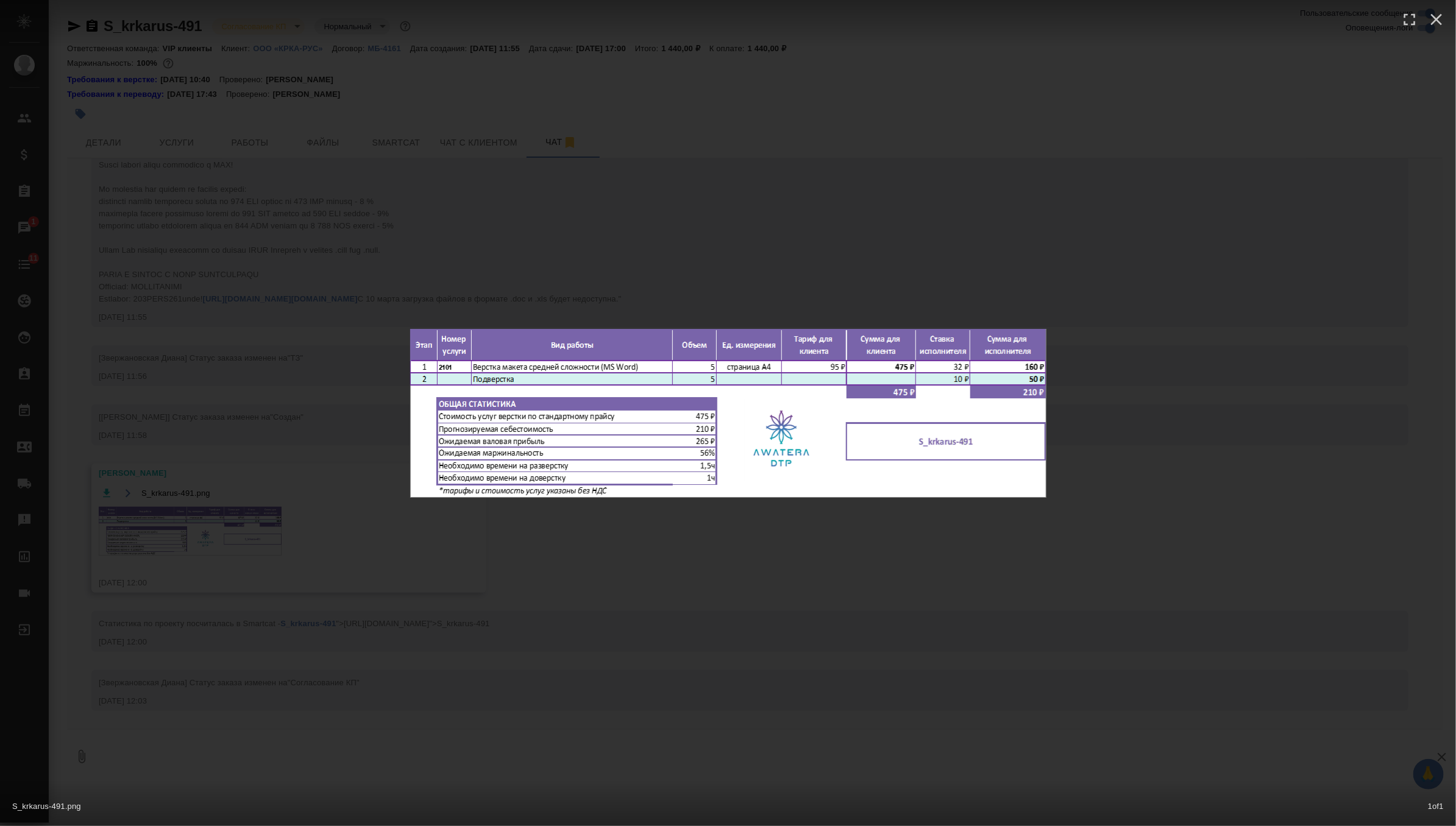
click at [422, 609] on div "S_krkarus-491.png 1 of 1" at bounding box center [728, 413] width 1456 height 826
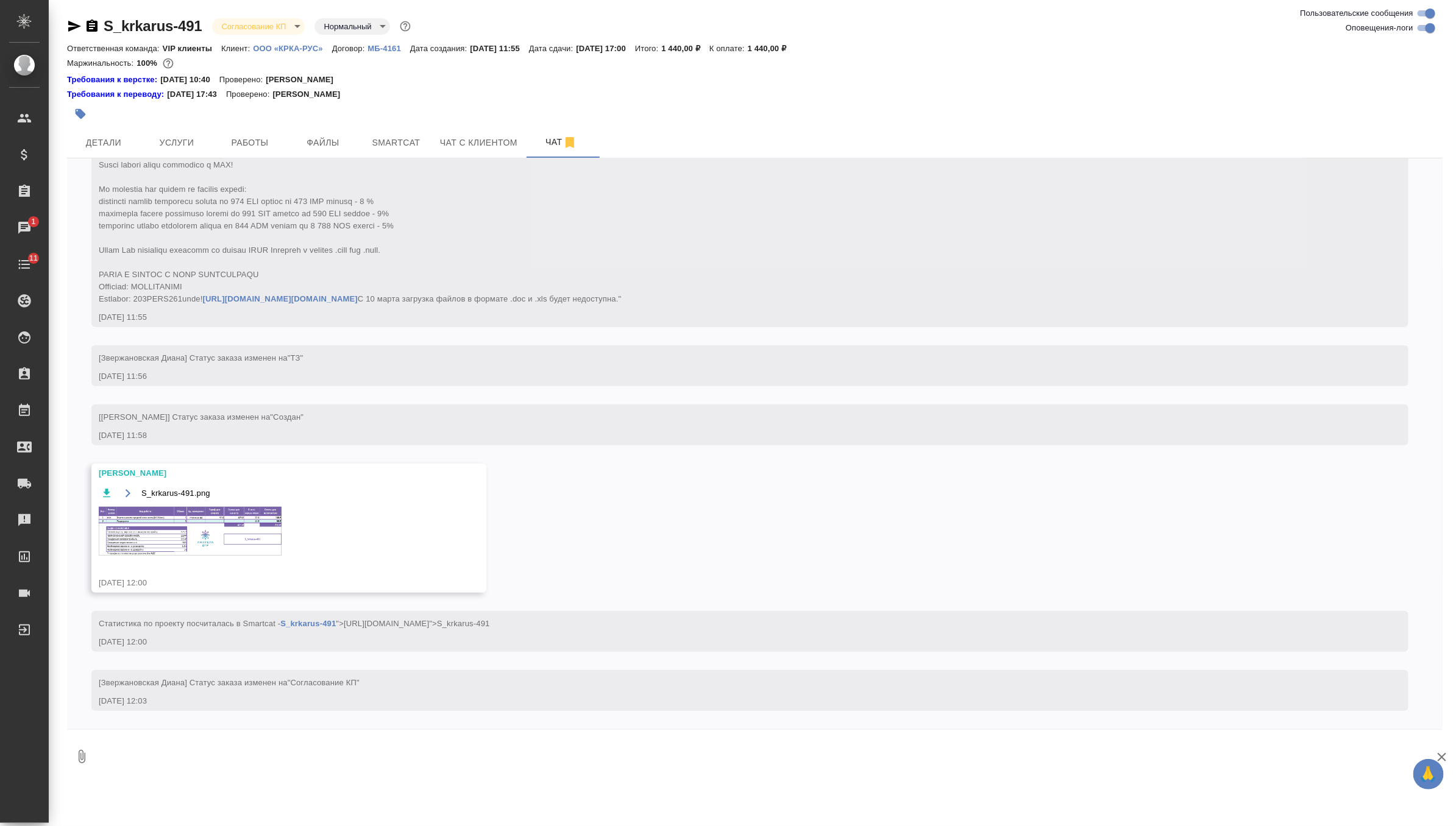
click at [265, 12] on div "S_krkarus-491 Согласование КП kpNegotiation Нормальный normal Ответственная ком…" at bounding box center [754, 392] width 1389 height 784
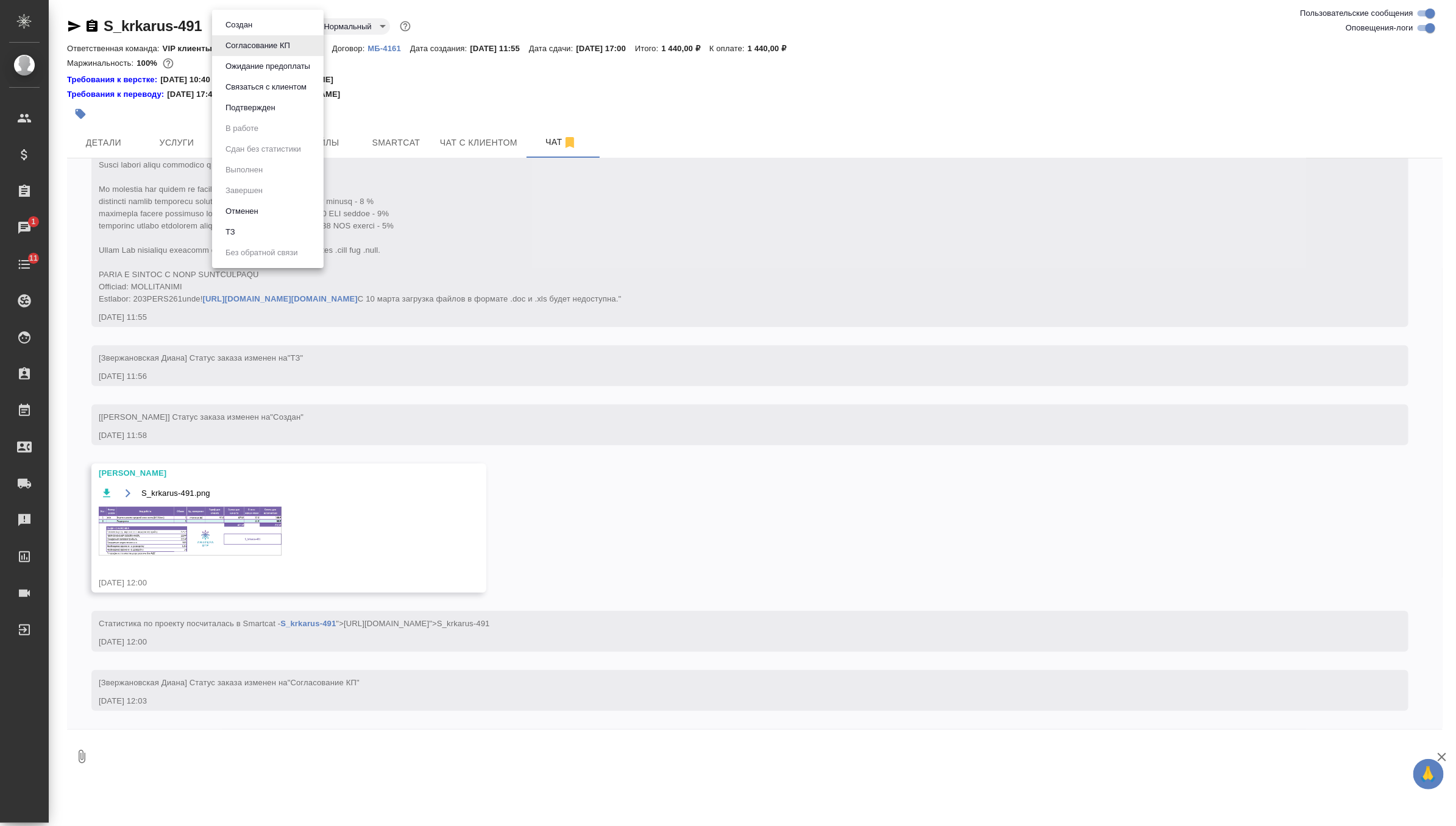
click at [265, 27] on body "🙏 .cls-1 fill:#fff; AWATERA Zverzhanovskaya Diana Клиенты Спецификации Заказы 1…" at bounding box center [728, 413] width 1456 height 826
click at [299, 111] on li "Подтвержден" at bounding box center [267, 107] width 111 height 21
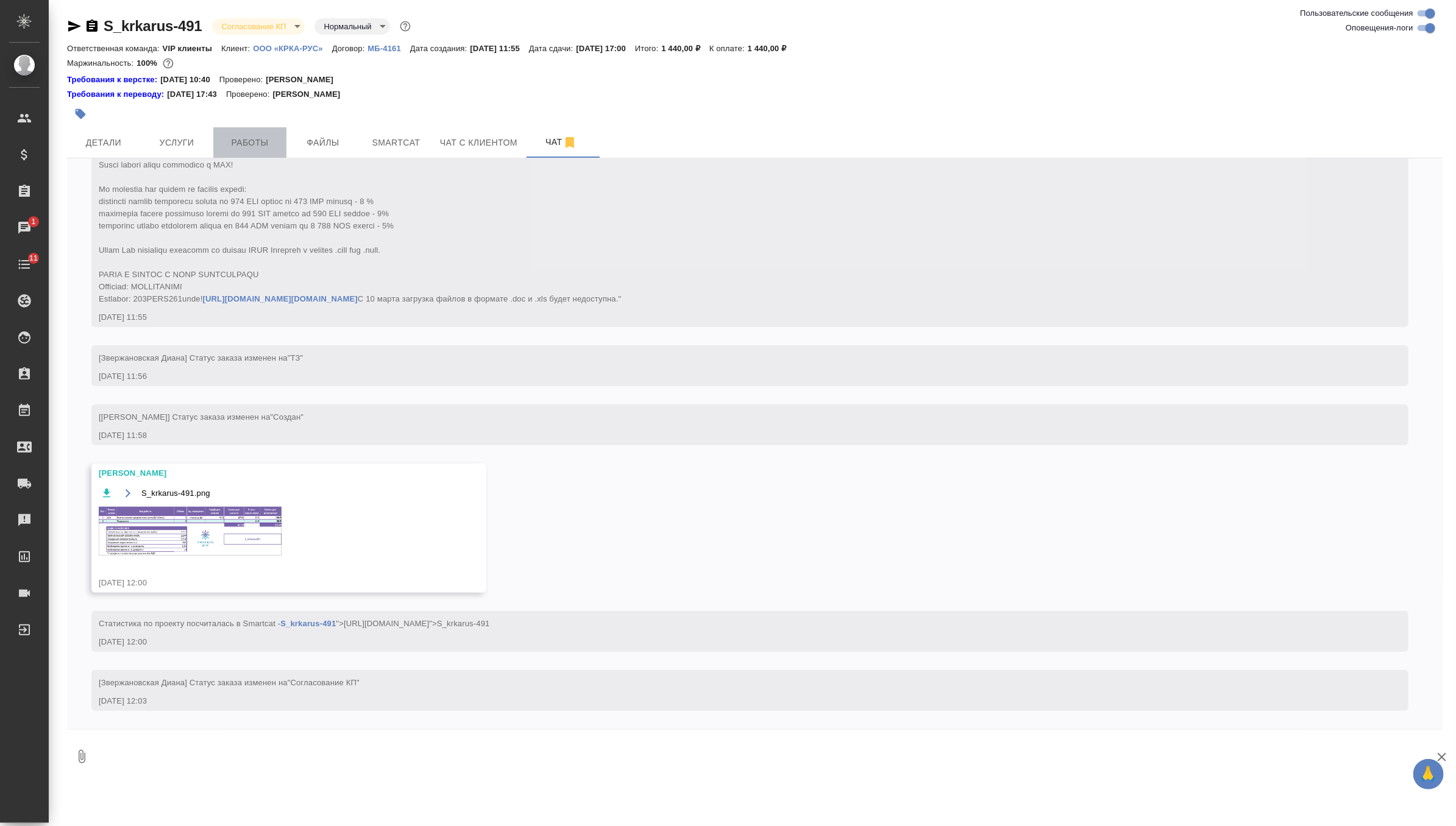
click at [260, 147] on span "Работы" at bounding box center [250, 142] width 58 height 15
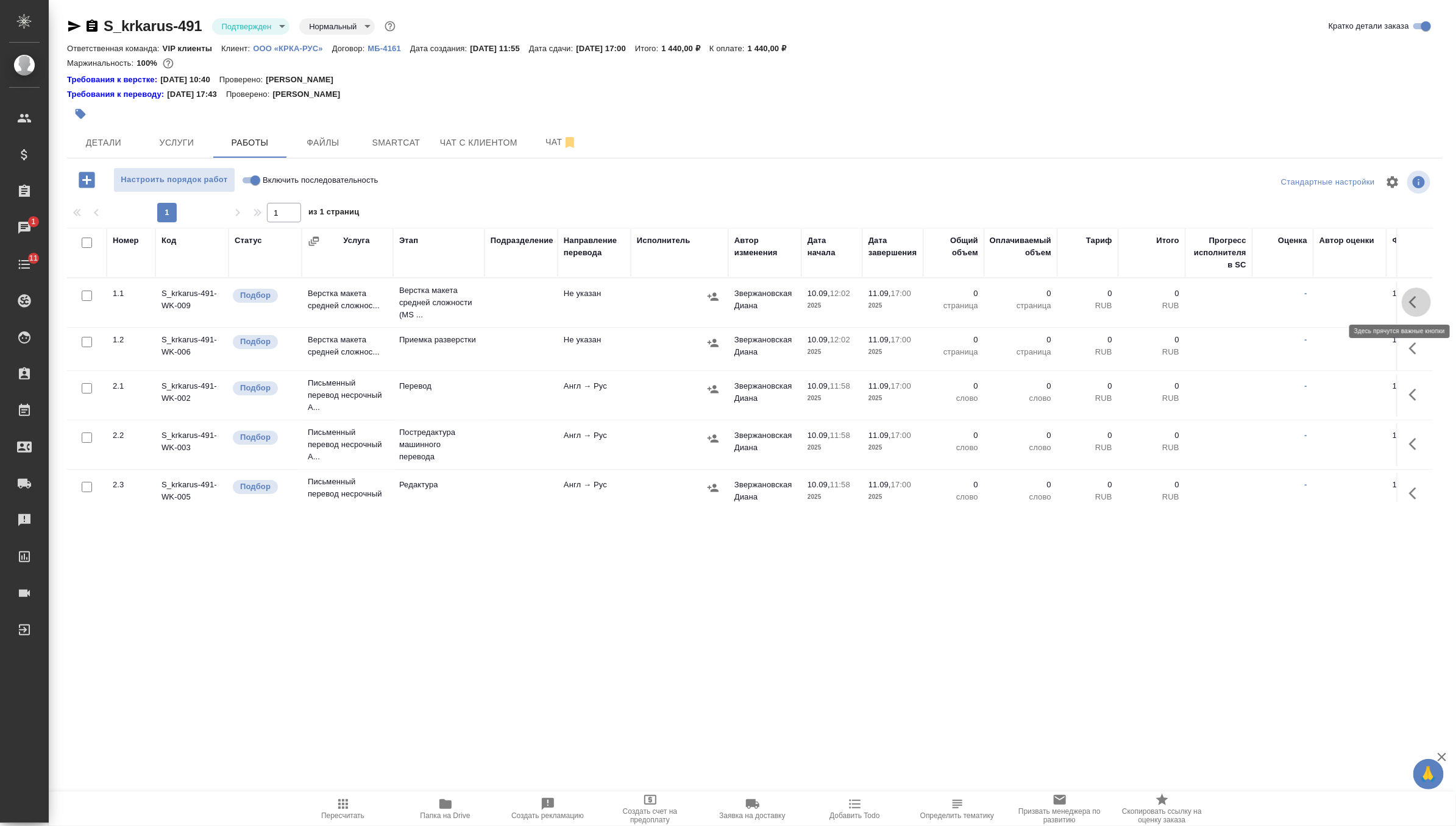
click at [1412, 302] on icon "button" at bounding box center [1412, 302] width 7 height 12
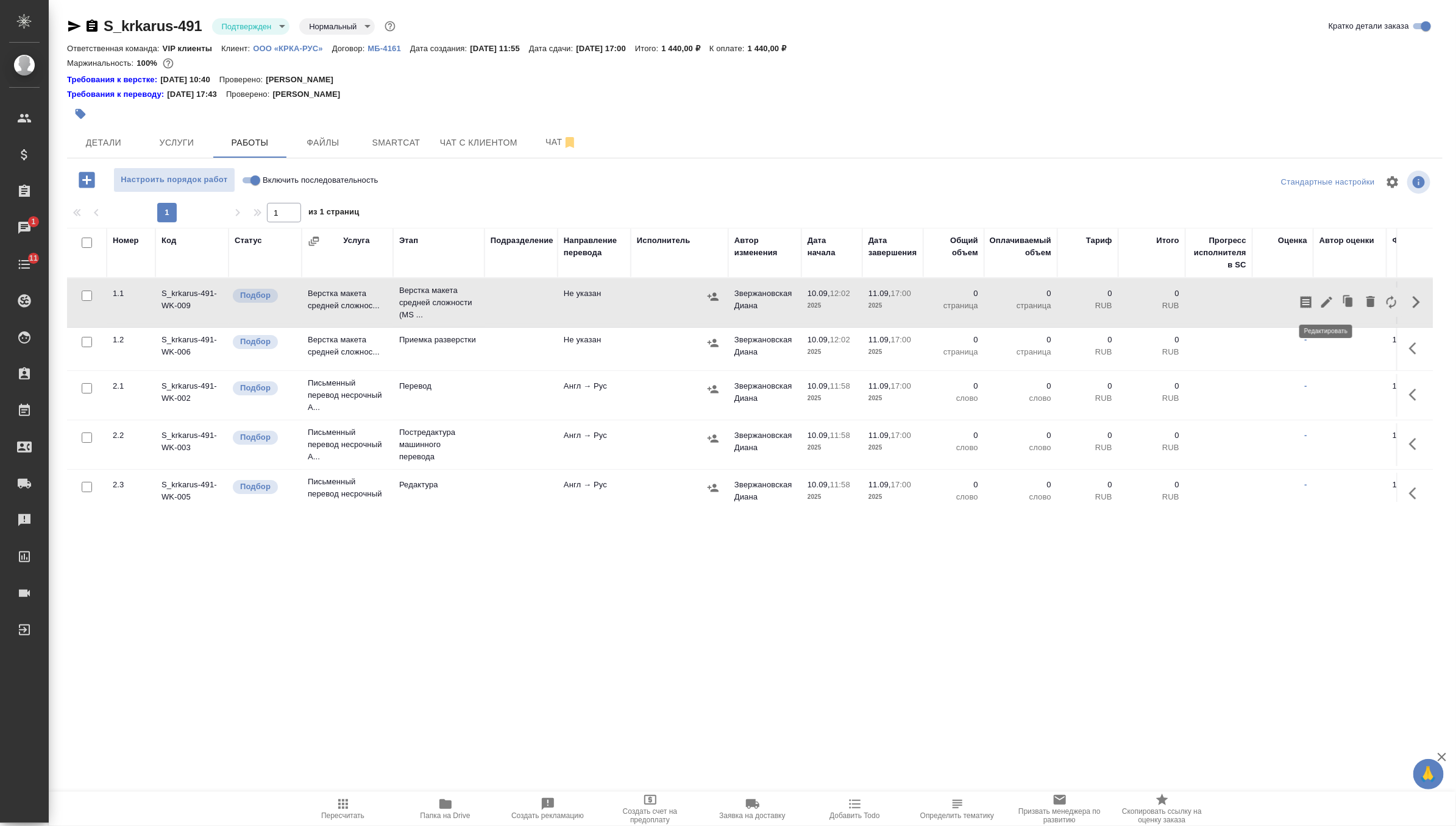
click at [1324, 297] on icon "button" at bounding box center [1326, 302] width 15 height 15
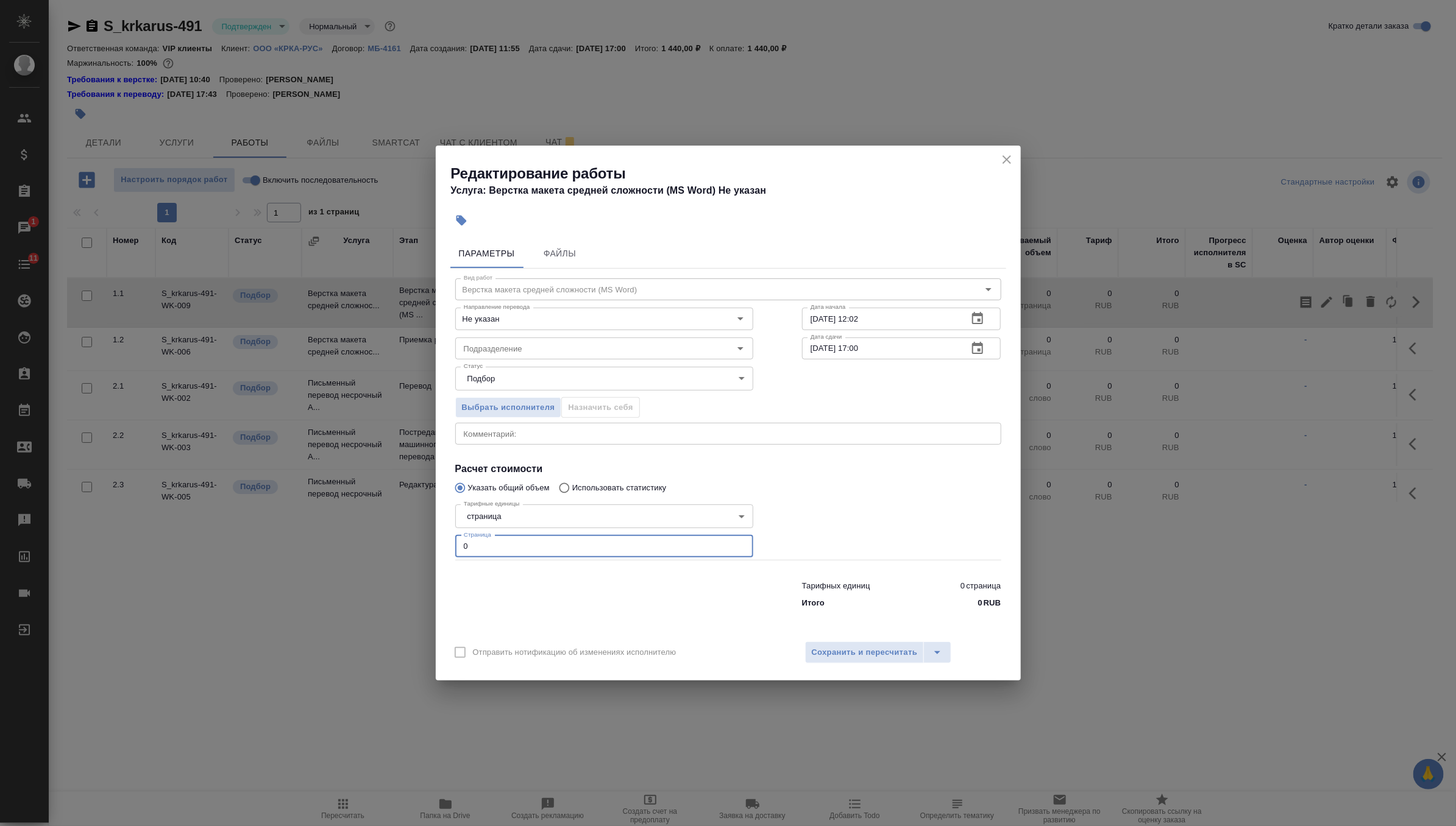
click at [599, 547] on input "0" at bounding box center [604, 546] width 298 height 22
type input "5"
click at [619, 349] on input "Подразделение" at bounding box center [584, 348] width 250 height 15
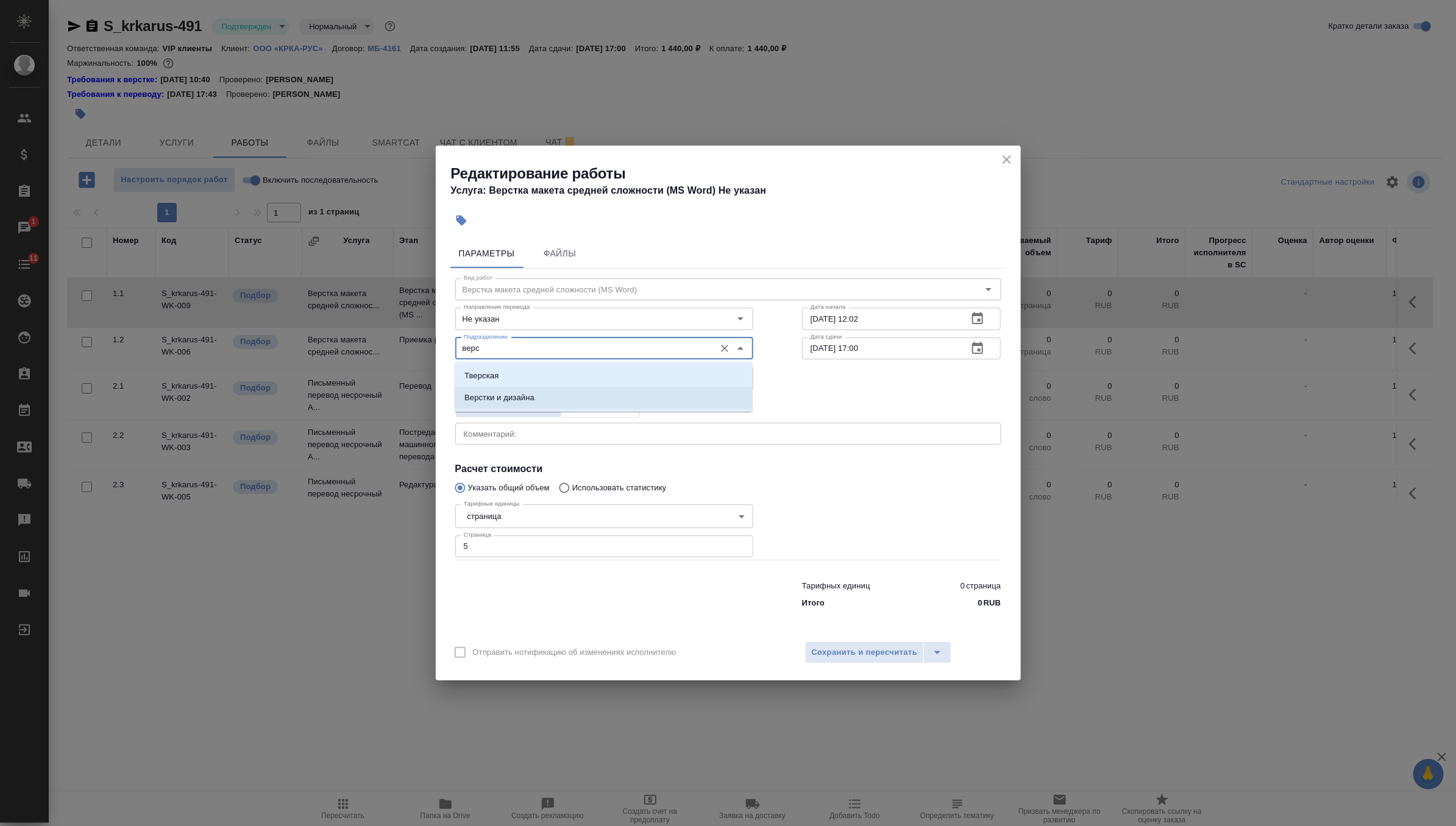
click at [598, 391] on li "Верстки и дизайна" at bounding box center [603, 398] width 298 height 22
type input "Верстки и дизайна"
click at [938, 337] on input "11.09.2025 17:00" at bounding box center [880, 348] width 156 height 22
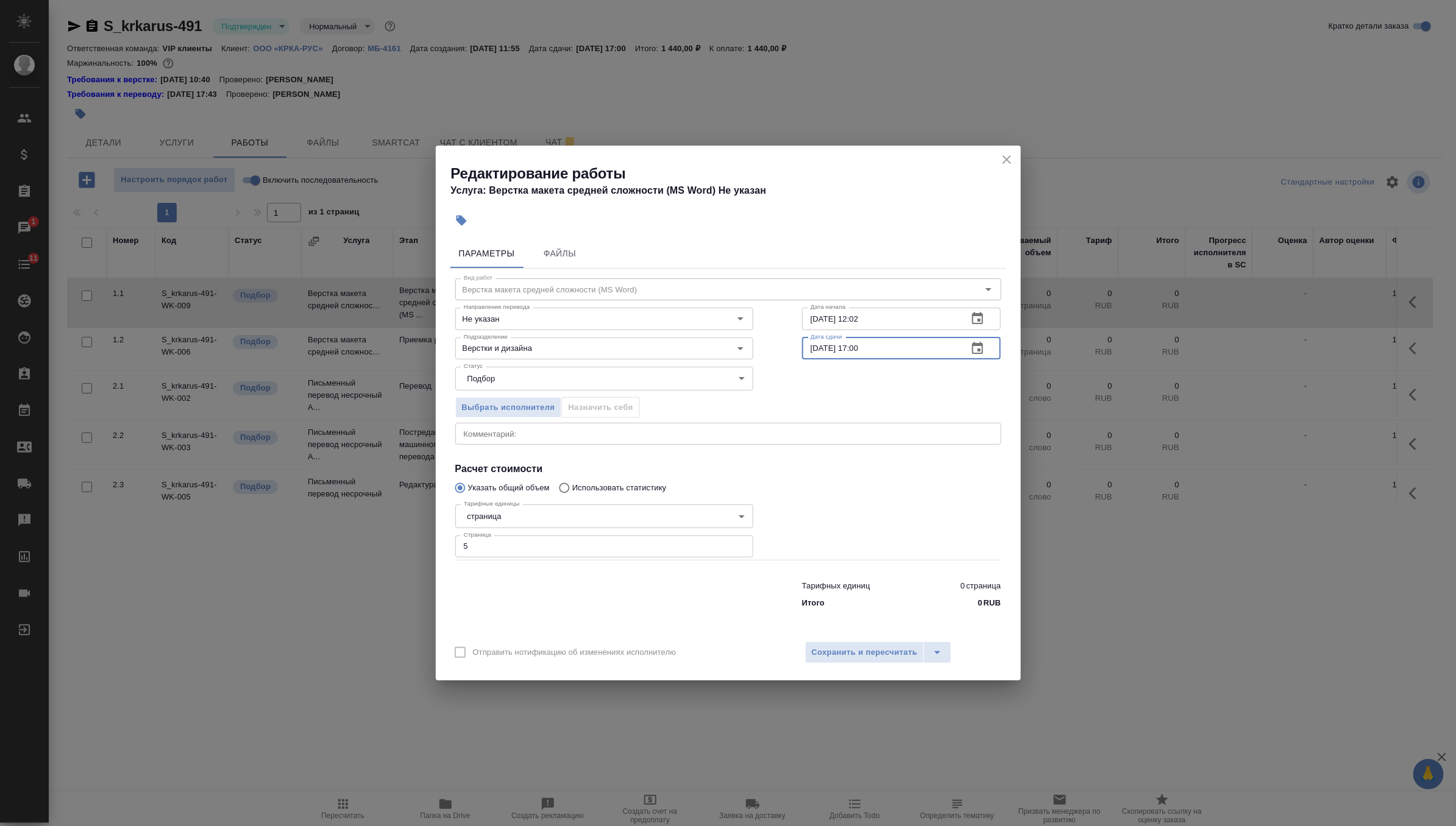
click at [931, 322] on input "10.09.2025 12:02" at bounding box center [880, 318] width 156 height 22
type input "10.09.2025 12:20"
click at [987, 334] on div "Дата сдачи 11.09.2025 17:00 Дата сдачи" at bounding box center [901, 347] width 248 height 78
click at [981, 351] on icon "button" at bounding box center [977, 348] width 15 height 15
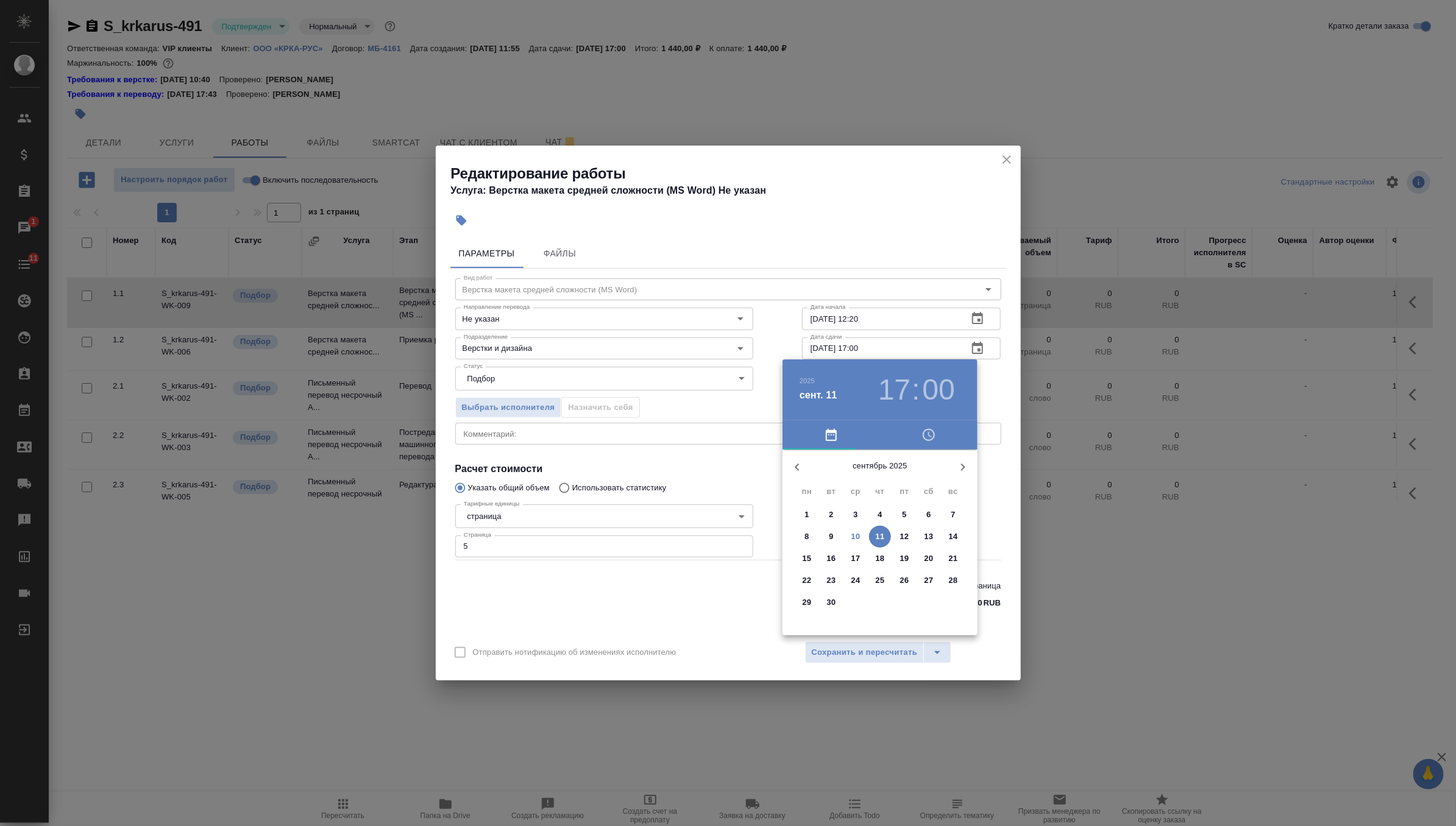
click at [851, 543] on button "10" at bounding box center [856, 537] width 22 height 22
click at [916, 521] on div at bounding box center [879, 545] width 159 height 159
type input "10.09.2025 14:00"
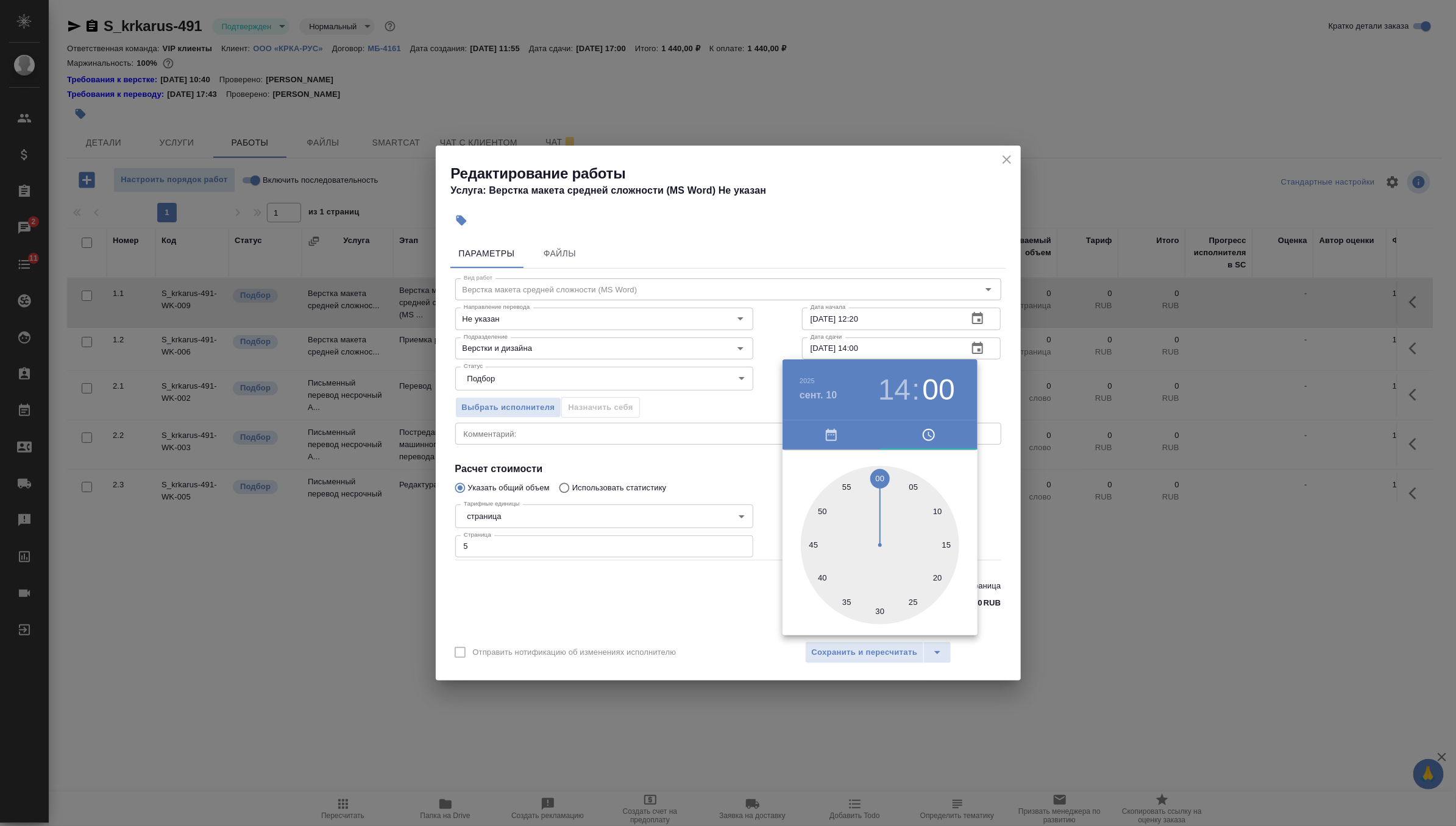
click at [1006, 390] on div at bounding box center [728, 413] width 1456 height 826
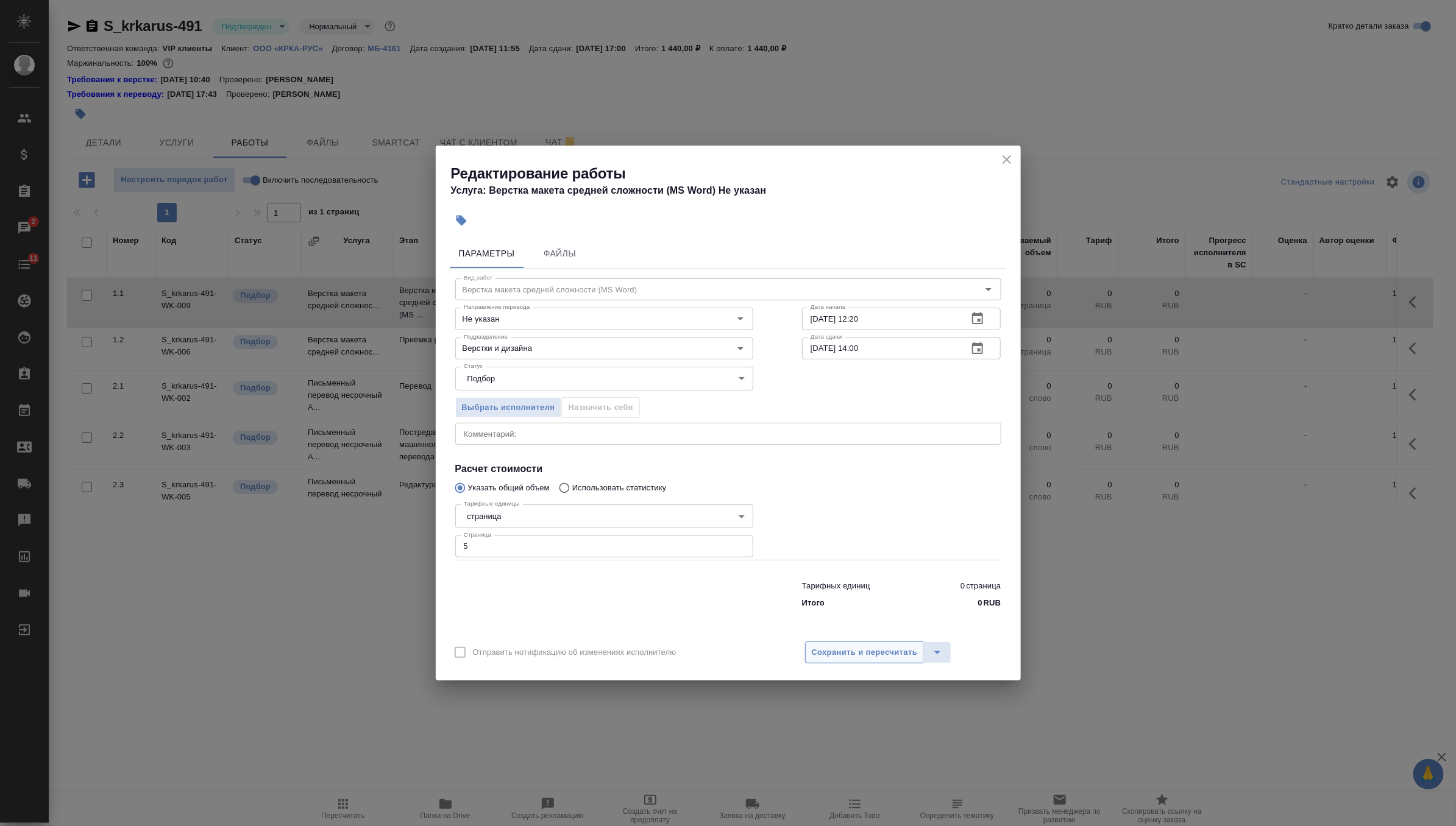
click at [878, 652] on span "Сохранить и пересчитать" at bounding box center [864, 653] width 106 height 14
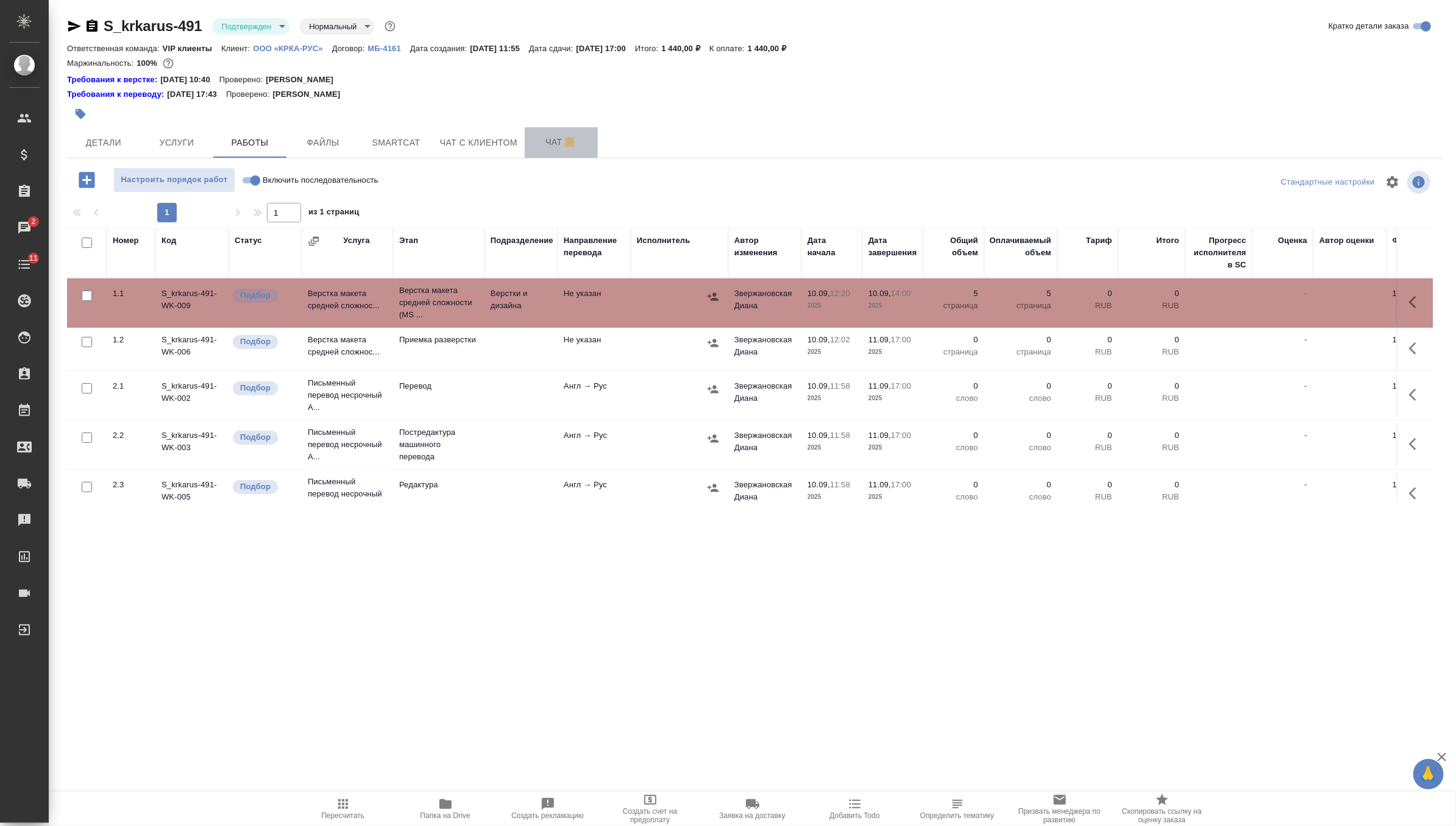
click at [556, 152] on button "Чат" at bounding box center [561, 142] width 73 height 31
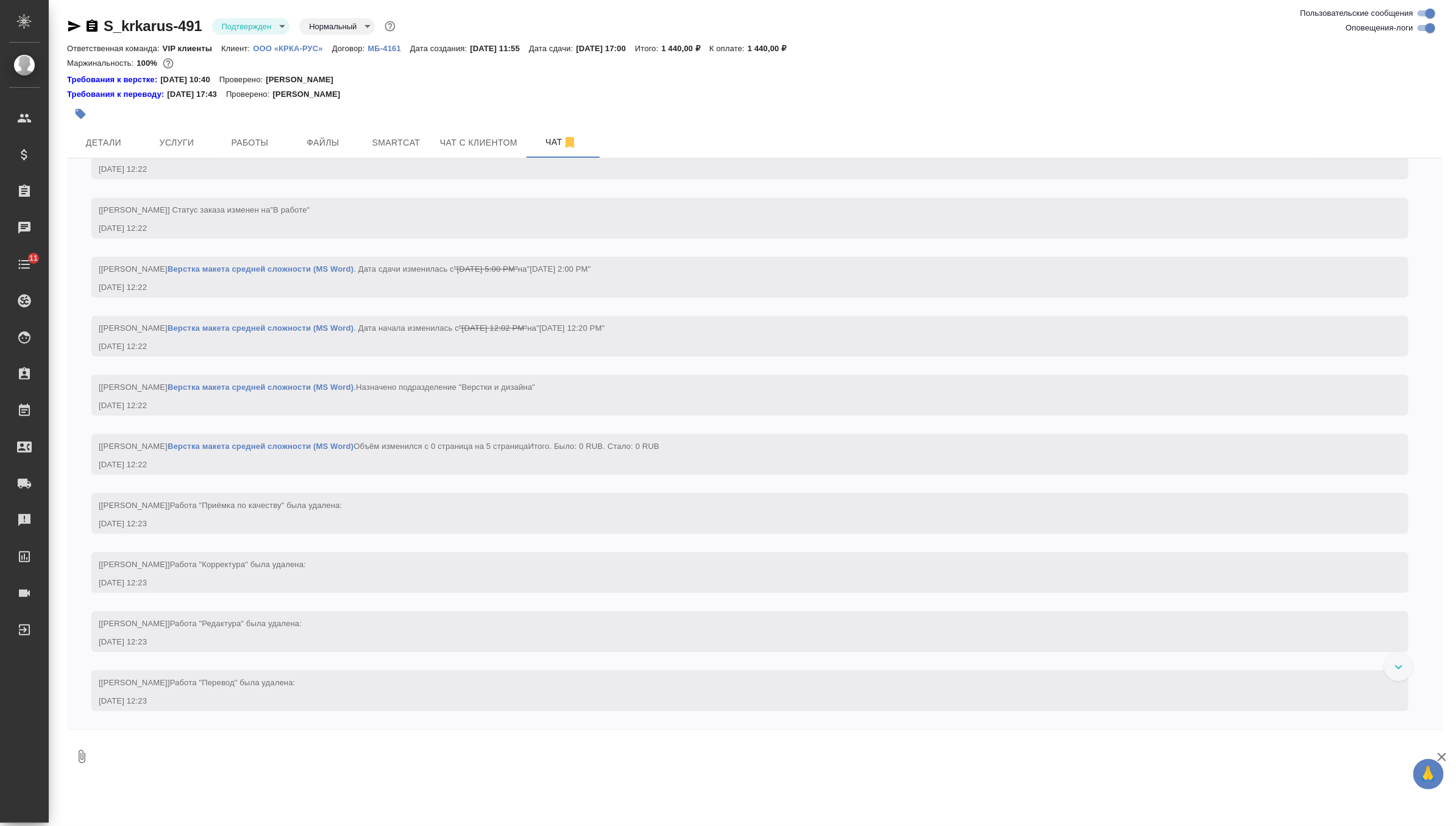
scroll to position [1692, 0]
